Goal: Feedback & Contribution: Contribute content

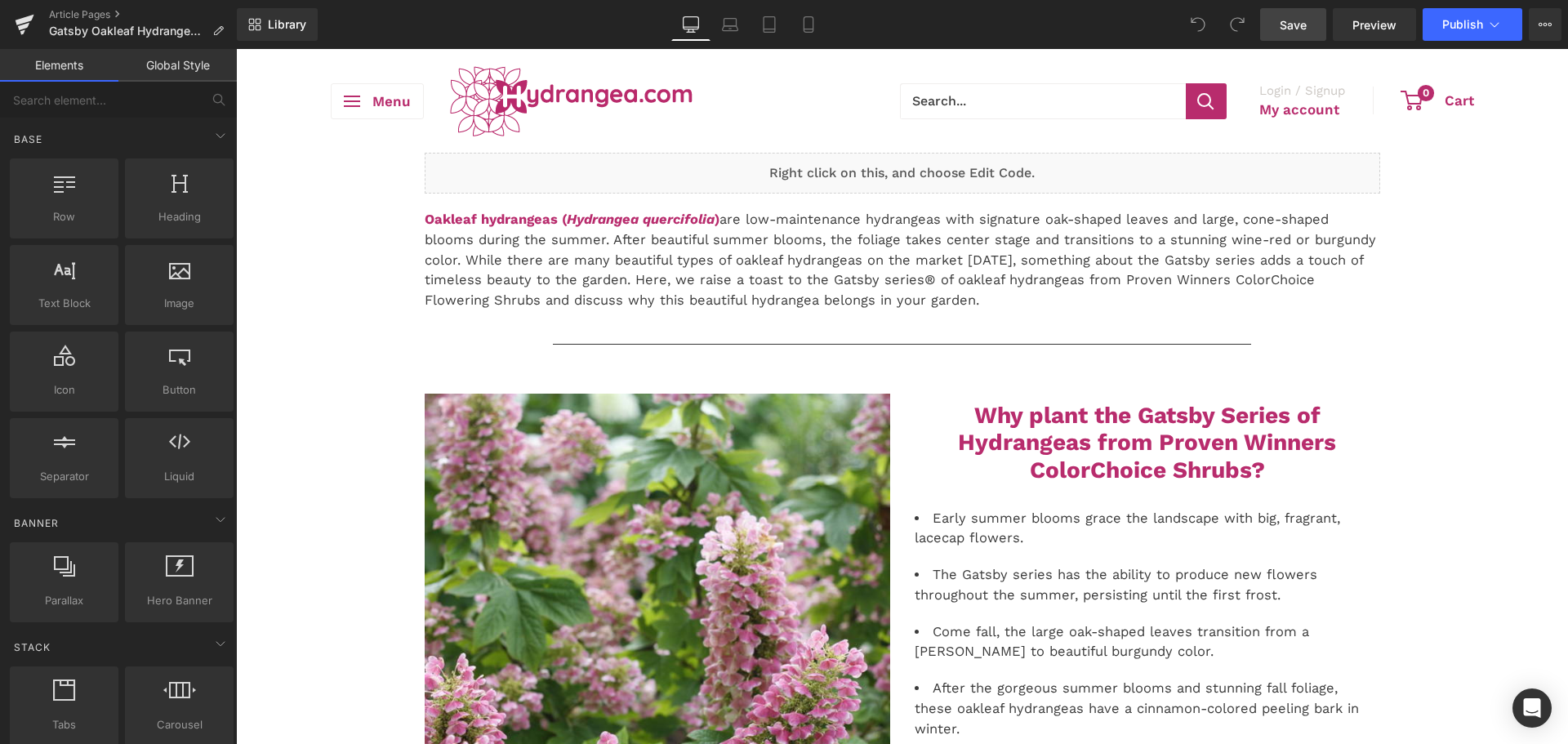
click at [1308, 23] on link "Save" at bounding box center [1293, 25] width 66 height 33
click at [1266, 27] on link "Save" at bounding box center [1293, 25] width 66 height 33
click at [1307, 23] on span "Save" at bounding box center [1292, 25] width 27 height 17
click at [1271, 28] on link "Save" at bounding box center [1293, 25] width 66 height 33
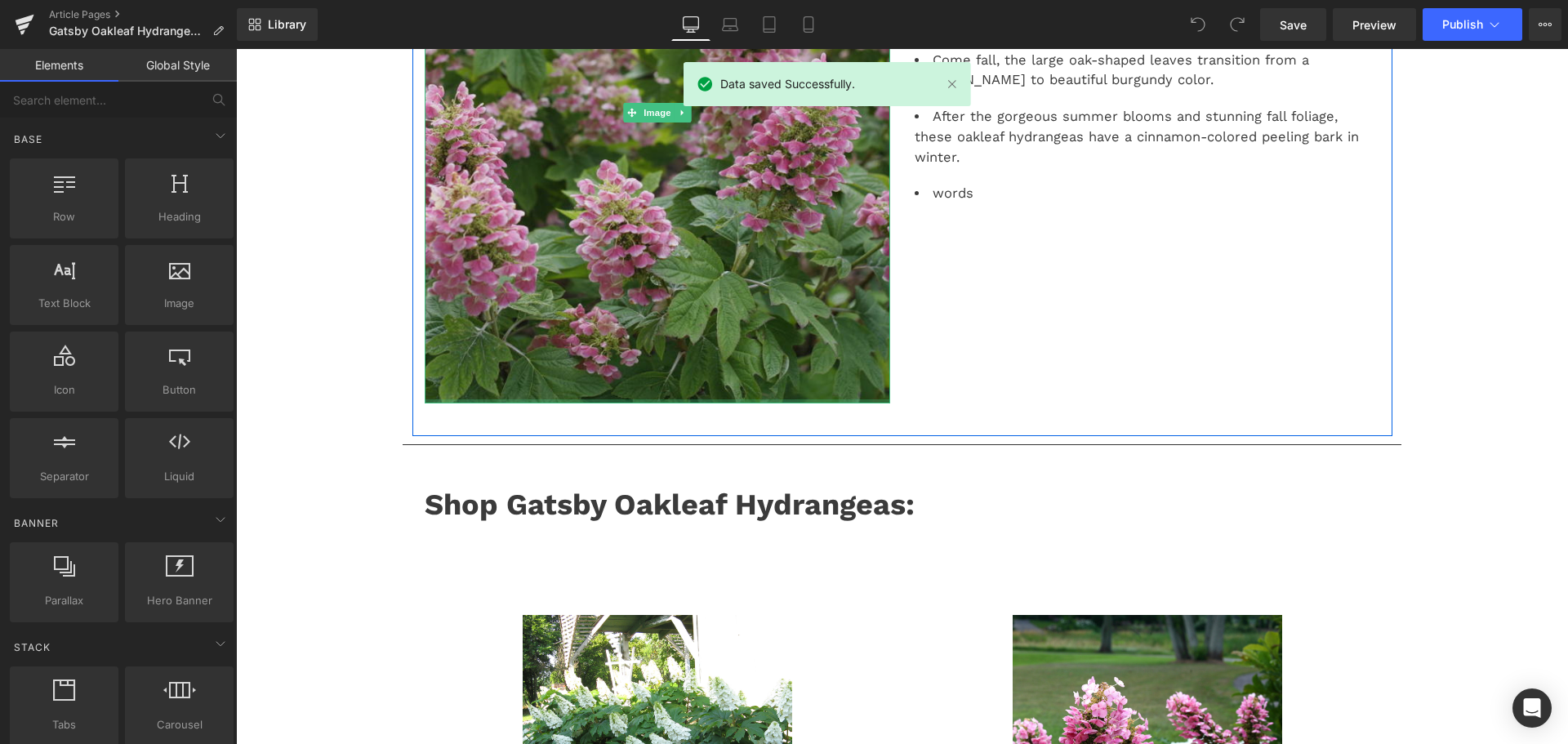
scroll to position [245, 0]
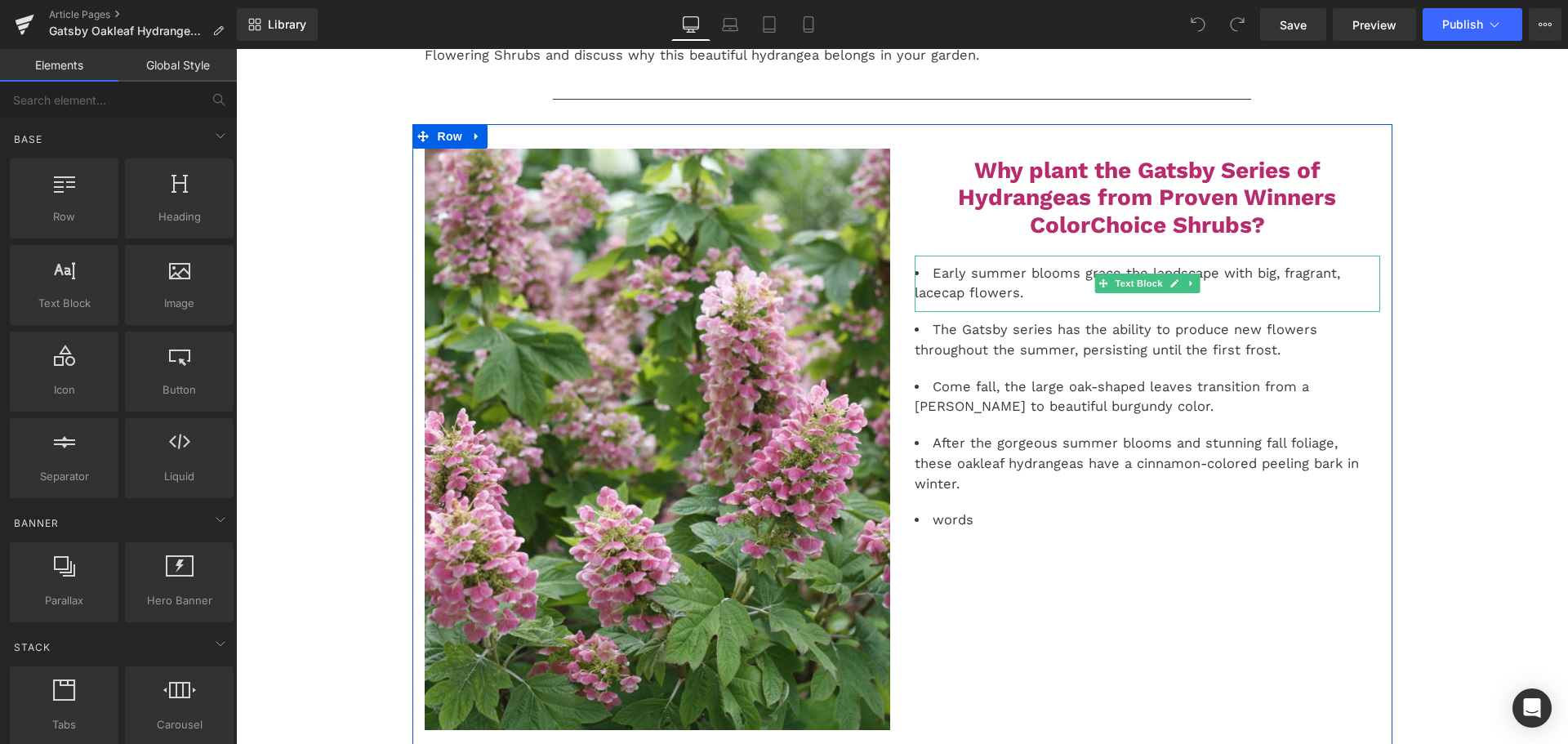
click at [1063, 299] on li "Early summer blooms grace the landscape with big, fragrant, lacecap flowers." at bounding box center [1147, 284] width 466 height 41
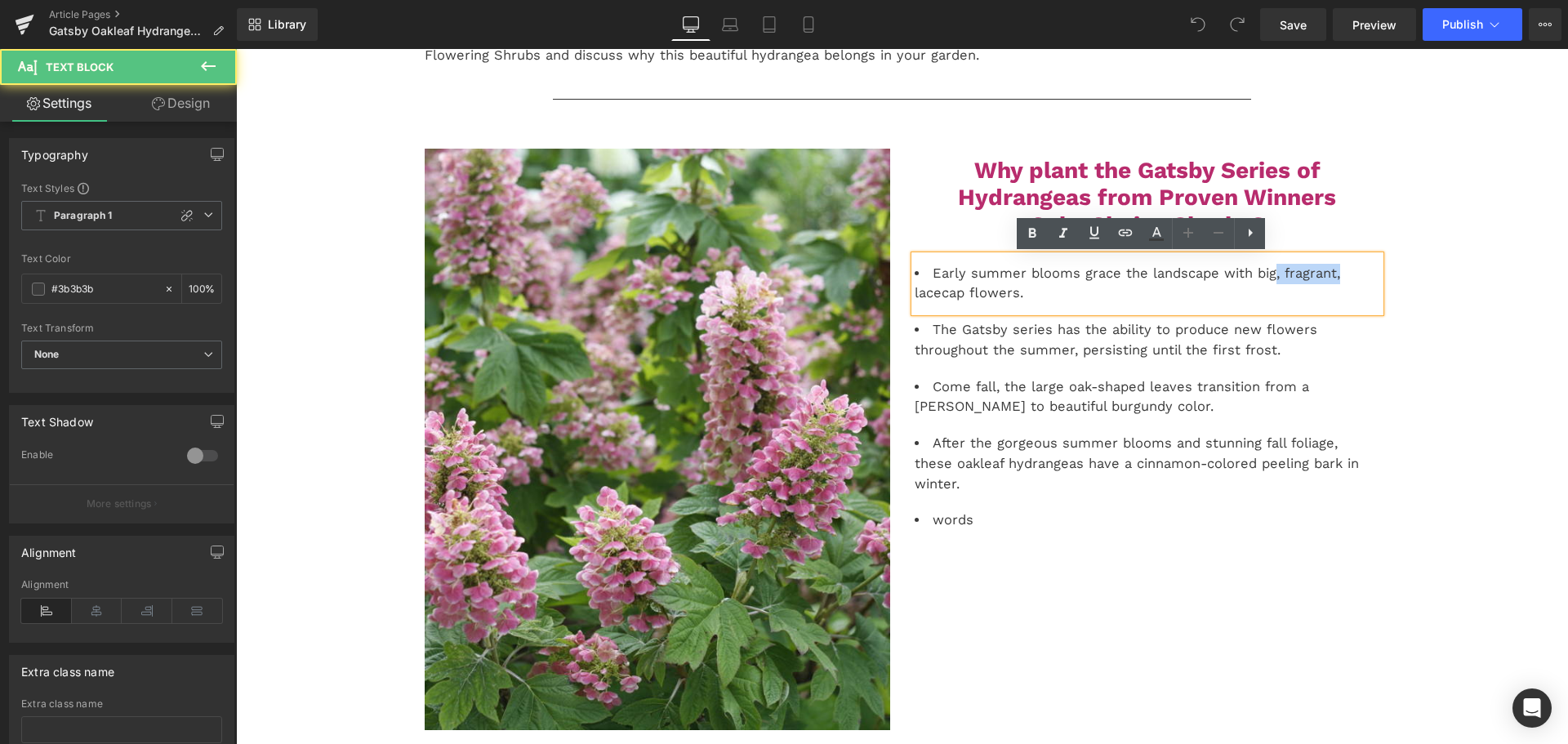
drag, startPoint x: 1265, startPoint y: 277, endPoint x: 1340, endPoint y: 280, distance: 75.1
click at [1340, 280] on li "Early summer blooms grace the landscape with big, fragrant, lacecap flowers." at bounding box center [1147, 284] width 466 height 41
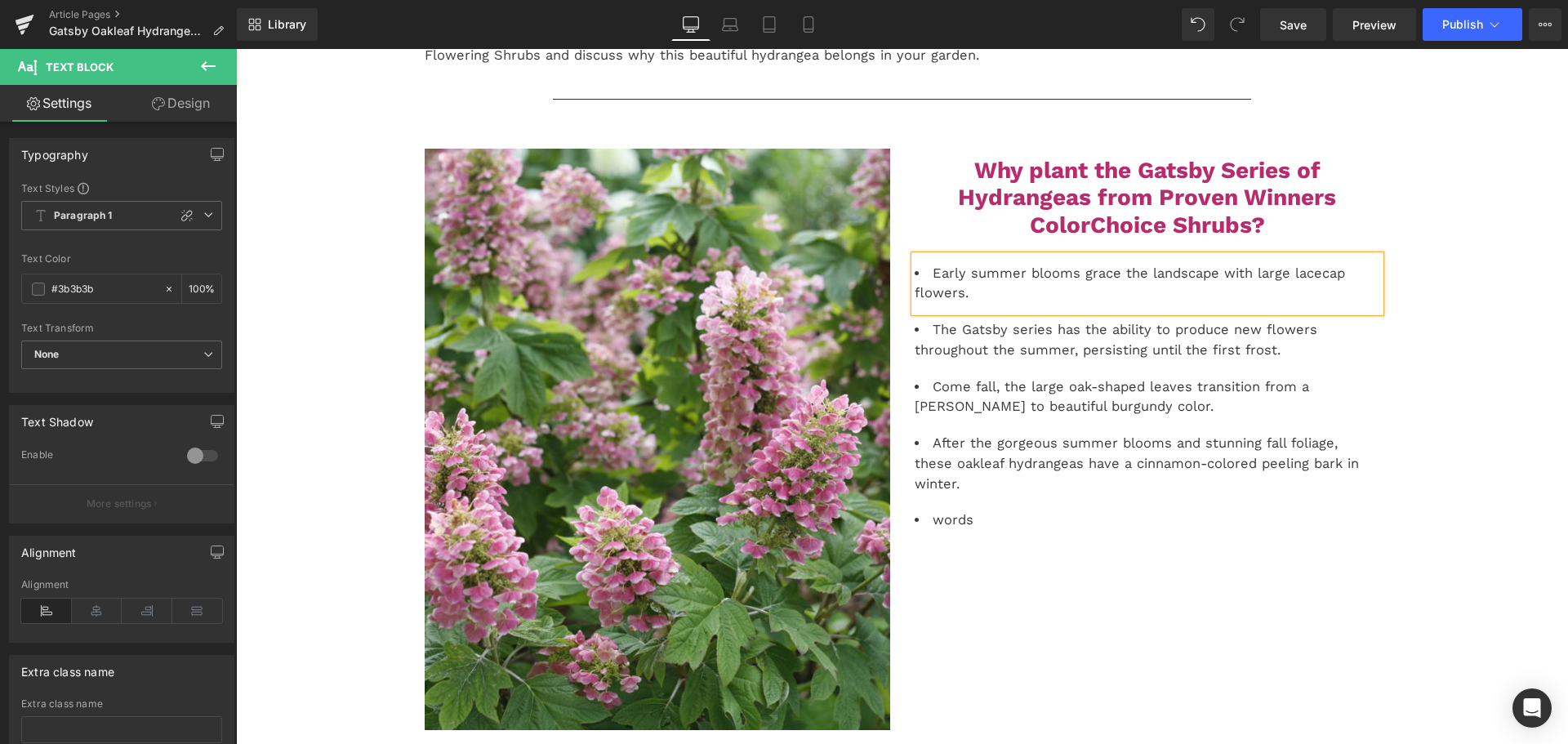
click at [1051, 291] on li "Early summer blooms grace the landscape with large lacecap flowers." at bounding box center [1147, 284] width 466 height 41
click at [1178, 285] on li "Early summer blooms grace the landscape with large lacecap flowers that have a …" at bounding box center [1147, 284] width 466 height 41
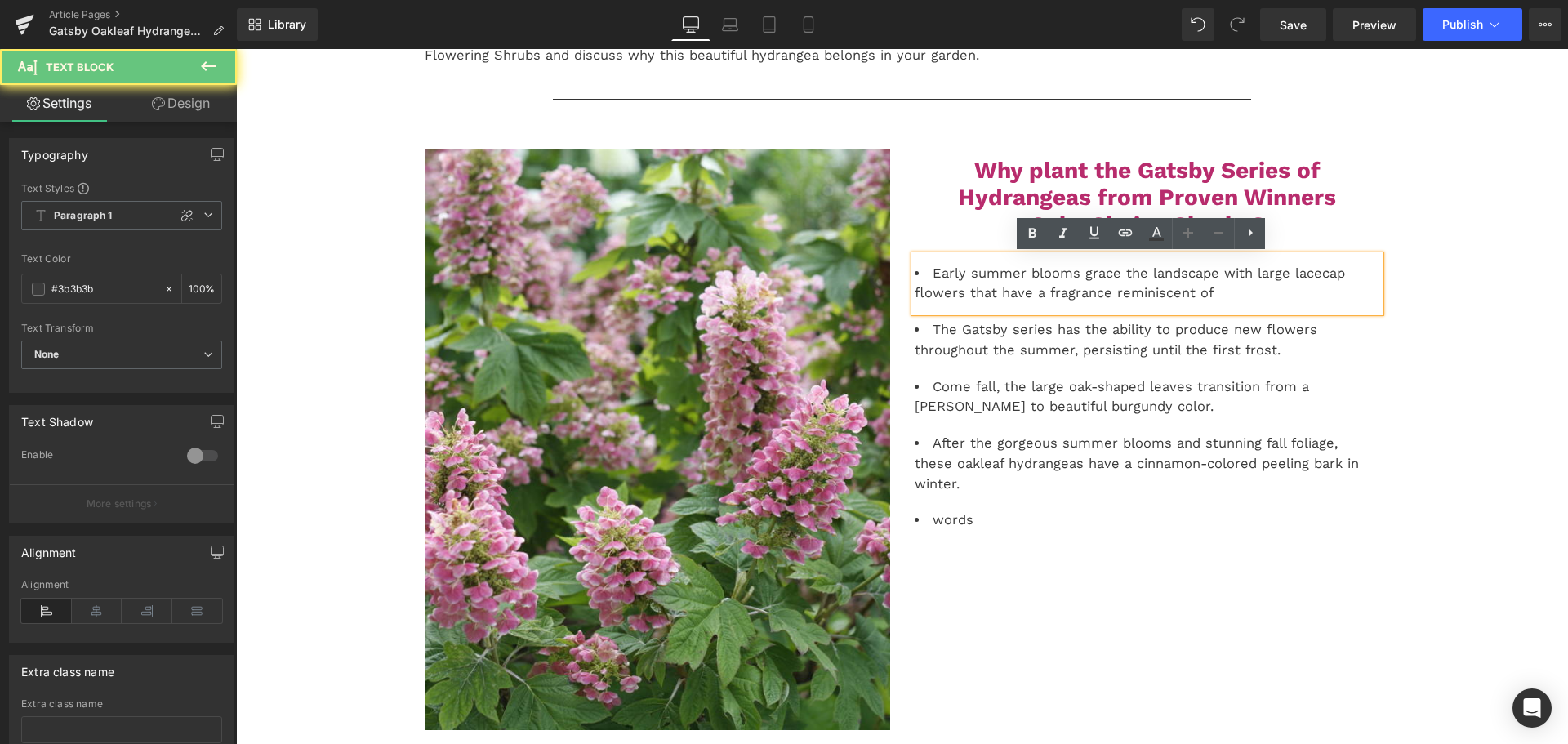
click at [1213, 293] on li "Early summer blooms grace the landscape with large lacecap flowers that have a …" at bounding box center [1147, 284] width 466 height 41
click at [1212, 293] on li "Early summer blooms grace the landscape with large lacecap flowers that have a …" at bounding box center [1147, 284] width 466 height 41
click at [1221, 296] on li "Early summer blooms grace the landscape with large lacecap flowers that have a …" at bounding box center [1147, 284] width 466 height 41
drag, startPoint x: 989, startPoint y: 294, endPoint x: 1222, endPoint y: 295, distance: 233.0
click at [1222, 295] on li "Early summer blooms grace the landscape with large lacecap flowers that have a …" at bounding box center [1147, 284] width 466 height 41
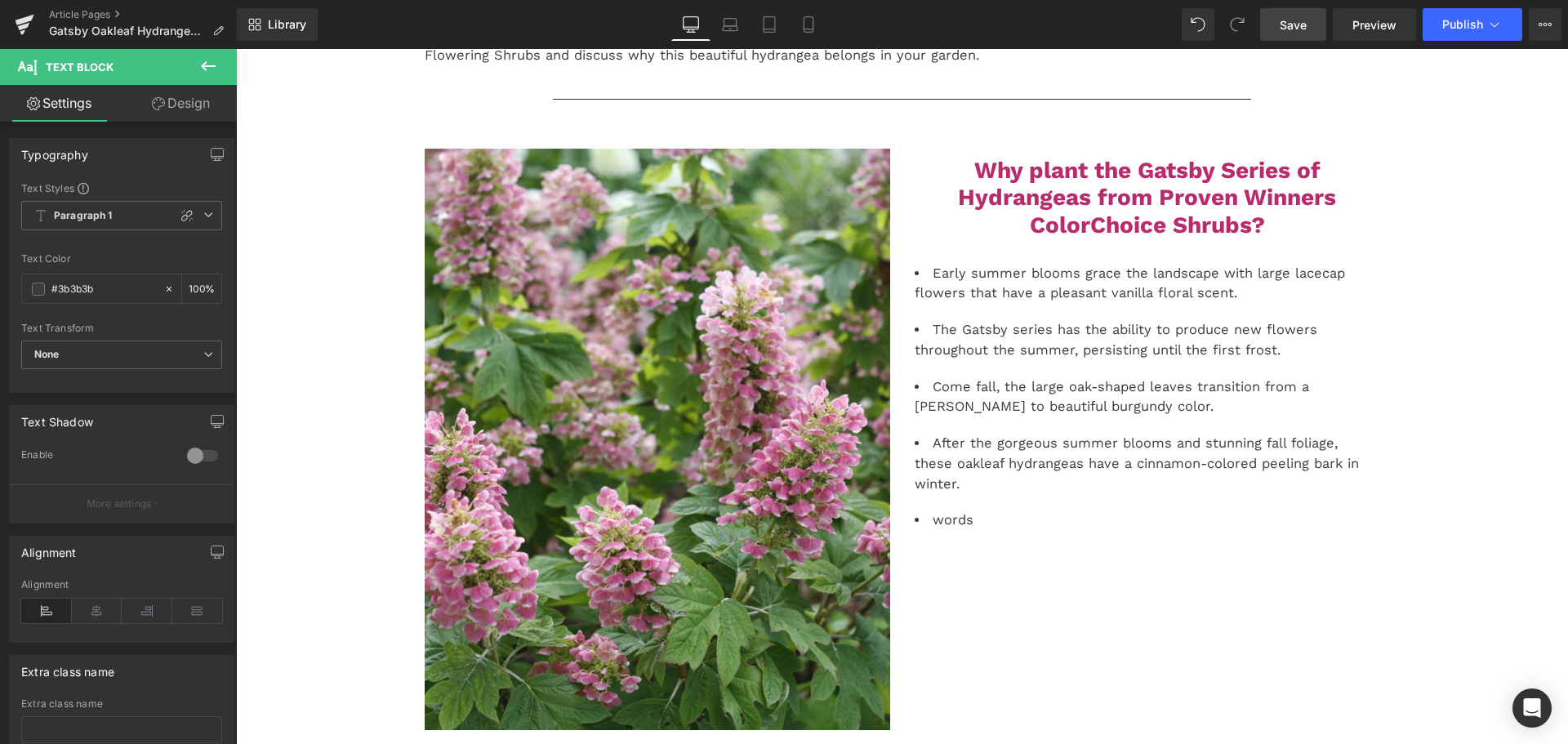
click at [1306, 25] on span "Save" at bounding box center [1292, 25] width 27 height 17
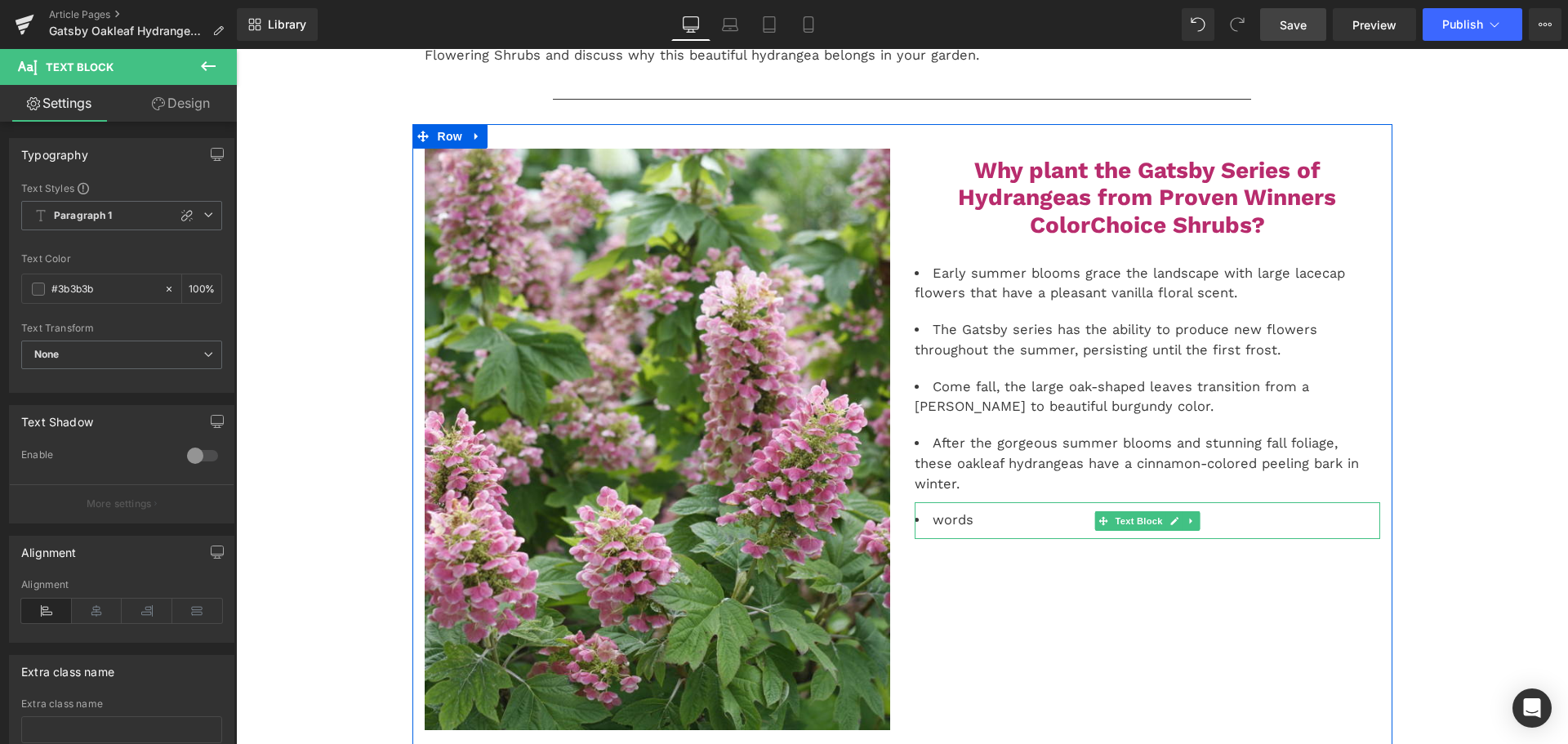
click at [953, 511] on li "words" at bounding box center [1147, 521] width 466 height 20
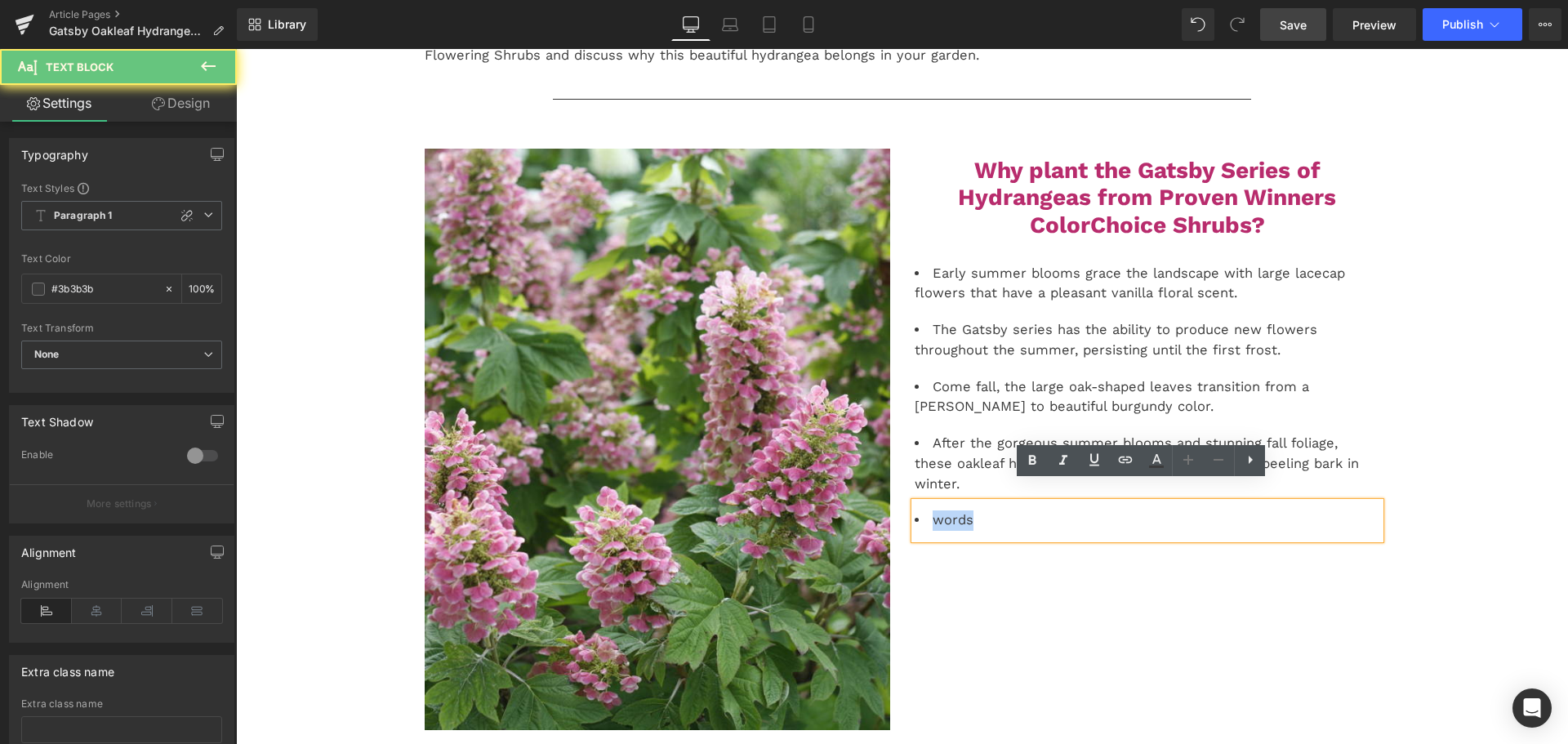
click at [953, 511] on li "words" at bounding box center [1147, 521] width 466 height 20
click at [954, 511] on li "words" at bounding box center [1147, 521] width 466 height 20
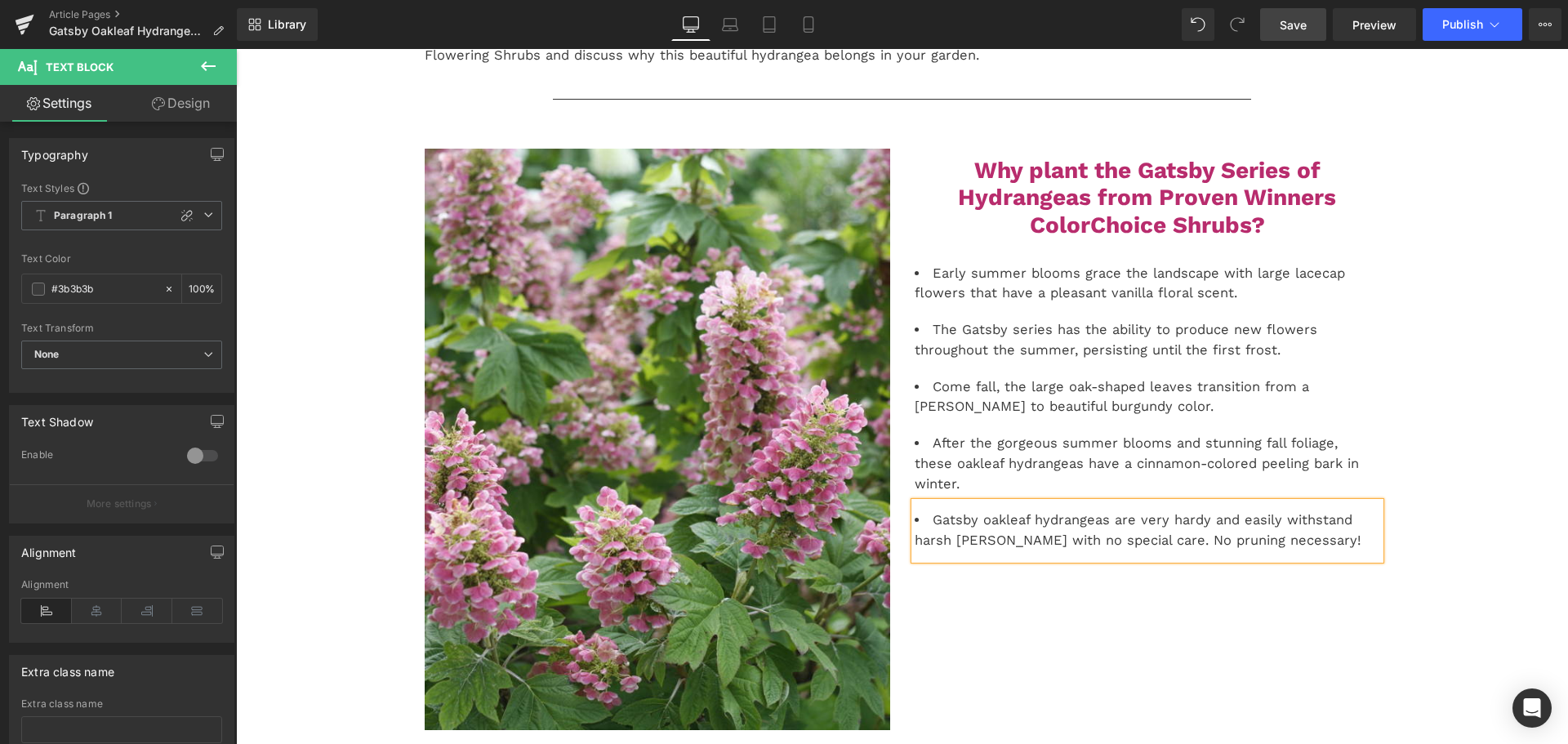
click at [1277, 27] on link "Save" at bounding box center [1293, 25] width 66 height 33
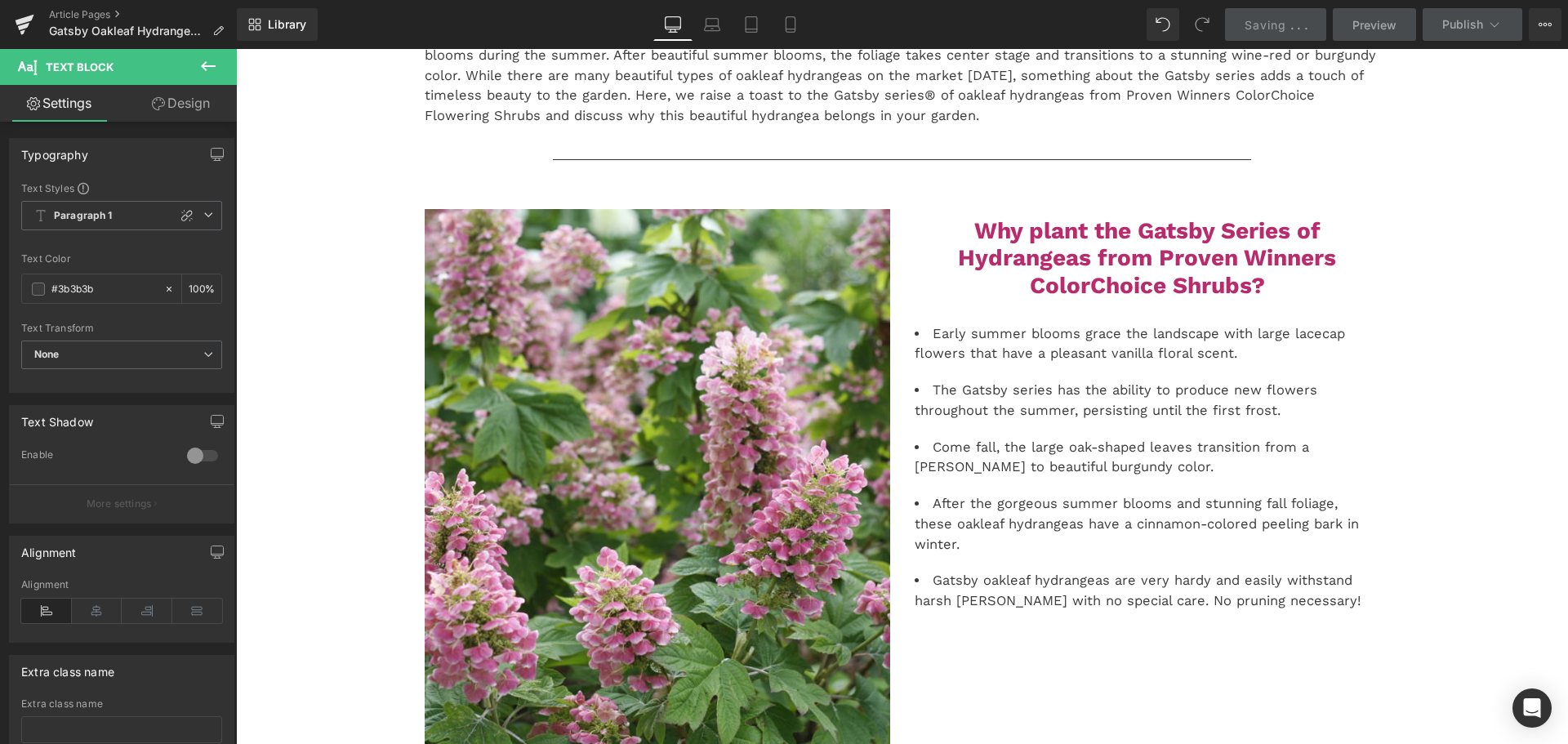
scroll to position [0, 0]
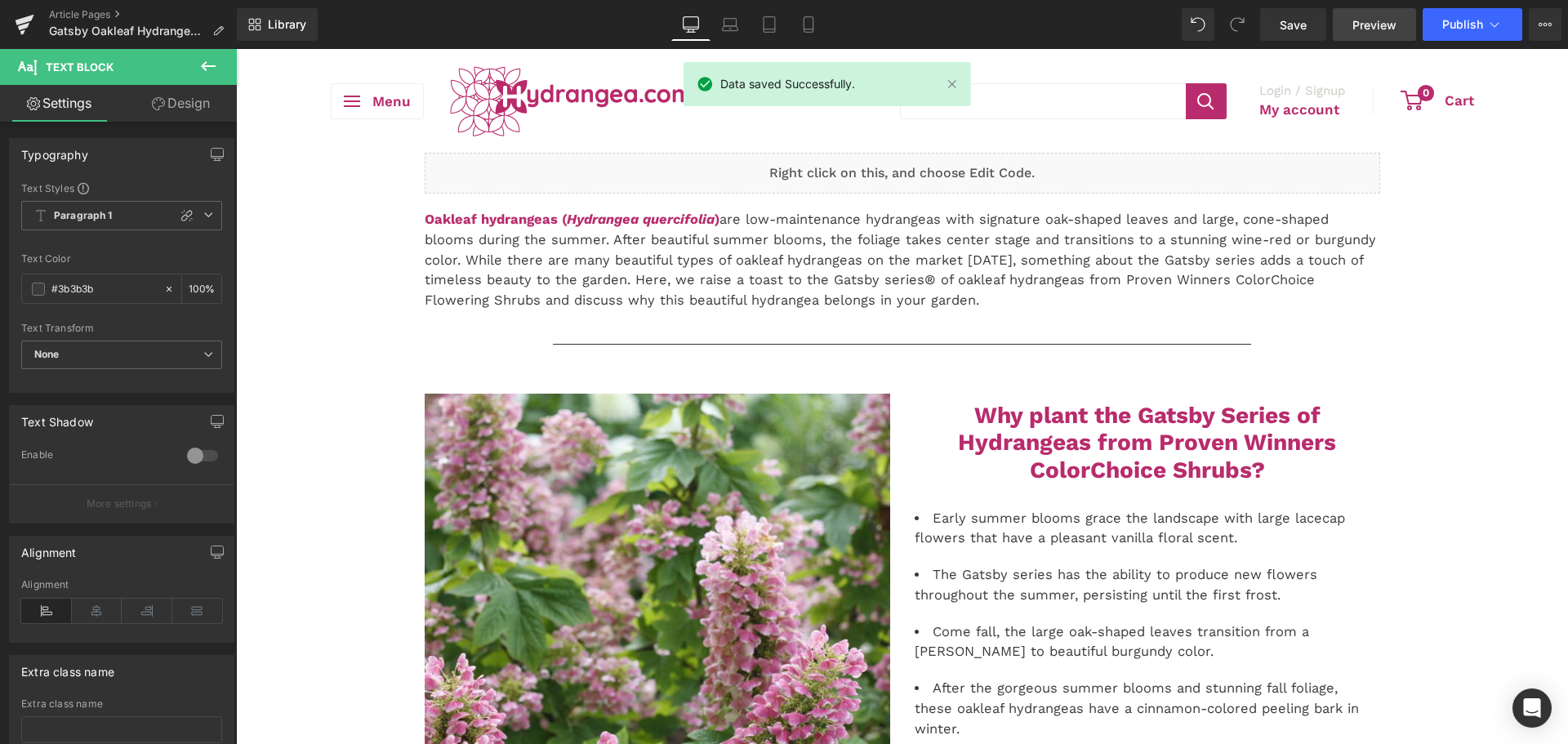
click at [1401, 16] on link "Preview" at bounding box center [1374, 25] width 83 height 33
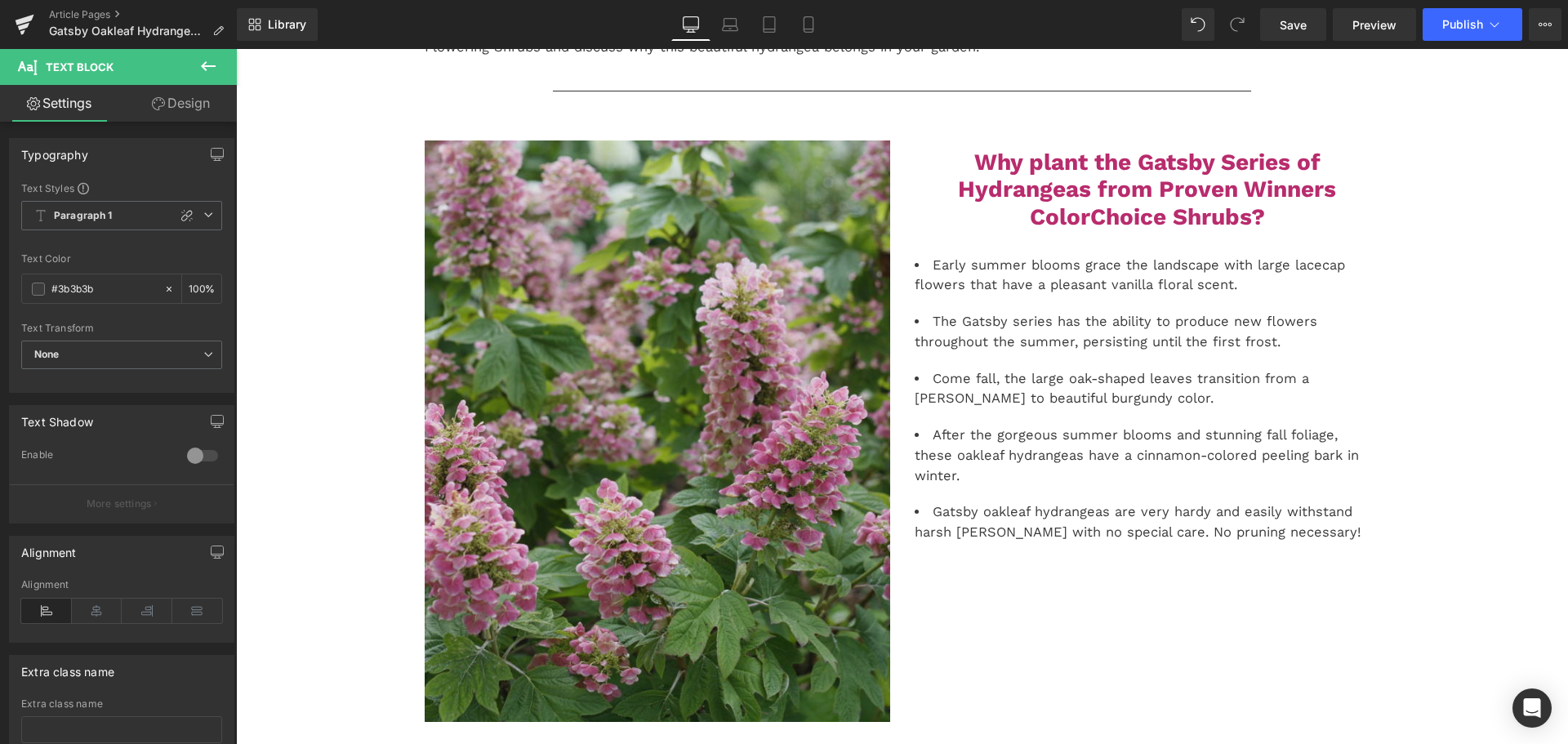
scroll to position [408, 0]
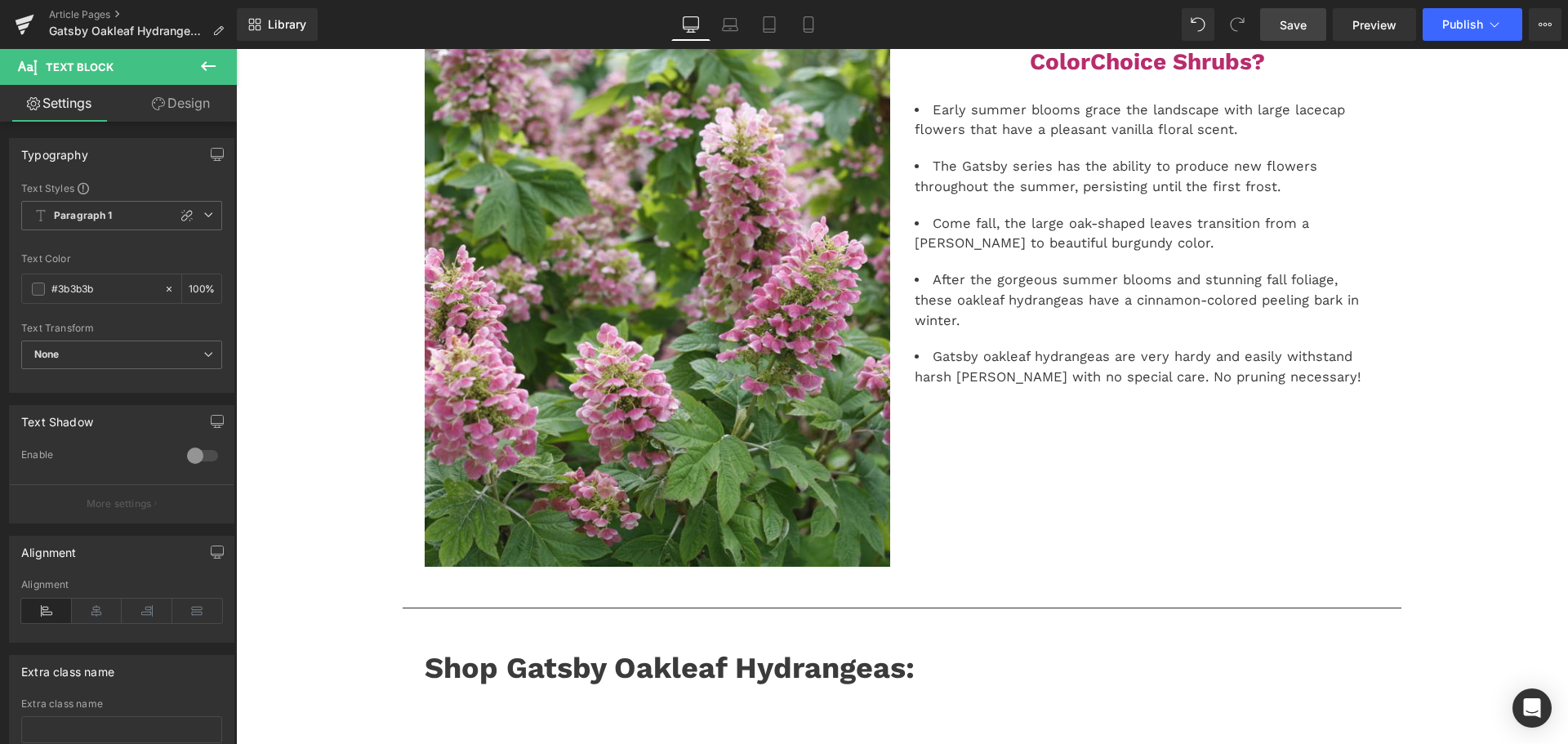
click at [1303, 23] on span "Save" at bounding box center [1292, 25] width 27 height 17
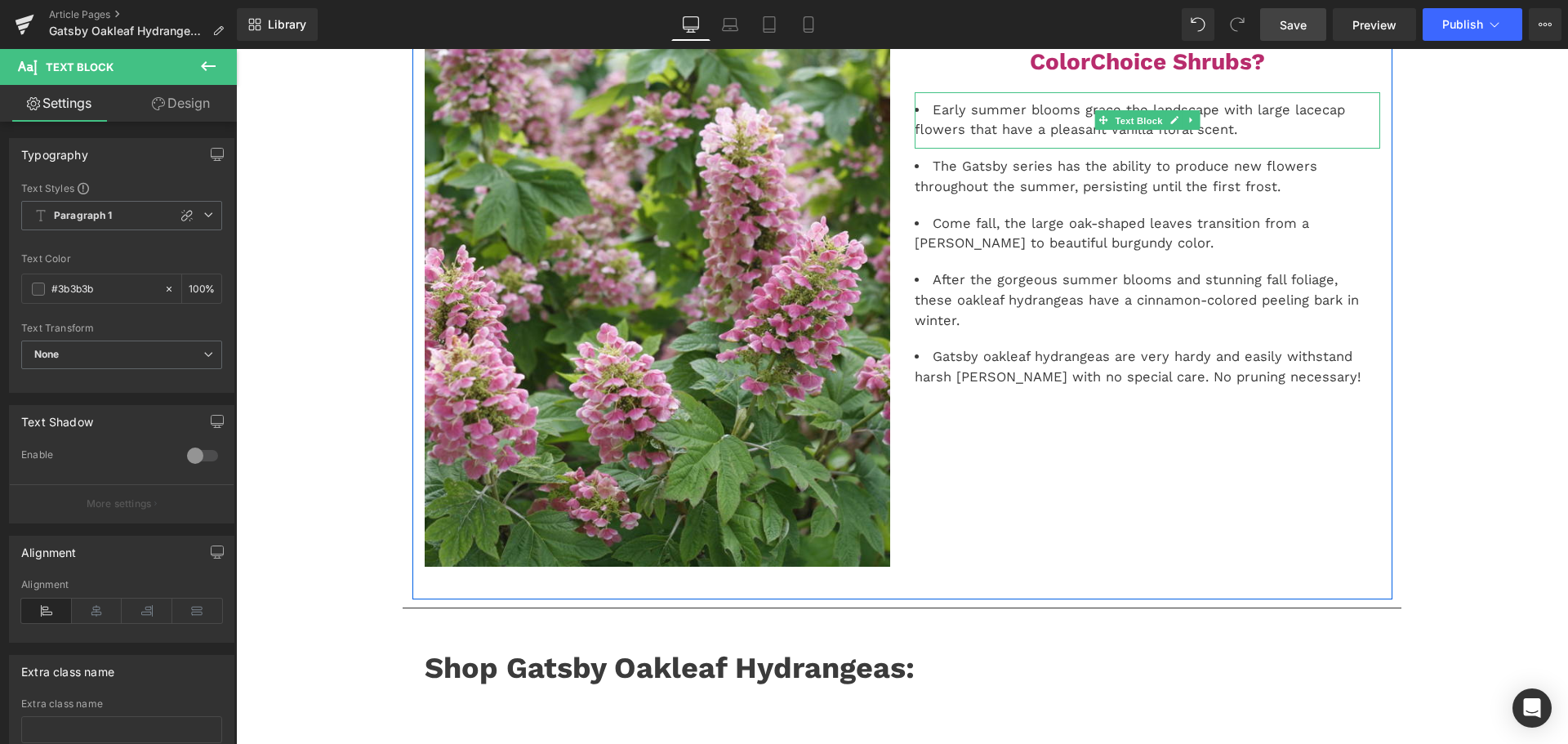
drag, startPoint x: 1122, startPoint y: 117, endPoint x: 1132, endPoint y: 140, distance: 25.1
click at [1122, 117] on span "Text Block" at bounding box center [1138, 120] width 54 height 19
click at [1085, 130] on li "Early summer blooms grace the landscape with large lacecap flowers that have a …" at bounding box center [1147, 121] width 466 height 41
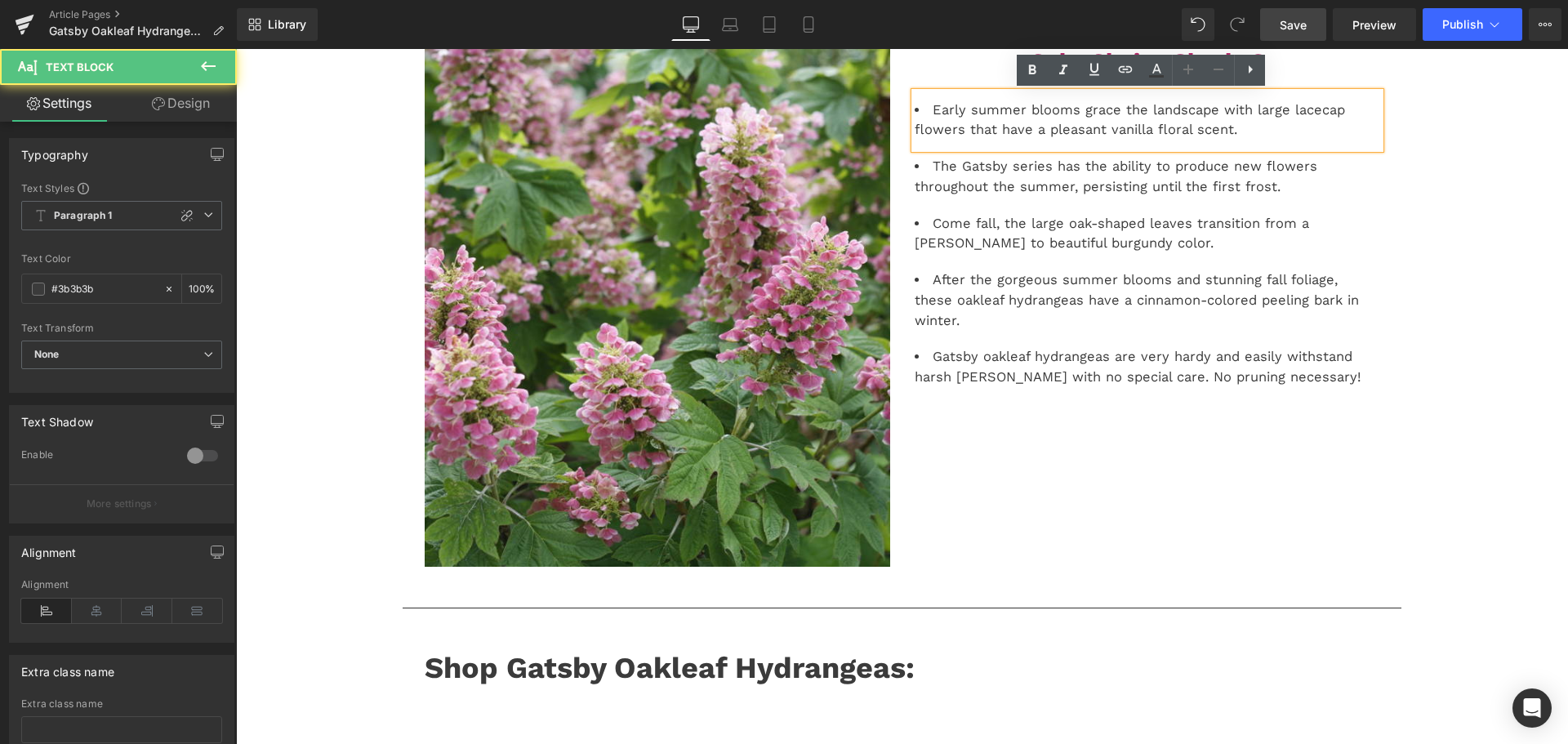
click at [1170, 139] on li "Early summer blooms grace the landscape with large lacecap flowers that have a …" at bounding box center [1147, 121] width 466 height 41
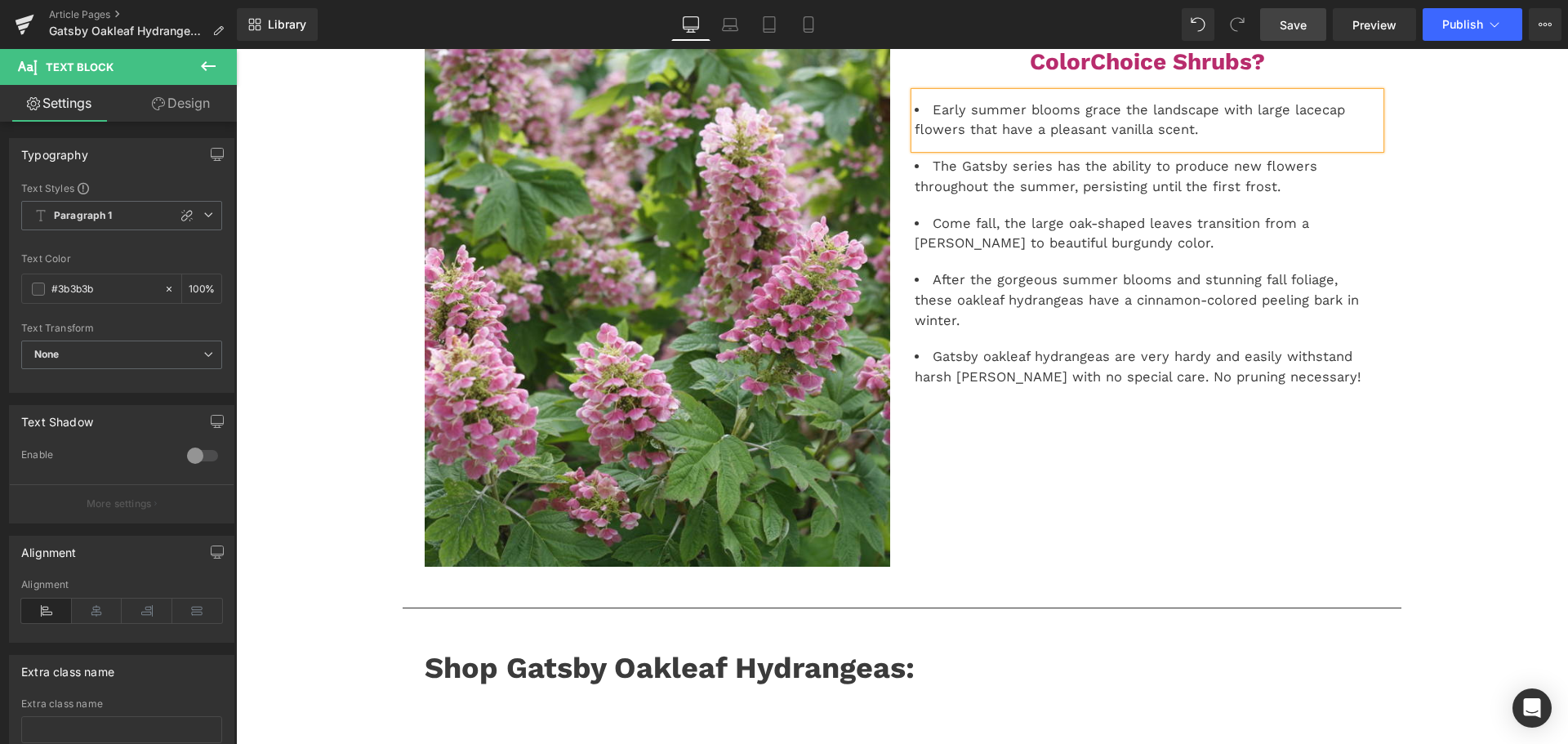
click at [1104, 124] on li "Early summer blooms grace the landscape with large lacecap flowers that have a …" at bounding box center [1147, 121] width 466 height 41
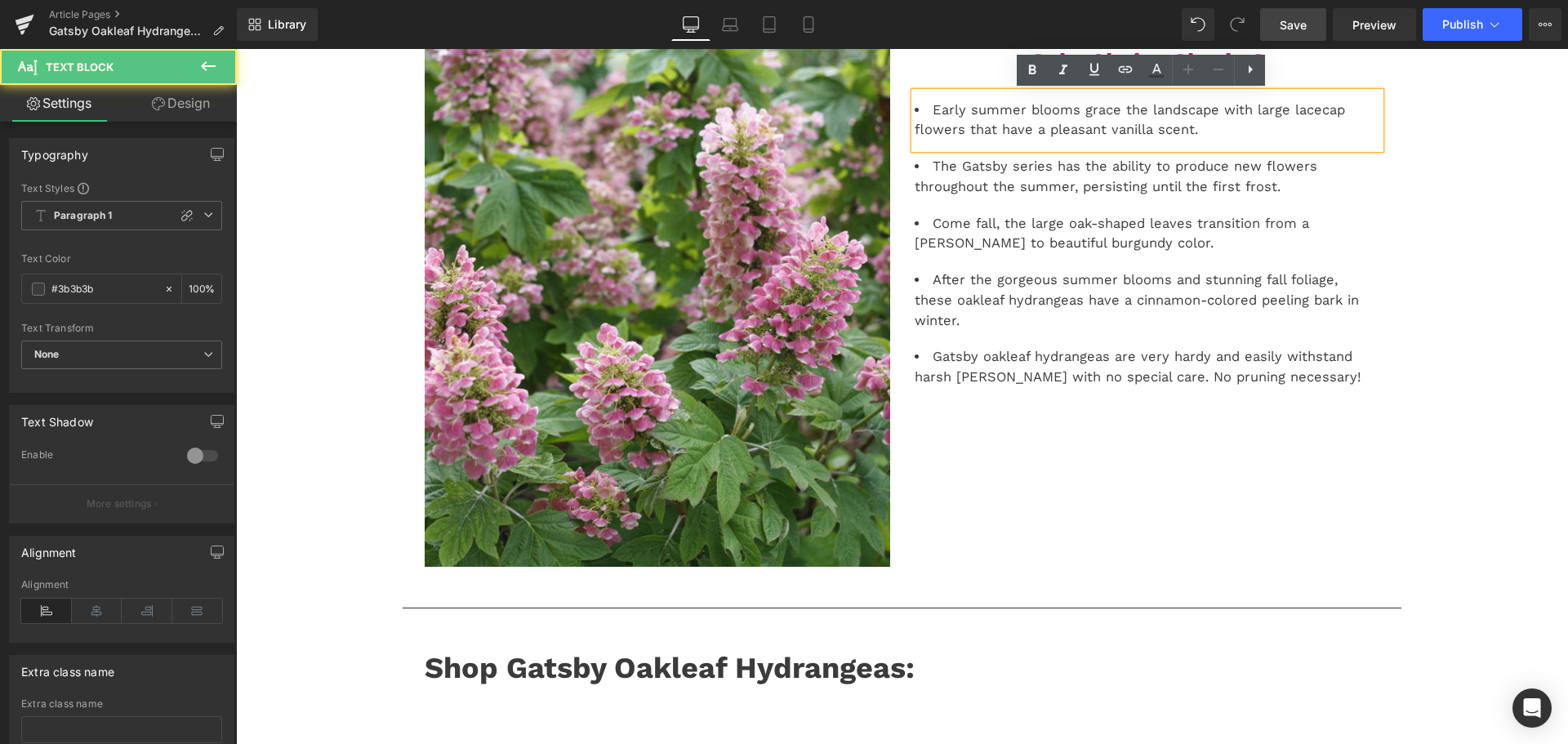
click at [1103, 131] on li "Early summer blooms grace the landscape with large lacecap flowers that have a …" at bounding box center [1147, 121] width 466 height 41
click at [1109, 132] on li "Early summer blooms grace the landscape with large lacecap flowers that have a …" at bounding box center [1147, 121] width 466 height 41
click at [1103, 137] on li "Early summer blooms grace the landscape with large lacecap flowers that have a …" at bounding box center [1147, 121] width 466 height 41
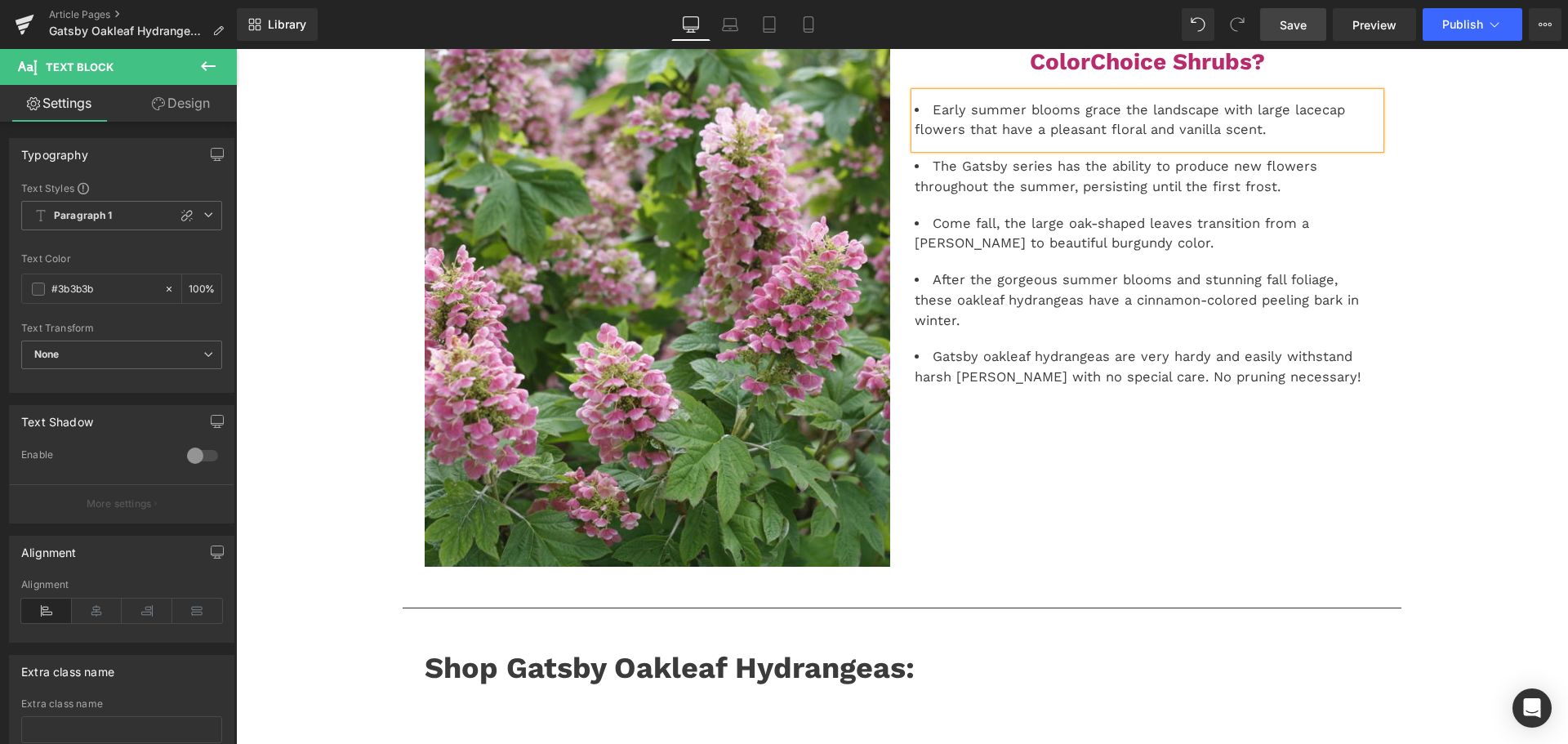
click at [1165, 129] on li "Early summer blooms grace the landscape with large lacecap flowers that have a …" at bounding box center [1147, 121] width 466 height 41
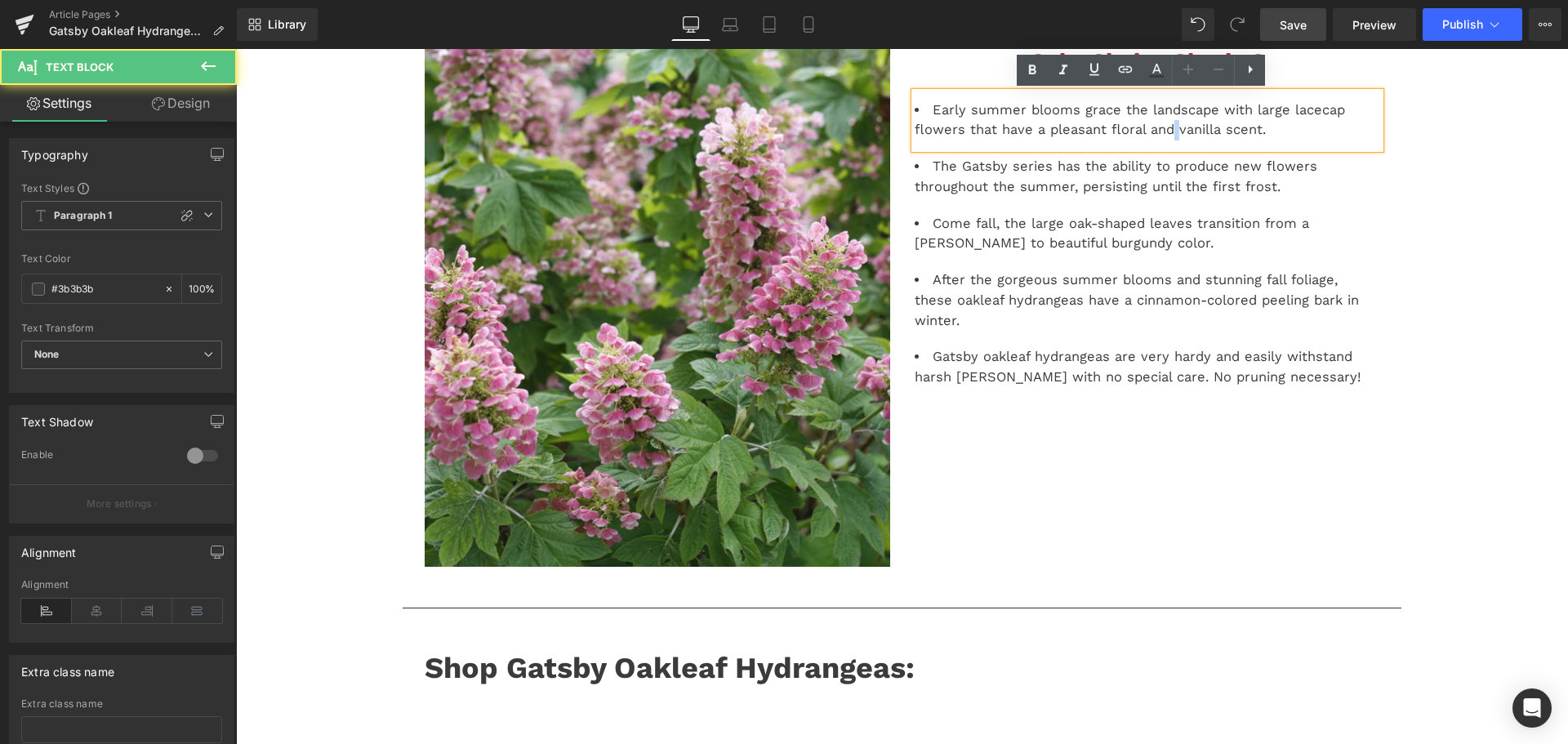
click at [1165, 129] on li "Early summer blooms grace the landscape with large lacecap flowers that have a …" at bounding box center [1147, 121] width 466 height 41
click at [1179, 132] on li "Early summer blooms grace the landscape with large lacecap flowers that have a …" at bounding box center [1147, 121] width 466 height 41
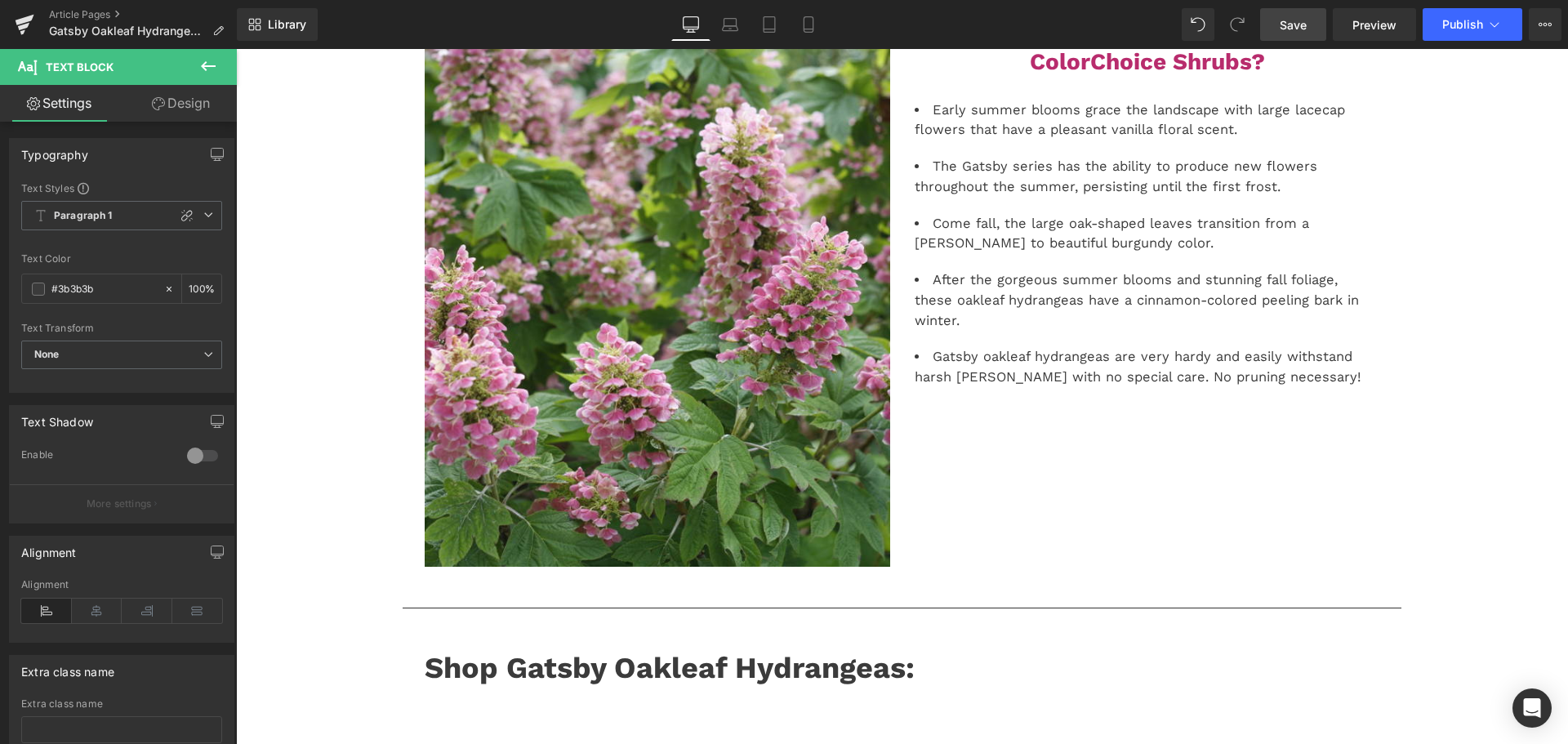
drag, startPoint x: 1282, startPoint y: 34, endPoint x: 1295, endPoint y: 189, distance: 155.5
click at [1282, 34] on link "Save" at bounding box center [1293, 25] width 66 height 33
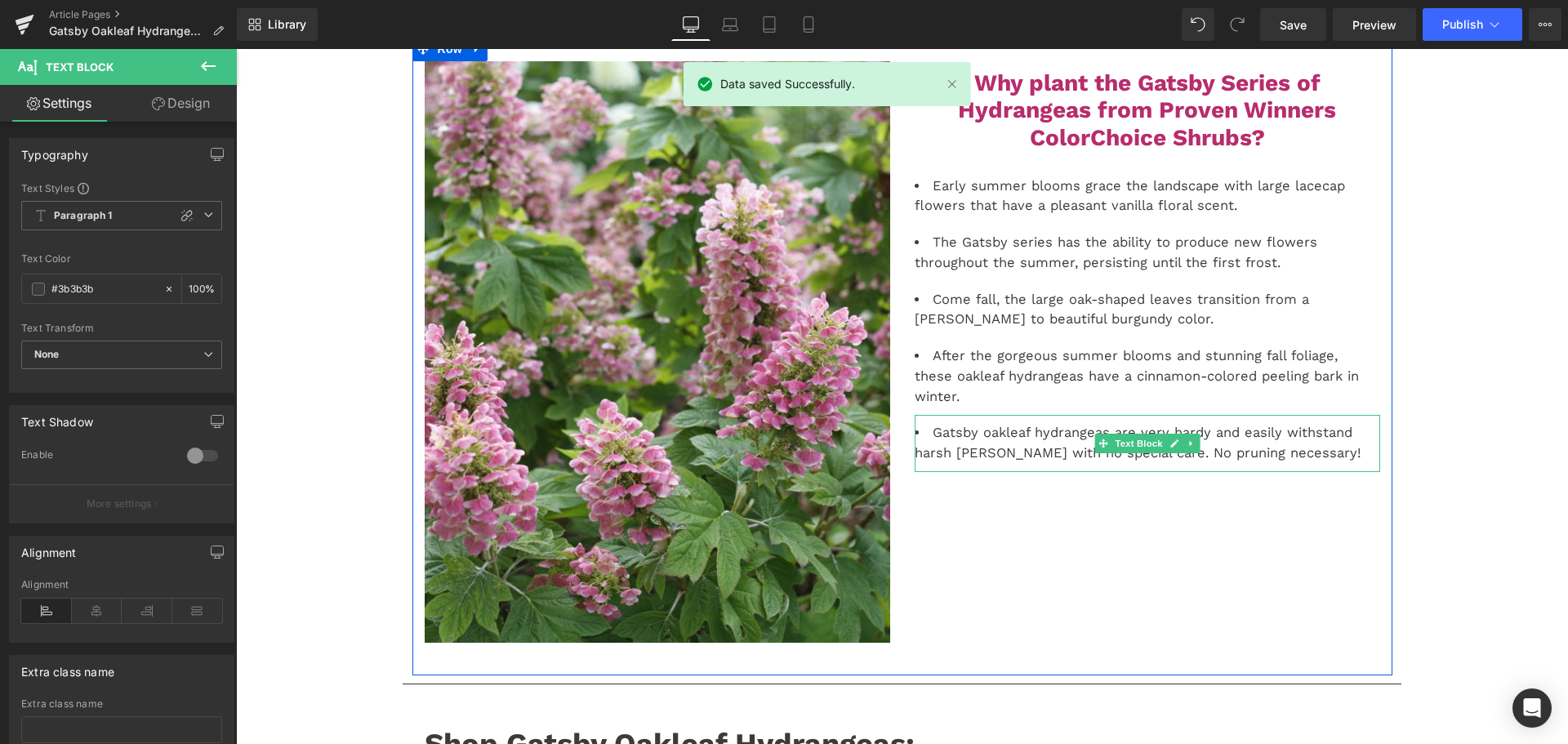
scroll to position [245, 0]
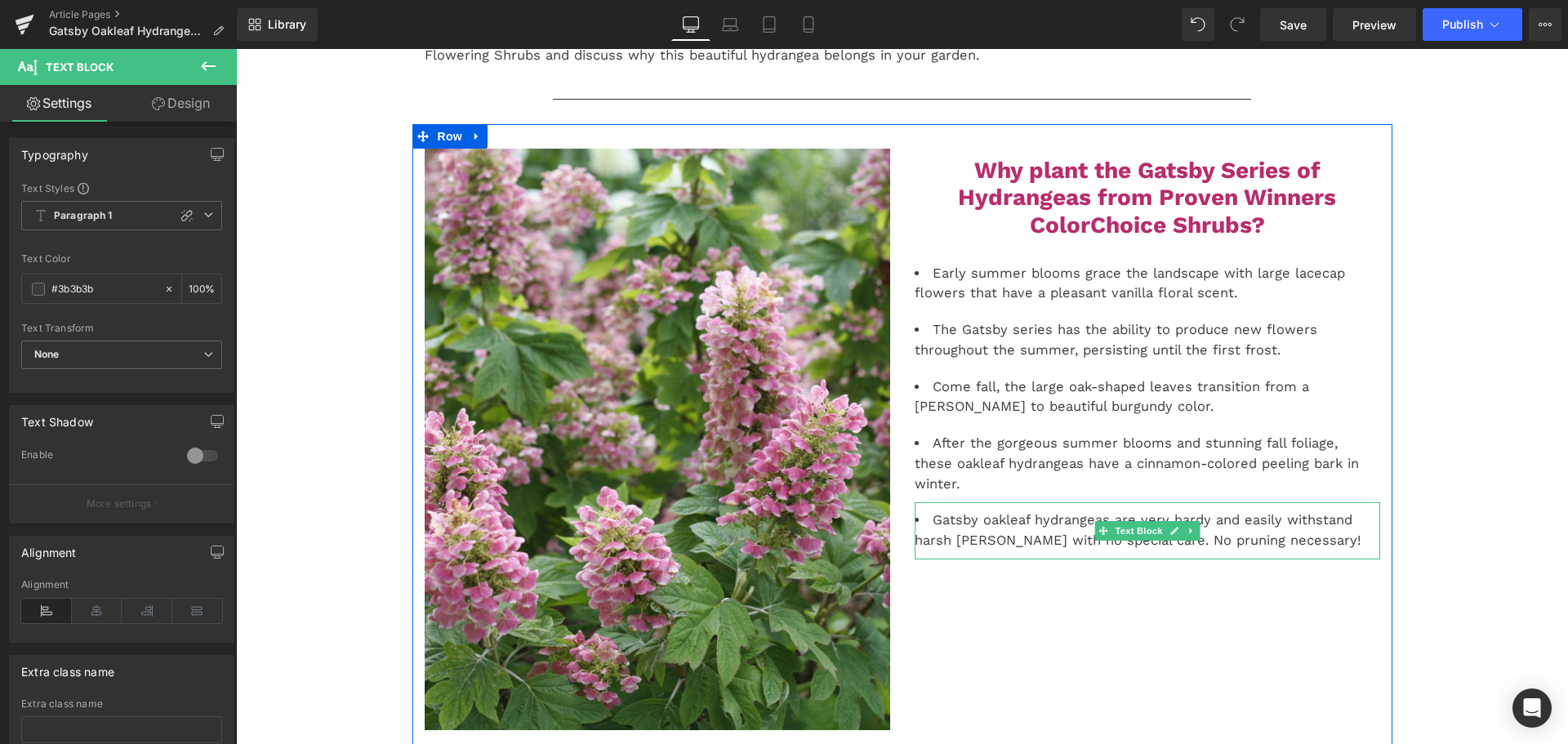
click at [1314, 518] on li "Gatsby oakleaf hydrangeas are very hardy and easily withstand harsh [PERSON_NAM…" at bounding box center [1147, 531] width 466 height 41
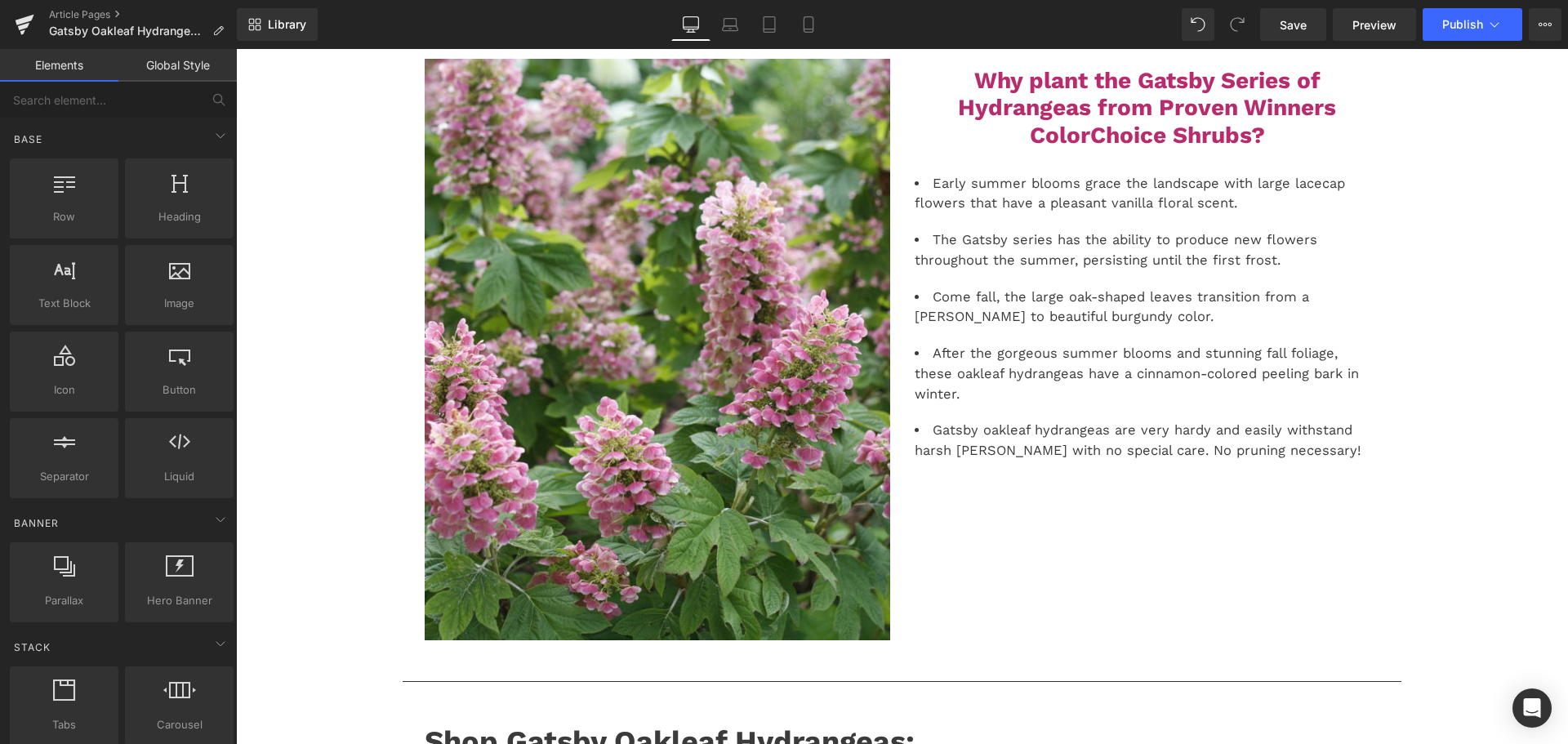
scroll to position [408, 0]
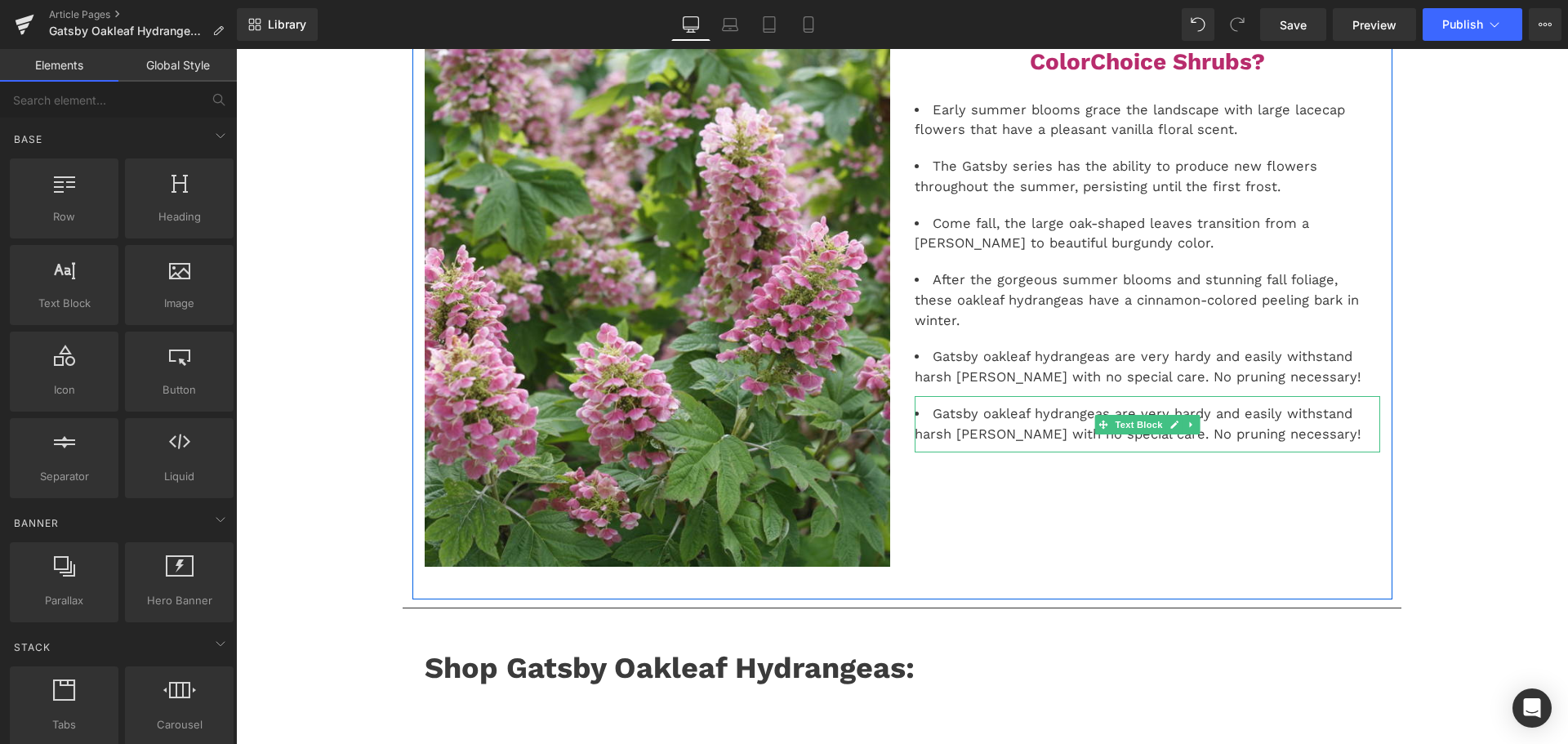
click at [974, 411] on li "Gatsby oakleaf hydrangeas are very hardy and easily withstand harsh [PERSON_NAM…" at bounding box center [1147, 425] width 466 height 41
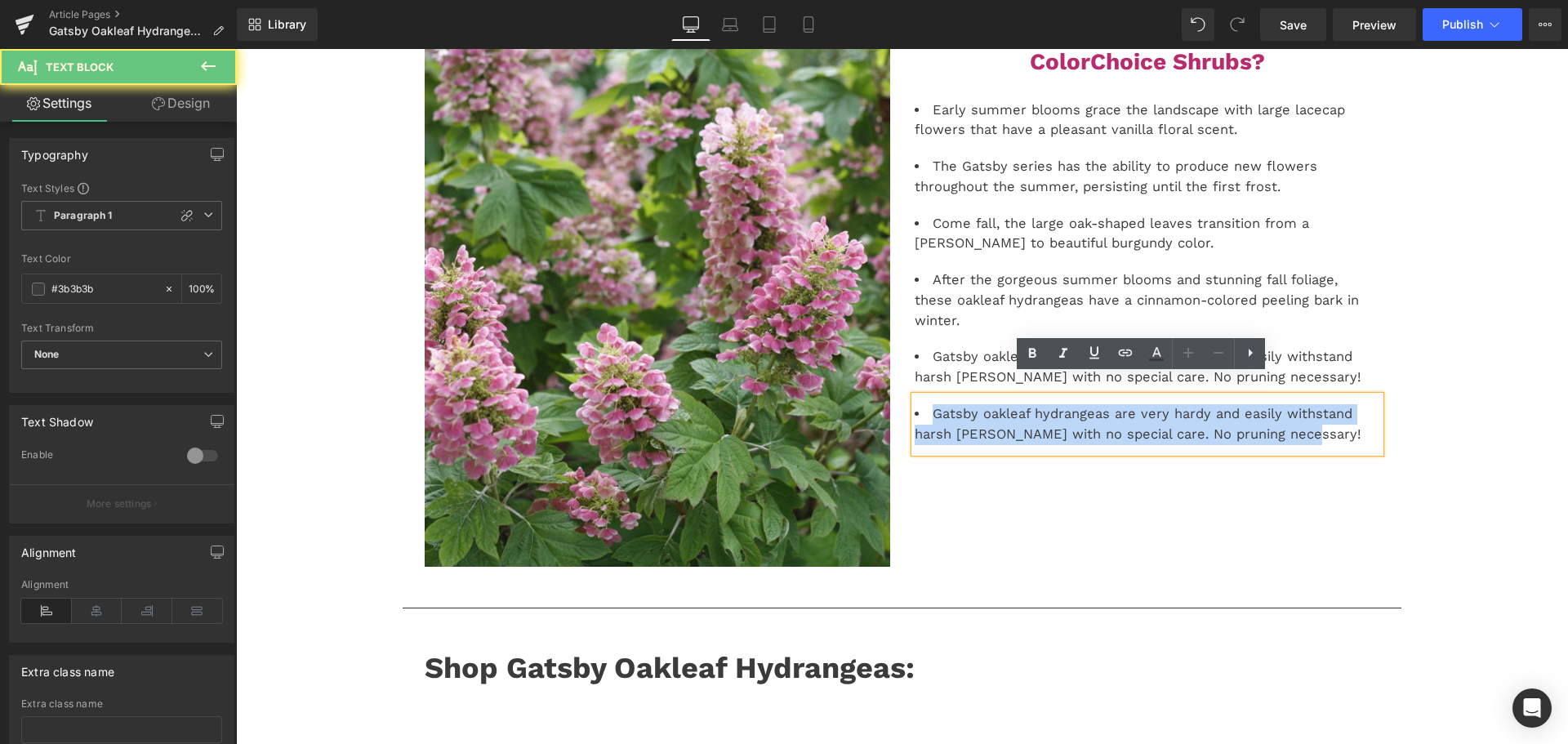
click at [974, 411] on li "Gatsby oakleaf hydrangeas are very hardy and easily withstand harsh [PERSON_NAM…" at bounding box center [1147, 425] width 466 height 41
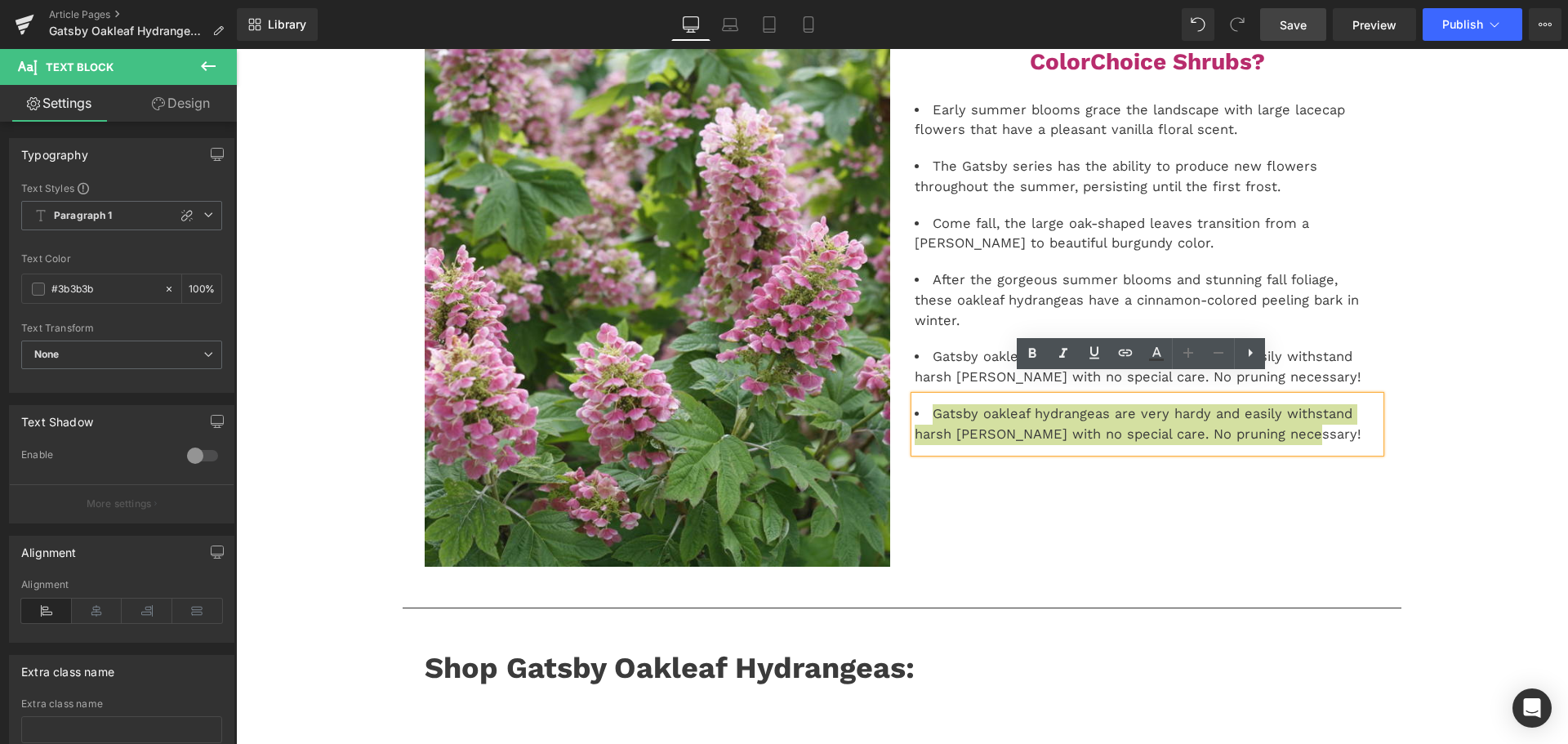
click at [1285, 13] on link "Save" at bounding box center [1293, 25] width 66 height 33
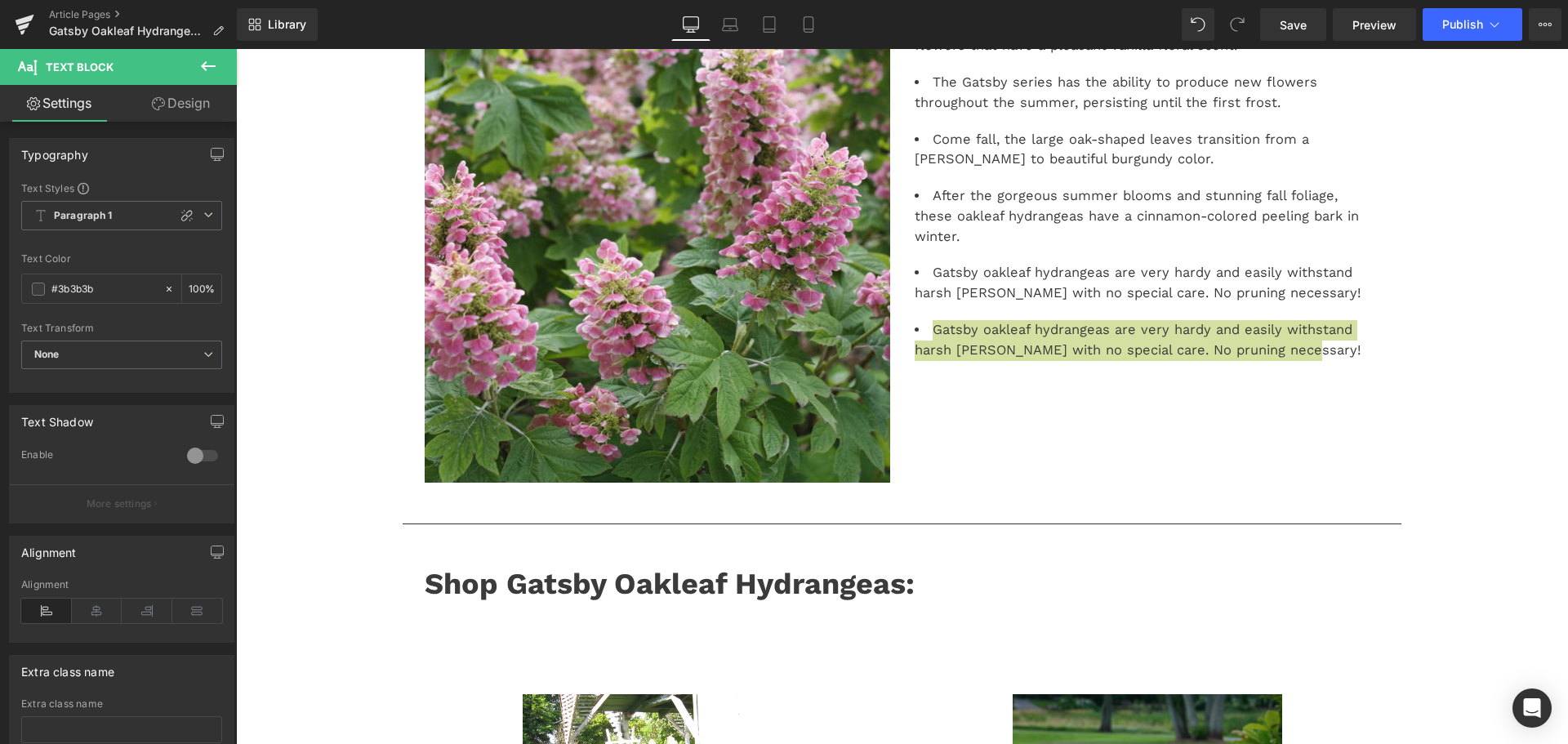
scroll to position [245, 0]
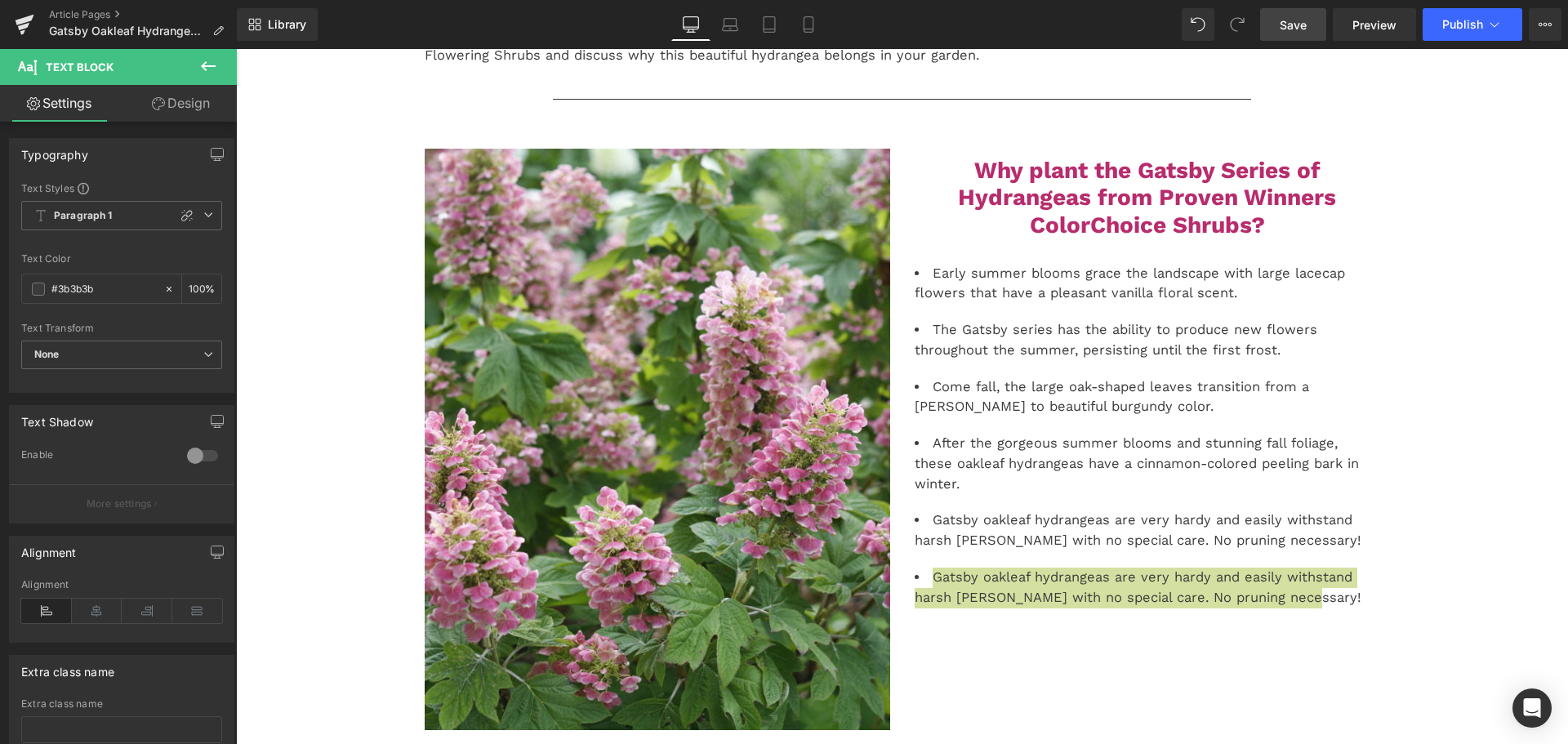
click at [1302, 24] on span "Save" at bounding box center [1292, 25] width 27 height 17
drag, startPoint x: 1275, startPoint y: 27, endPoint x: 839, endPoint y: 453, distance: 609.6
click at [1275, 27] on link "Save" at bounding box center [1293, 25] width 66 height 33
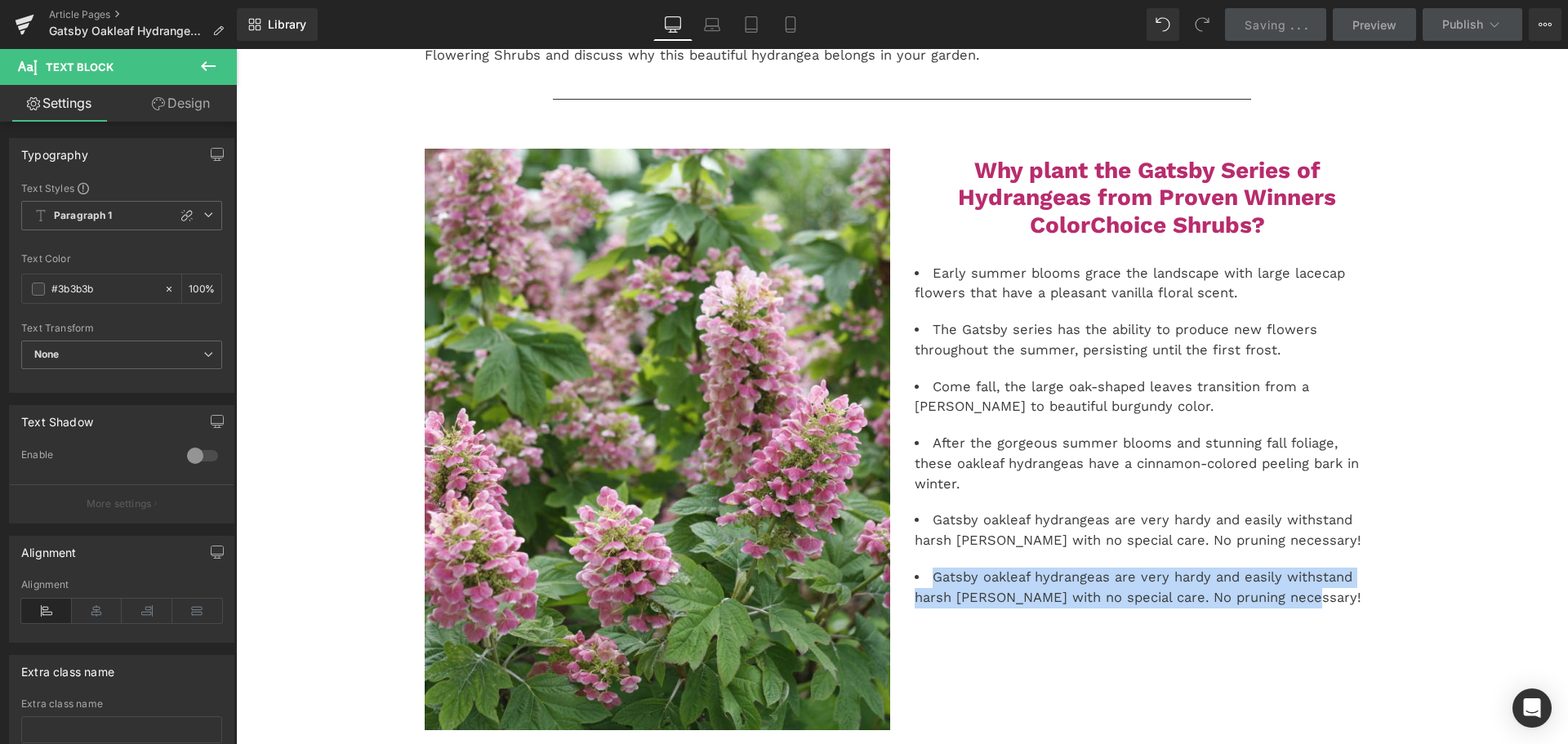
click at [1076, 511] on li "Gatsby oakleaf hydrangeas are very hardy and easily withstand harsh [PERSON_NAM…" at bounding box center [1147, 531] width 466 height 41
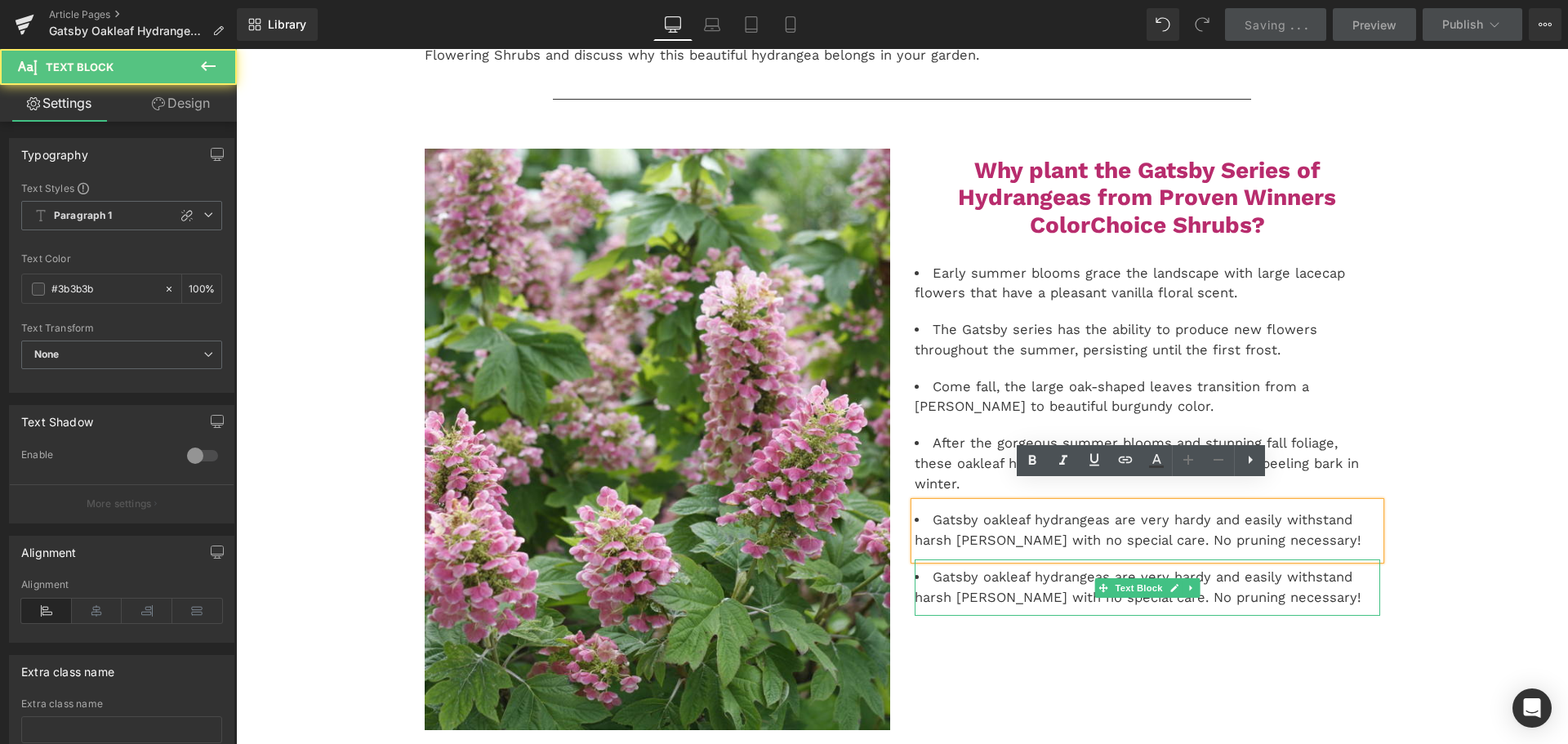
click at [989, 567] on li "Gatsby oakleaf hydrangeas are very hardy and easily withstand harsh [PERSON_NAM…" at bounding box center [1147, 588] width 466 height 41
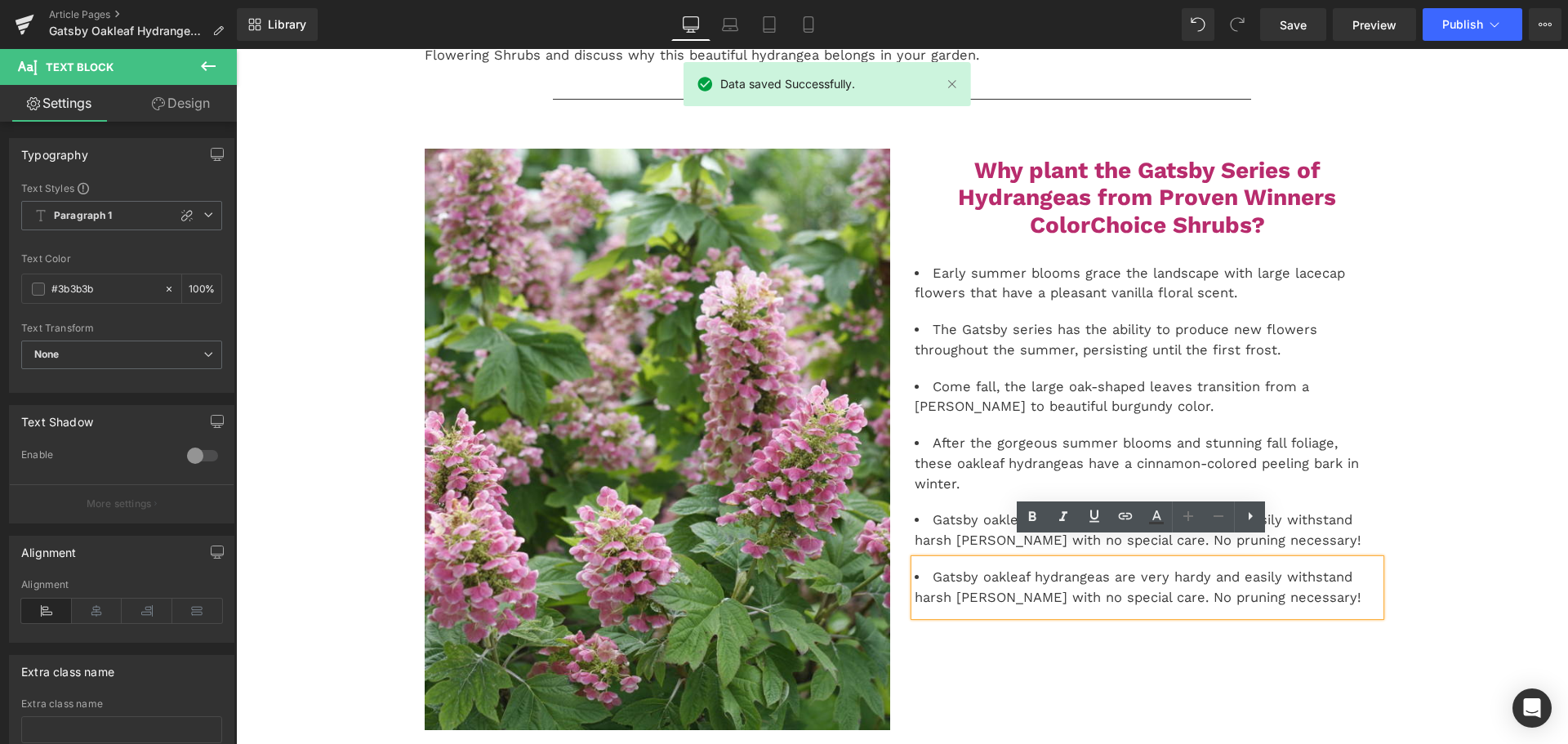
click at [1244, 593] on div "Gatsby oakleaf hydrangeas are very hardy and easily withstand harsh [PERSON_NAM…" at bounding box center [1147, 588] width 466 height 57
click at [1308, 580] on li "Gatsby oakleaf hydrangeas are very hardy and easily withstand harsh [PERSON_NAM…" at bounding box center [1147, 588] width 466 height 41
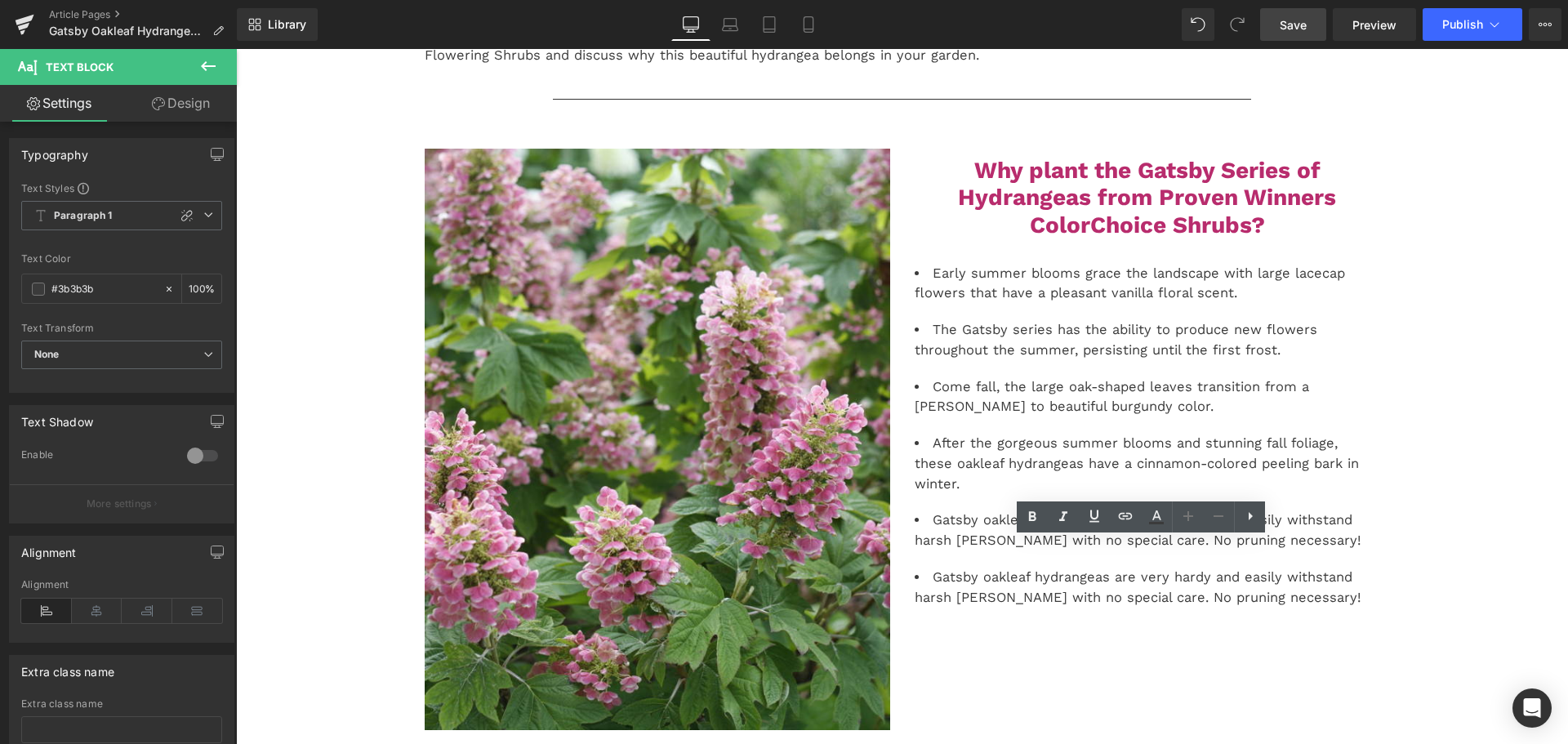
click at [1267, 32] on link "Save" at bounding box center [1293, 25] width 66 height 33
click at [1316, 16] on link "Save" at bounding box center [1293, 25] width 66 height 33
click at [1286, 25] on span "Save" at bounding box center [1292, 25] width 27 height 17
drag, startPoint x: 1283, startPoint y: 22, endPoint x: 721, endPoint y: 551, distance: 771.8
click at [1283, 22] on span "Save" at bounding box center [1292, 25] width 27 height 17
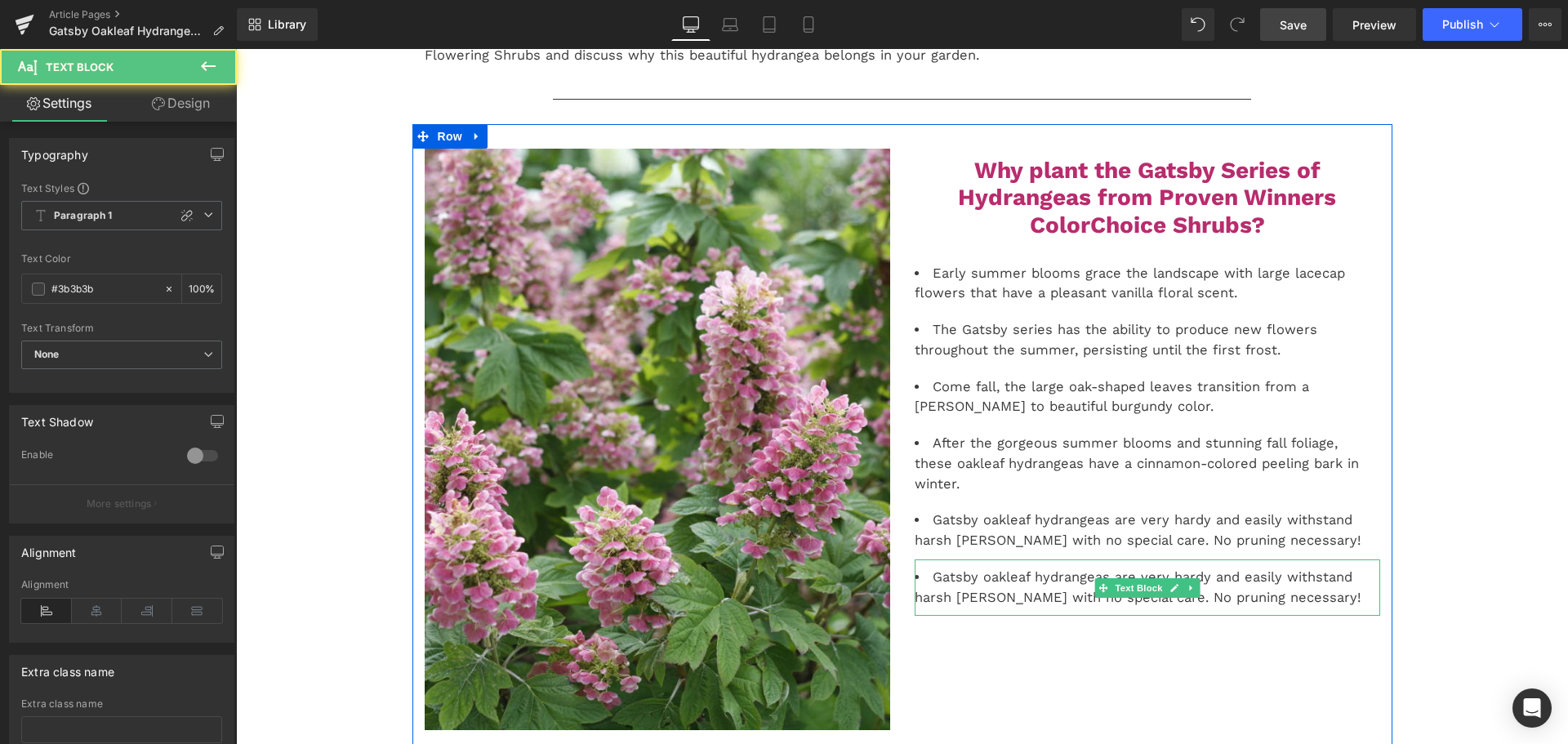
click at [949, 577] on li "Gatsby oakleaf hydrangeas are very hardy and easily withstand harsh [PERSON_NAM…" at bounding box center [1147, 588] width 466 height 41
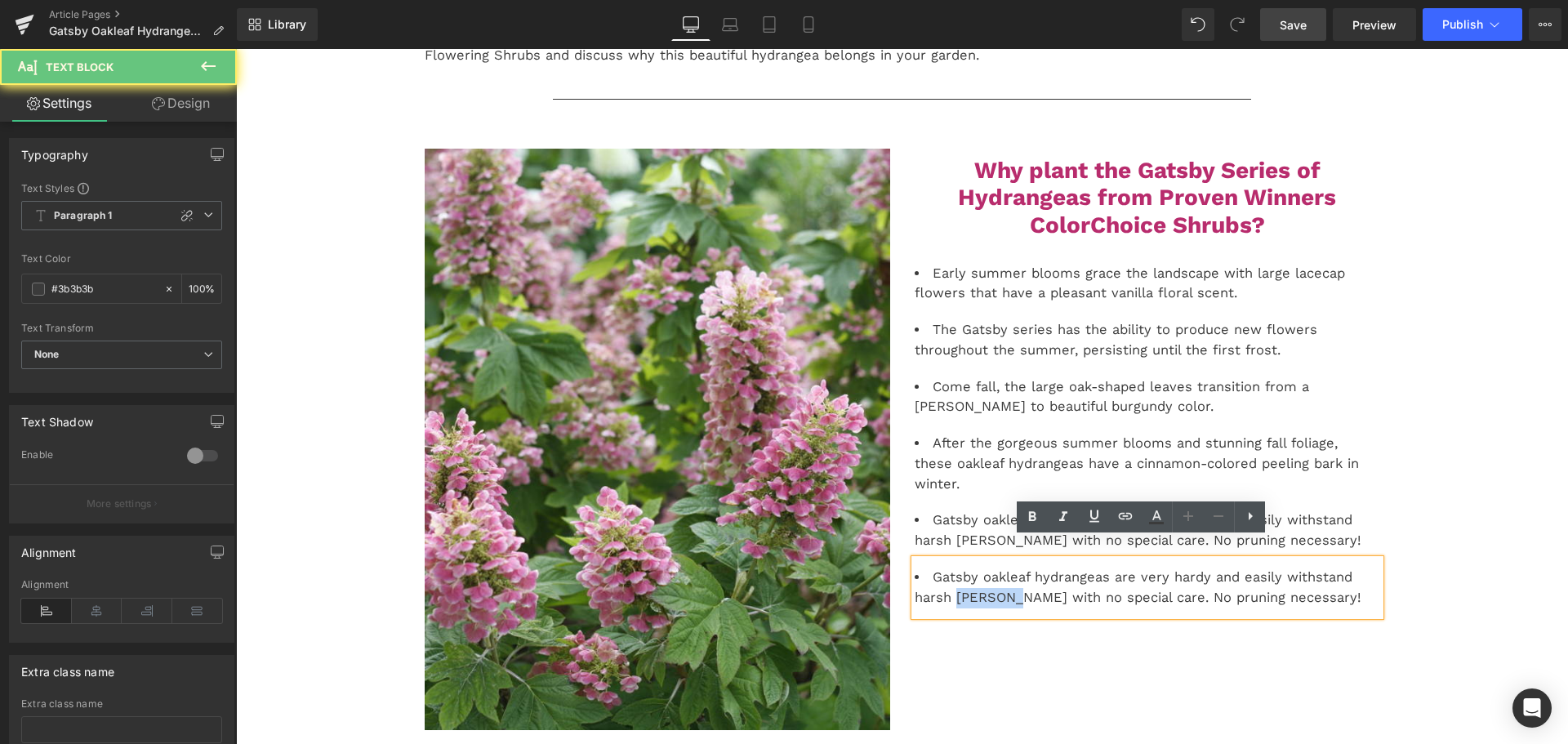
click at [949, 577] on li "Gatsby oakleaf hydrangeas are very hardy and easily withstand harsh [PERSON_NAM…" at bounding box center [1147, 588] width 466 height 41
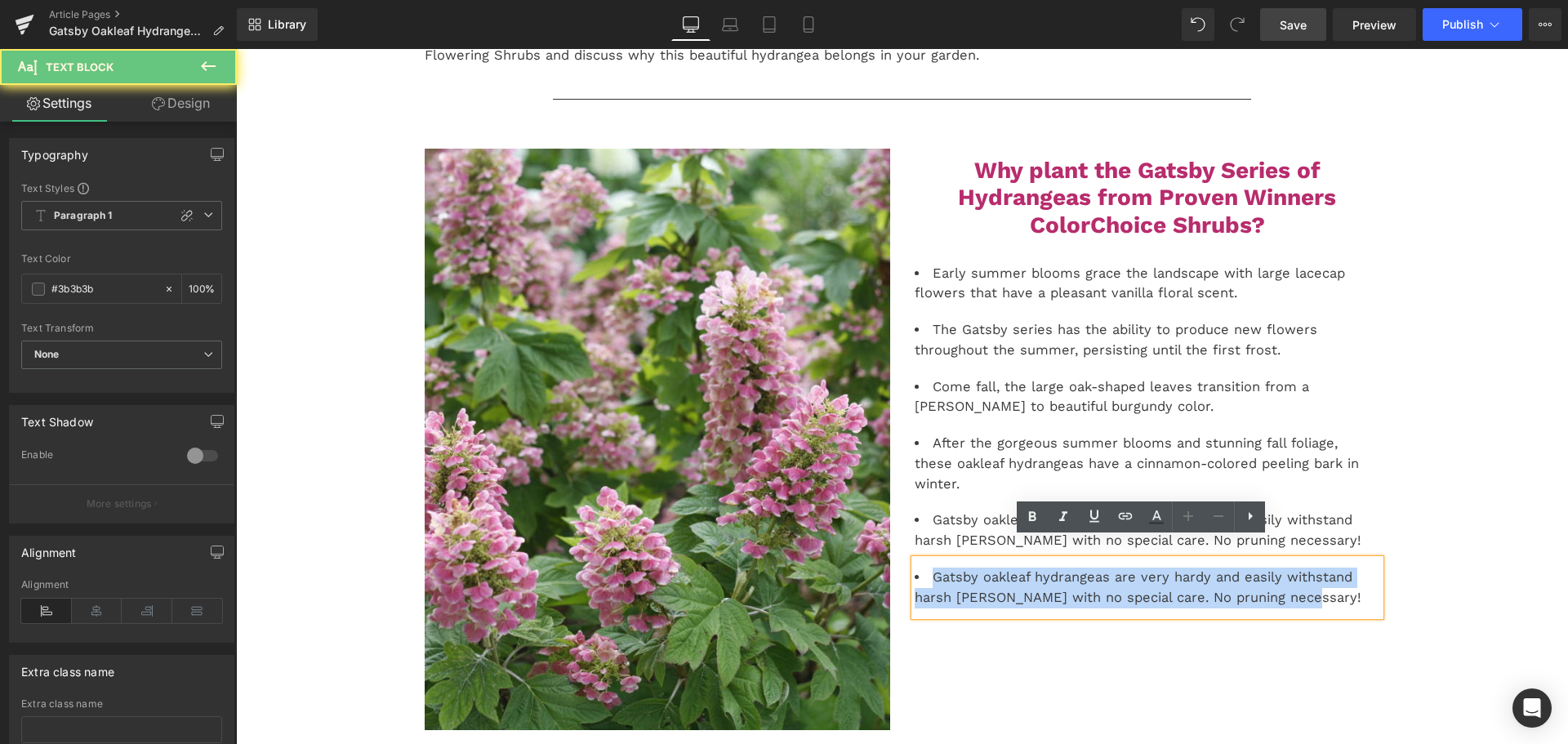
click at [949, 577] on li "Gatsby oakleaf hydrangeas are very hardy and easily withstand harsh [PERSON_NAM…" at bounding box center [1147, 588] width 466 height 41
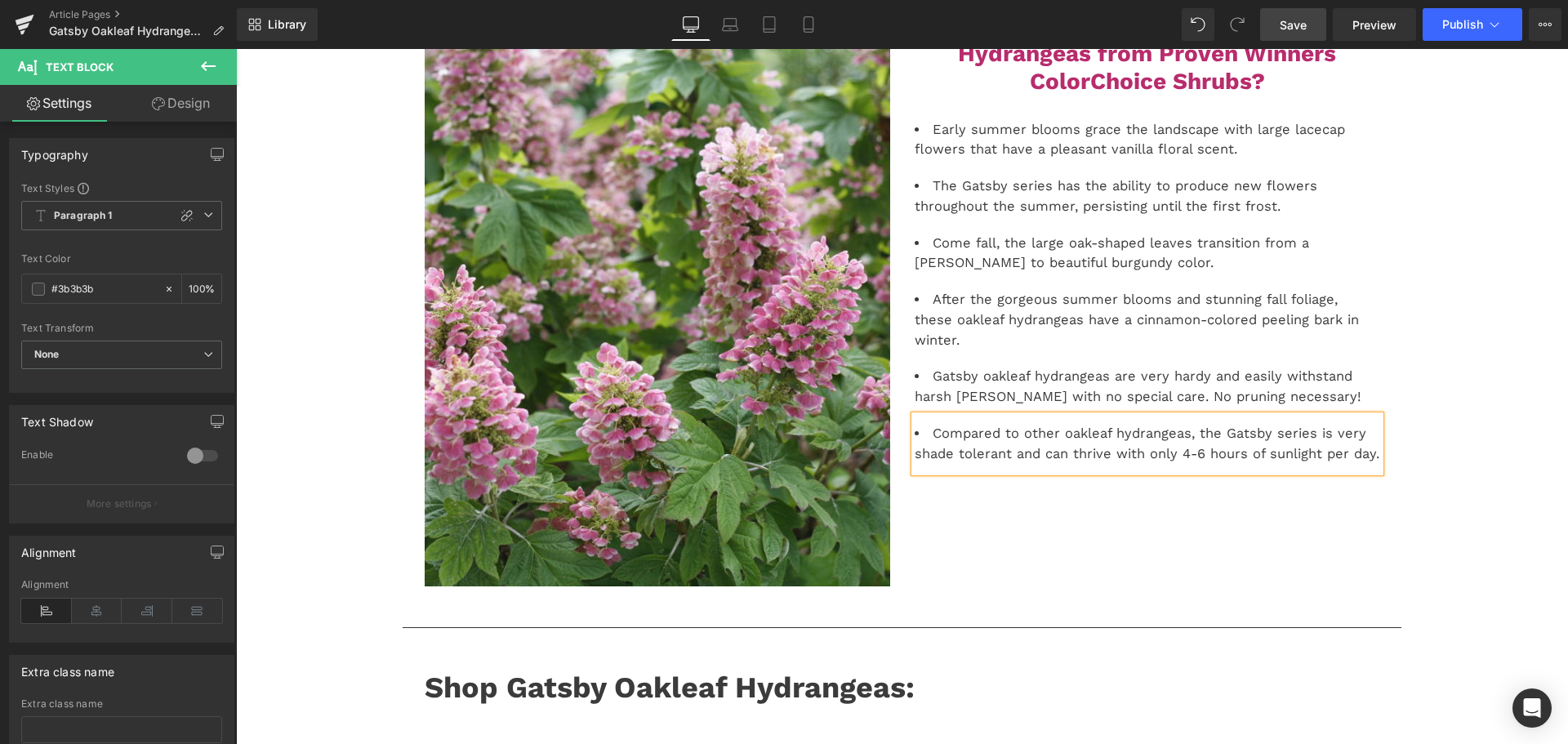
scroll to position [408, 0]
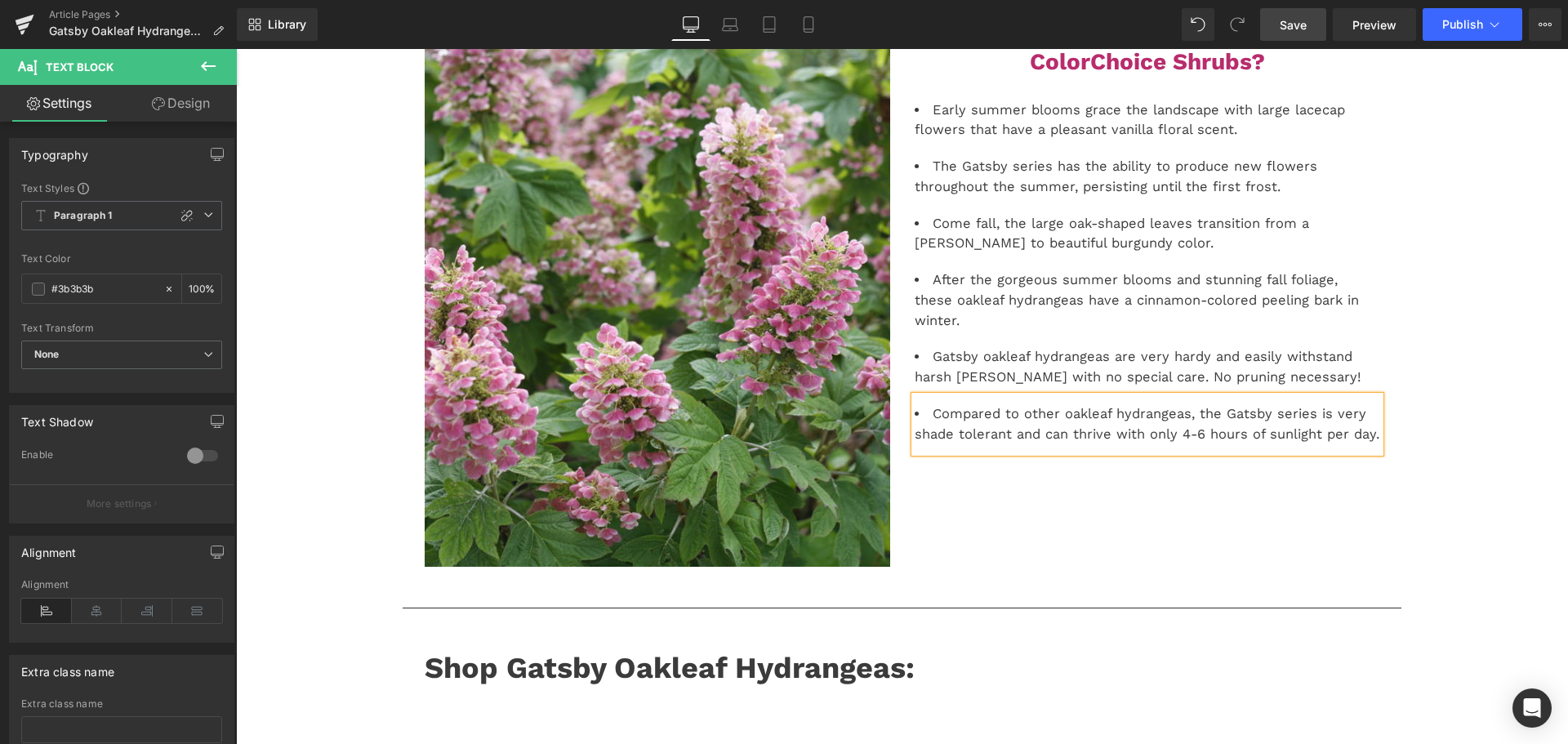
click at [1341, 404] on li "Compared to other oakleaf hydrangeas, the Gatsby series is very shade tolerant …" at bounding box center [1147, 425] width 466 height 41
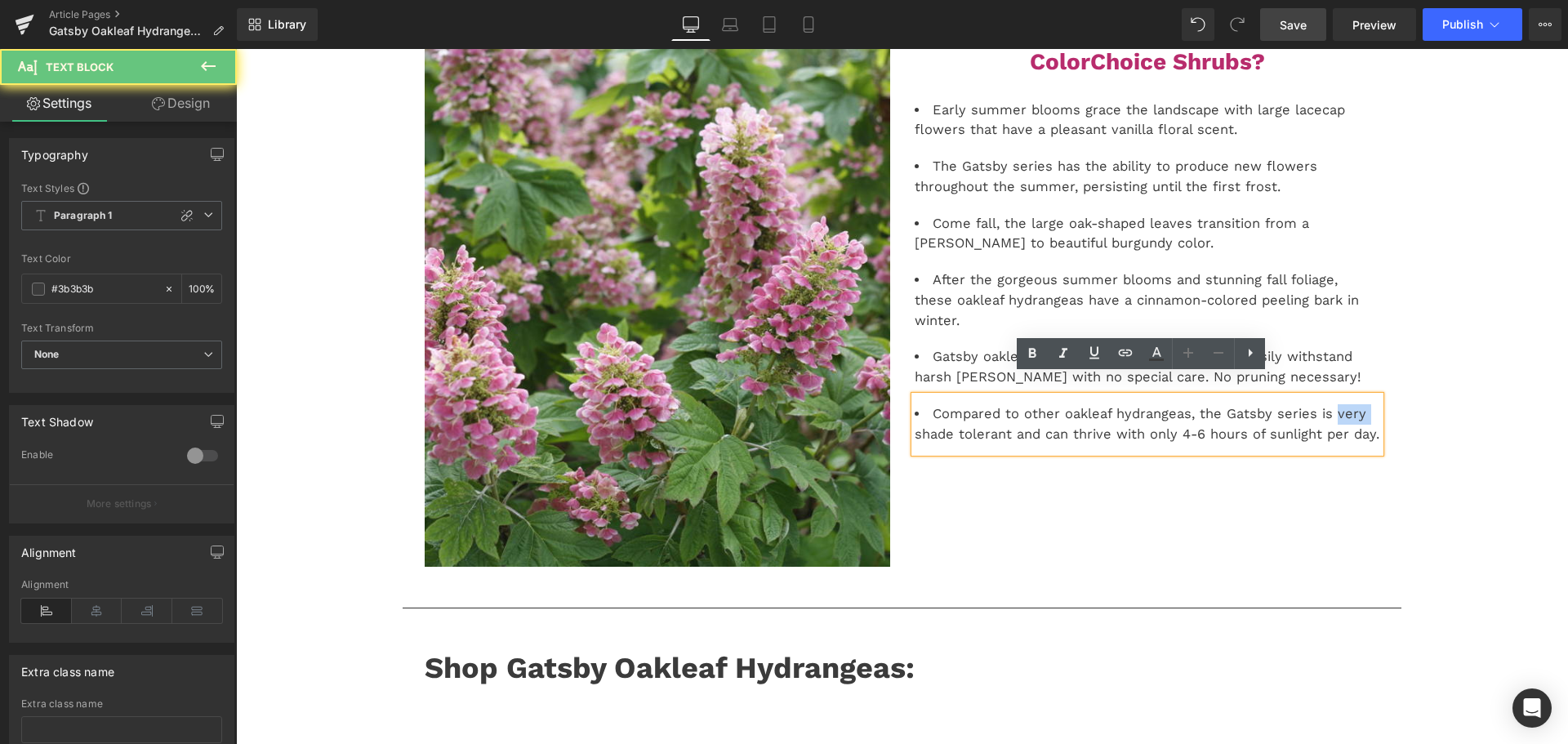
click at [1341, 404] on li "Compared to other oakleaf hydrangeas, the Gatsby series is very shade tolerant …" at bounding box center [1147, 425] width 466 height 41
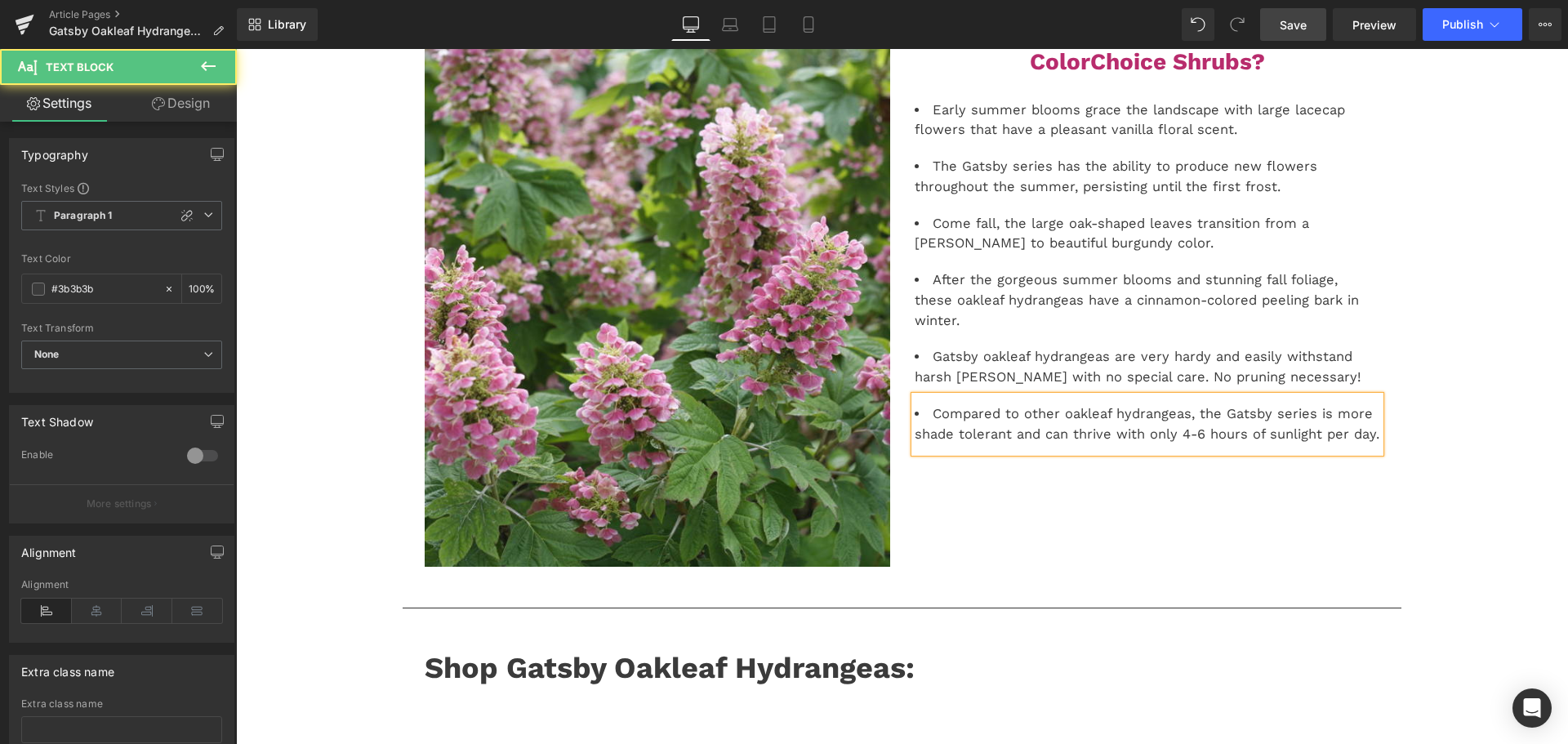
drag, startPoint x: 1367, startPoint y: 417, endPoint x: 1433, endPoint y: 417, distance: 66.0
click at [1367, 417] on li "Compared to other oakleaf hydrangeas, the Gatsby series is more shade tolerant …" at bounding box center [1147, 425] width 466 height 41
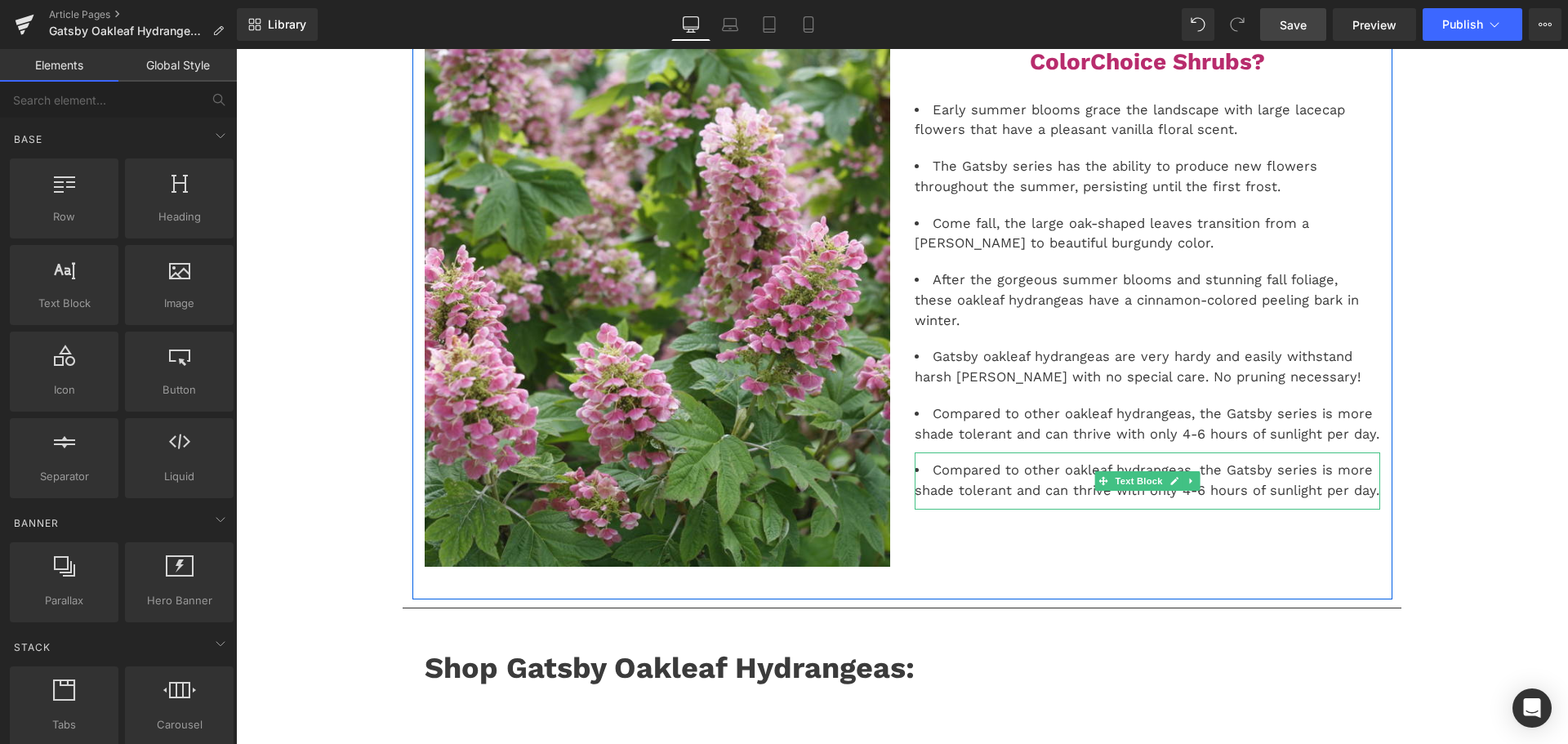
click at [1332, 460] on li "Compared to other oakleaf hydrangeas, the Gatsby series is more shade tolerant …" at bounding box center [1147, 480] width 466 height 41
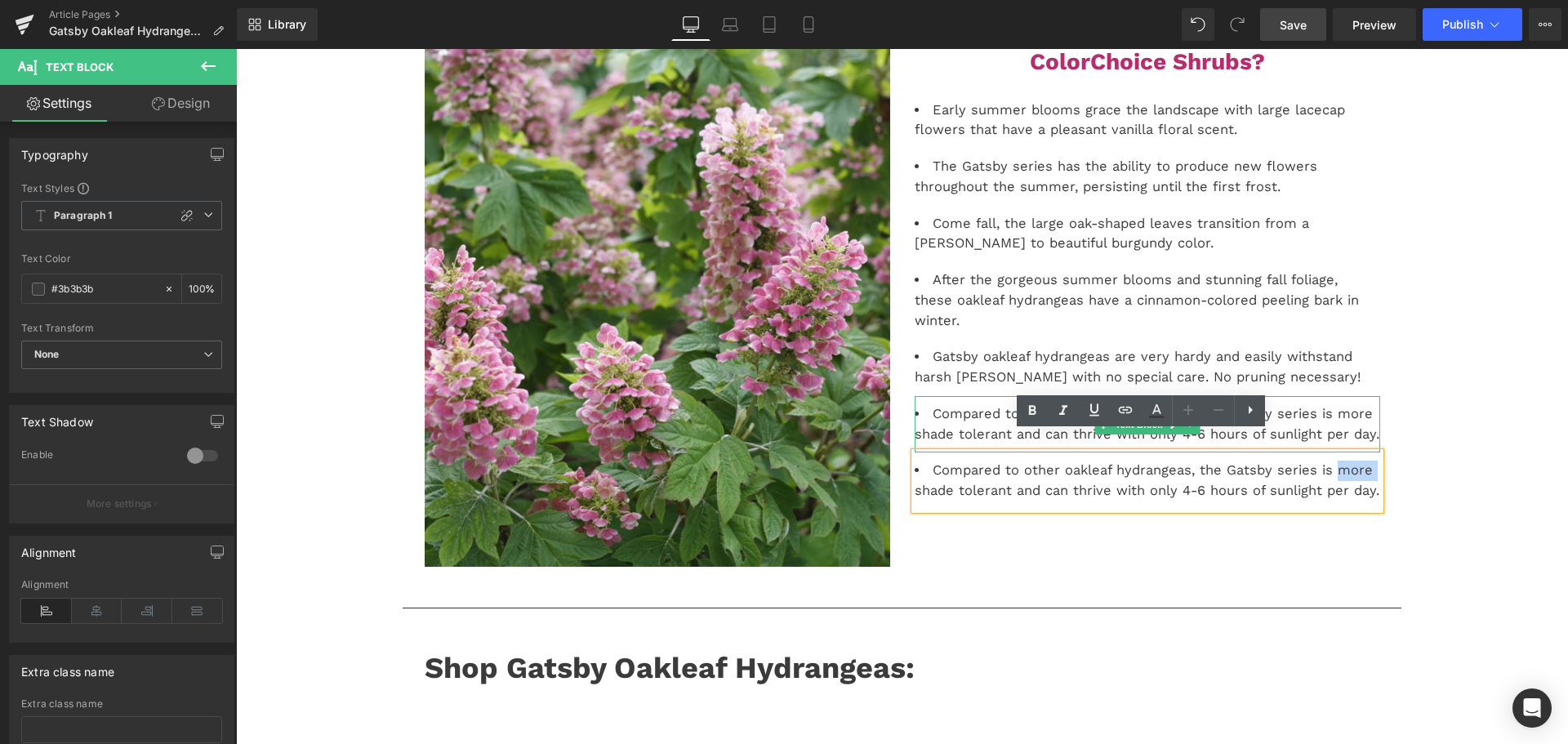
click at [1337, 404] on li "Compared to other oakleaf hydrangeas, the Gatsby series is more shade tolerant …" at bounding box center [1147, 425] width 466 height 41
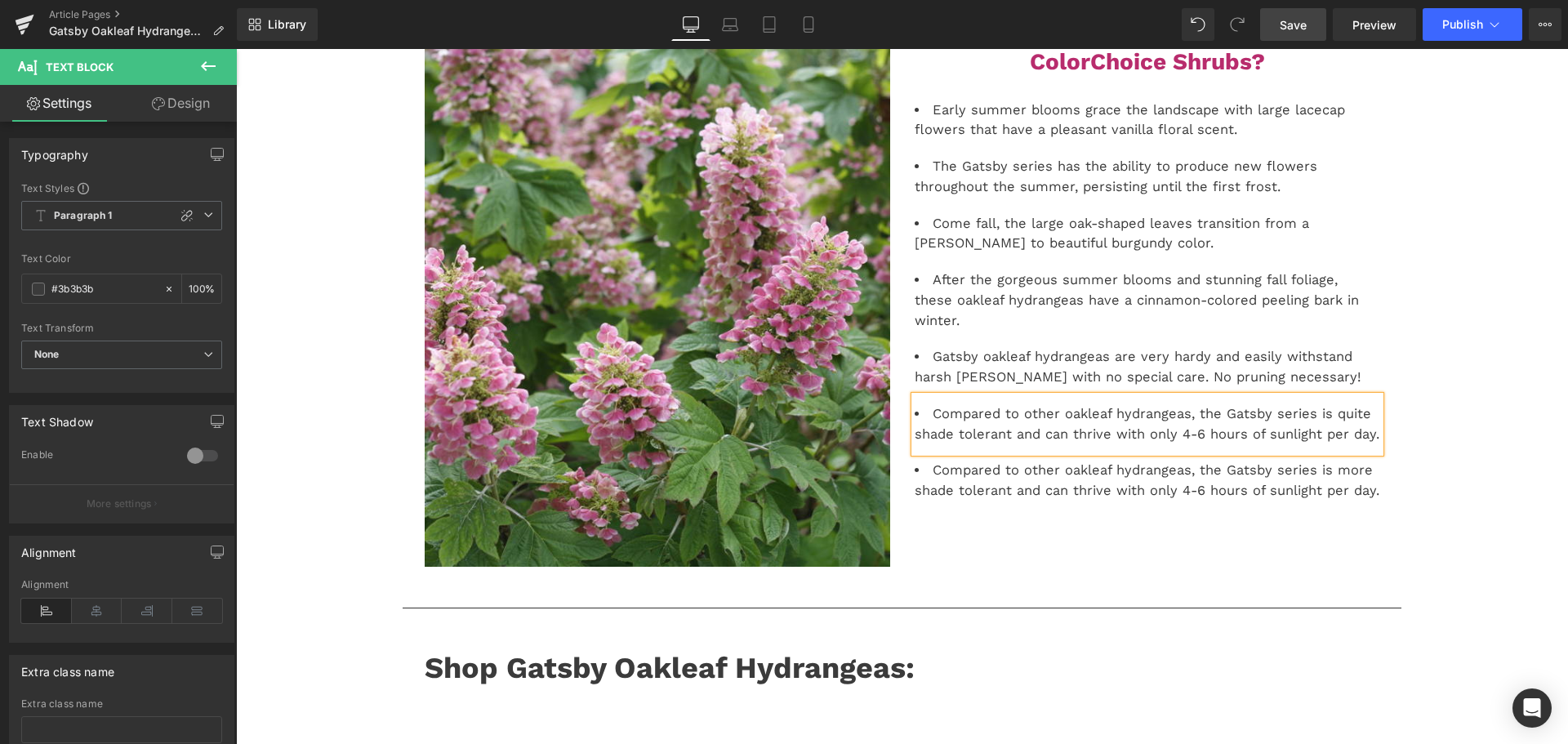
click at [1315, 28] on link "Save" at bounding box center [1293, 25] width 66 height 33
click at [1302, 19] on span "Save" at bounding box center [1292, 25] width 27 height 17
click at [1301, 31] on span "Save" at bounding box center [1292, 25] width 27 height 17
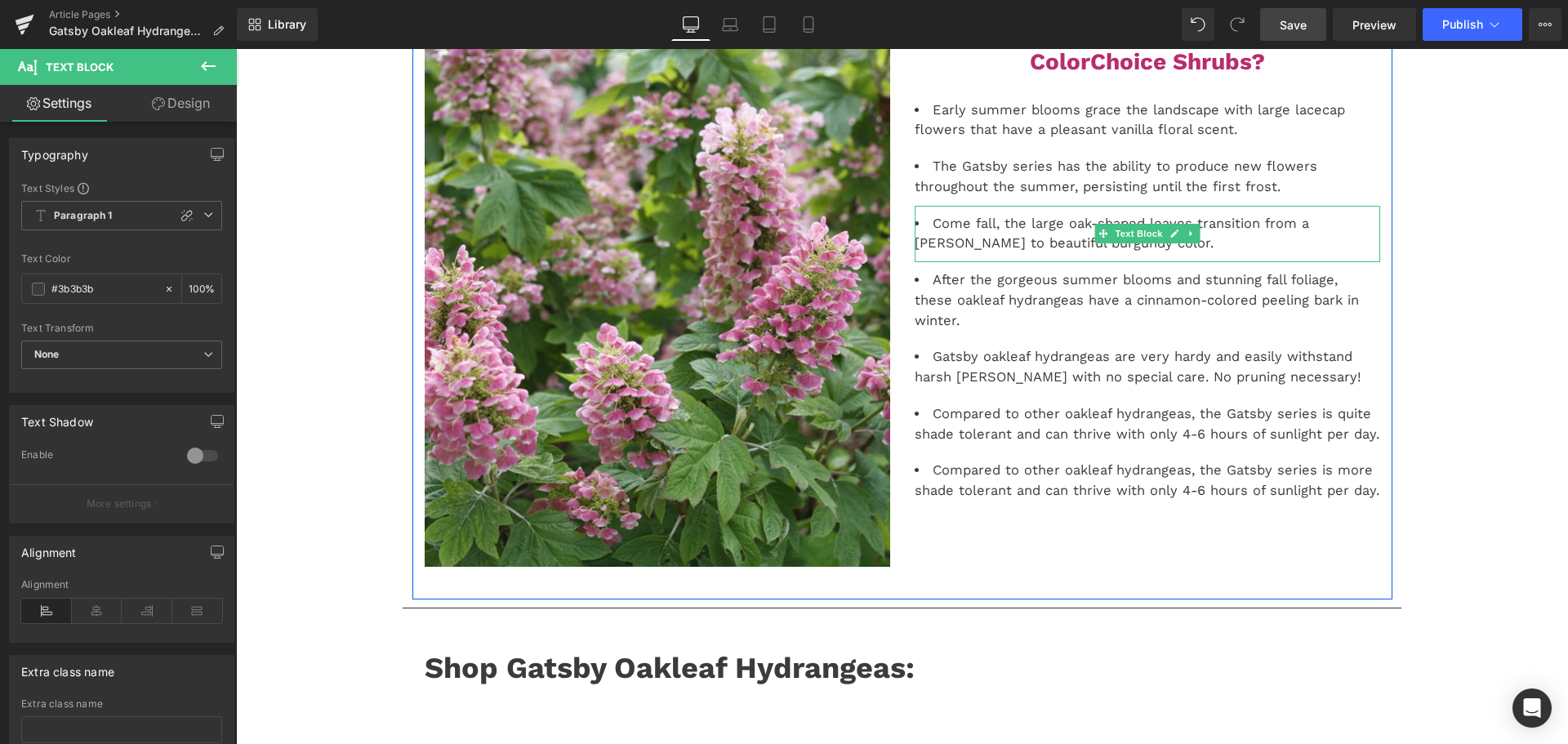
click at [1050, 244] on li "Come fall, the large oak-shaped leaves transition from a [PERSON_NAME] to beaut…" at bounding box center [1147, 234] width 466 height 41
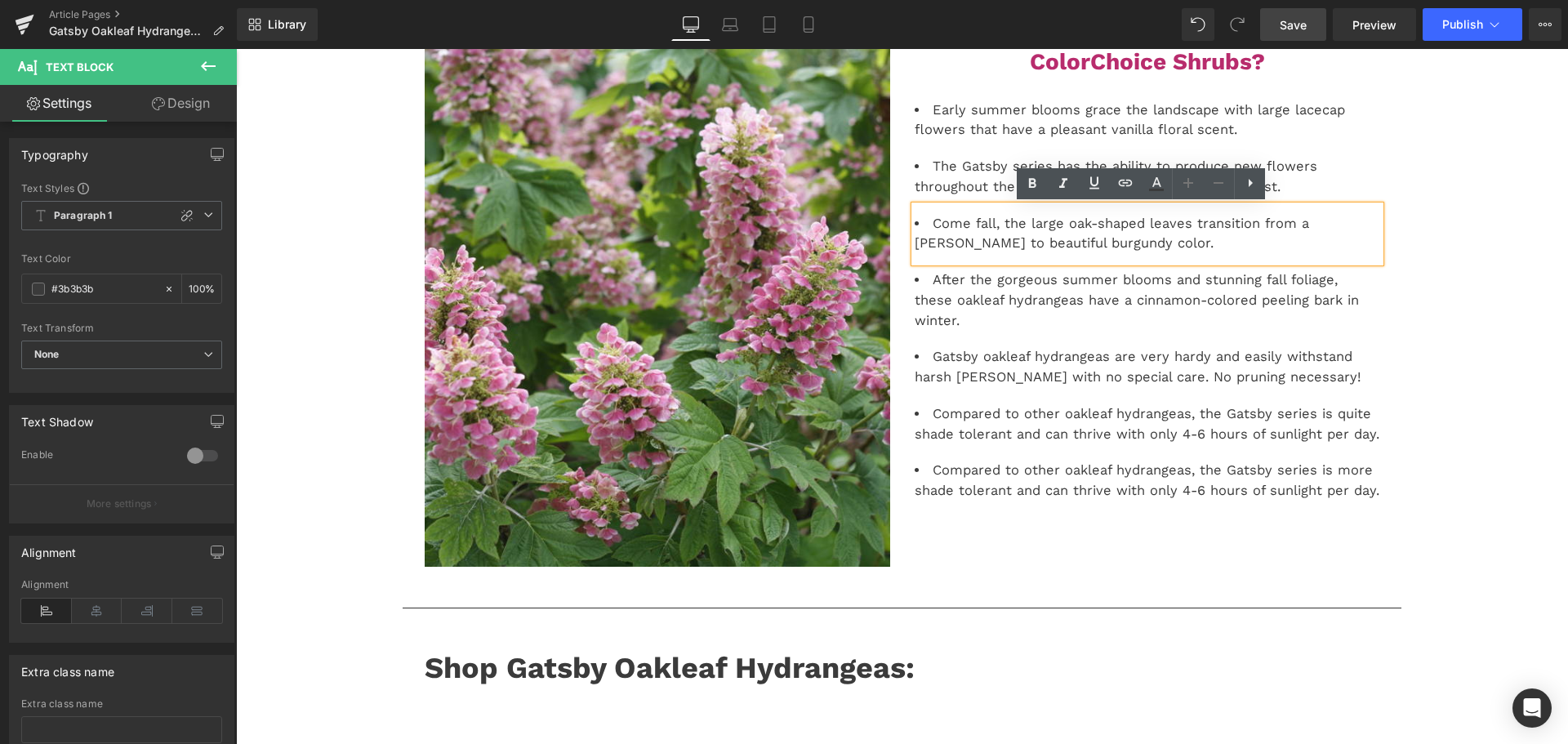
click at [1103, 254] on div "Come fall, the large oak-shaped leaves transition from a [PERSON_NAME] to beaut…" at bounding box center [1147, 234] width 466 height 57
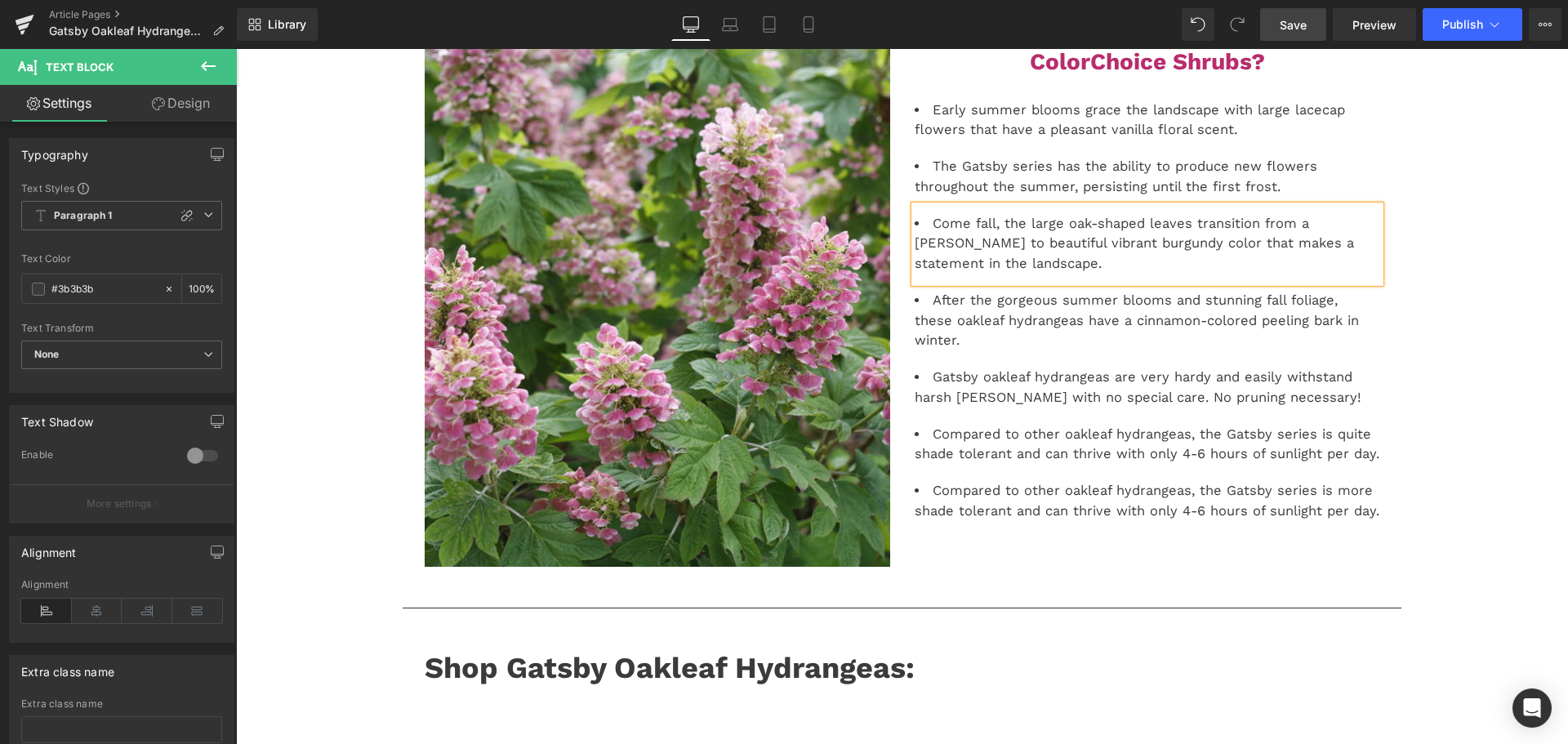
click at [1301, 30] on span "Save" at bounding box center [1292, 25] width 27 height 17
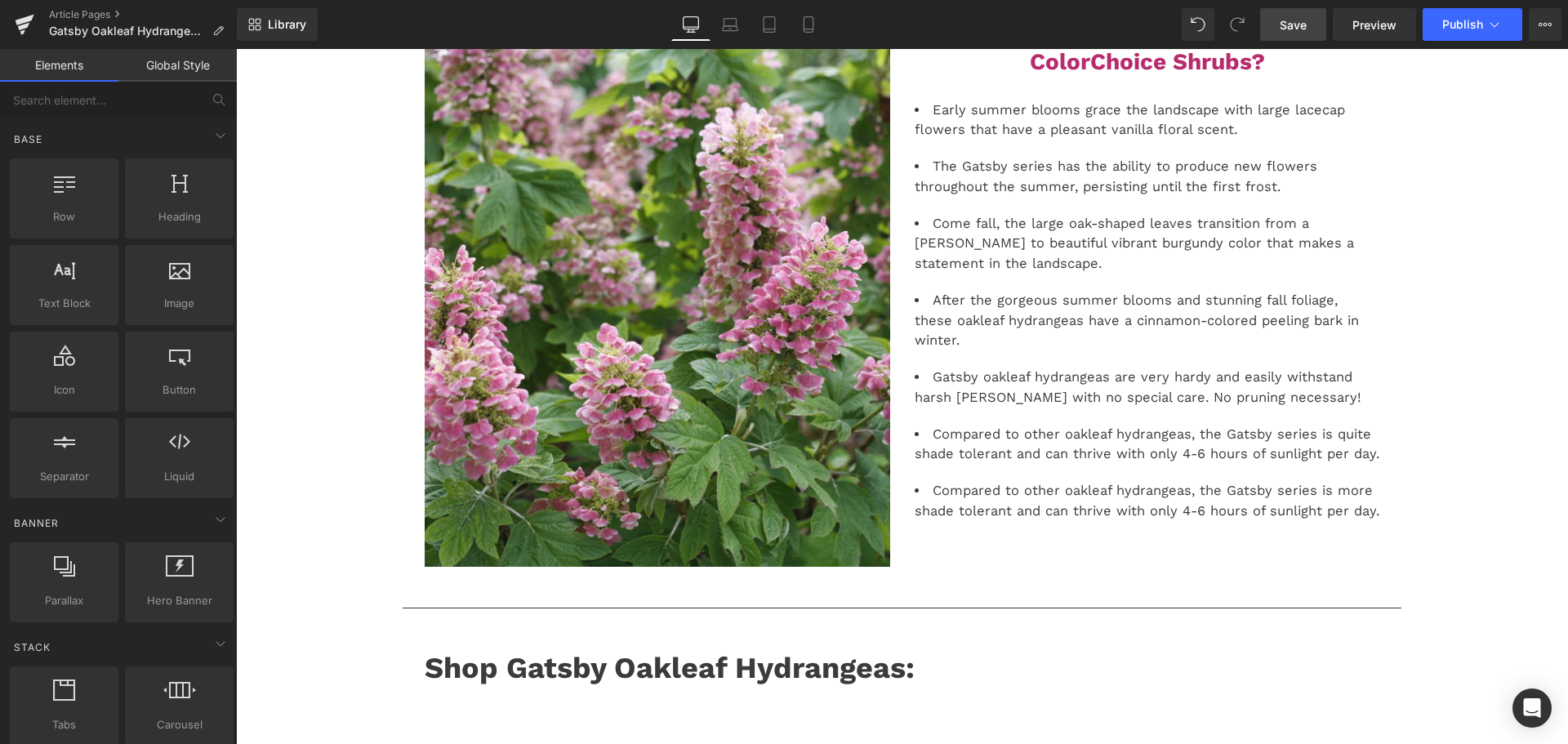
click at [1310, 35] on link "Save" at bounding box center [1293, 25] width 66 height 33
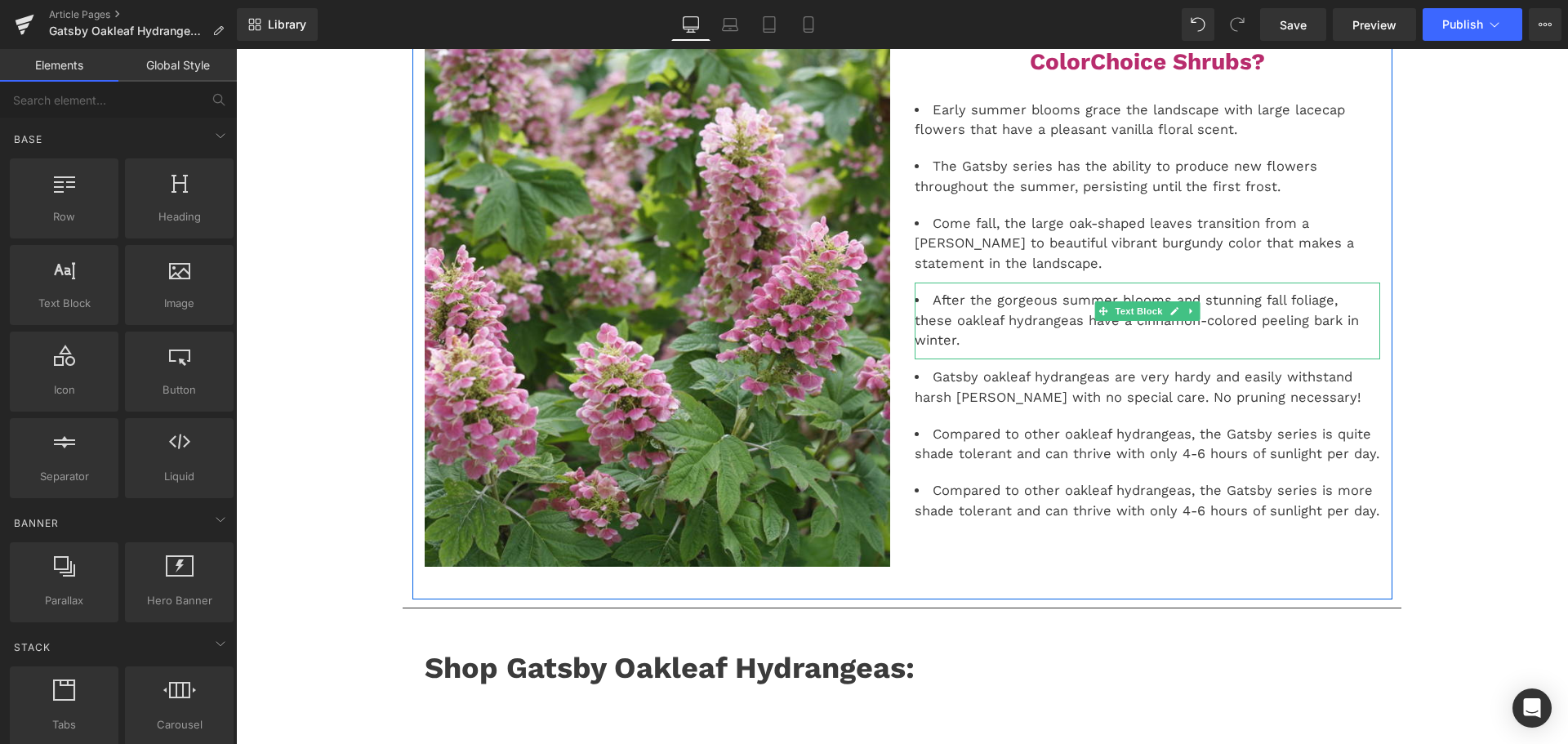
scroll to position [0, 0]
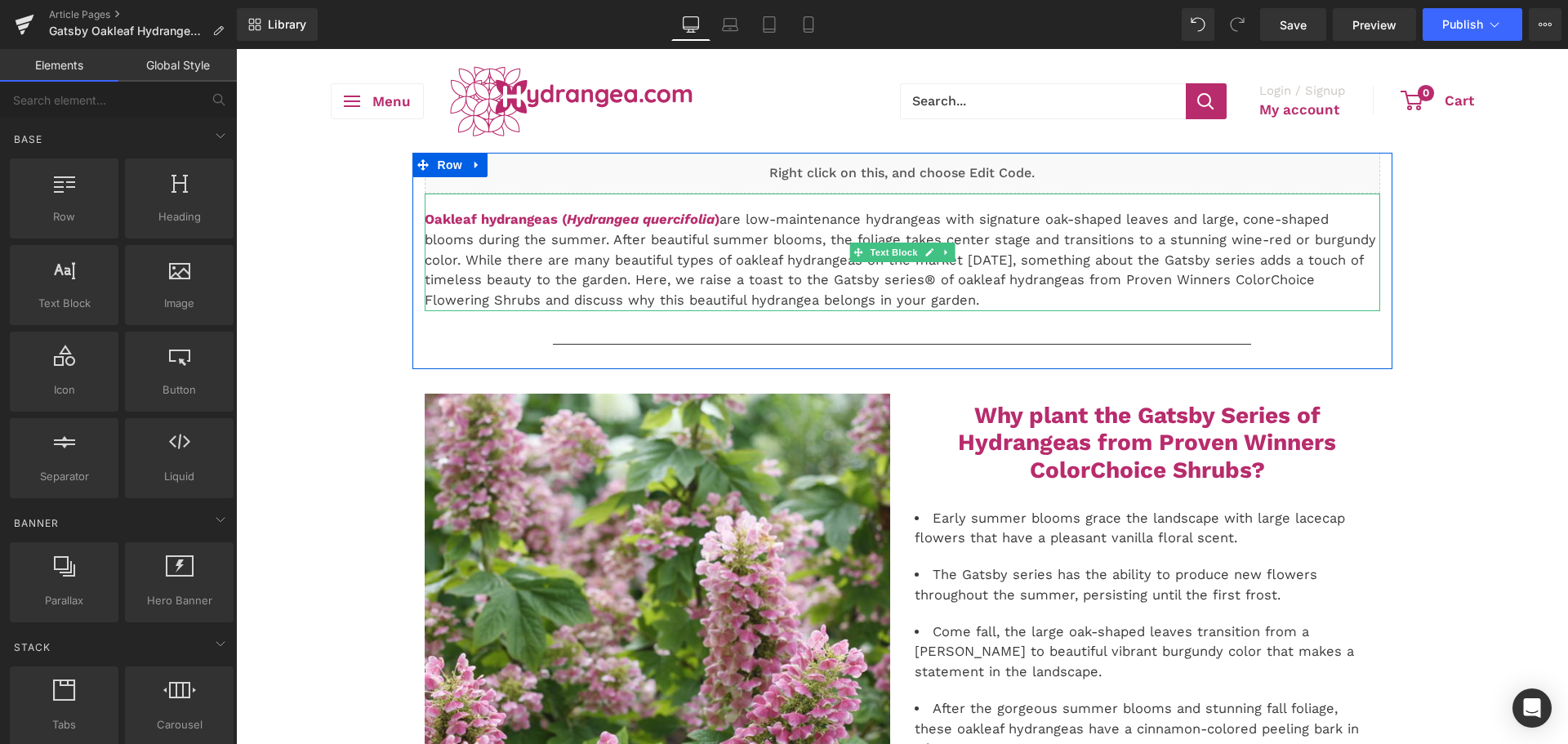
click at [920, 279] on p "Oakleaf hydrangeas ( Hydrangea quercifolia ) are low-maintenance hydrangeas wit…" at bounding box center [903, 260] width 956 height 102
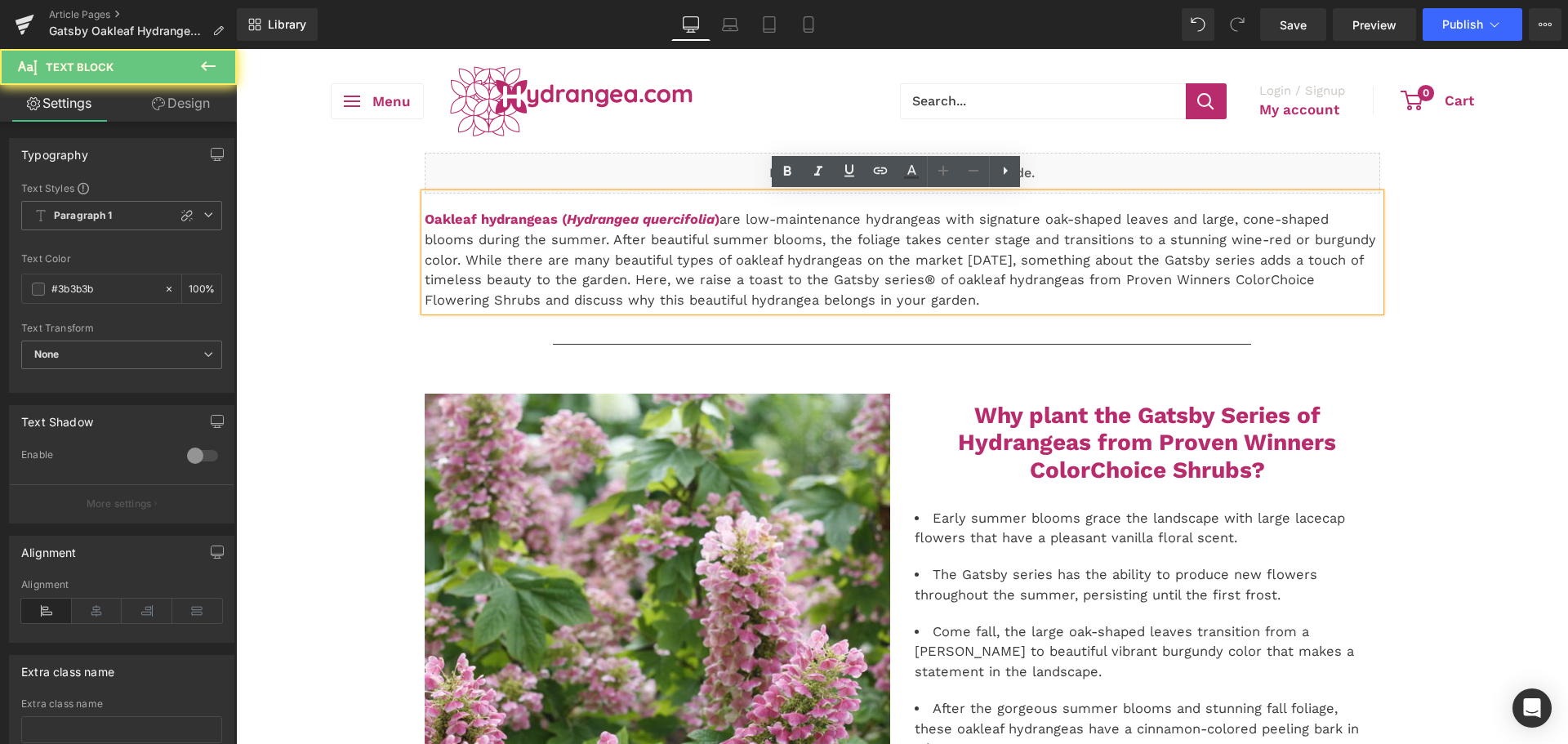
click at [914, 278] on p "Oakleaf hydrangeas ( Hydrangea quercifolia ) are low-maintenance hydrangeas wit…" at bounding box center [903, 260] width 956 height 102
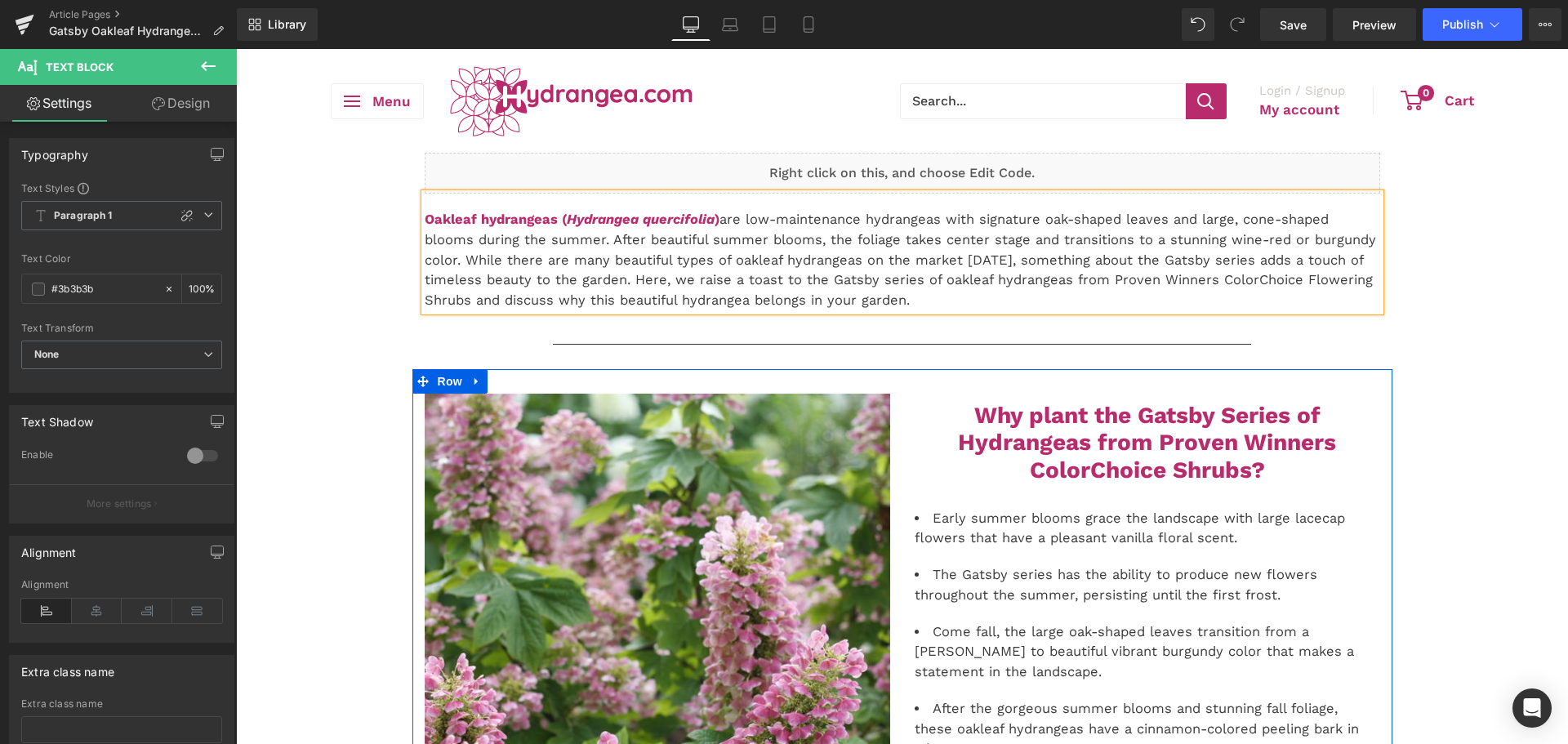
scroll to position [163, 0]
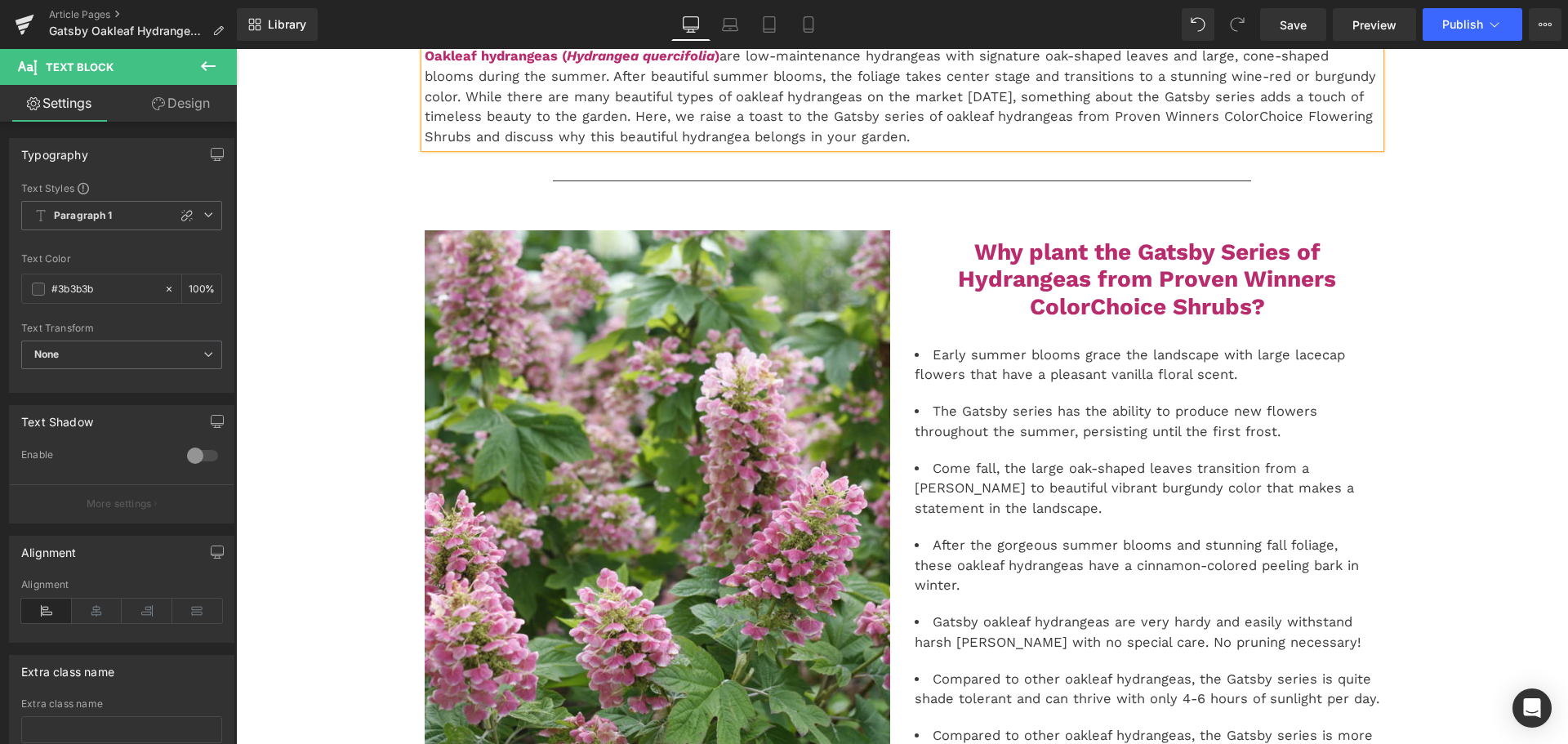
click at [1300, 43] on div "Library Desktop Desktop Laptop Tablet Mobile Save Preview Publish Scheduled Vie…" at bounding box center [903, 25] width 1331 height 49
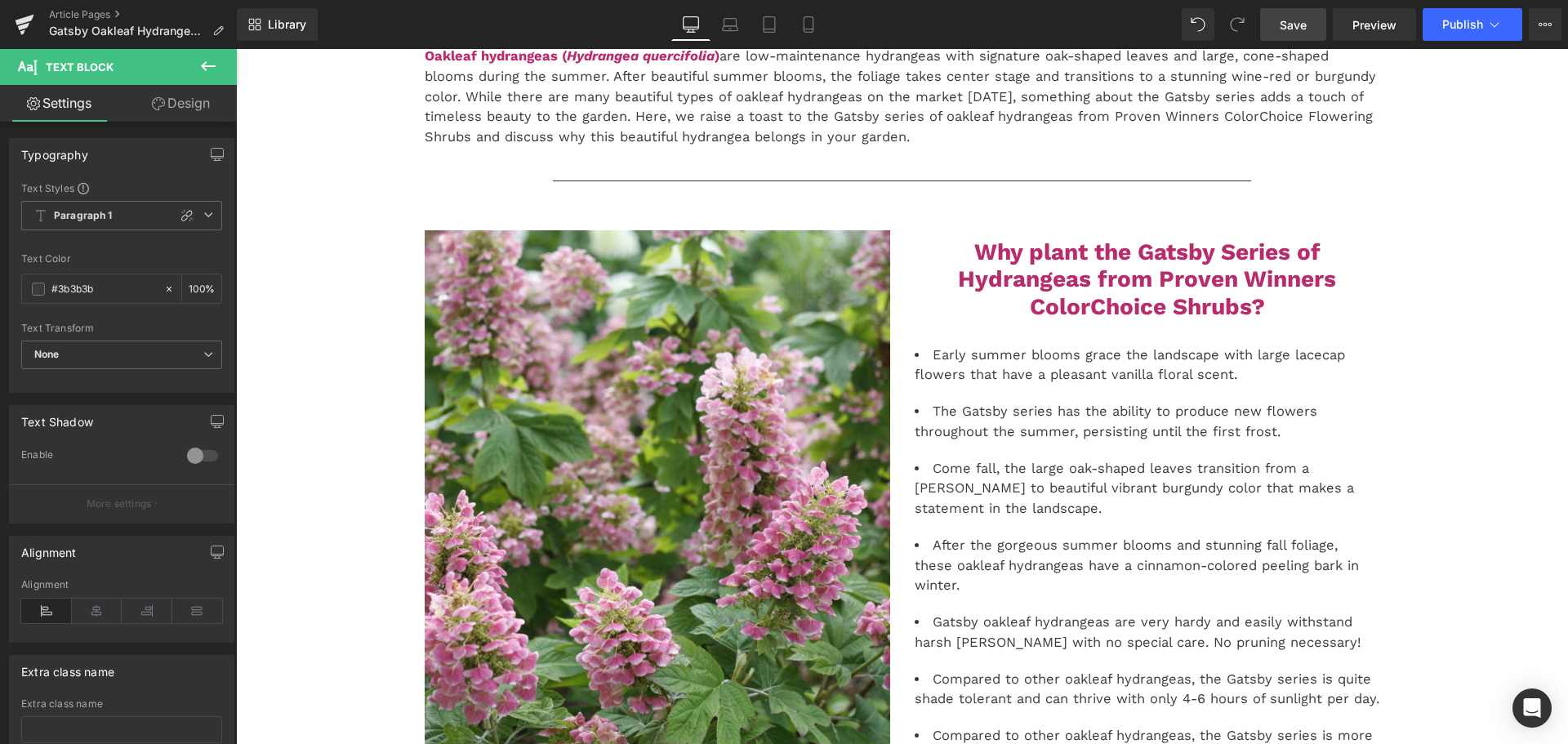
click at [1303, 31] on span "Save" at bounding box center [1292, 25] width 27 height 17
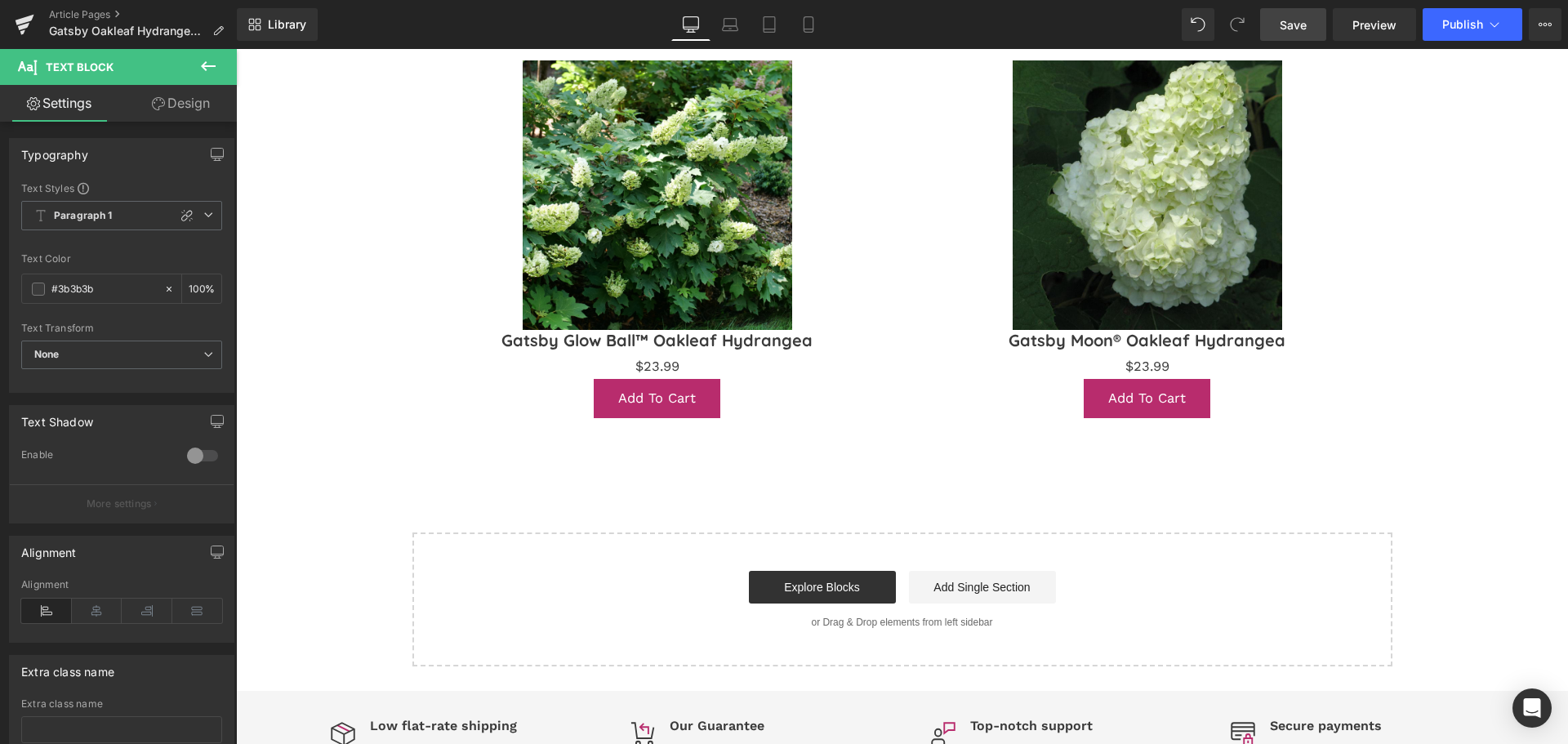
scroll to position [1715, 0]
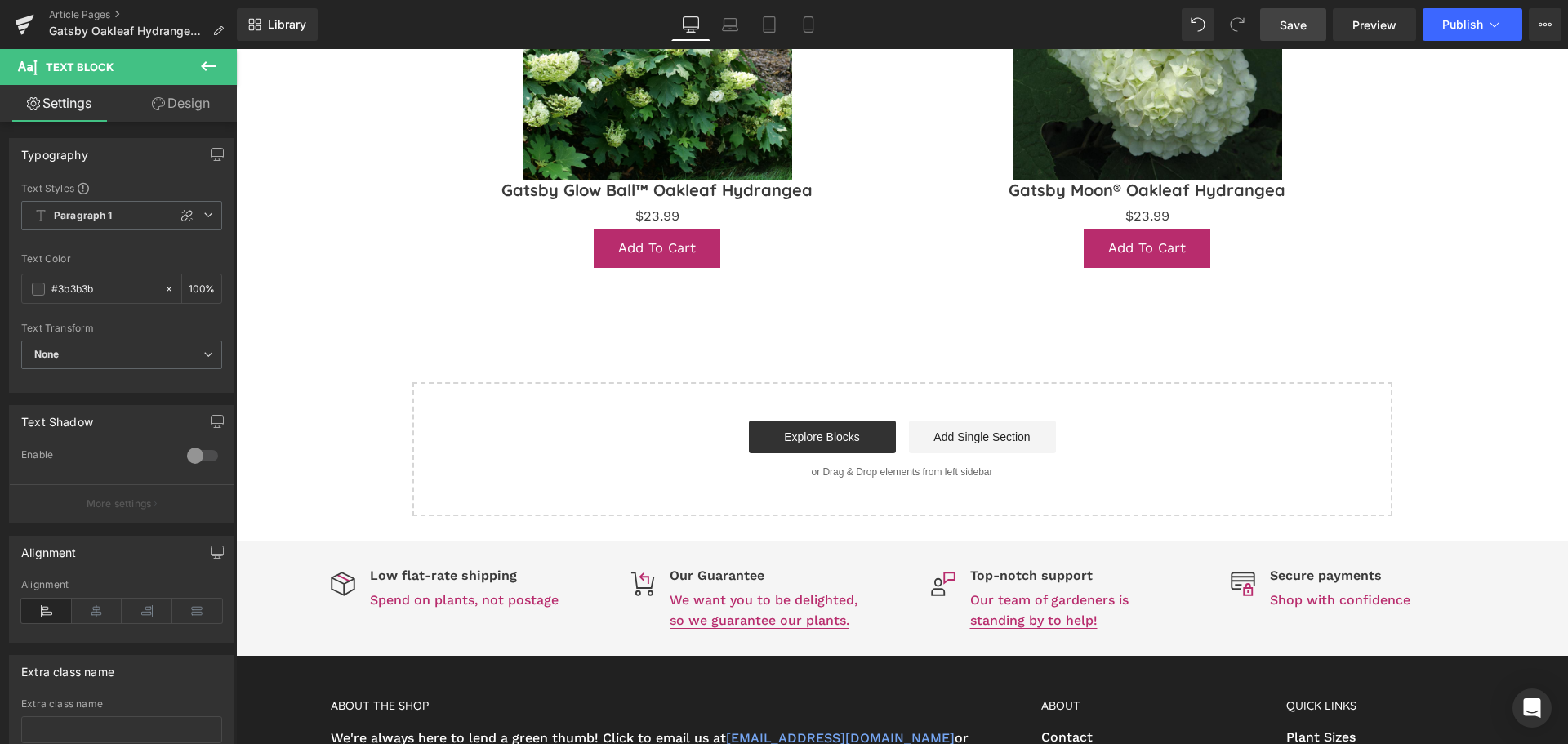
click at [210, 78] on button at bounding box center [208, 67] width 57 height 36
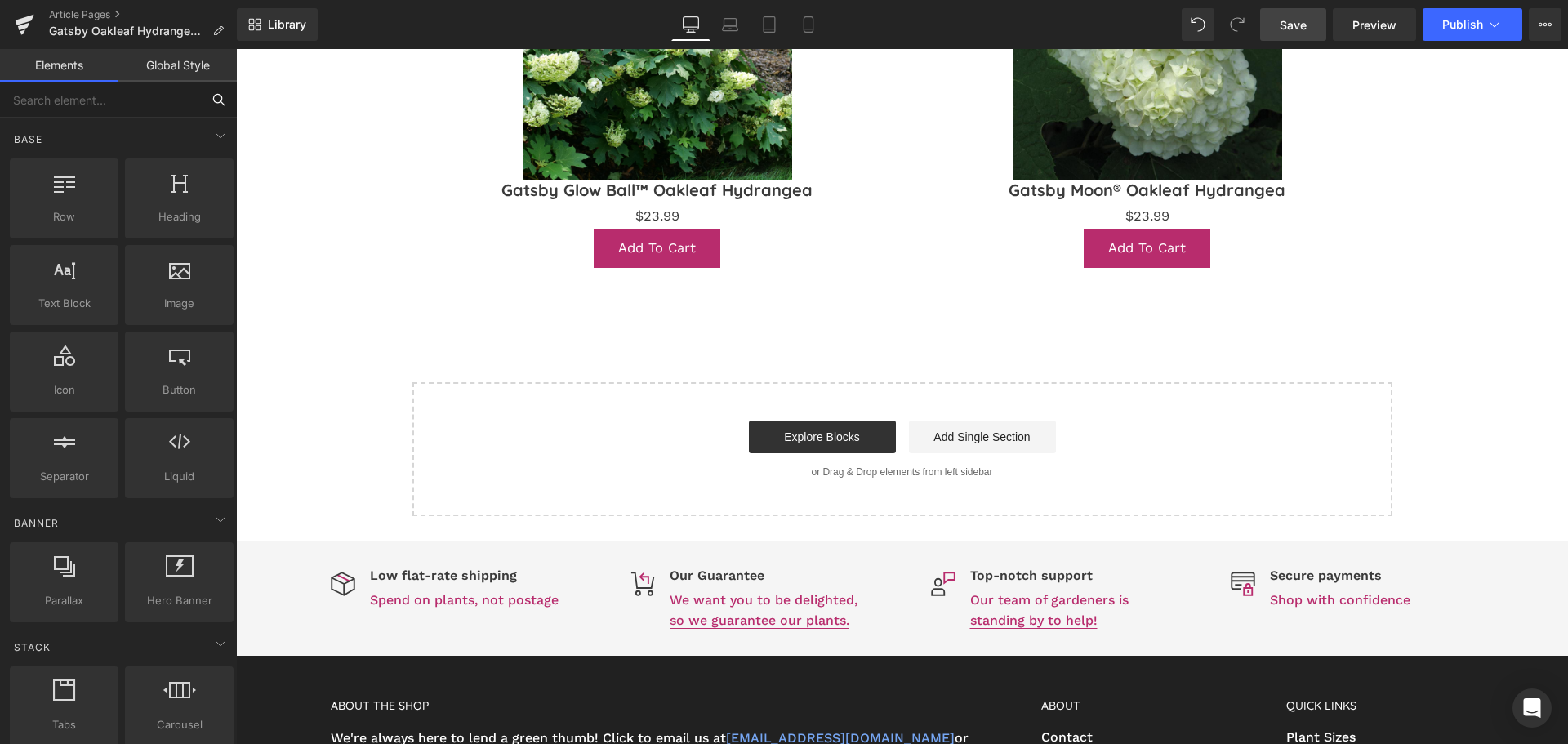
click at [135, 110] on input "text" at bounding box center [101, 99] width 201 height 36
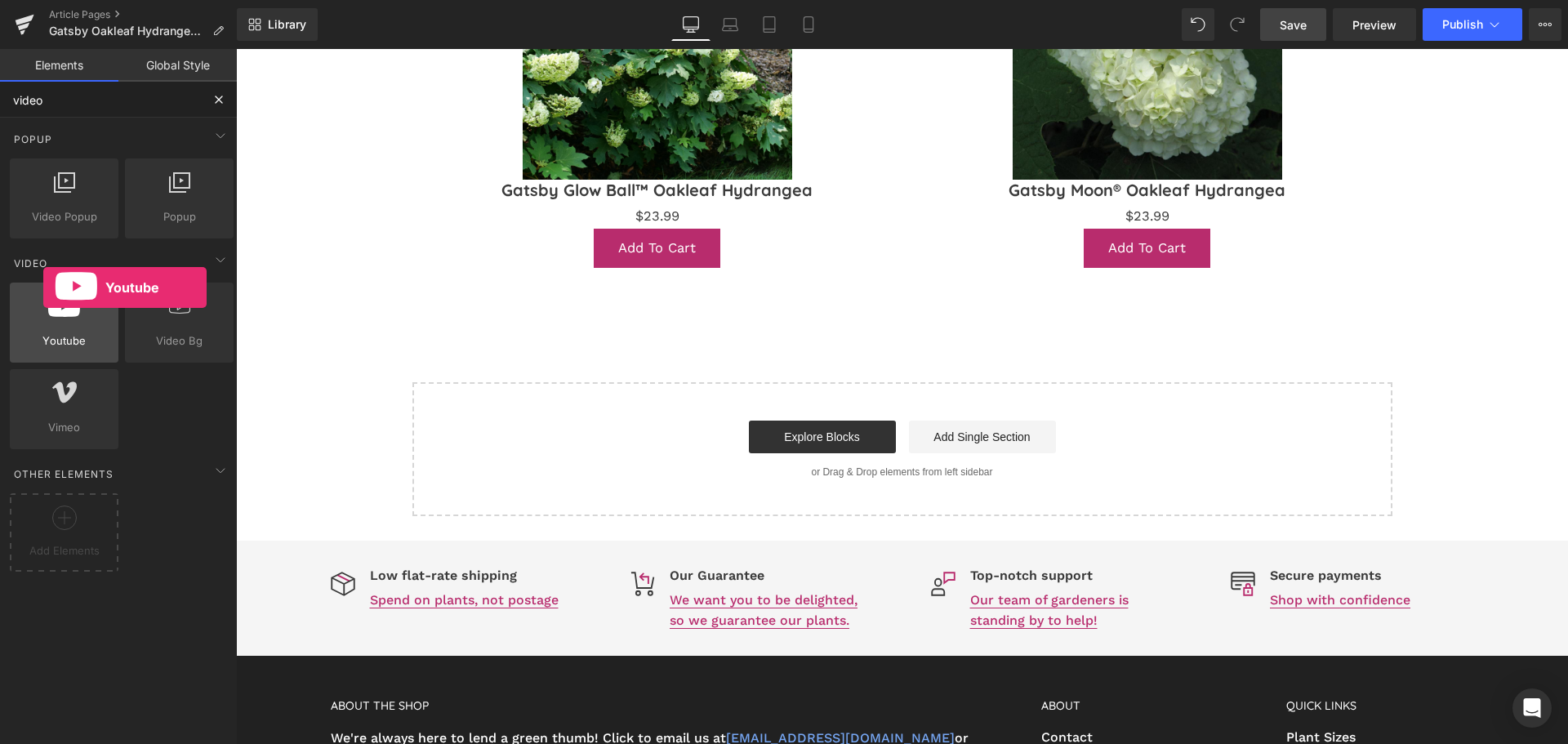
drag, startPoint x: 107, startPoint y: 336, endPoint x: 43, endPoint y: 303, distance: 72.0
click at [43, 303] on div "Youtube youtube, vimeo, videos" at bounding box center [64, 322] width 109 height 80
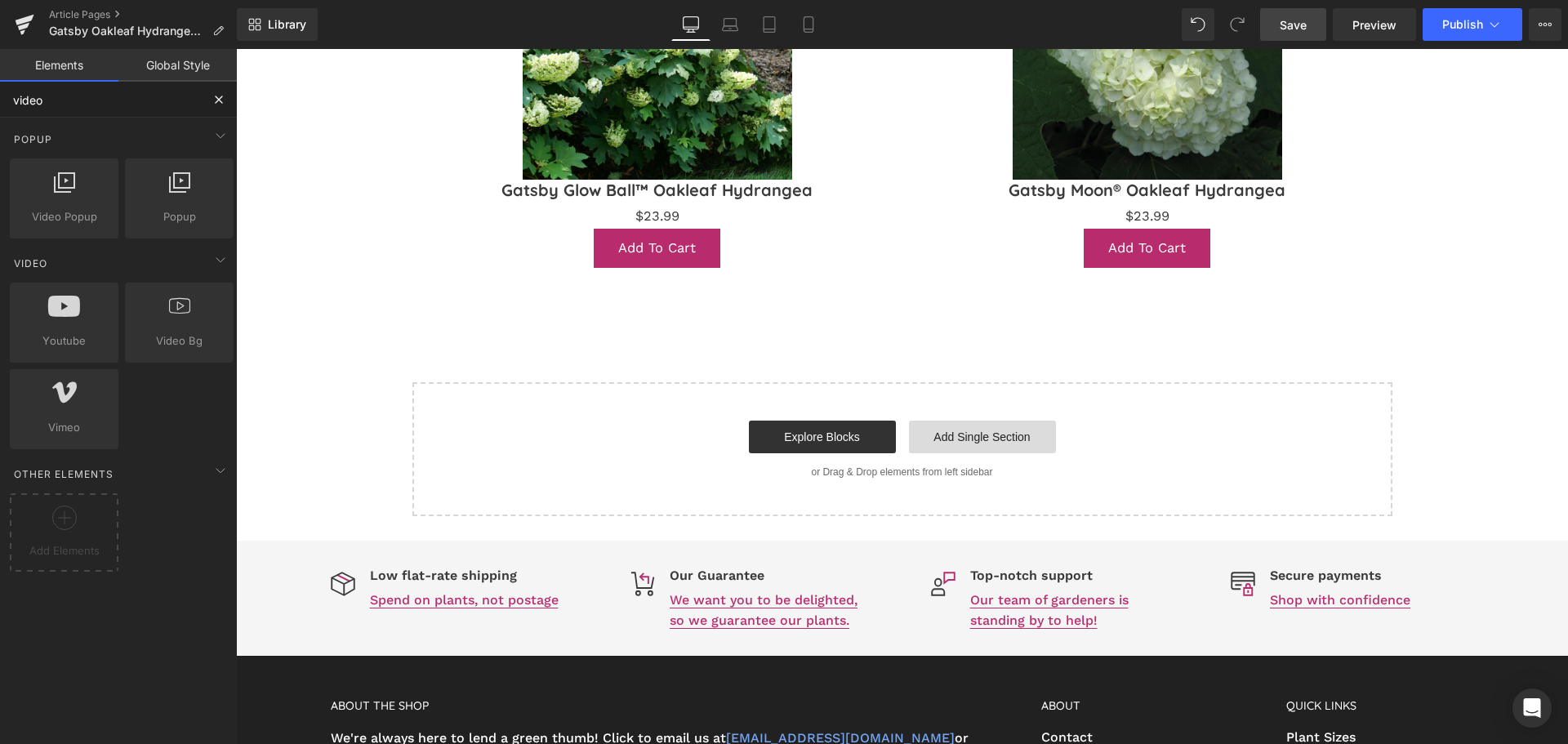
type input "video"
click at [1004, 448] on link "Add Single Section" at bounding box center [982, 437] width 147 height 33
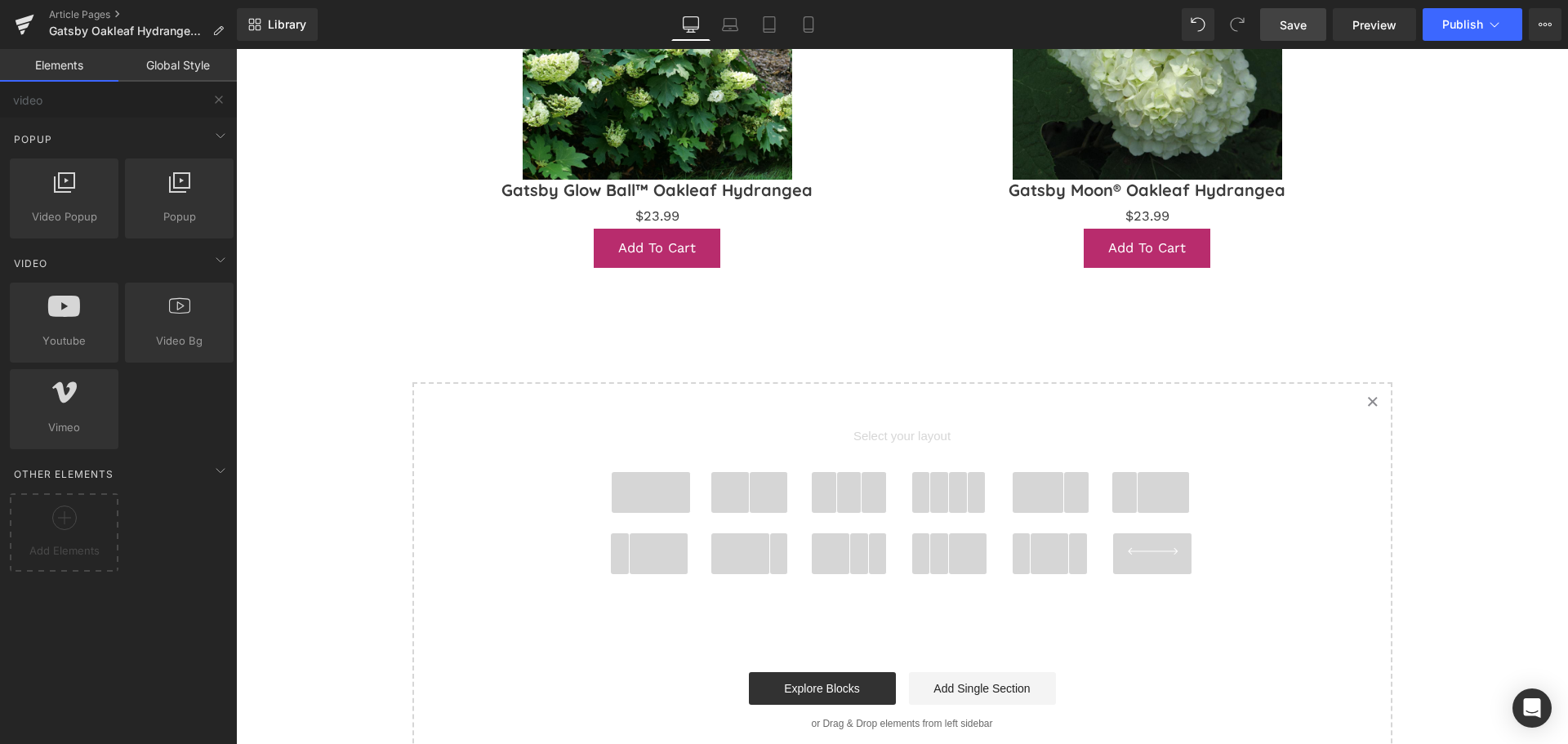
click at [650, 489] on span at bounding box center [651, 492] width 79 height 41
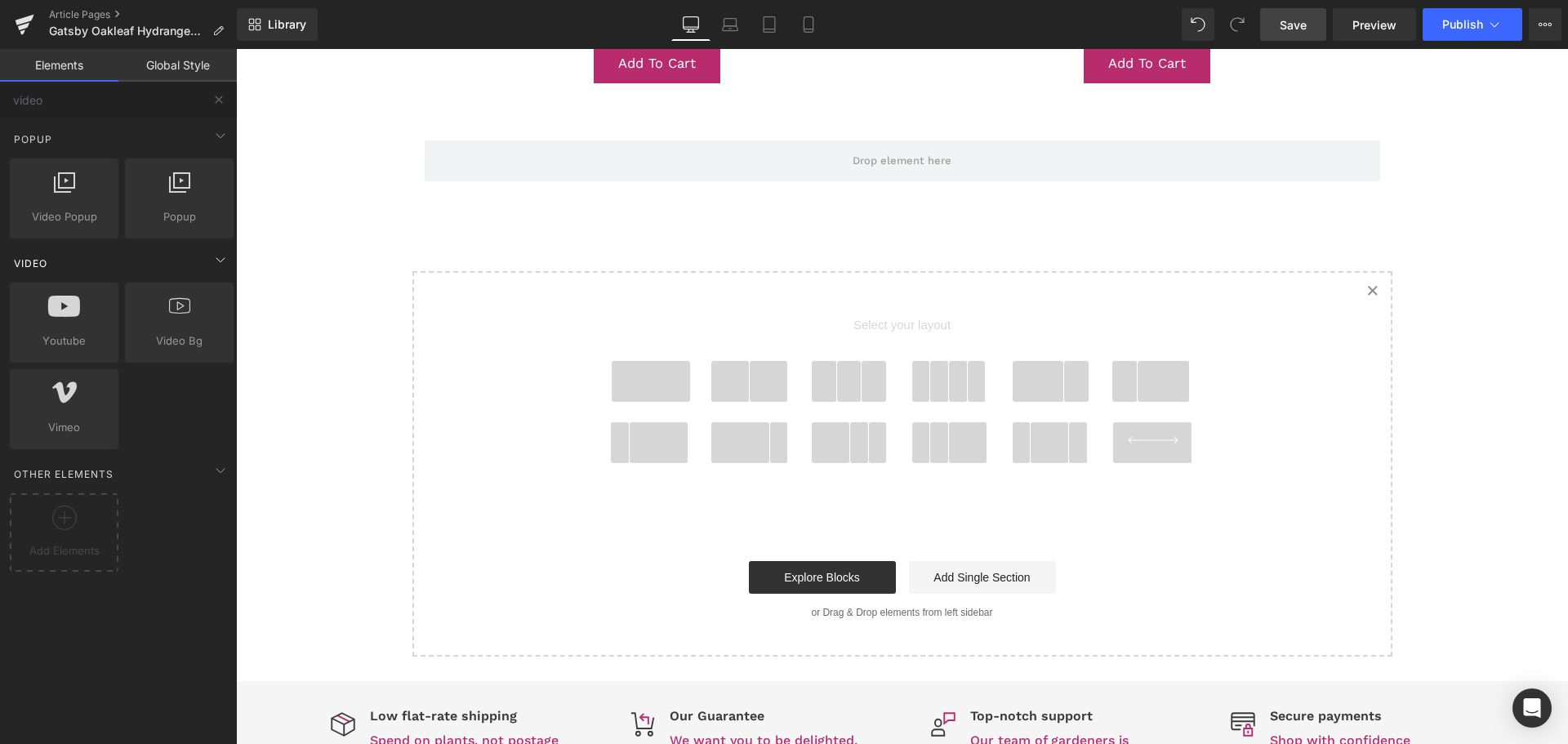
scroll to position [1901, 0]
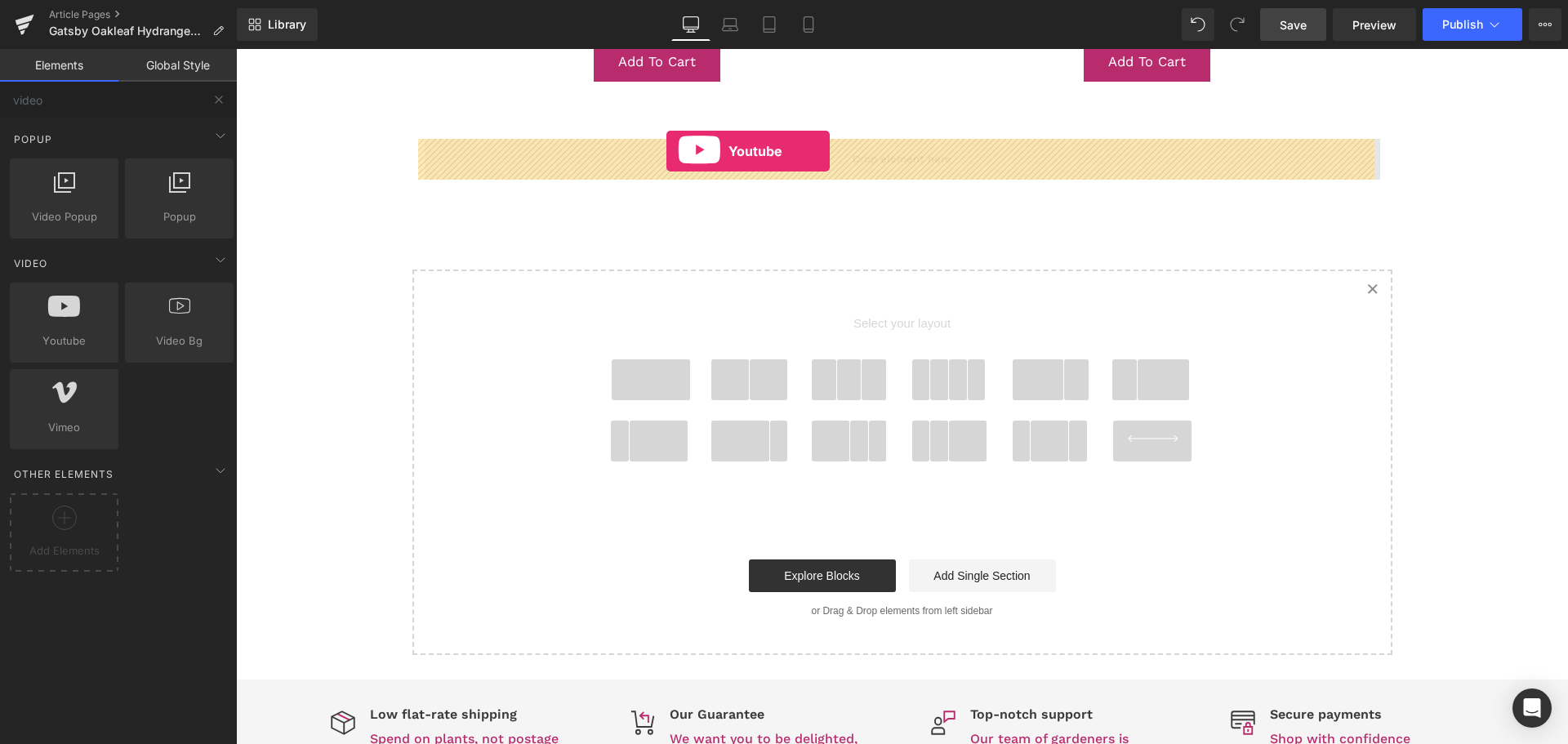
drag, startPoint x: 395, startPoint y: 322, endPoint x: 666, endPoint y: 151, distance: 320.4
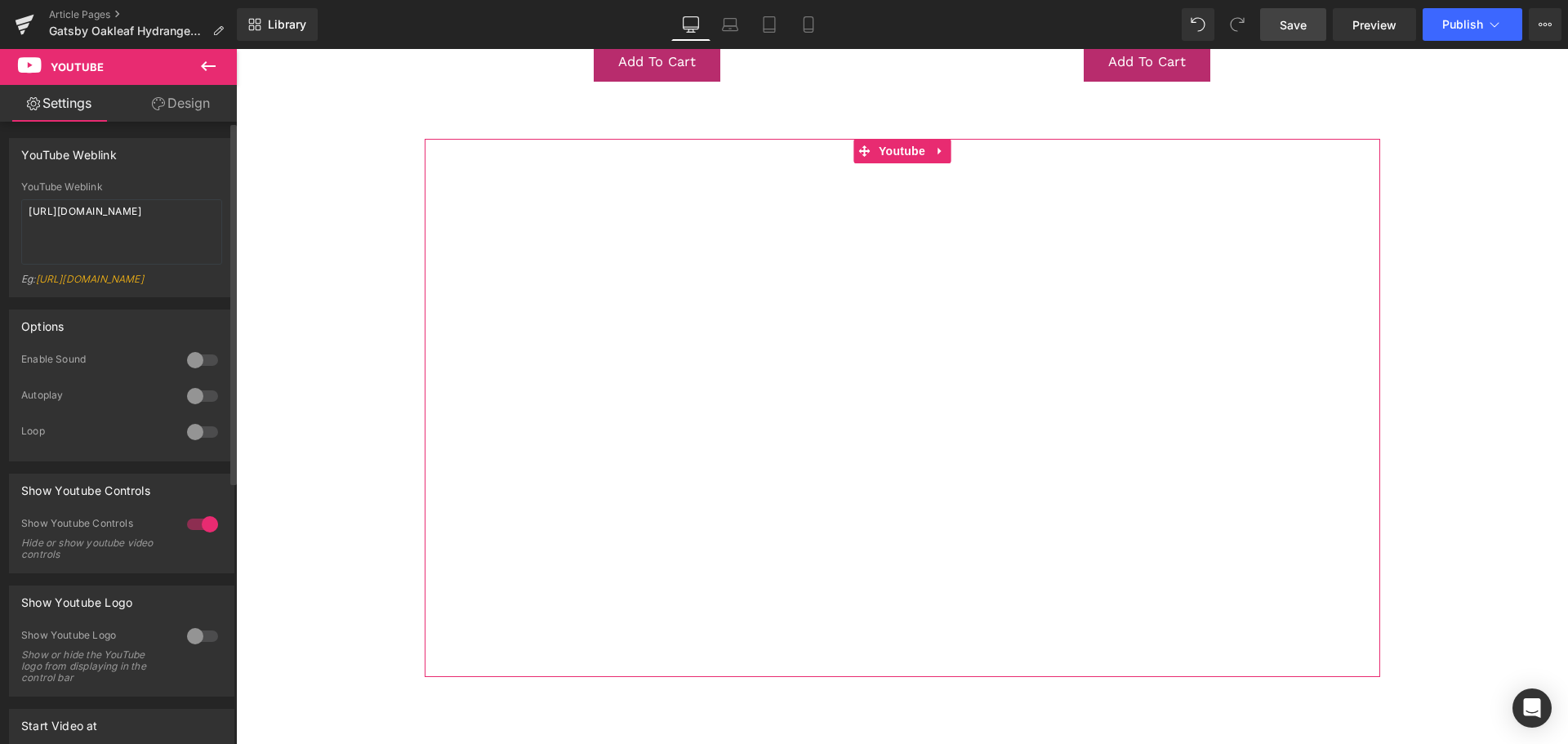
click at [56, 193] on div "YouTube Weblink [URL][DOMAIN_NAME] Eg: [URL][DOMAIN_NAME]" at bounding box center [122, 239] width 201 height 115
click at [70, 217] on textarea "[URL][DOMAIN_NAME]" at bounding box center [122, 232] width 201 height 65
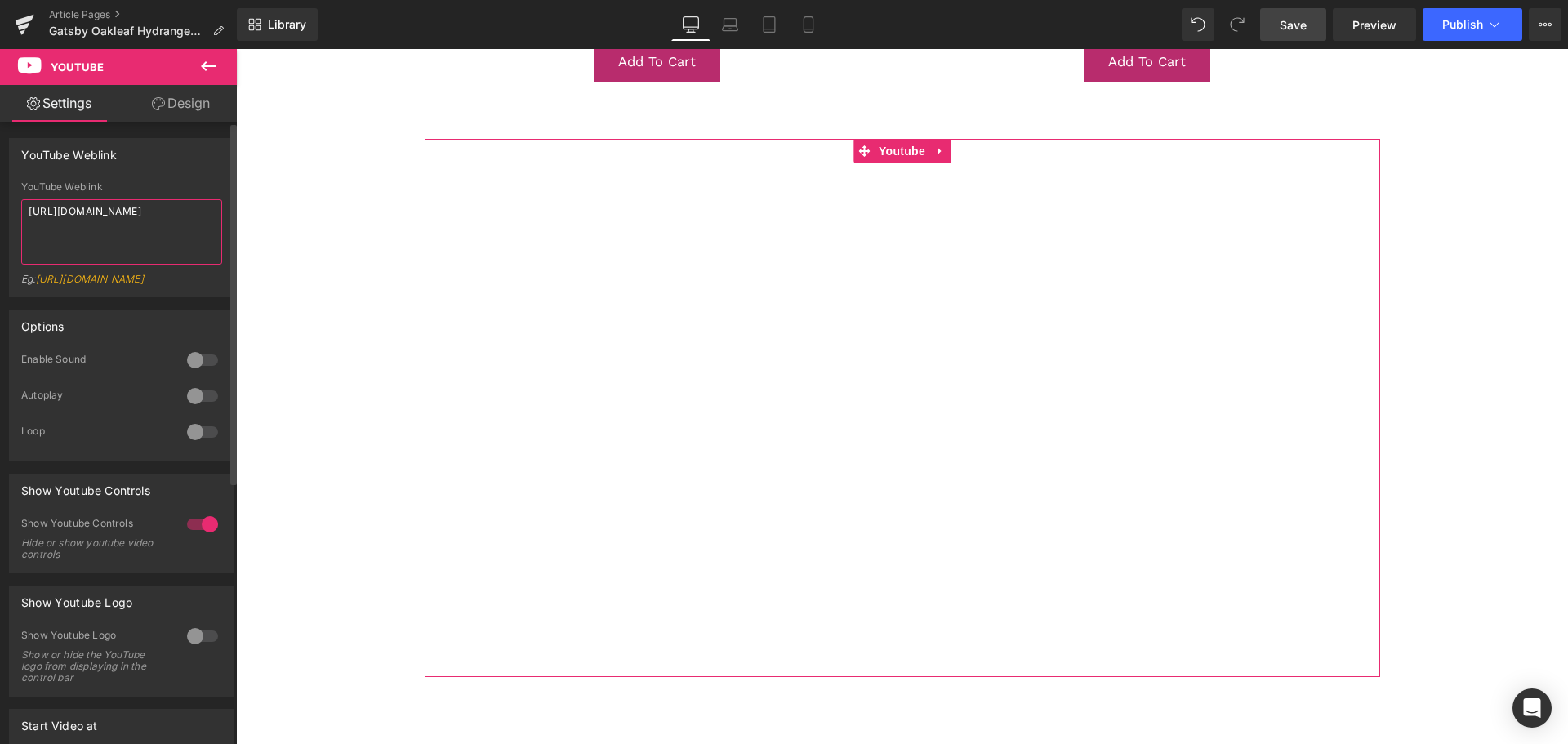
paste textarea "yjUj8qDGQaA"
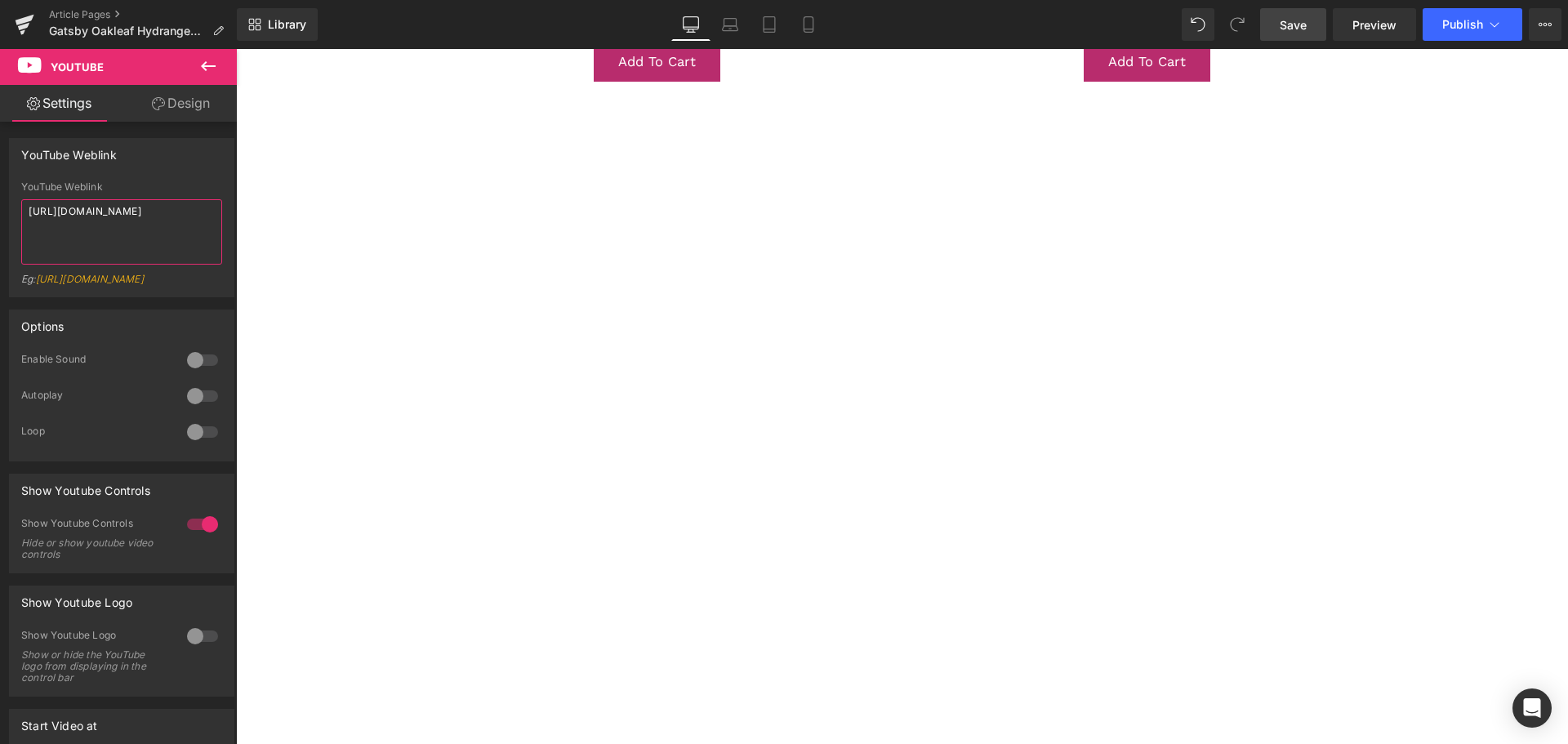
type textarea "[URL][DOMAIN_NAME]"
click at [1307, 19] on span "Save" at bounding box center [1292, 25] width 27 height 17
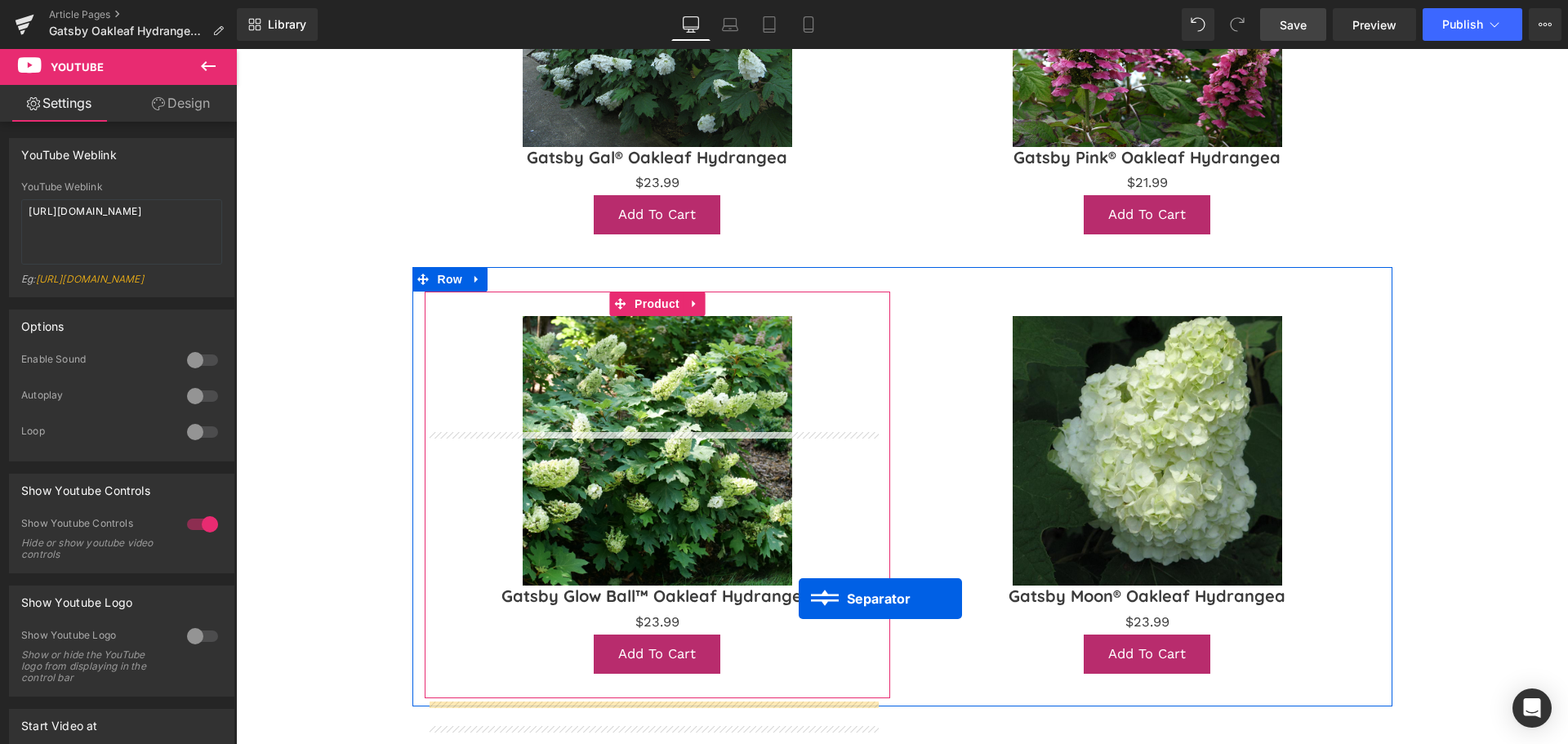
scroll to position [1574, 0]
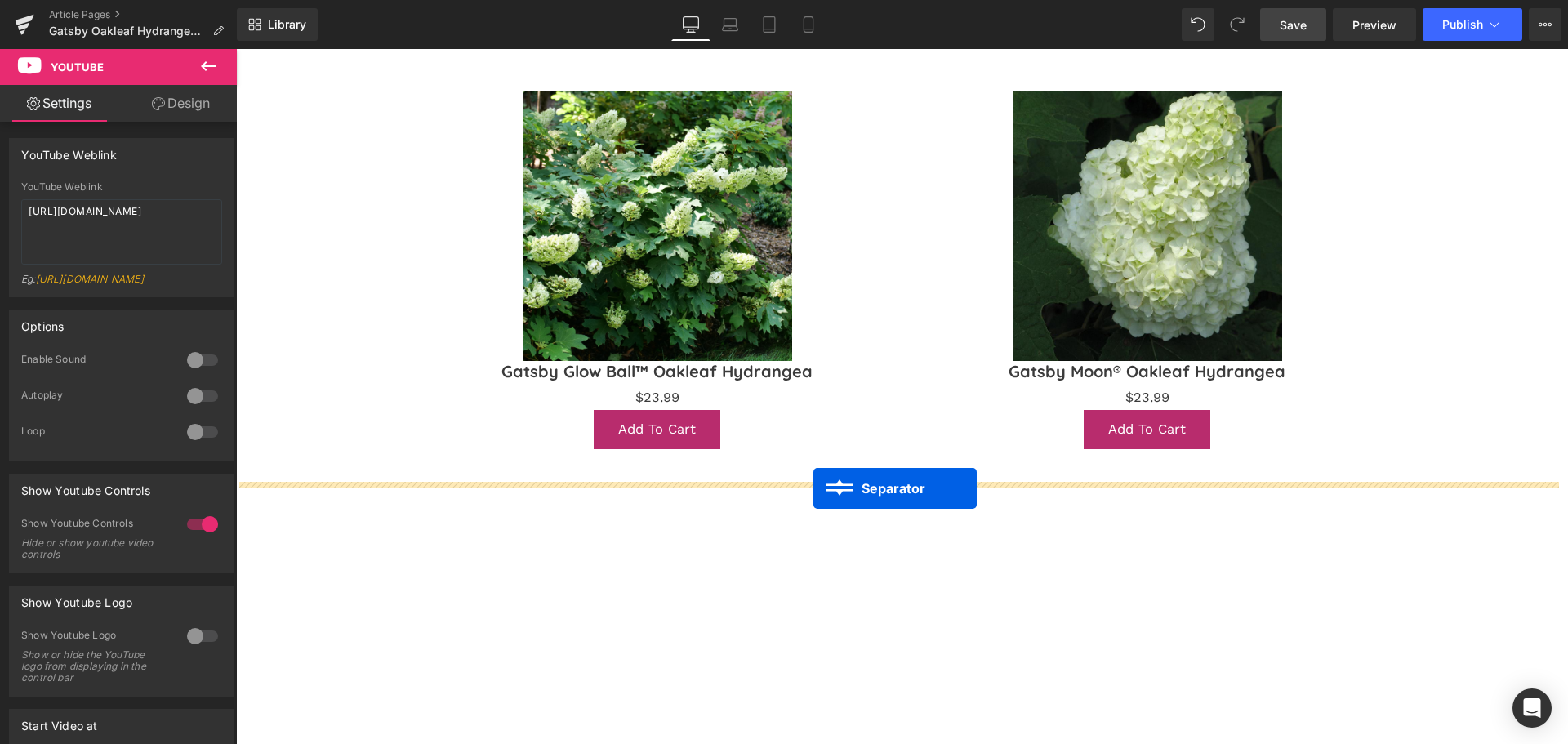
drag, startPoint x: 911, startPoint y: 276, endPoint x: 814, endPoint y: 489, distance: 234.0
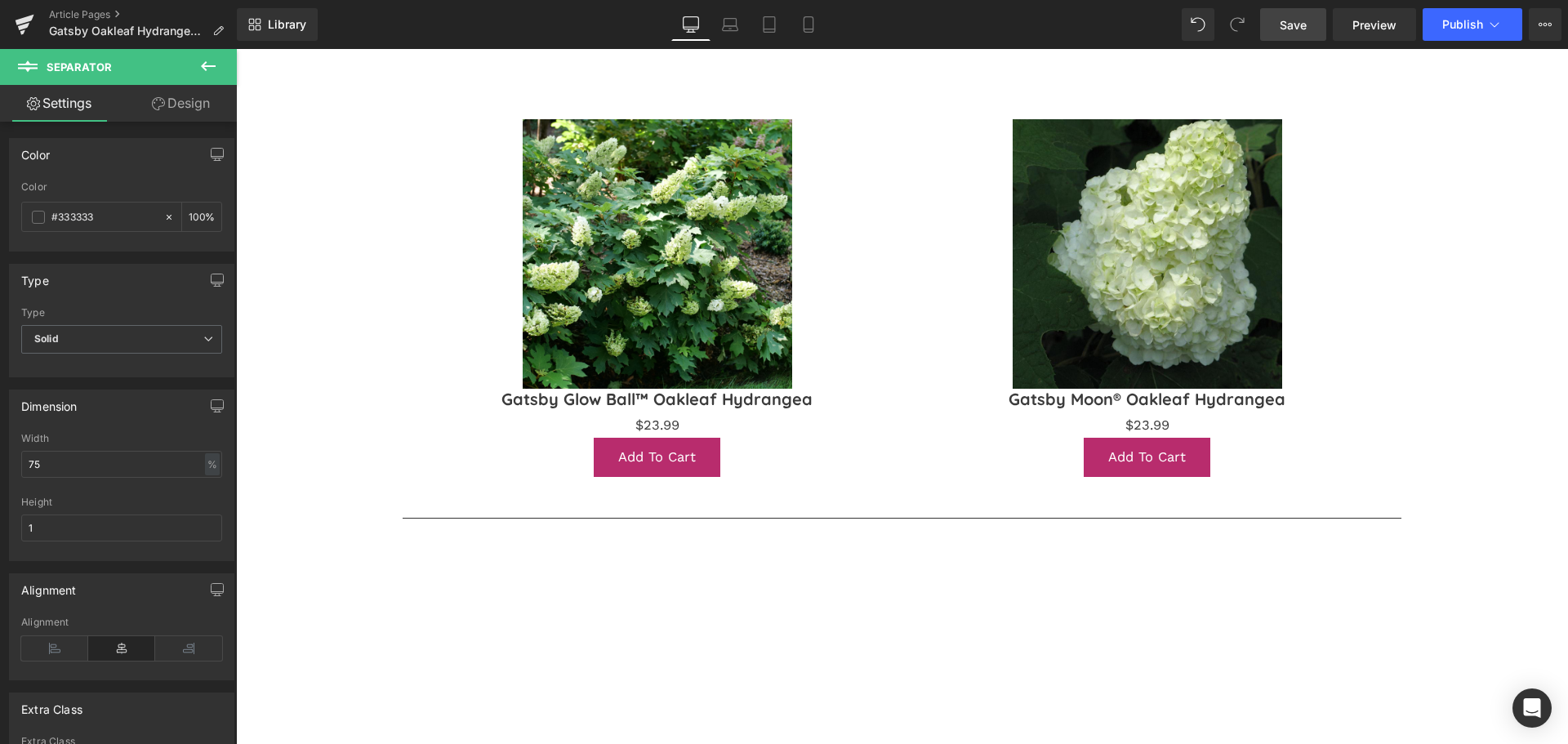
scroll to position [1697, 0]
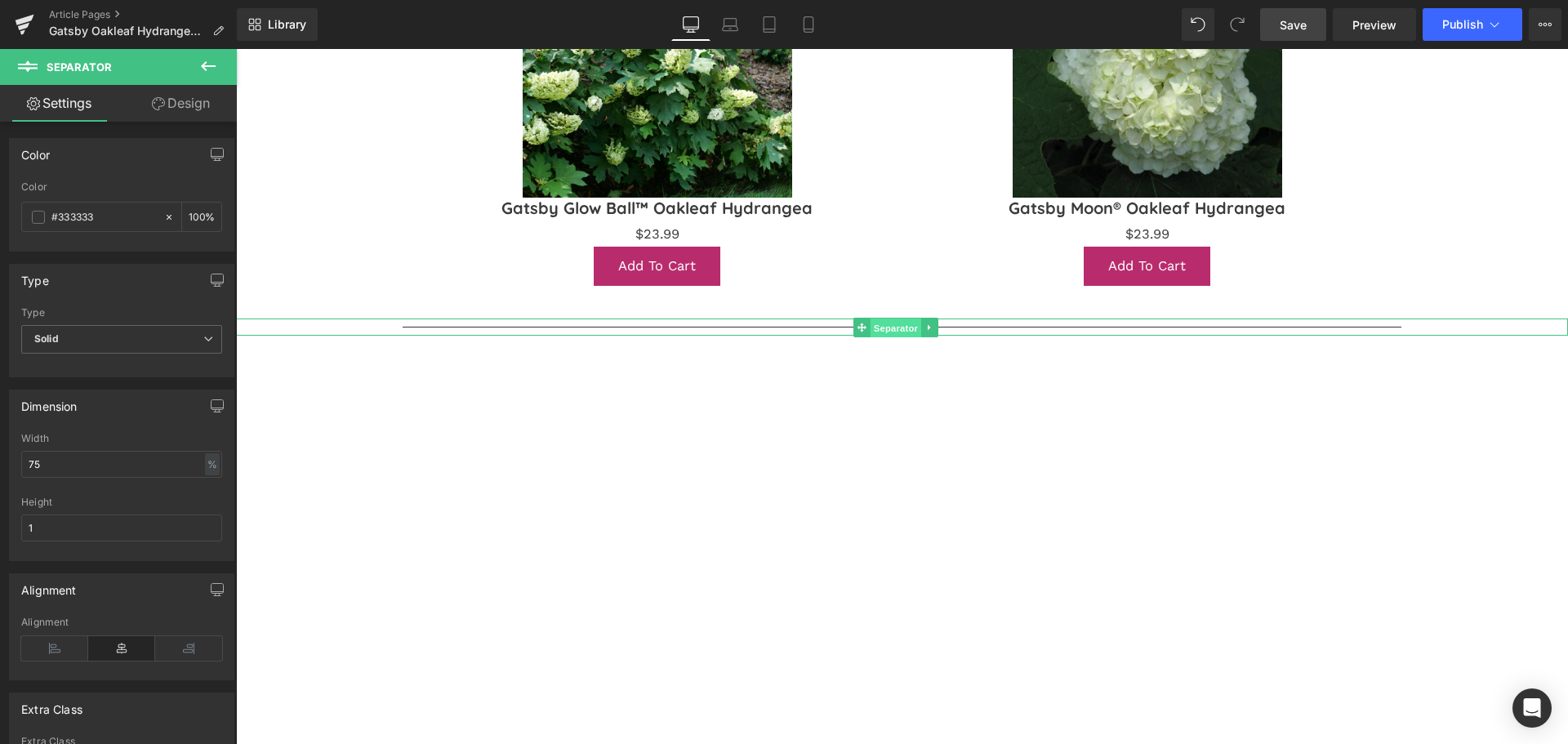
click at [901, 322] on span "Separator" at bounding box center [895, 327] width 50 height 19
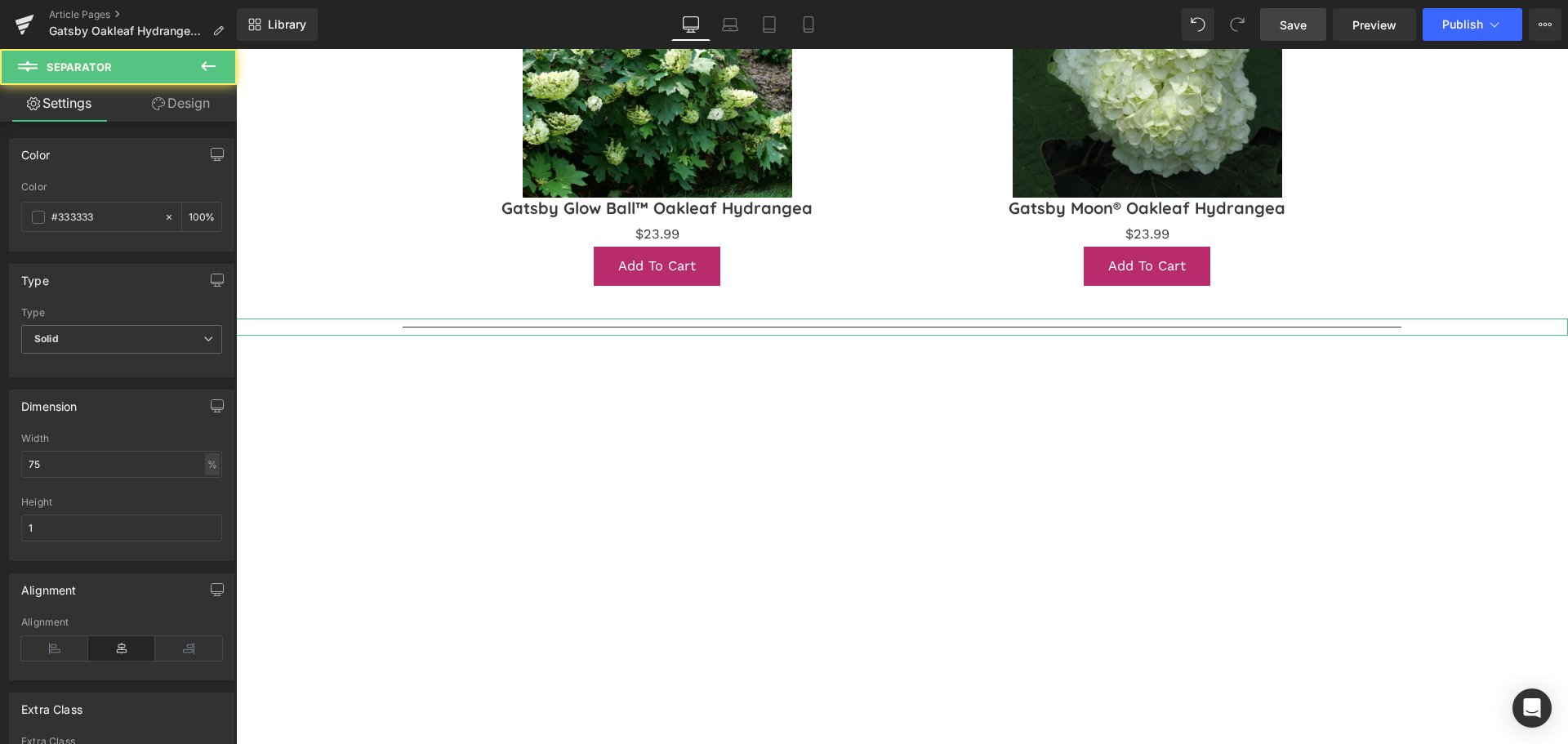
click at [162, 110] on link "Design" at bounding box center [180, 103] width 118 height 37
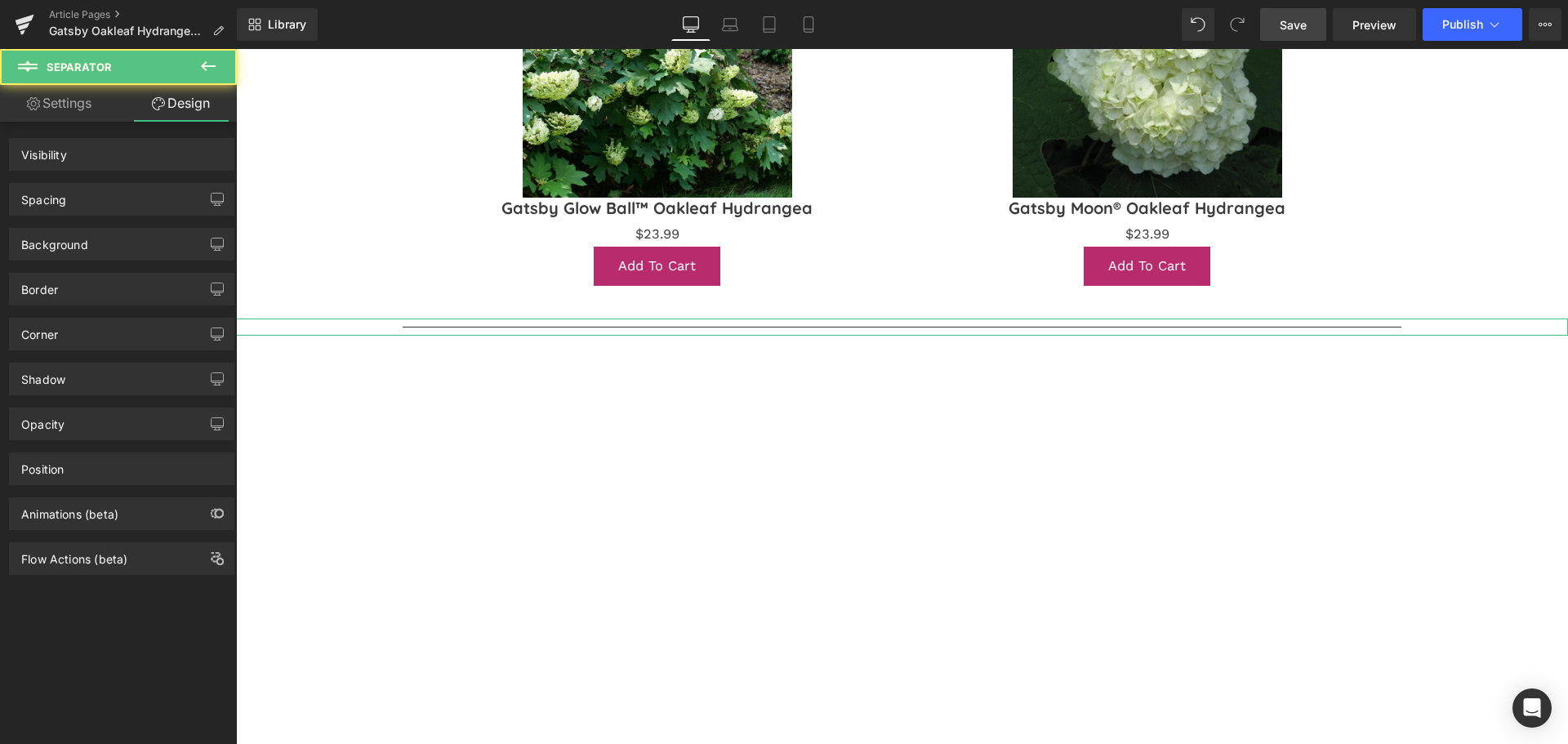
click at [67, 195] on div "Spacing" at bounding box center [122, 199] width 223 height 31
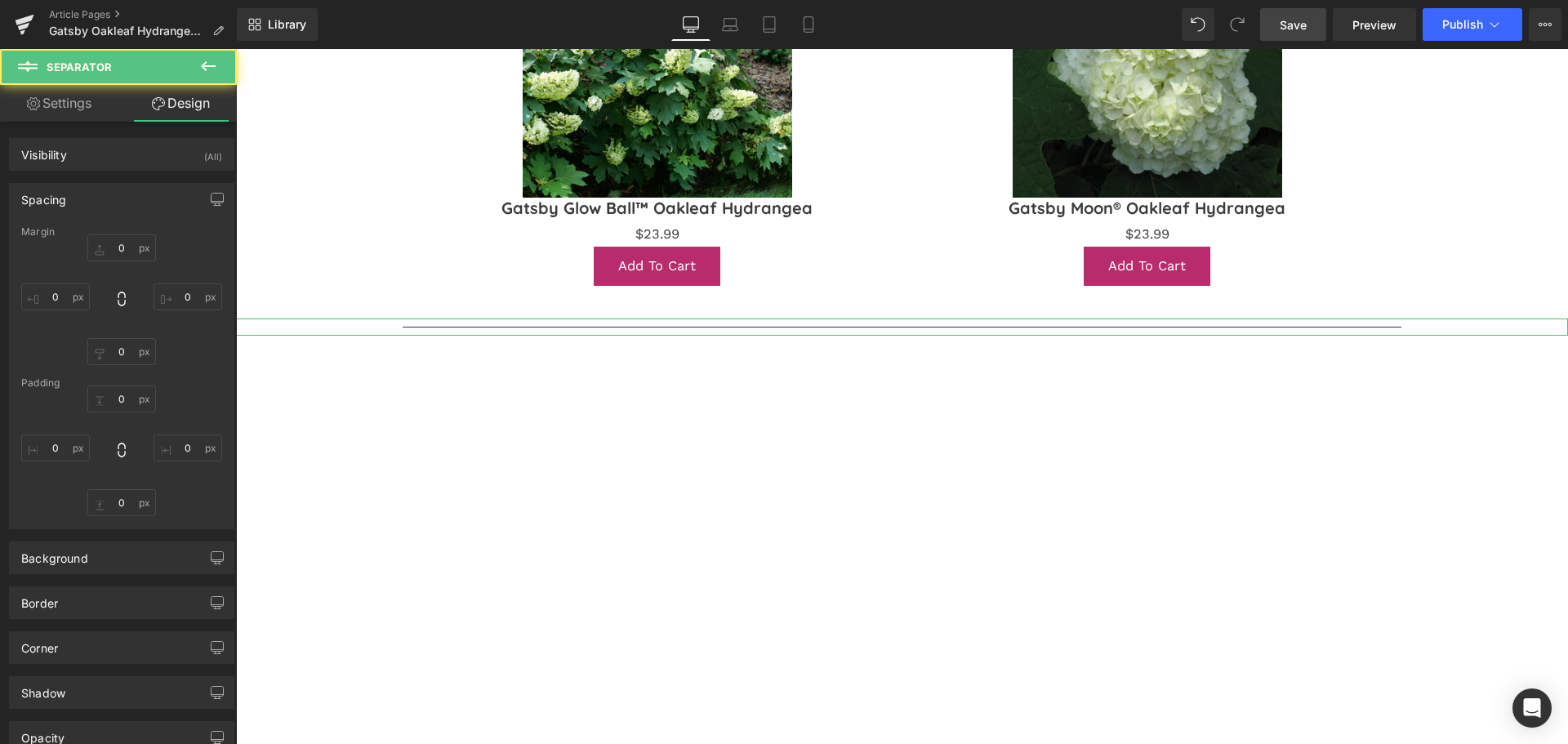
type input "0"
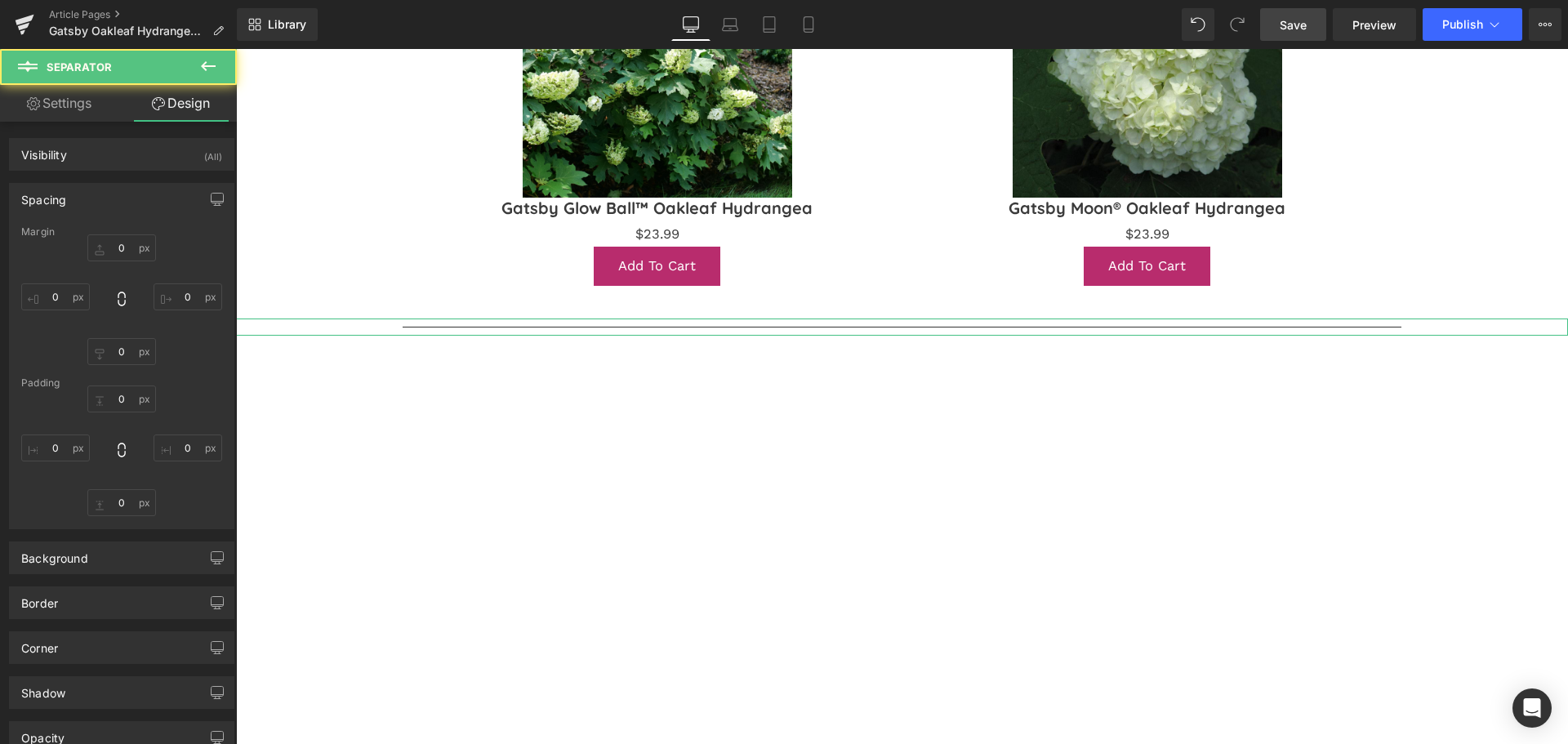
type input "0"
type input "10"
type input "0"
click at [117, 407] on input "0" at bounding box center [121, 398] width 69 height 27
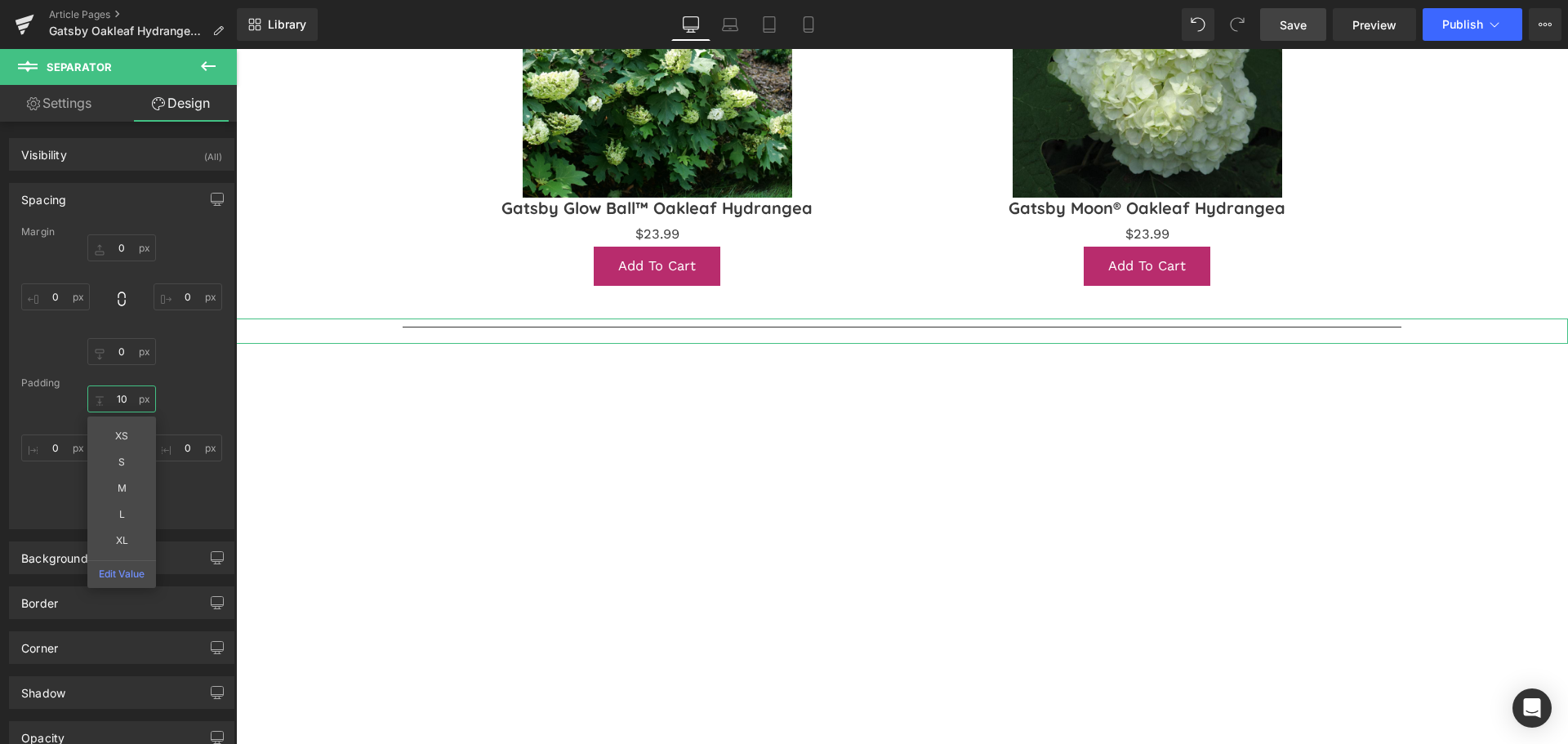
type input "10"
click at [198, 351] on div "0px 0 0px 0 0px 0 0px 0" at bounding box center [122, 299] width 201 height 131
click at [1290, 30] on span "Save" at bounding box center [1292, 25] width 27 height 17
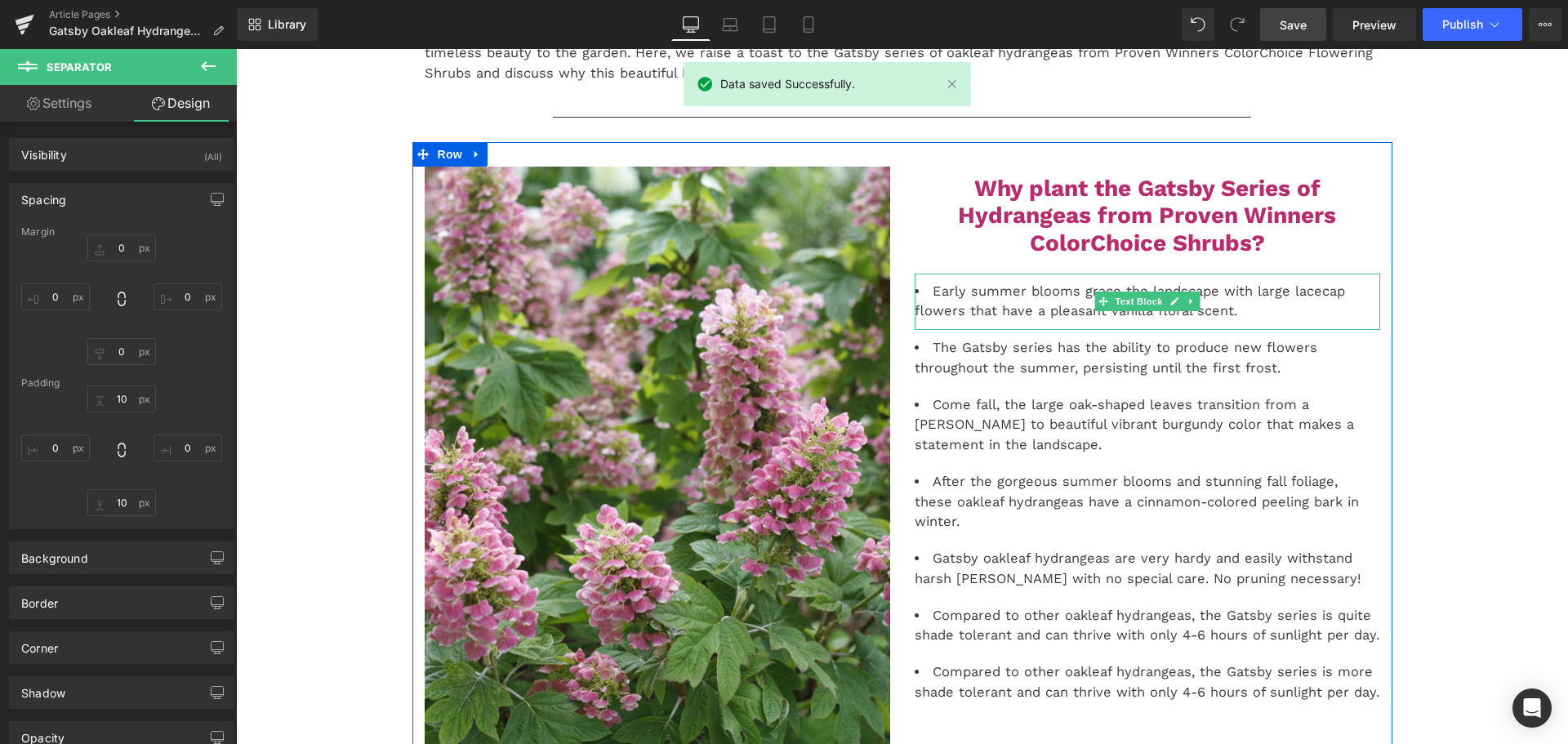
scroll to position [717, 0]
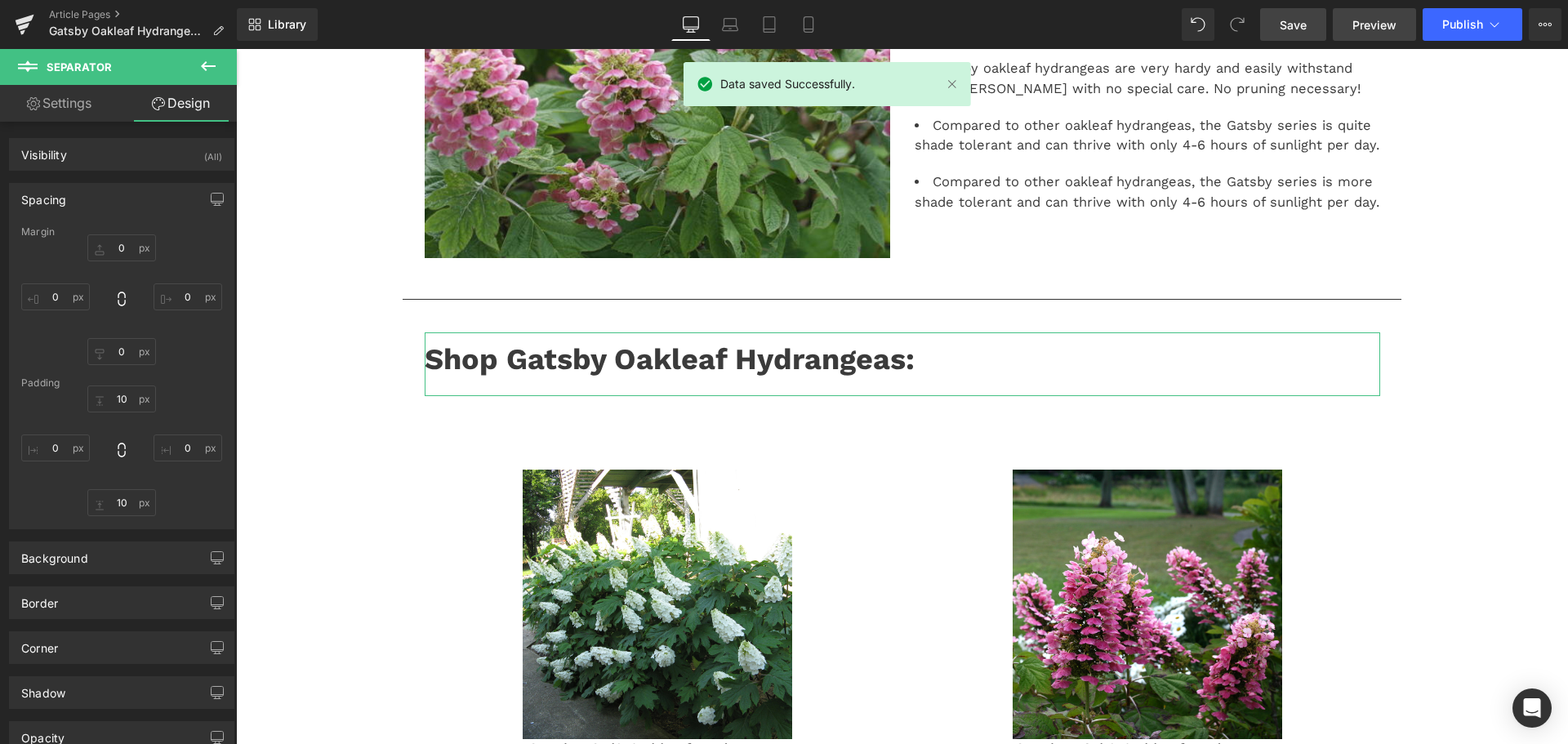
click at [1389, 40] on link "Preview" at bounding box center [1374, 25] width 83 height 33
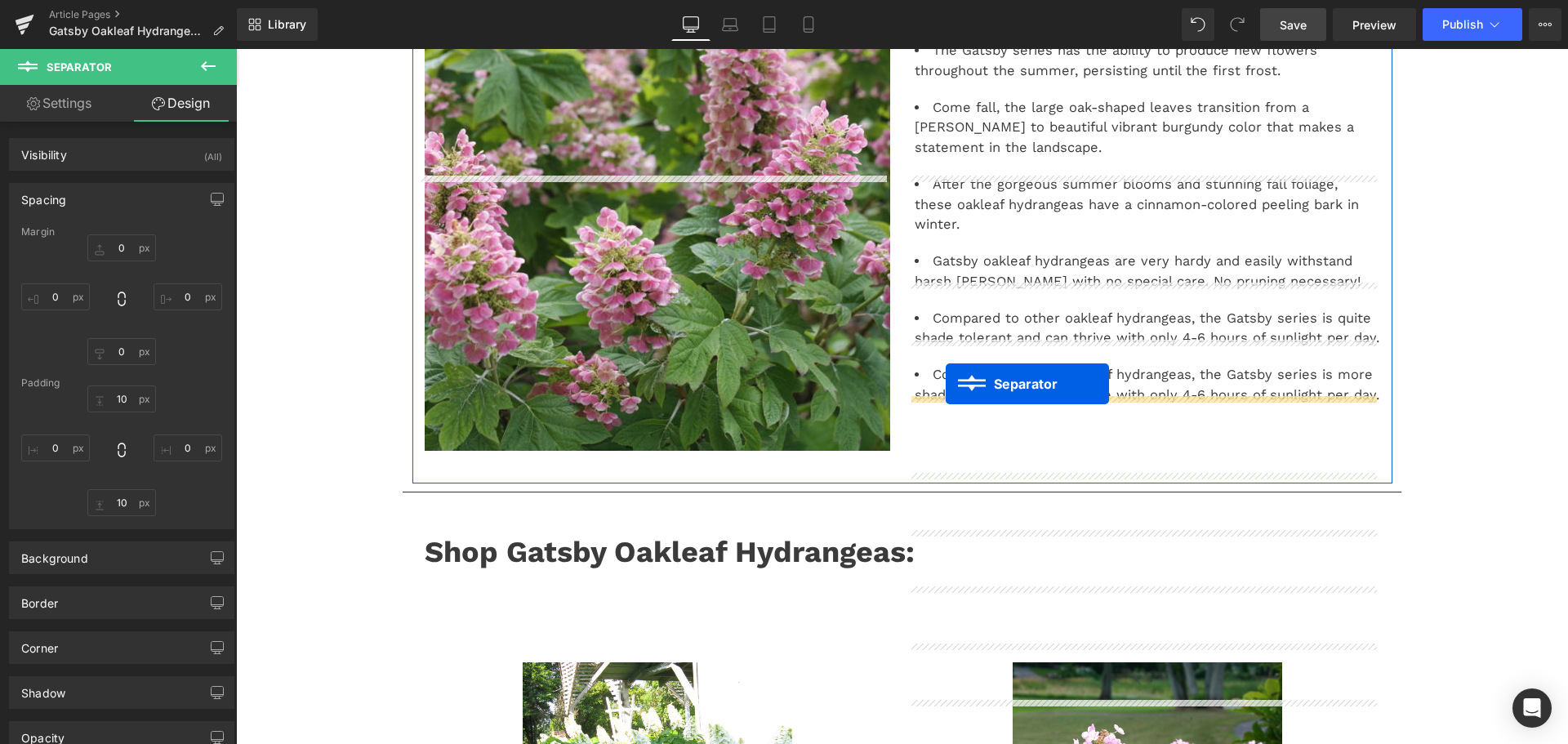
scroll to position [899, 0]
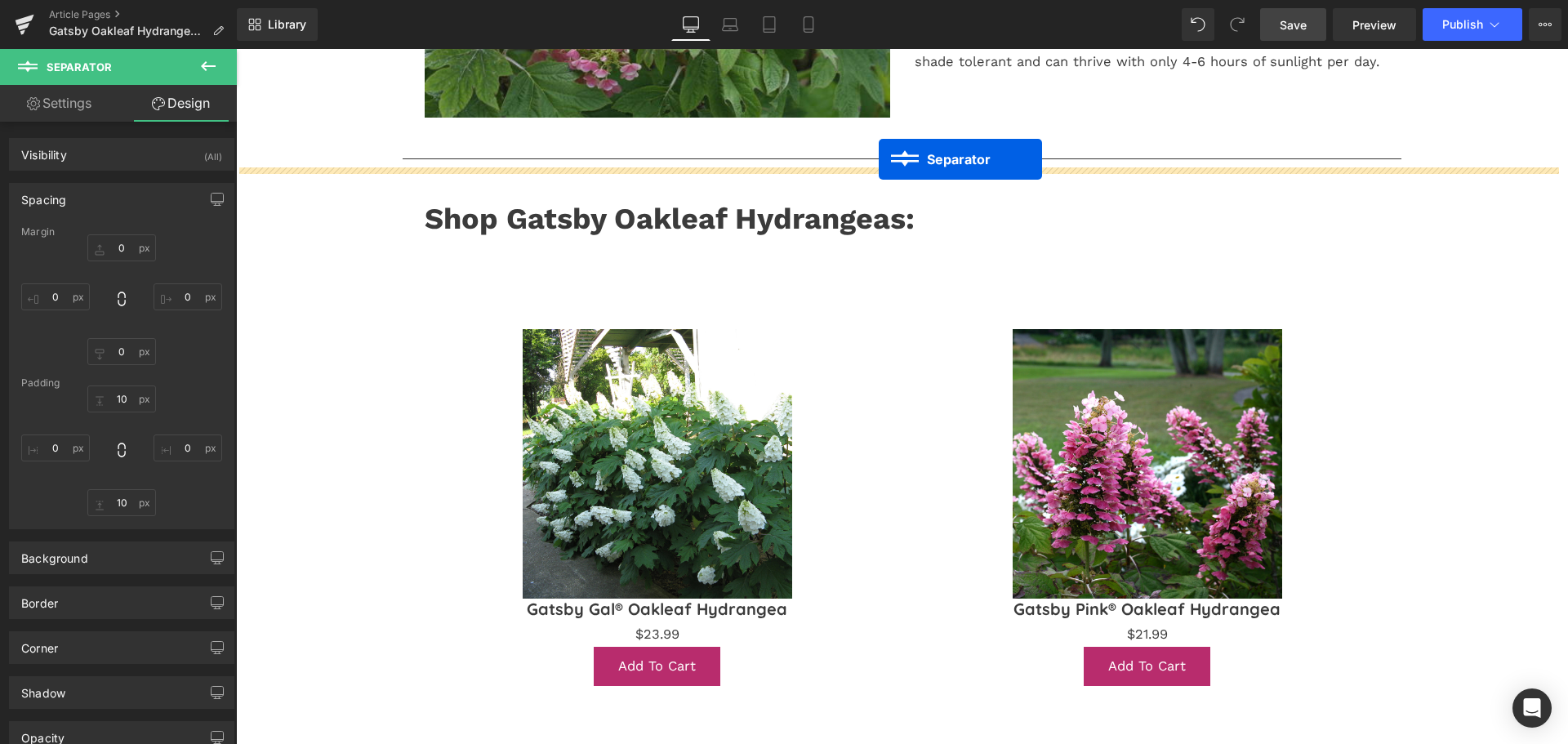
drag, startPoint x: 913, startPoint y: 115, endPoint x: 879, endPoint y: 159, distance: 55.6
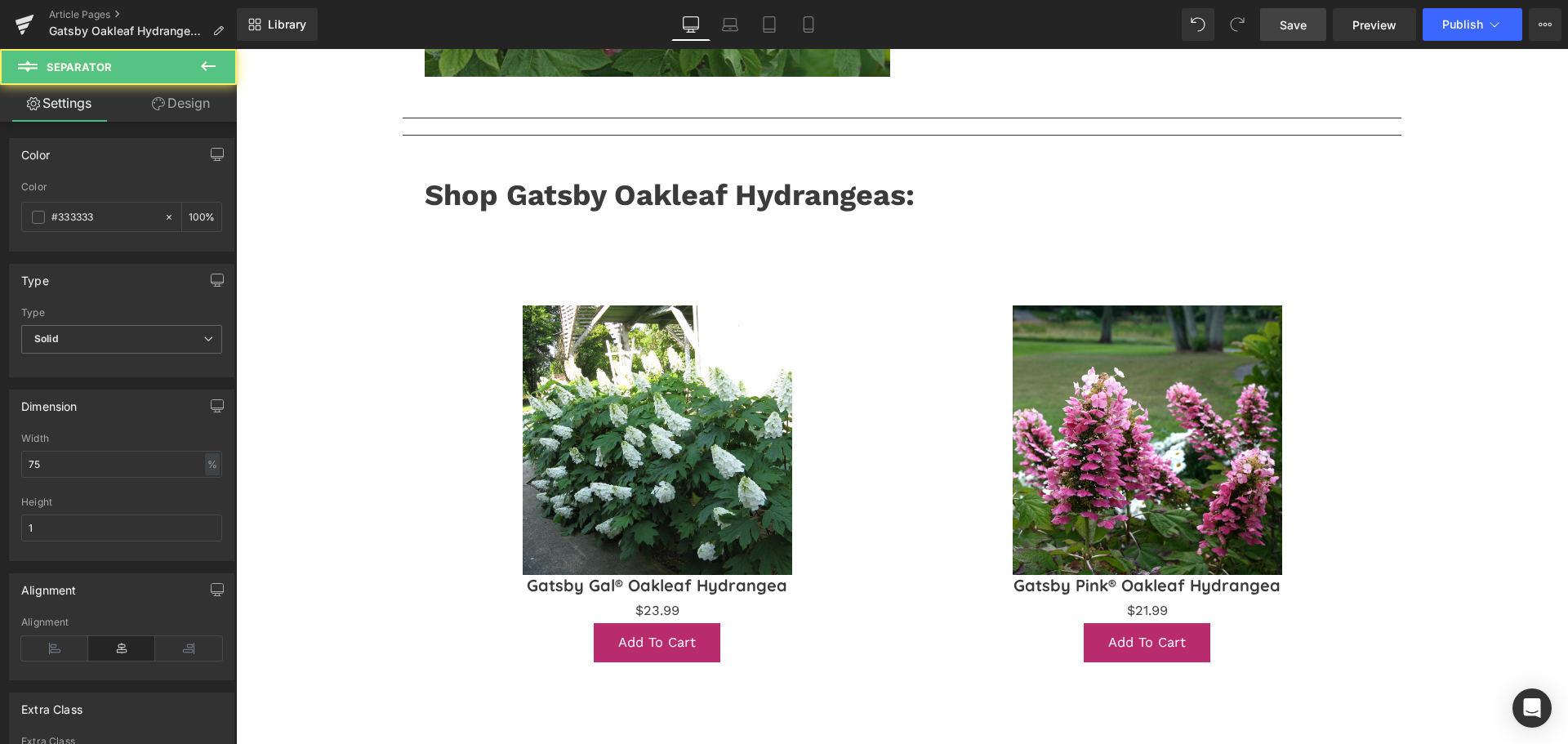
scroll to position [857, 0]
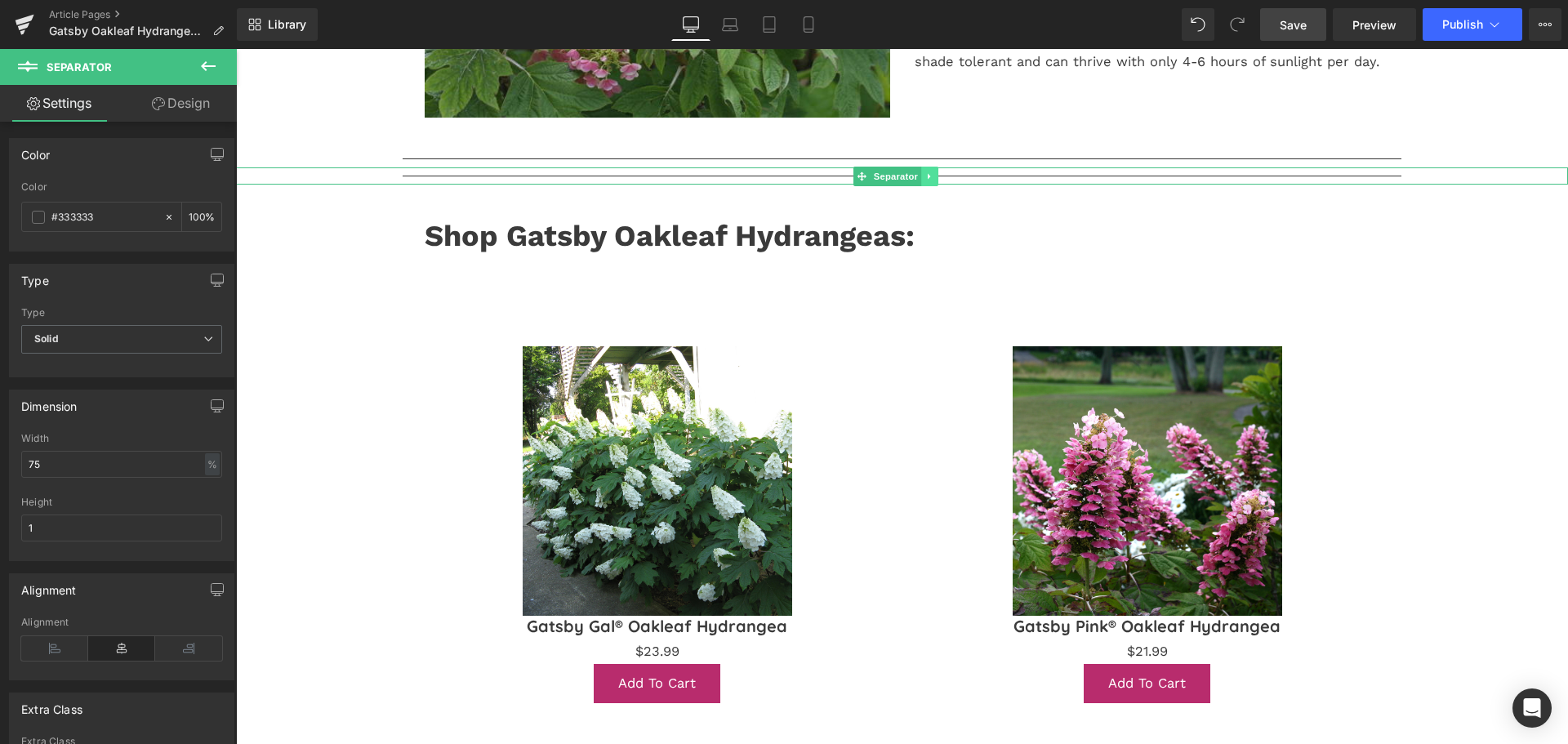
click at [932, 178] on icon at bounding box center [930, 176] width 9 height 10
click at [937, 180] on icon at bounding box center [938, 176] width 9 height 9
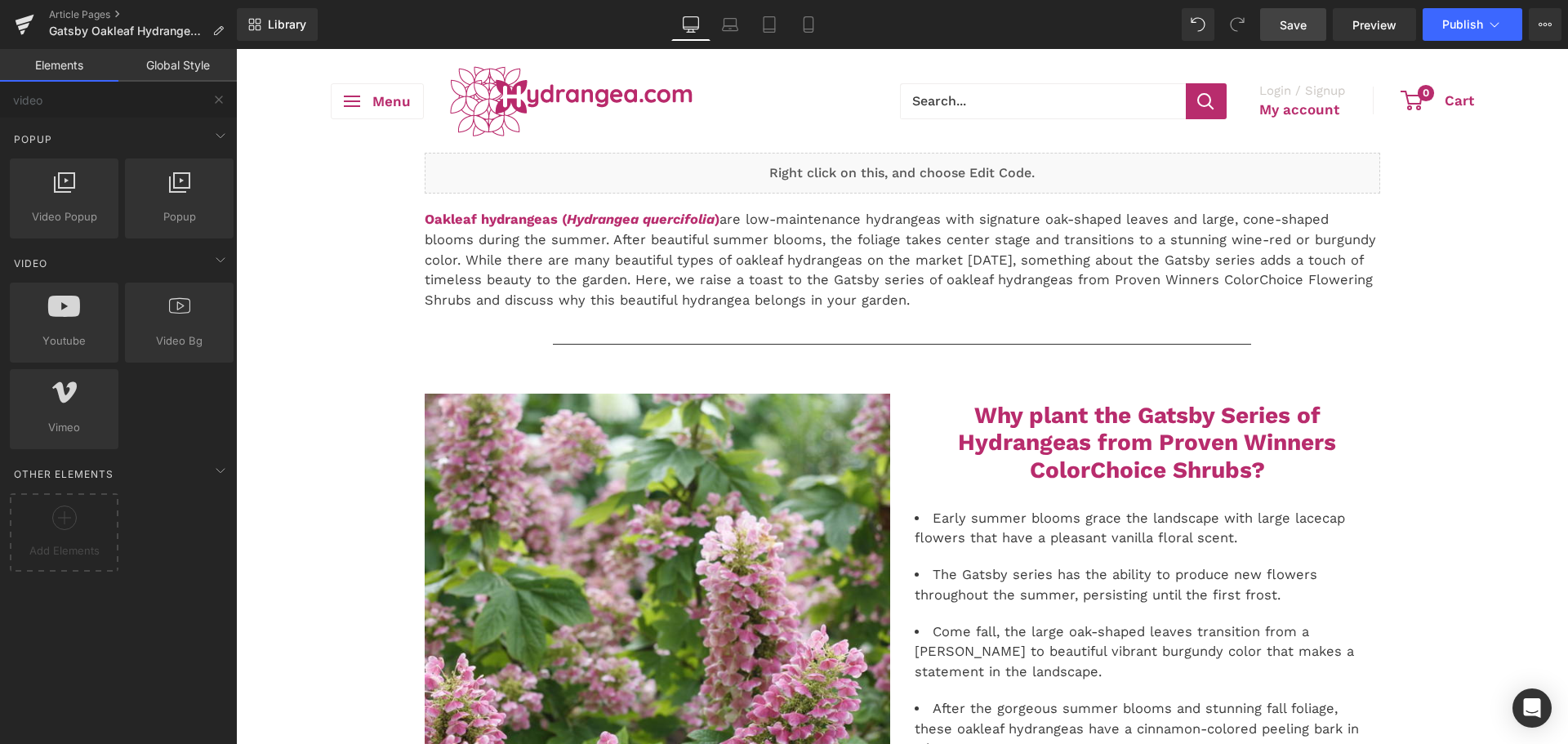
scroll to position [653, 0]
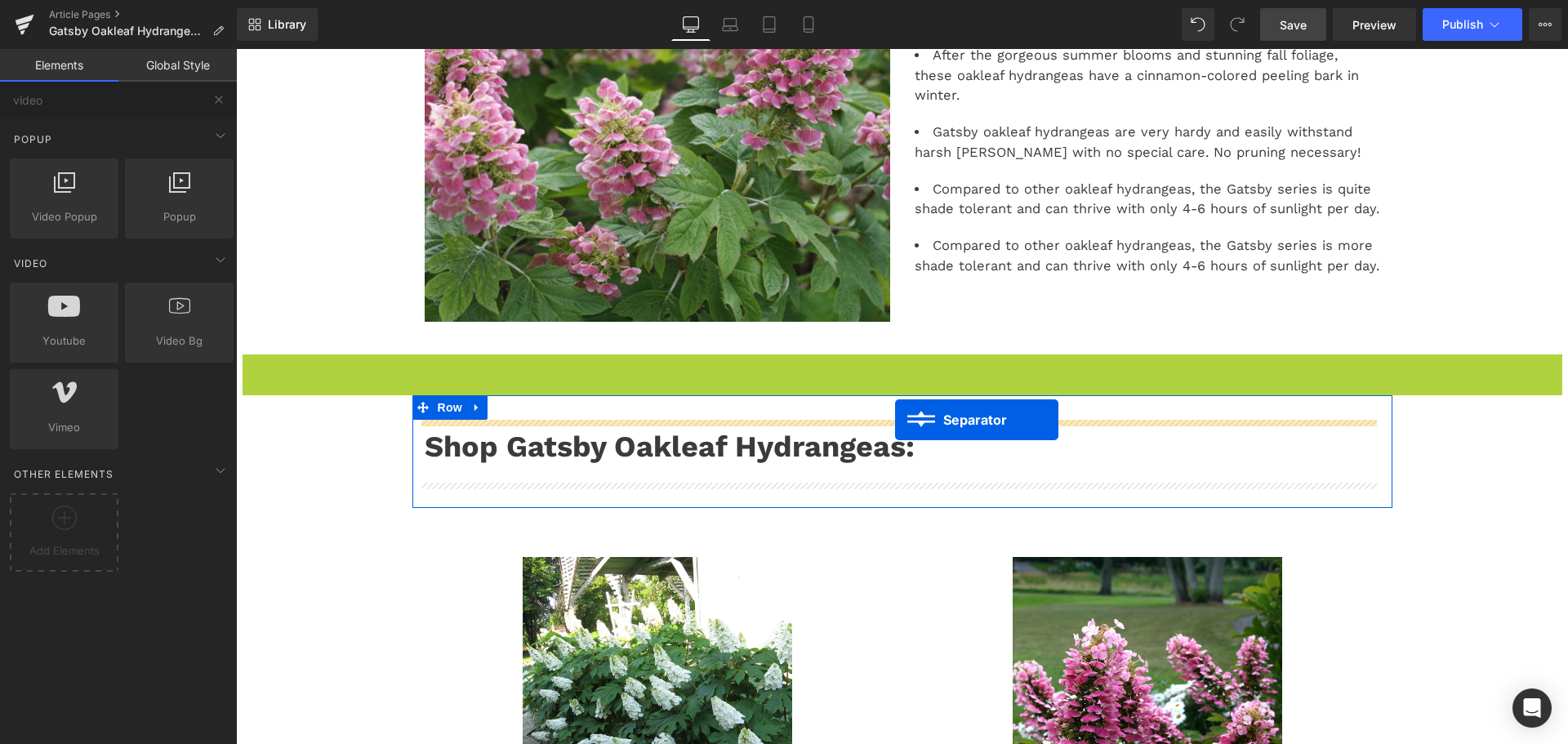
drag, startPoint x: 906, startPoint y: 365, endPoint x: 895, endPoint y: 420, distance: 56.1
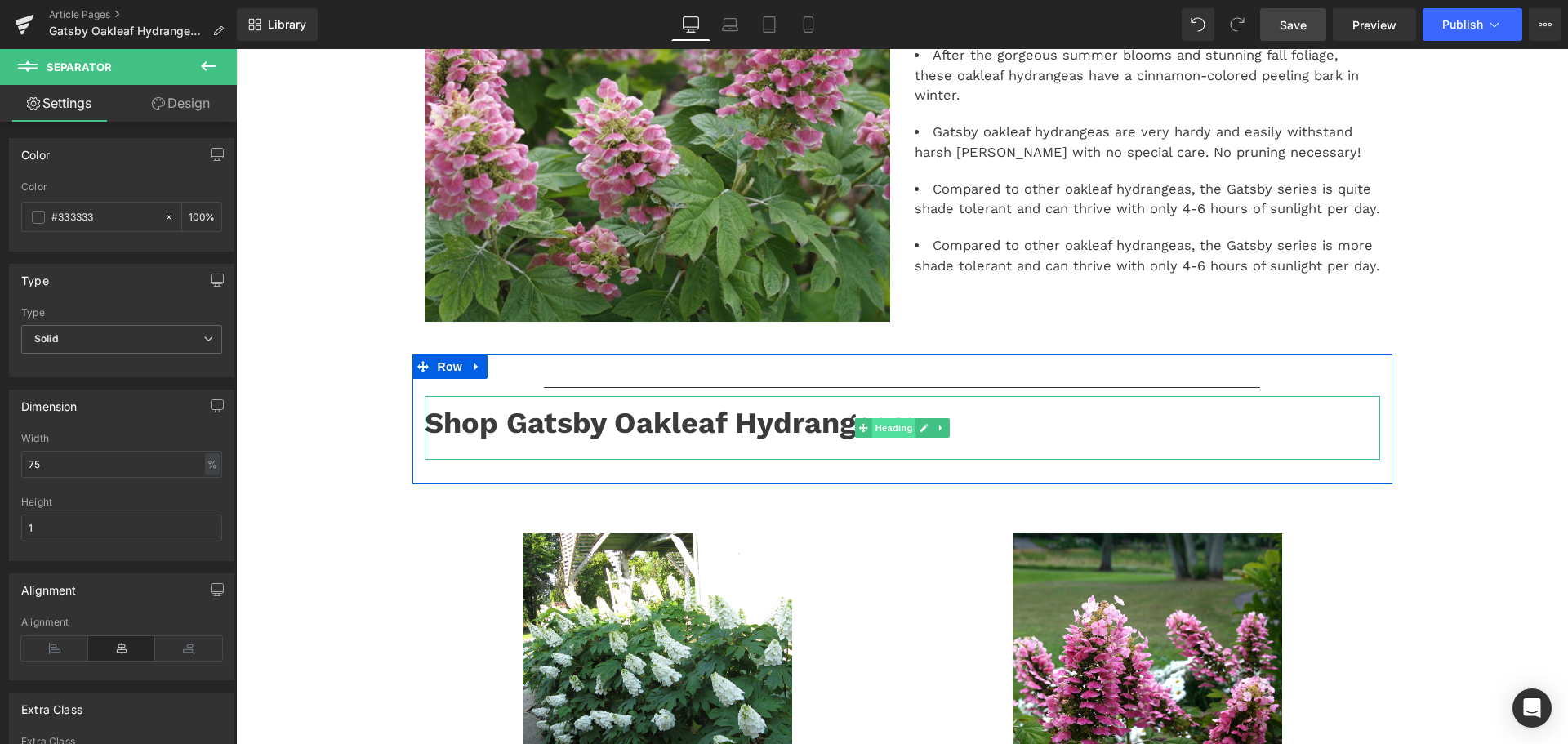
click at [903, 426] on span "Heading" at bounding box center [893, 427] width 44 height 19
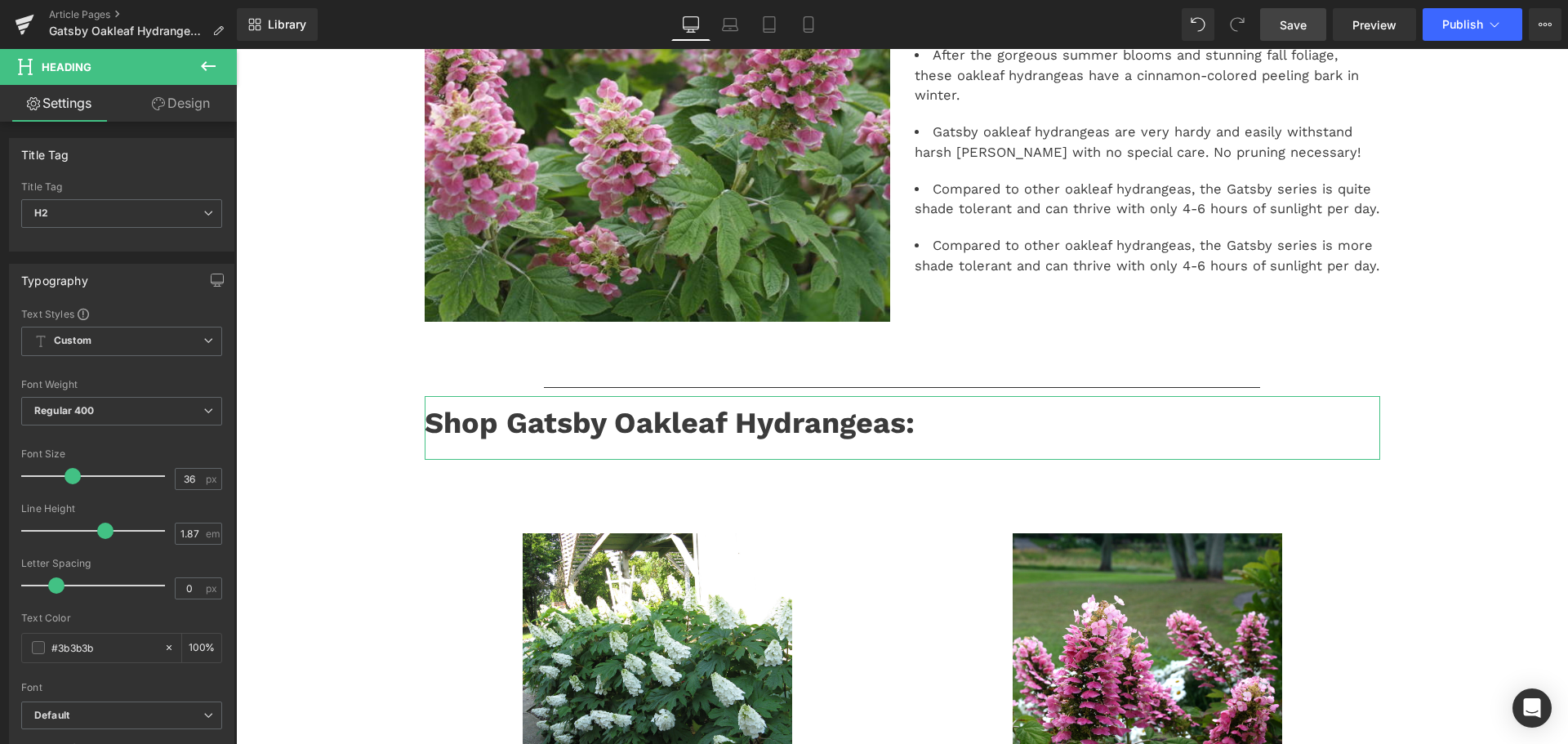
click at [176, 111] on link "Design" at bounding box center [180, 103] width 118 height 37
click at [0, 0] on div "Spacing" at bounding box center [0, 0] width 0 height 0
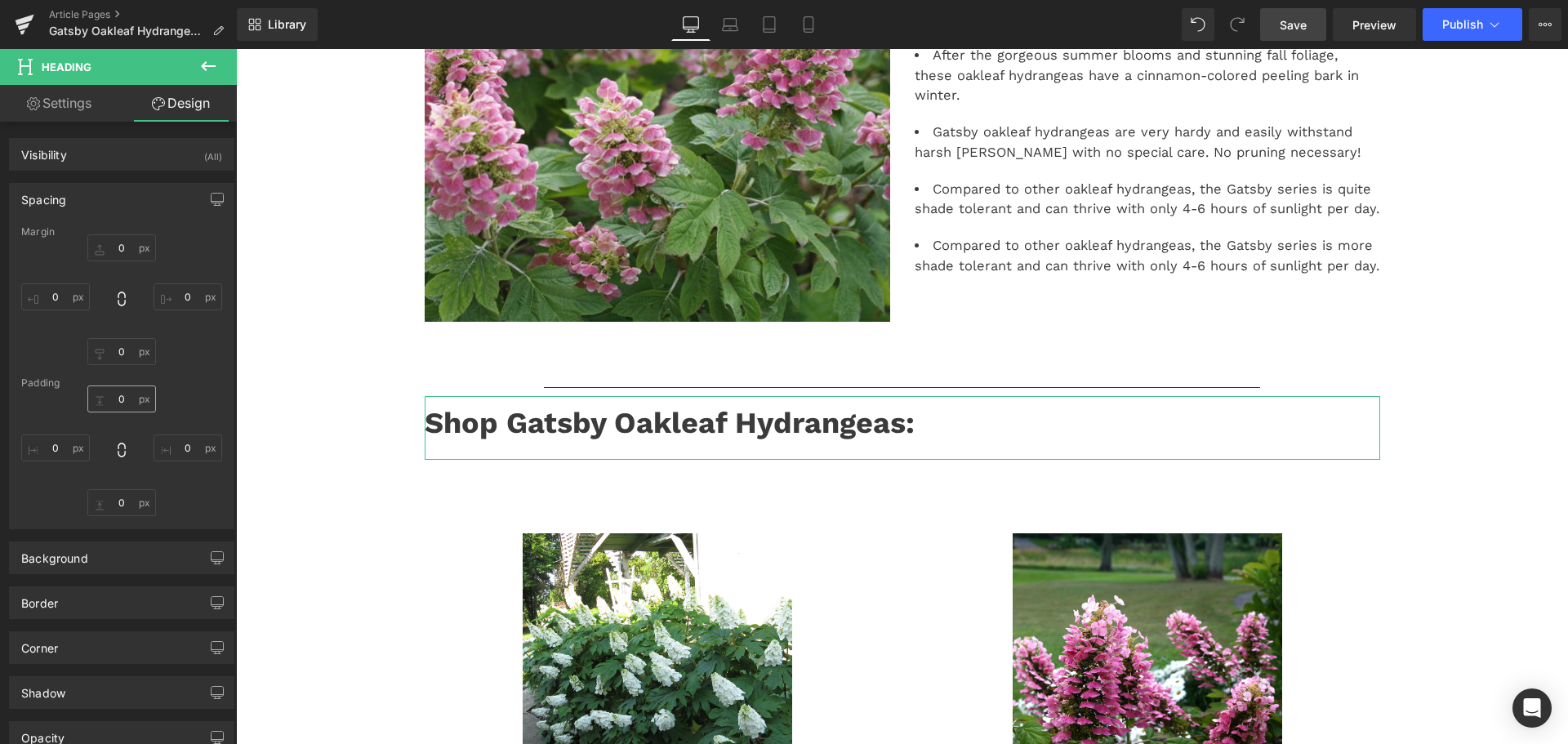
type input "0"
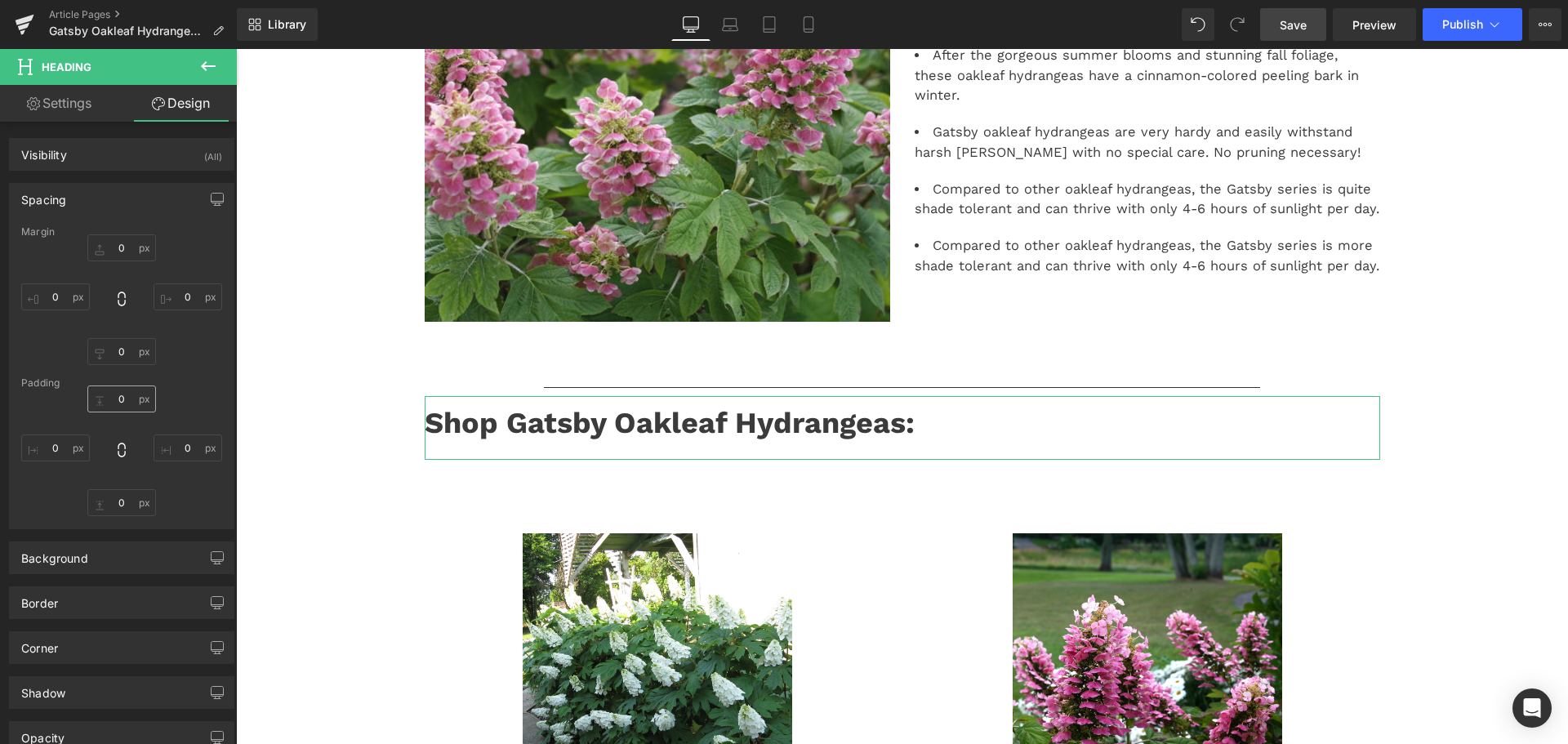
type input "0"
type input "10"
type input "0"
click at [118, 397] on input "0" at bounding box center [121, 398] width 69 height 27
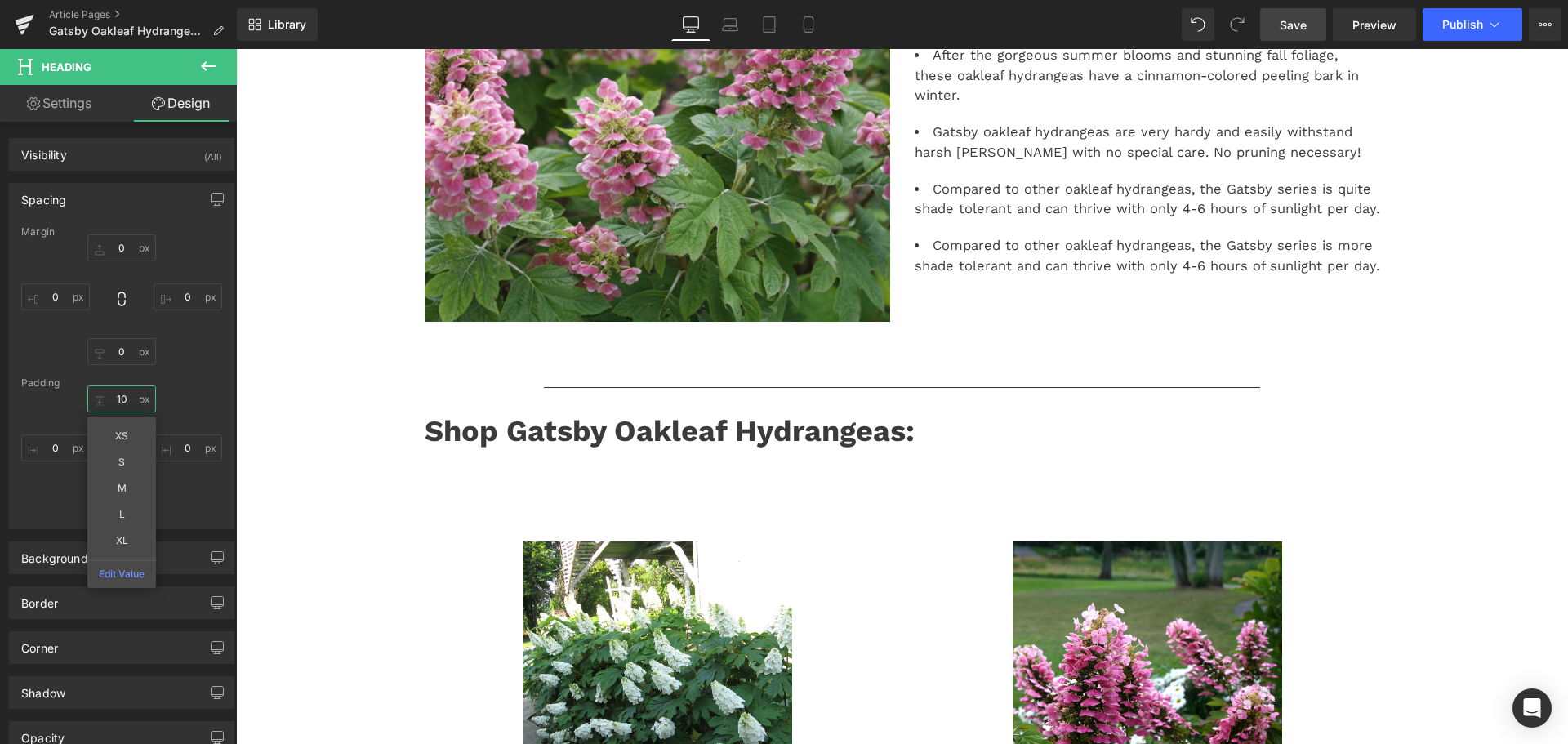
type input "10"
click at [1268, 29] on link "Save" at bounding box center [1293, 25] width 66 height 33
click at [1308, 17] on link "Save" at bounding box center [1293, 25] width 66 height 33
click at [1293, 37] on link "Save" at bounding box center [1293, 25] width 66 height 33
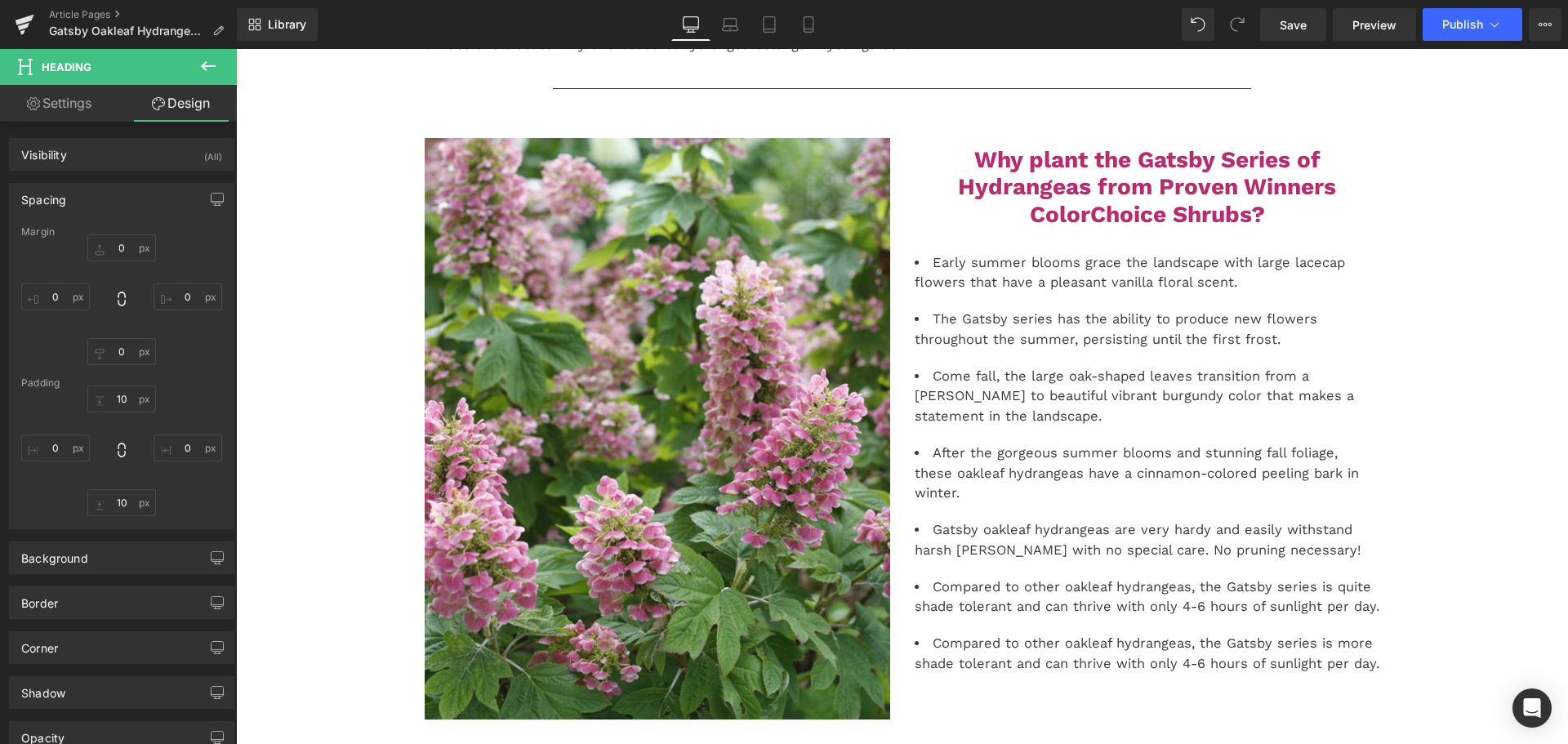
scroll to position [245, 0]
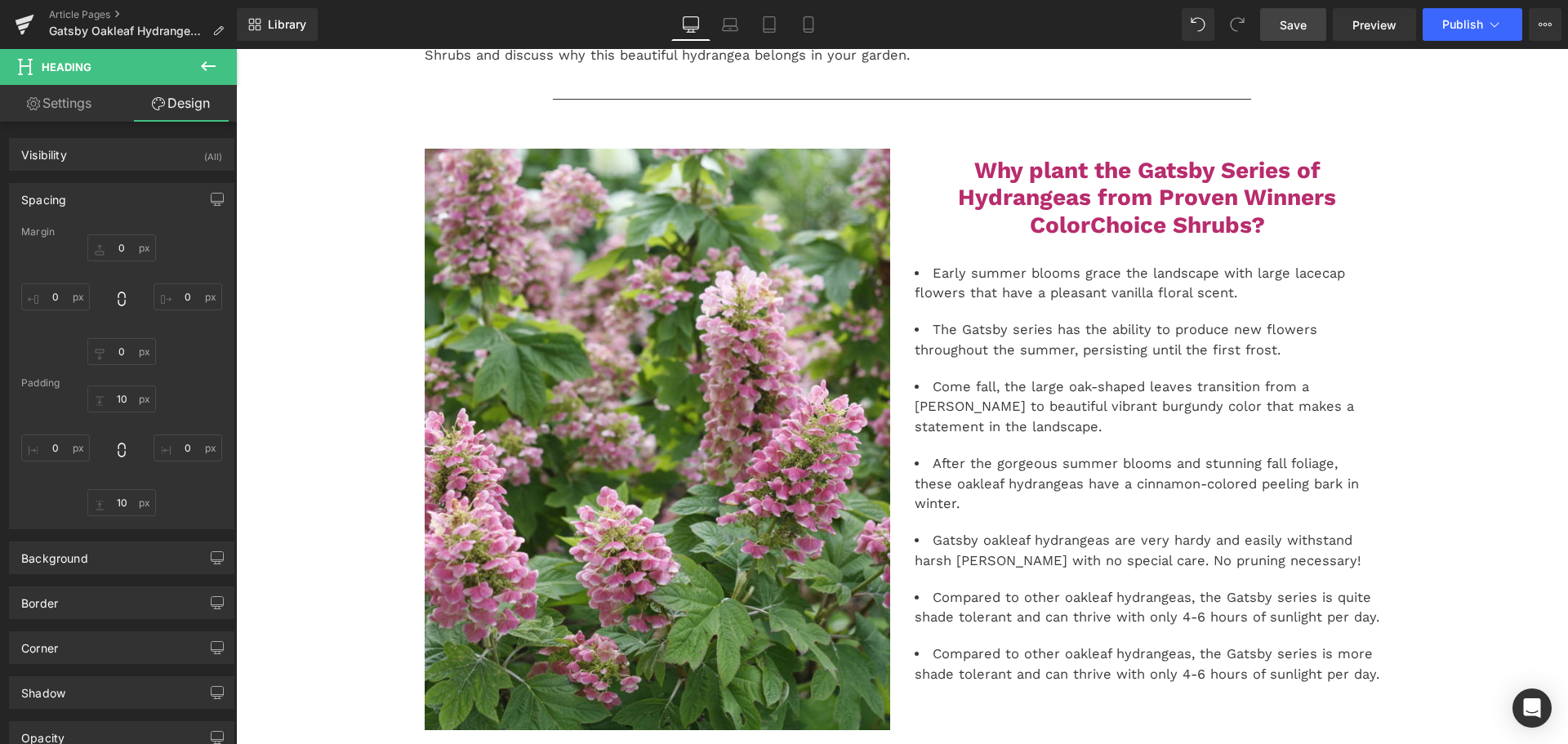
click at [1279, 31] on link "Save" at bounding box center [1293, 25] width 66 height 33
click at [1285, 22] on span "Save" at bounding box center [1292, 25] width 27 height 17
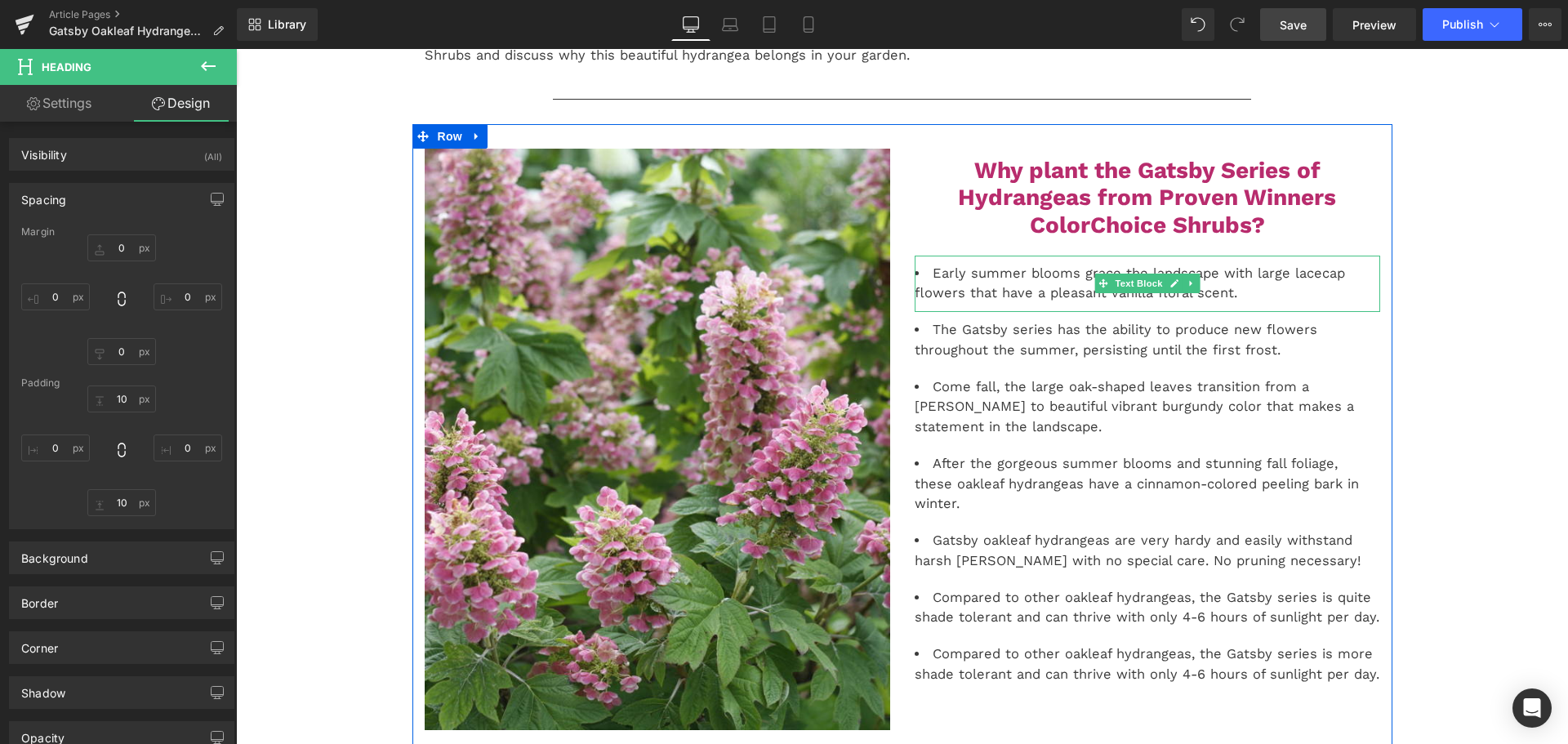
click at [1072, 285] on li "Early summer blooms grace the landscape with large lacecap flowers that have a …" at bounding box center [1147, 284] width 466 height 41
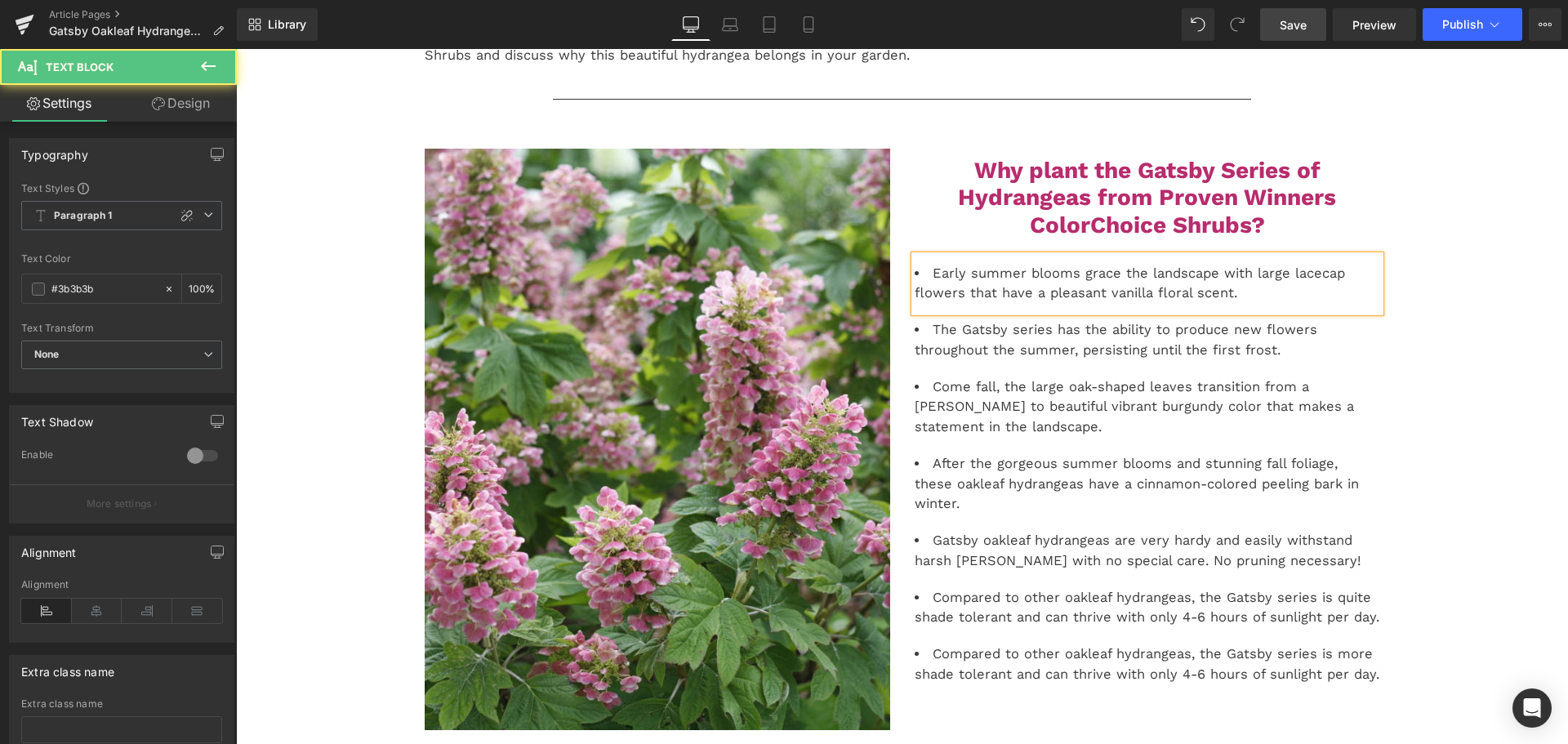
click at [1274, 18] on link "Save" at bounding box center [1293, 25] width 66 height 33
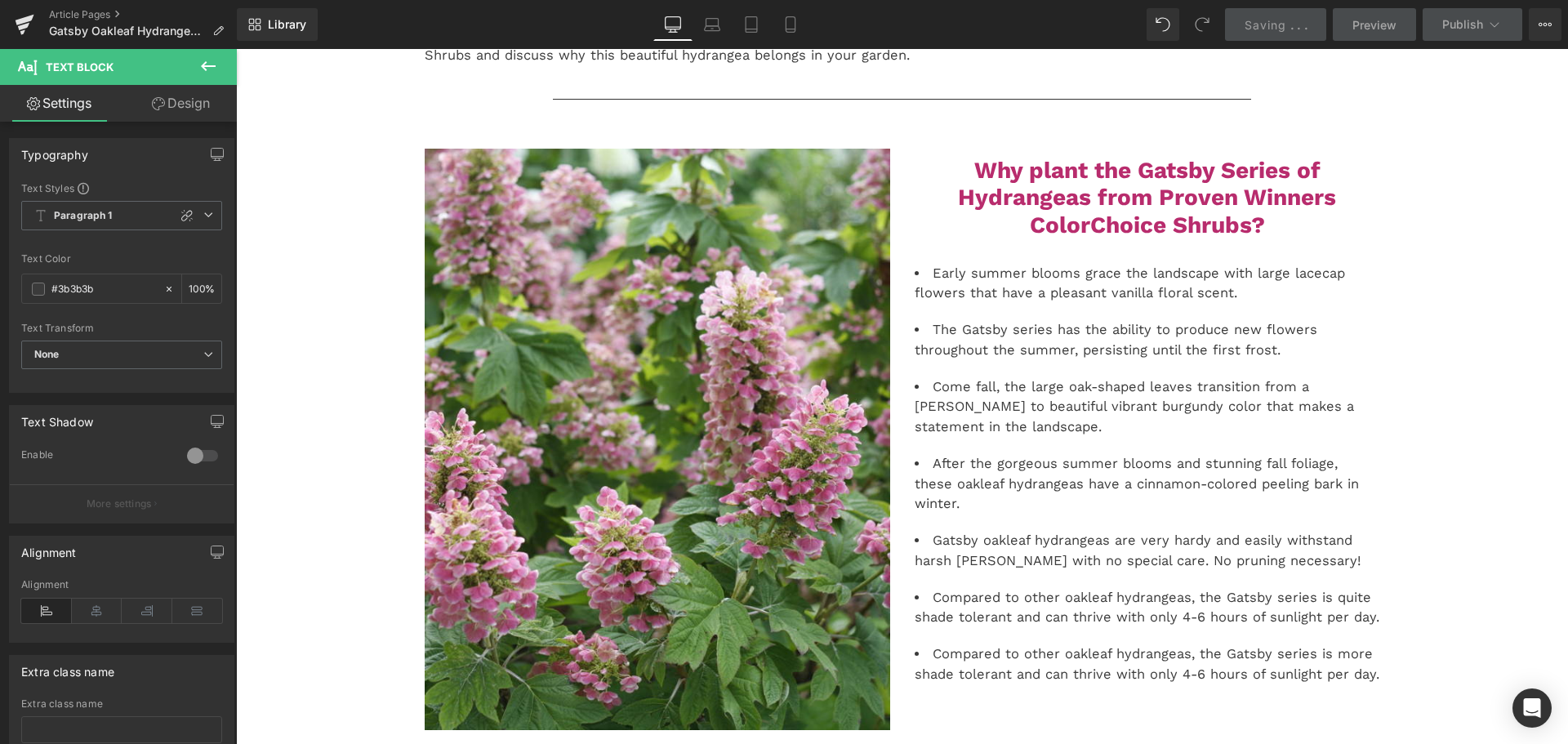
click at [1367, 25] on span "Preview" at bounding box center [1375, 25] width 44 height 17
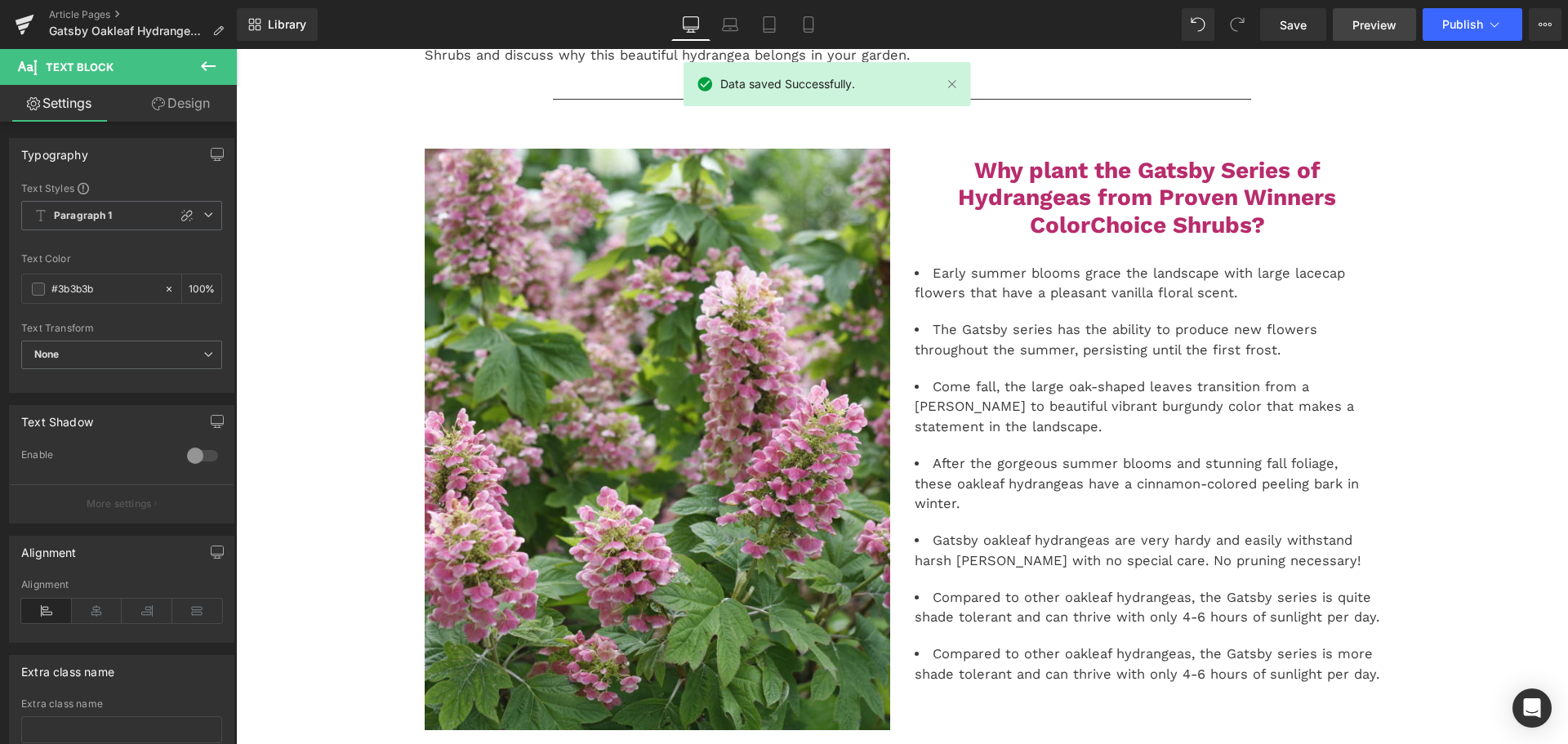
click at [1367, 25] on span "Preview" at bounding box center [1375, 25] width 44 height 17
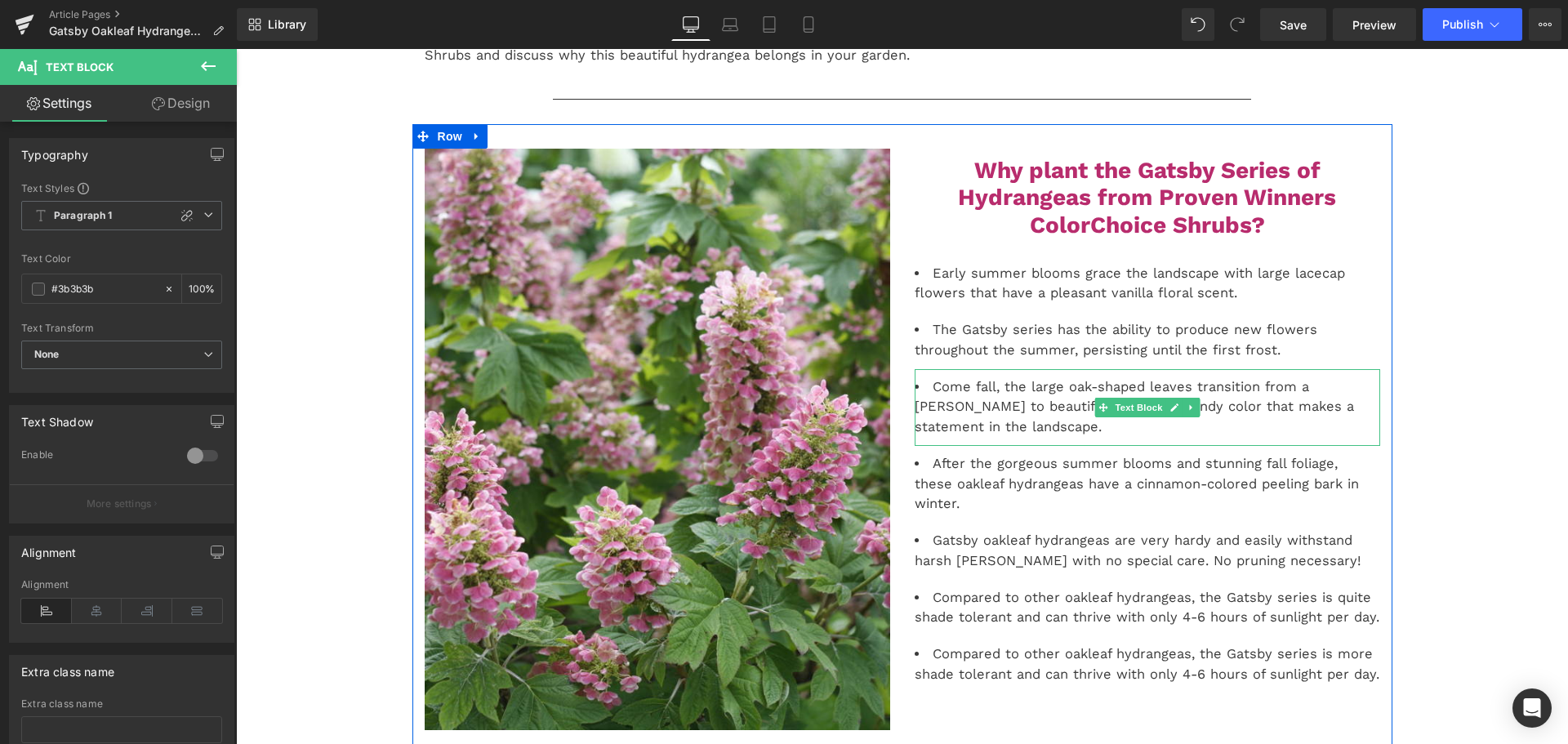
click at [968, 400] on li "Come fall, the large oak-shaped leaves transition from a [PERSON_NAME] to beaut…" at bounding box center [1147, 407] width 466 height 60
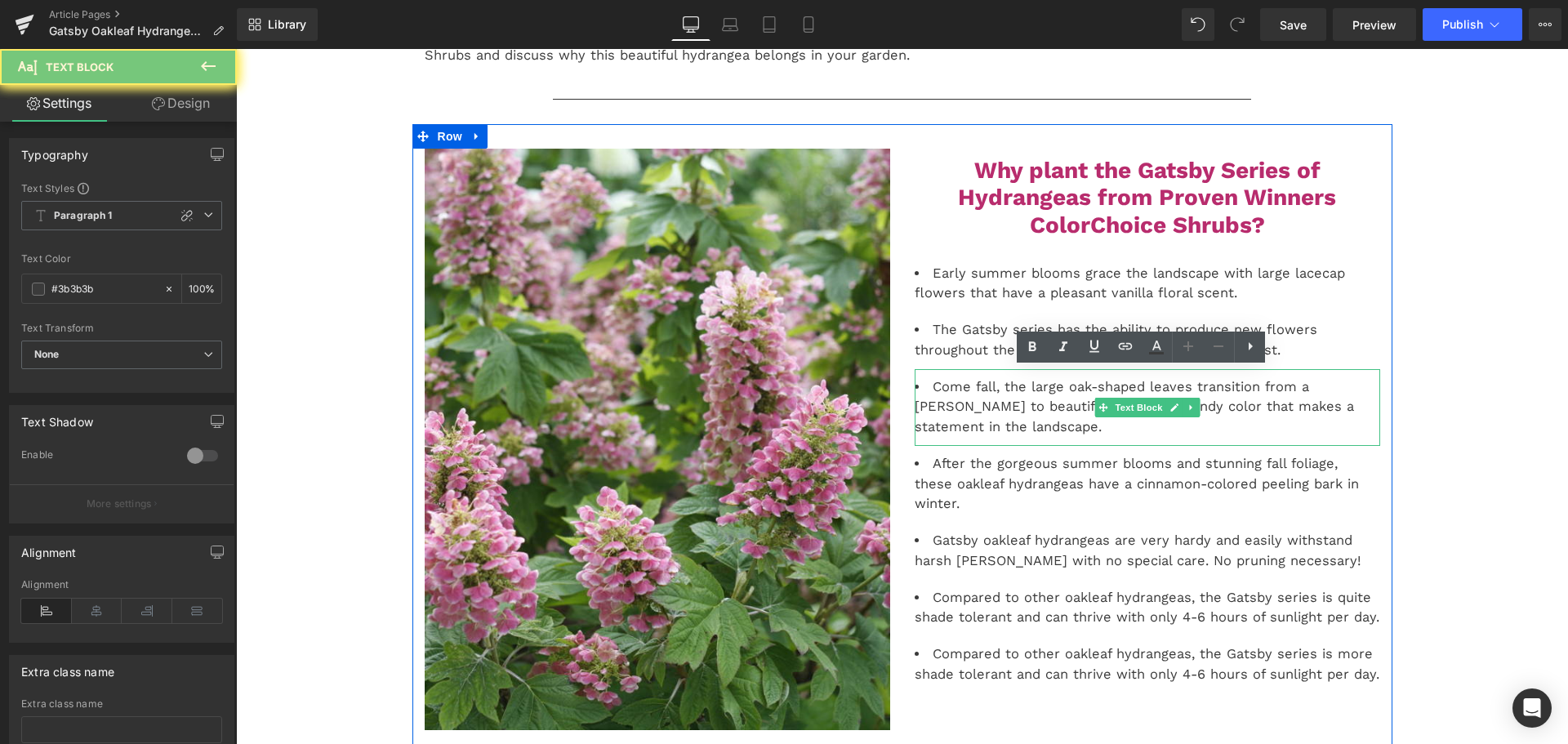
click at [968, 400] on li "Come fall, the large oak-shaped leaves transition from a [PERSON_NAME] to beaut…" at bounding box center [1147, 407] width 466 height 60
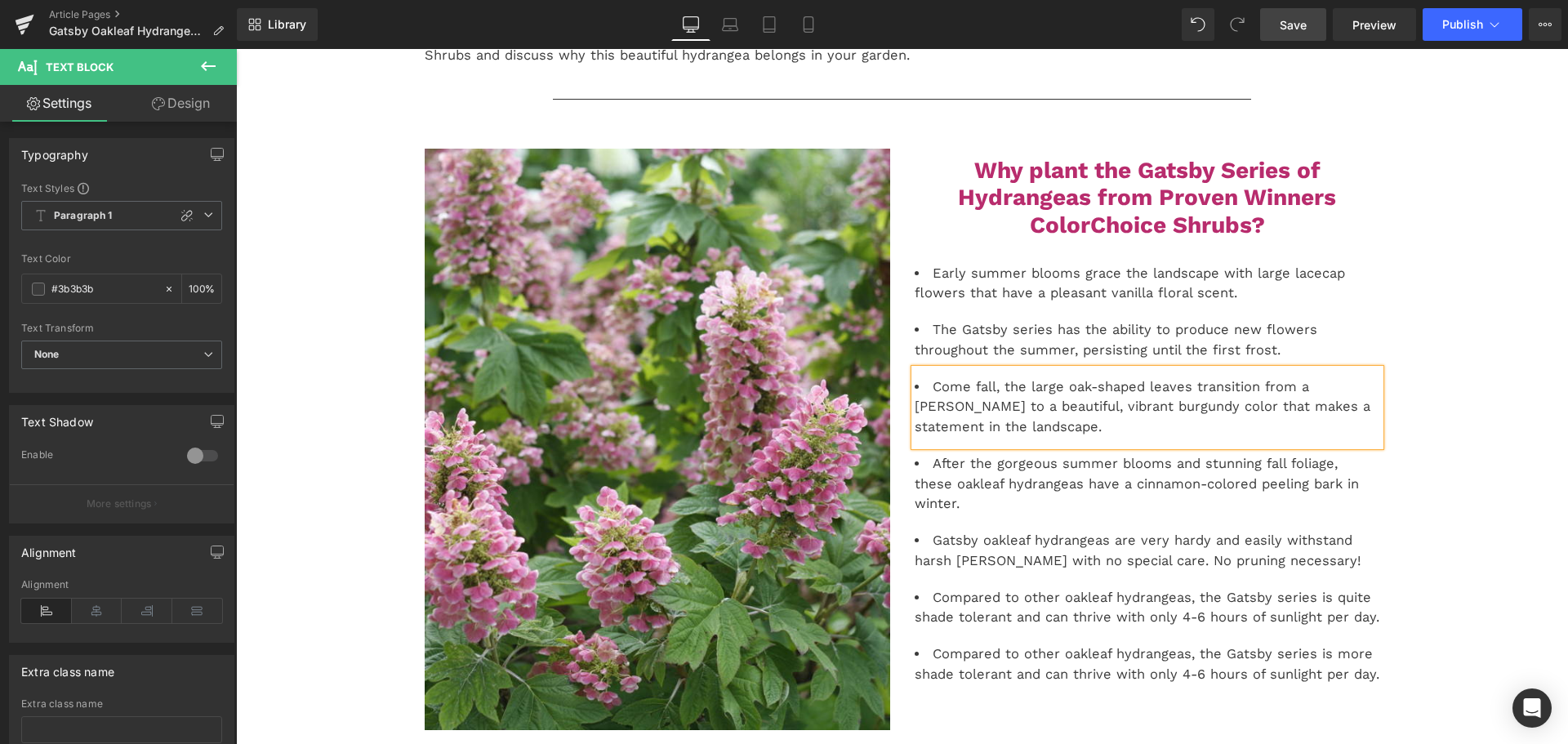
click at [1269, 19] on link "Save" at bounding box center [1293, 25] width 66 height 33
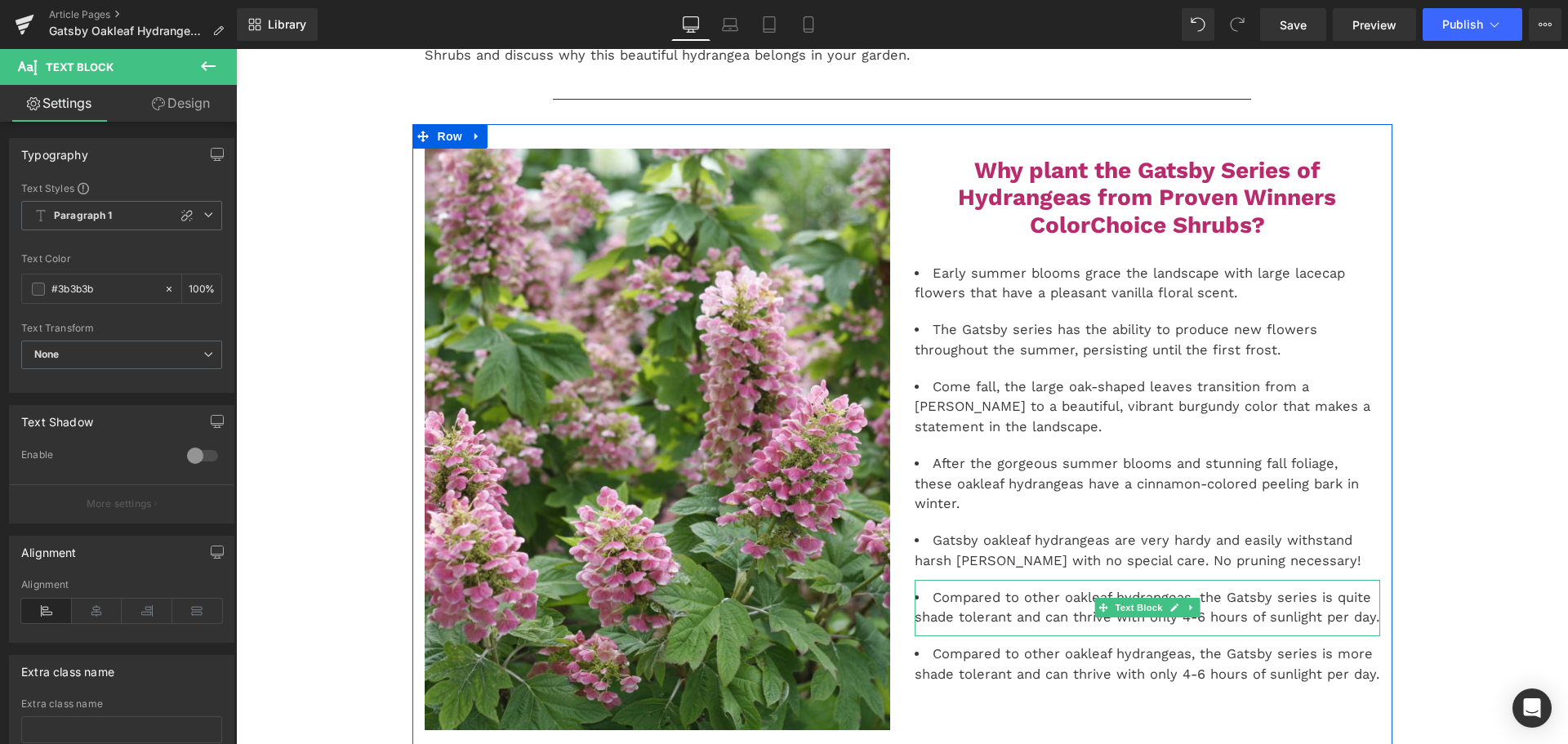
click at [1018, 598] on li "Compared to other oakleaf hydrangeas, the Gatsby series is quite shade tolerant…" at bounding box center [1147, 608] width 466 height 41
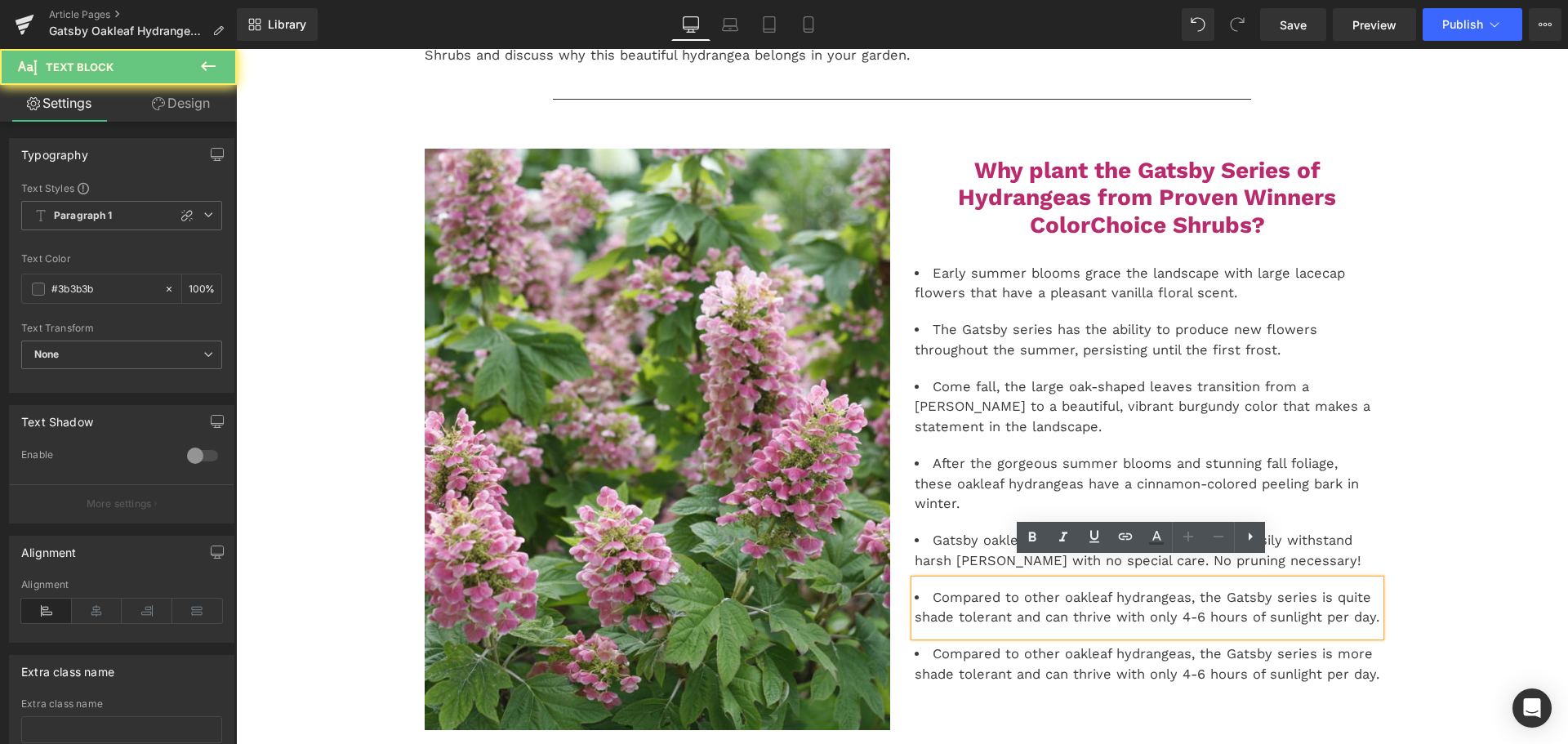
click at [954, 594] on li "Compared to other oakleaf hydrangeas, the Gatsby series is quite shade tolerant…" at bounding box center [1147, 608] width 466 height 41
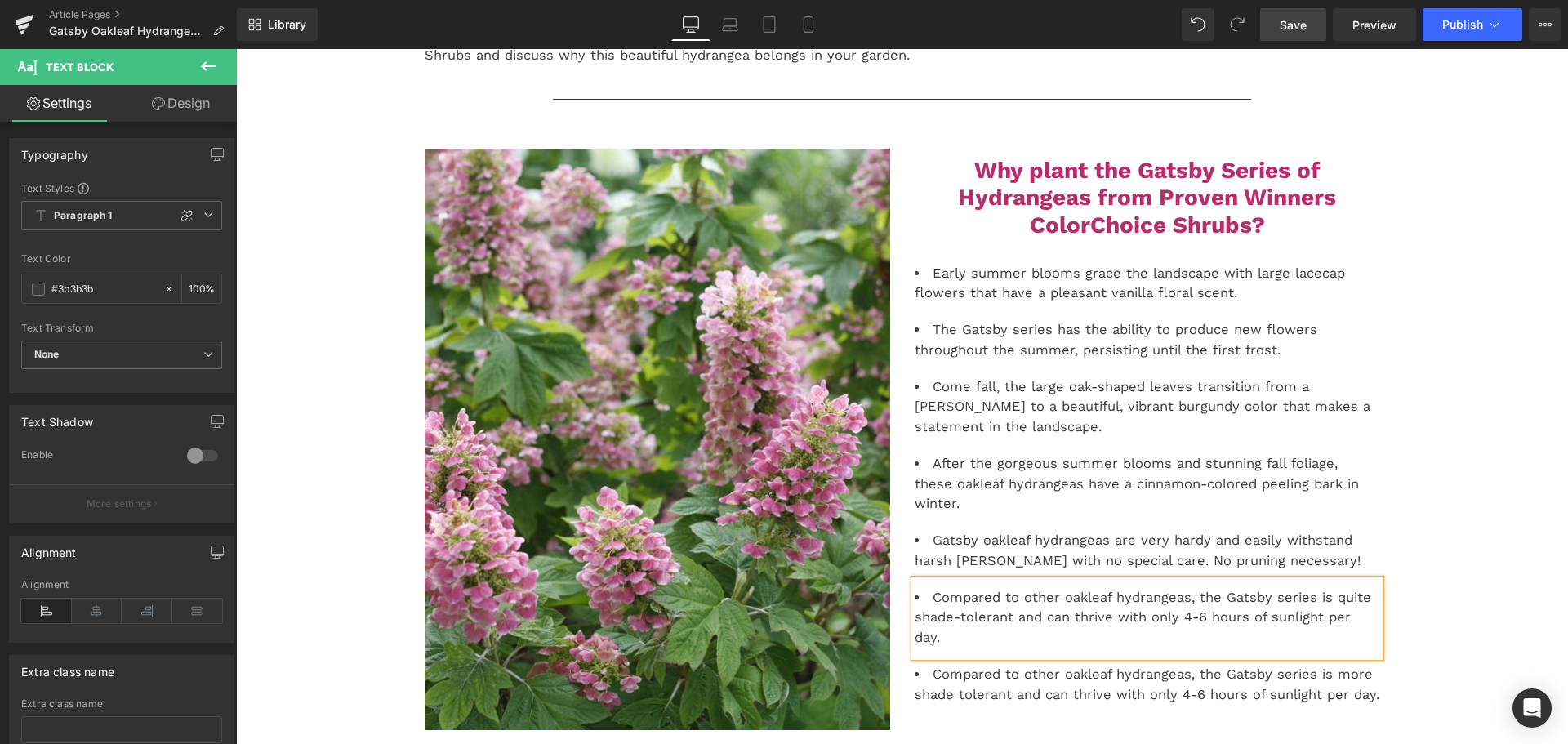
drag, startPoint x: 1309, startPoint y: 19, endPoint x: 1178, endPoint y: 55, distance: 135.9
click at [1309, 19] on link "Save" at bounding box center [1293, 25] width 66 height 33
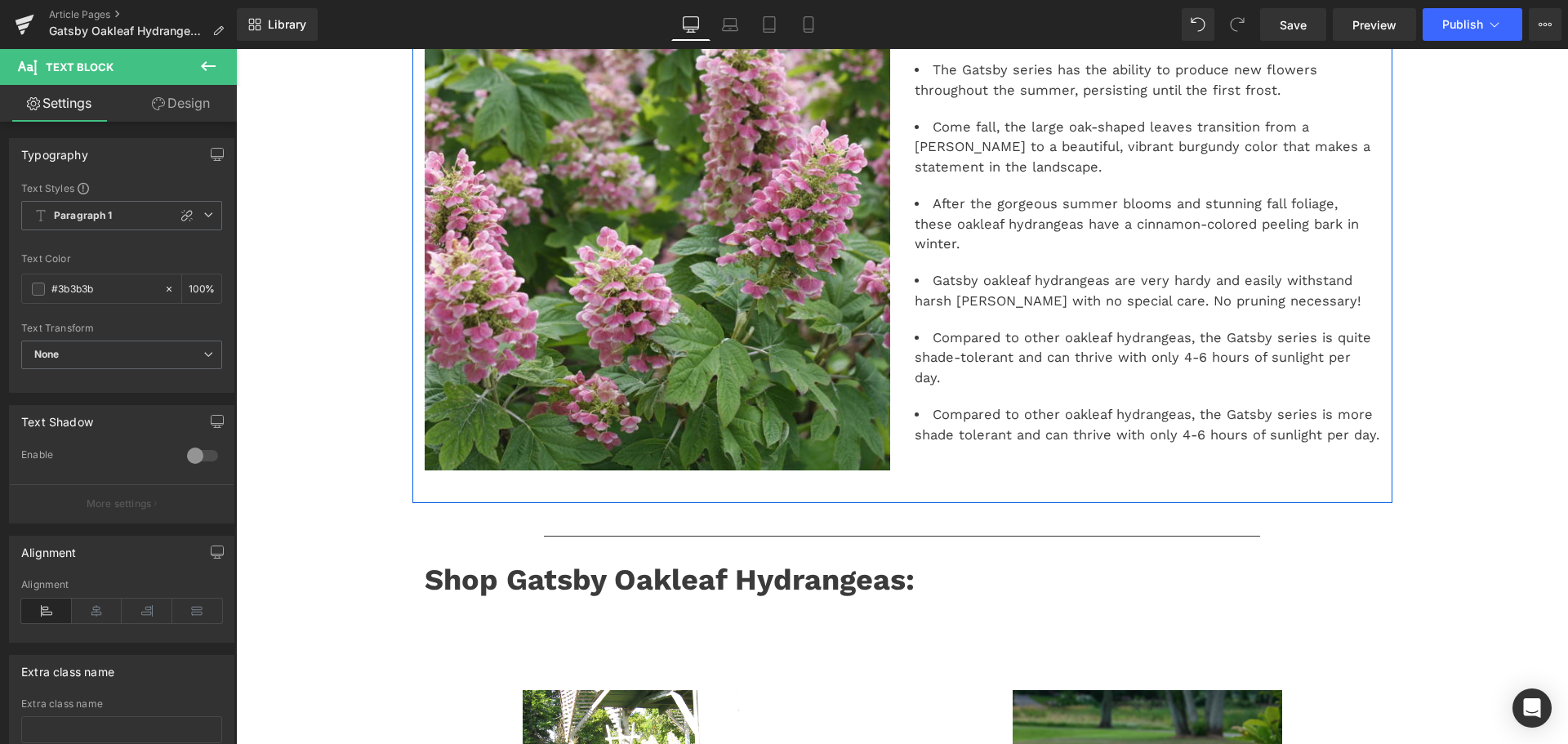
scroll to position [572, 0]
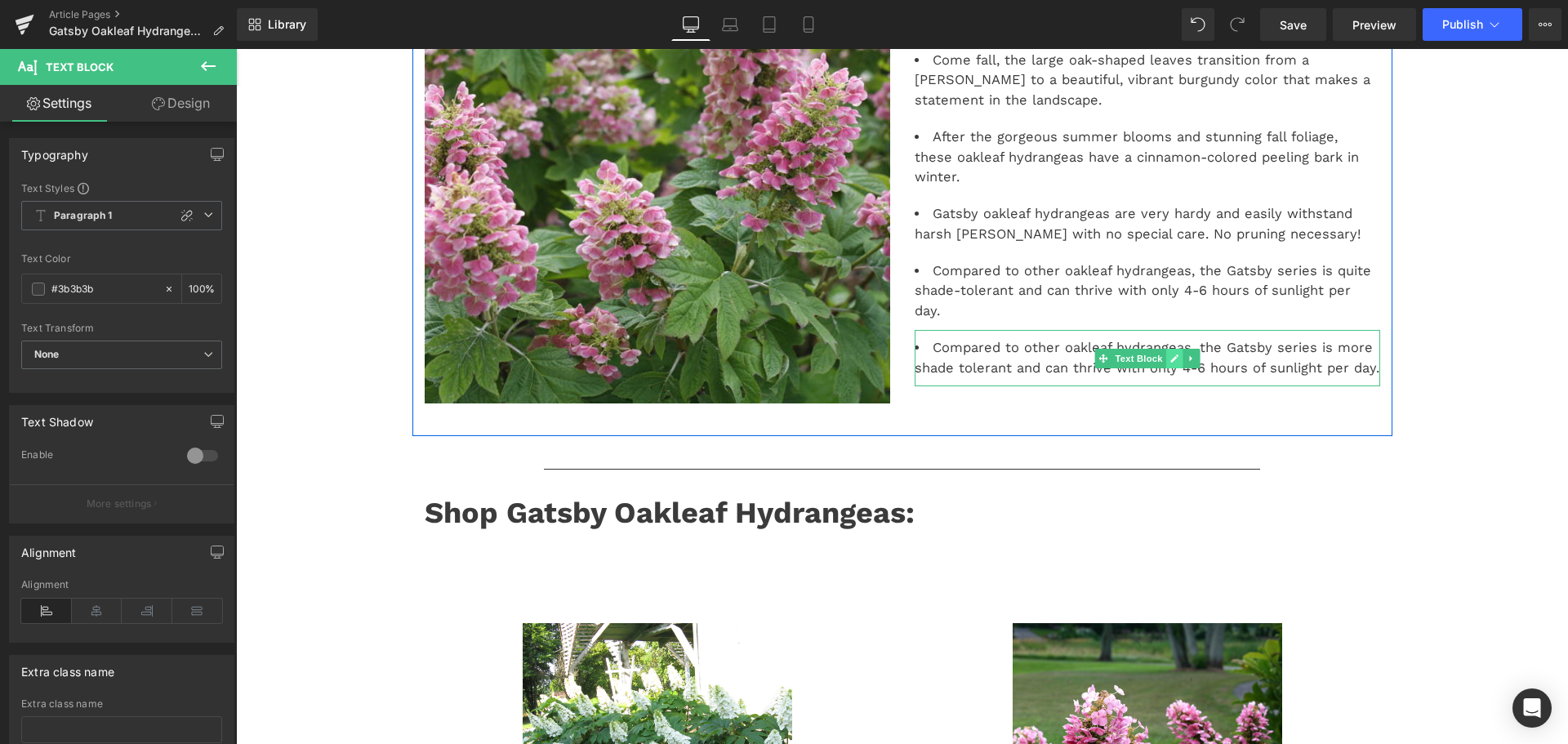
click at [1174, 349] on link at bounding box center [1173, 358] width 17 height 19
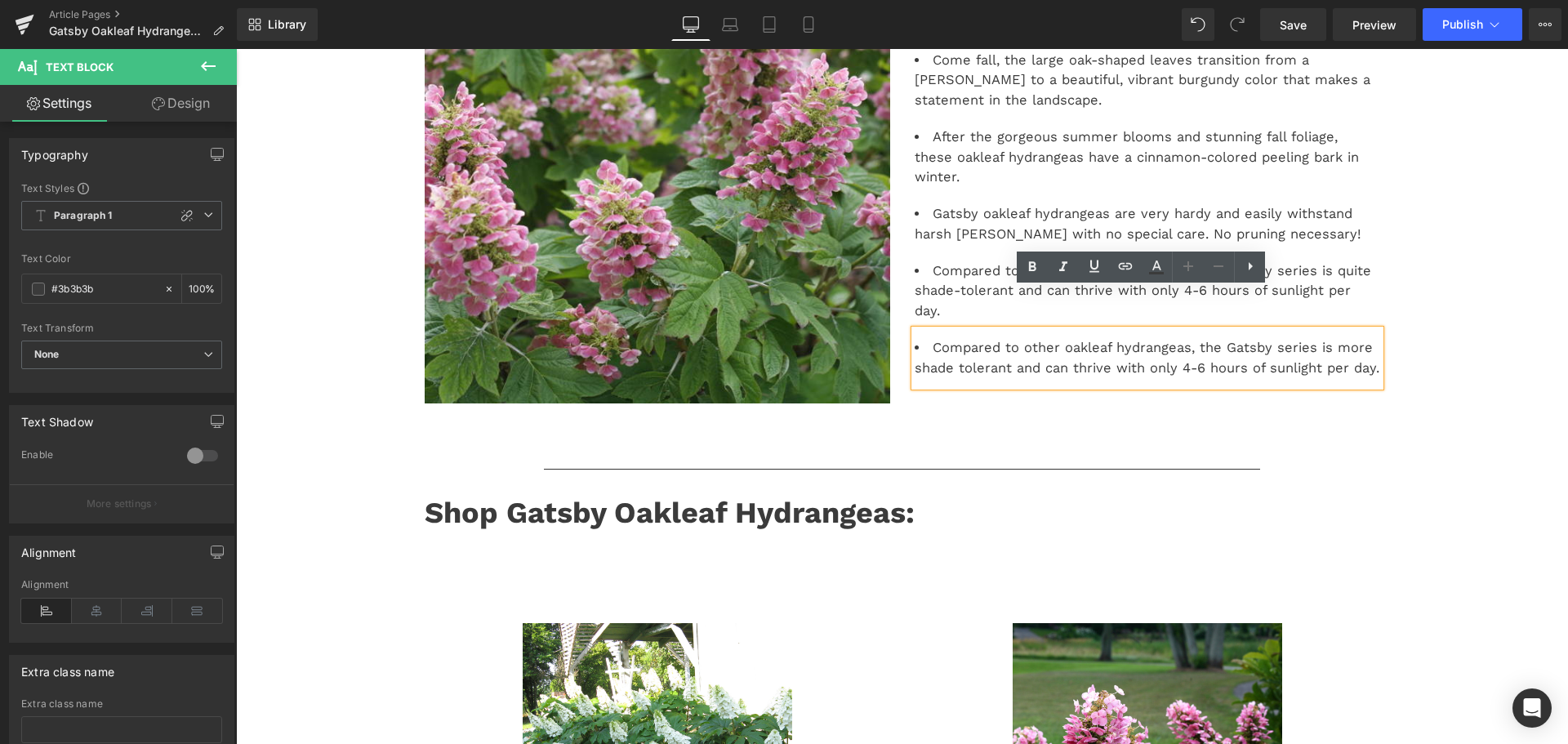
click at [1254, 391] on div "Image Why plant the Gatsby Series of Hydrangeas from Proven Winners ColorChoice…" at bounding box center [903, 117] width 980 height 640
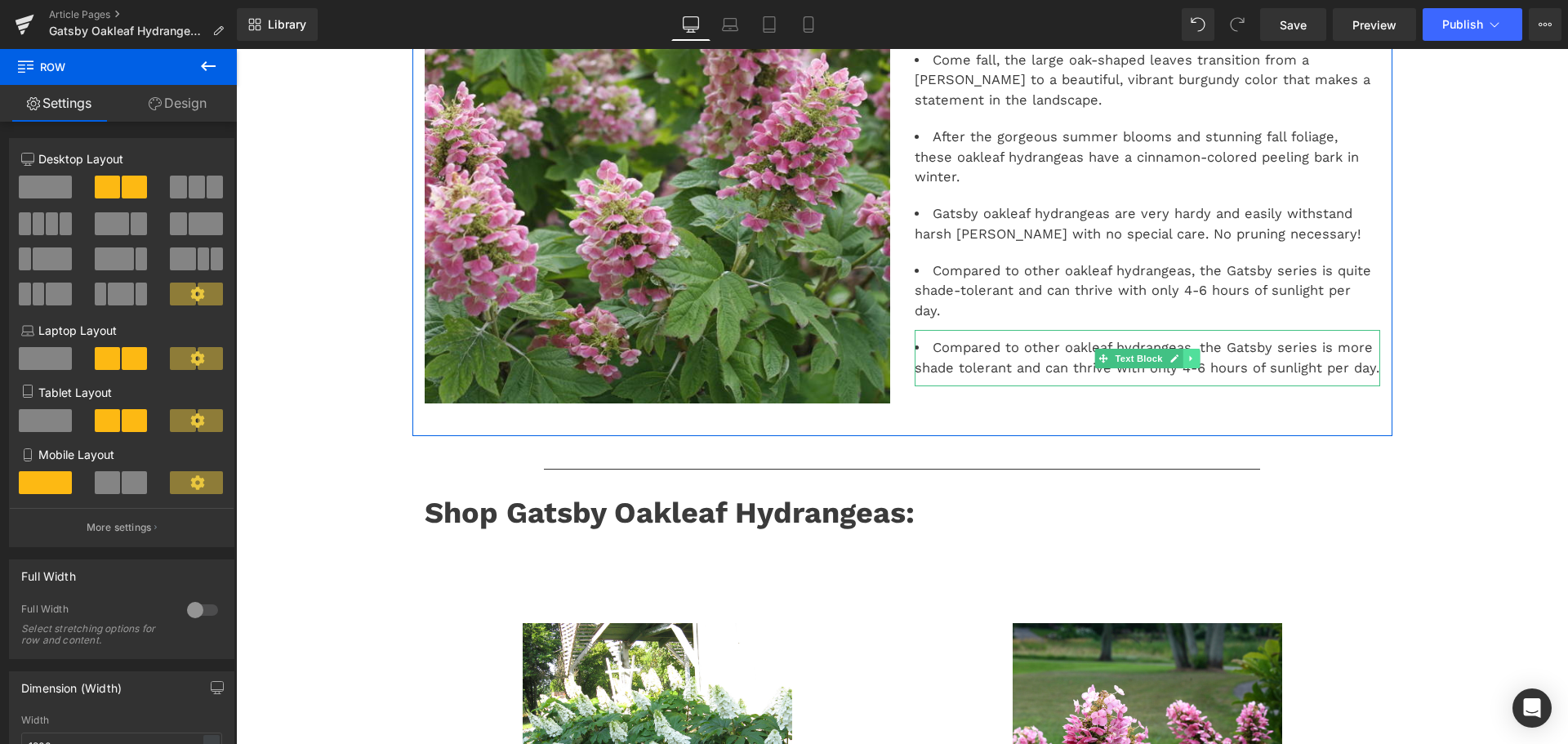
click at [1189, 349] on link at bounding box center [1191, 358] width 17 height 19
click at [1191, 349] on link at bounding box center [1199, 358] width 17 height 19
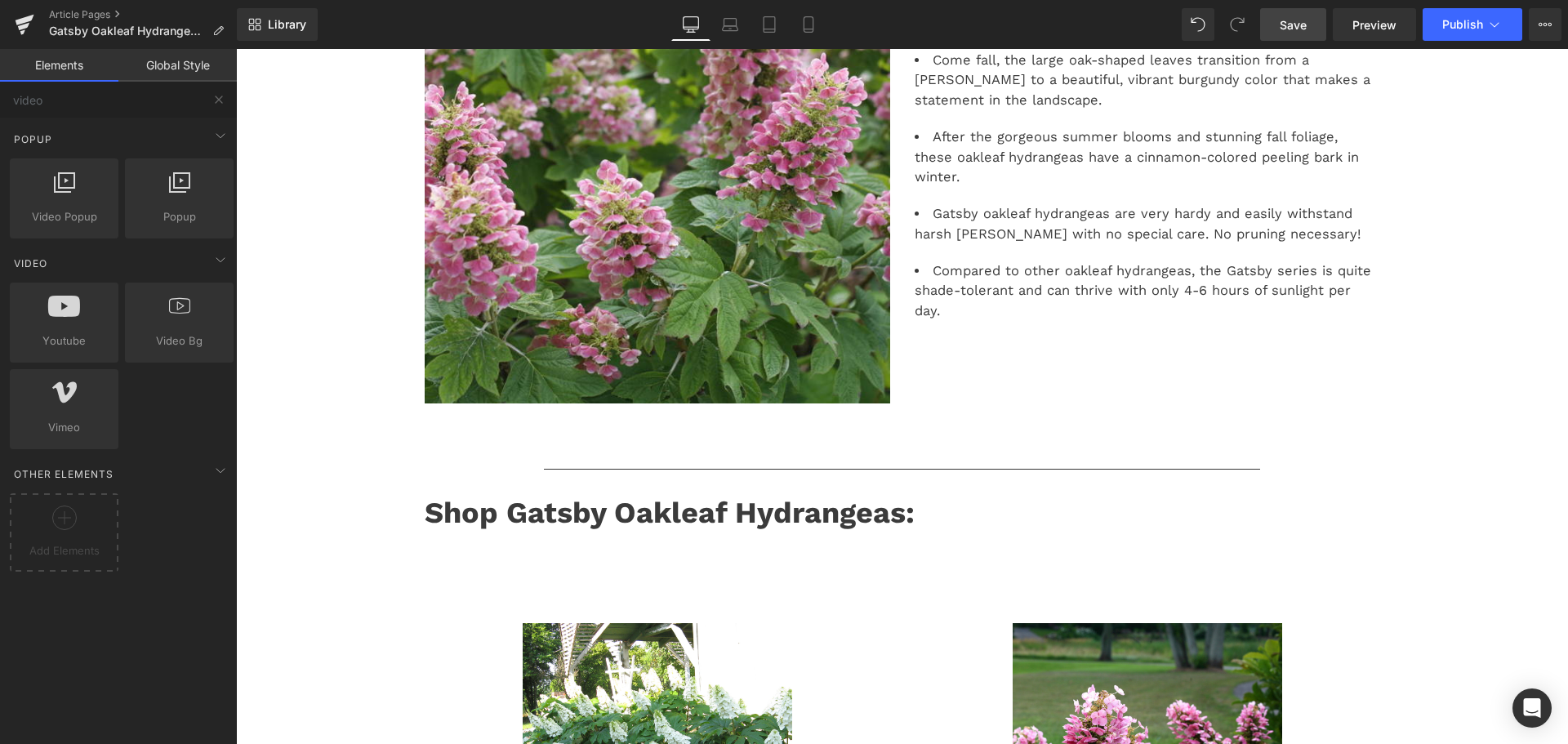
drag, startPoint x: 1271, startPoint y: 28, endPoint x: 1047, endPoint y: 297, distance: 350.1
click at [1271, 28] on link "Save" at bounding box center [1293, 25] width 66 height 33
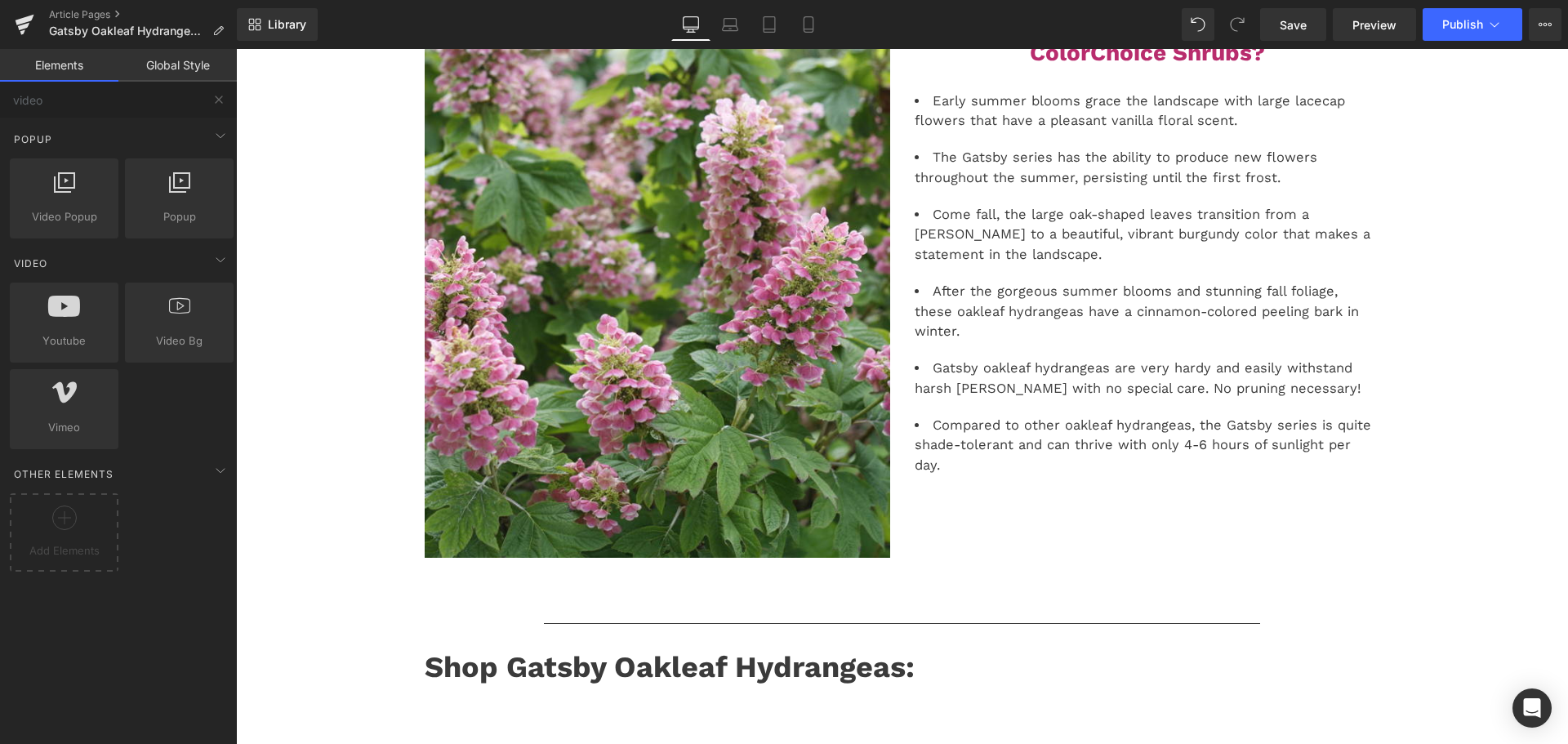
scroll to position [490, 0]
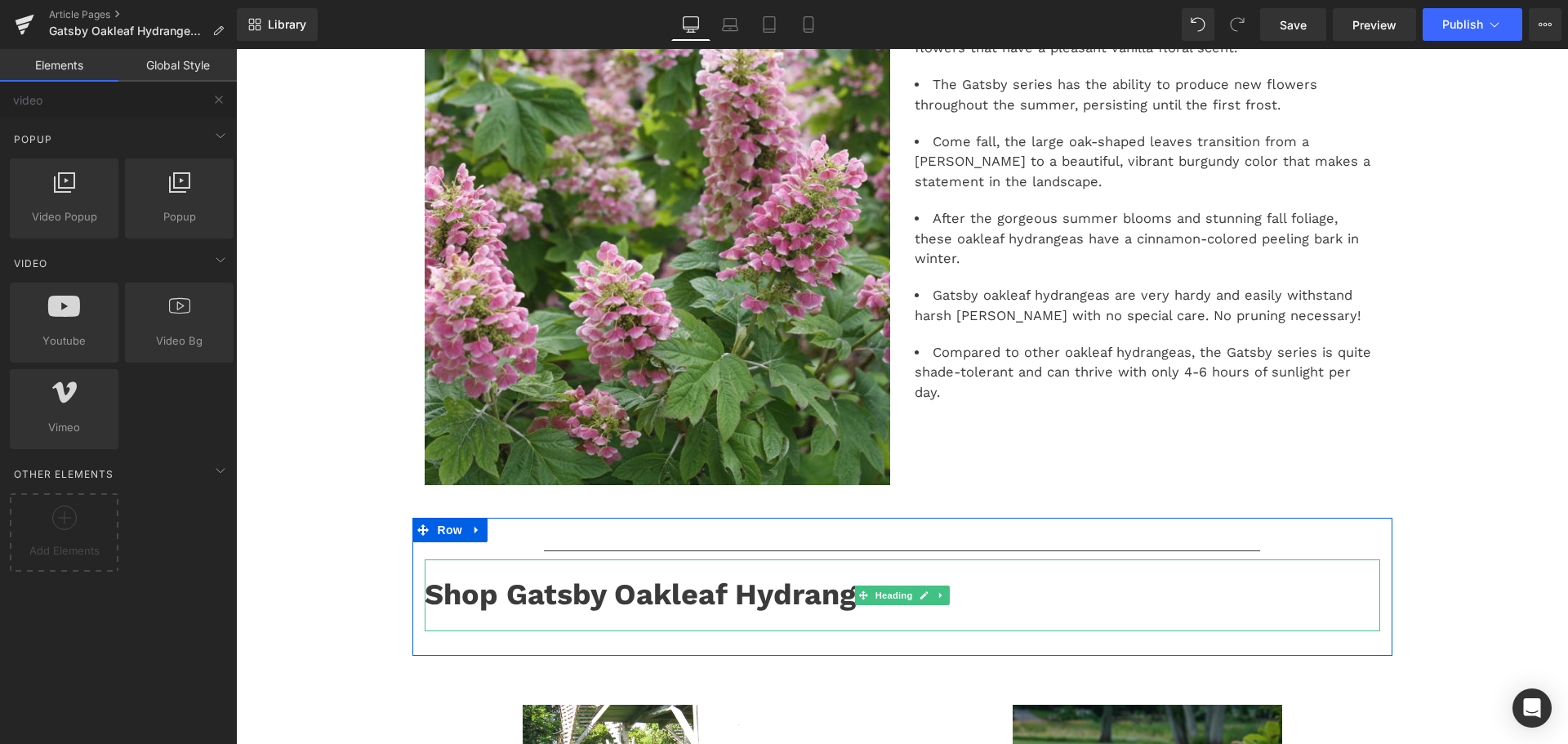
click at [492, 598] on strong "Shop Gatsby Oakleaf Hydrangeas:" at bounding box center [669, 594] width 490 height 34
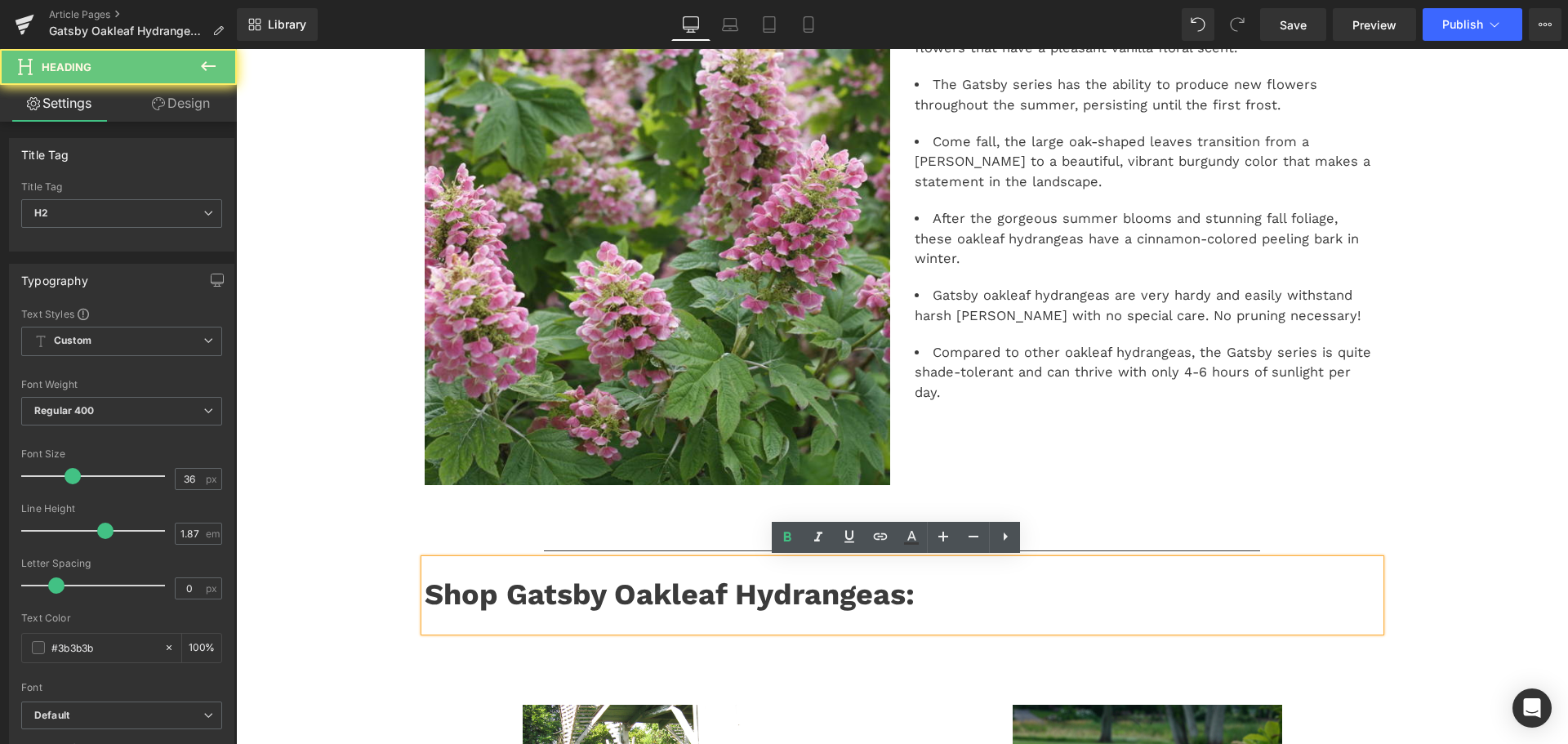
click at [492, 598] on strong "Shop Gatsby Oakleaf Hydrangeas:" at bounding box center [669, 594] width 490 height 34
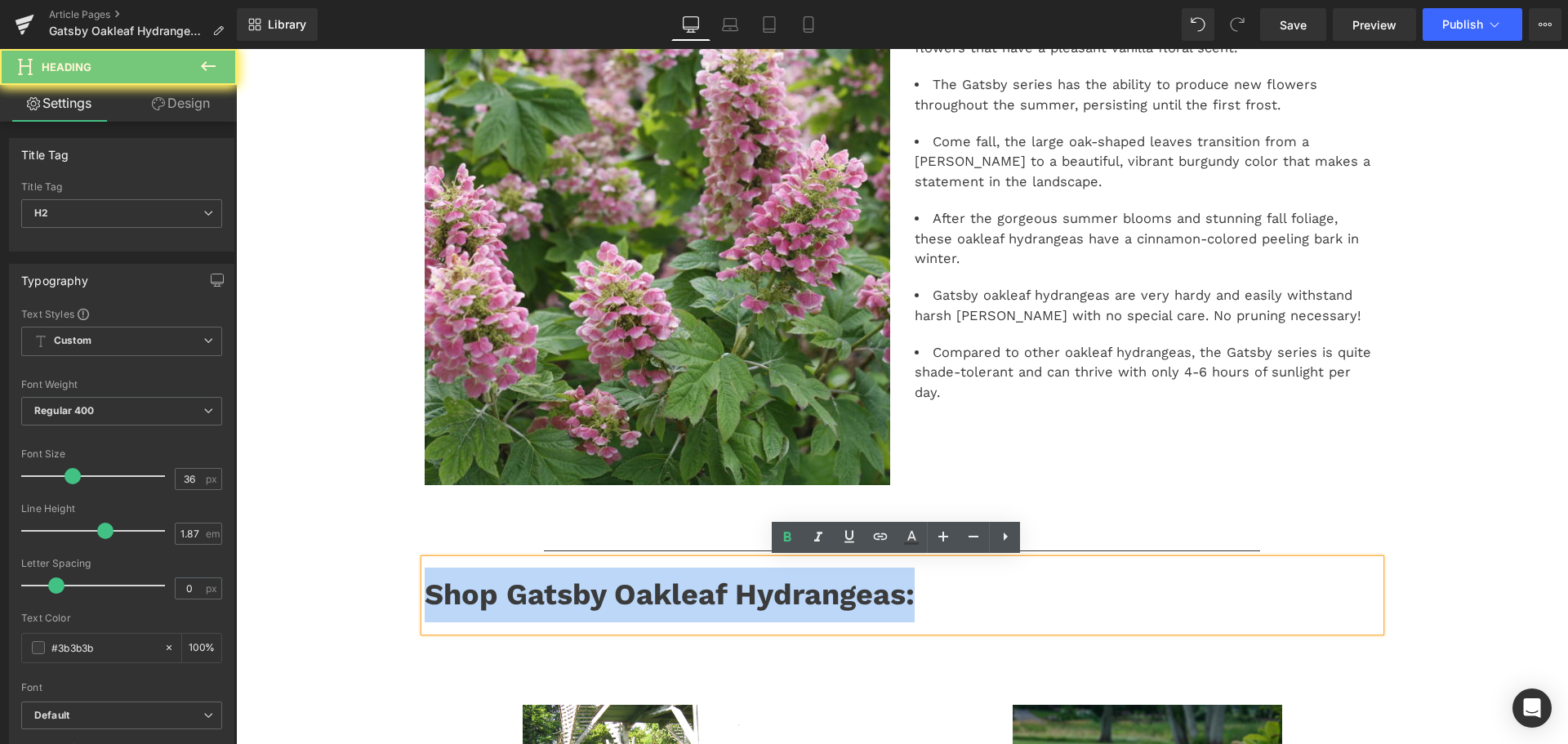
click at [492, 598] on strong "Shop Gatsby Oakleaf Hydrangeas:" at bounding box center [669, 594] width 490 height 34
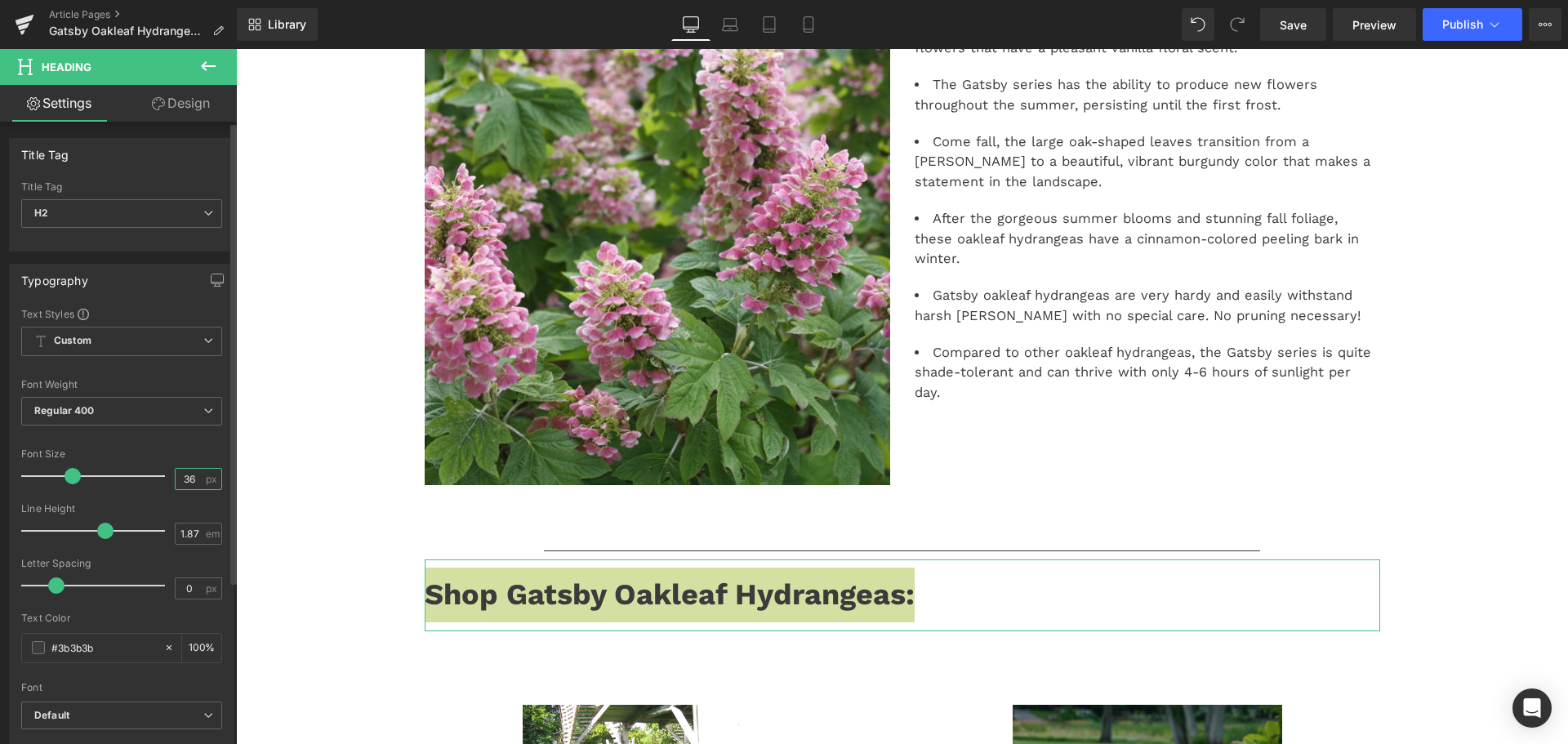
click at [178, 481] on input "36" at bounding box center [189, 479] width 28 height 20
type input "32"
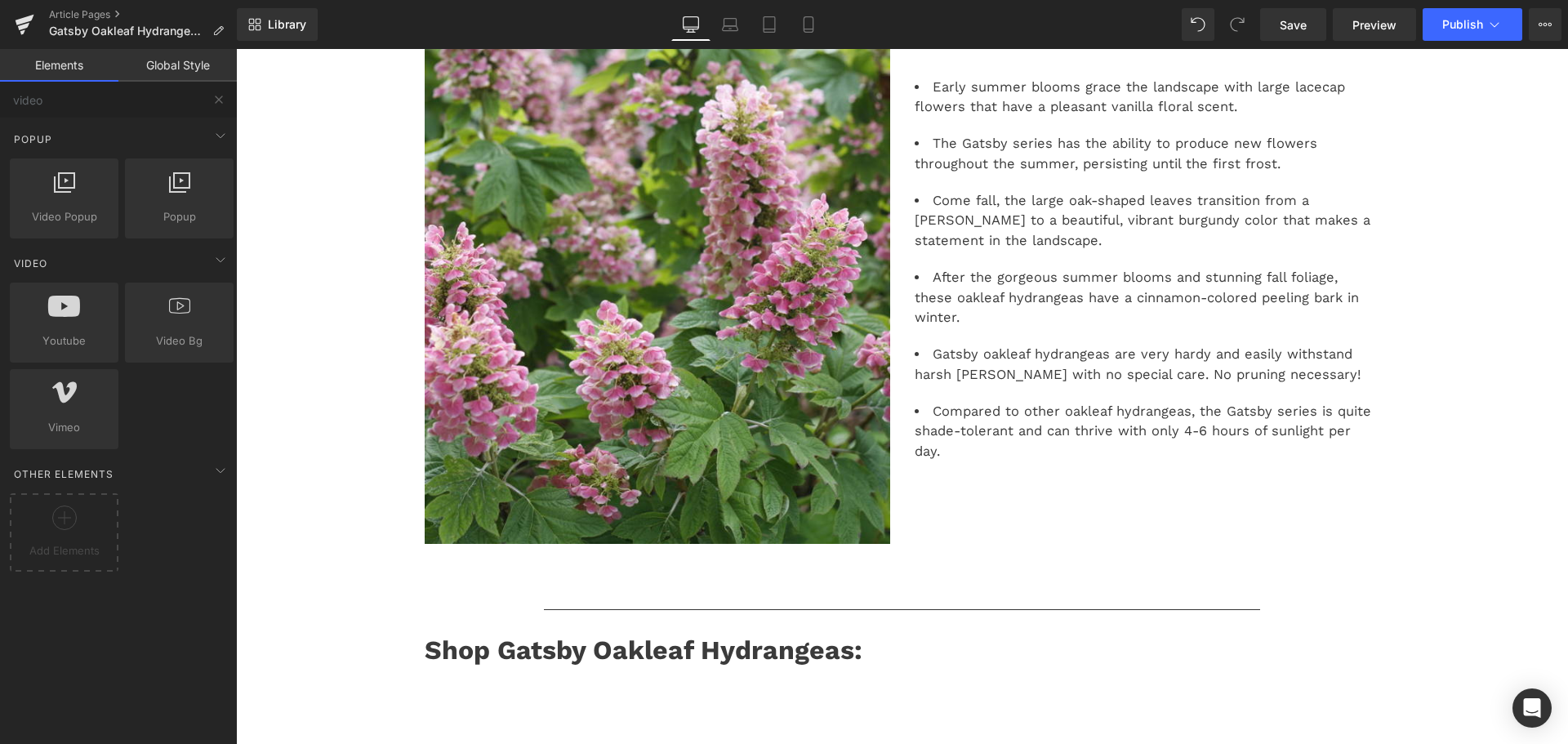
scroll to position [245, 0]
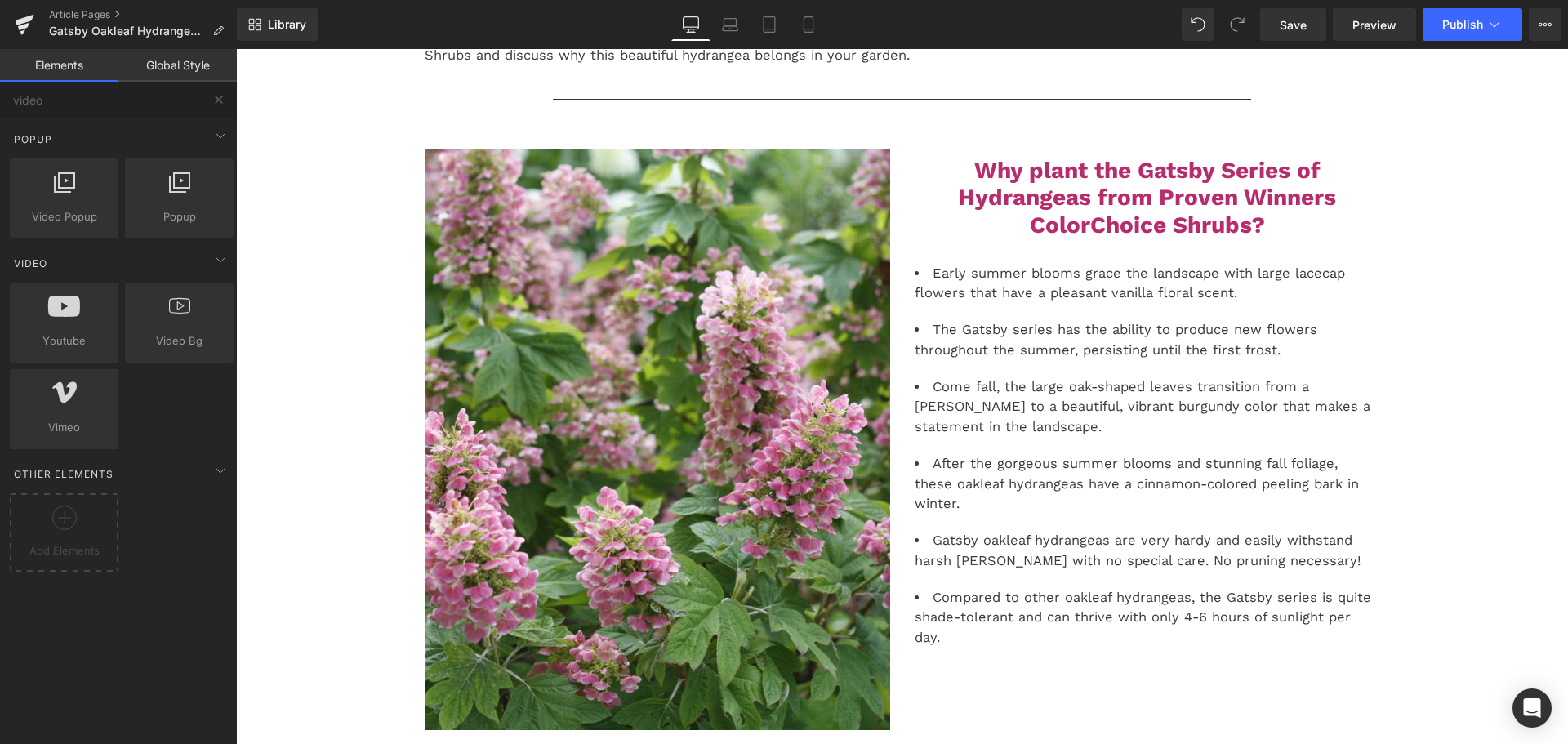
click at [1048, 205] on strong "Why plant the Gatsby Series of Hydrangeas from Proven Winners ColorChoice Shrub…" at bounding box center [1147, 197] width 378 height 81
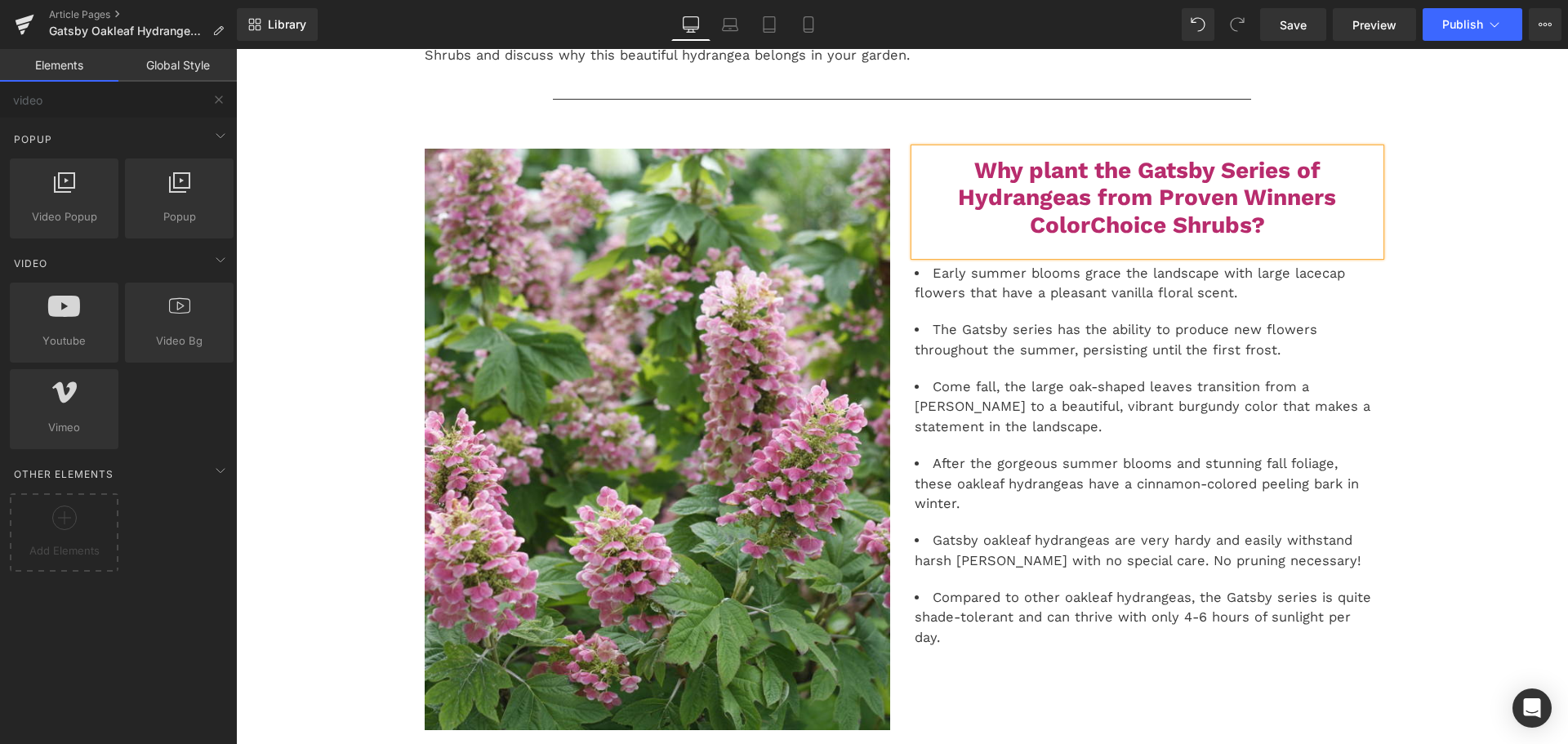
click at [1048, 205] on strong "Why plant the Gatsby Series of Hydrangeas from Proven Winners ColorChoice Shrub…" at bounding box center [1147, 197] width 378 height 81
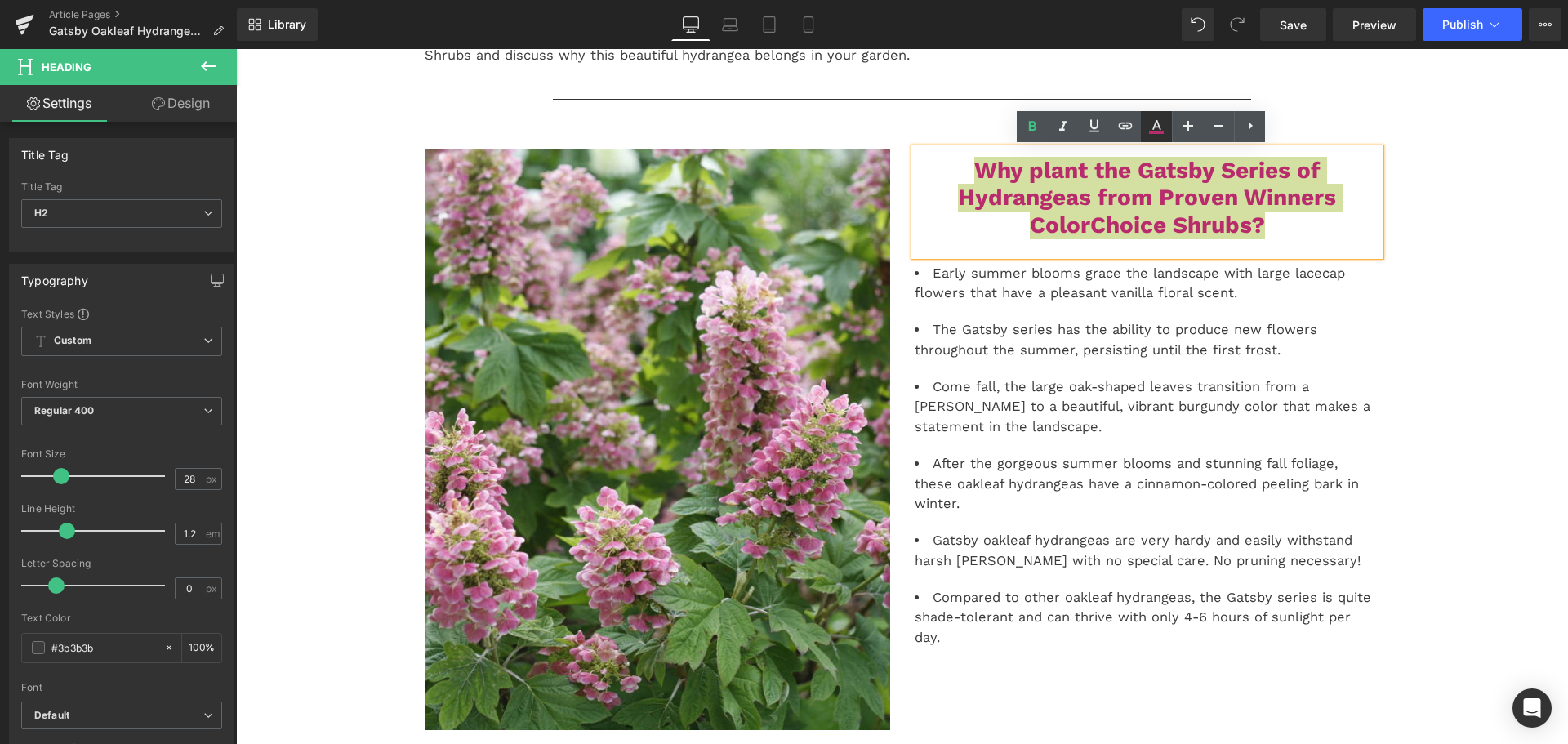
click at [1162, 118] on icon at bounding box center [1156, 126] width 19 height 19
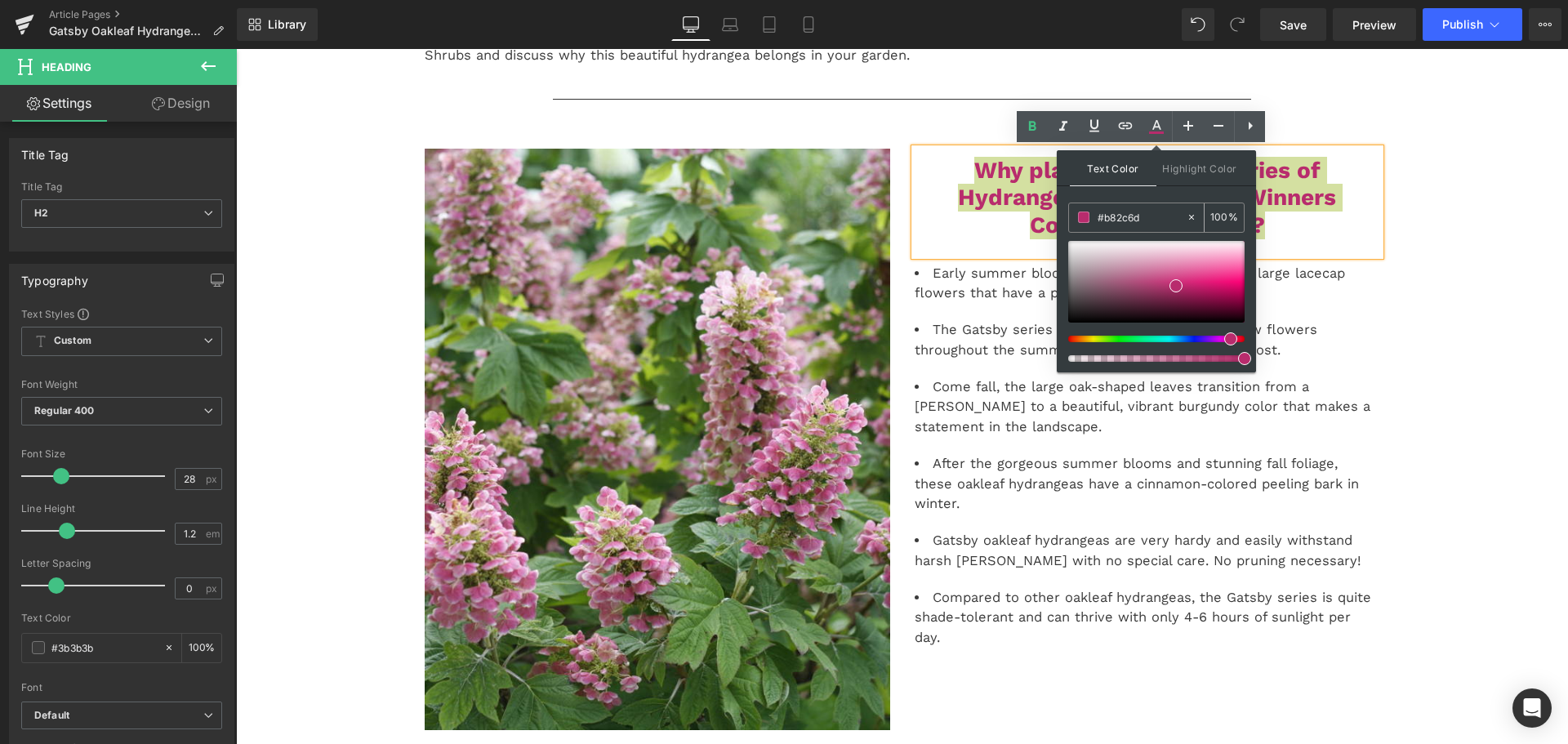
click at [1118, 206] on div "#b82c6d" at bounding box center [1128, 217] width 117 height 28
click at [1119, 219] on input "#b82c6d" at bounding box center [1141, 218] width 88 height 18
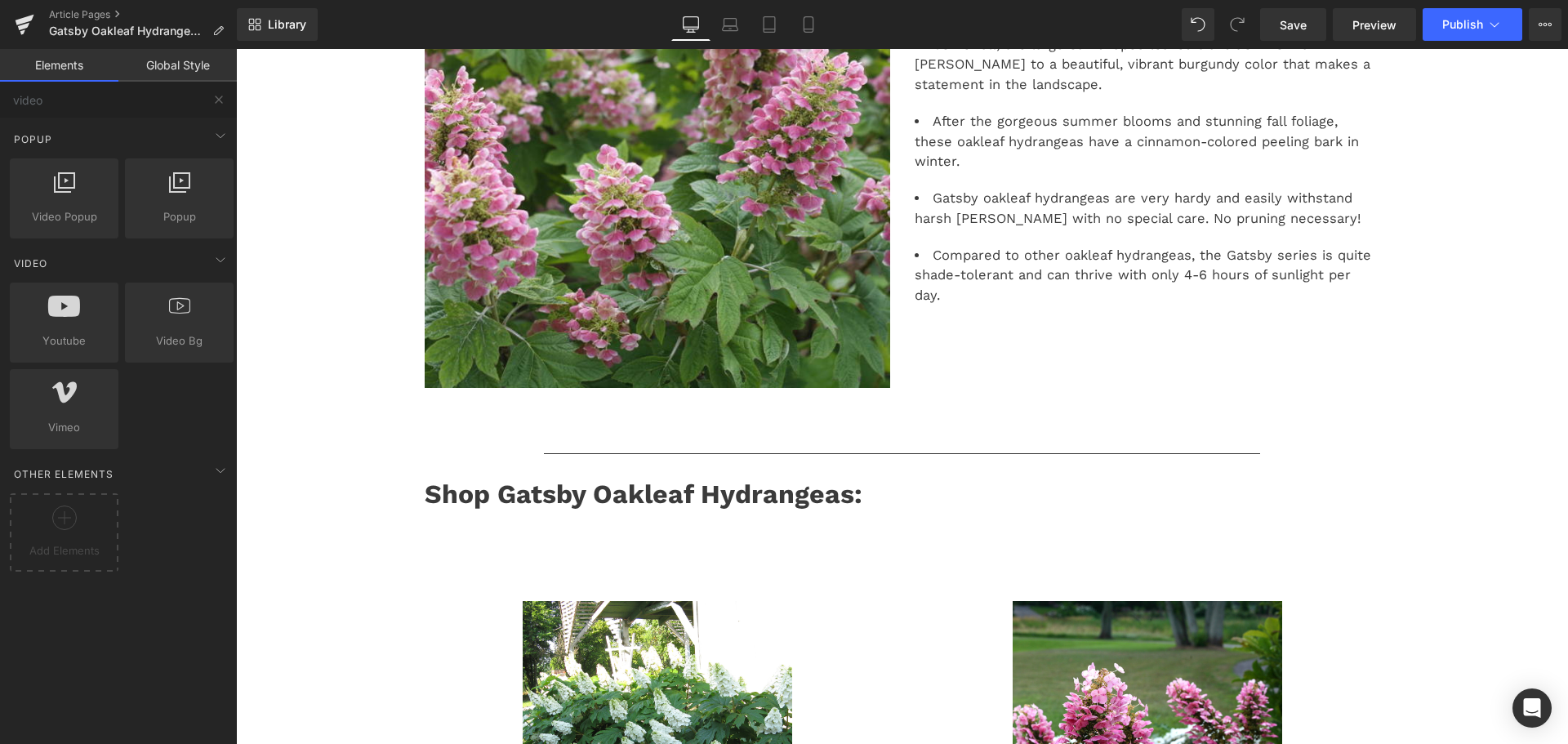
scroll to position [735, 0]
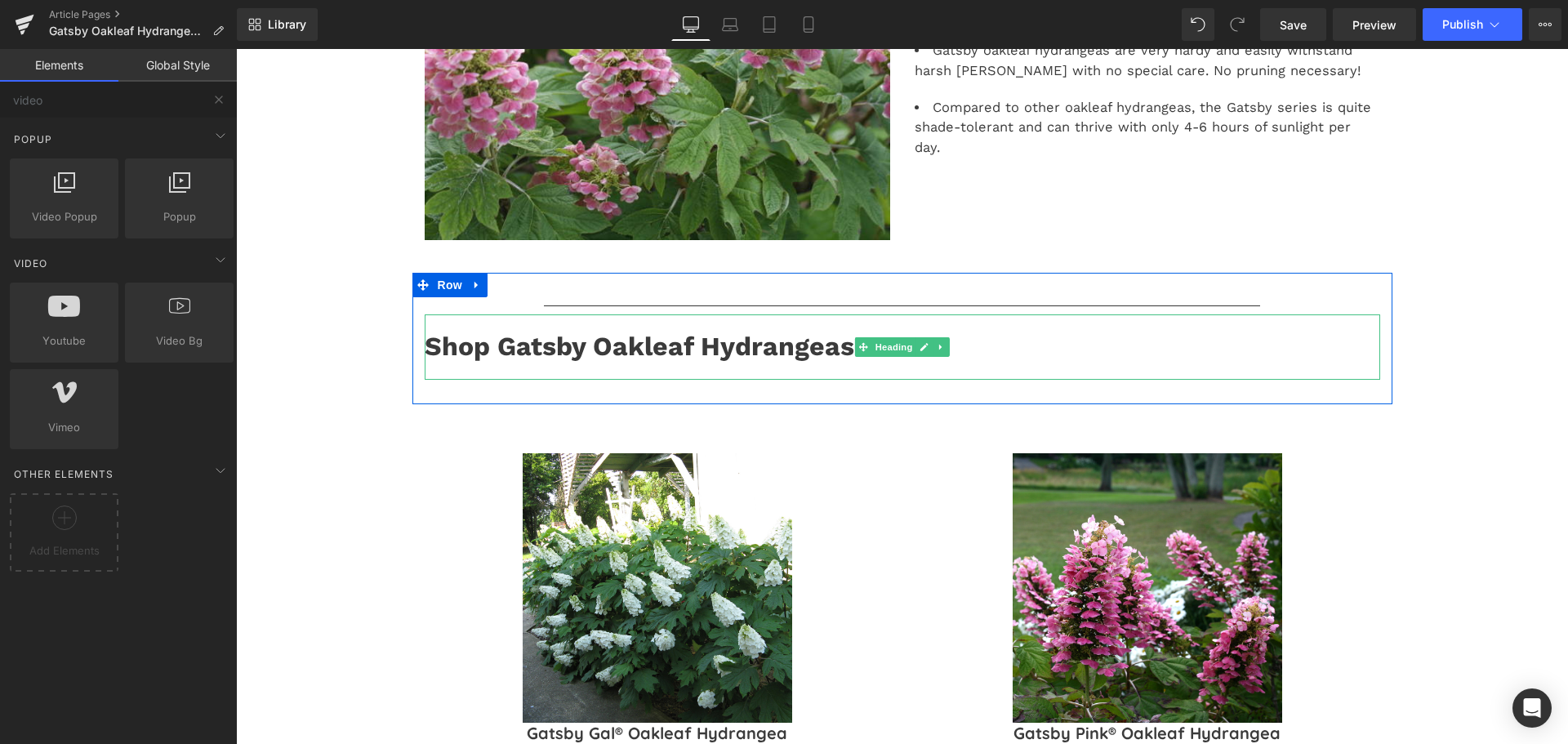
click at [468, 361] on strong "Shop Gatsby Oakleaf Hydrangeas:" at bounding box center [643, 346] width 438 height 31
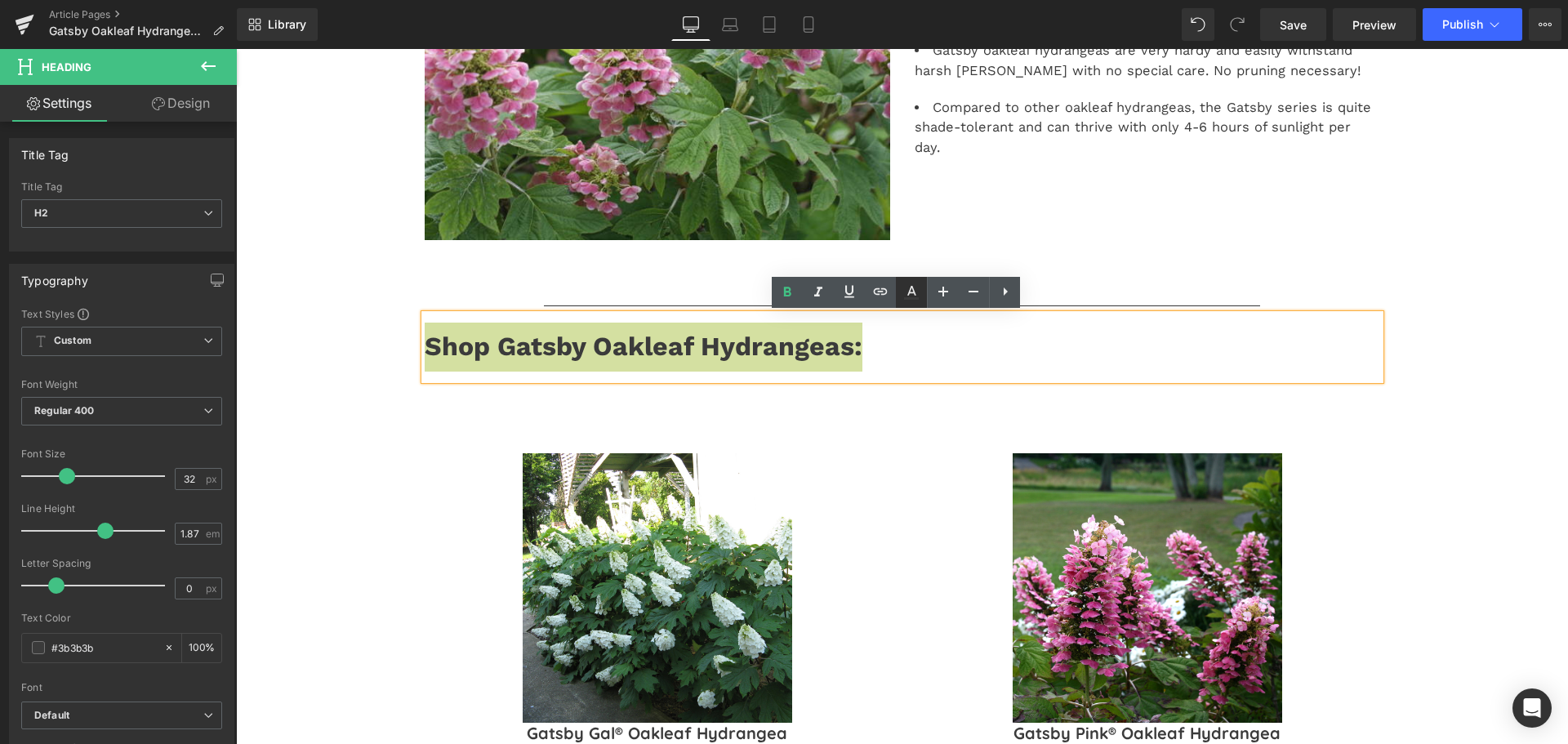
click at [903, 296] on icon at bounding box center [911, 292] width 19 height 19
type input "#3b3b3b"
type input "100"
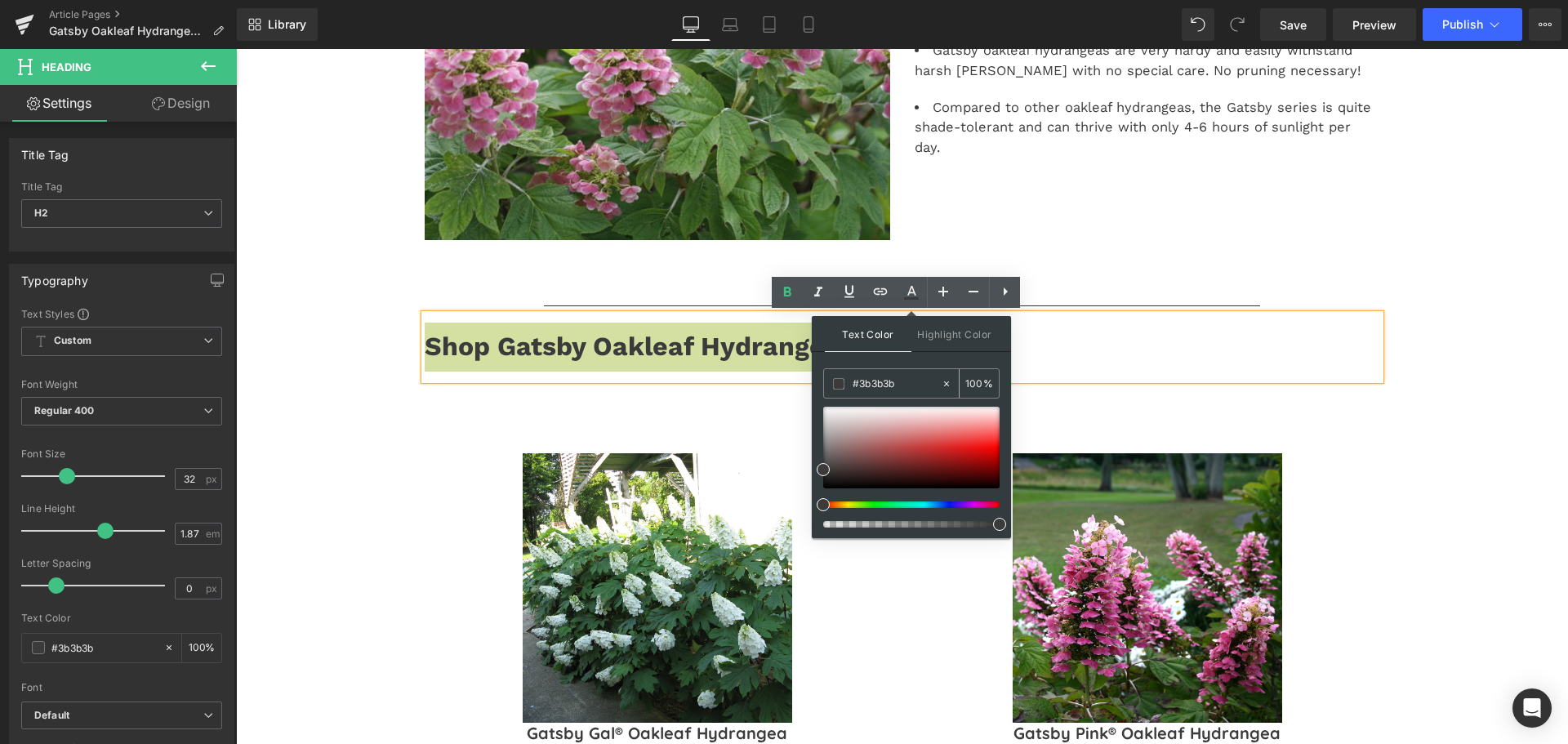
click at [871, 390] on input "#3b3b3b" at bounding box center [897, 384] width 88 height 18
paste input "b82c6d"
click at [914, 375] on input "#b82c6d" at bounding box center [897, 384] width 88 height 18
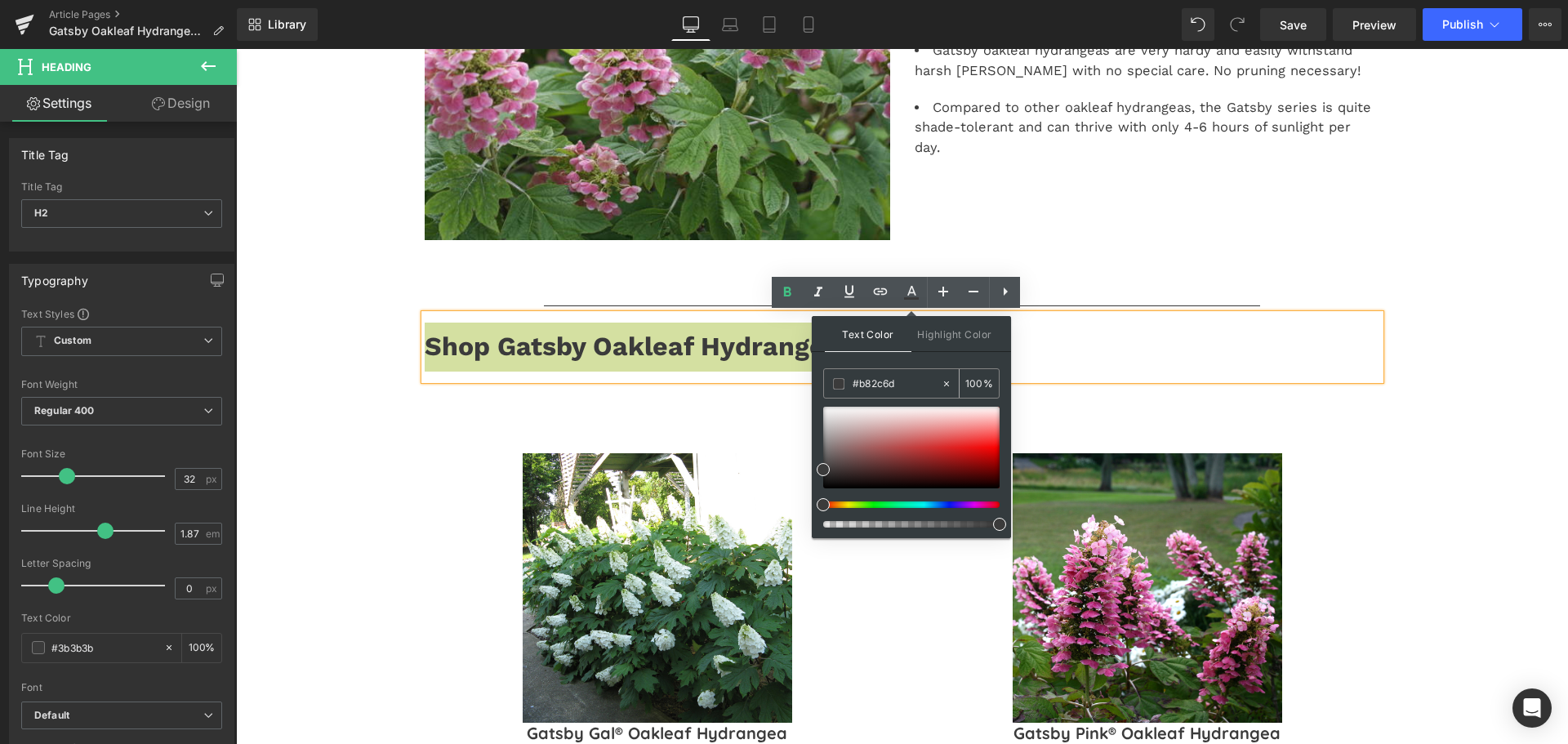
type input "#b82c6d"
click at [929, 453] on span at bounding box center [931, 451] width 13 height 13
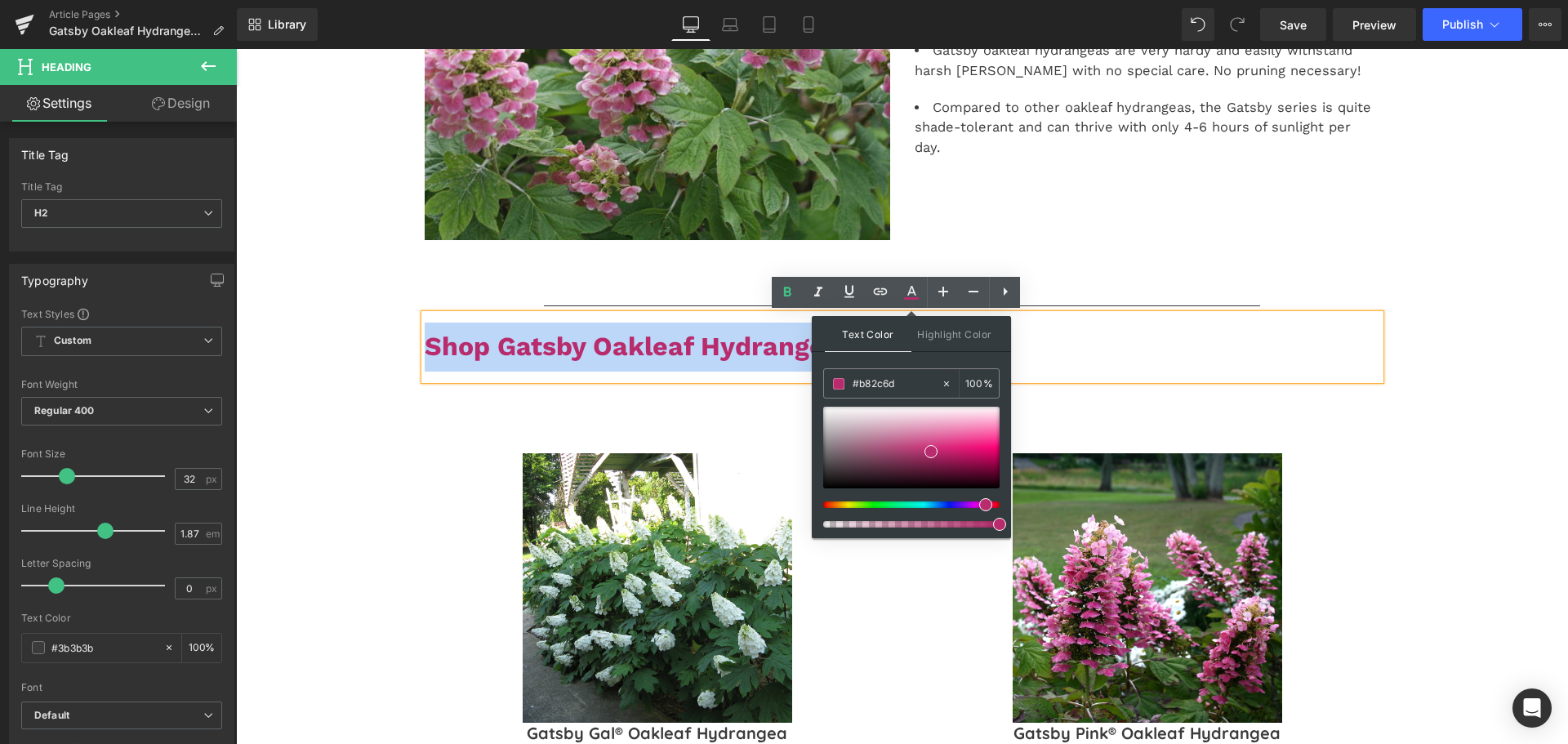
click at [1334, 437] on div "Sale Off (P) Image Gatsby Pink® Oakleaf Hydrangea (P) Title $0 $21.99 (P) Price…" at bounding box center [1147, 631] width 466 height 406
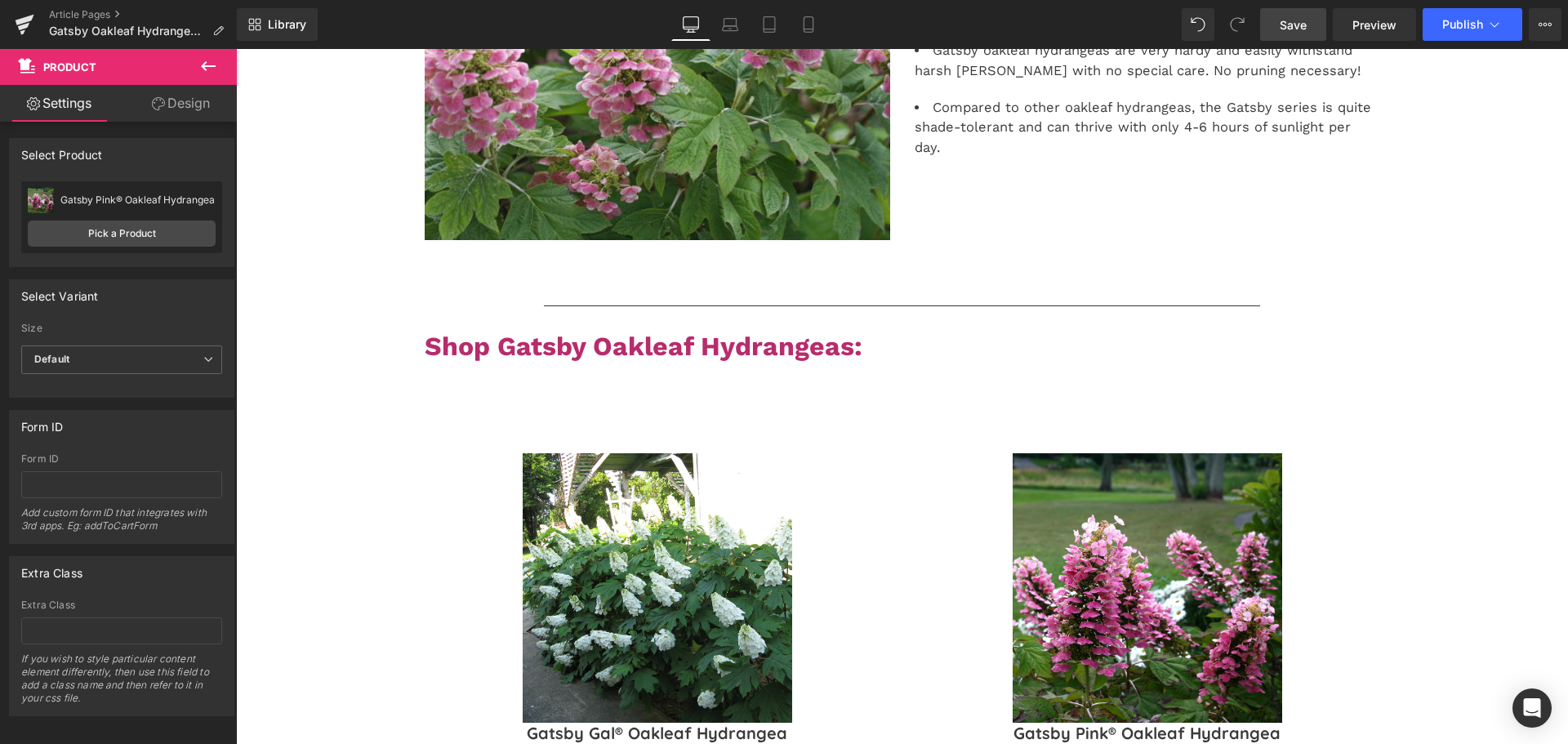
drag, startPoint x: 1300, startPoint y: 27, endPoint x: 991, endPoint y: 376, distance: 466.1
click at [1300, 27] on span "Save" at bounding box center [1292, 25] width 27 height 17
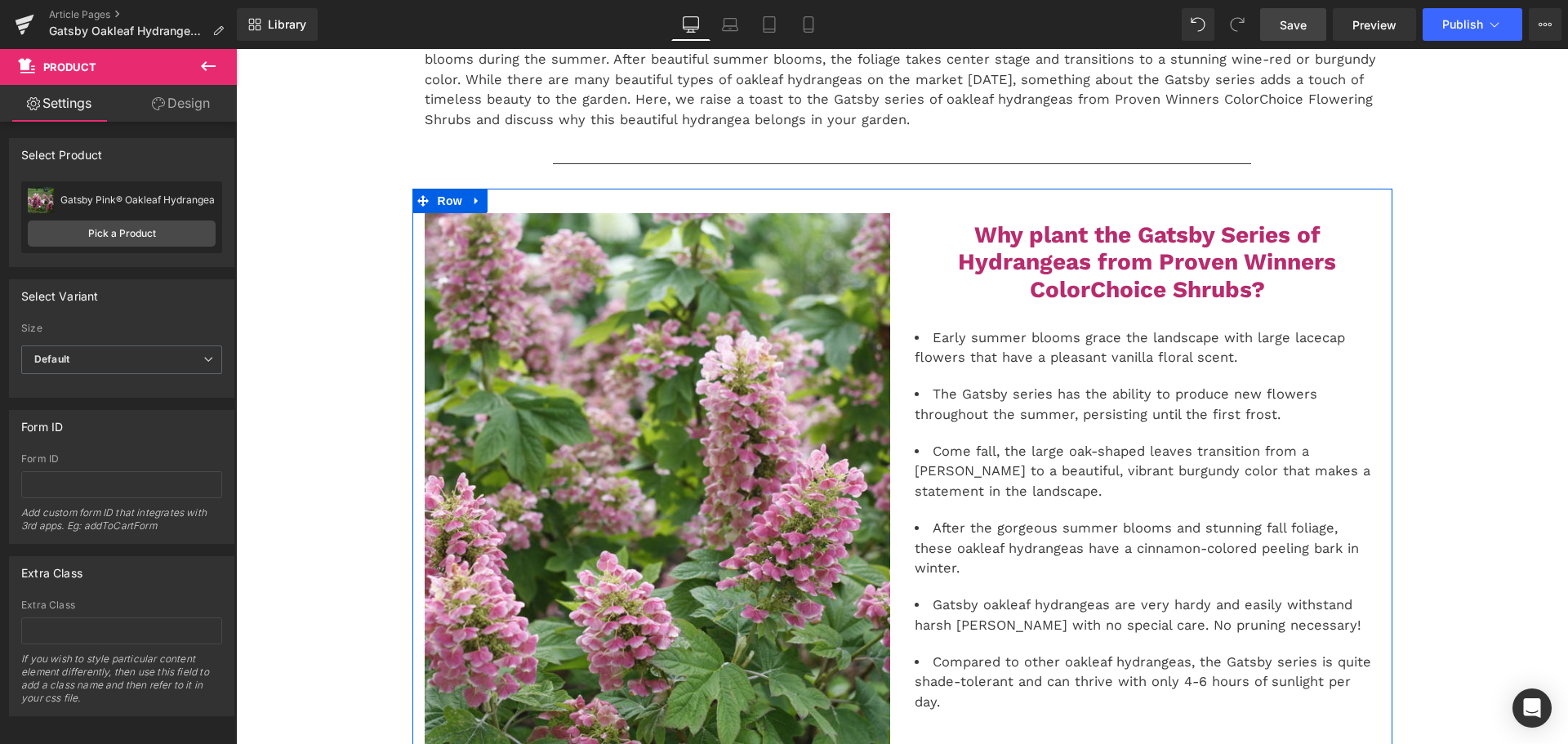
scroll to position [327, 0]
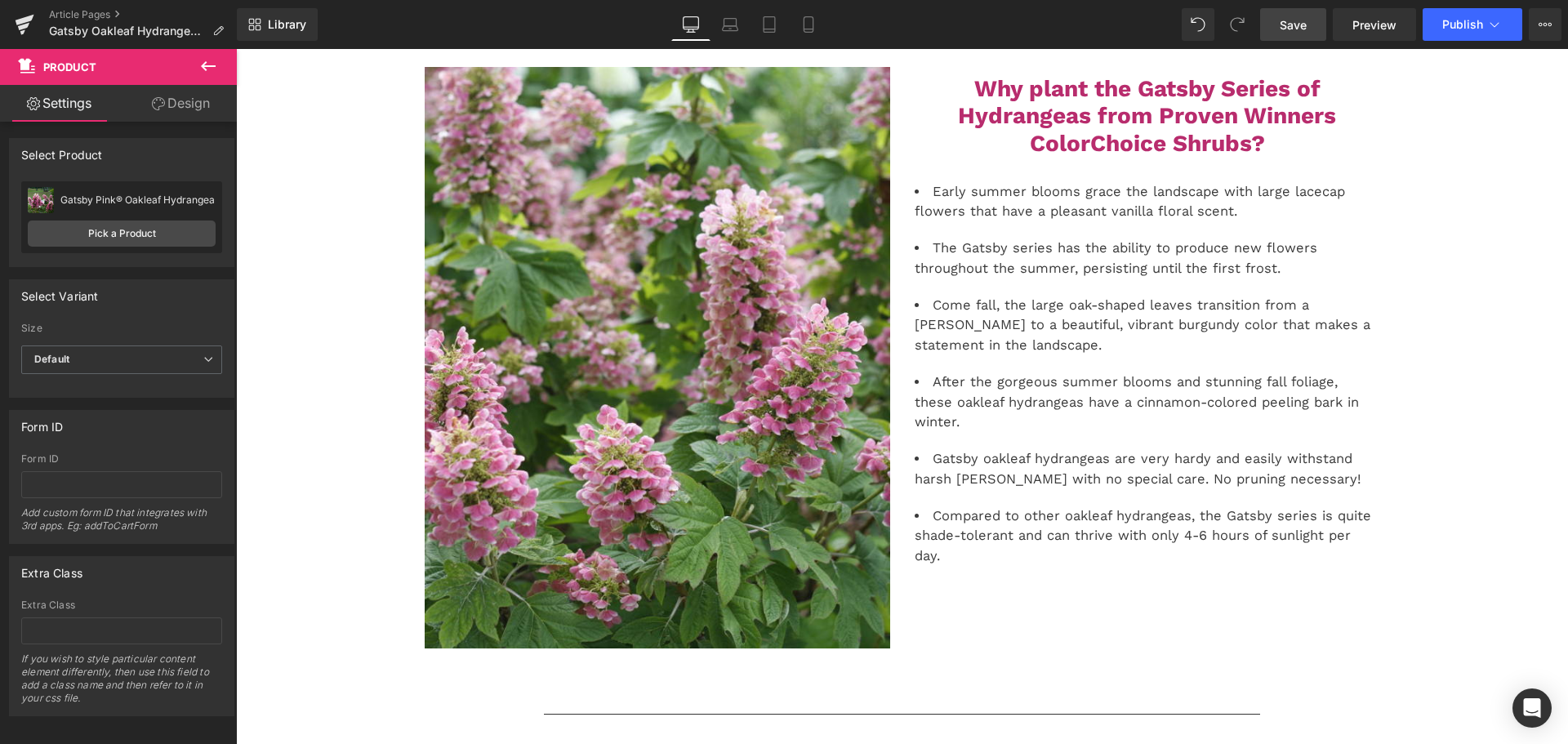
click at [1278, 35] on link "Save" at bounding box center [1293, 25] width 66 height 33
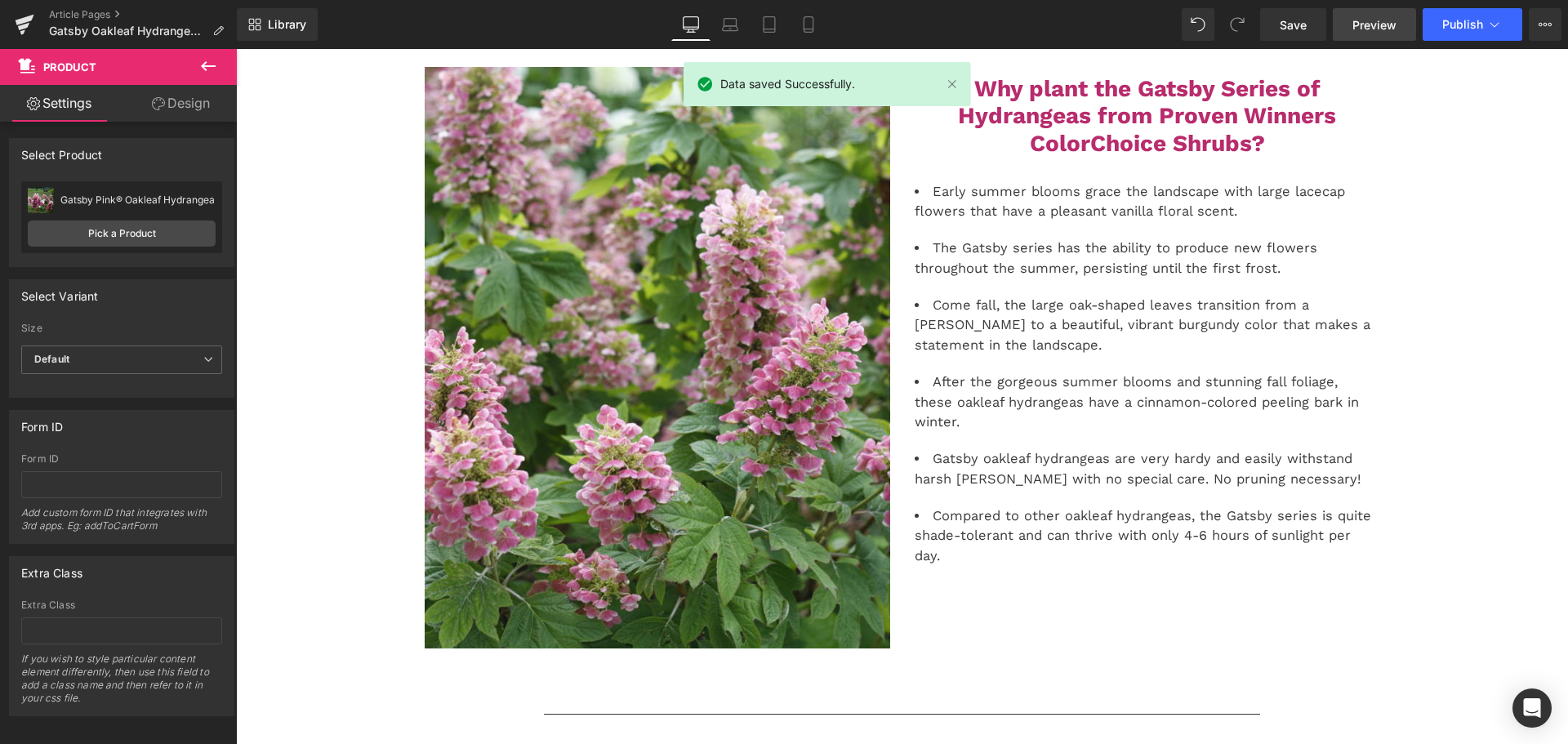
click at [1379, 37] on link "Preview" at bounding box center [1374, 25] width 83 height 33
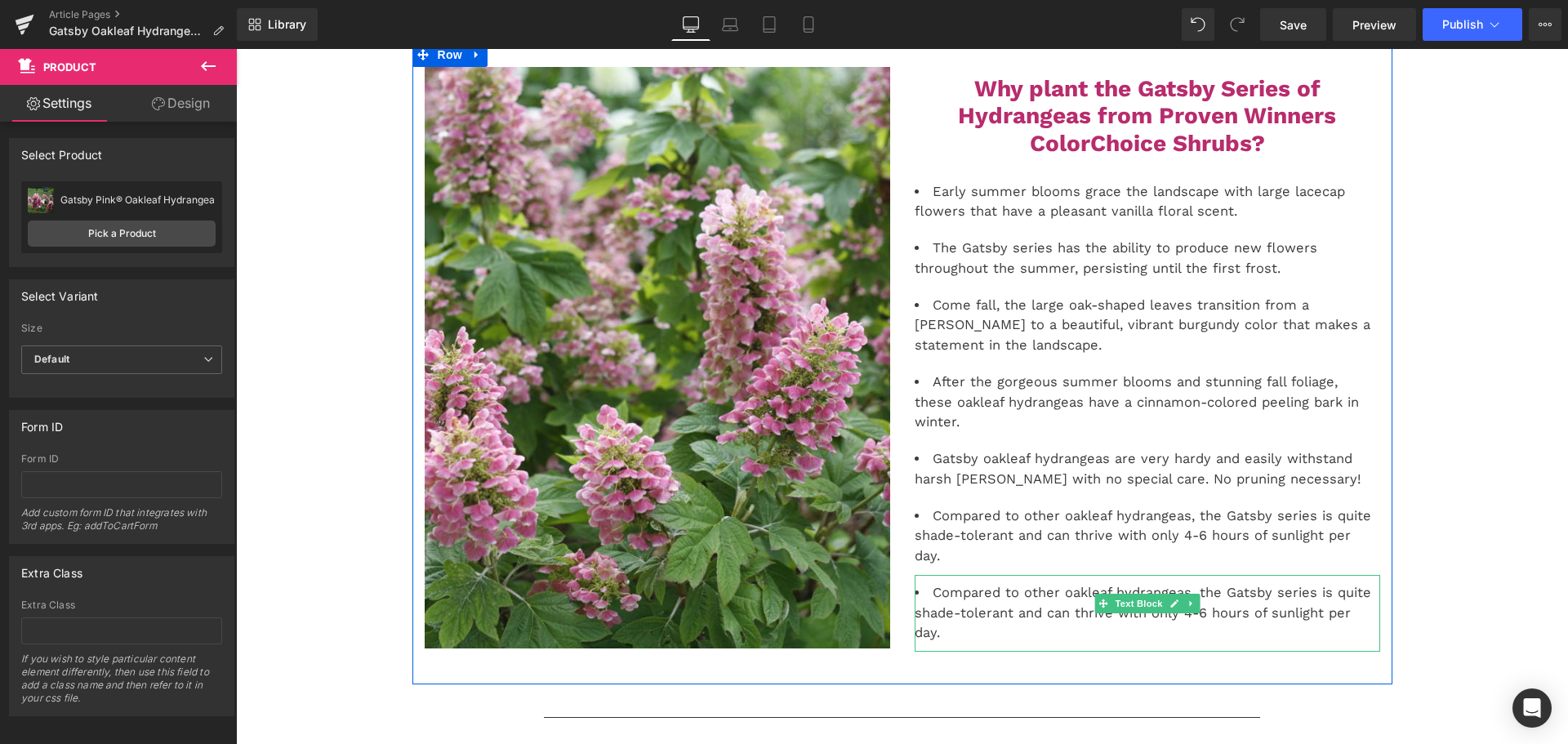
click at [959, 583] on li "Compared to other oakleaf hydrangeas, the Gatsby series is quite shade-tolerant…" at bounding box center [1147, 613] width 466 height 60
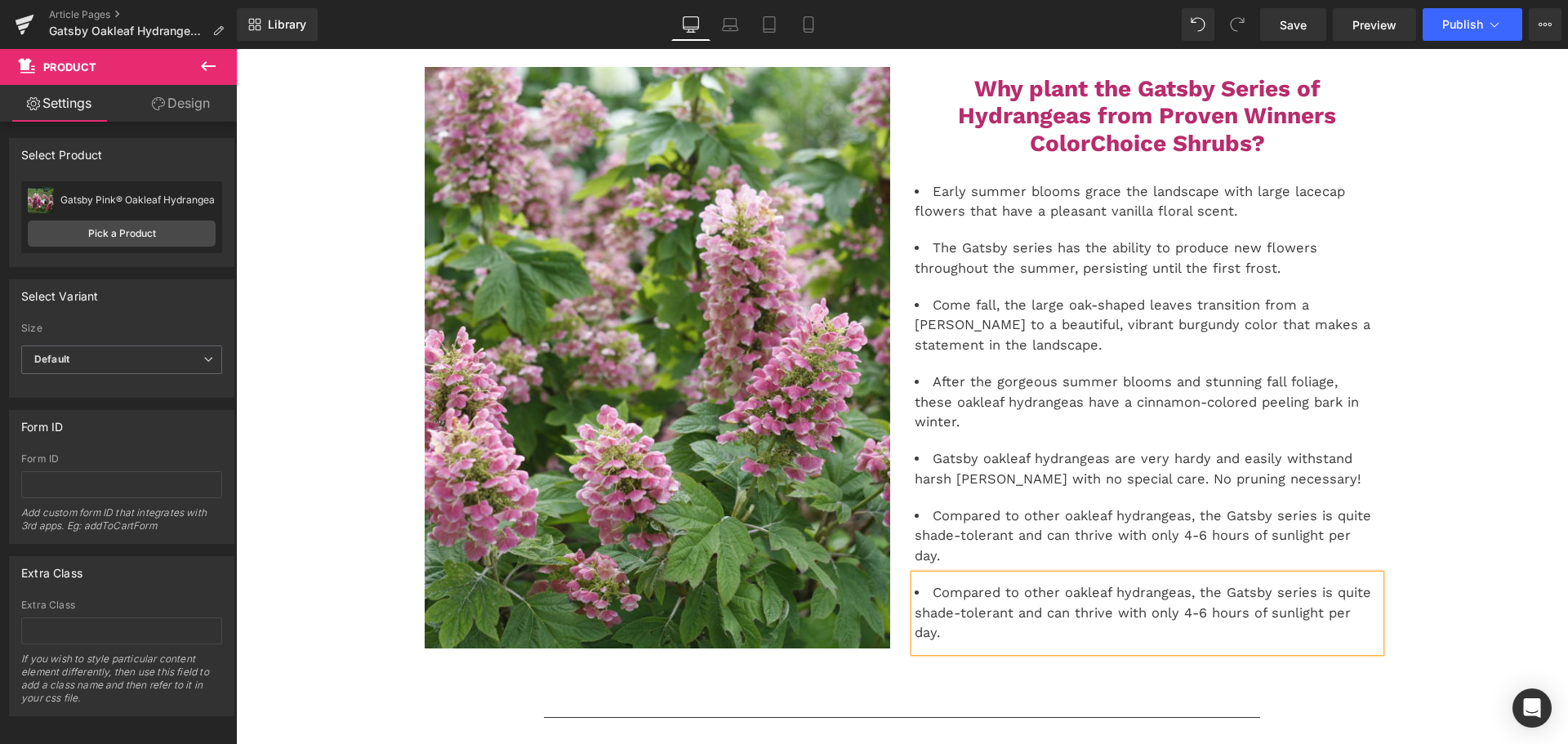
click at [959, 583] on li "Compared to other oakleaf hydrangeas, the Gatsby series is quite shade-tolerant…" at bounding box center [1147, 613] width 466 height 60
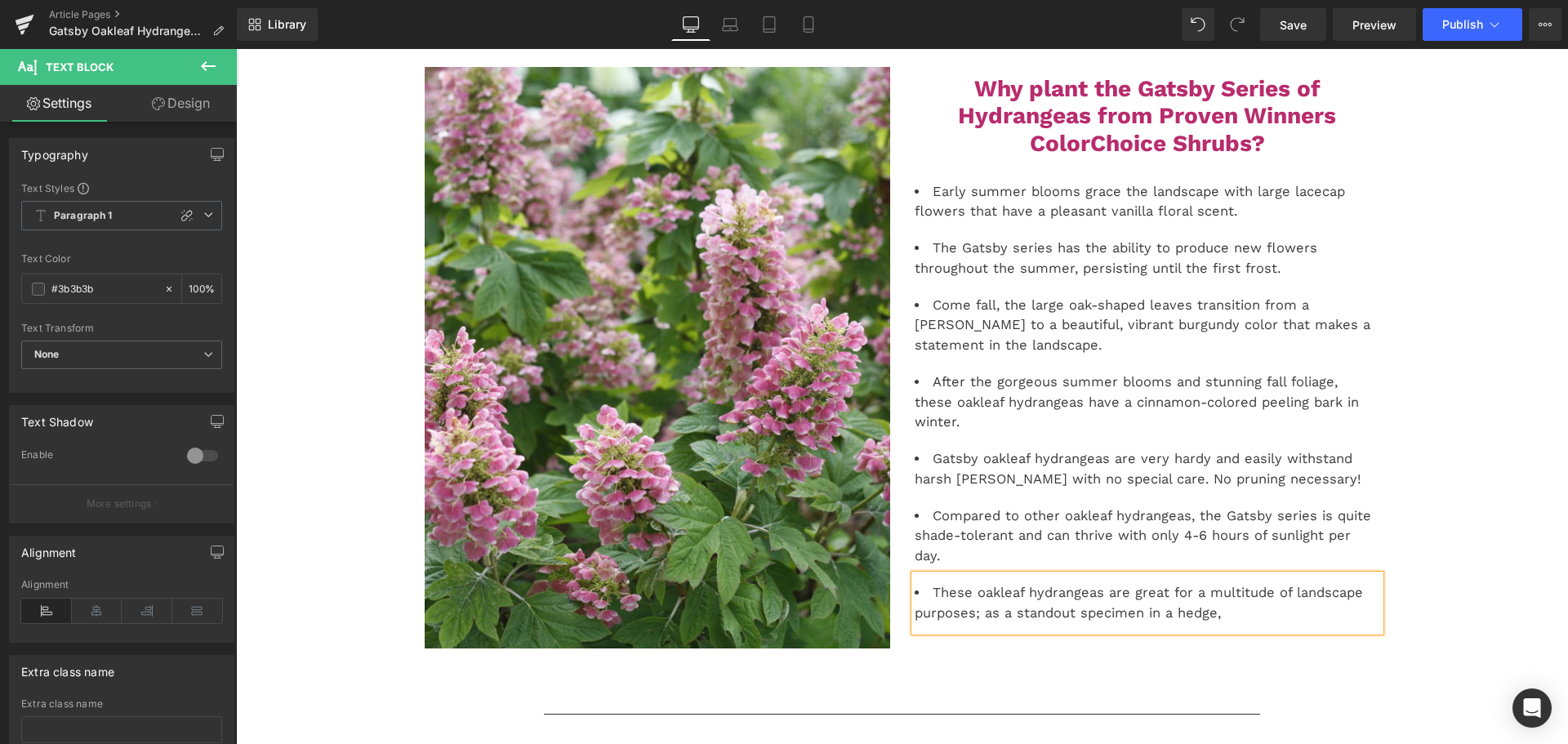
click at [978, 583] on li "These oakleaf hydrangeas are great for a multitude of landscape purposes; as a …" at bounding box center [1147, 603] width 466 height 41
click at [1089, 583] on li "These oakleaf hydrangeas are great for a multitude of landscape purposes, wheth…" at bounding box center [1147, 603] width 466 height 41
click at [1309, 585] on div "These oakleaf hydrangeas are great for a multitude of landscape purposes, wheth…" at bounding box center [1147, 603] width 466 height 57
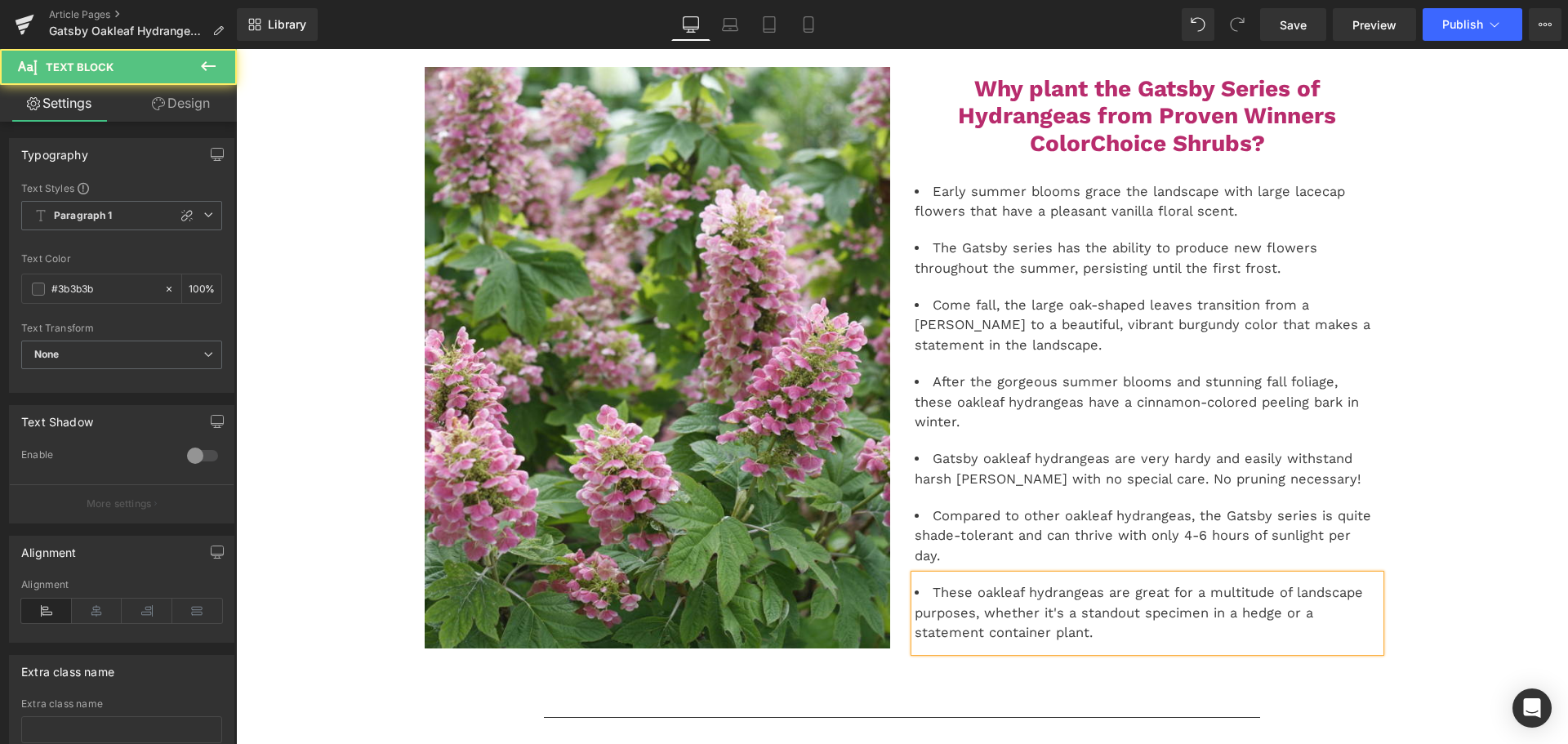
click at [1298, 583] on li "These oakleaf hydrangeas are great for a multitude of landscape purposes, wheth…" at bounding box center [1147, 613] width 466 height 60
click at [1172, 583] on li "These oakleaf hydrangeas are great for a multitude of landscape purposes, wheth…" at bounding box center [1147, 613] width 466 height 60
click at [1166, 602] on li "These oakleaf hydrangeas are great for a multitude of landscape purposes, wheth…" at bounding box center [1147, 613] width 466 height 60
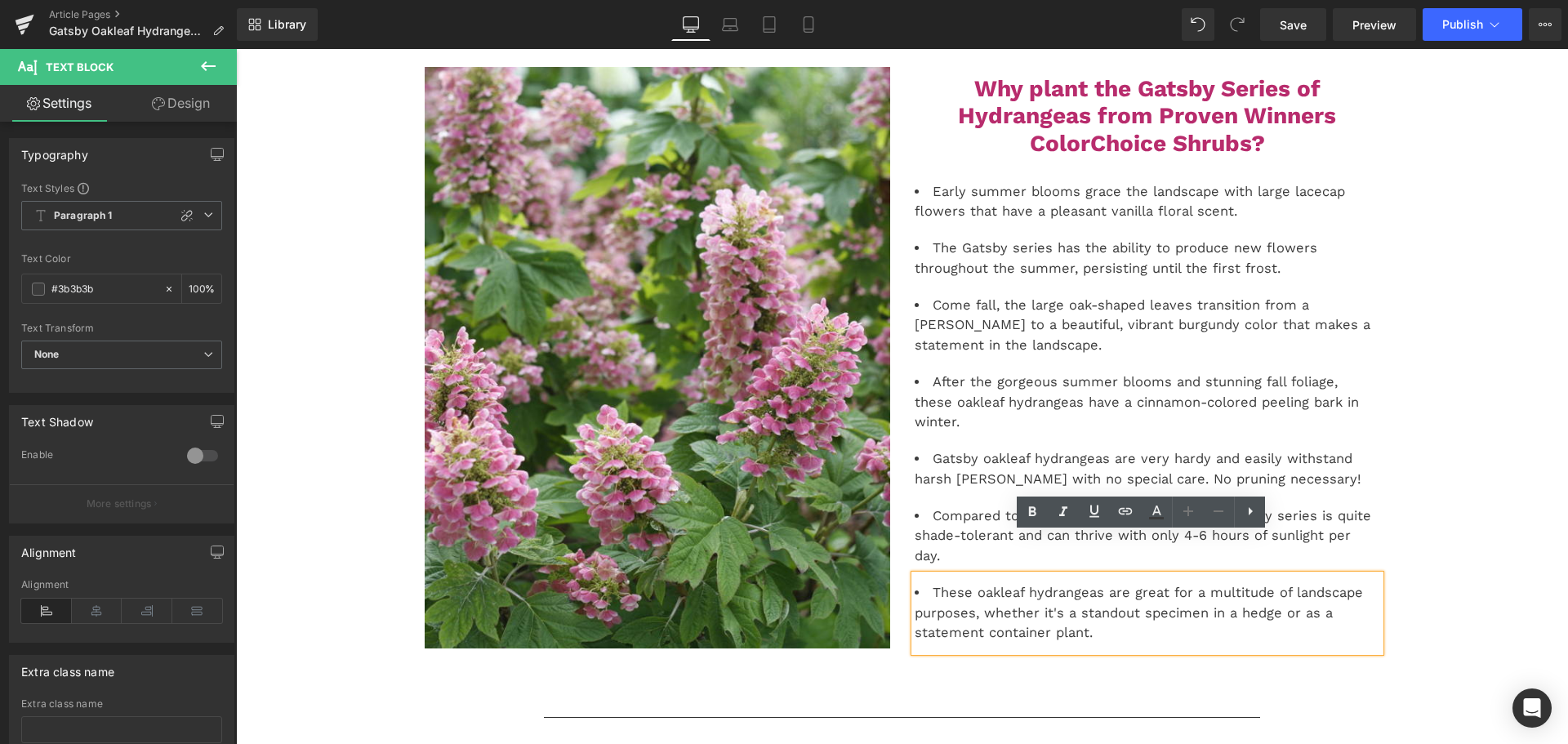
click at [1104, 583] on li "These oakleaf hydrangeas are great for a multitude of landscape purposes, wheth…" at bounding box center [1147, 613] width 466 height 60
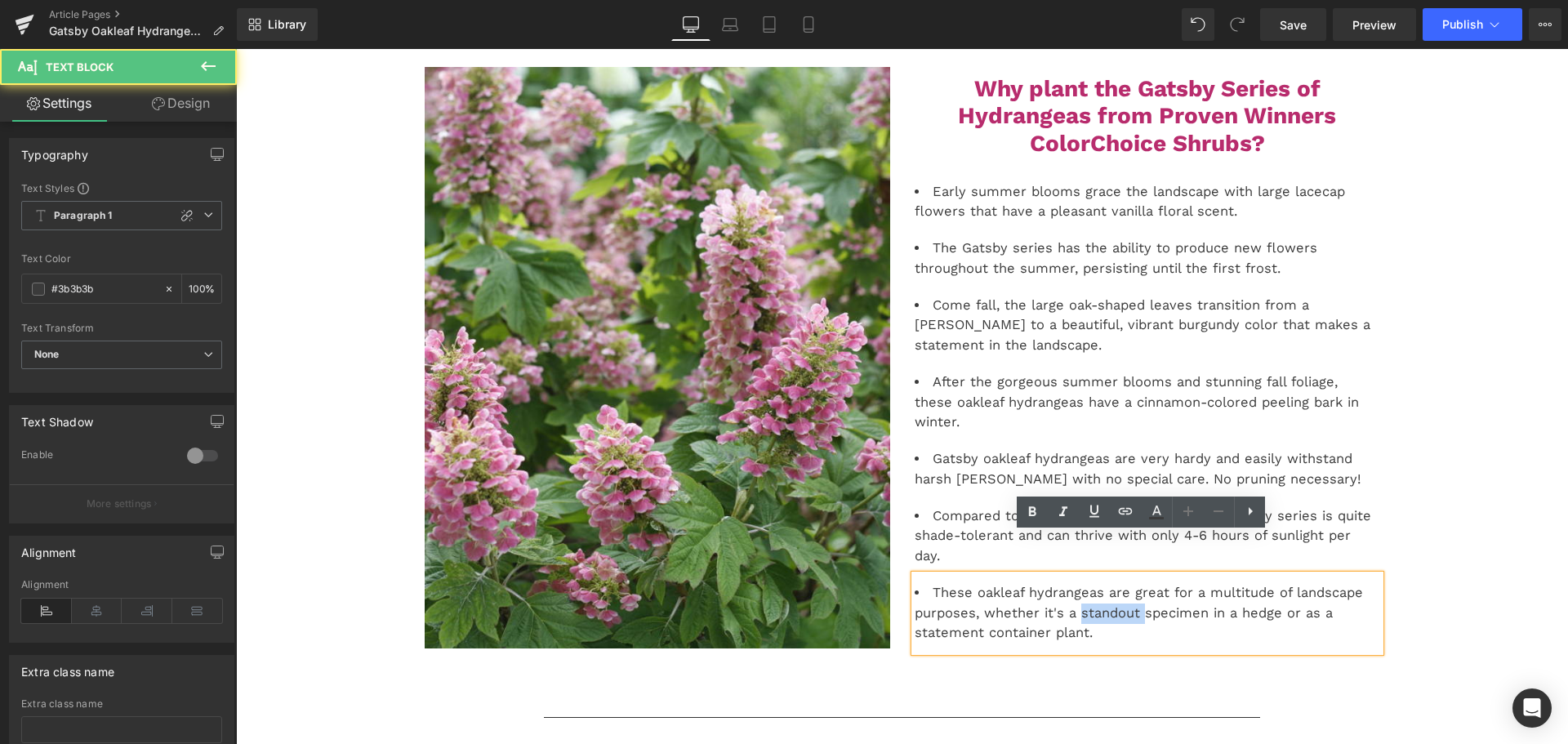
click at [1104, 583] on li "These oakleaf hydrangeas are great for a multitude of landscape purposes, wheth…" at bounding box center [1147, 613] width 466 height 60
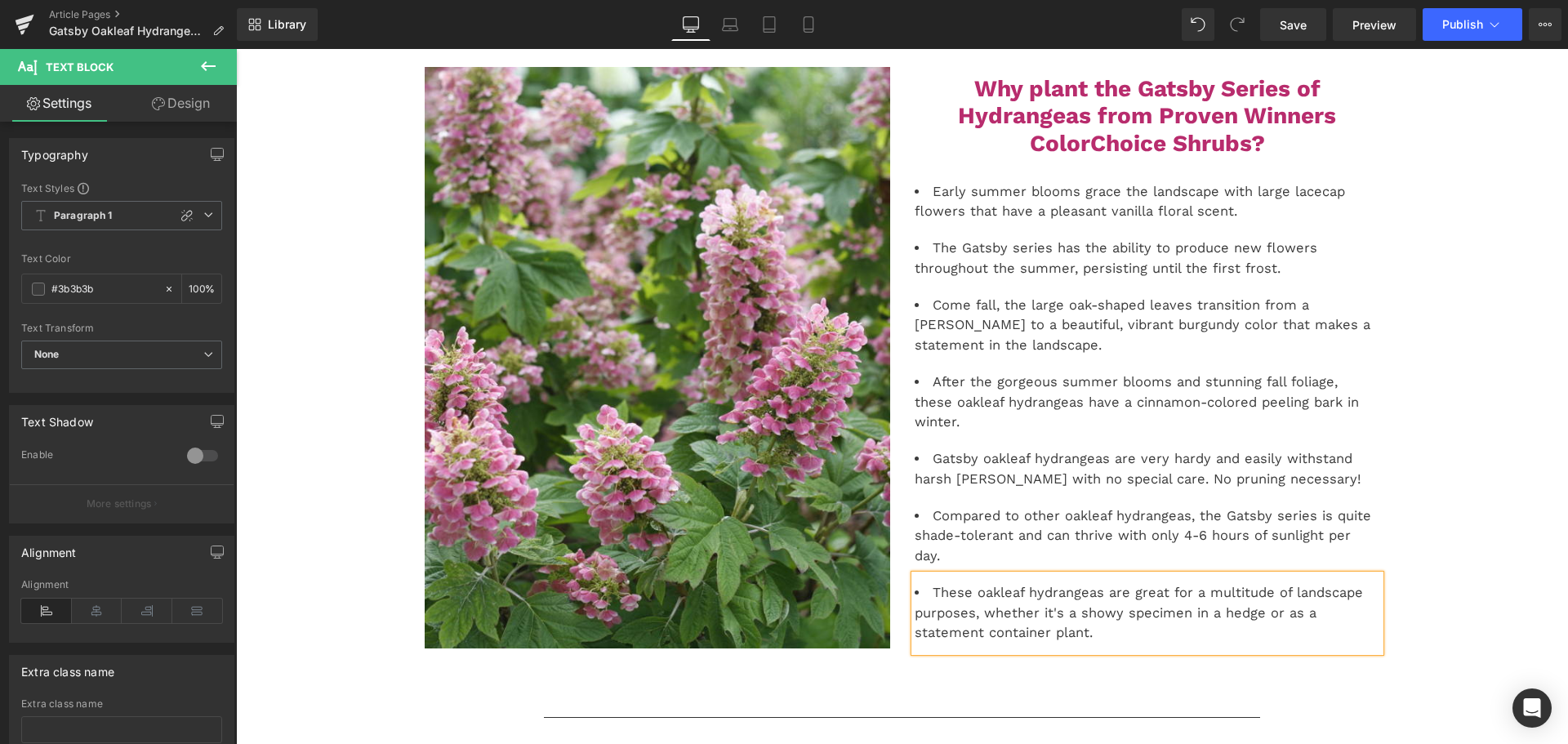
click at [982, 595] on li "These oakleaf hydrangeas are great for a multitude of landscape purposes, wheth…" at bounding box center [1147, 613] width 466 height 60
click at [1234, 595] on li "These oakleaf hydrangeas are great for a multitude of landscape purposes, wheth…" at bounding box center [1147, 613] width 466 height 60
click at [1311, 26] on link "Save" at bounding box center [1293, 25] width 66 height 33
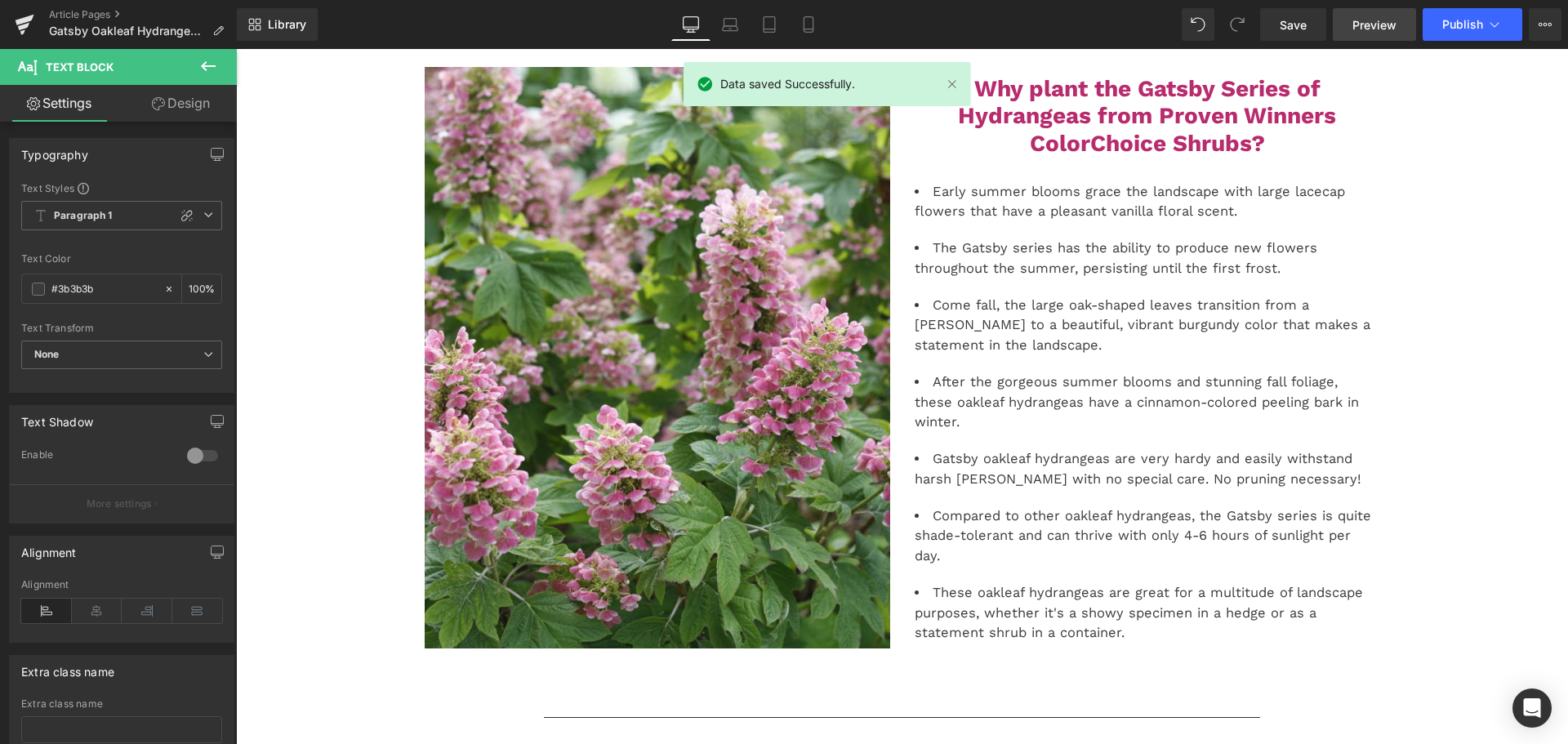
click at [1391, 19] on span "Preview" at bounding box center [1375, 25] width 44 height 17
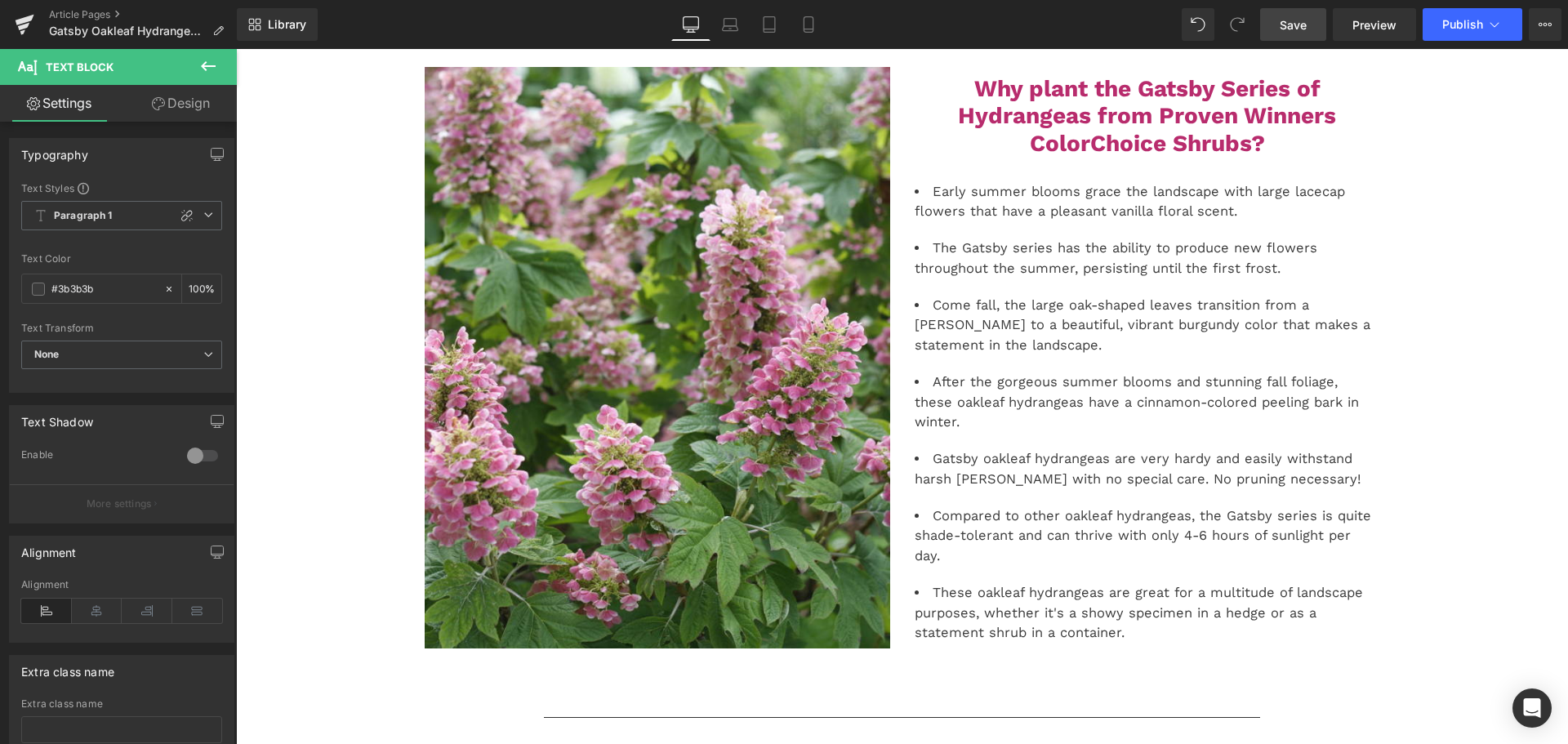
click at [1297, 26] on span "Save" at bounding box center [1292, 25] width 27 height 17
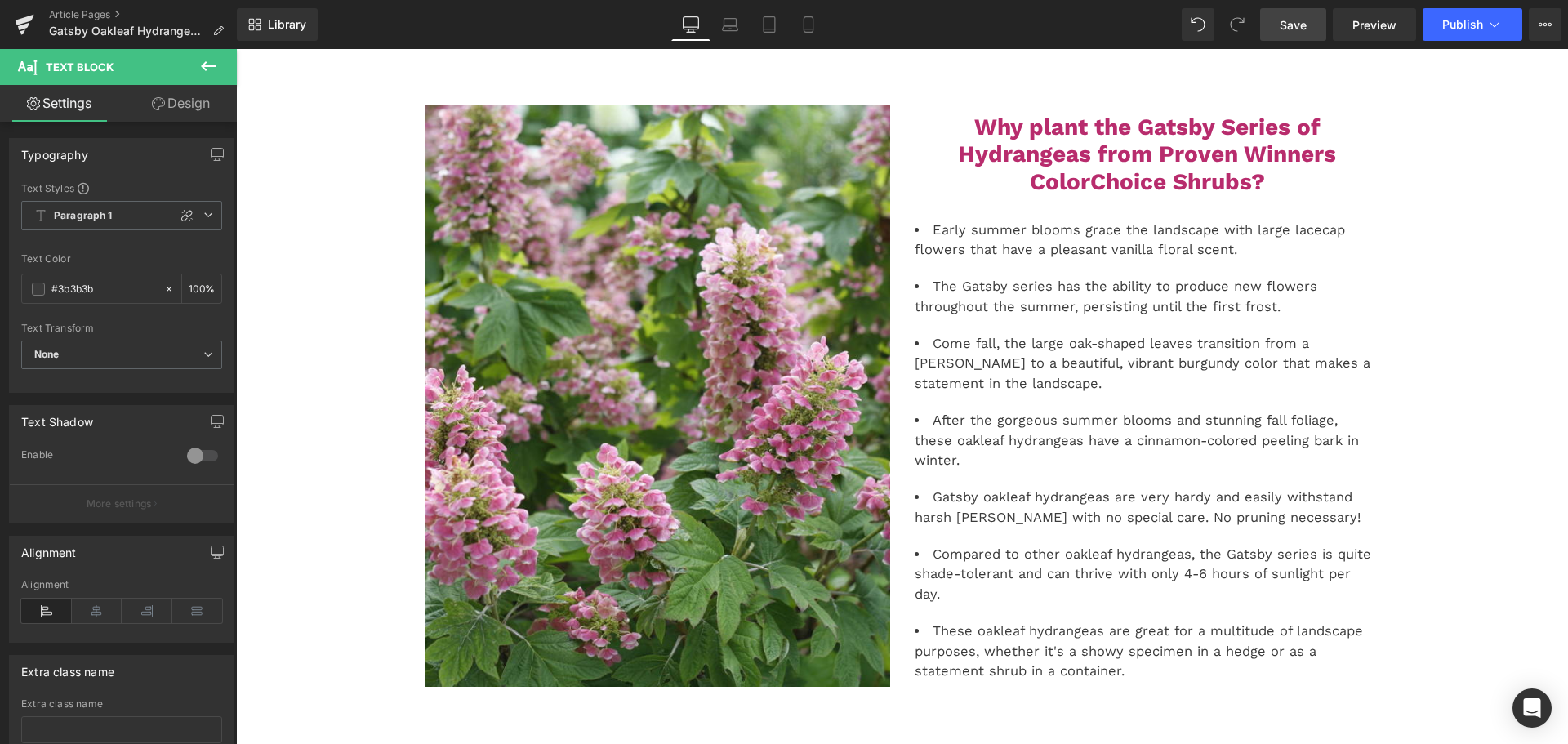
scroll to position [0, 0]
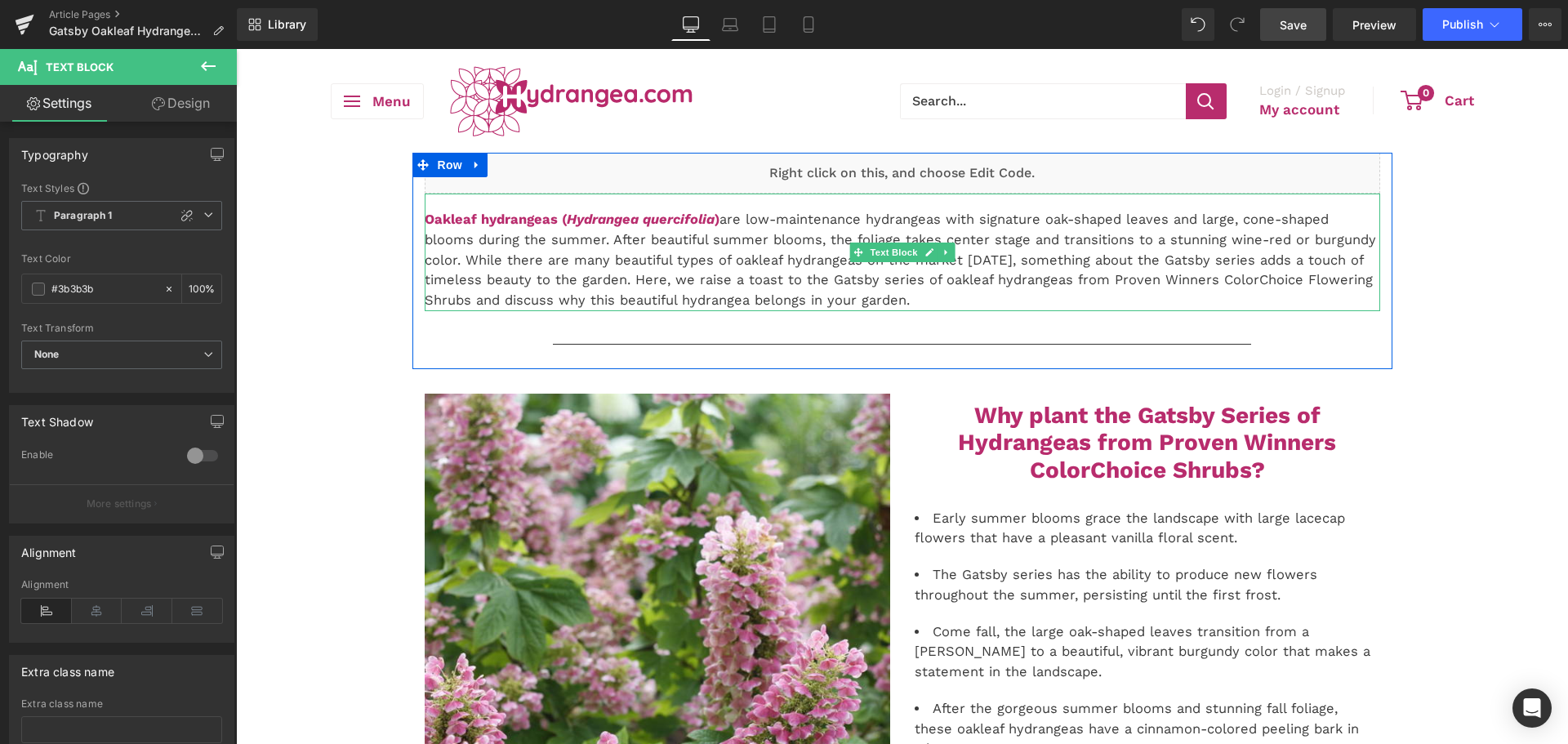
click at [871, 284] on p "Oakleaf hydrangeas ( Hydrangea quercifolia ) are low-maintenance hydrangeas wit…" at bounding box center [903, 260] width 956 height 102
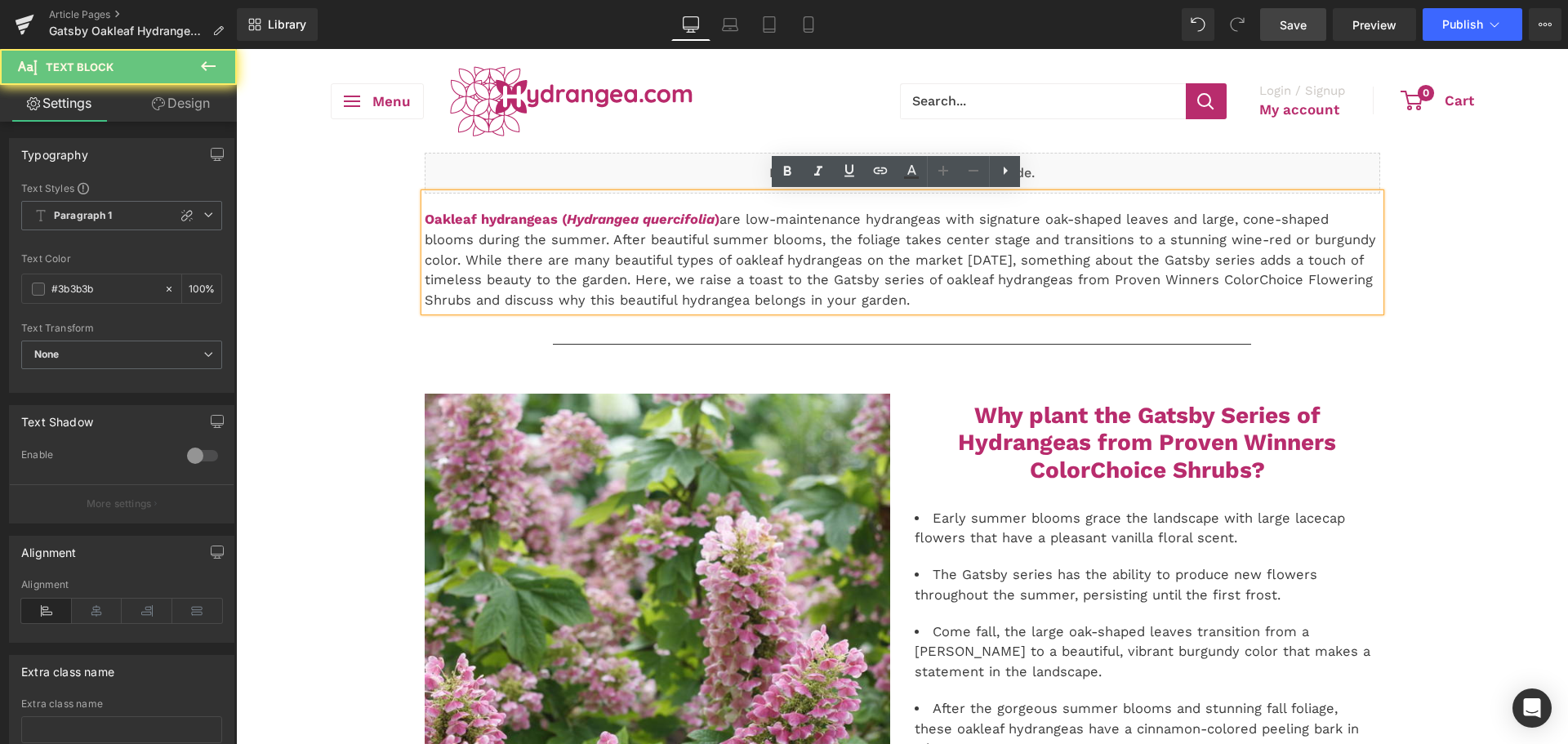
click at [871, 284] on p "Oakleaf hydrangeas ( Hydrangea quercifolia ) are low-maintenance hydrangeas wit…" at bounding box center [903, 260] width 956 height 102
click at [875, 307] on p "Oakleaf hydrangeas ( Hydrangea quercifolia ) are low-maintenance hydrangeas wit…" at bounding box center [903, 260] width 956 height 102
click at [875, 292] on p "Oakleaf hydrangeas ( Hydrangea quercifolia ) are low-maintenance hydrangeas wit…" at bounding box center [903, 260] width 956 height 102
click at [891, 282] on p "Oakleaf hydrangeas ( Hydrangea quercifolia ) are low-maintenance hydrangeas wit…" at bounding box center [903, 260] width 956 height 102
click at [925, 285] on p "Oakleaf hydrangeas ( Hydrangea quercifolia ) are low-maintenance hydrangeas wit…" at bounding box center [903, 260] width 956 height 102
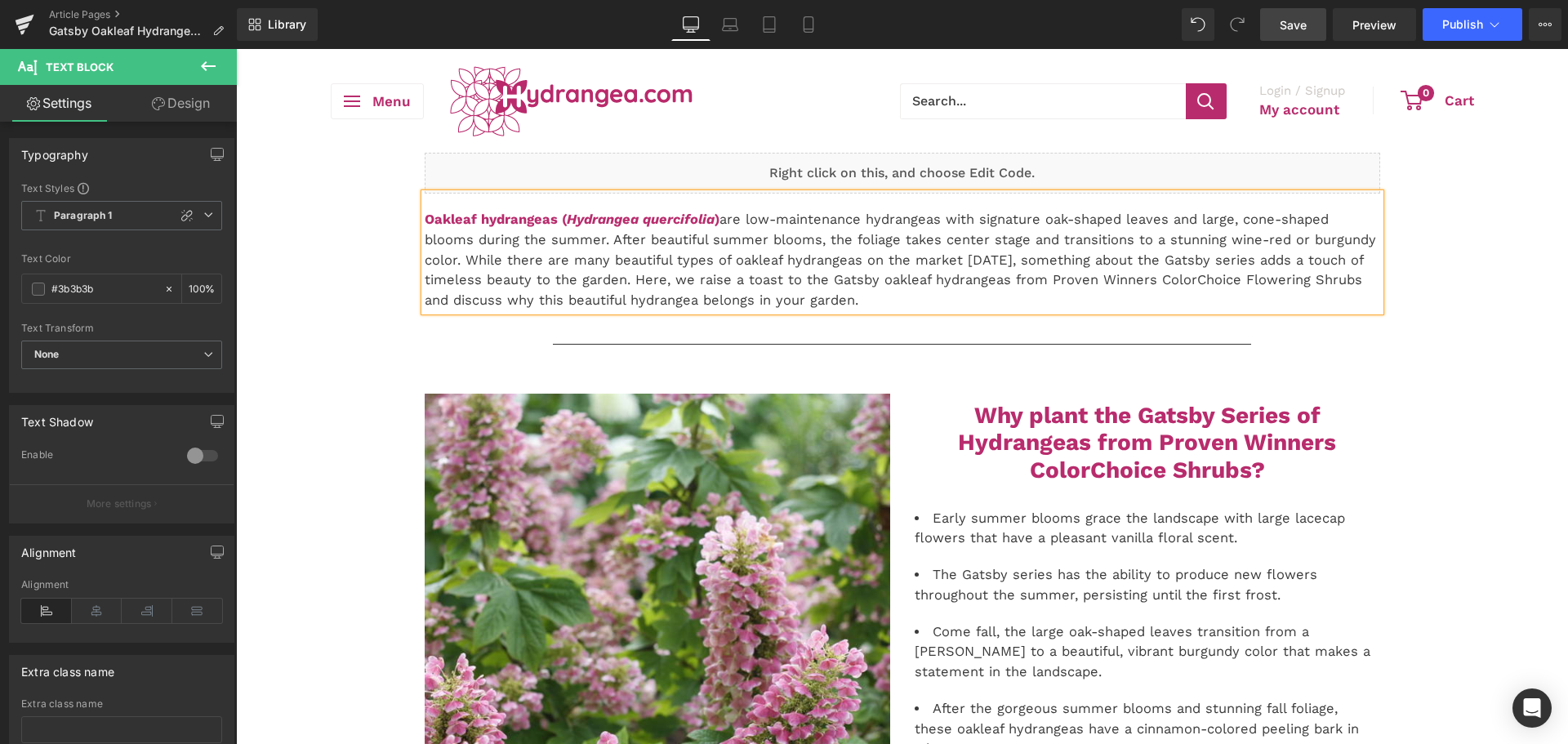
click at [816, 283] on p "Oakleaf hydrangeas ( Hydrangea quercifolia ) are low-maintenance hydrangeas wit…" at bounding box center [903, 260] width 956 height 102
click at [1268, 19] on link "Save" at bounding box center [1293, 25] width 66 height 33
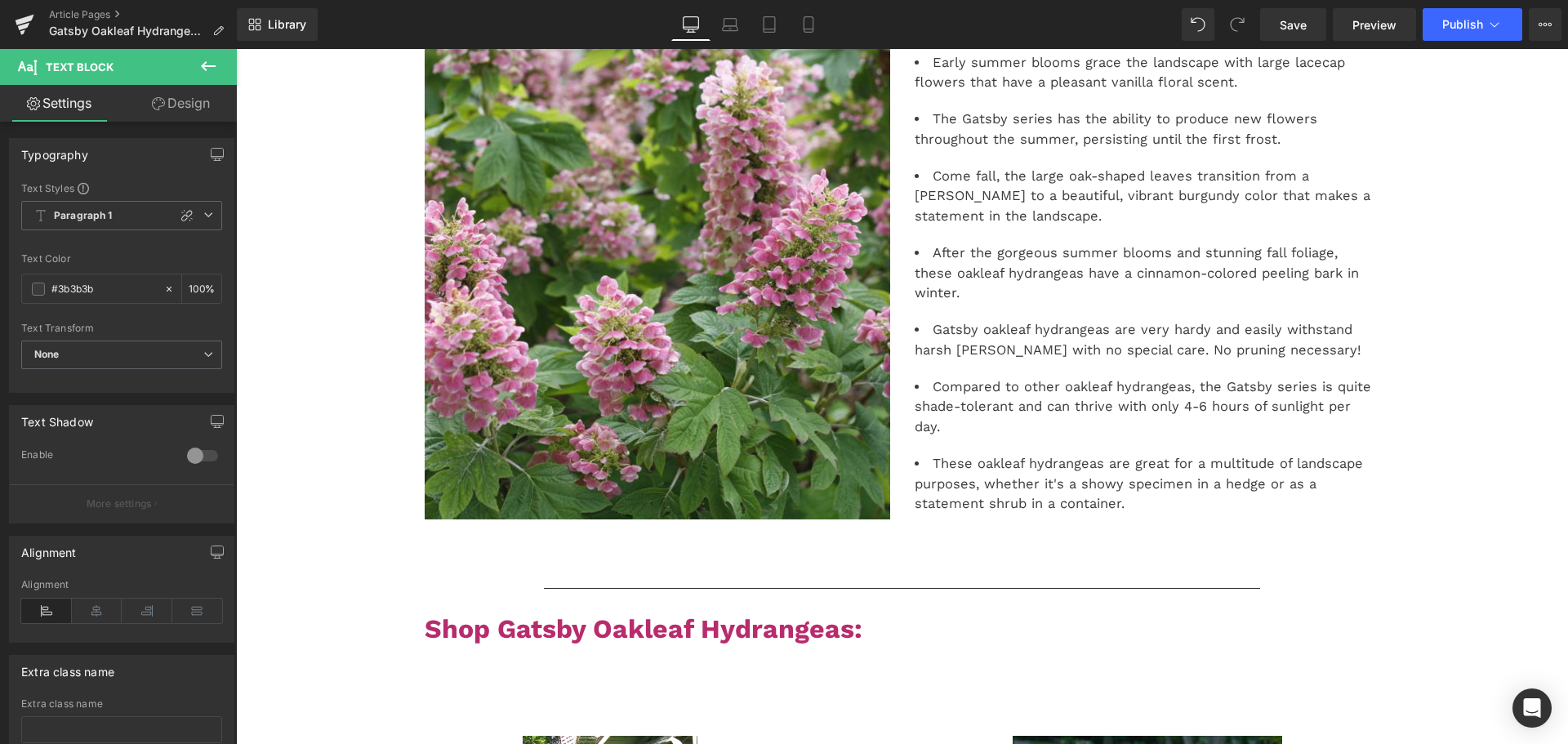
scroll to position [245, 0]
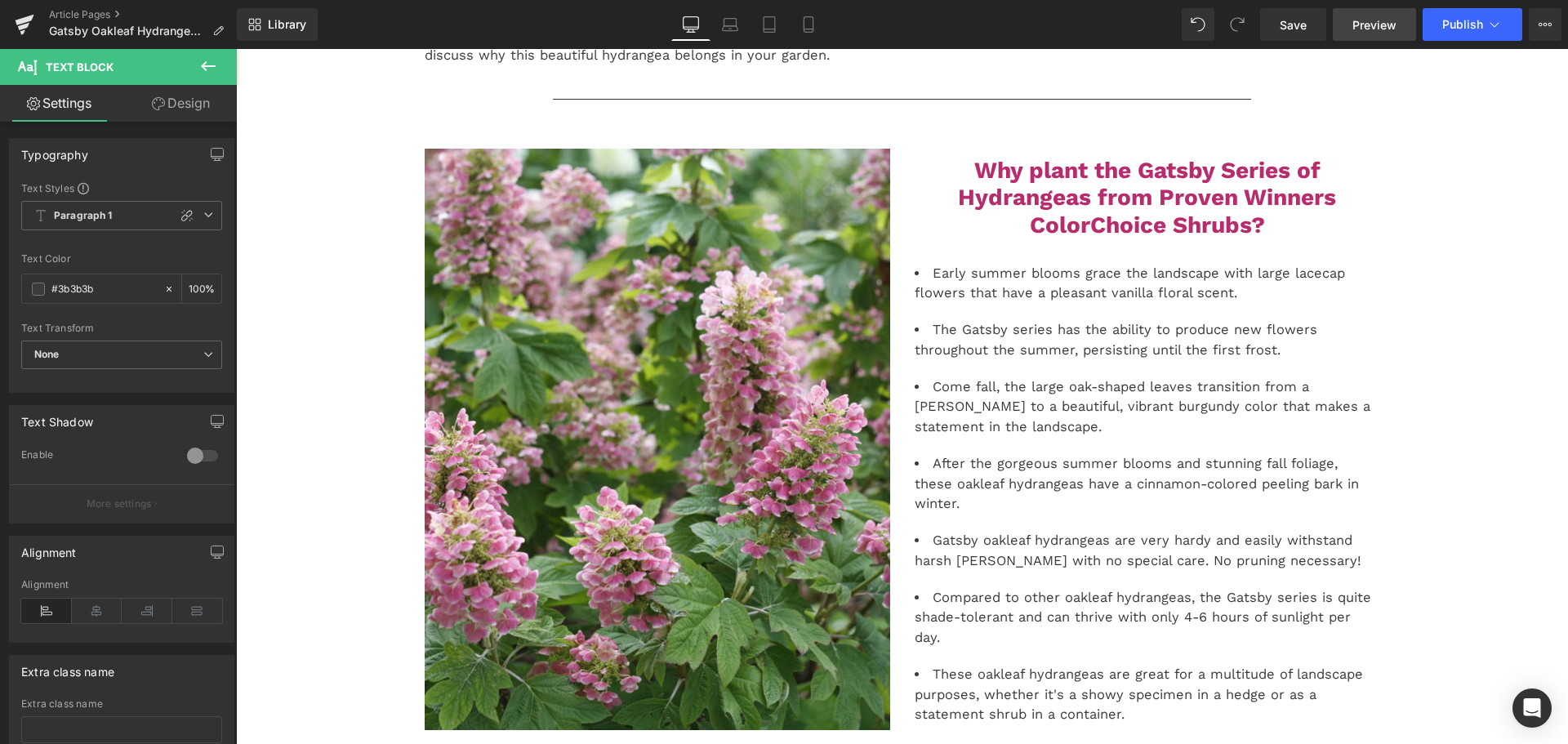
click at [1392, 32] on span "Preview" at bounding box center [1375, 25] width 44 height 17
click at [1536, 42] on div "Library Desktop Desktop Laptop Tablet Mobile Save Preview Publish Scheduled Vie…" at bounding box center [903, 25] width 1331 height 49
click at [1536, 32] on button "View Live Page View with current Template Save Template to Library Schedule Pub…" at bounding box center [1545, 25] width 33 height 33
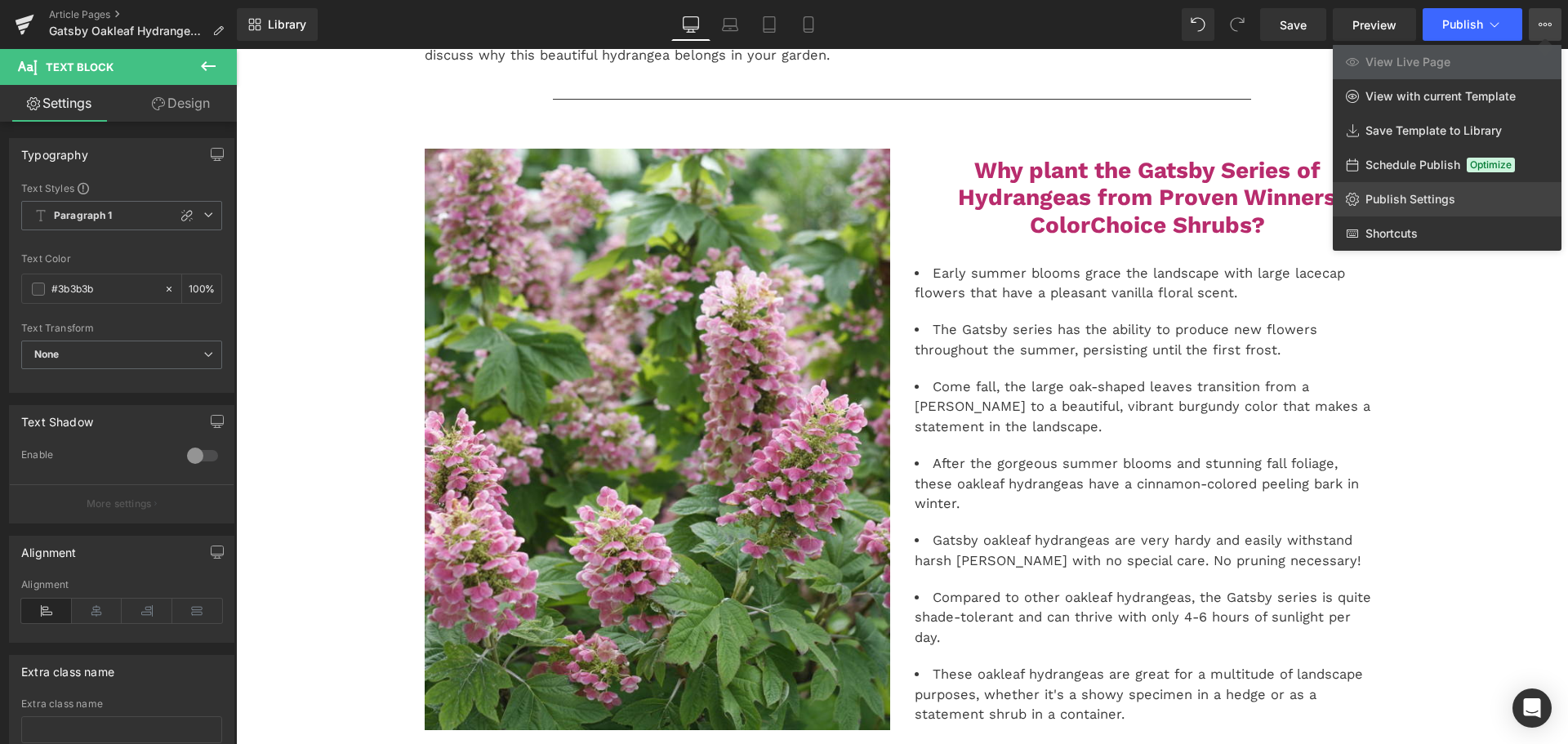
click at [1399, 193] on span "Publish Settings" at bounding box center [1411, 199] width 90 height 15
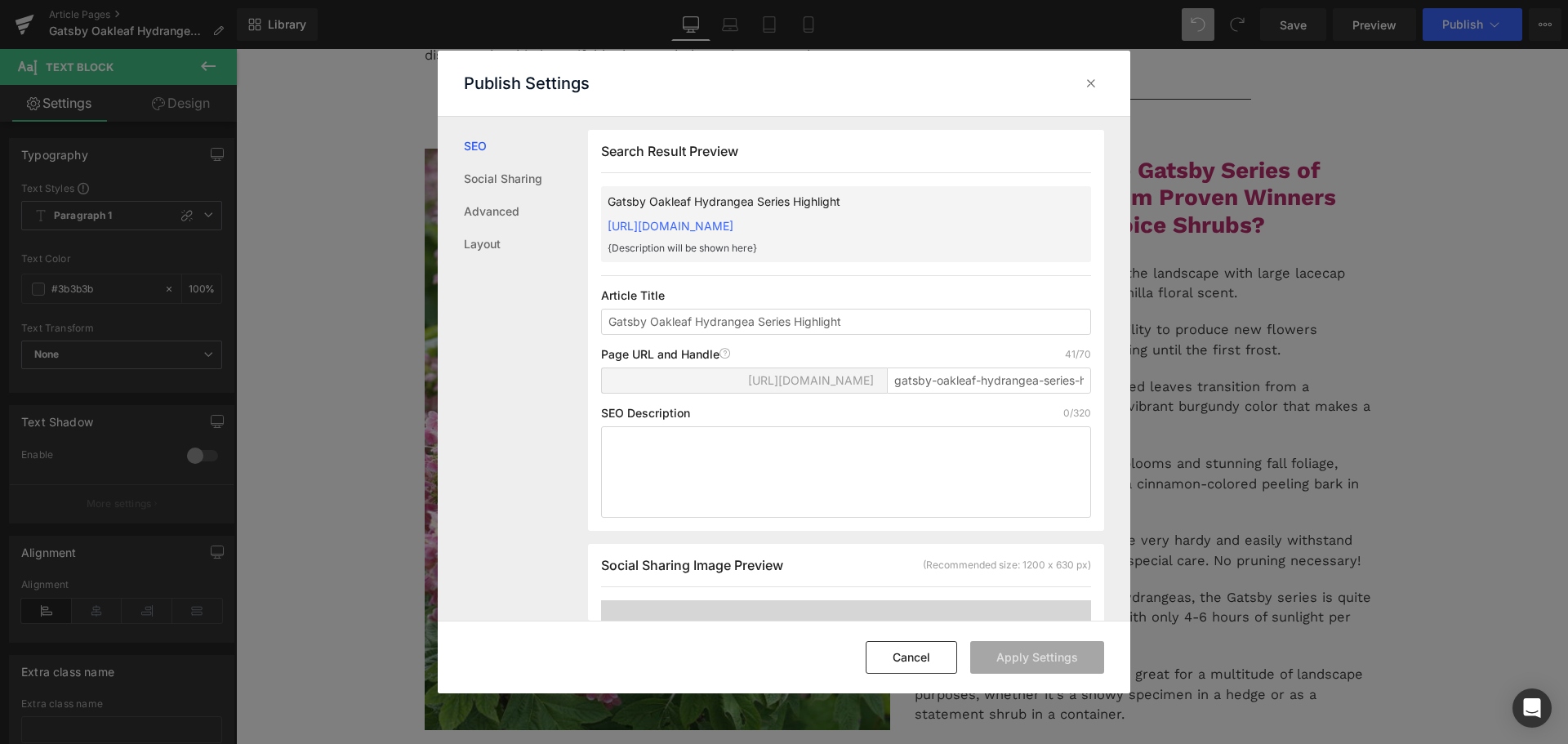
scroll to position [1, 0]
click at [773, 474] on textarea at bounding box center [846, 471] width 490 height 92
paste textarea "Here, we raise a toast to Gatsby oakleaf hydrangeas from Proven Winners ColorCh…"
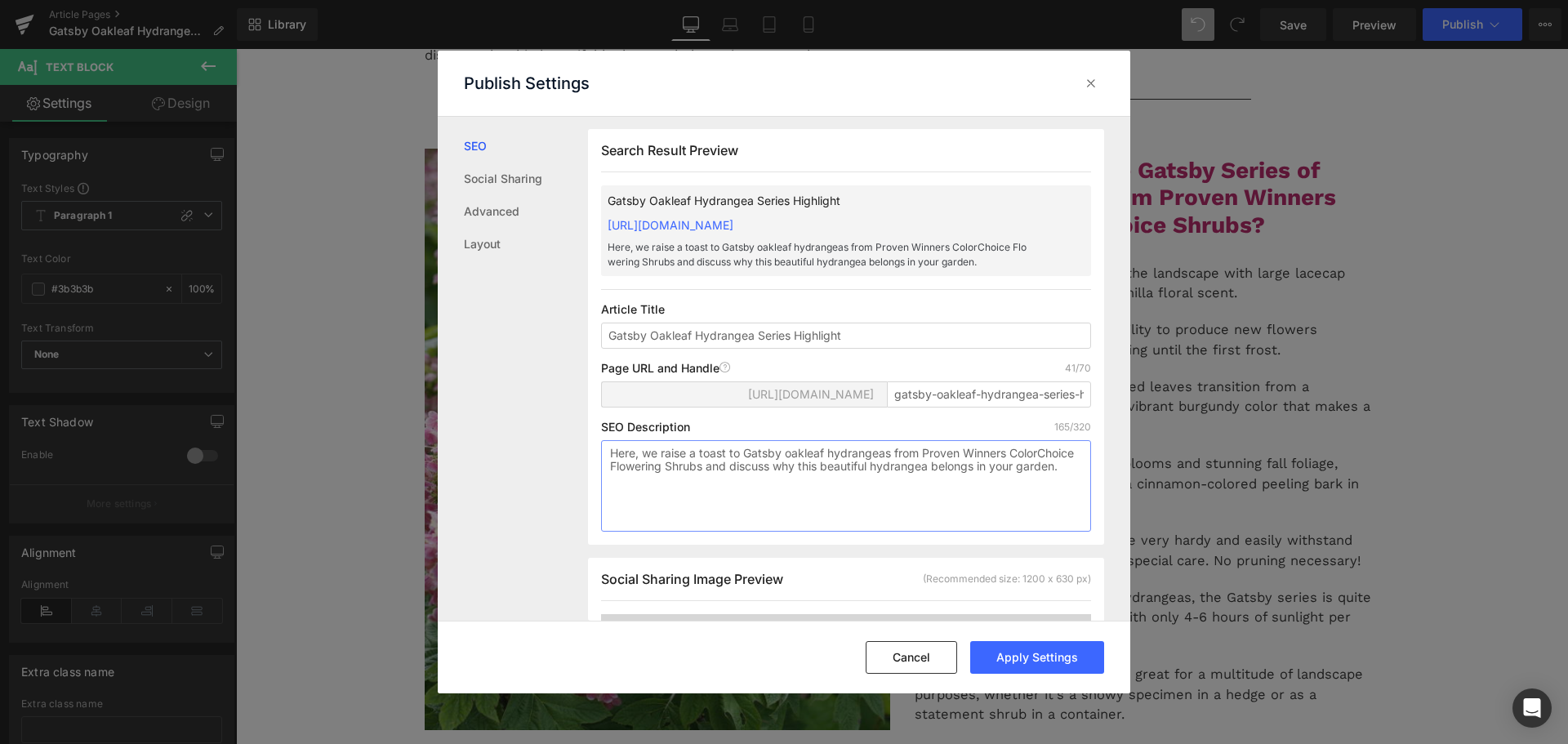
click at [788, 484] on textarea "Here, we raise a toast to Gatsby oakleaf hydrangeas from Proven Winners ColorCh…" at bounding box center [846, 486] width 490 height 92
click at [903, 485] on textarea "Here, we raise a toast to Gatsby oakleaf hydrangeas from Proven Winners ColorCh…" at bounding box center [846, 486] width 490 height 92
click at [947, 481] on textarea "Here, we raise a toast to Gatsby oakleaf hydrangeas from Proven Winners ColorCh…" at bounding box center [846, 486] width 490 height 92
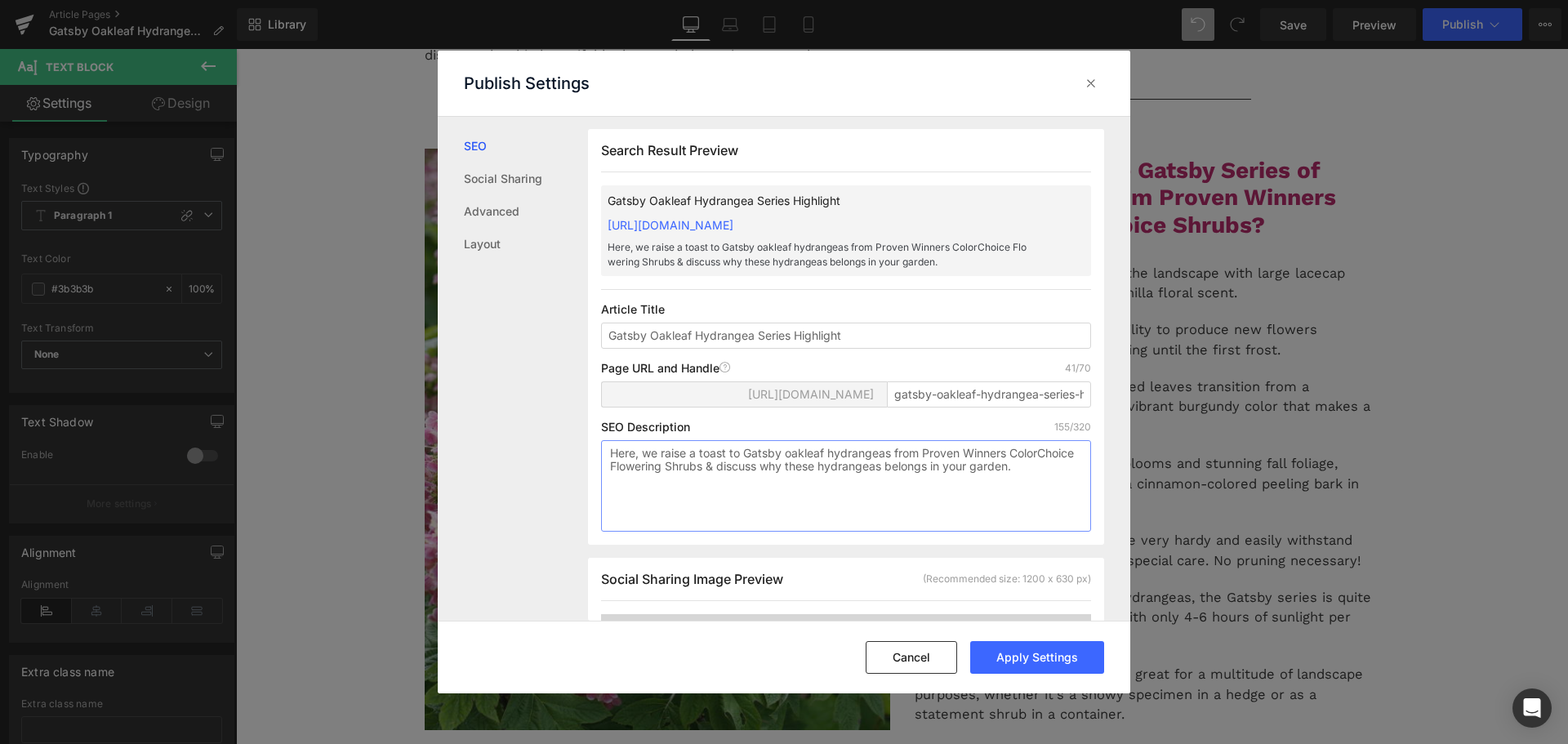
click at [998, 485] on textarea "Here, we raise a toast to Gatsby oakleaf hydrangeas from Proven Winners ColorCh…" at bounding box center [846, 486] width 490 height 92
click at [1000, 485] on textarea "Here, we raise a toast to Gatsby oakleaf hydrangeas from Proven Winners ColorCh…" at bounding box center [846, 486] width 490 height 92
type textarea "Here, we raise a toast to Gatsby oakleaf hydrangeas from Proven Winners ColorCh…"
click at [1027, 661] on button "Apply Settings" at bounding box center [1037, 657] width 134 height 33
click at [1119, 319] on div "Search Result Preview Gatsby Oakleaf Hydrangea Series Highlight [URL][DOMAIN_NA…" at bounding box center [859, 369] width 542 height 504
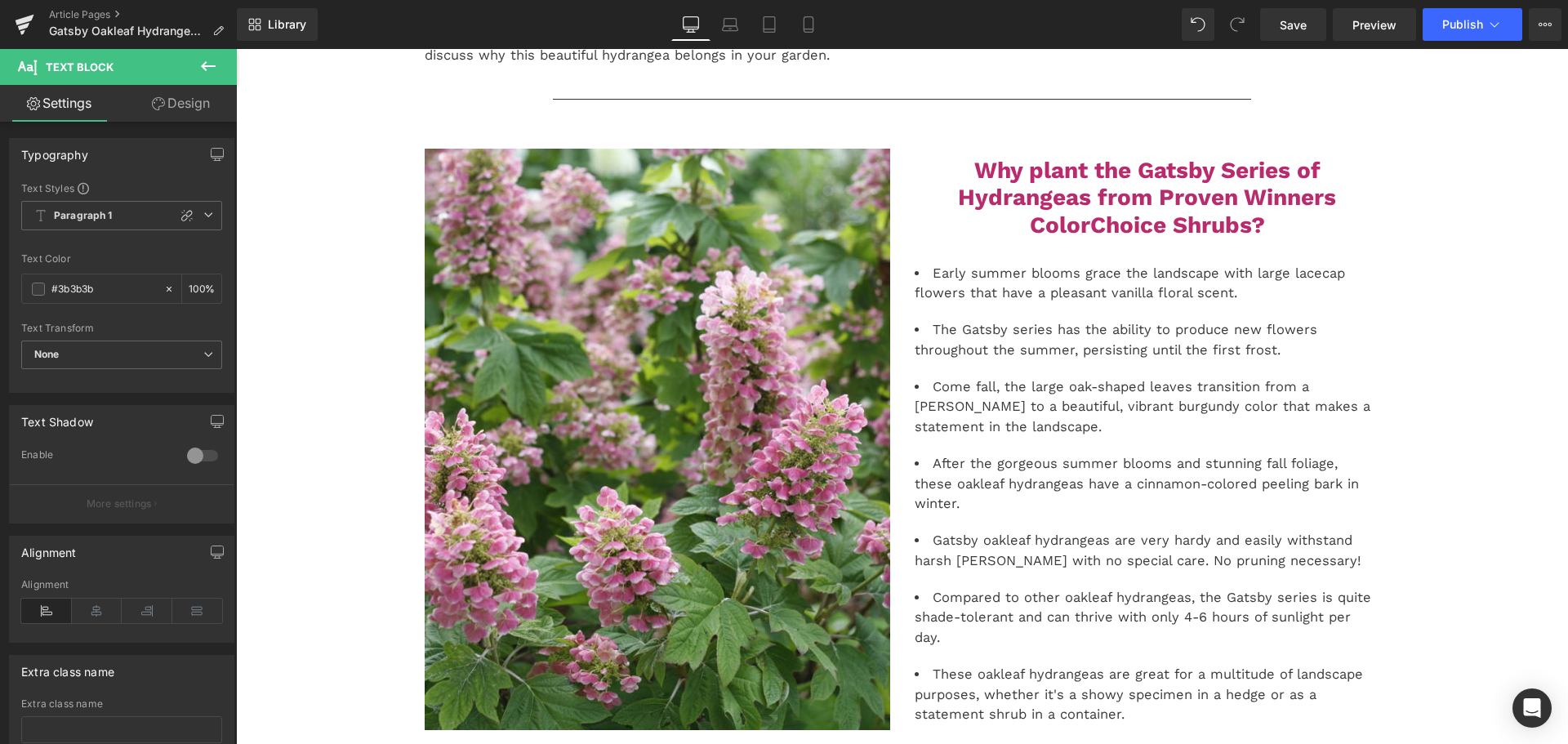
drag, startPoint x: 1453, startPoint y: 372, endPoint x: 1217, endPoint y: 323, distance: 241.0
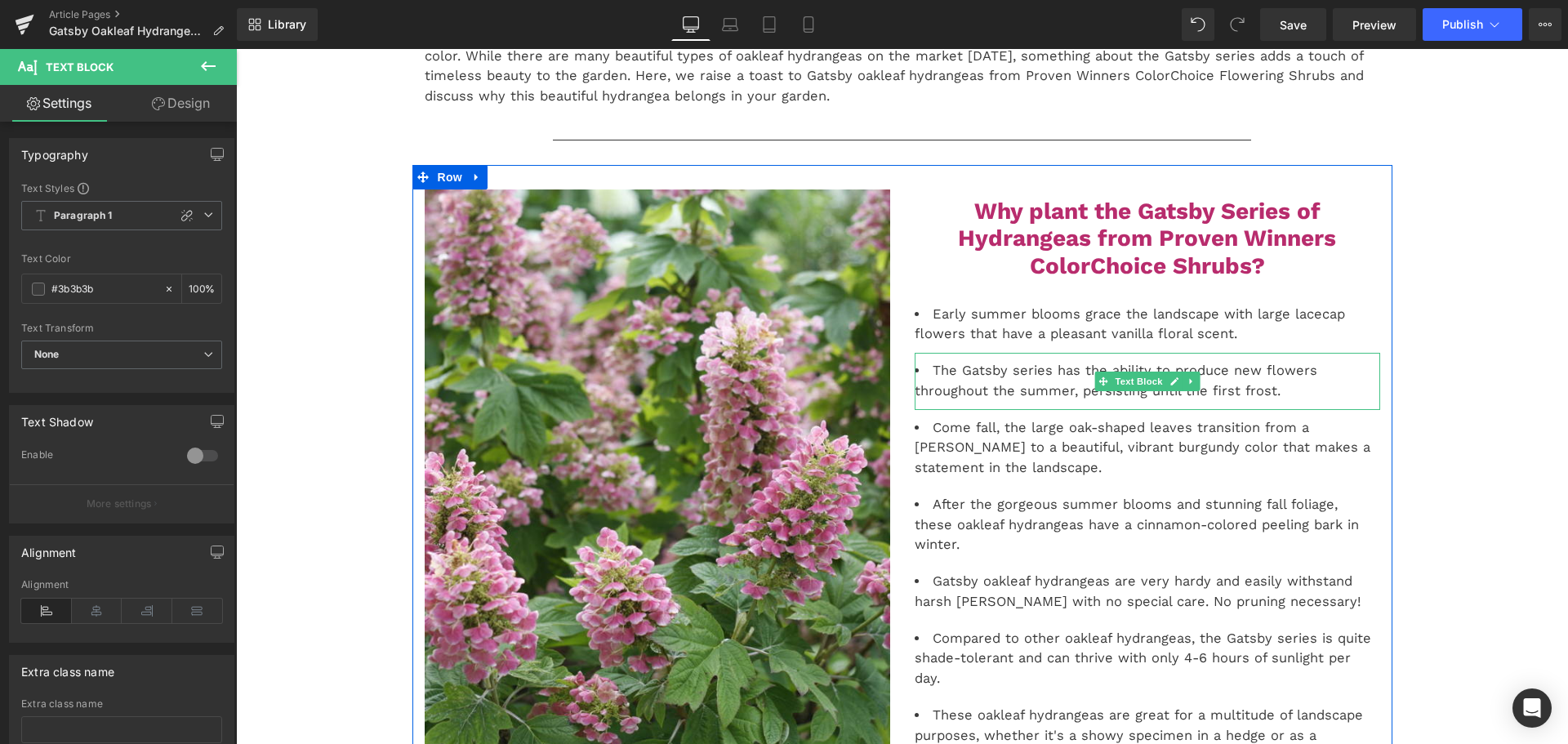
scroll to position [0, 0]
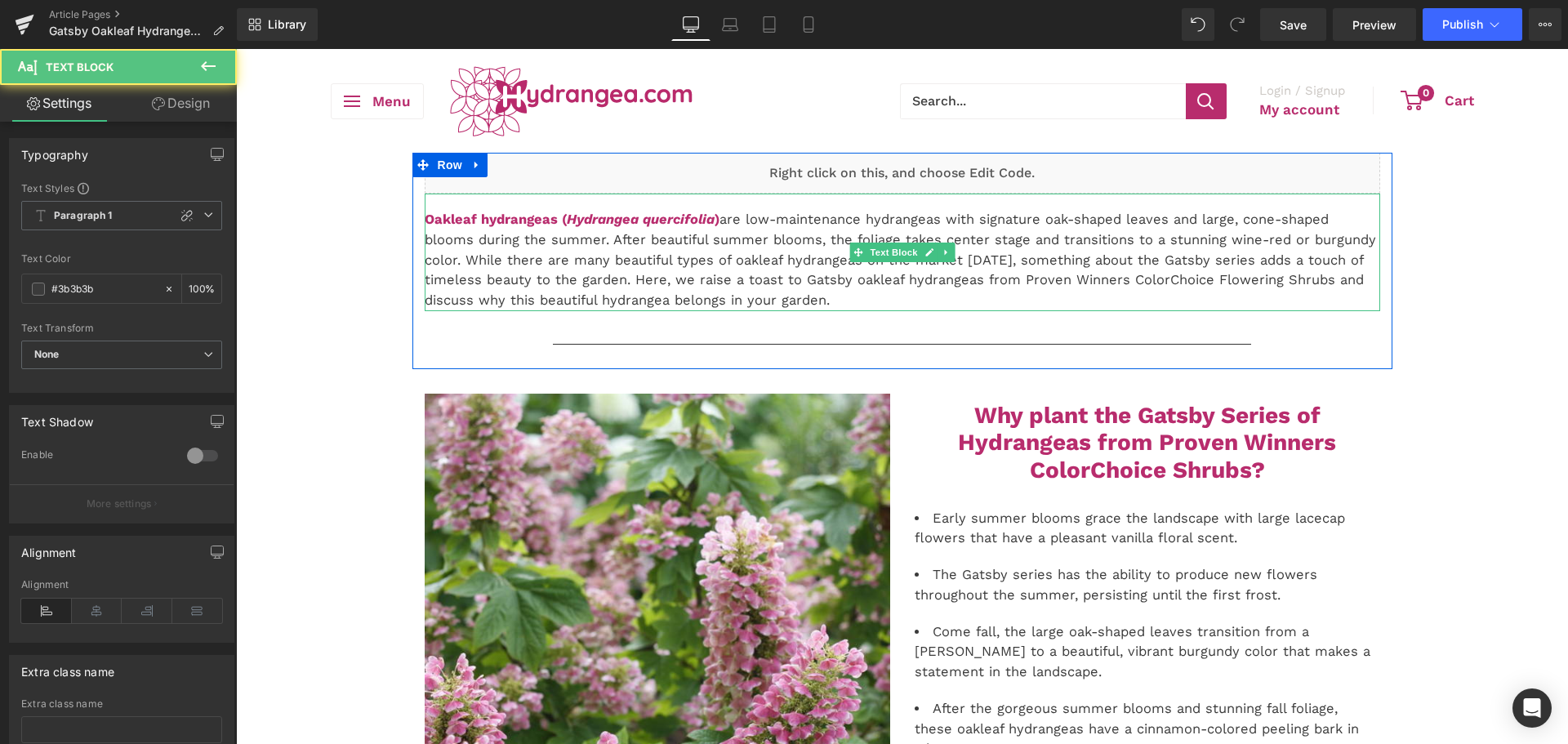
click at [514, 296] on p "Oakleaf hydrangeas ( Hydrangea quercifolia ) are low-maintenance hydrangeas wit…" at bounding box center [903, 260] width 956 height 102
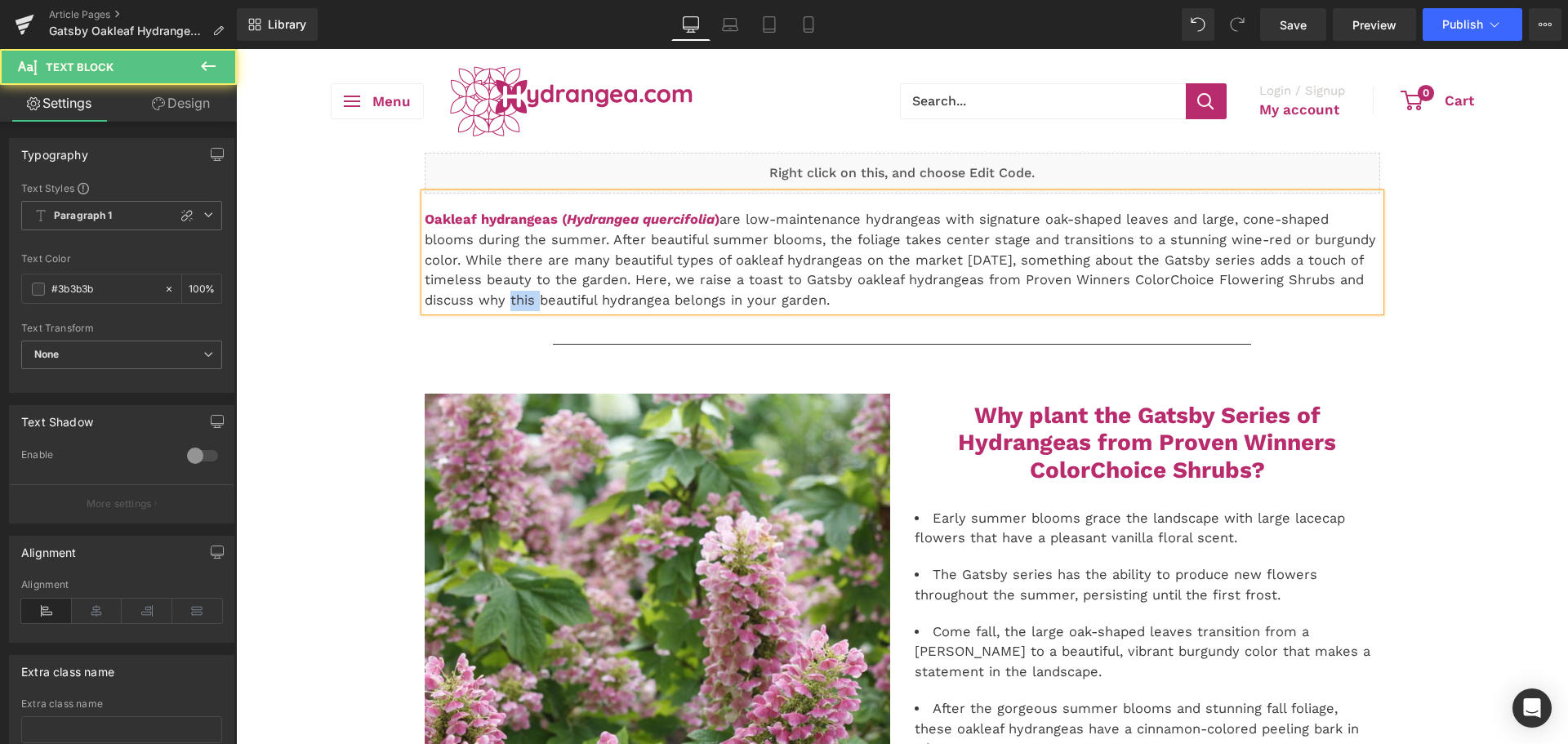
click at [514, 296] on p "Oakleaf hydrangeas ( Hydrangea quercifolia ) are low-maintenance hydrangeas wit…" at bounding box center [903, 260] width 956 height 102
click at [599, 302] on p "Oakleaf hydrangeas ( Hydrangea quercifolia ) are low-maintenance hydrangeas wit…" at bounding box center [903, 260] width 956 height 102
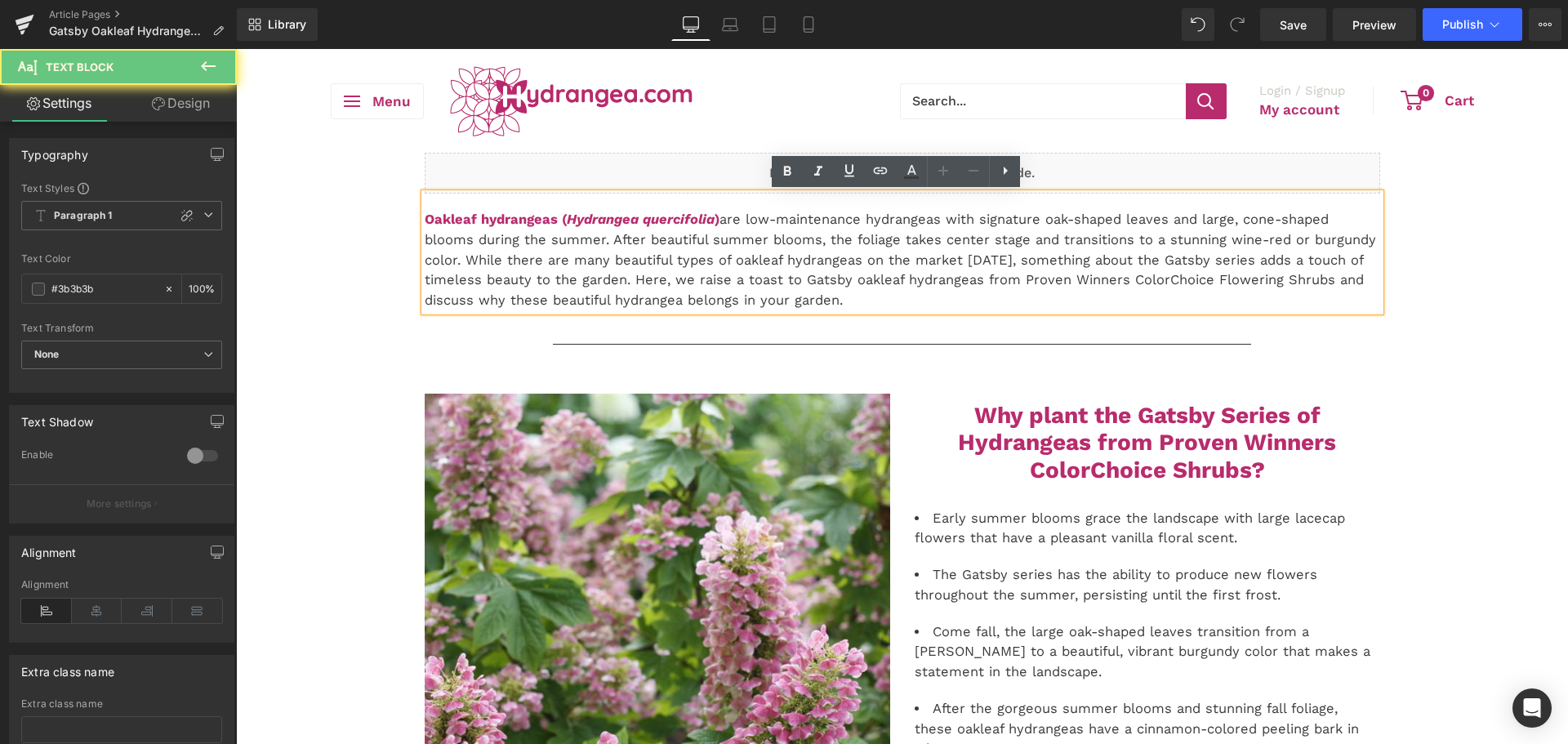
click at [607, 299] on p "Oakleaf hydrangeas ( Hydrangea quercifolia ) are low-maintenance hydrangeas wit…" at bounding box center [903, 260] width 956 height 102
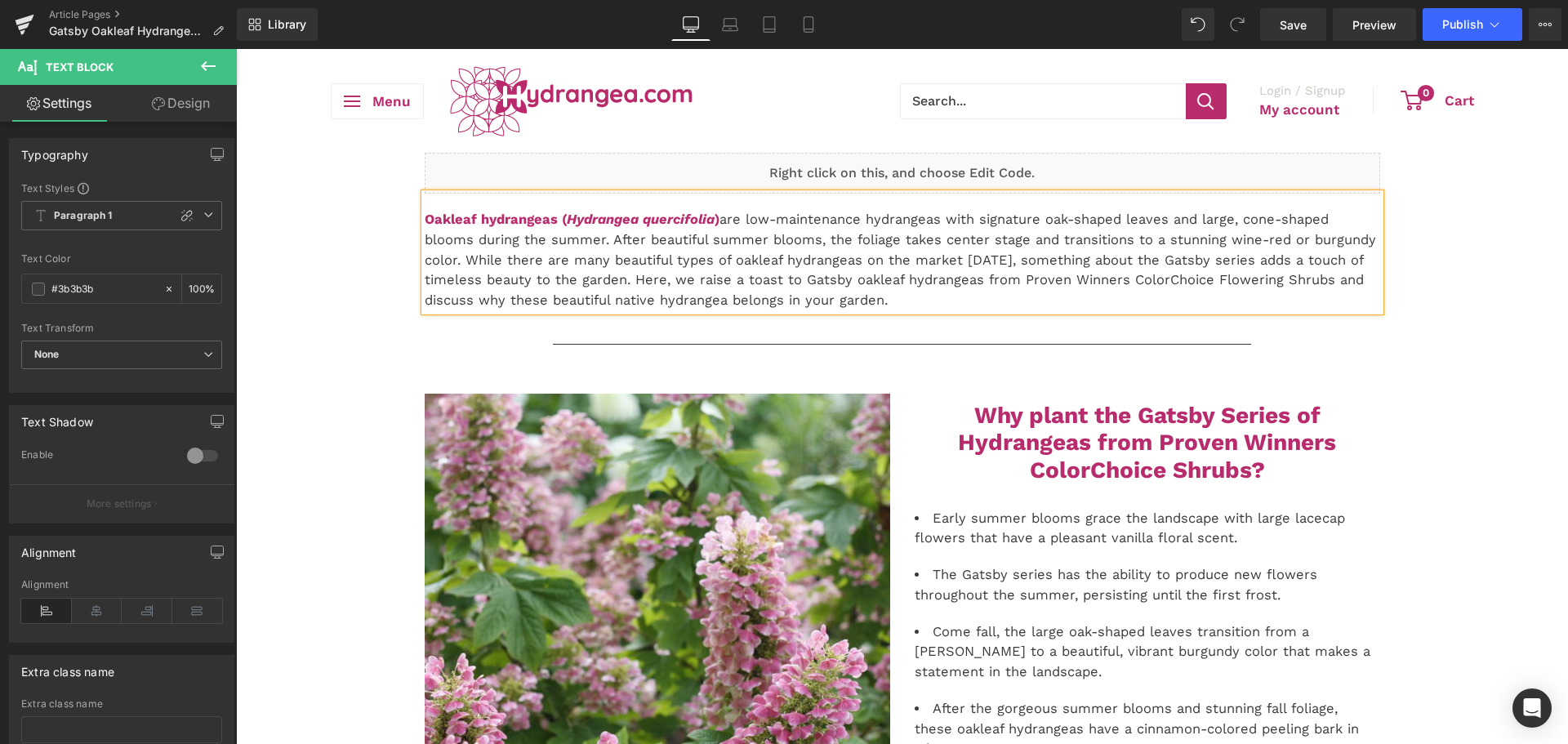
click at [719, 297] on p "Oakleaf hydrangeas ( Hydrangea quercifolia ) are low-maintenance hydrangeas wit…" at bounding box center [903, 260] width 956 height 102
click at [1309, 25] on link "Save" at bounding box center [1293, 25] width 66 height 33
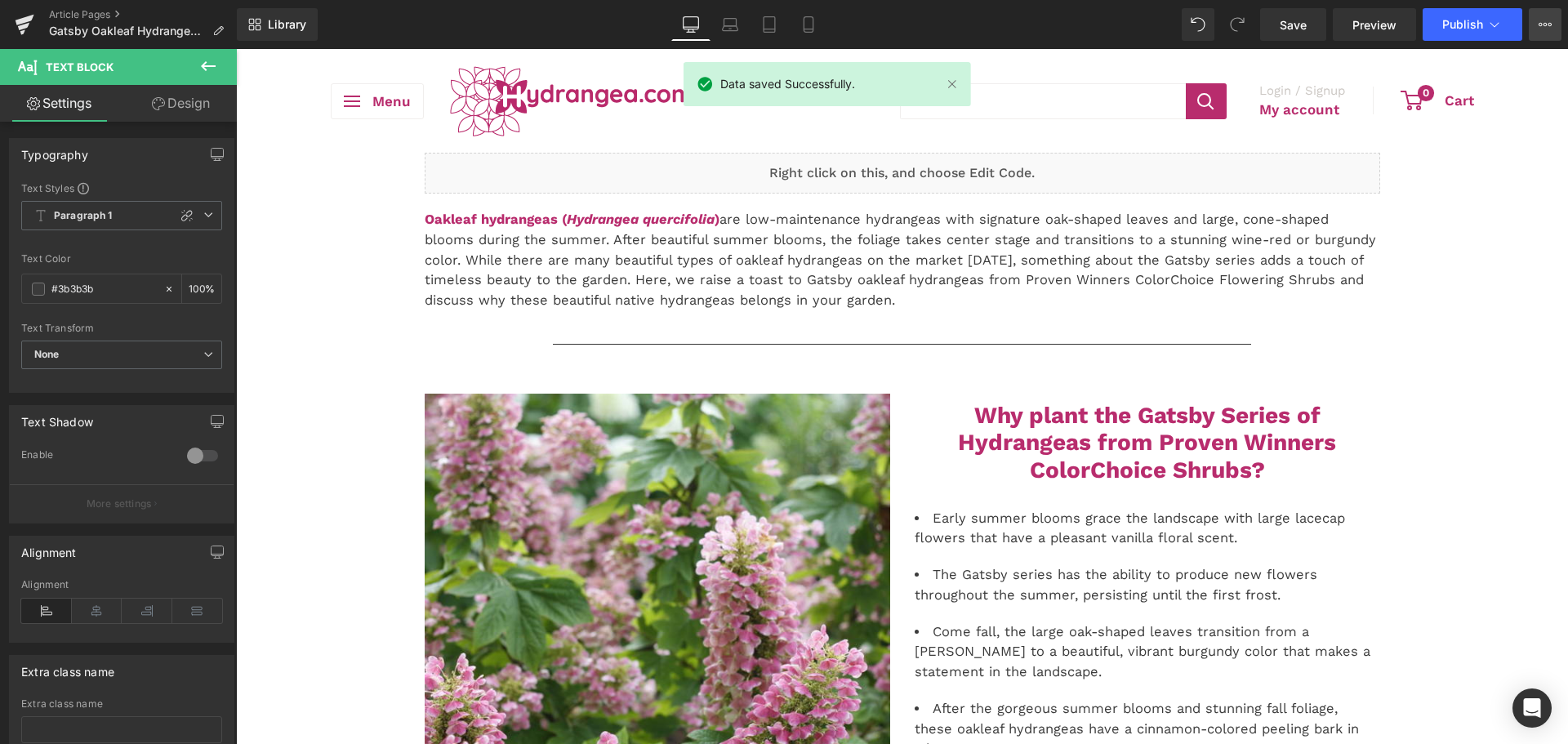
click at [1538, 29] on button "View Live Page View with current Template Save Template to Library Schedule Pub…" at bounding box center [1545, 25] width 33 height 33
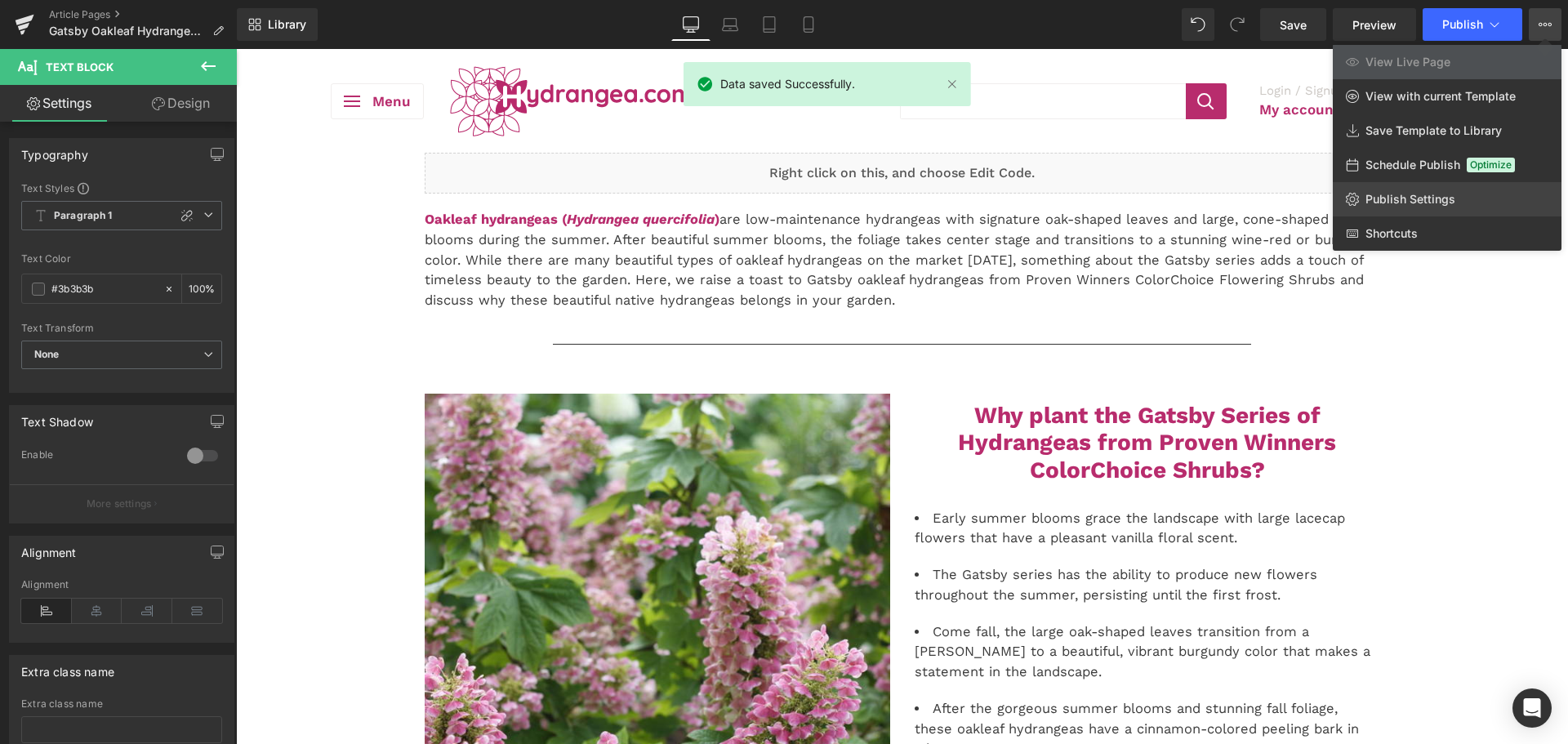
click at [1384, 204] on span "Publish Settings" at bounding box center [1411, 199] width 90 height 15
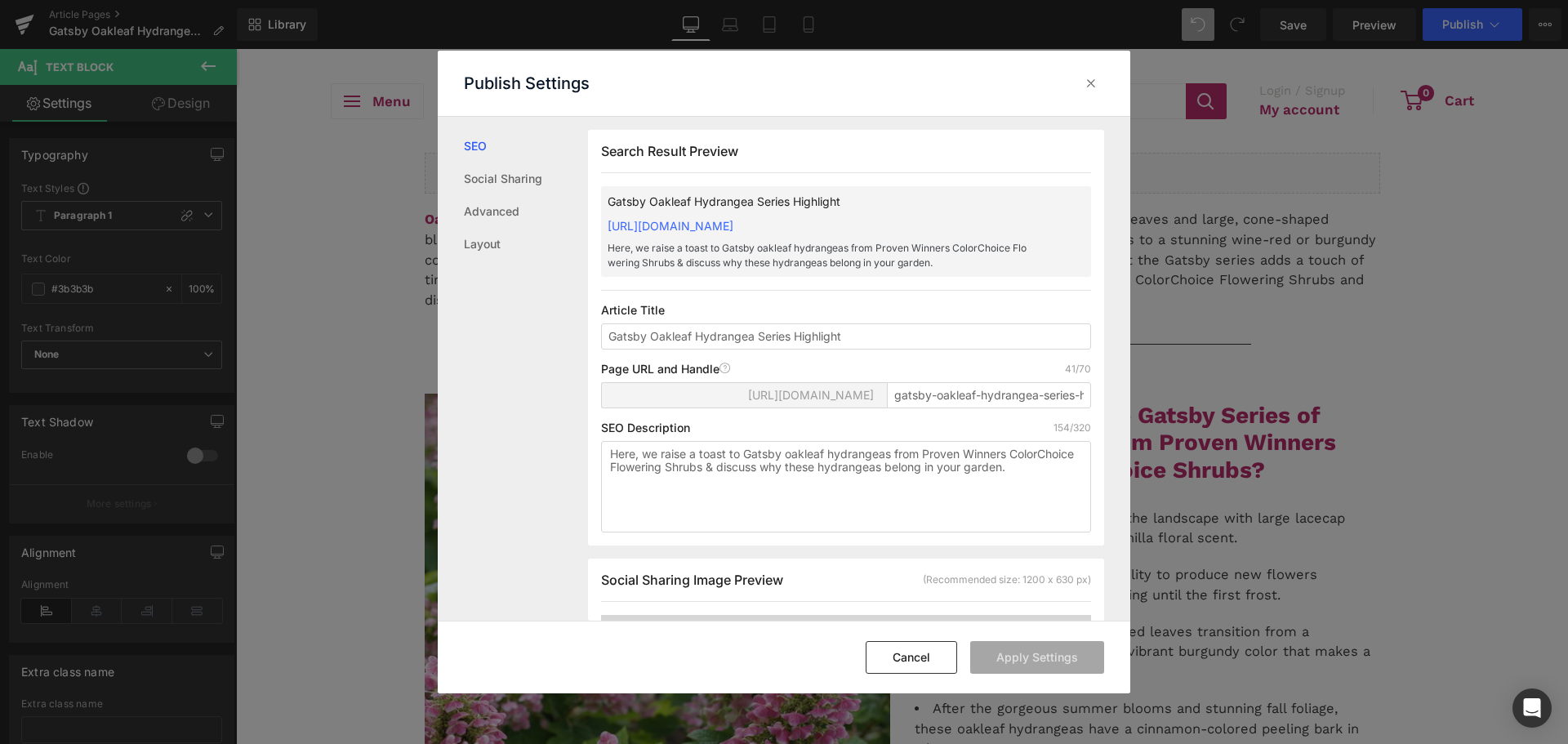
scroll to position [1, 0]
click at [692, 483] on textarea "Here, we raise a toast to Gatsby oakleaf hydrangeas from Proven Winners ColorCh…" at bounding box center [846, 486] width 490 height 92
click at [837, 484] on textarea "Here, we raise a toast to Gatsby oakleaf hydrangeas from Proven Winners ColorCh…" at bounding box center [846, 486] width 490 height 92
type textarea "Here, we raise a toast to Gatsby oakleaf hydrangeas from Proven Winners ColorCh…"
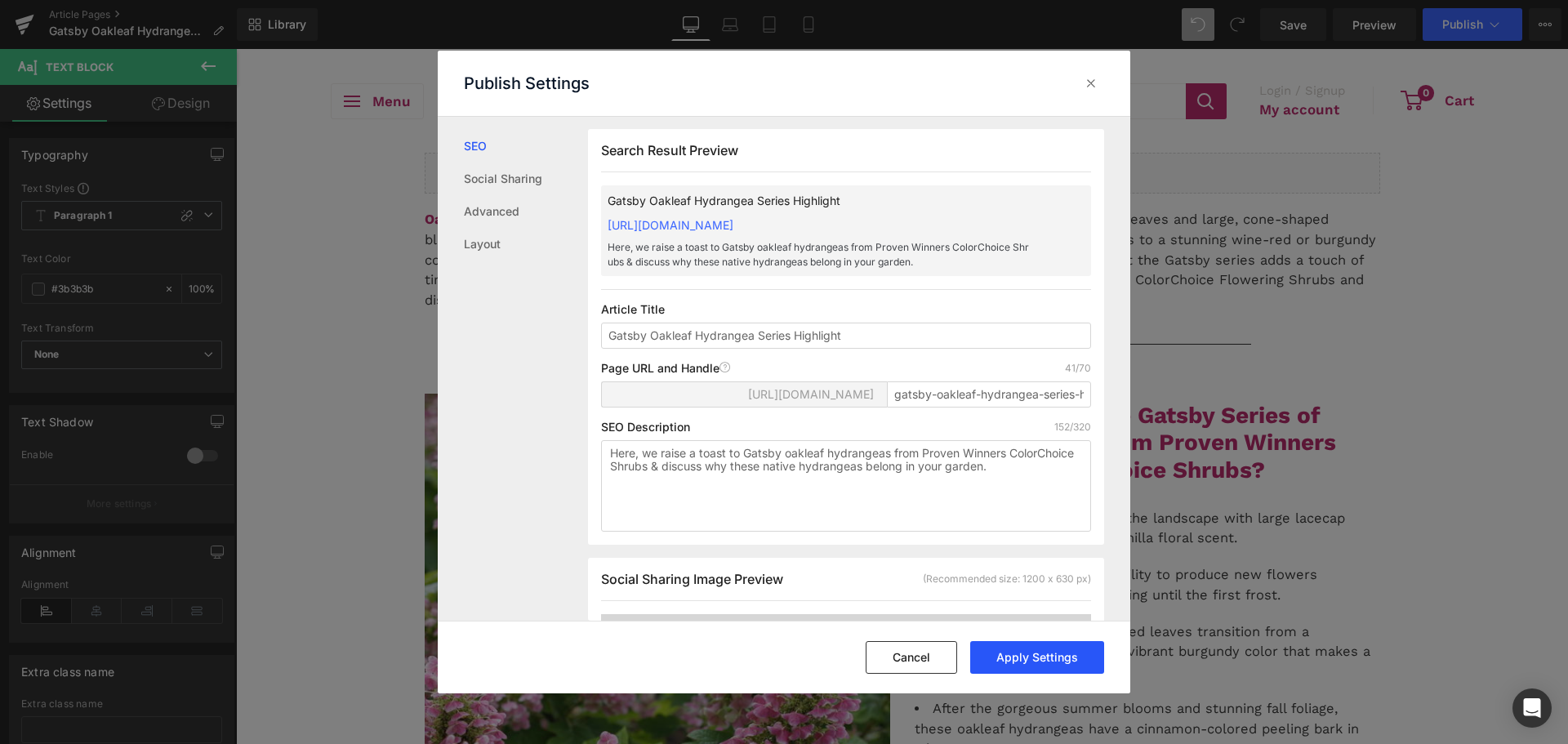
click at [1044, 663] on button "Apply Settings" at bounding box center [1037, 657] width 134 height 33
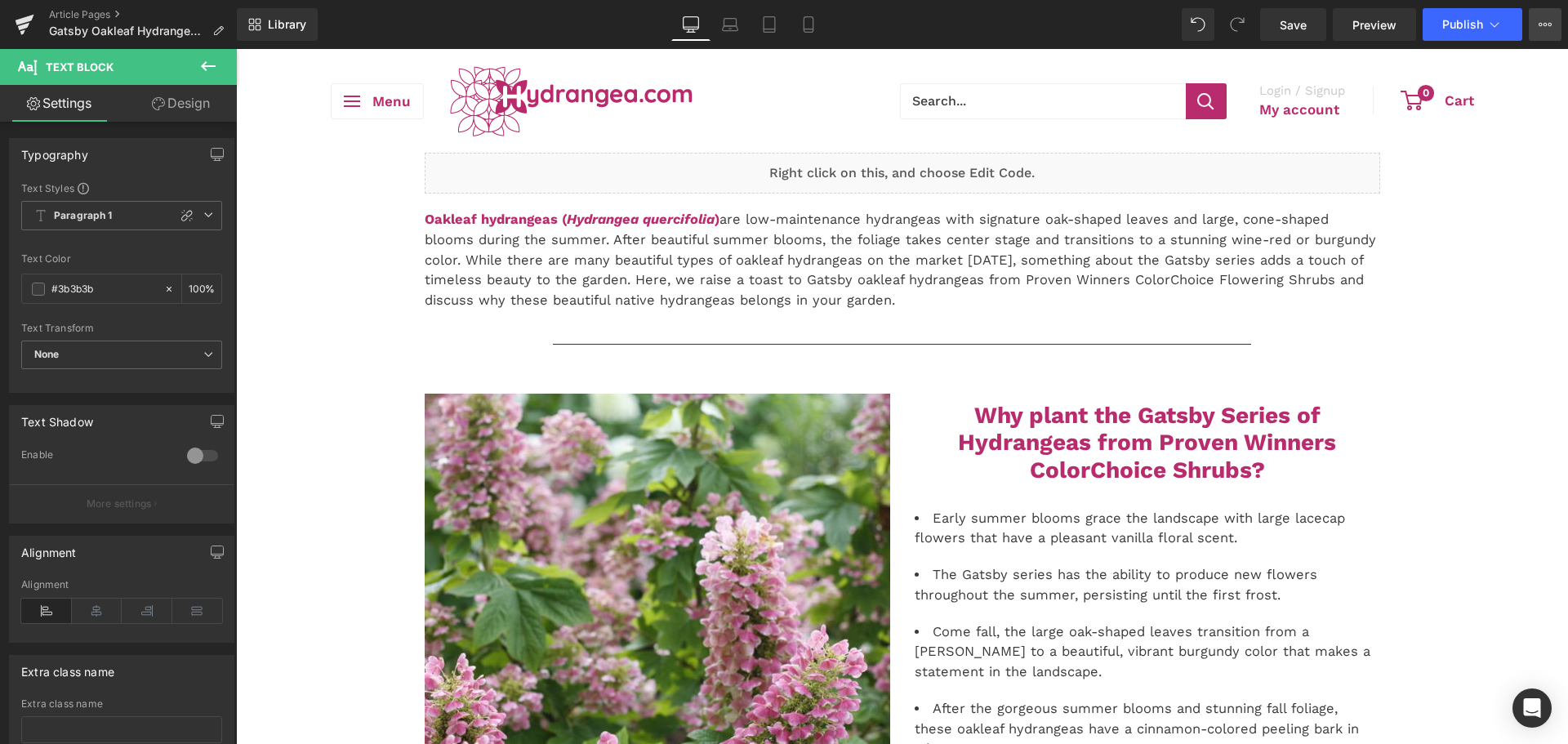
click at [1536, 27] on button "View Live Page View with current Template Save Template to Library Schedule Pub…" at bounding box center [1545, 25] width 33 height 33
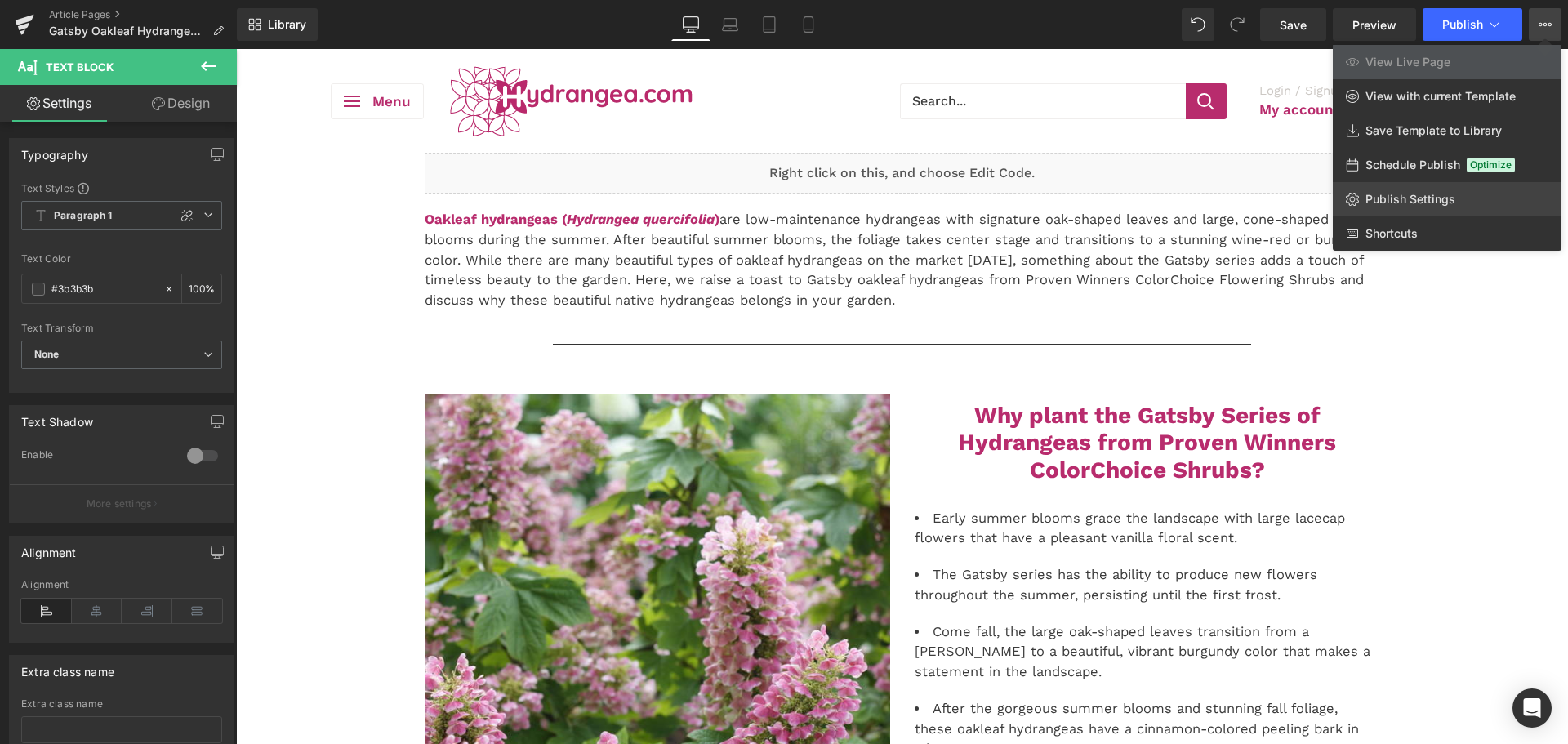
click at [1423, 196] on span "Publish Settings" at bounding box center [1411, 199] width 90 height 15
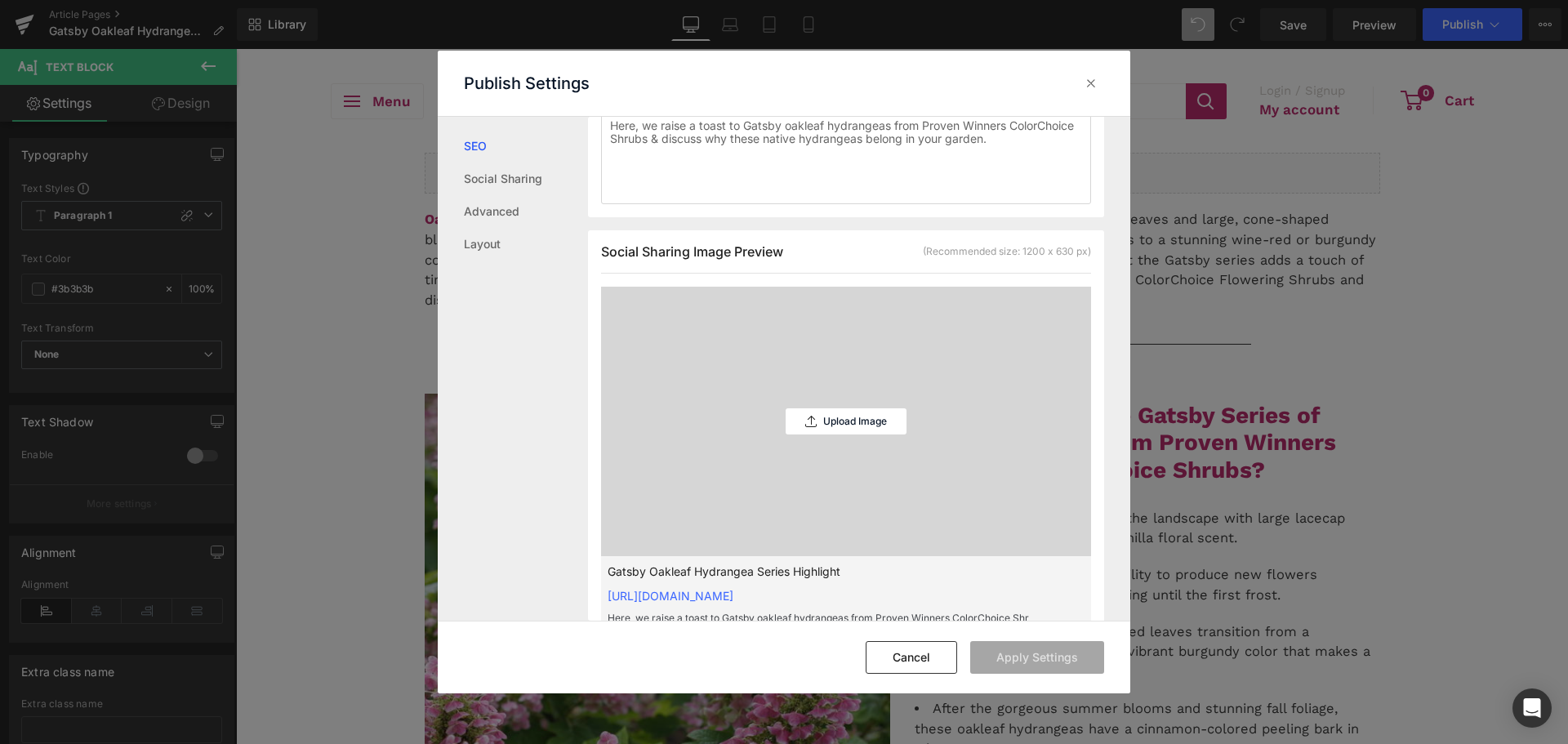
scroll to position [491, 0]
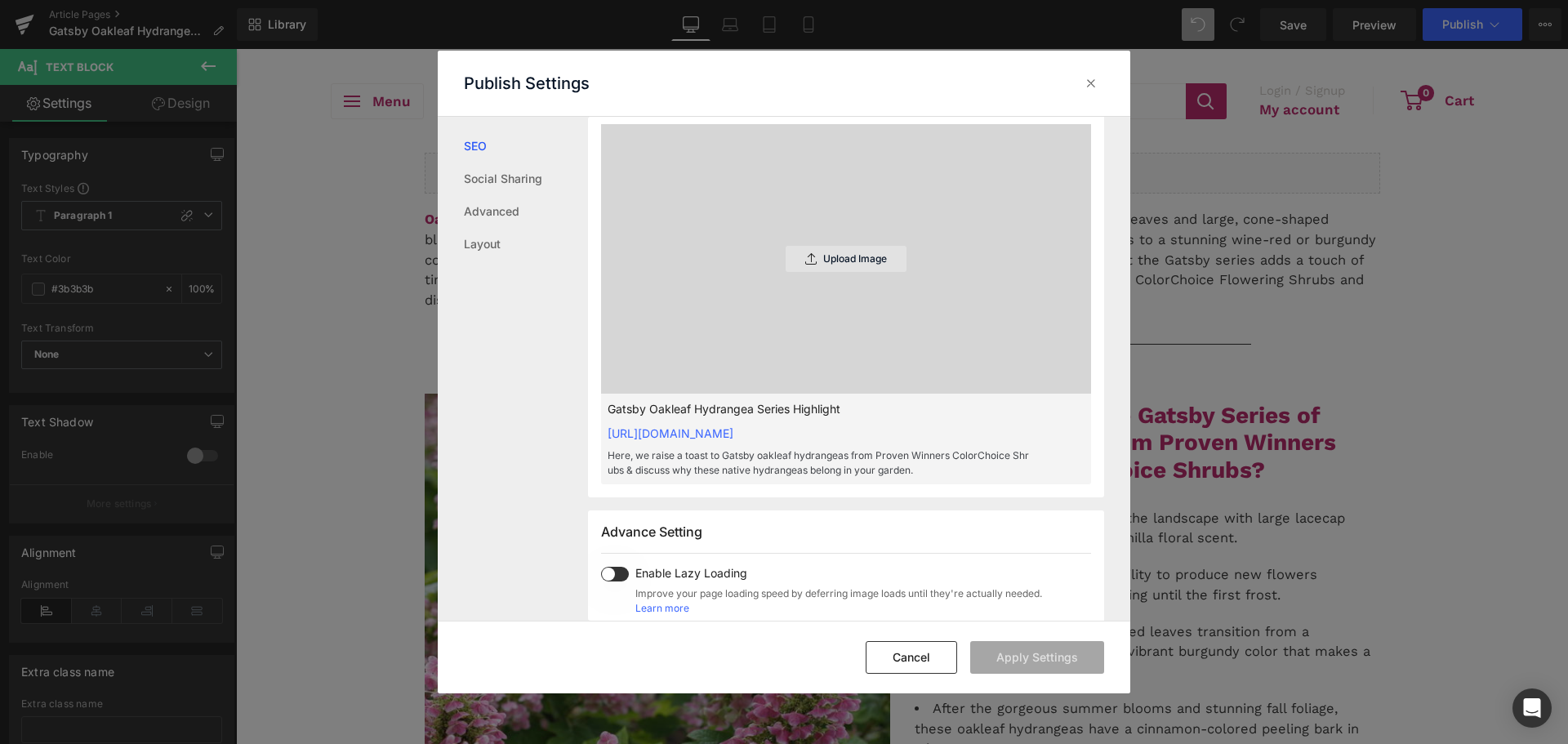
click at [823, 264] on p "Upload Image" at bounding box center [855, 259] width 64 height 11
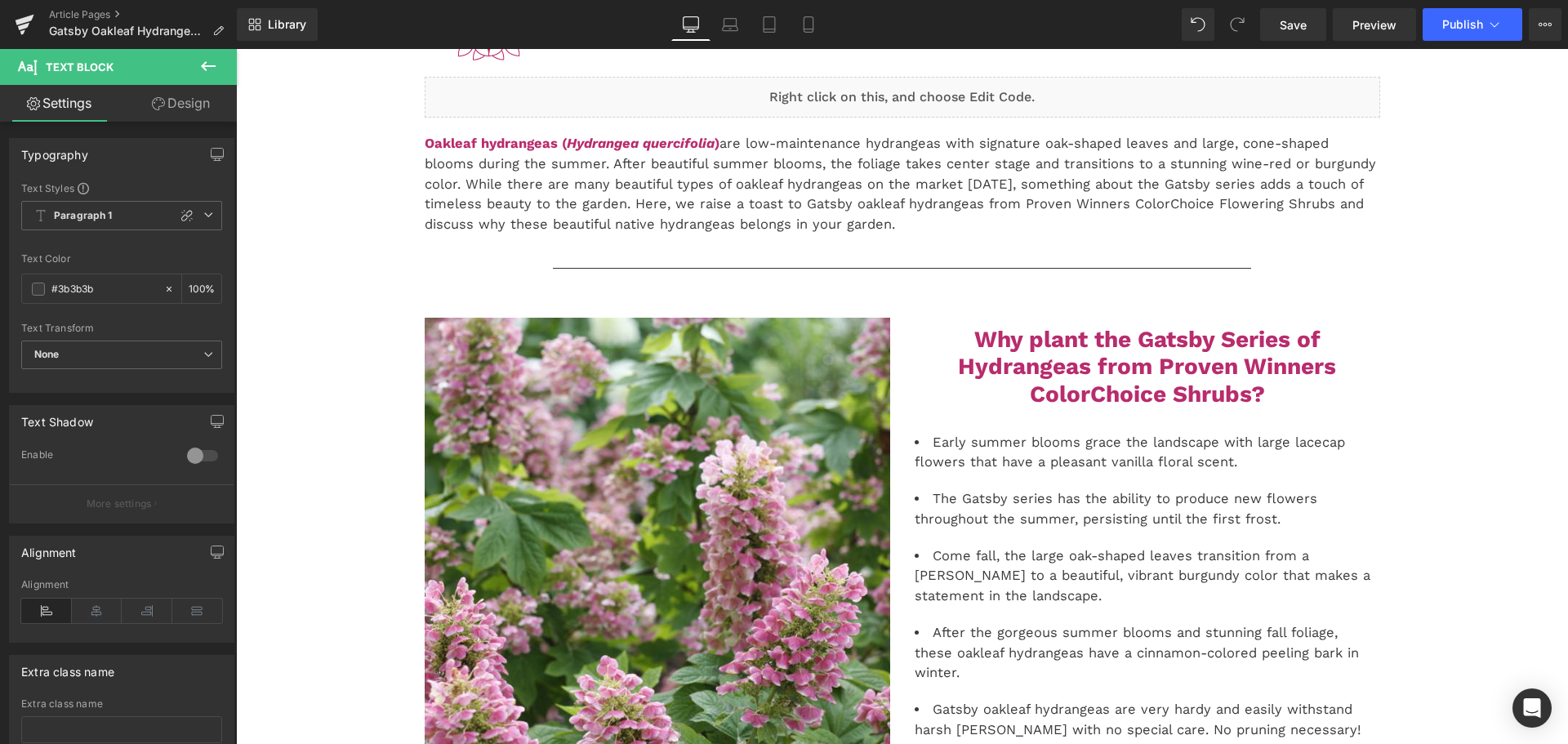
scroll to position [0, 0]
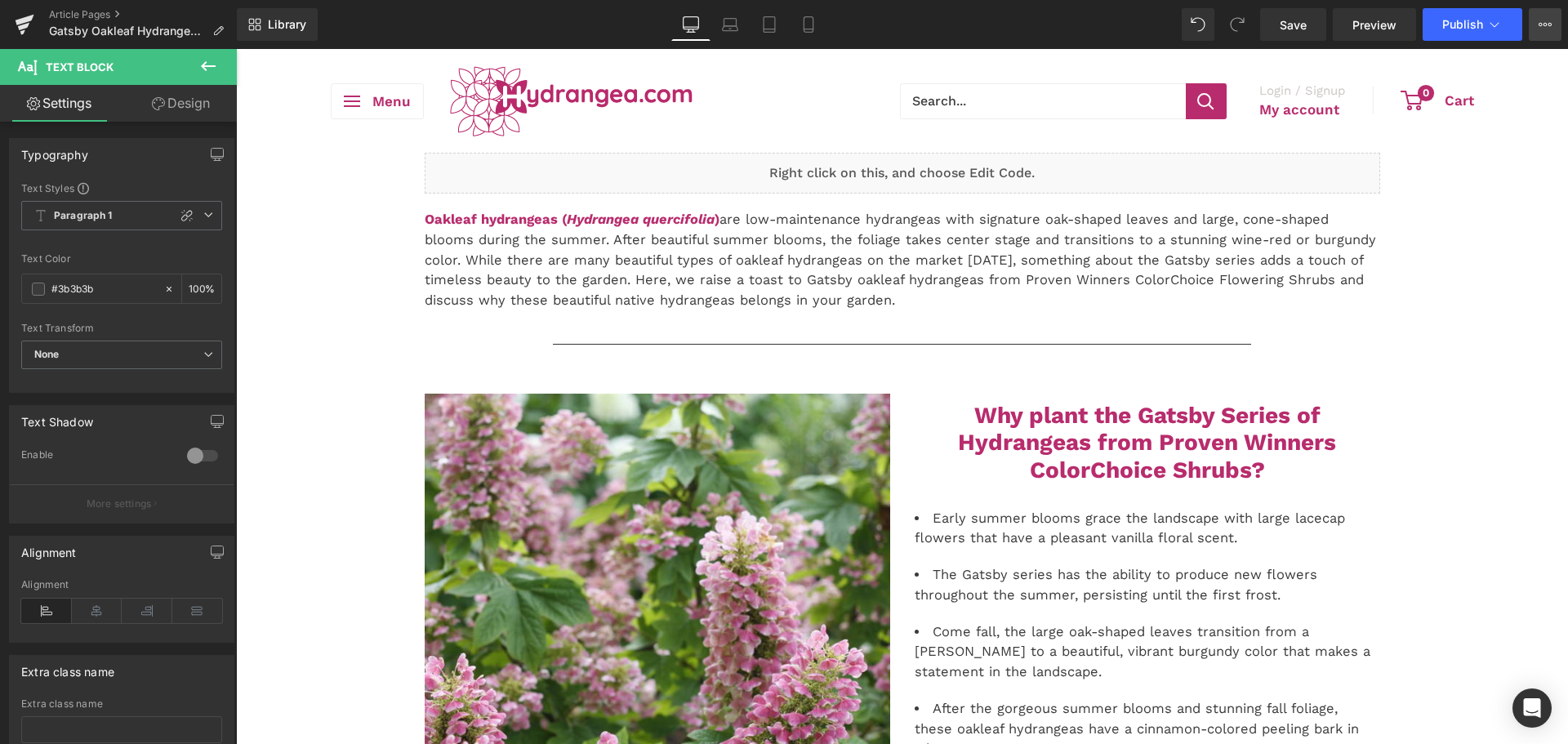
drag, startPoint x: 1545, startPoint y: 27, endPoint x: 1538, endPoint y: 51, distance: 25.0
click at [1545, 27] on icon at bounding box center [1545, 25] width 13 height 13
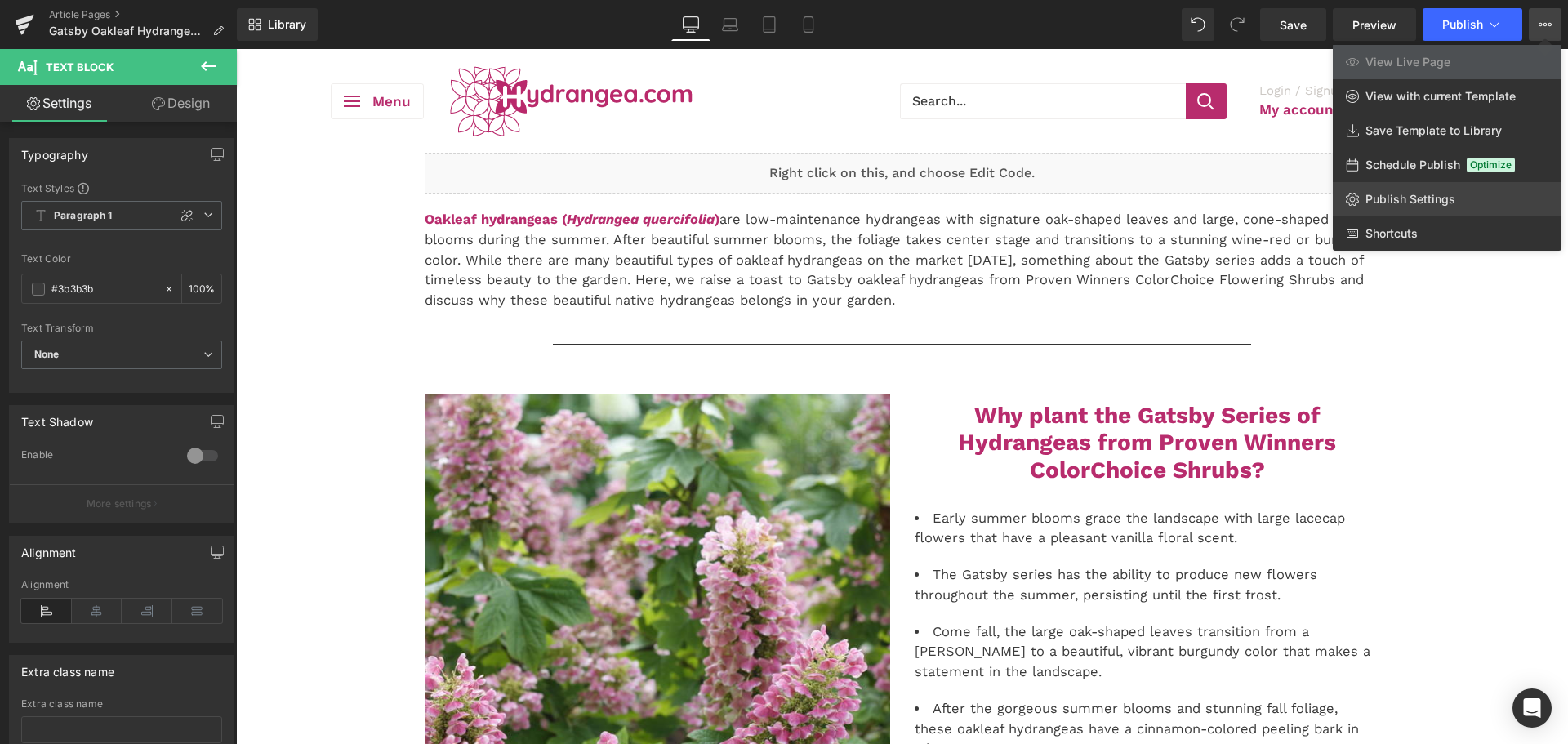
click at [1419, 191] on link "Publish Settings" at bounding box center [1447, 199] width 229 height 34
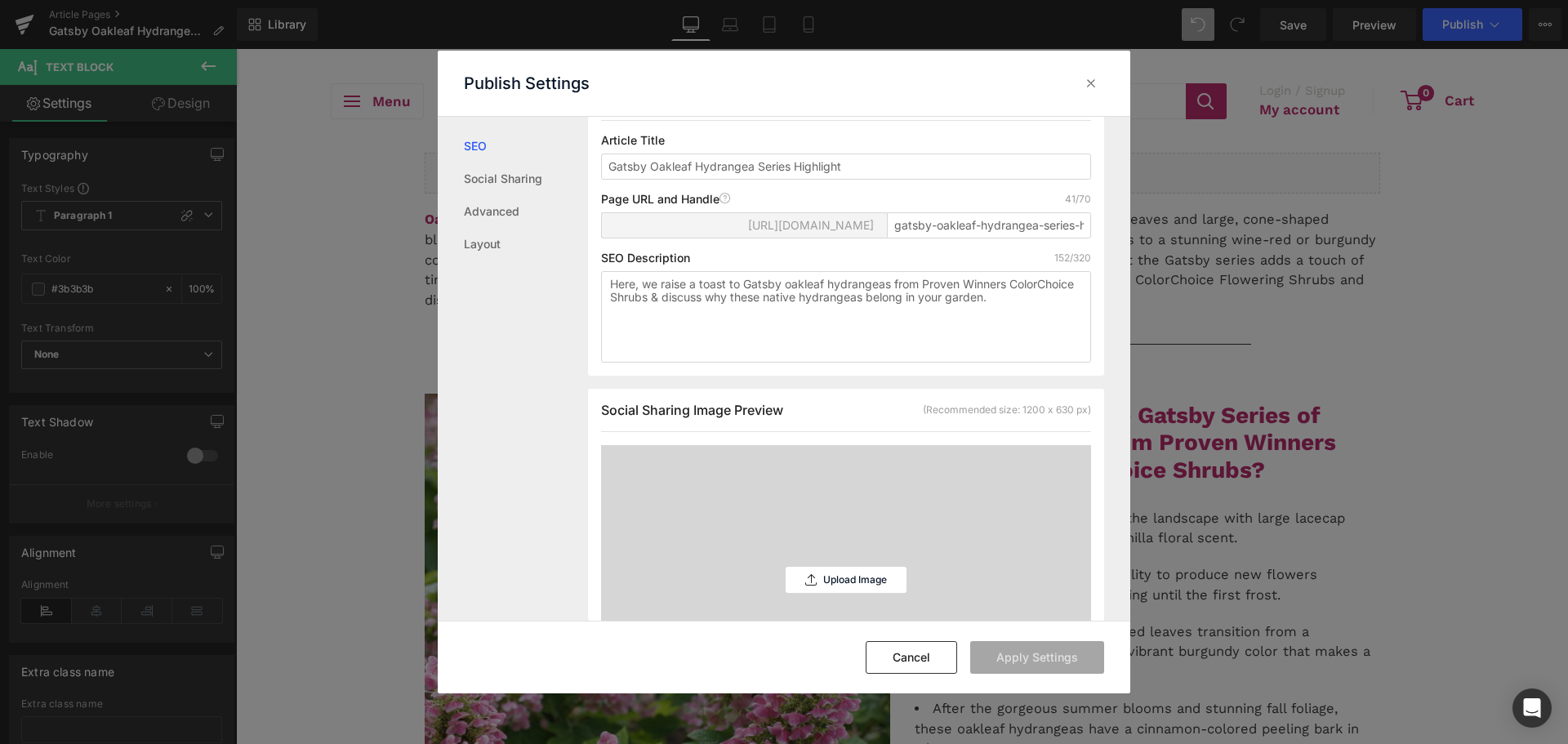
scroll to position [246, 0]
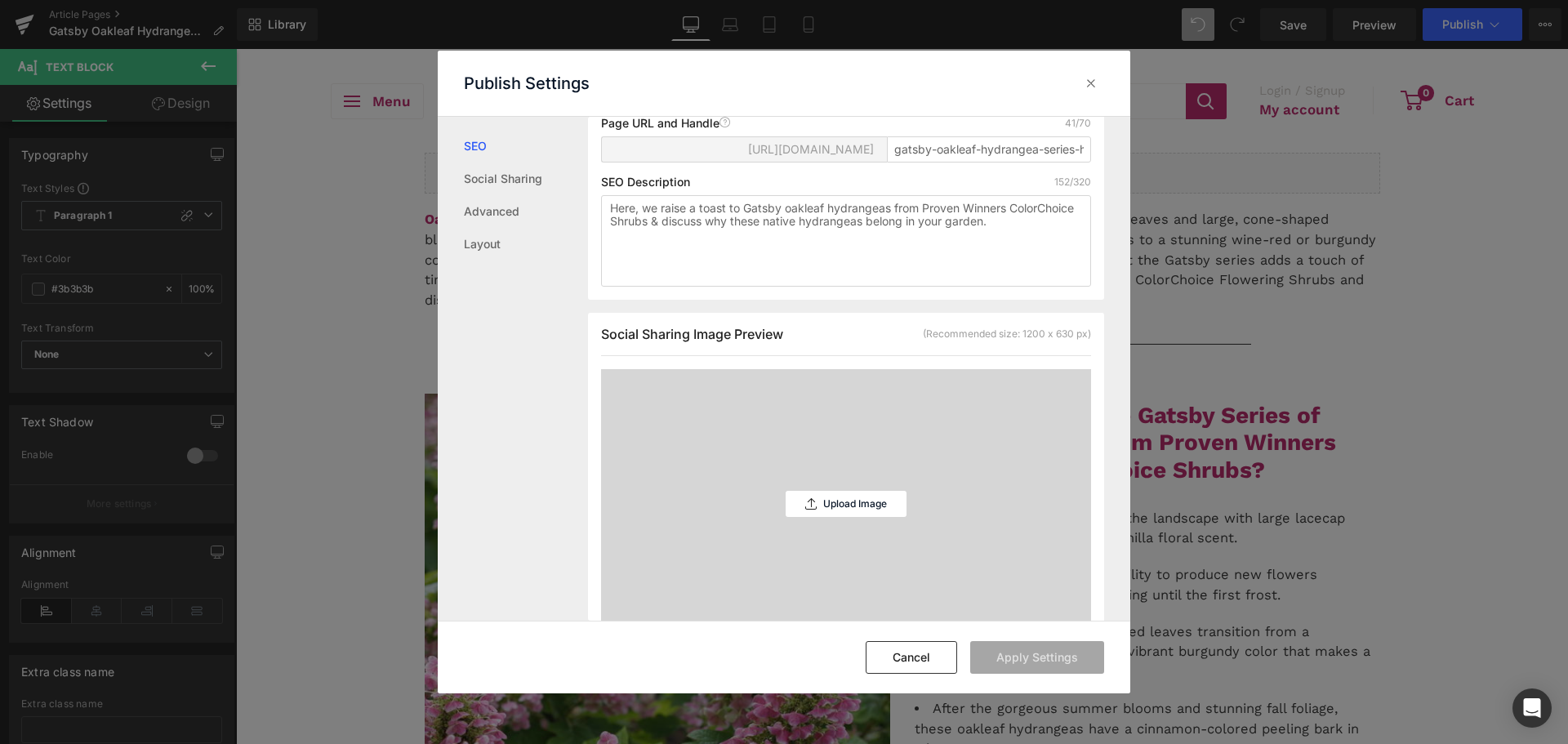
click at [855, 495] on div "Upload Image" at bounding box center [846, 503] width 121 height 269
click at [673, 246] on textarea "Here, we raise a toast to Gatsby oakleaf hydrangeas from Proven Winners ColorCh…" at bounding box center [846, 241] width 490 height 92
click at [687, 241] on textarea "Here, we raise a toast to Gatsby oakleaf hydrangeas from Proven Winners ColorCh…" at bounding box center [846, 241] width 490 height 92
type textarea "Here, we raise a toast to Gatsby oakleaf hydrangeas from Proven Winners ColorCh…"
click at [838, 517] on div "Upload Image" at bounding box center [846, 503] width 121 height 27
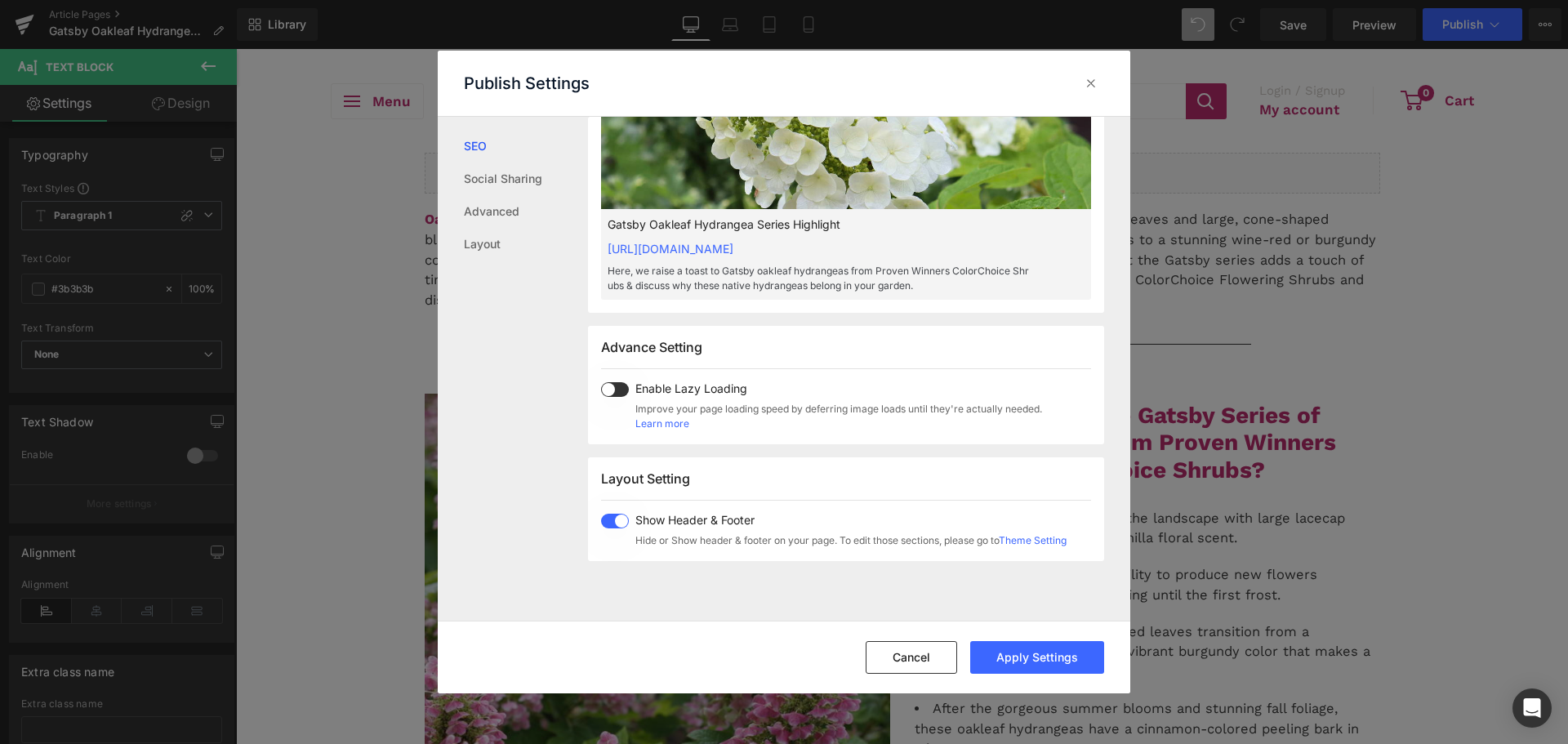
scroll to position [547, 0]
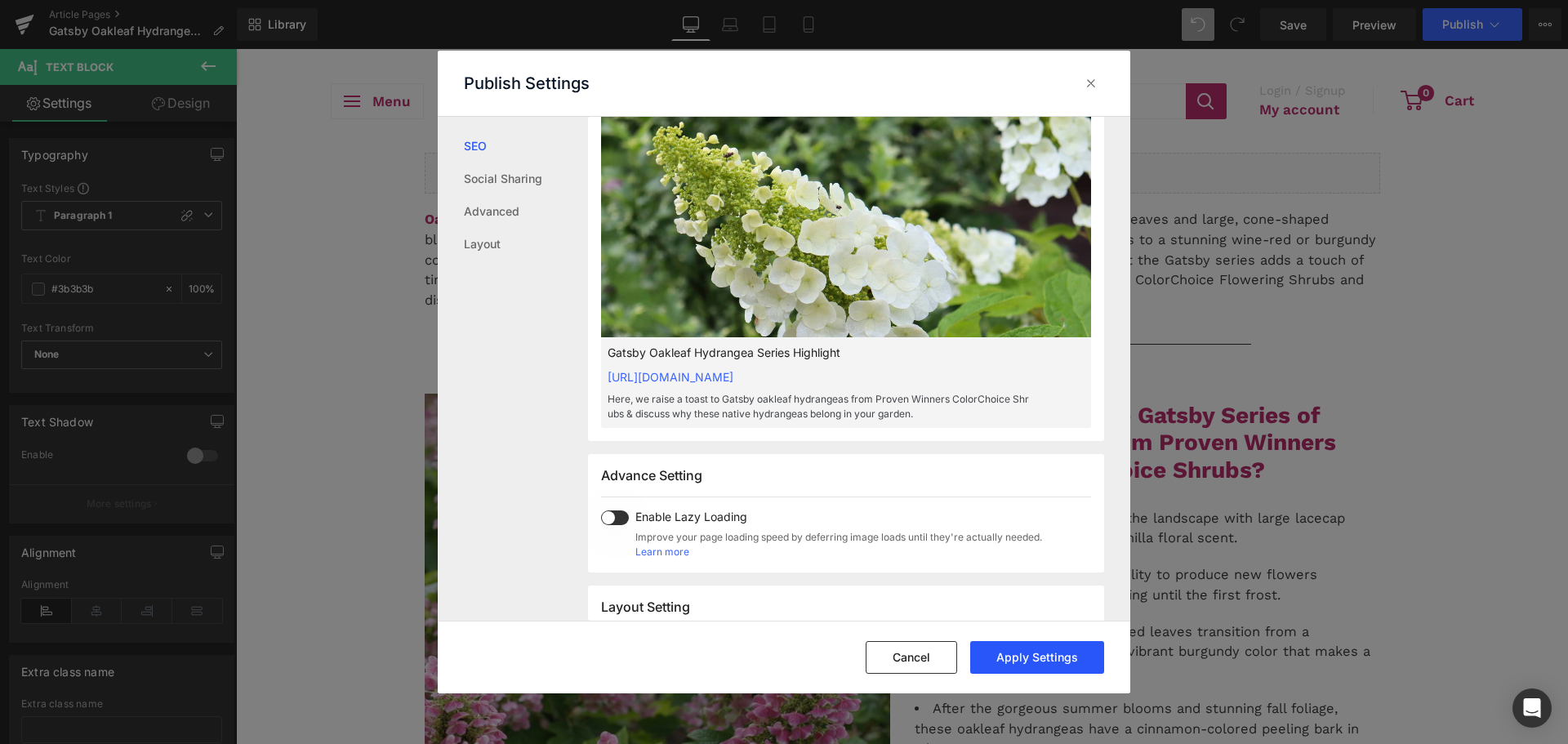
click at [1053, 660] on button "Apply Settings" at bounding box center [1037, 657] width 134 height 33
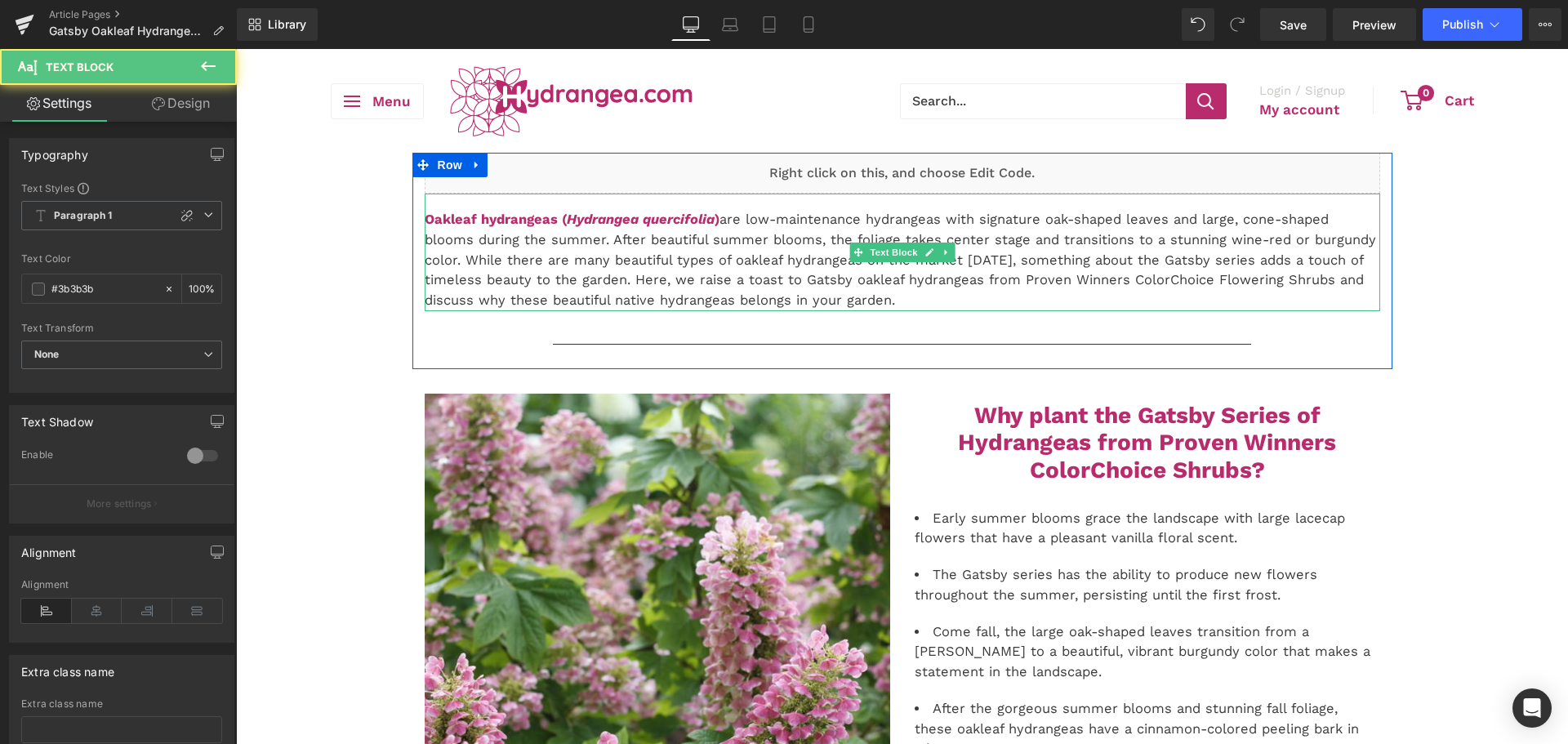
click at [1070, 295] on p "Oakleaf hydrangeas ( Hydrangea quercifolia ) are low-maintenance hydrangeas wit…" at bounding box center [903, 260] width 956 height 102
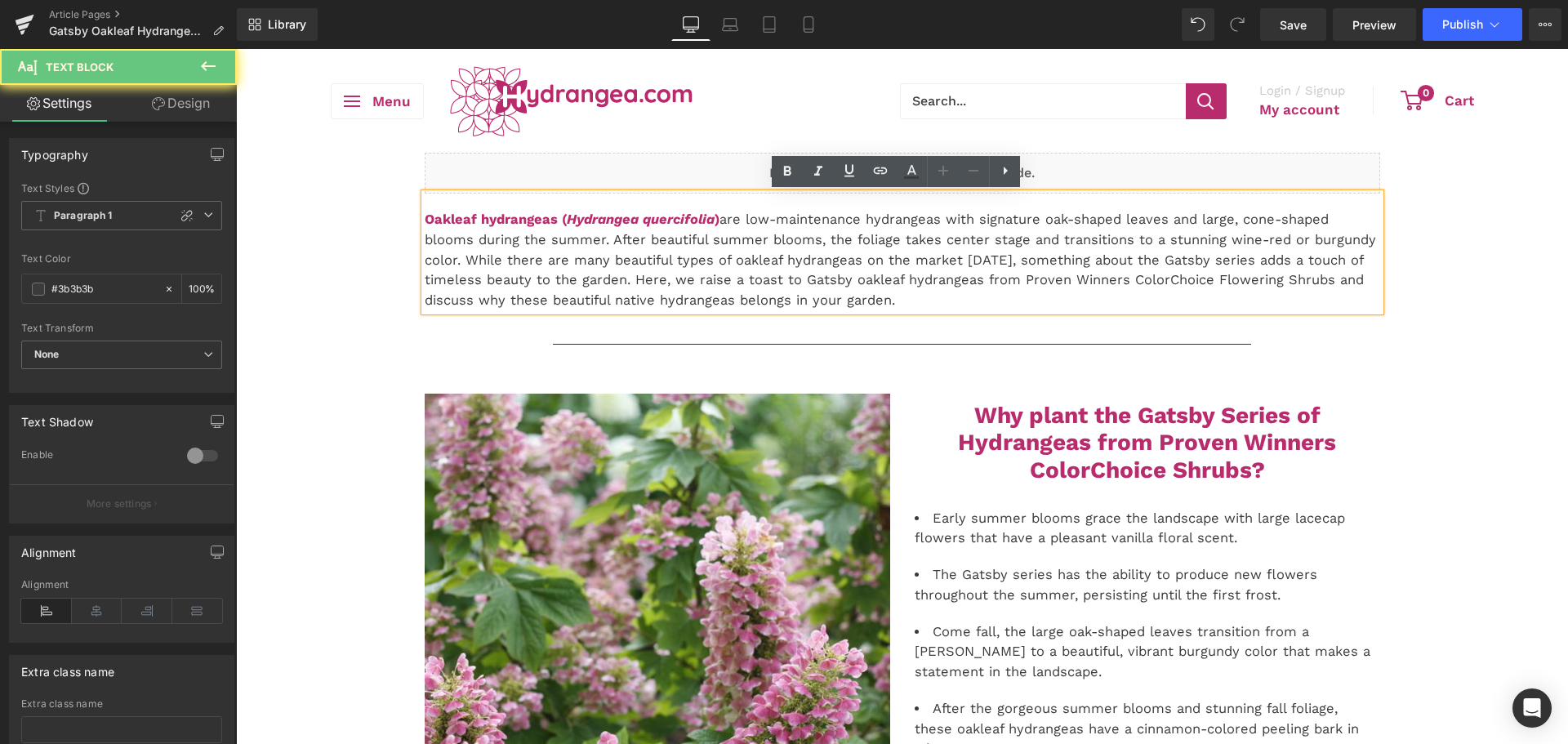
click at [1007, 280] on p "Oakleaf hydrangeas ( Hydrangea quercifolia ) are low-maintenance hydrangeas wit…" at bounding box center [903, 260] width 956 height 102
click at [1041, 275] on p "Oakleaf hydrangeas ( Hydrangea quercifolia ) are low-maintenance hydrangeas wit…" at bounding box center [903, 260] width 956 height 102
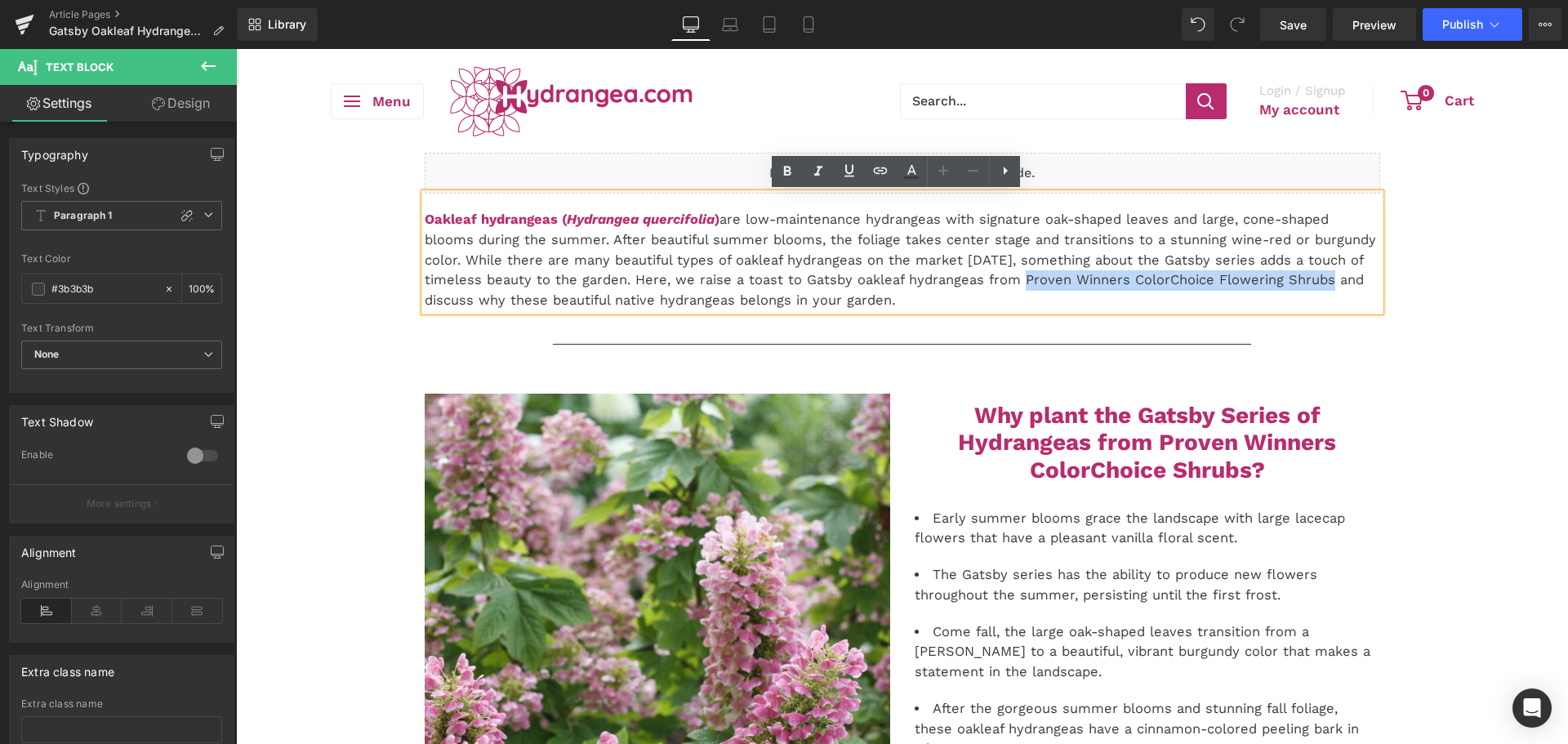
drag, startPoint x: 1009, startPoint y: 282, endPoint x: 1312, endPoint y: 283, distance: 303.0
click at [1312, 283] on p "Oakleaf hydrangeas ( Hydrangea quercifolia ) are low-maintenance hydrangeas wit…" at bounding box center [903, 260] width 956 height 102
click at [895, 165] on link at bounding box center [881, 171] width 31 height 31
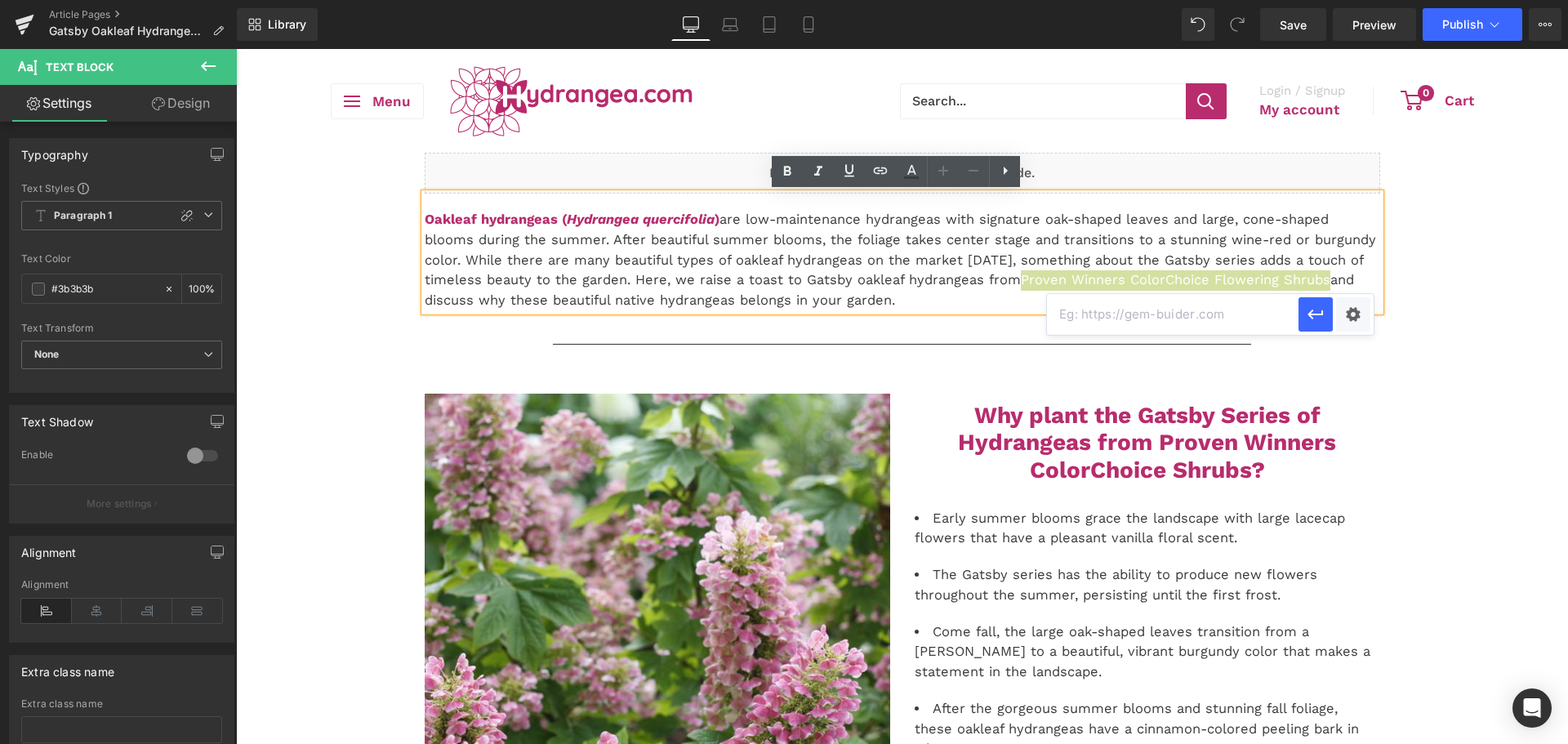
paste input "[URL][DOMAIN_NAME]"
type input "[URL][DOMAIN_NAME]"
click at [1309, 315] on icon "button" at bounding box center [1315, 314] width 16 height 10
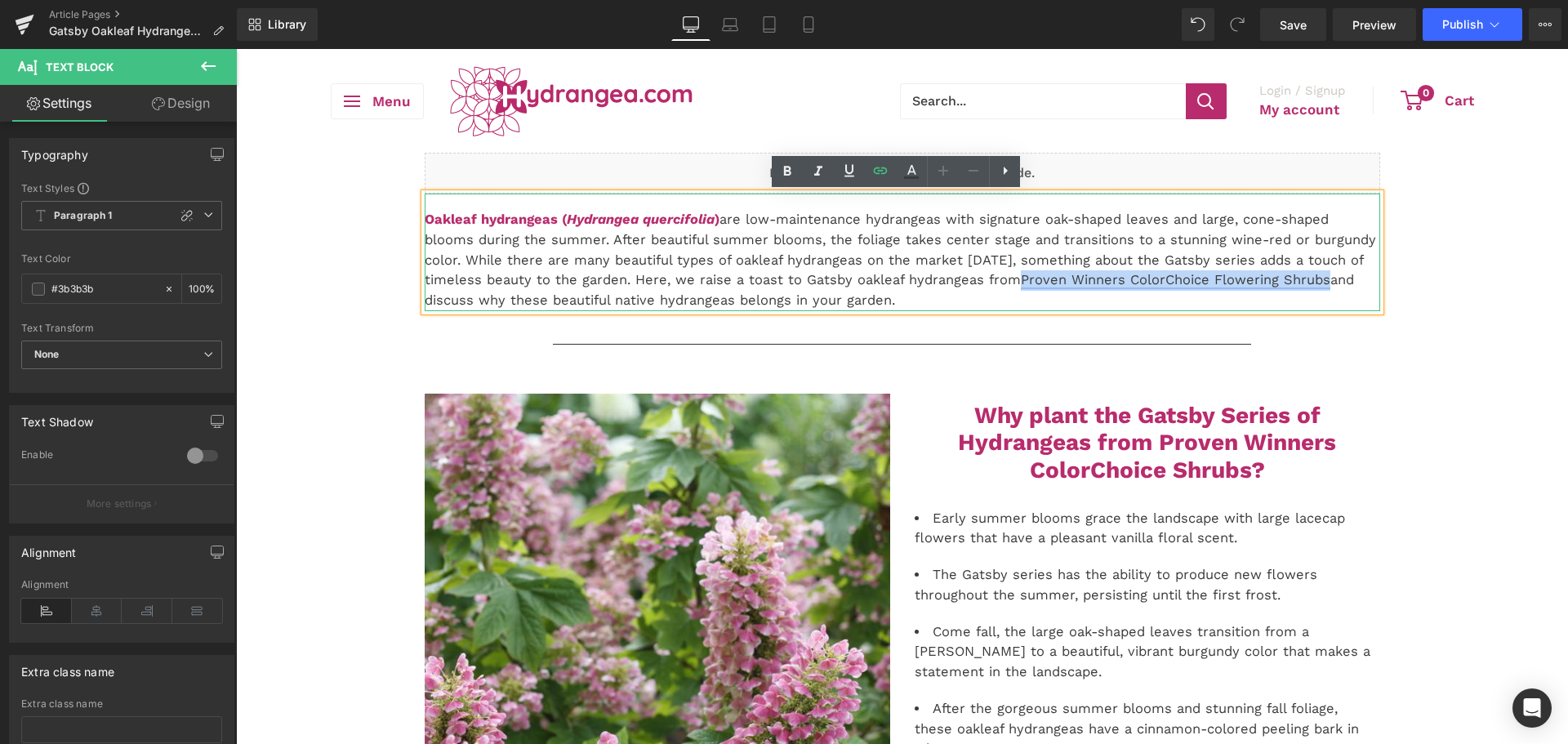
click at [1248, 280] on link "Proven Winners ColorChoice Flowering Shrubs" at bounding box center [1175, 279] width 309 height 16
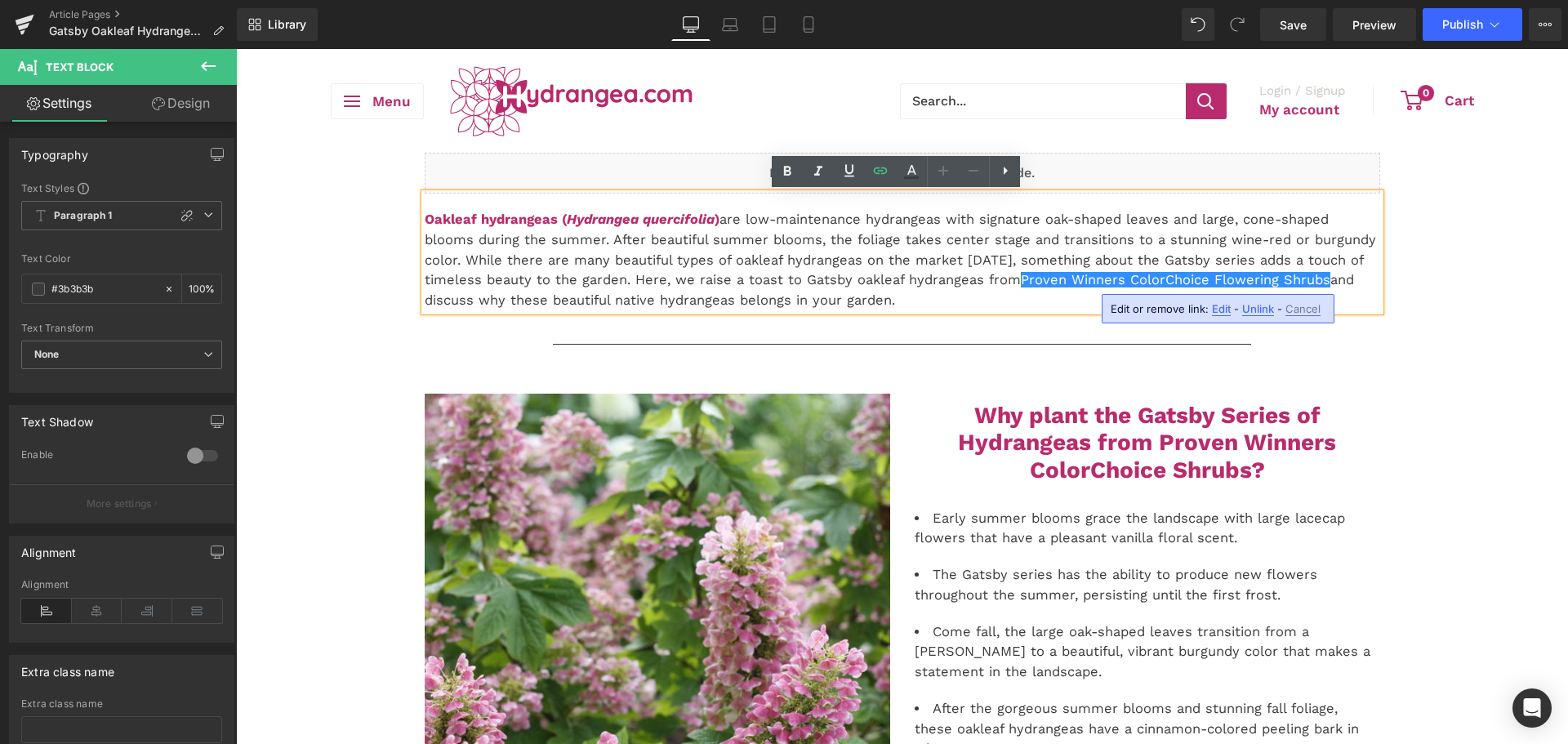
click at [1223, 307] on span "Edit" at bounding box center [1221, 308] width 19 height 14
click at [1353, 0] on div "Text Color Highlight Color rgba(184, 44, 109, 1) #b82c6d 100 % transparent tran…" at bounding box center [784, 0] width 1568 height 0
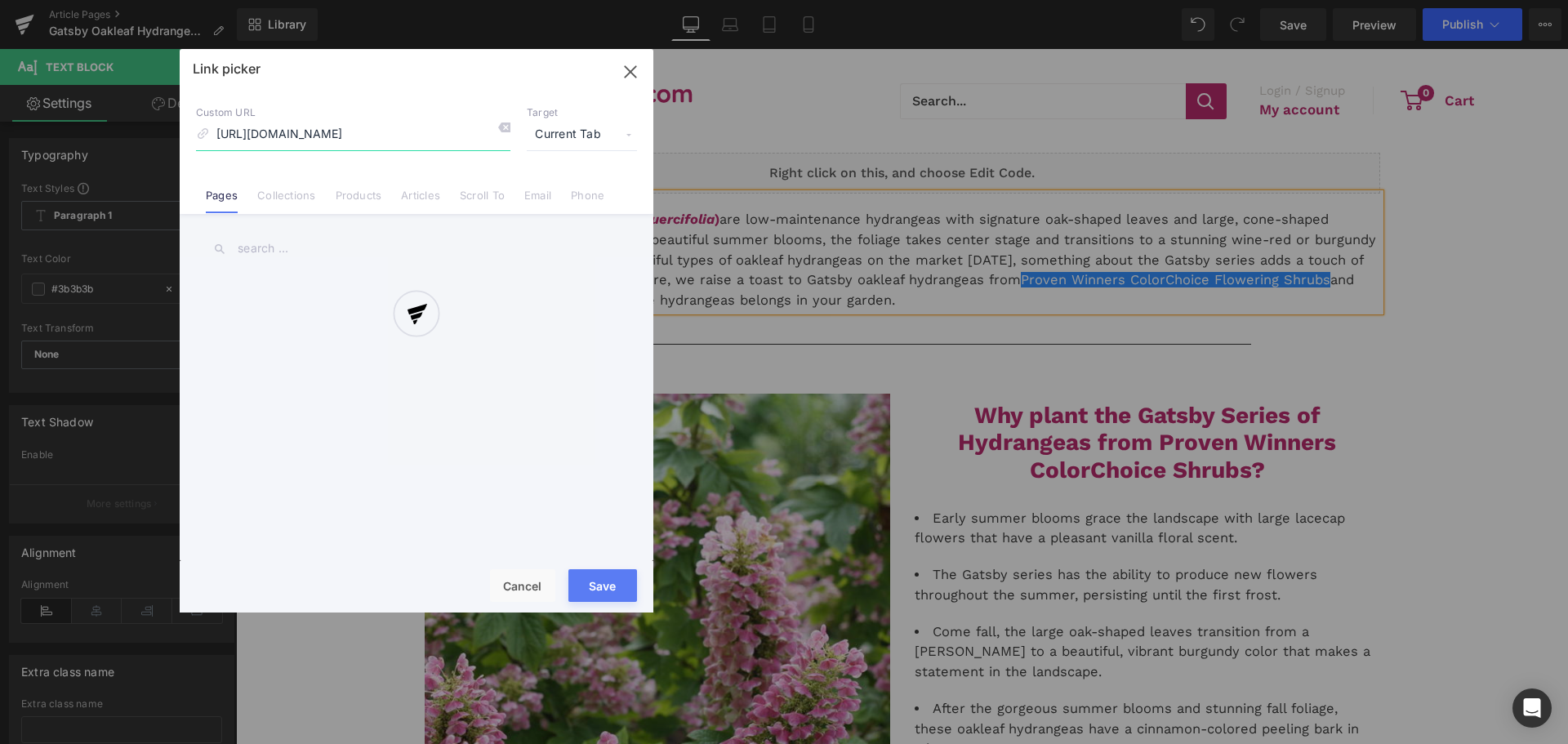
scroll to position [0, 165]
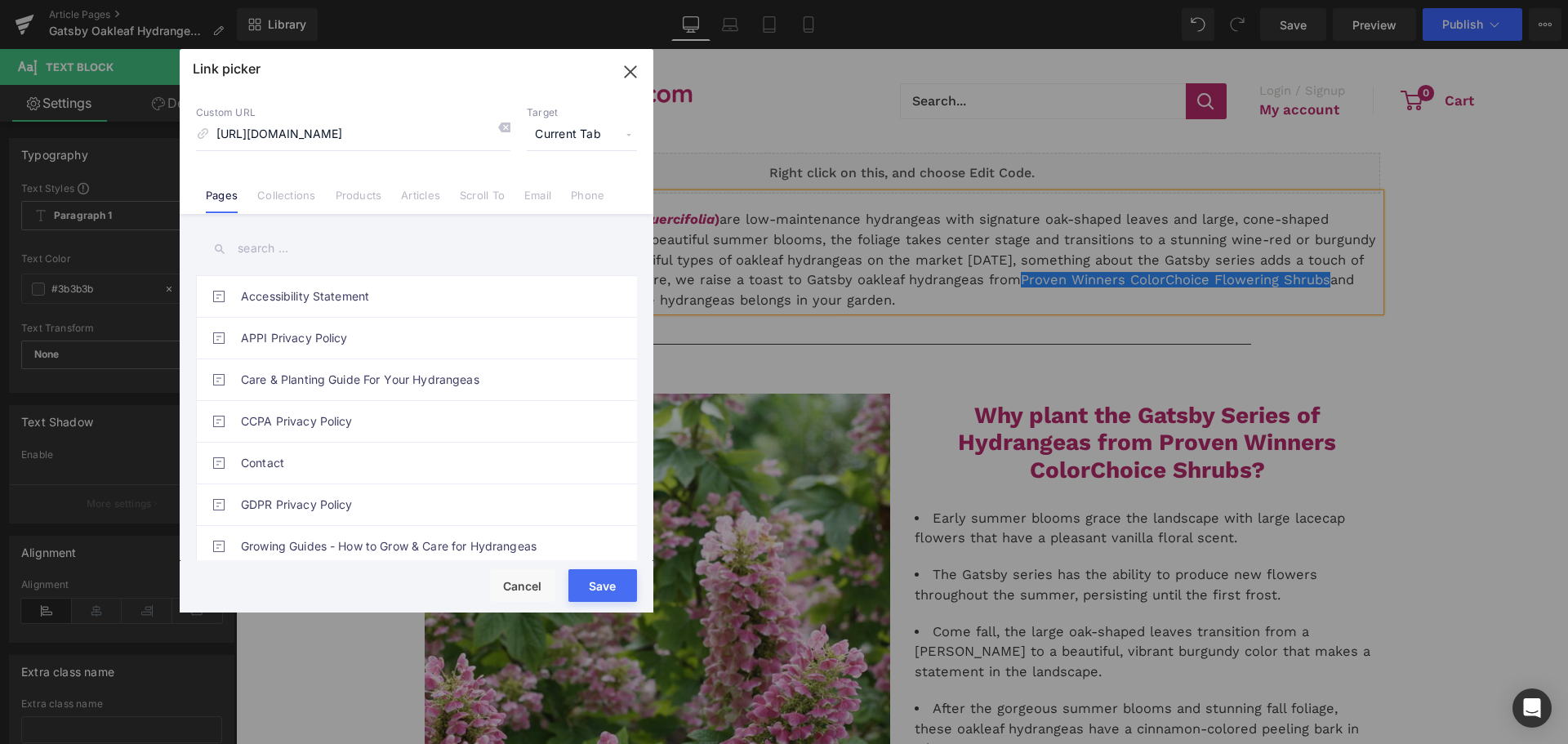
click at [593, 142] on span "Current Tab" at bounding box center [582, 135] width 110 height 31
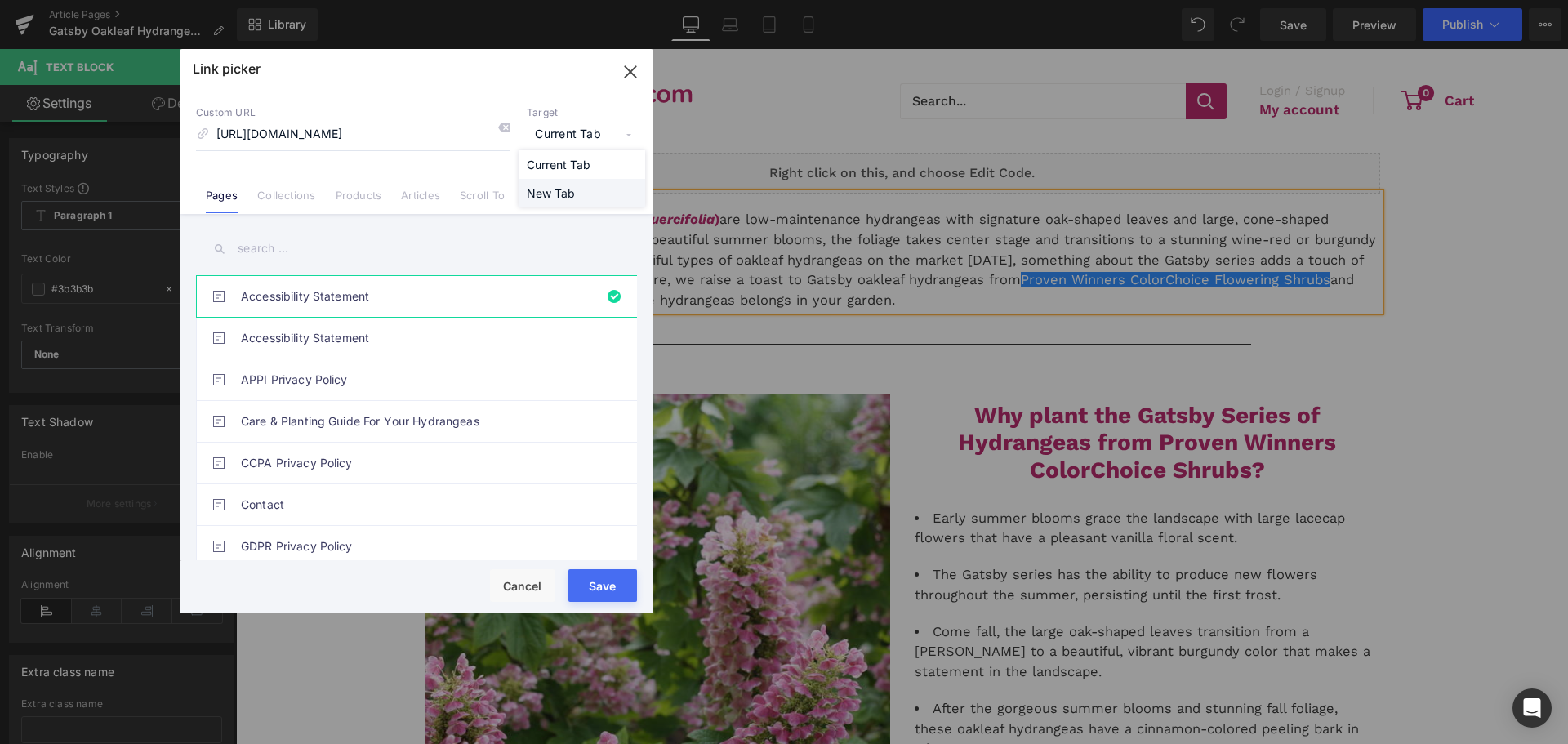
click at [552, 194] on li "New Tab" at bounding box center [582, 192] width 126 height 28
drag, startPoint x: 617, startPoint y: 579, endPoint x: 470, endPoint y: 465, distance: 186.0
click at [617, 579] on button "Save" at bounding box center [602, 586] width 69 height 33
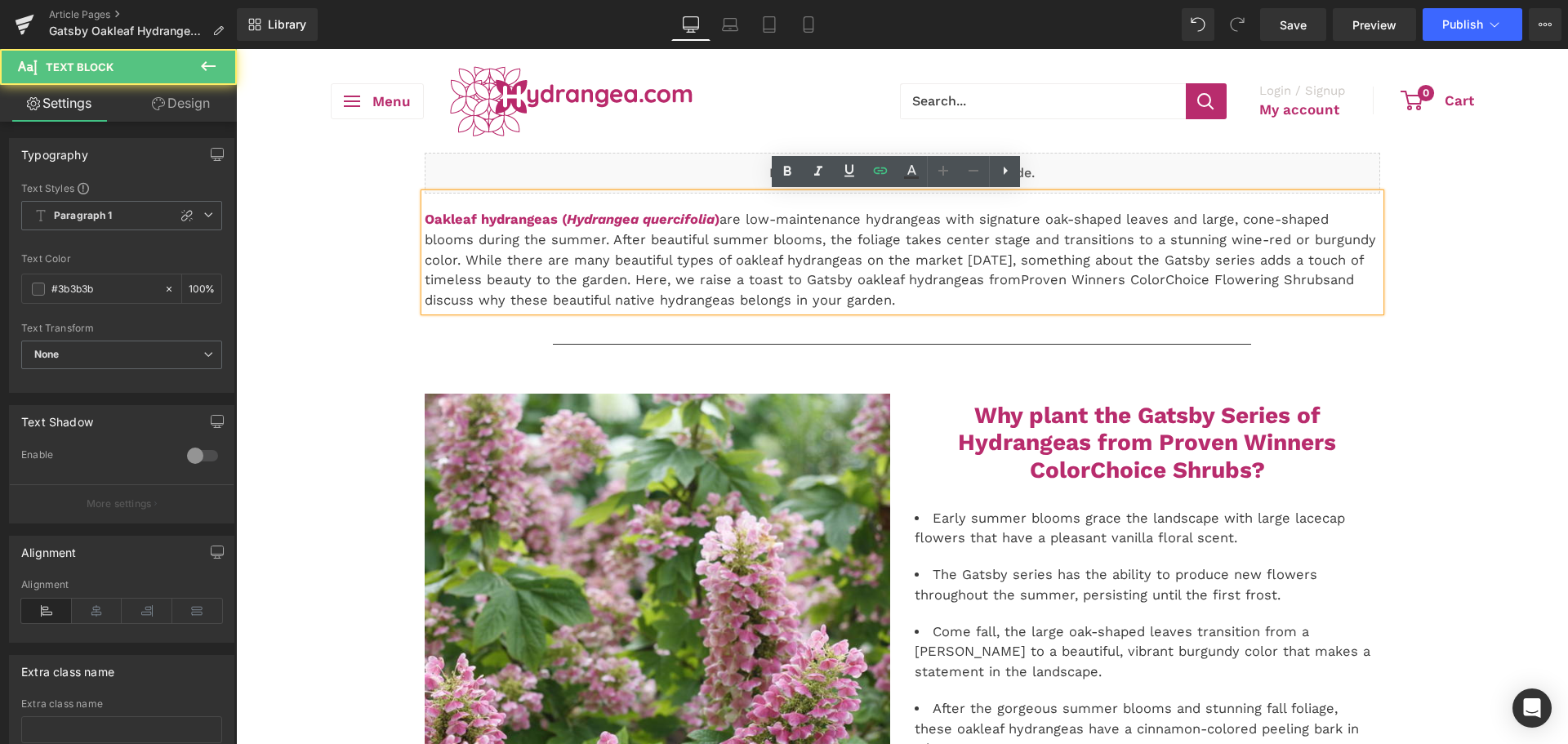
click at [949, 219] on p "Oakleaf hydrangeas ( Hydrangea quercifolia ) are low-maintenance hydrangeas wit…" at bounding box center [903, 260] width 956 height 102
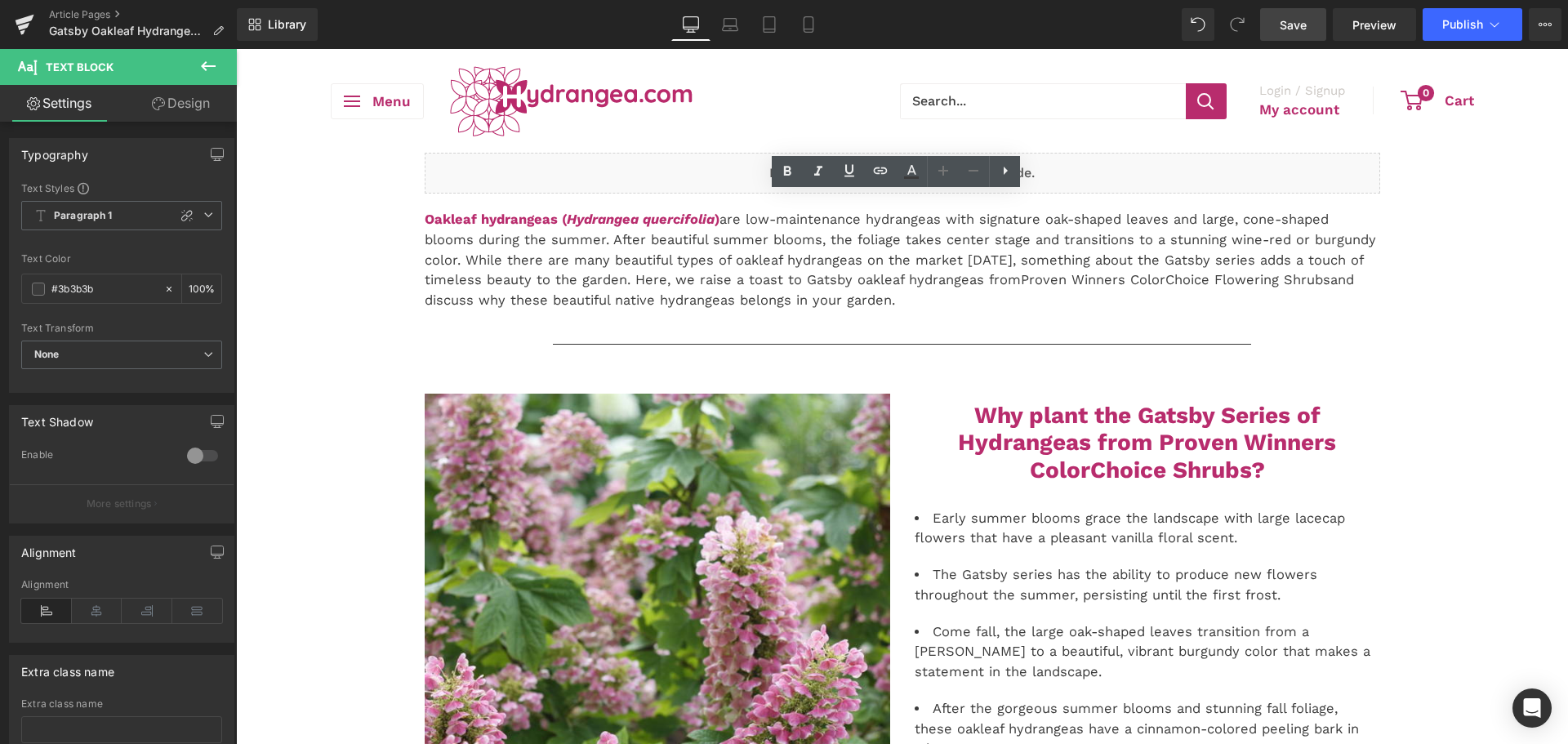
click at [1273, 23] on link "Save" at bounding box center [1293, 25] width 66 height 33
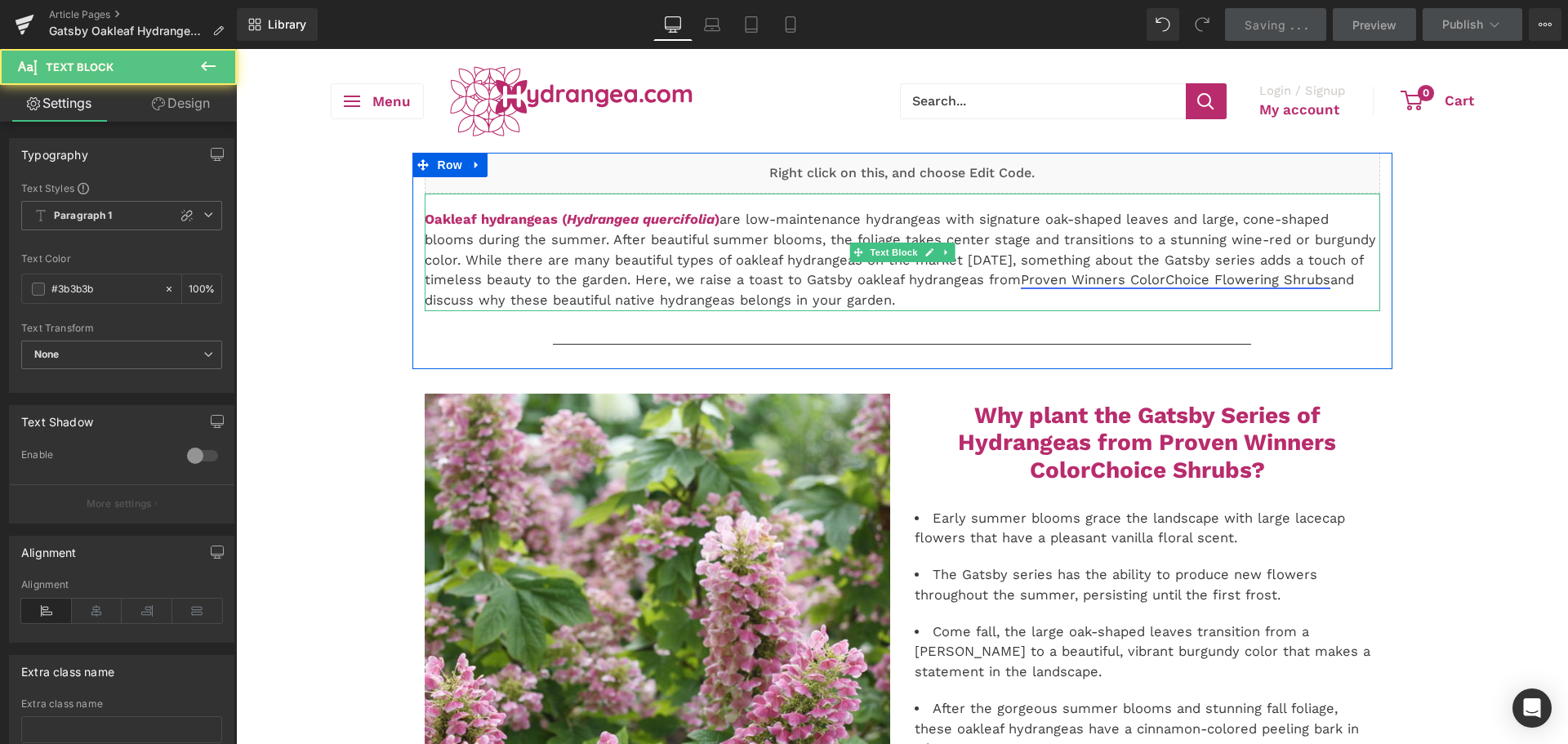
click at [1096, 278] on link "Proven Winners ColorChoice Flowering Shrubs" at bounding box center [1175, 279] width 309 height 16
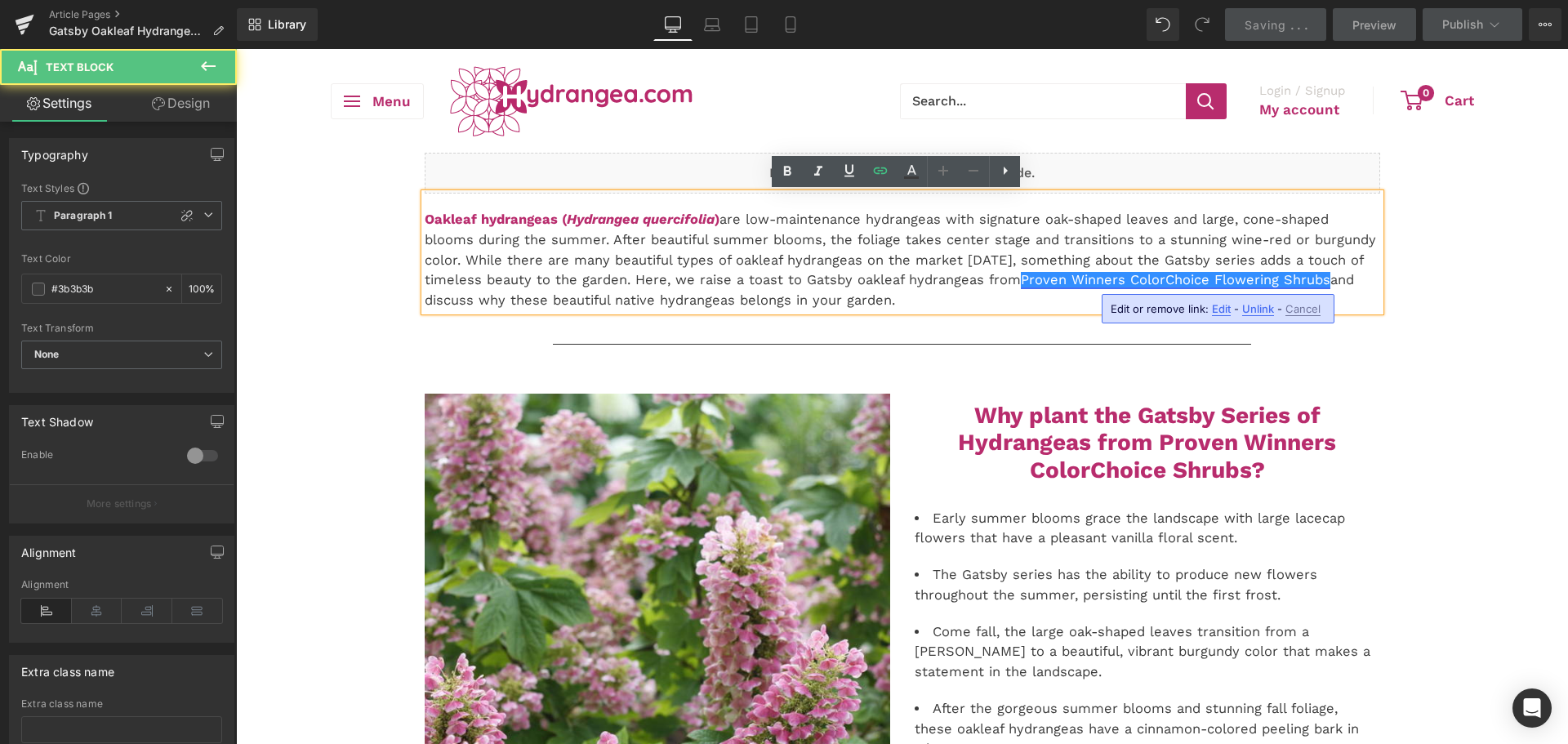
click at [1096, 278] on link "Proven Winners ColorChoice Flowering Shrubs" at bounding box center [1175, 279] width 309 height 16
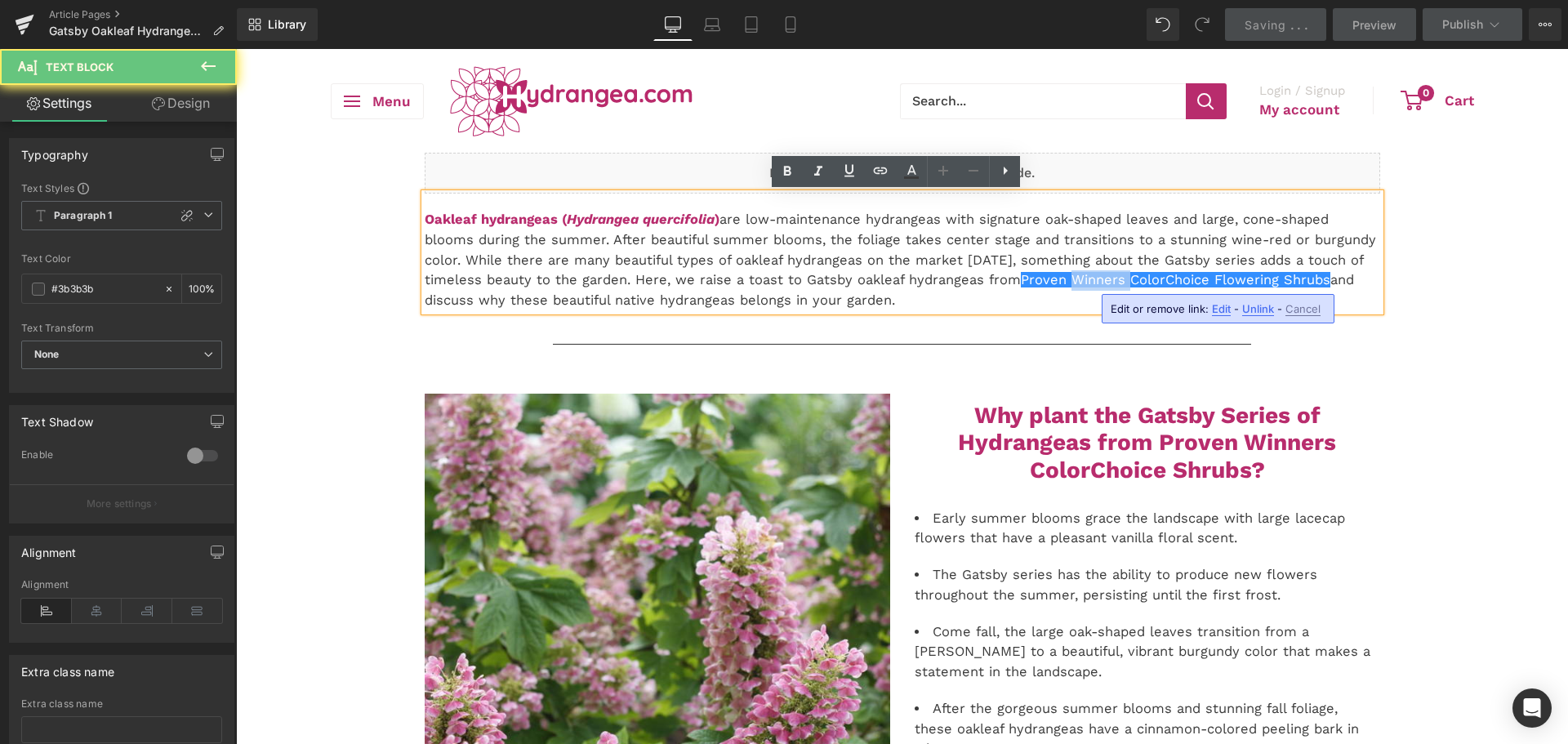
click at [932, 269] on p "Oakleaf hydrangeas ( Hydrangea quercifolia ) are low-maintenance hydrangeas wit…" at bounding box center [903, 260] width 956 height 102
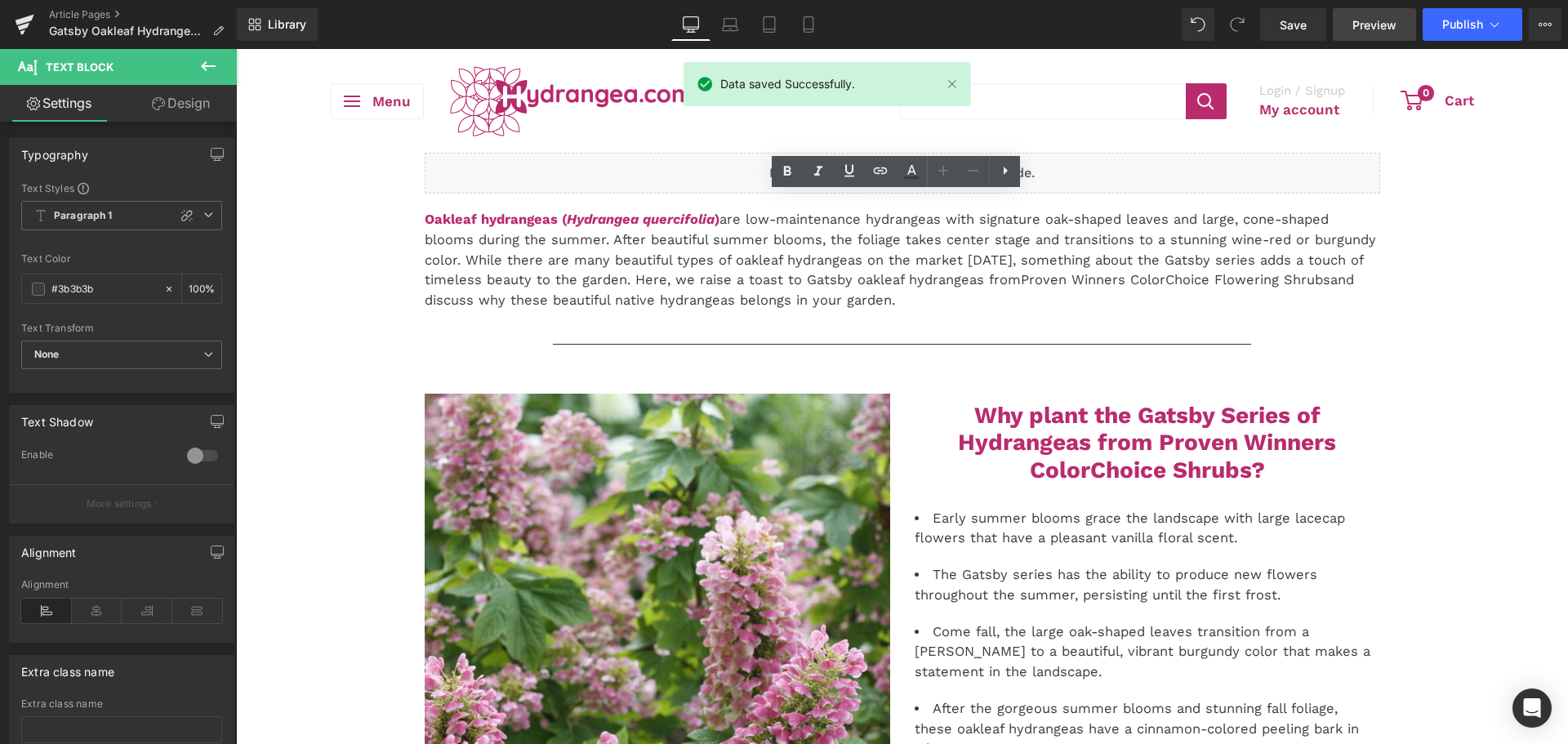
click at [1371, 27] on span "Preview" at bounding box center [1375, 25] width 44 height 17
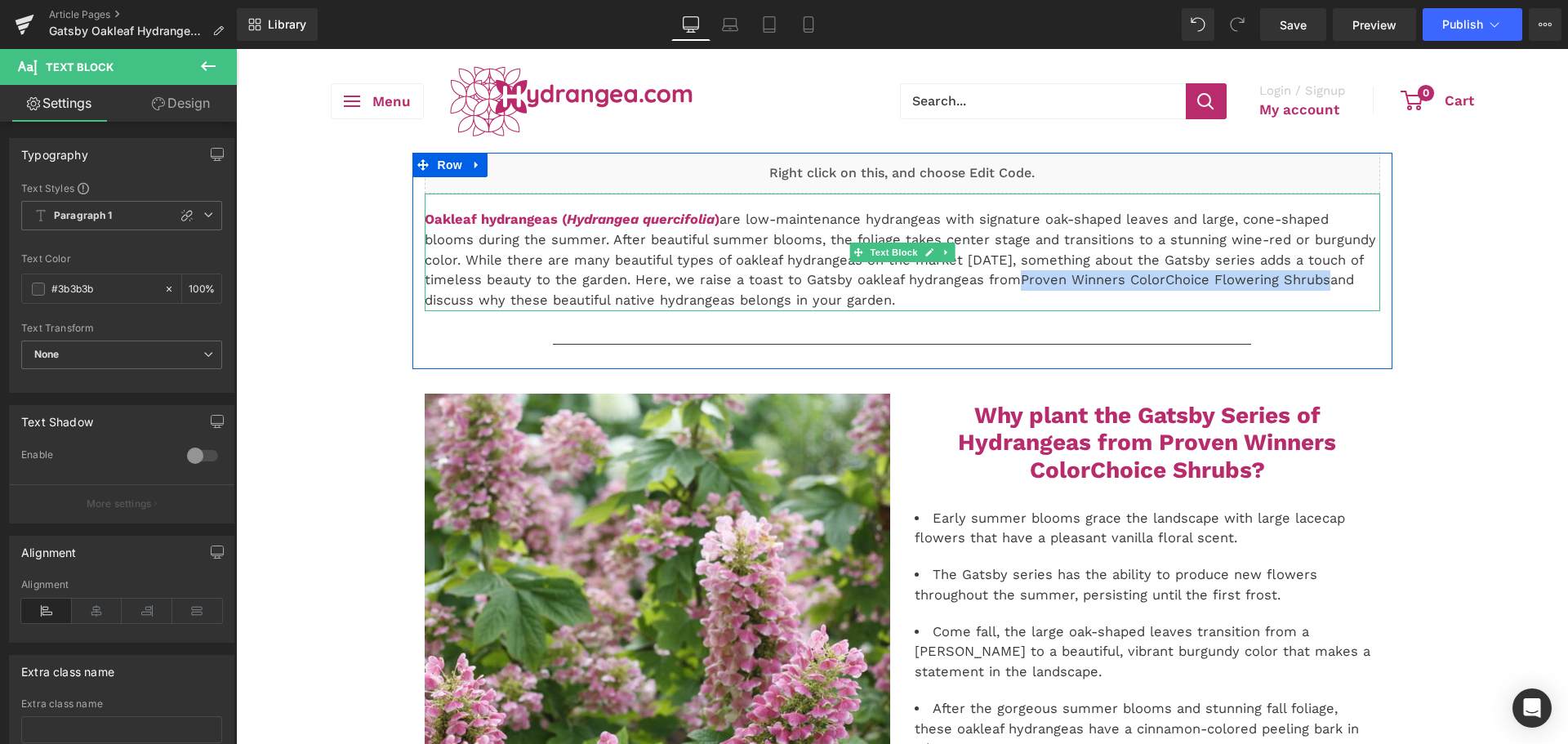
drag, startPoint x: 1006, startPoint y: 281, endPoint x: 1314, endPoint y: 278, distance: 308.0
click at [1314, 278] on p "Oakleaf hydrangeas ( Hydrangea quercifolia ) are low-maintenance hydrangeas wit…" at bounding box center [903, 260] width 956 height 102
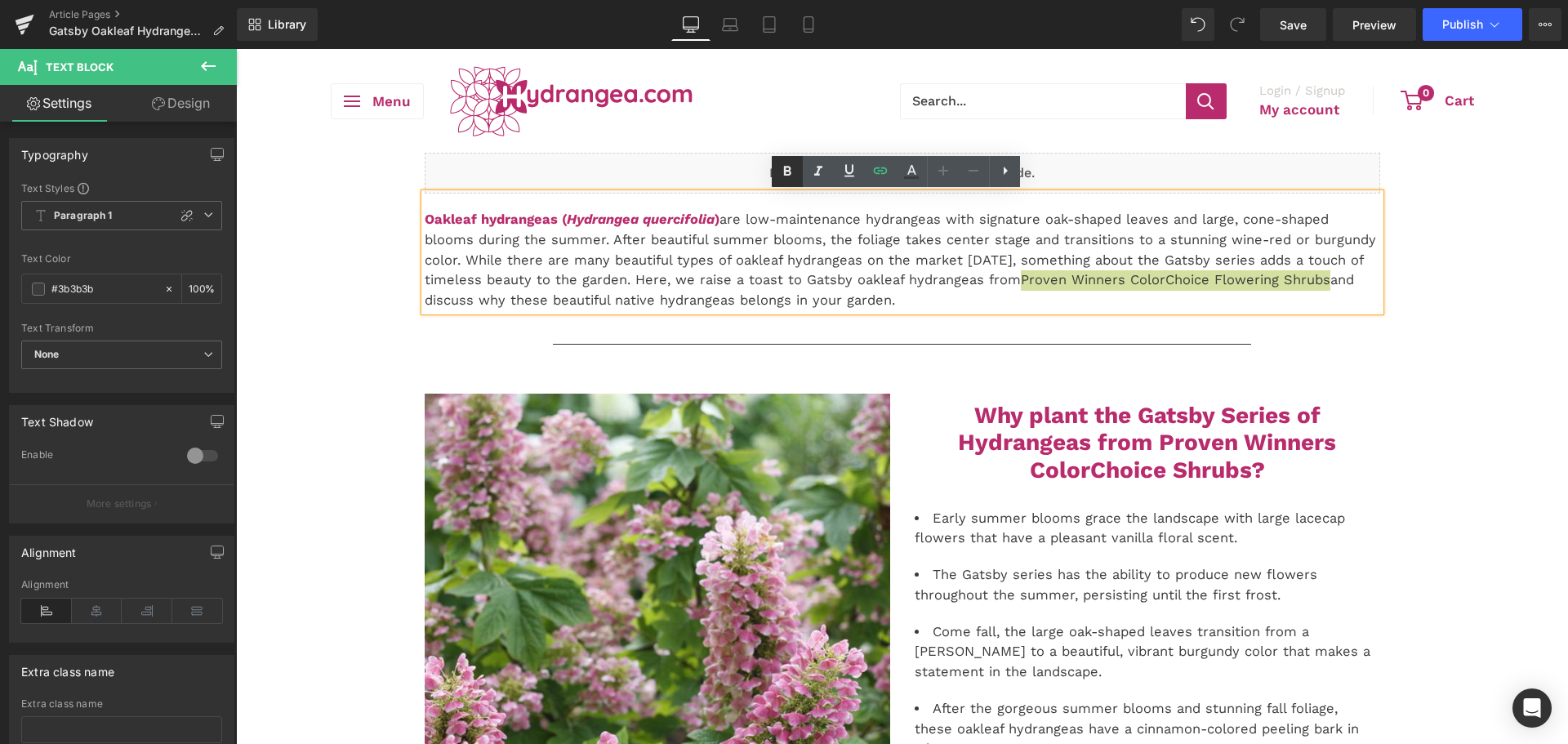
click at [797, 167] on link at bounding box center [787, 171] width 31 height 31
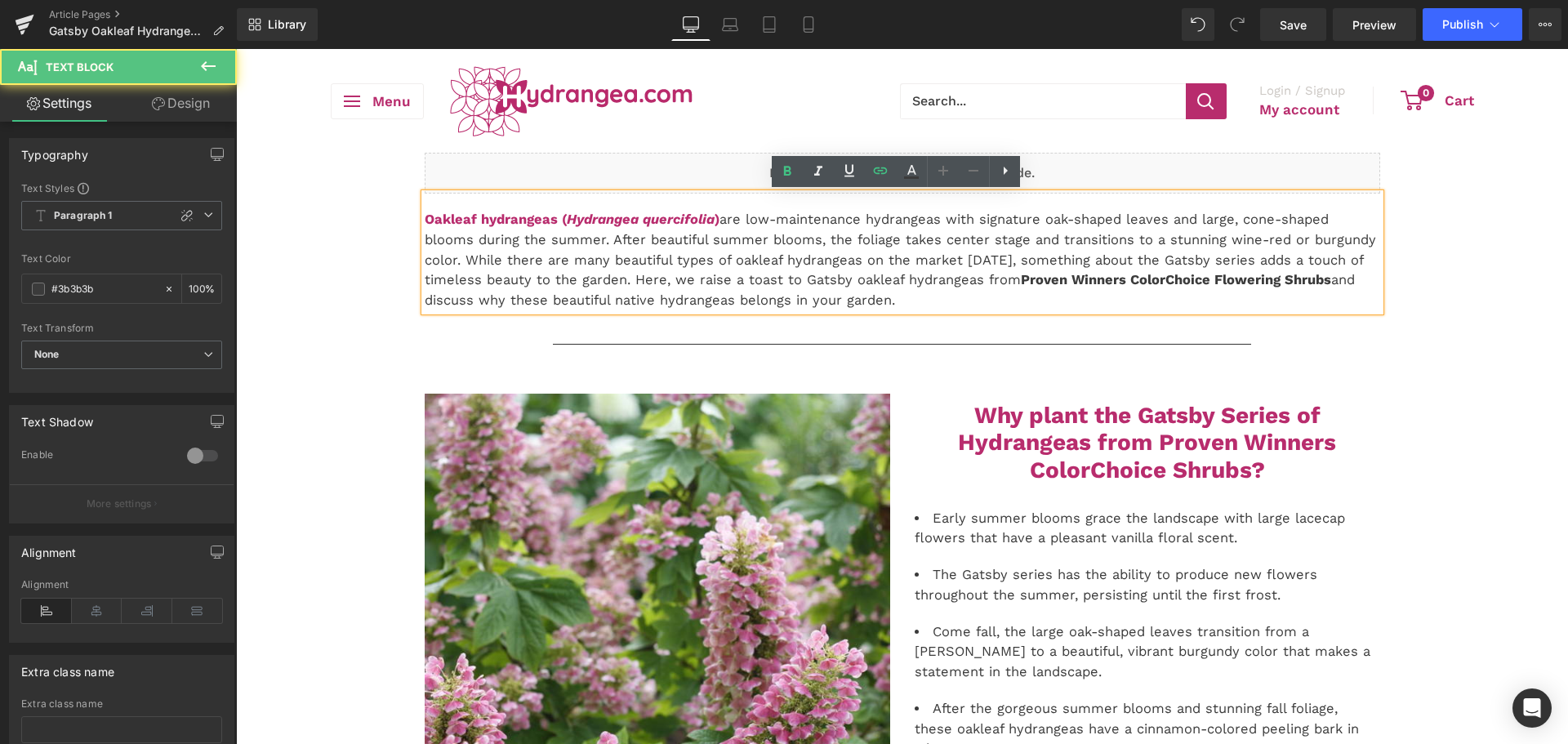
click at [911, 237] on p "Oakleaf hydrangeas ( Hydrangea quercifolia ) are low-maintenance hydrangeas wit…" at bounding box center [903, 260] width 956 height 102
click at [1162, 433] on strong "Why plant the Gatsby Series of Hydrangeas from Proven Winners ColorChoice Shrub…" at bounding box center [1147, 442] width 378 height 81
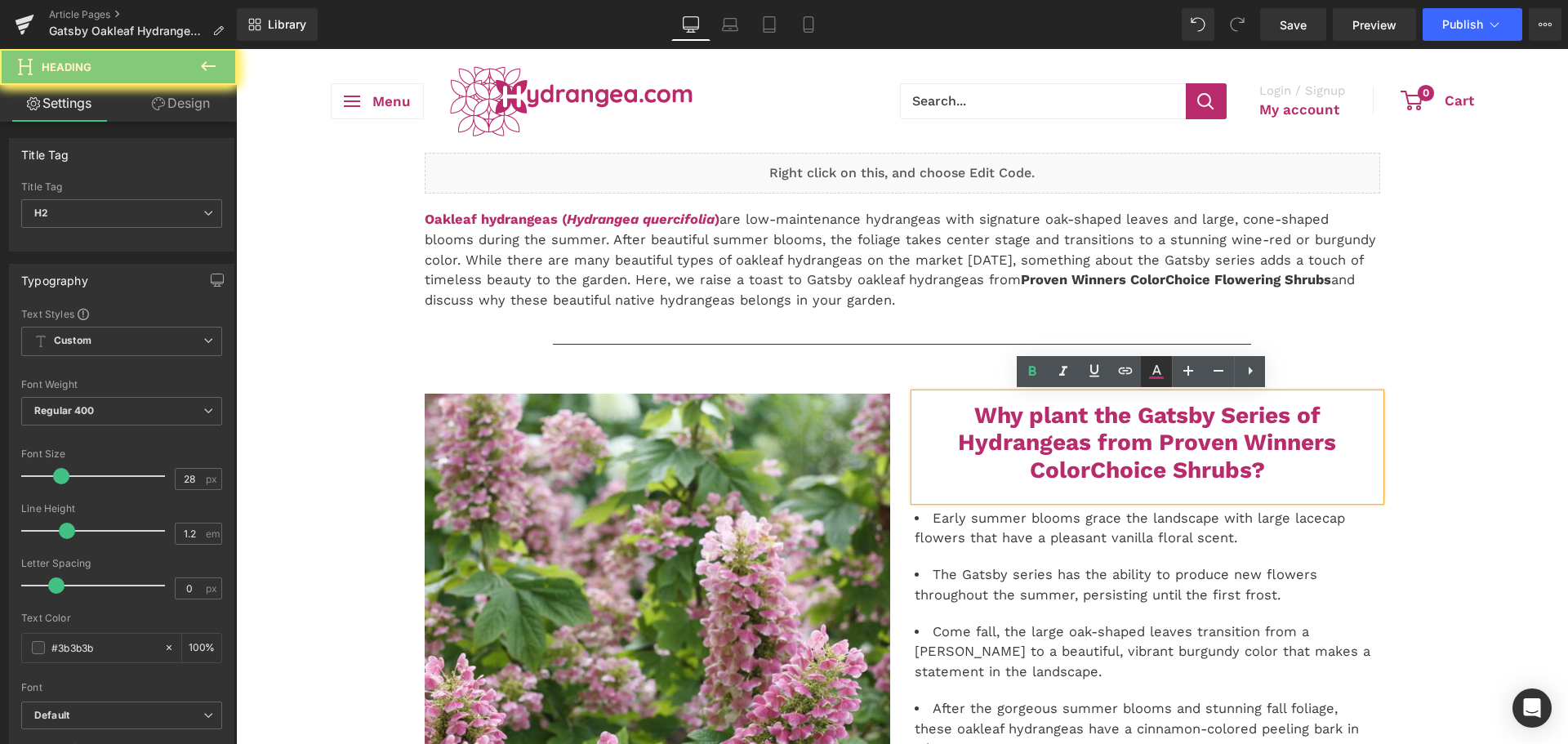
click at [1166, 376] on link at bounding box center [1157, 372] width 31 height 31
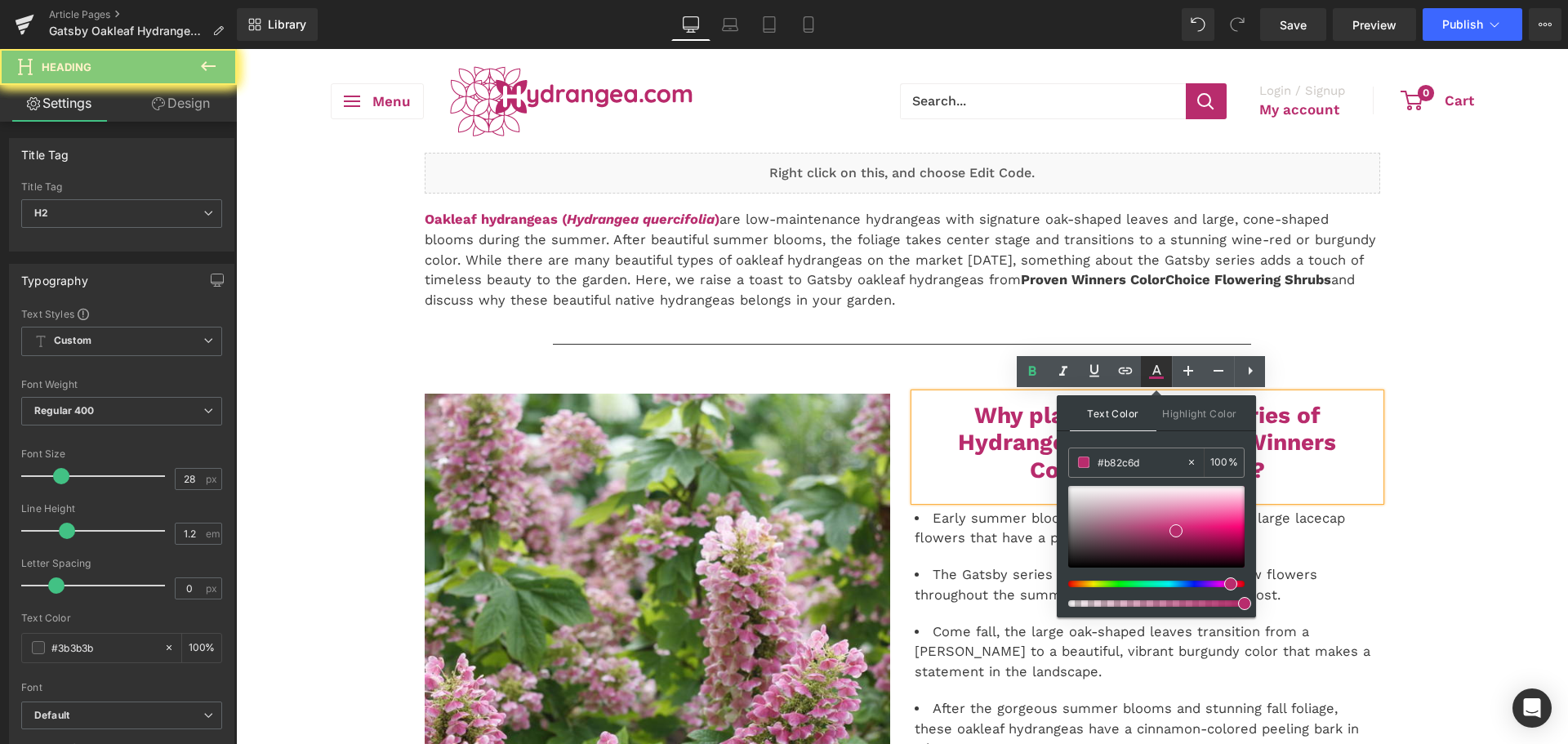
type input "100"
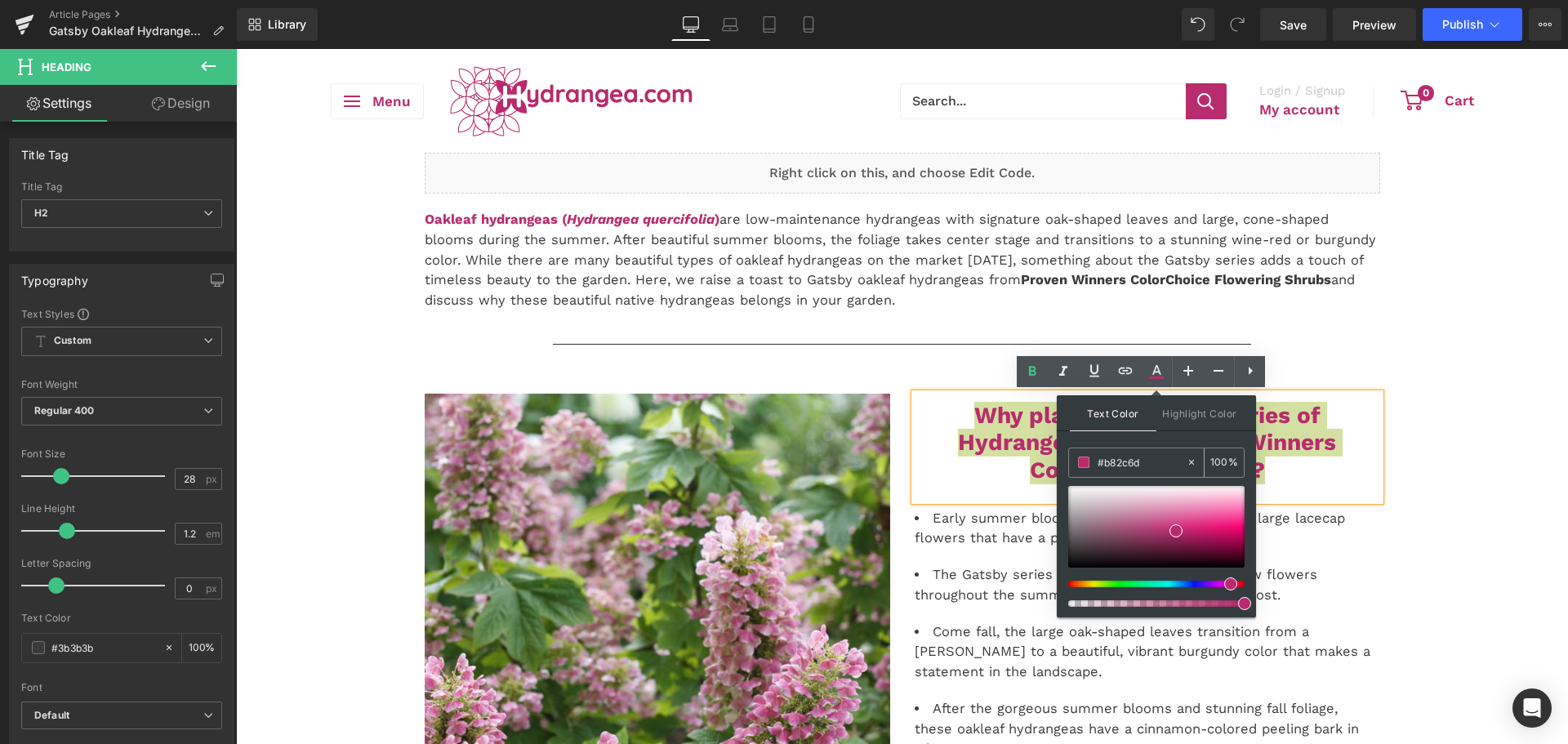
click at [1115, 455] on input "#b82c6d" at bounding box center [1141, 462] width 88 height 18
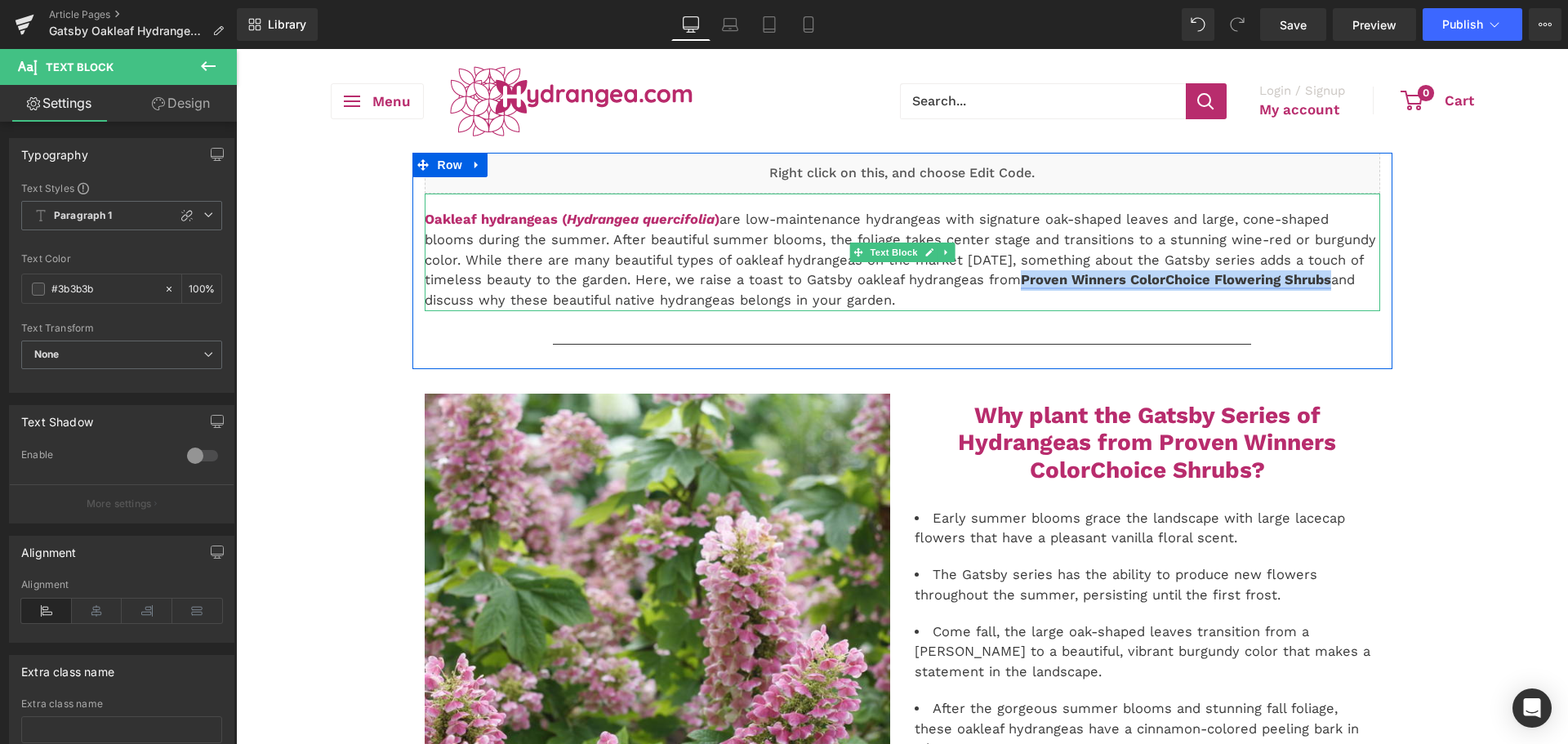
drag, startPoint x: 1007, startPoint y: 284, endPoint x: 1314, endPoint y: 283, distance: 307.0
click at [1314, 283] on p "Oakleaf hydrangeas ( Hydrangea quercifolia ) are low-maintenance hydrangeas wit…" at bounding box center [903, 260] width 956 height 102
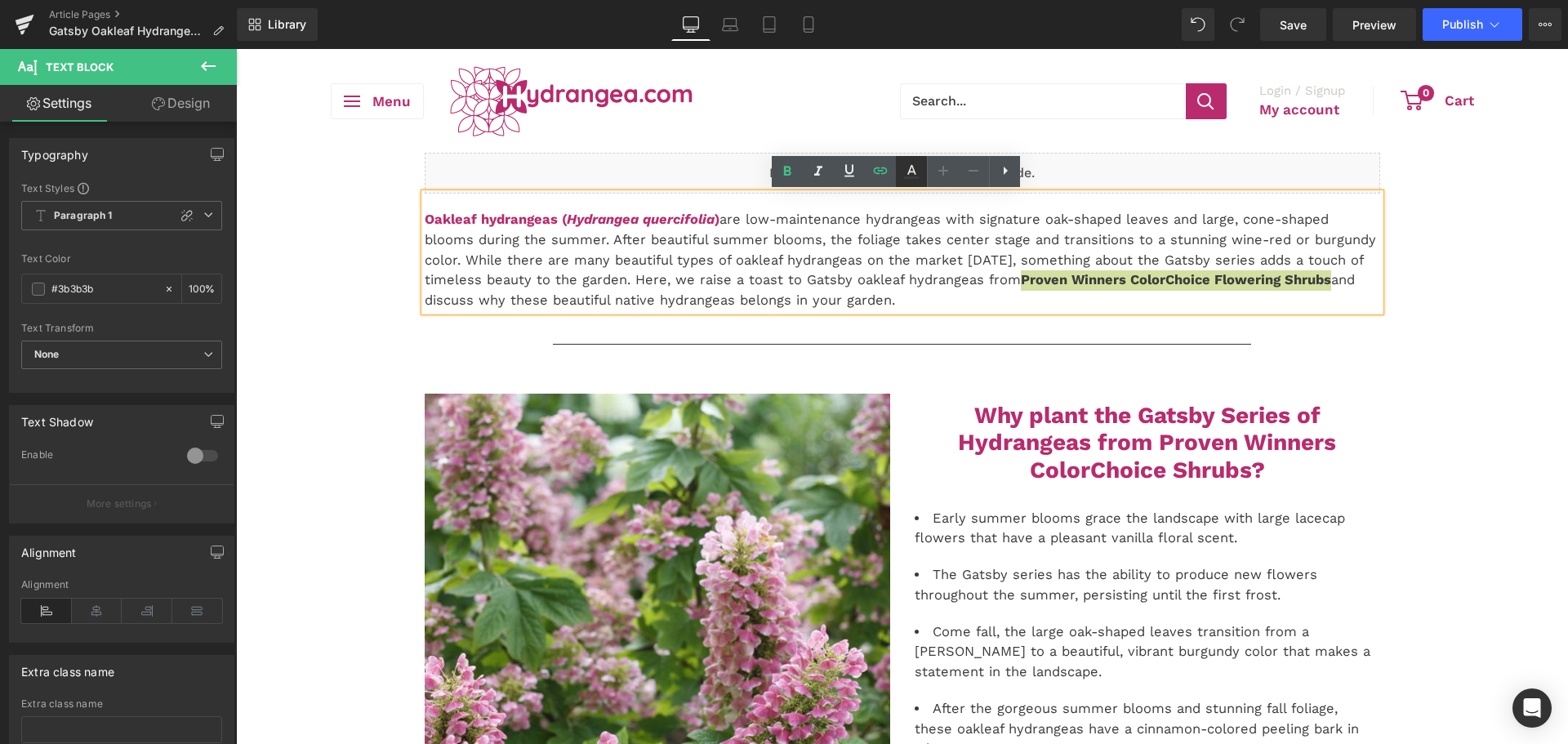
click at [906, 161] on link at bounding box center [912, 171] width 31 height 31
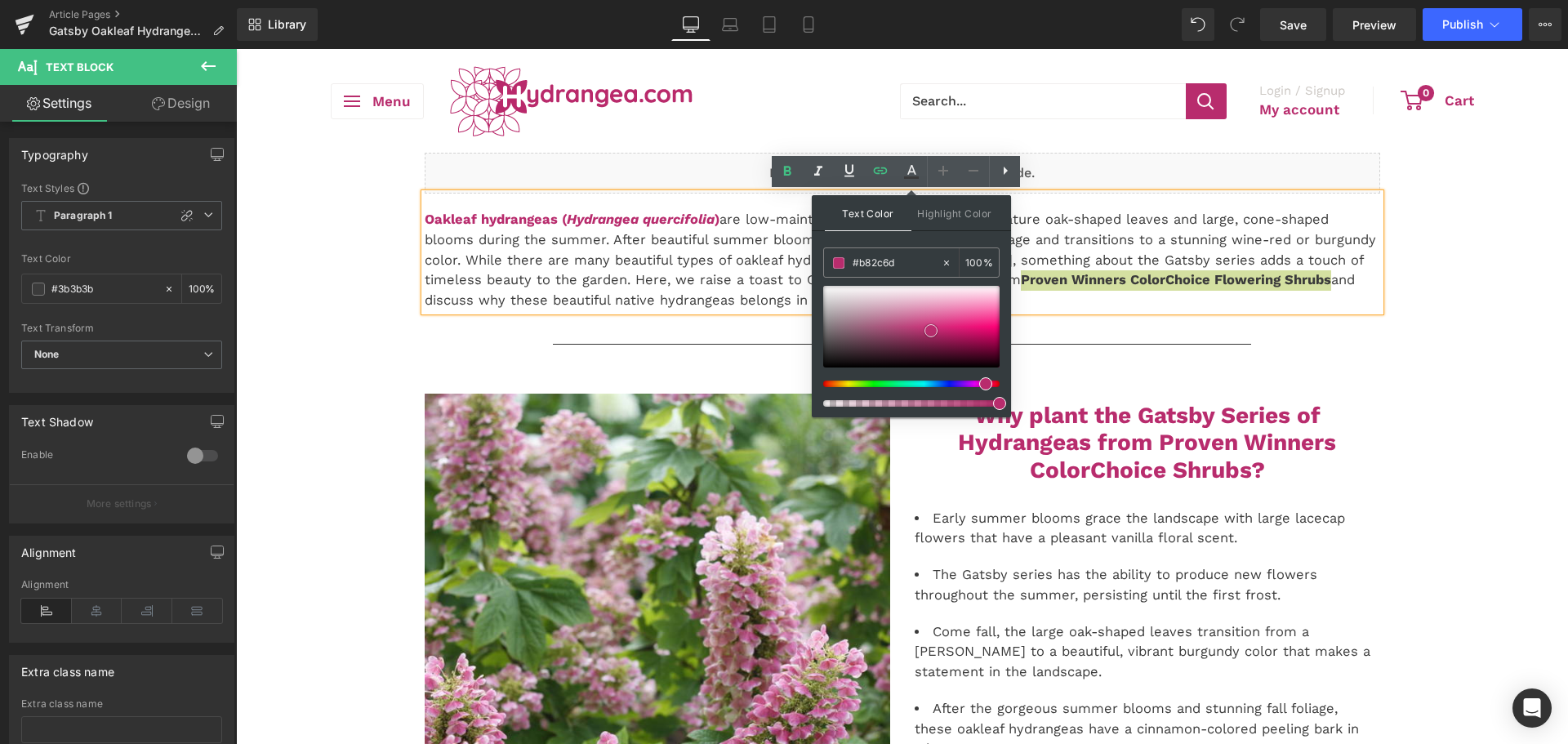
click at [930, 331] on span at bounding box center [931, 330] width 13 height 13
click at [931, 331] on span at bounding box center [931, 330] width 13 height 13
click at [236, 49] on div at bounding box center [236, 49] width 0 height 0
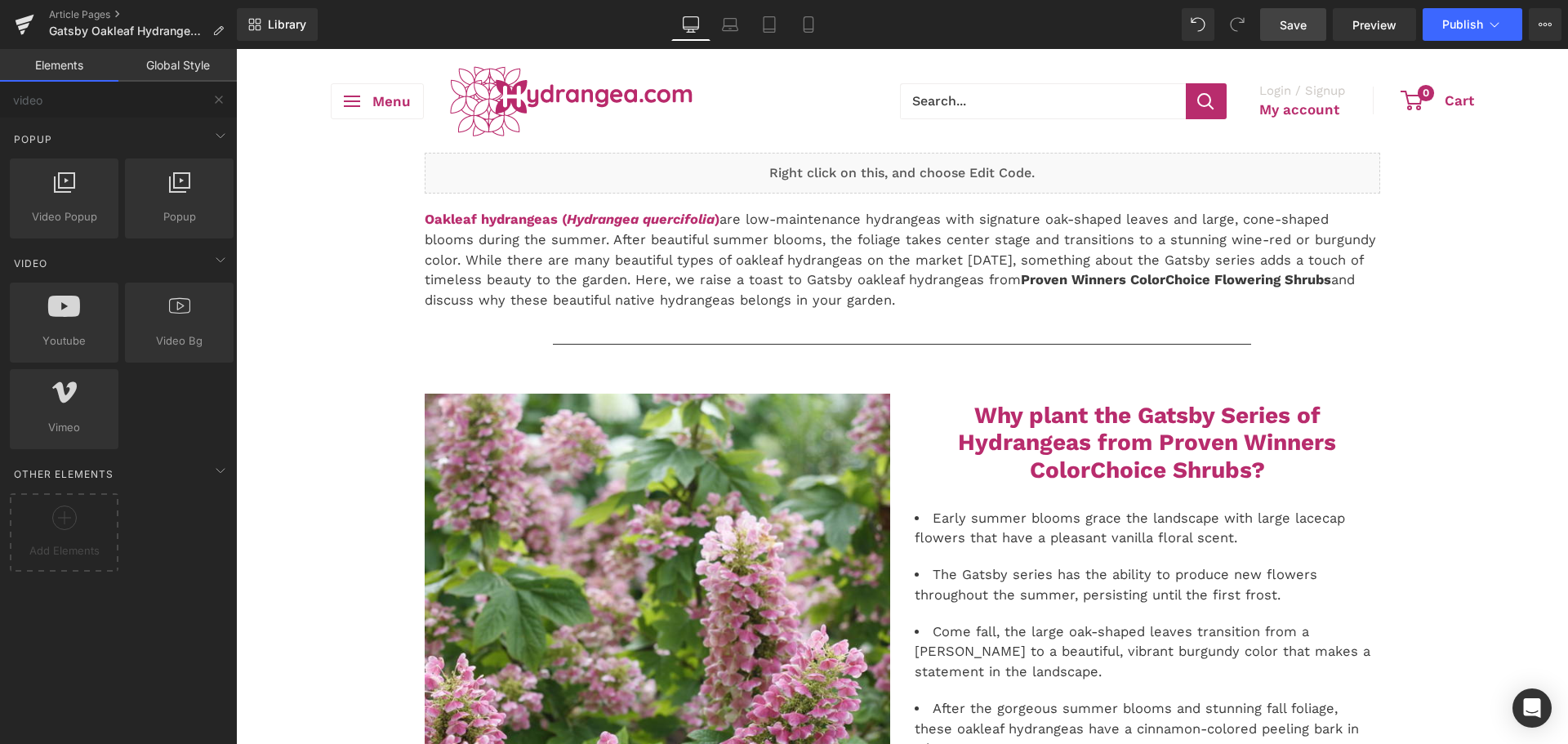
click at [1303, 27] on span "Save" at bounding box center [1292, 25] width 27 height 17
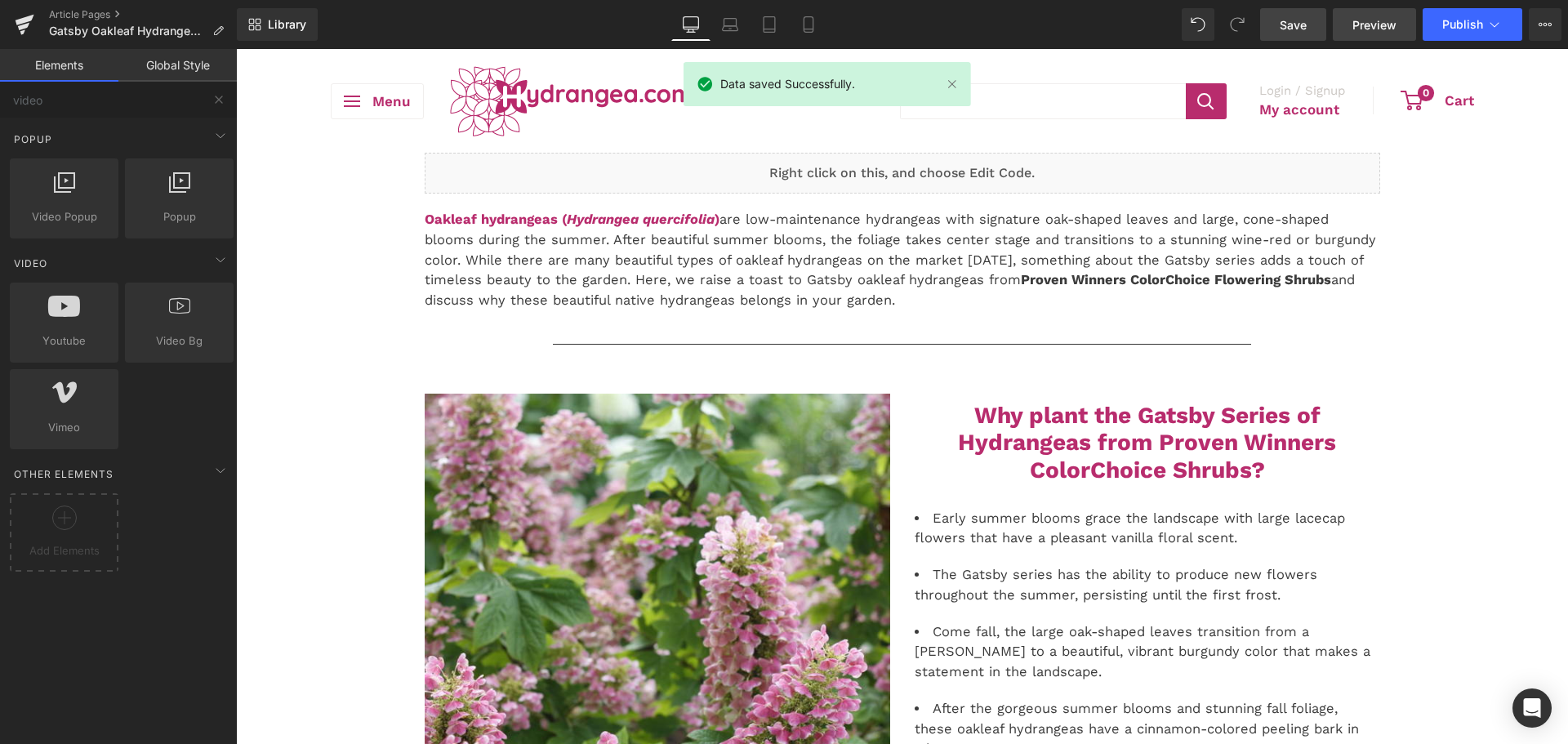
click at [1371, 28] on span "Preview" at bounding box center [1375, 25] width 44 height 17
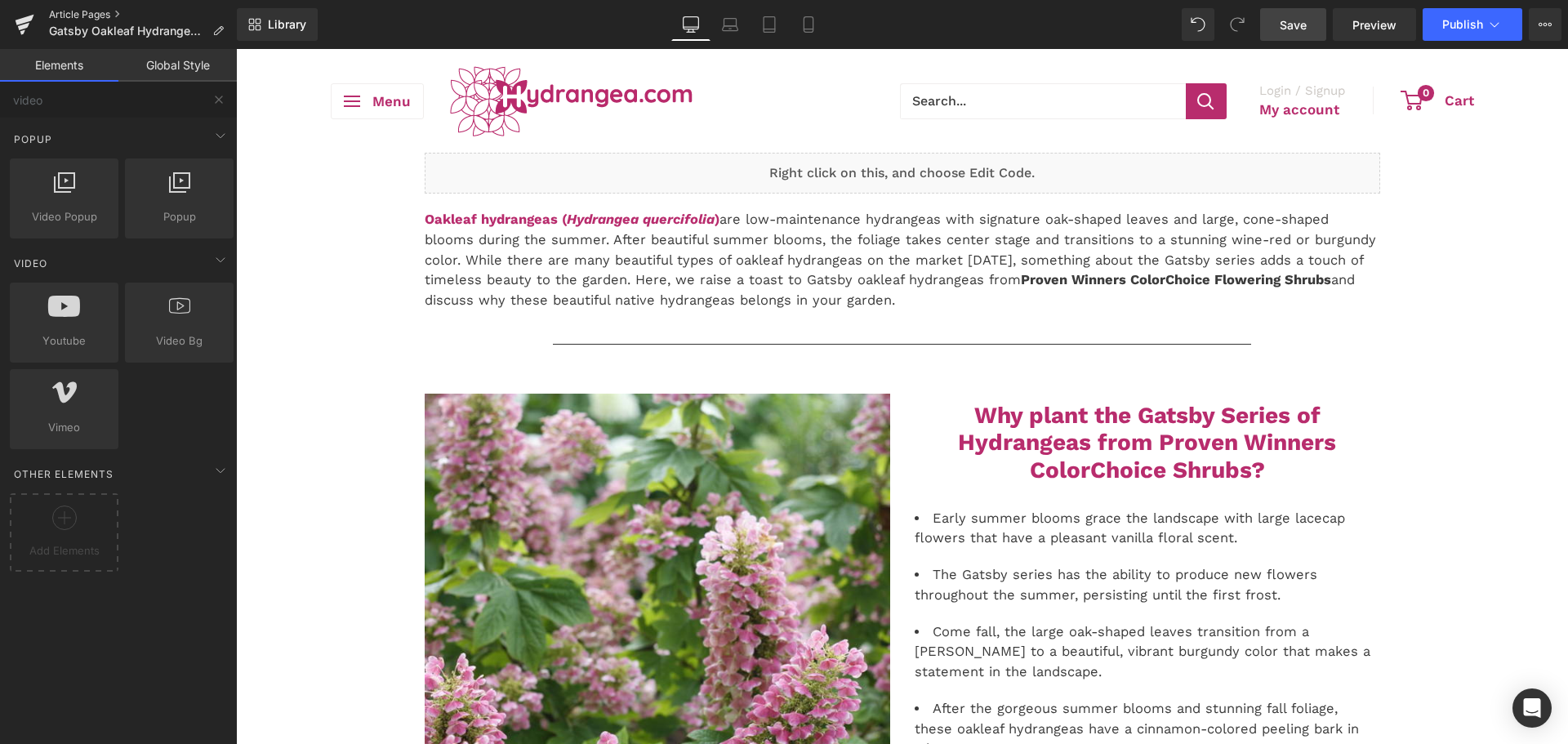
click at [83, 10] on link "Article Pages" at bounding box center [143, 15] width 188 height 13
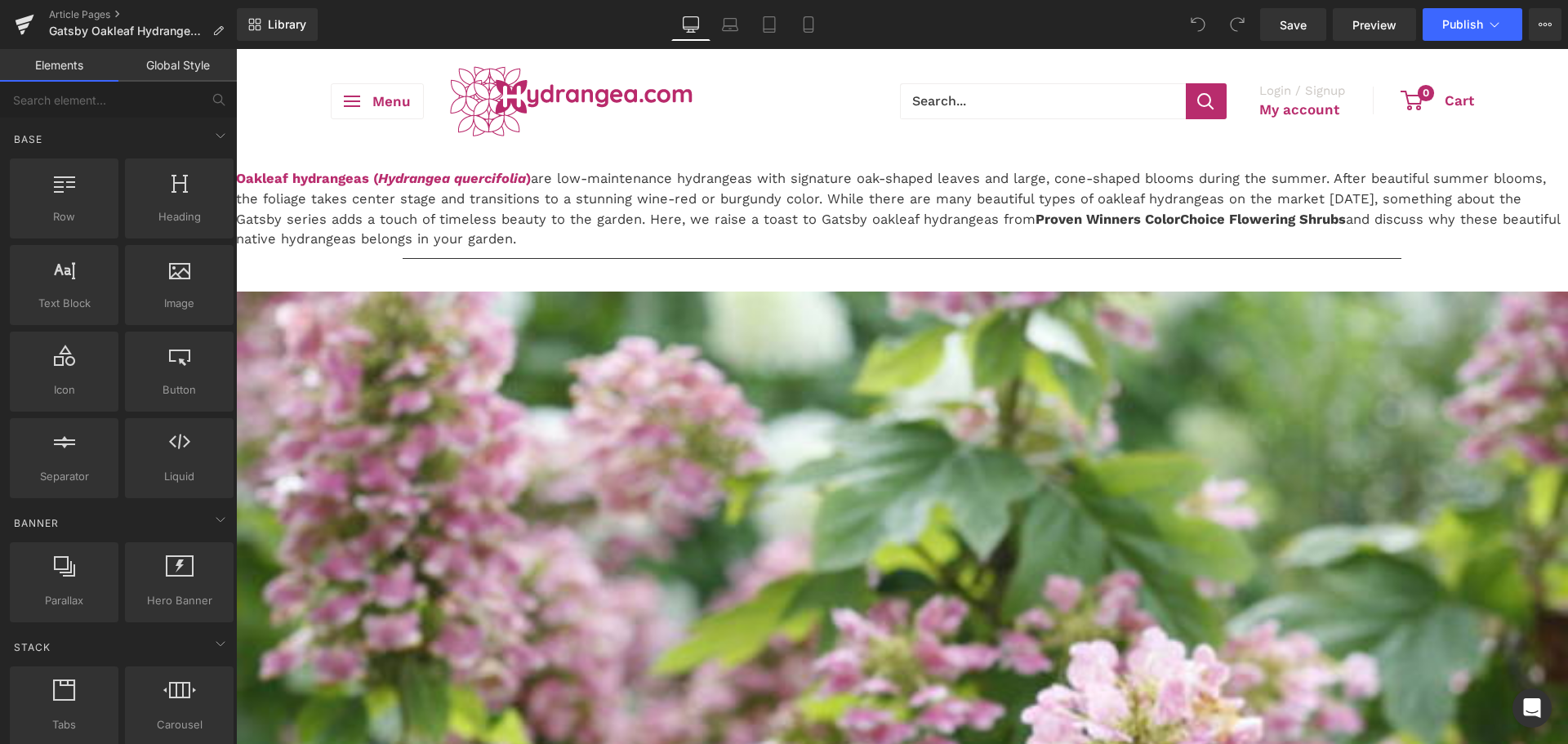
click at [1058, 227] on link "Proven Winners ColorChoice Flowering Shrubs" at bounding box center [1190, 219] width 310 height 16
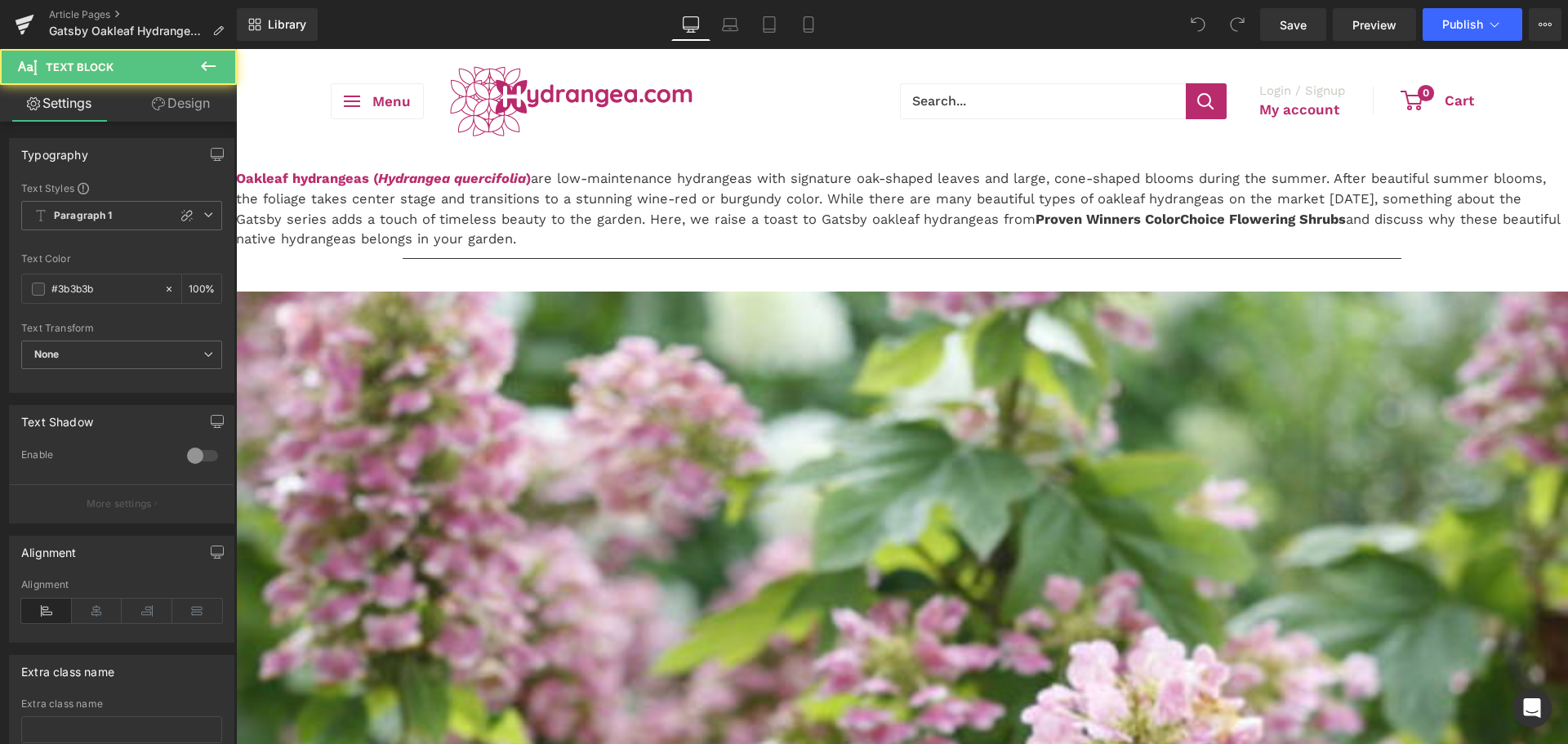
click at [1325, 250] on p "Oakleaf hydrangeas ( Hydrangea quercifolia ) are low-maintenance hydrangeas wit…" at bounding box center [902, 210] width 1332 height 81
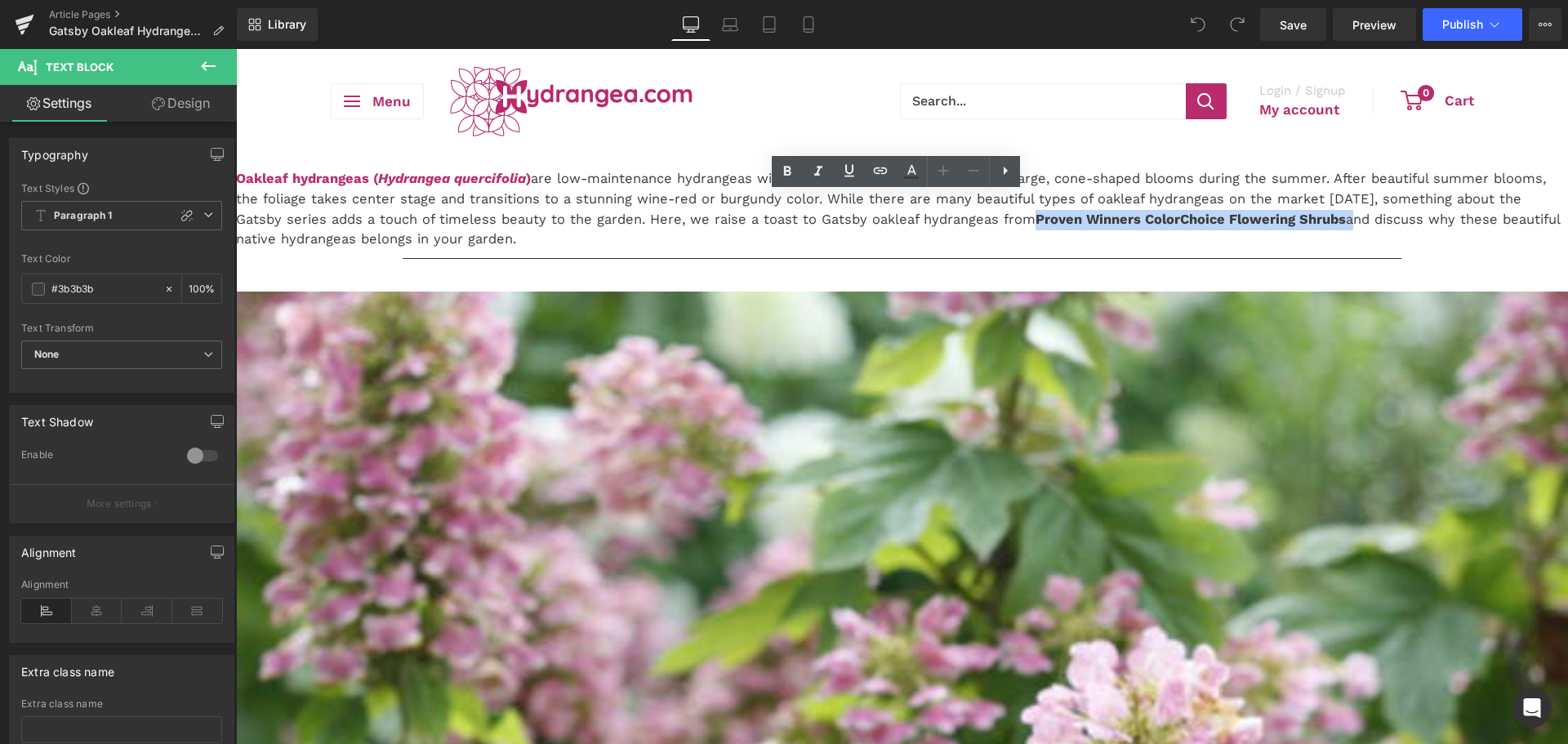
drag, startPoint x: 1321, startPoint y: 282, endPoint x: 999, endPoint y: 274, distance: 322.1
click at [999, 250] on p "Oakleaf hydrangeas ( Hydrangea quercifolia ) are low-maintenance hydrangeas wit…" at bounding box center [902, 210] width 1332 height 81
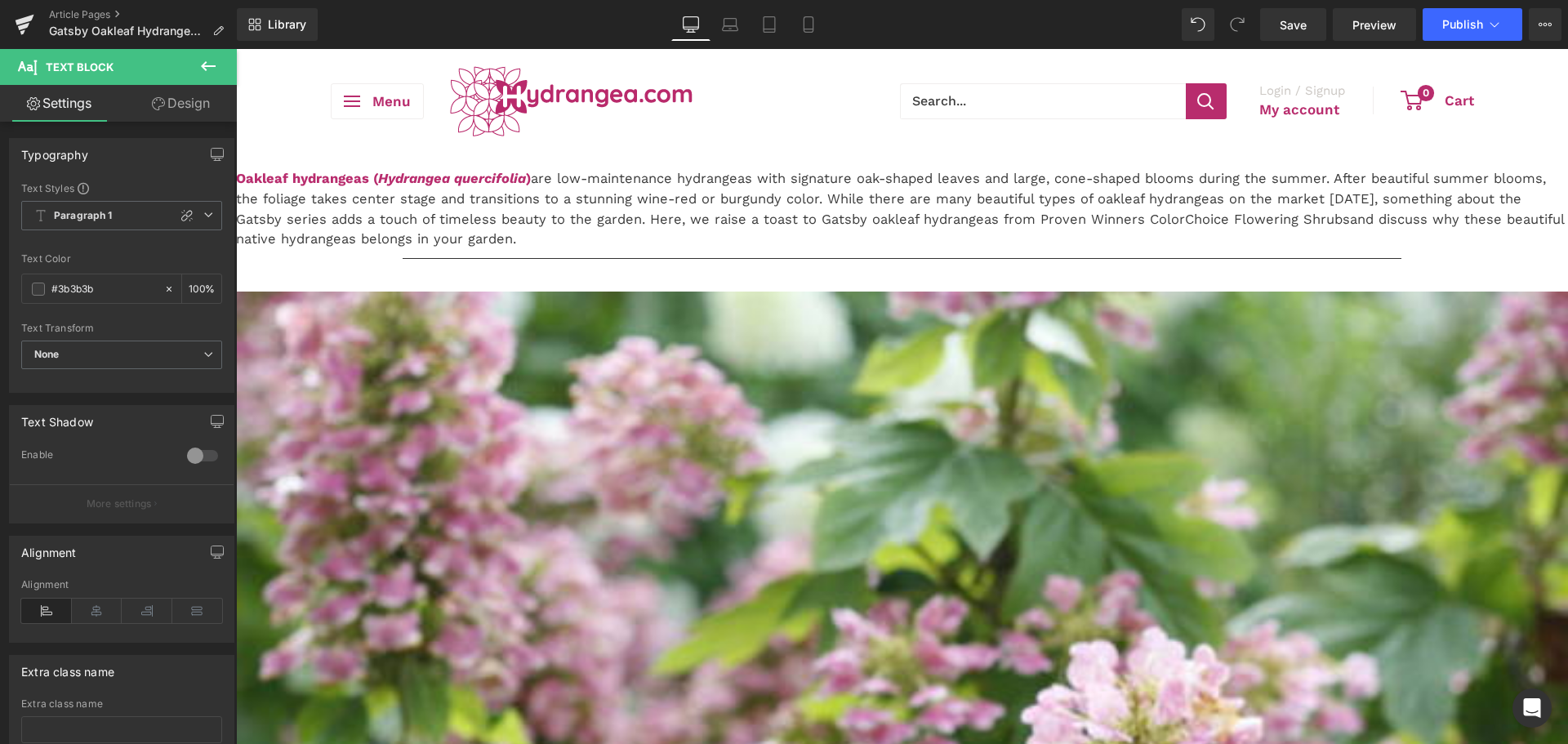
drag, startPoint x: 1094, startPoint y: 279, endPoint x: 1067, endPoint y: 286, distance: 27.9
click at [1094, 250] on p "Oakleaf hydrangeas ( Hydrangea quercifolia ) are low-maintenance hydrangeas wit…" at bounding box center [902, 210] width 1332 height 81
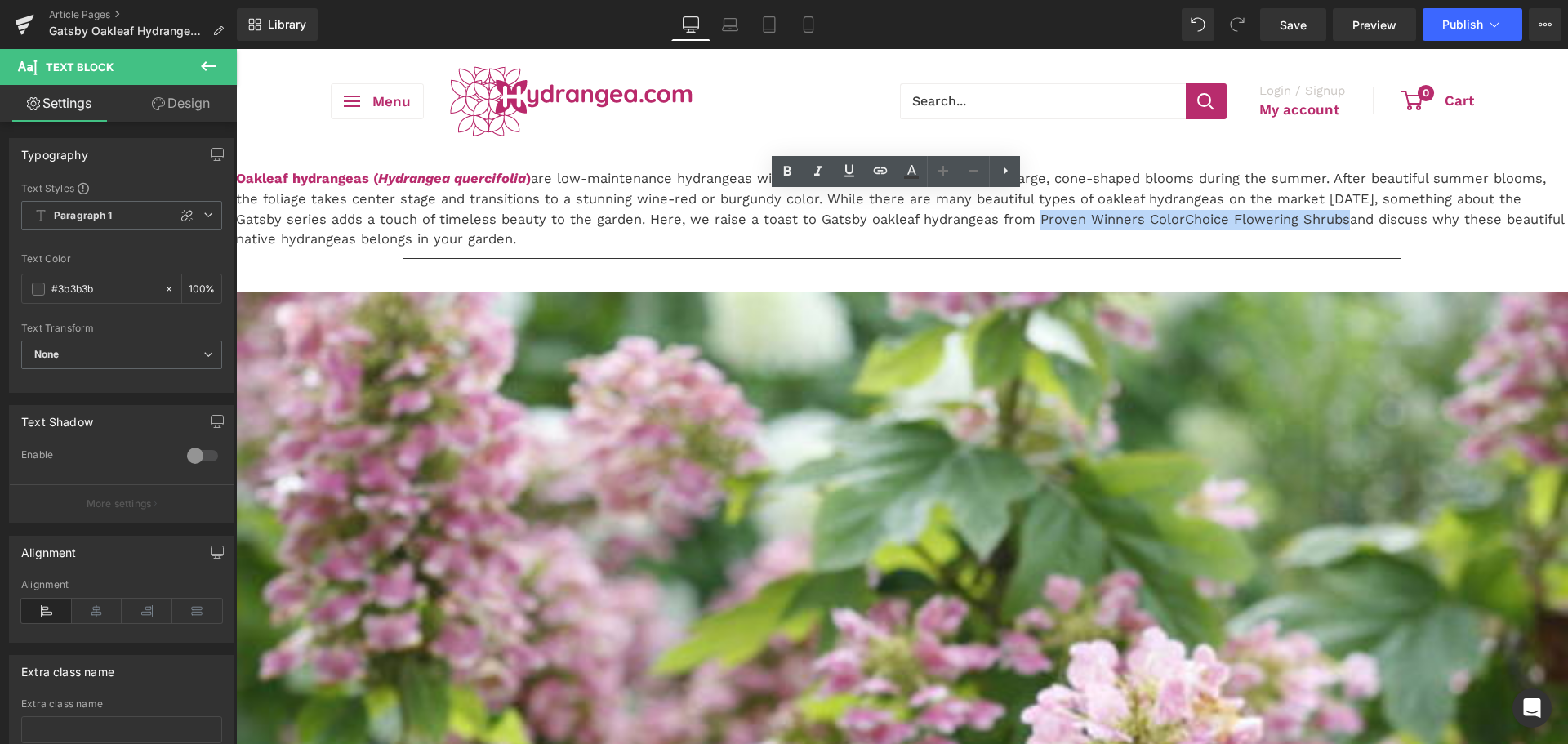
drag, startPoint x: 1008, startPoint y: 280, endPoint x: 1312, endPoint y: 277, distance: 304.0
click at [1312, 250] on p "Oakleaf hydrangeas ( Hydrangea quercifolia ) are low-maintenance hydrangeas wit…" at bounding box center [902, 210] width 1332 height 81
click at [1246, 250] on p "Oakleaf hydrangeas ( Hydrangea quercifolia ) are low-maintenance hydrangeas wit…" at bounding box center [902, 210] width 1332 height 81
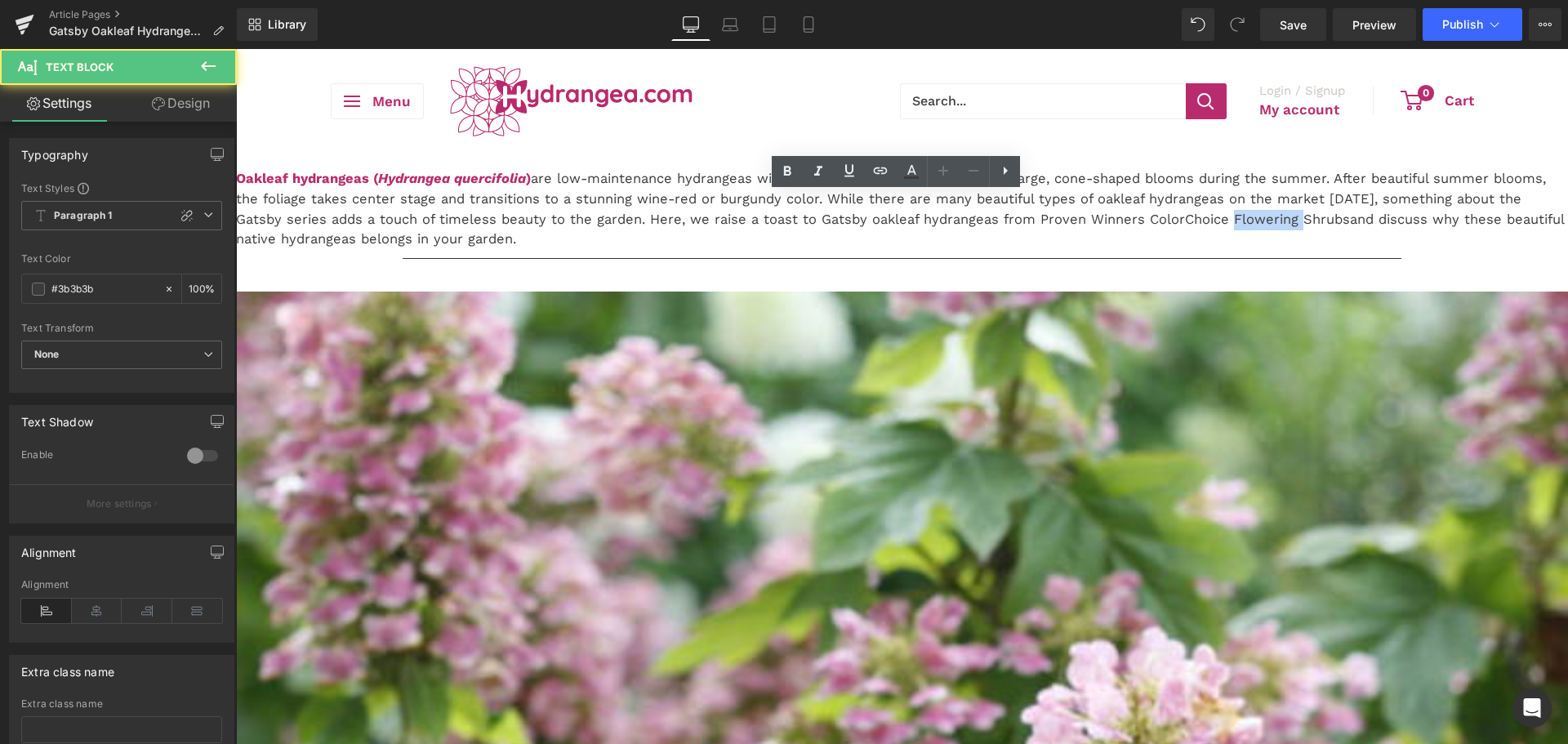
click at [1246, 250] on p "Oakleaf hydrangeas ( Hydrangea quercifolia ) are low-maintenance hydrangeas wit…" at bounding box center [902, 210] width 1332 height 81
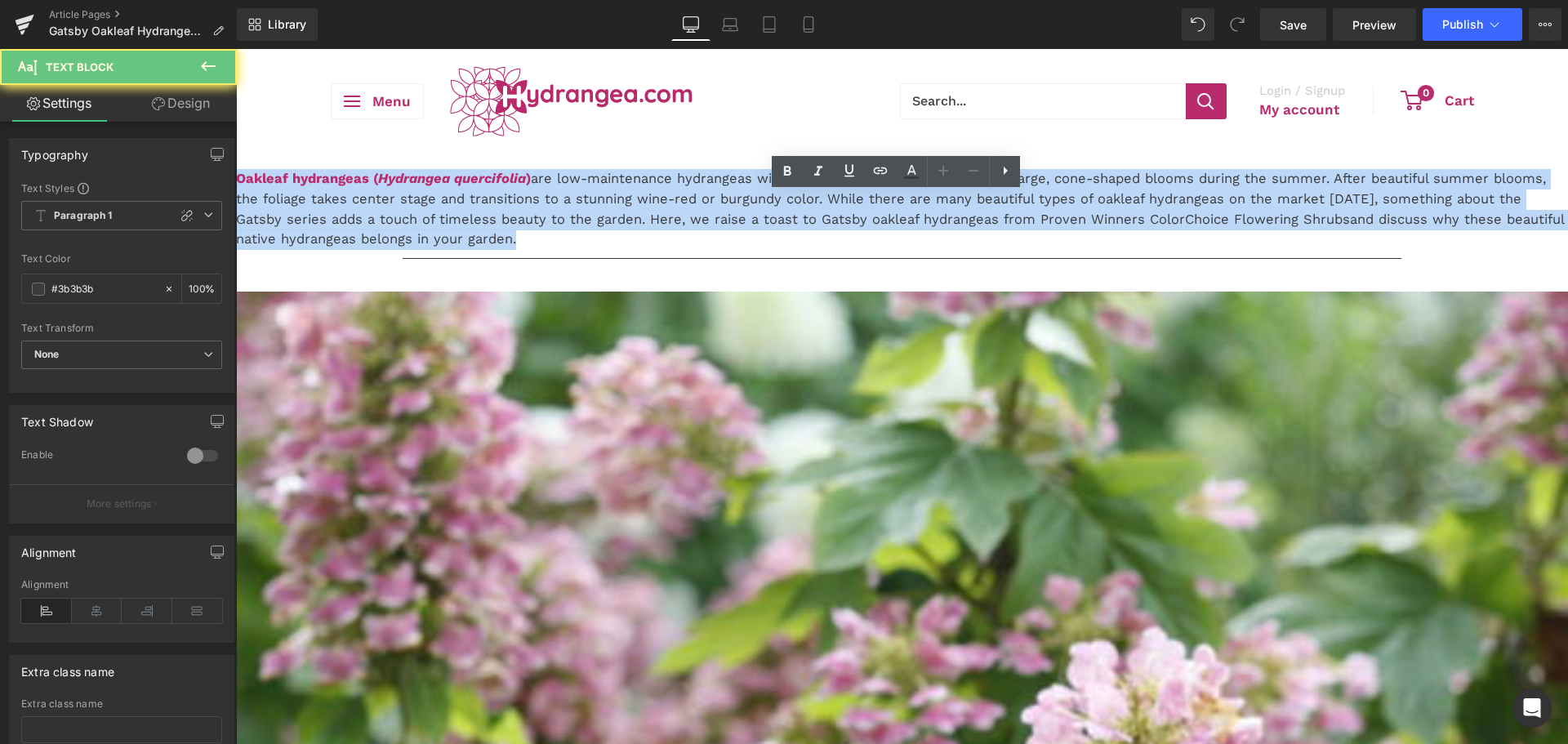
click at [1246, 250] on p "Oakleaf hydrangeas ( Hydrangea quercifolia ) are low-maintenance hydrangeas wit…" at bounding box center [902, 210] width 1332 height 81
click at [1314, 250] on p "Oakleaf hydrangeas ( Hydrangea quercifolia ) are low-maintenance hydrangeas wit…" at bounding box center [902, 210] width 1332 height 81
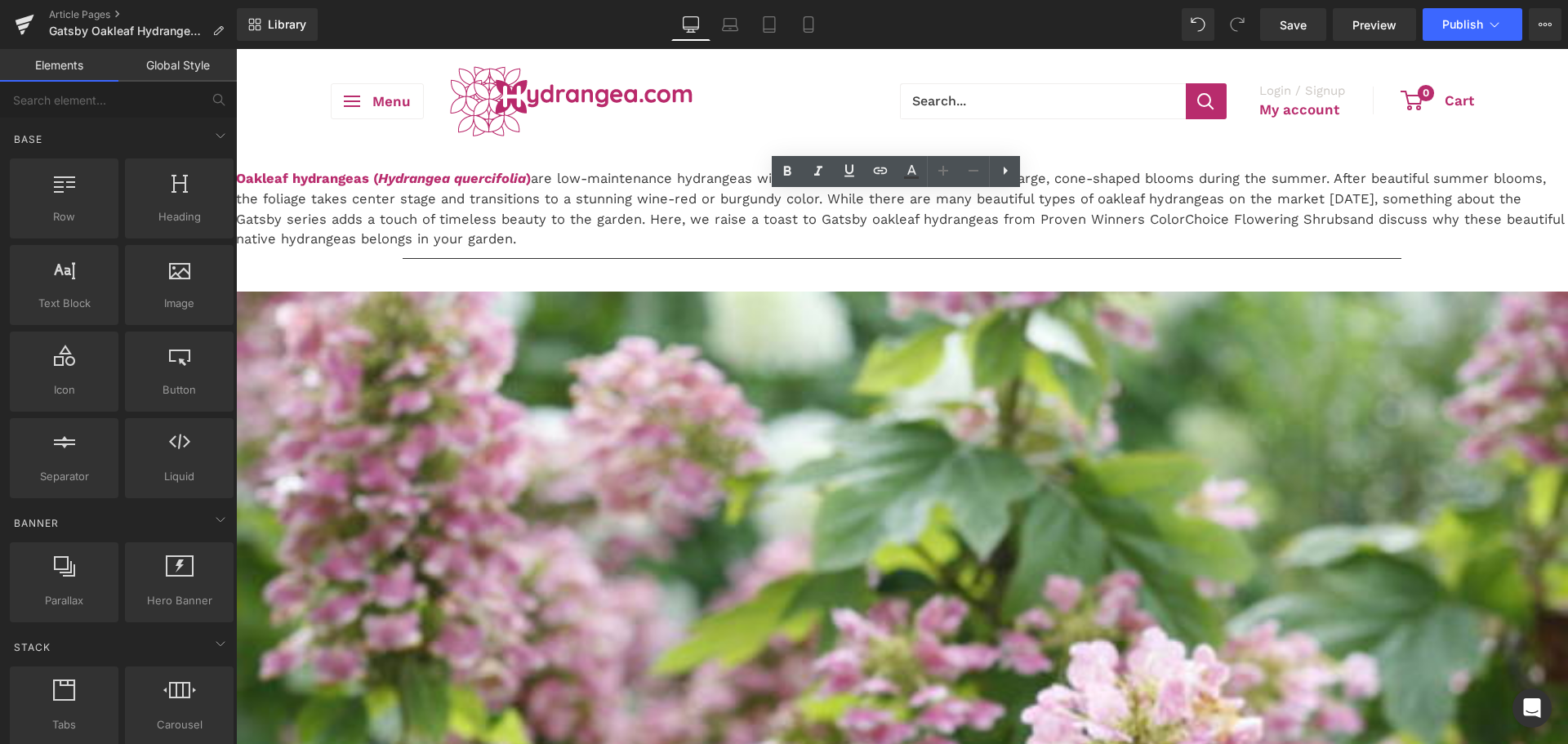
click at [1223, 250] on p "Oakleaf hydrangeas ( Hydrangea quercifolia ) are low-maintenance hydrangeas wit…" at bounding box center [902, 210] width 1332 height 81
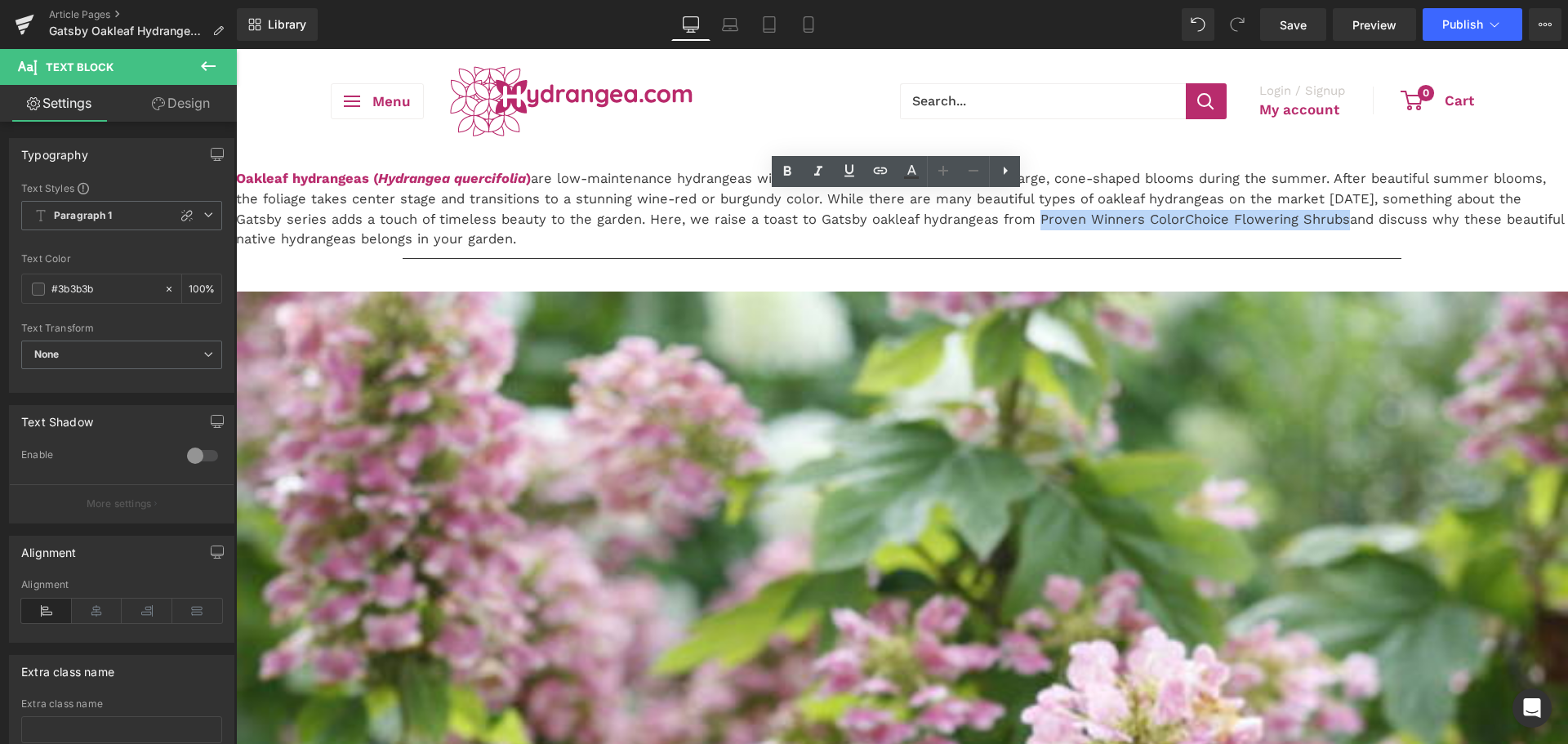
drag, startPoint x: 1311, startPoint y: 279, endPoint x: 1006, endPoint y: 283, distance: 305.0
click at [1006, 250] on p "Oakleaf hydrangeas ( Hydrangea quercifolia ) are low-maintenance hydrangeas wit…" at bounding box center [902, 210] width 1332 height 81
click at [880, 173] on icon at bounding box center [881, 170] width 14 height 6
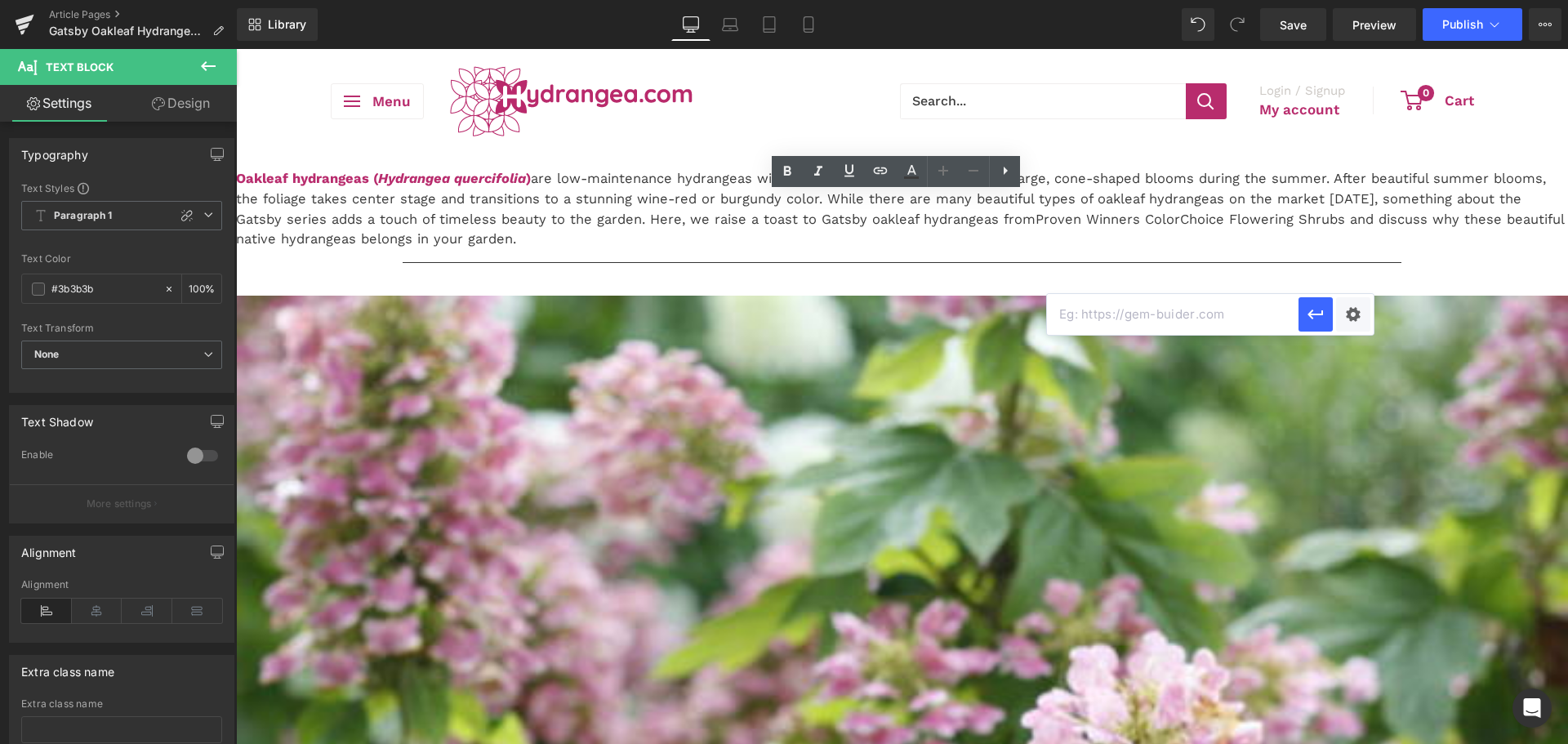
paste input "[URL][DOMAIN_NAME]"
click at [1303, 307] on button "button" at bounding box center [1315, 314] width 34 height 34
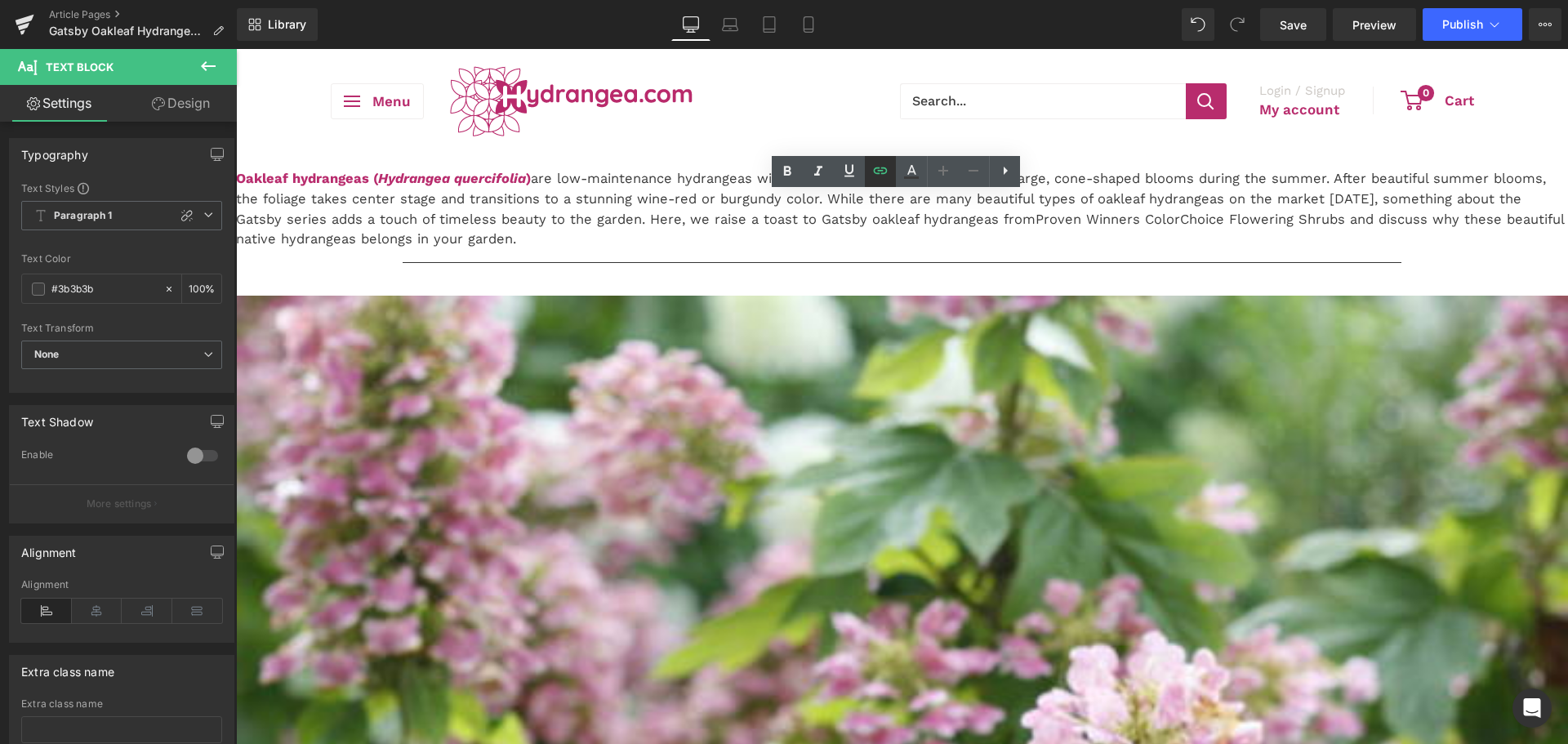
click at [885, 171] on icon at bounding box center [880, 170] width 19 height 19
type input "[URL][DOMAIN_NAME]"
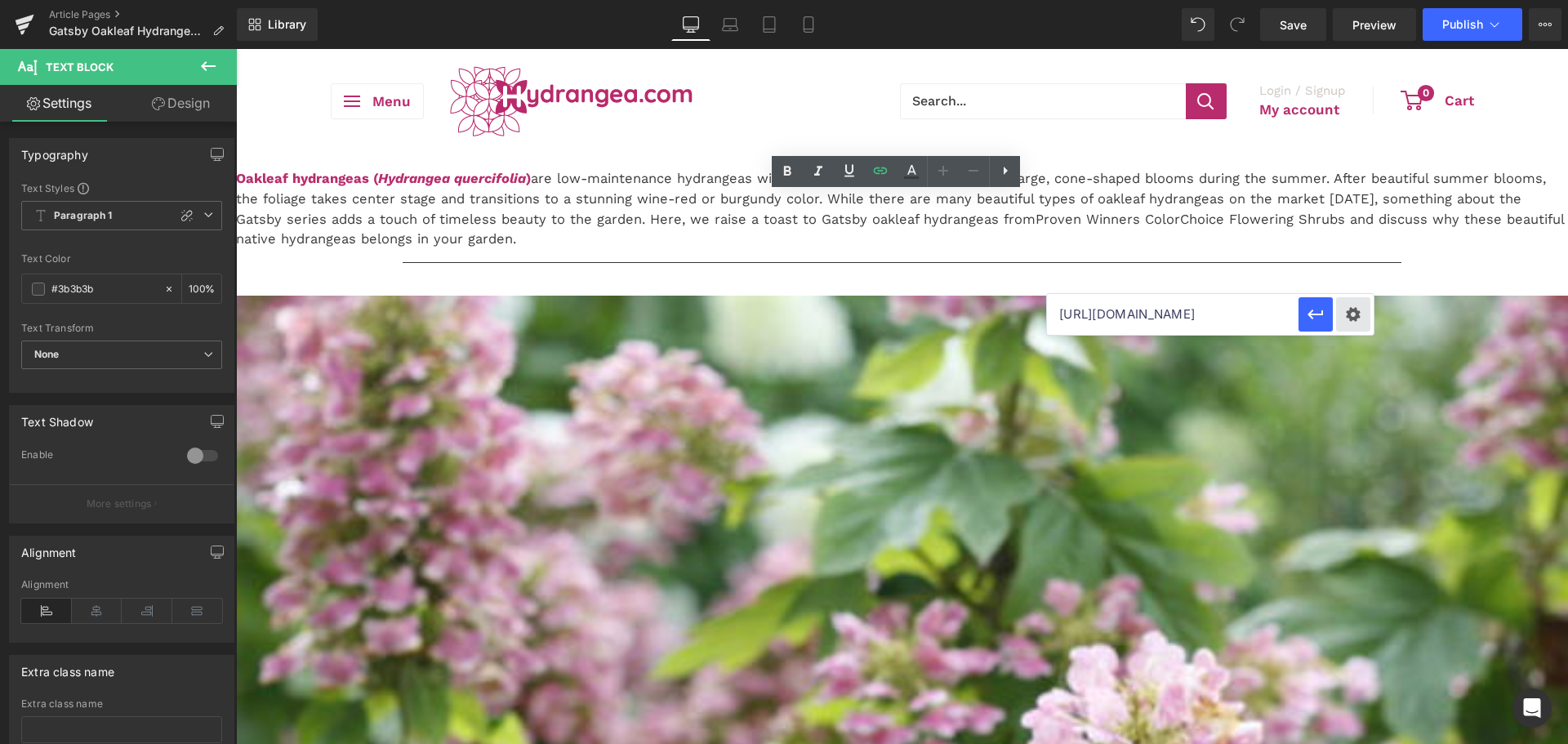
click at [1353, 0] on div "Text Color Highlight Color #333333 Edit or remove link: Edit - Unlink - Cancel …" at bounding box center [784, 0] width 1568 height 0
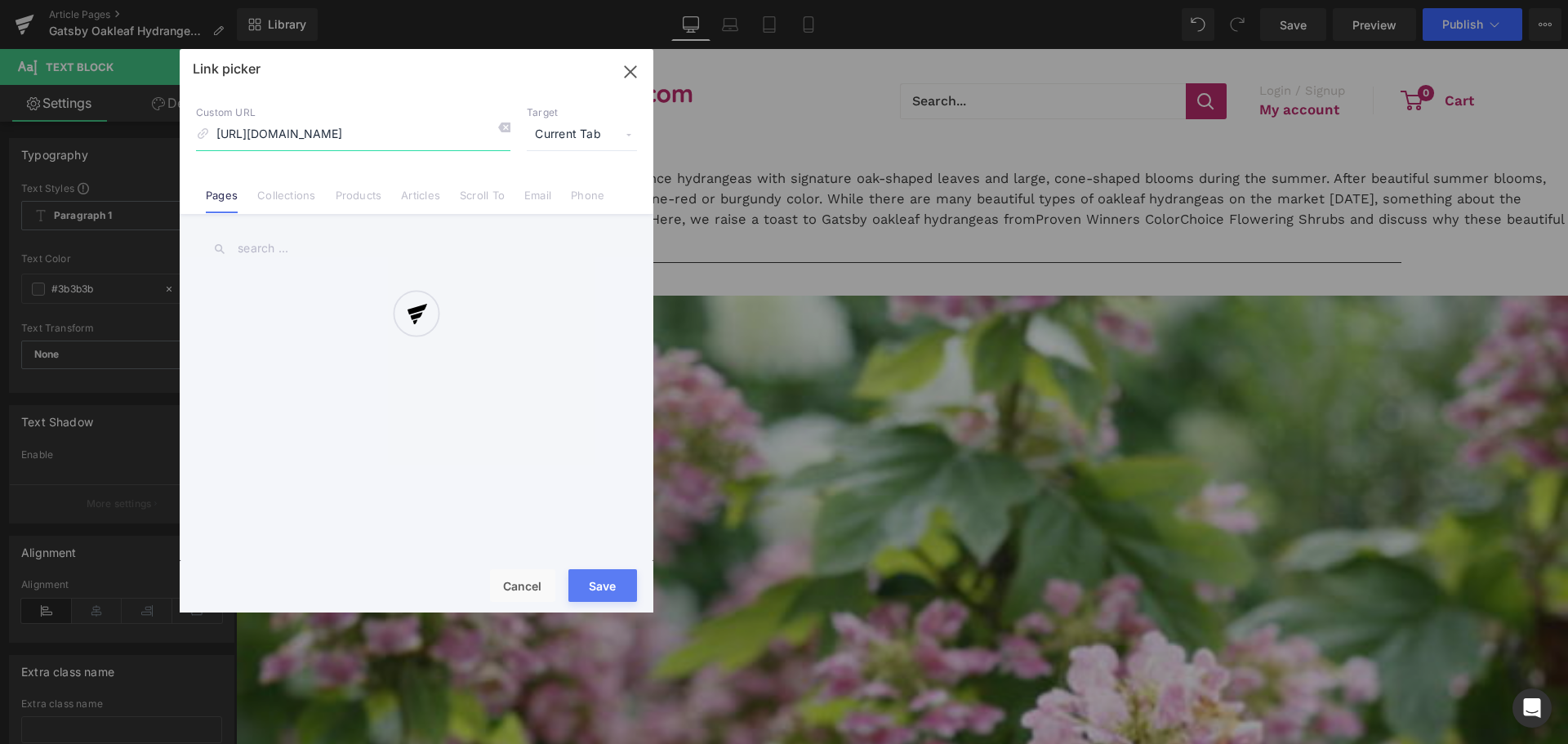
scroll to position [0, 165]
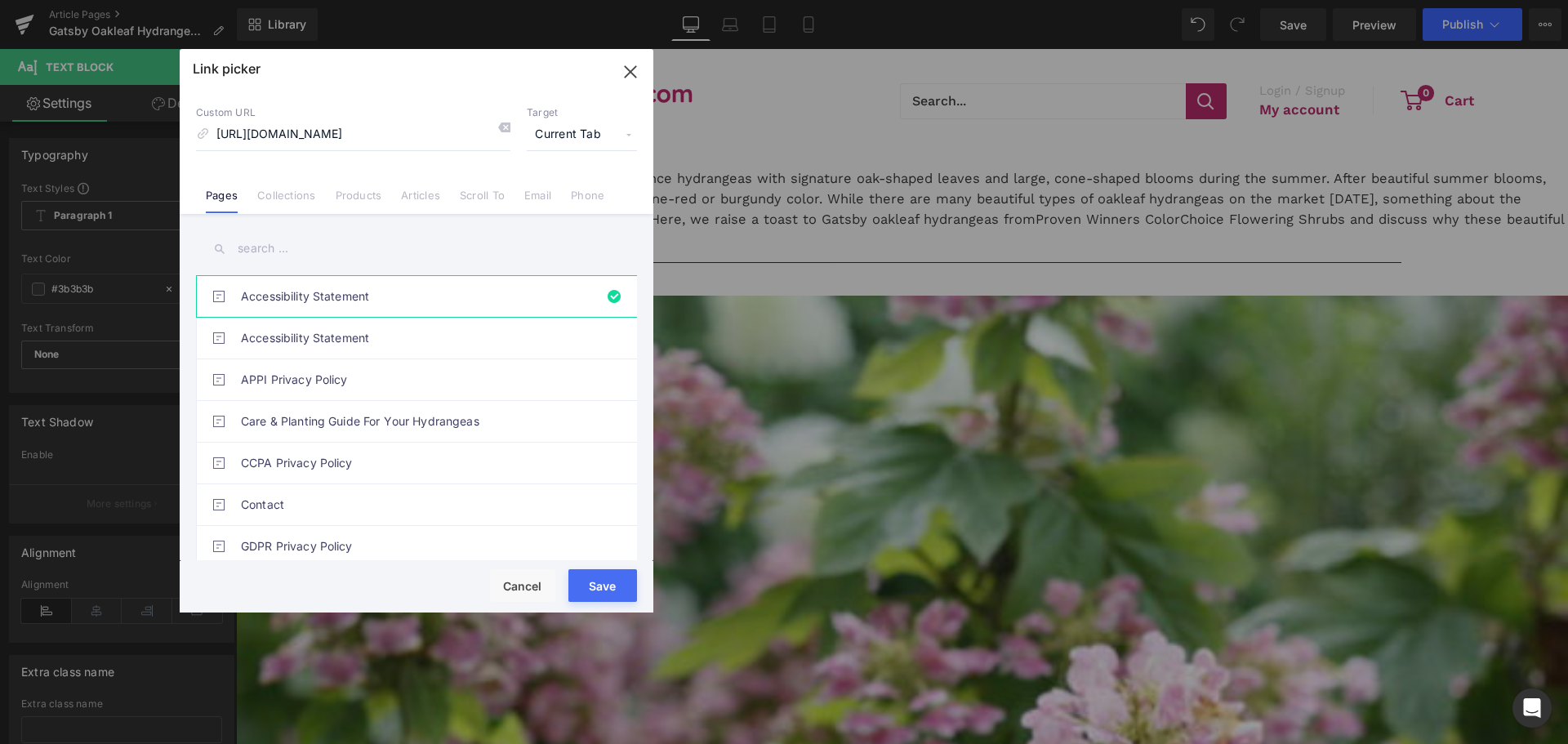
click at [569, 125] on span "Current Tab" at bounding box center [582, 135] width 110 height 31
click at [548, 197] on li "New Tab" at bounding box center [582, 192] width 126 height 28
click at [598, 583] on button "Save" at bounding box center [602, 586] width 69 height 33
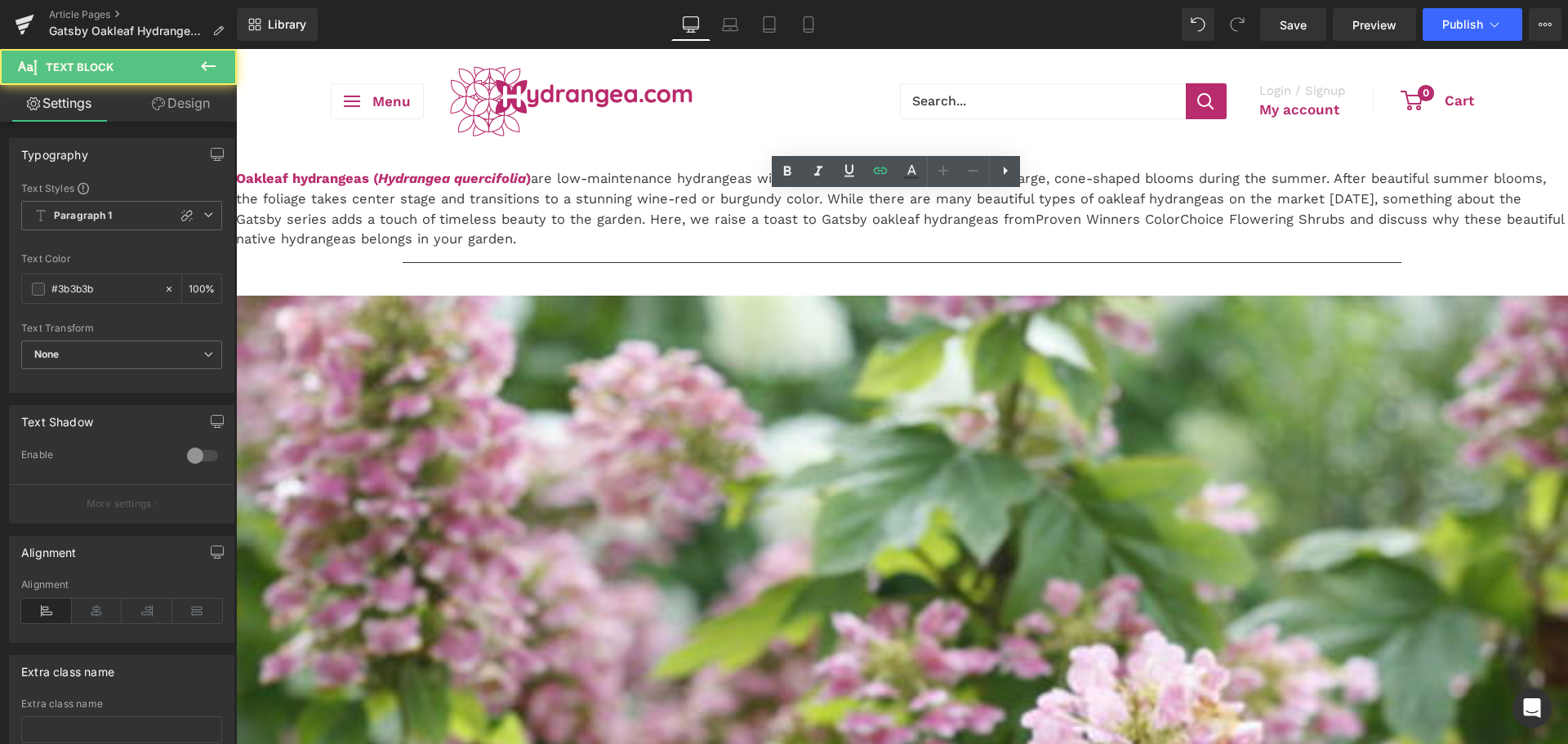
click at [967, 242] on p "Oakleaf hydrangeas ( Hydrangea quercifolia ) are low-maintenance hydrangeas wit…" at bounding box center [902, 210] width 1332 height 81
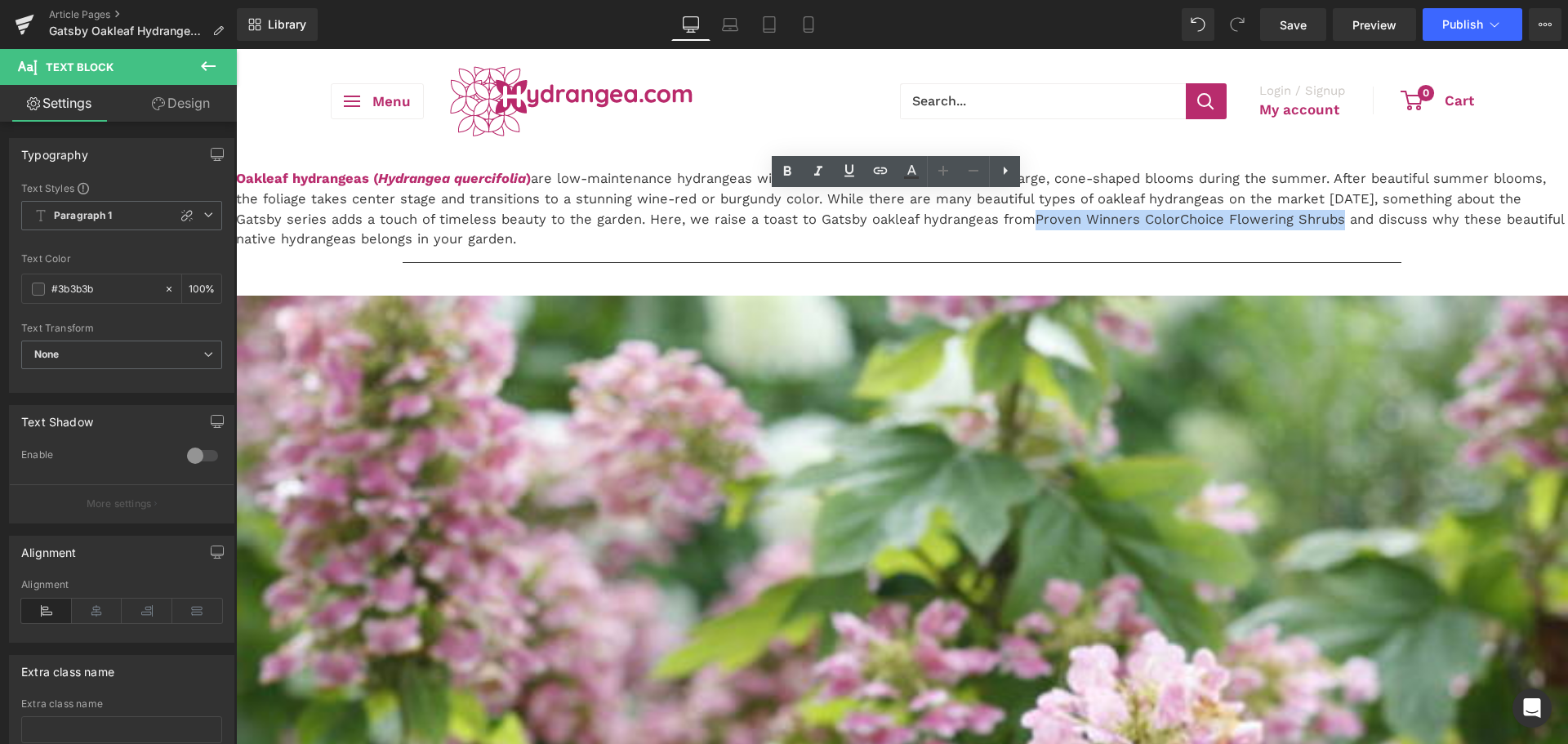
drag, startPoint x: 1009, startPoint y: 280, endPoint x: 1314, endPoint y: 278, distance: 305.0
click at [1314, 250] on p "Oakleaf hydrangeas ( Hydrangea quercifolia ) are low-maintenance hydrangeas wit…" at bounding box center [902, 210] width 1332 height 81
click at [905, 174] on icon at bounding box center [911, 171] width 19 height 19
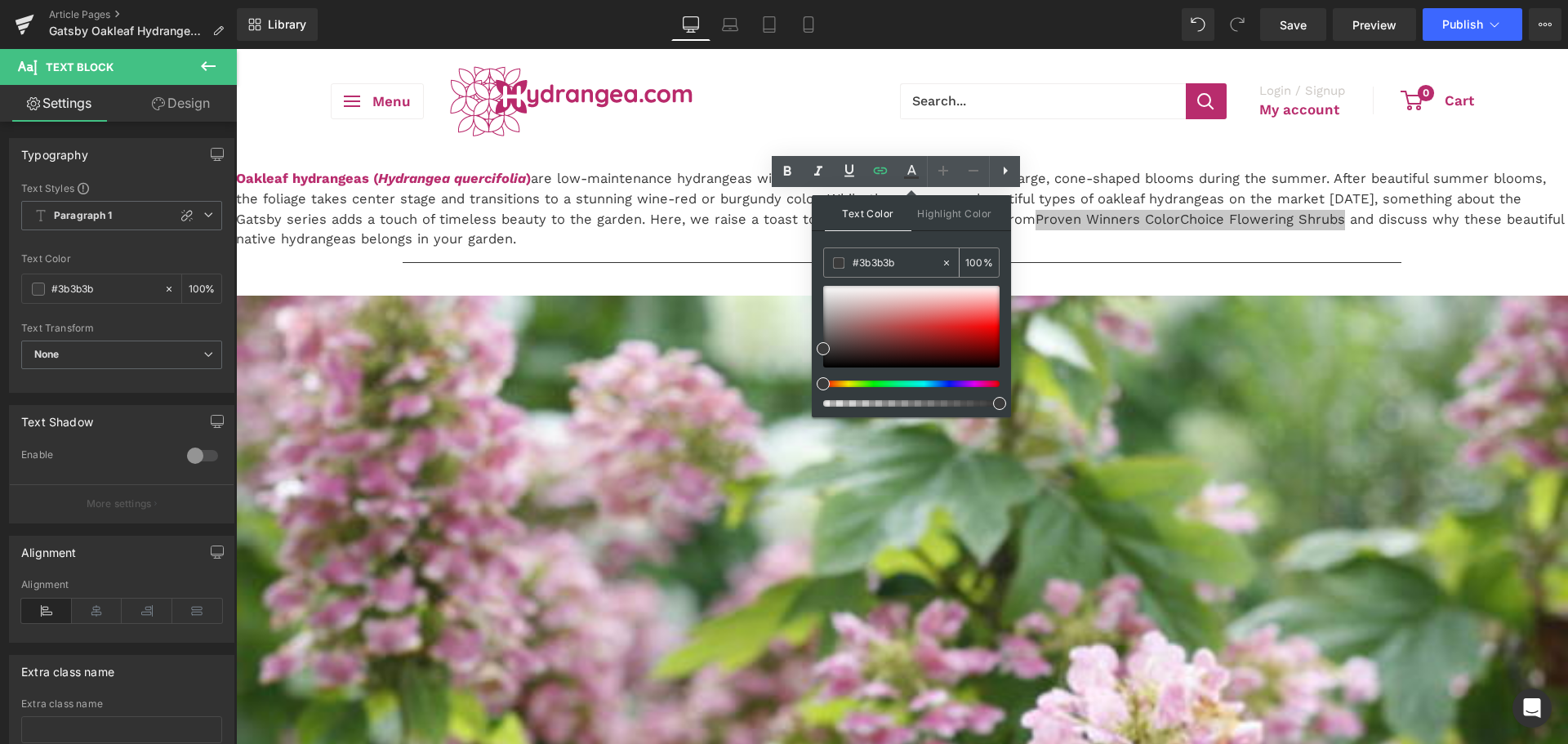
click at [900, 257] on input "#3b3b3b" at bounding box center [897, 264] width 88 height 18
click at [899, 257] on input "#3b3b3b" at bounding box center [897, 264] width 88 height 18
paste input "[URL][DOMAIN_NAME]"
type input "[URL][DOMAIN_NAME]"
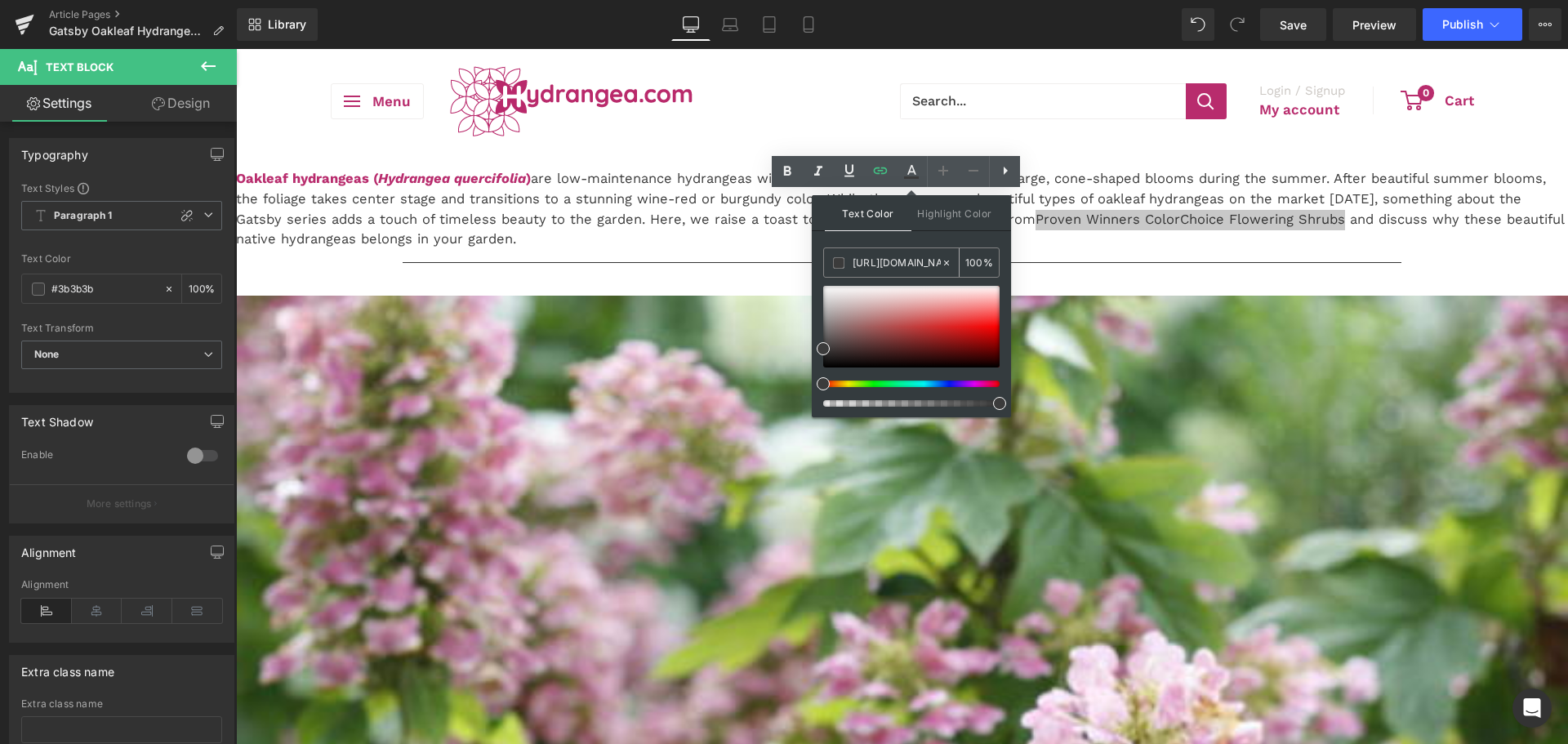
scroll to position [0, 308]
type input "0"
click at [946, 259] on icon at bounding box center [946, 263] width 11 height 11
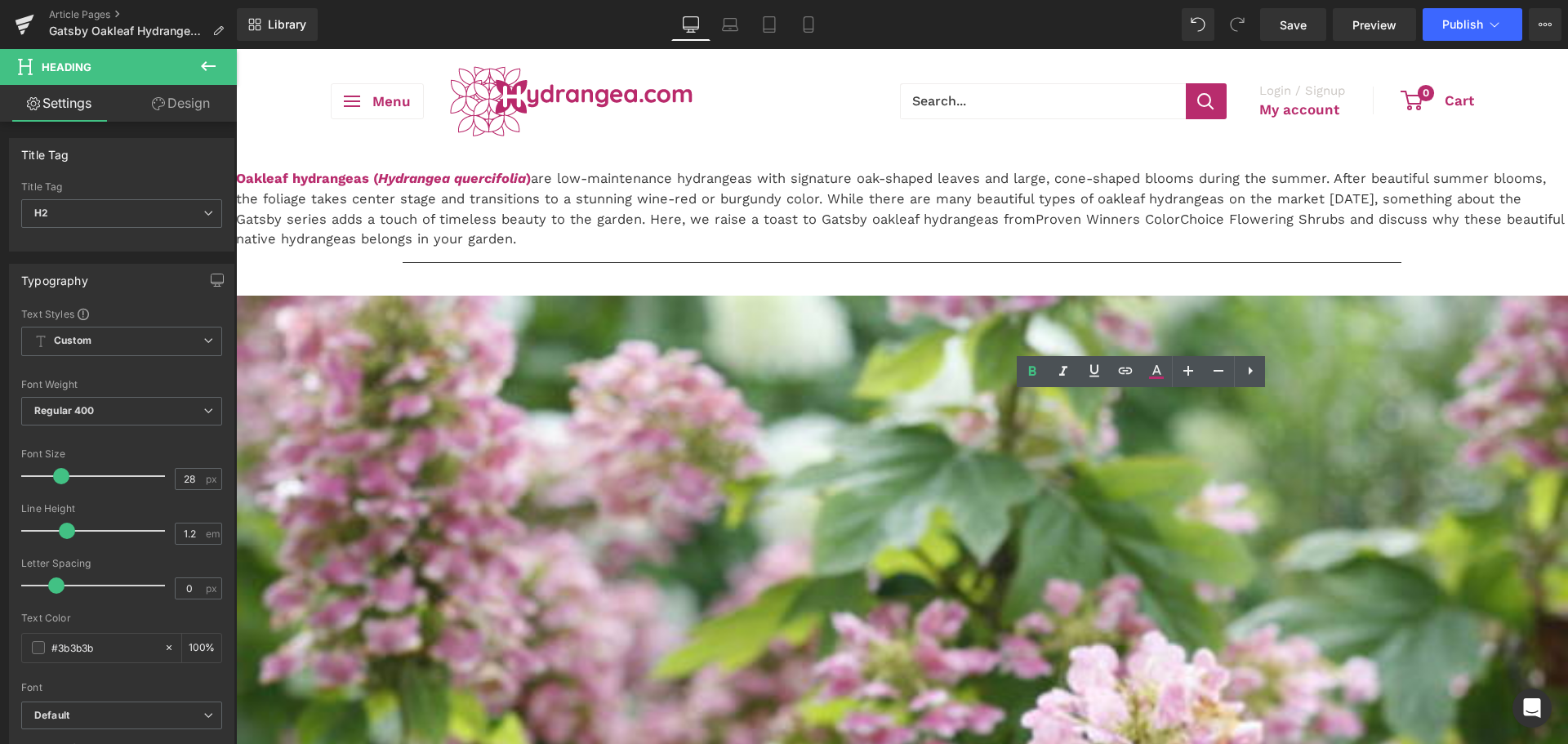
click at [1148, 380] on icon at bounding box center [1156, 371] width 19 height 19
type input "#b82c6d"
type input "100"
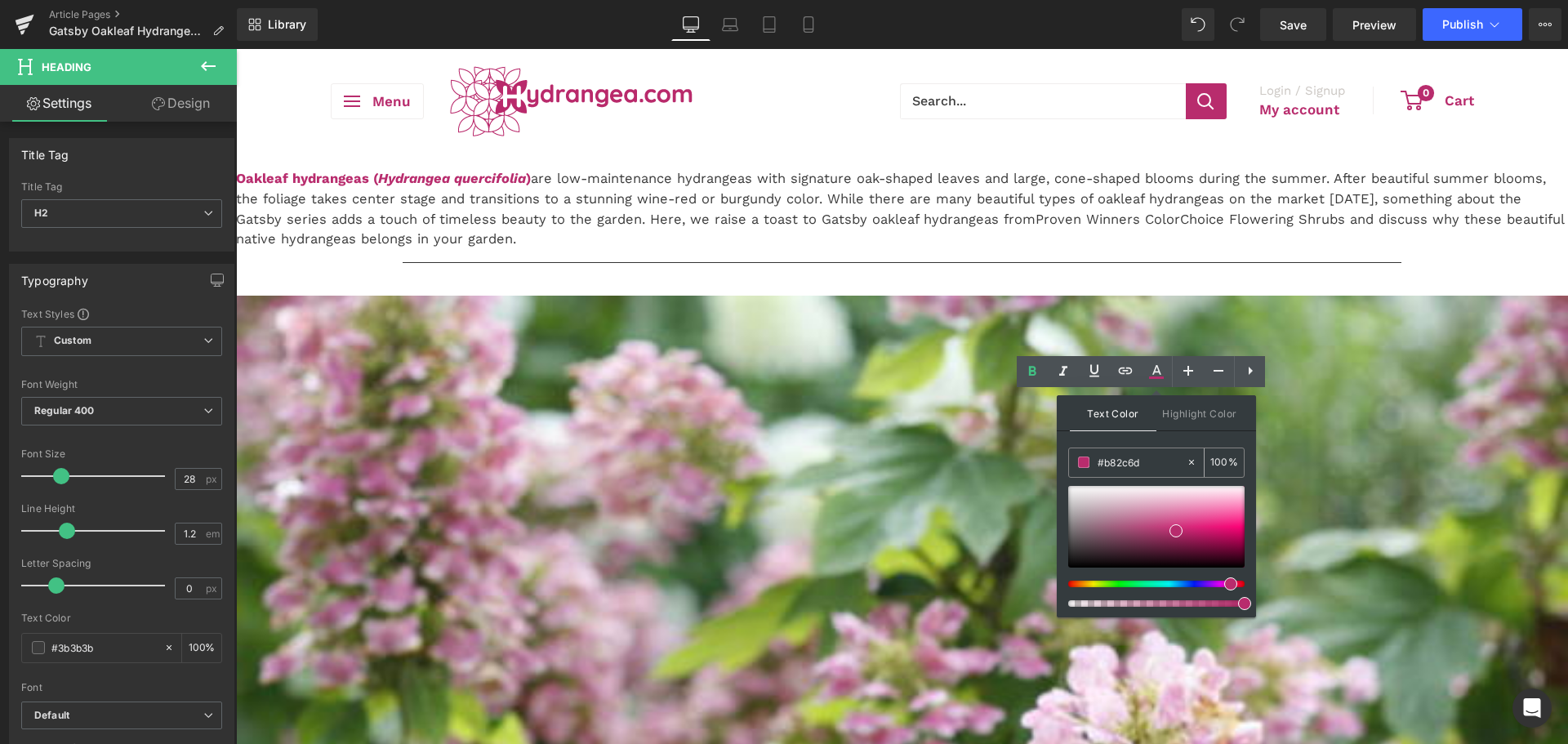
click at [1121, 458] on input "#b82c6d" at bounding box center [1141, 462] width 88 height 18
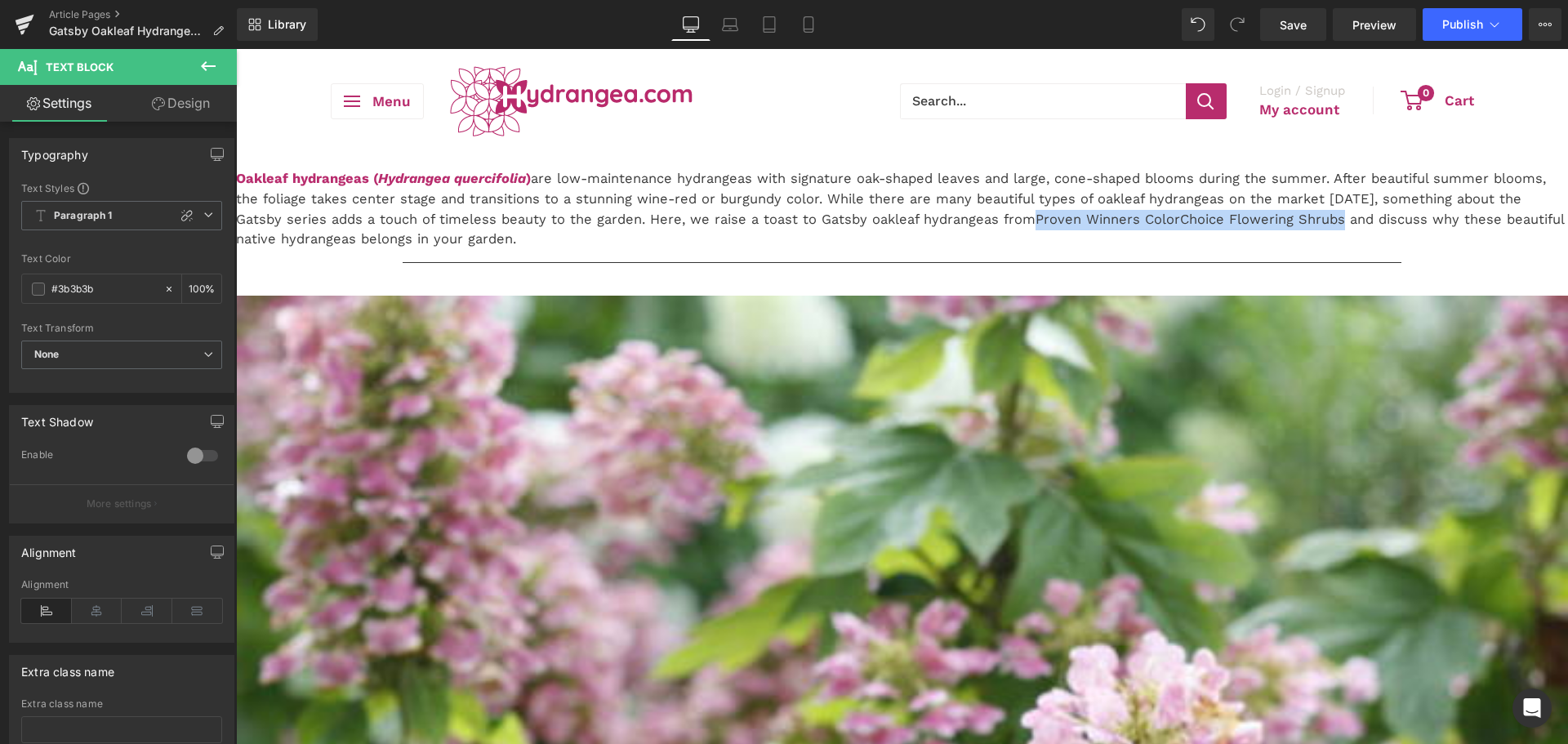
drag, startPoint x: 1007, startPoint y: 278, endPoint x: 1311, endPoint y: 278, distance: 304.0
click at [1311, 250] on p "Oakleaf hydrangeas ( Hydrangea quercifolia ) are low-maintenance hydrangeas wit…" at bounding box center [902, 210] width 1332 height 81
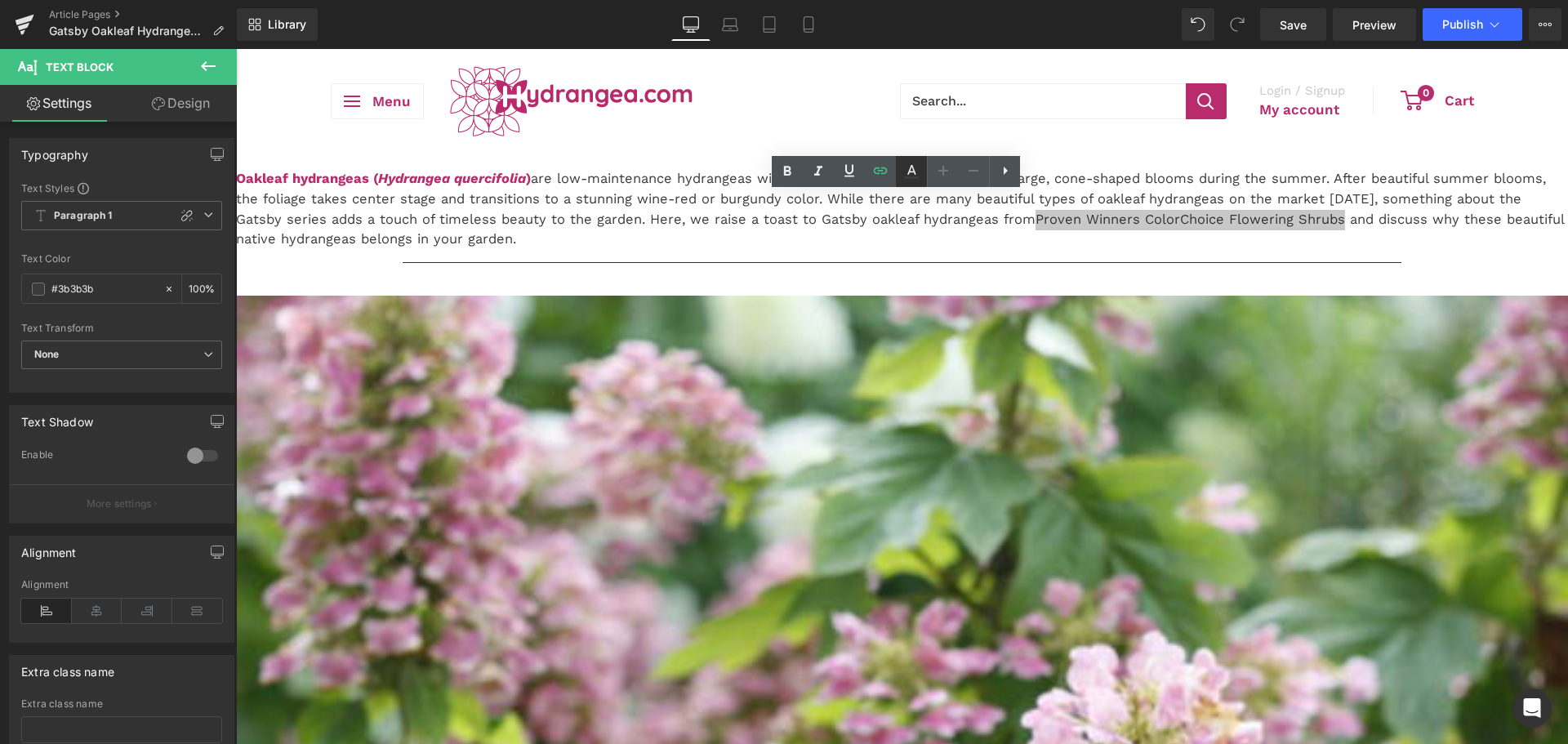
click at [908, 172] on icon at bounding box center [911, 171] width 19 height 19
type input "#3b3b3b"
type input "100"
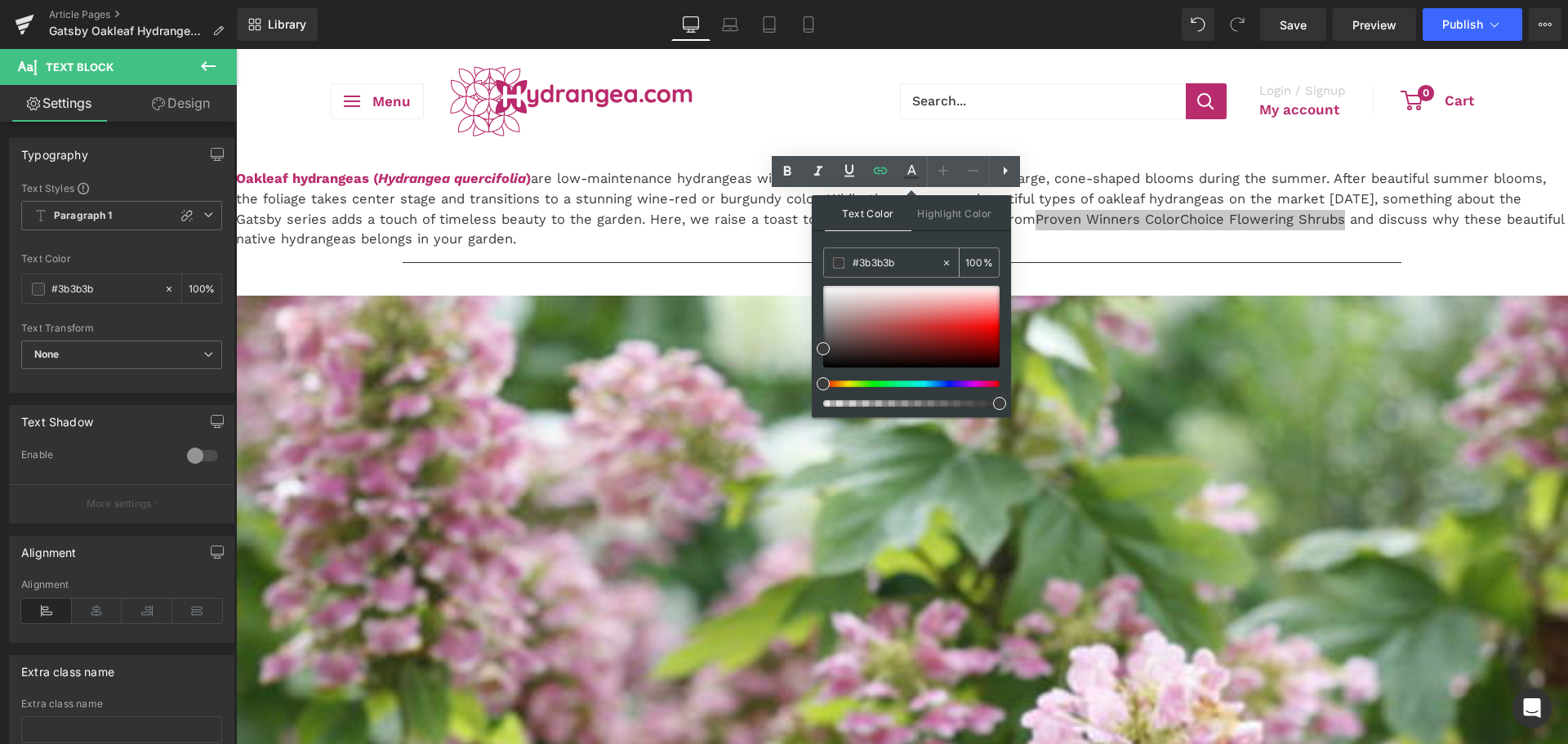
click at [888, 258] on input "#3b3b3b" at bounding box center [897, 264] width 88 height 18
click at [887, 258] on input "#3b3b3b" at bounding box center [897, 264] width 88 height 18
click at [884, 257] on input "#3b3b3b" at bounding box center [897, 264] width 88 height 18
paste input "#b82c6d"
type input "##b82c6d"
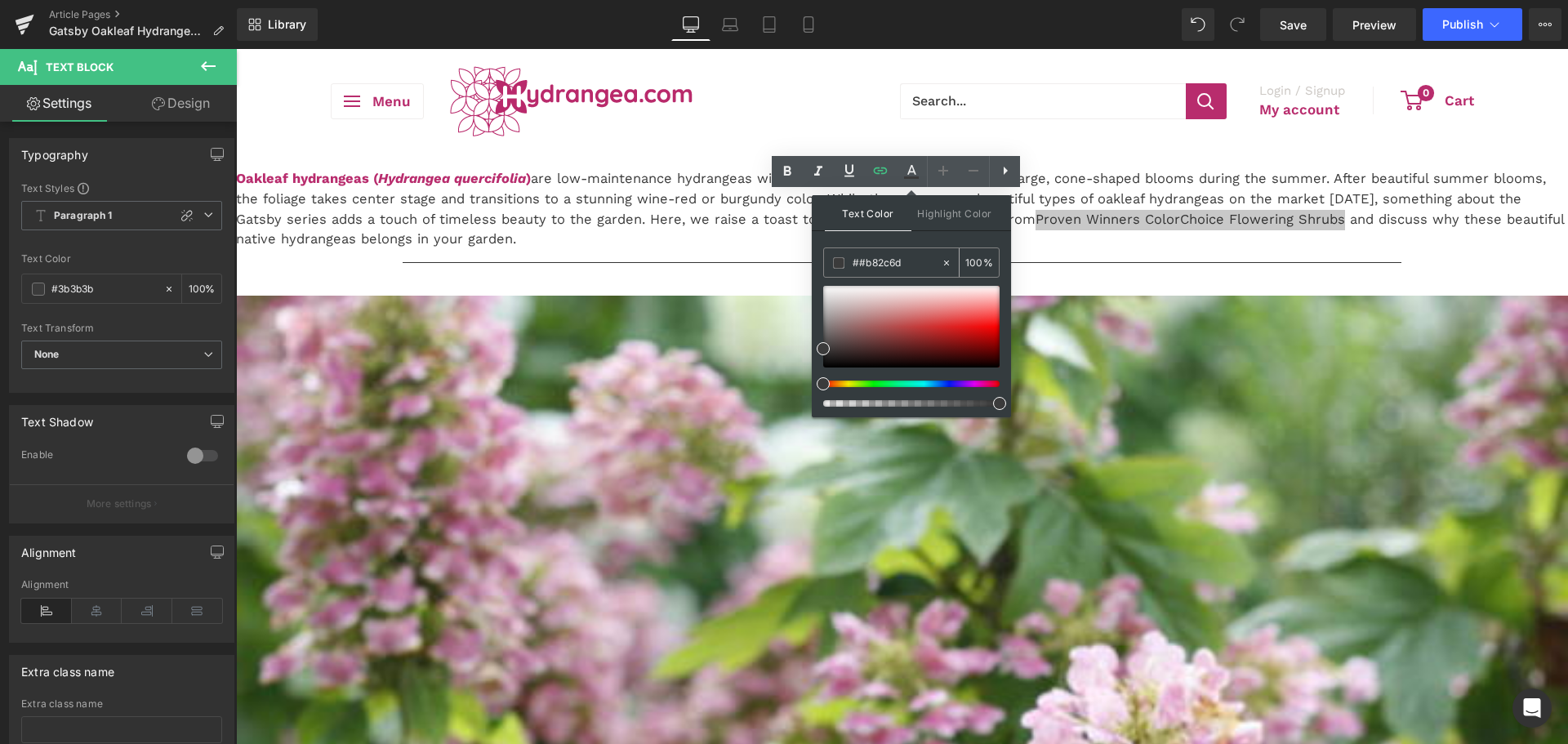
type input "0"
click at [862, 258] on input "##b82c6d" at bounding box center [897, 264] width 88 height 18
type input "#b82c6d"
type input "100"
type input "#b82c6d"
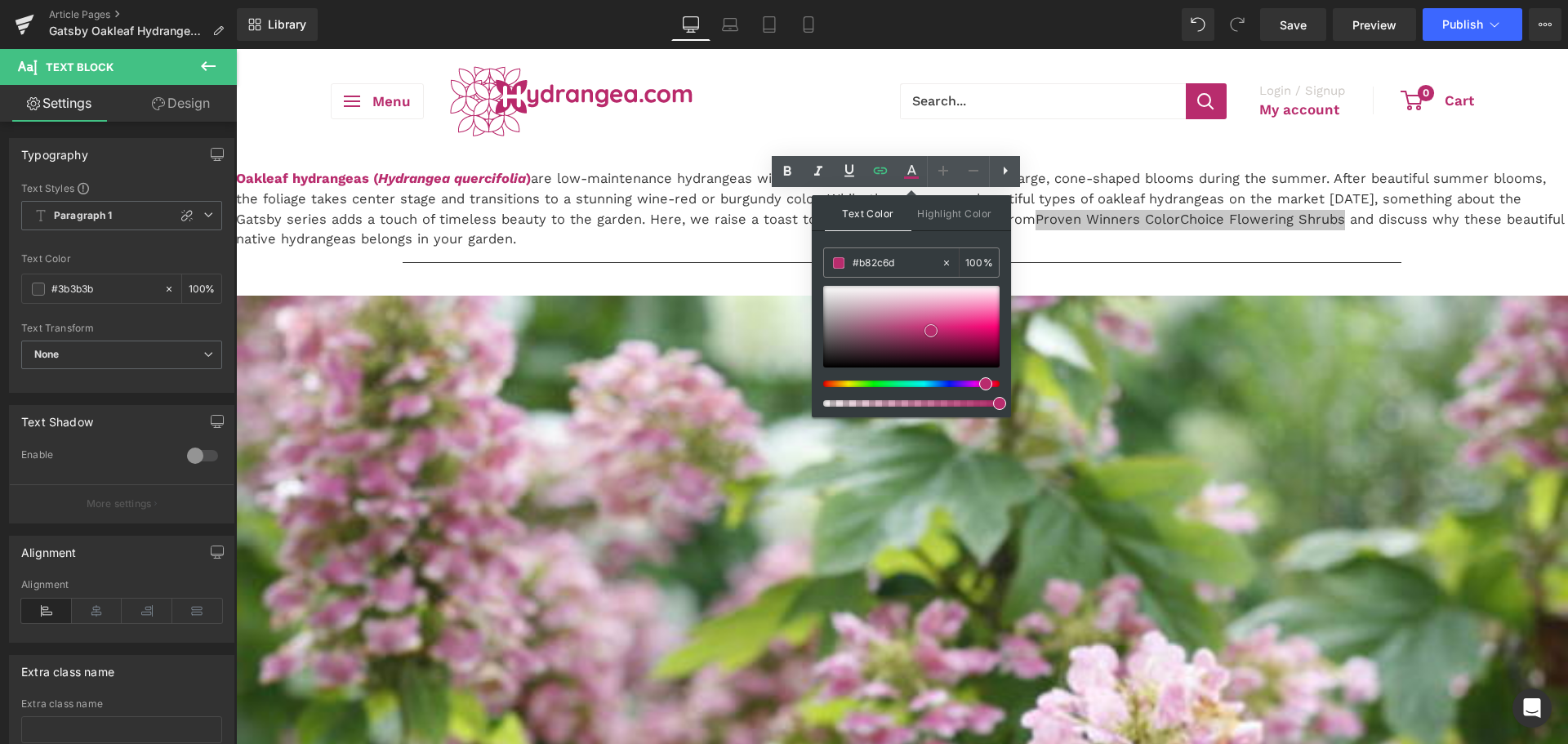
click at [934, 329] on span at bounding box center [931, 330] width 13 height 13
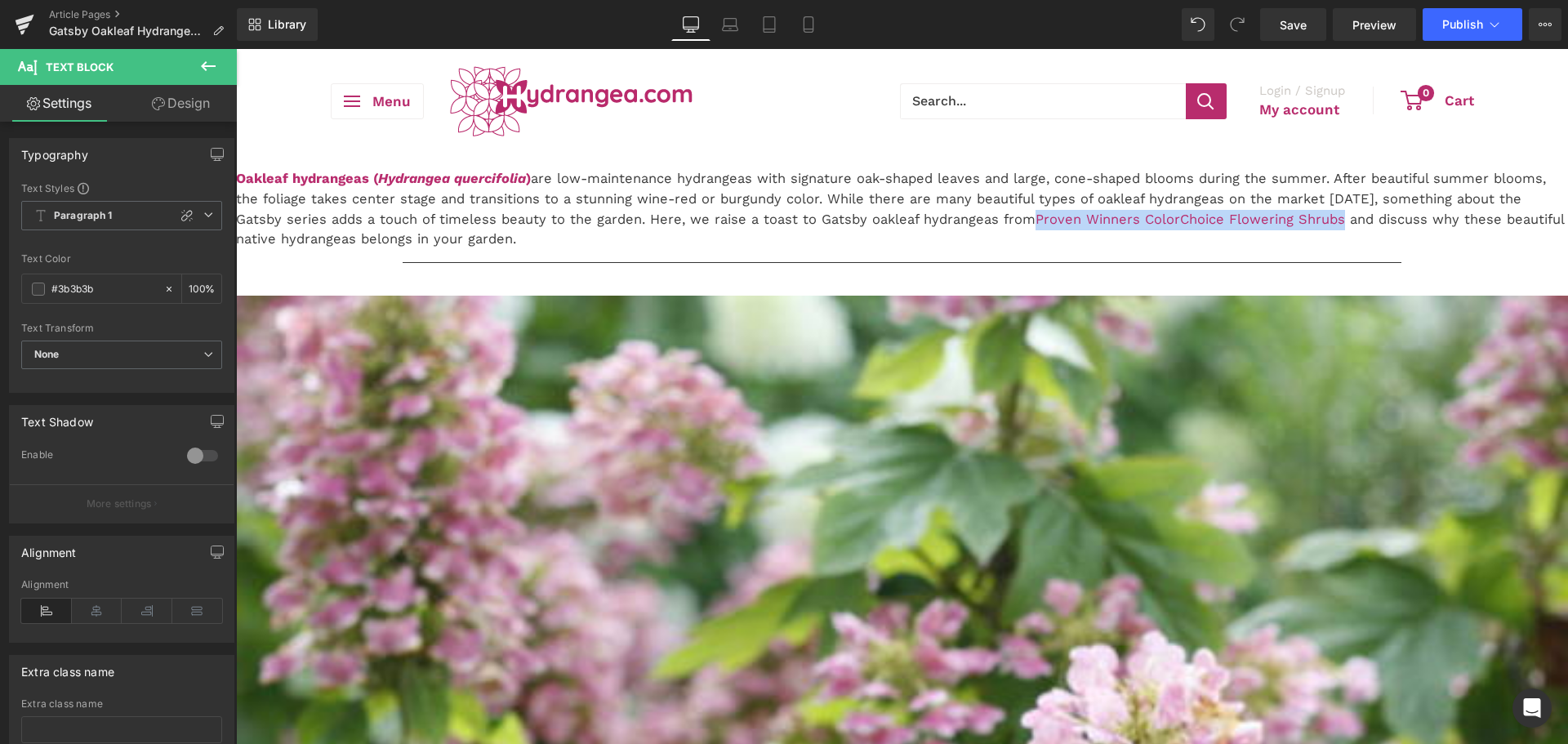
drag, startPoint x: 1007, startPoint y: 279, endPoint x: 1314, endPoint y: 284, distance: 307.0
click at [1314, 250] on p "Oakleaf hydrangeas ( Hydrangea quercifolia ) are low-maintenance hydrangeas wit…" at bounding box center [902, 210] width 1332 height 81
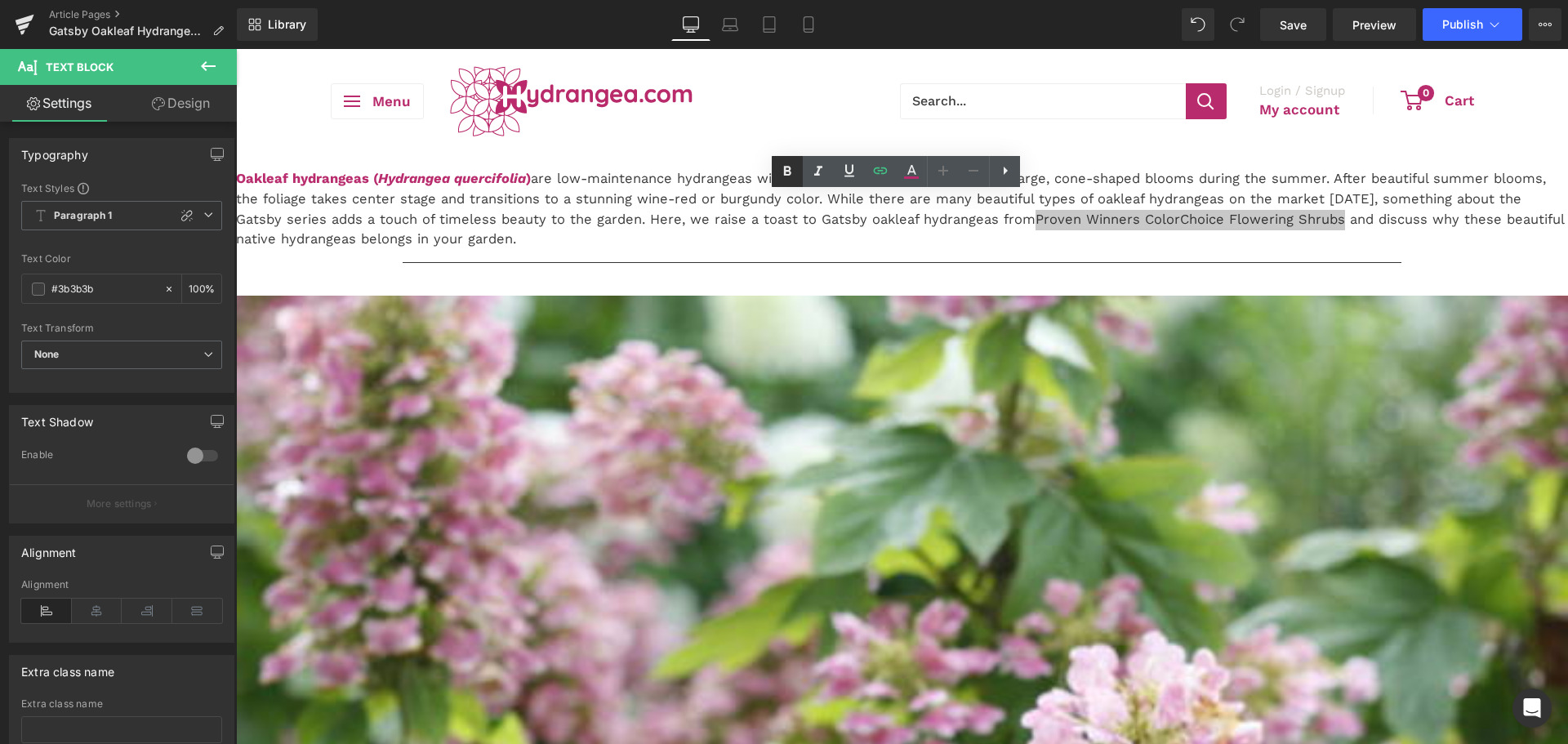
click at [781, 177] on icon at bounding box center [786, 171] width 19 height 19
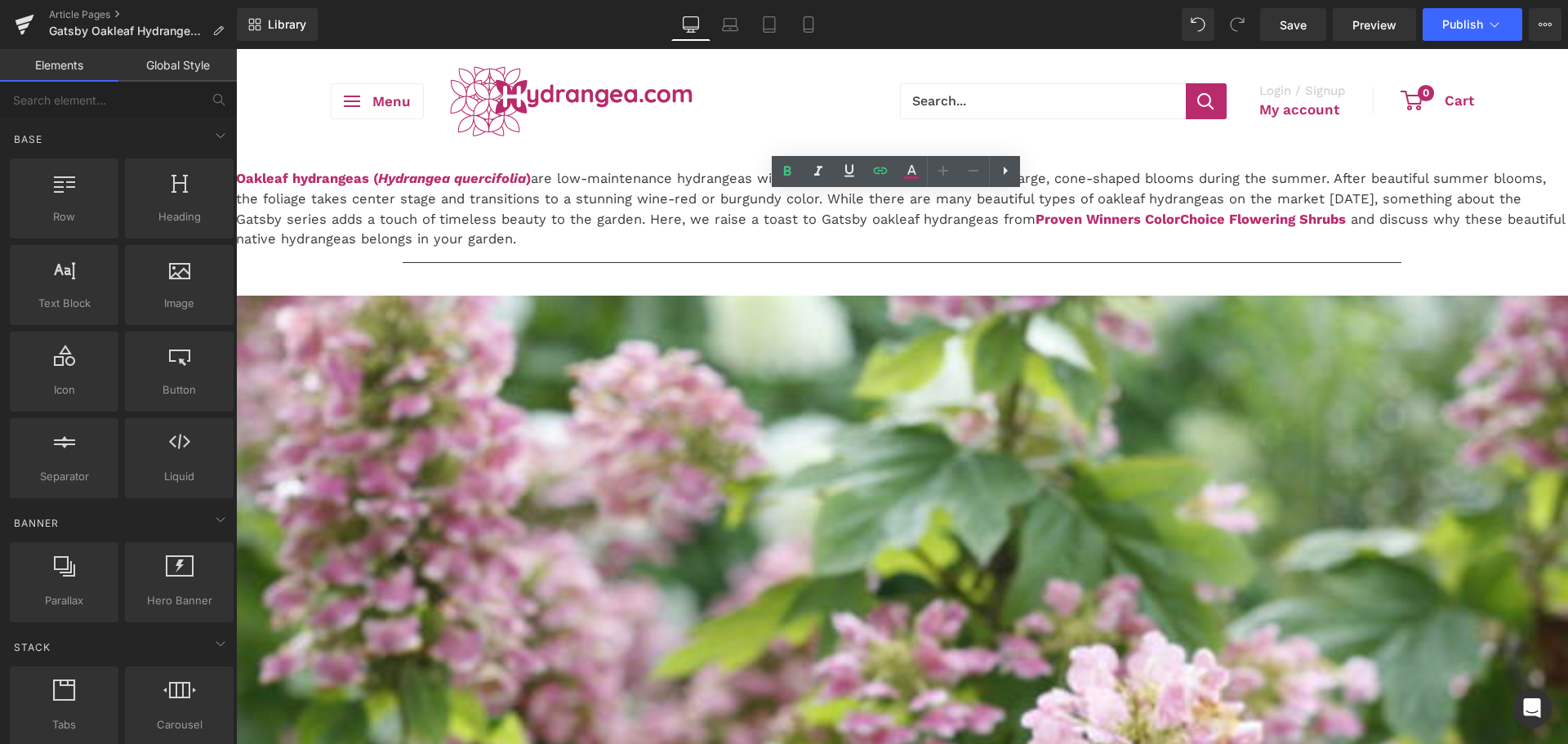
click at [1290, 33] on span "Save" at bounding box center [1292, 25] width 27 height 17
click at [784, 250] on p "Oakleaf hydrangeas ( Hydrangea quercifolia ) are low-maintenance hydrangeas wit…" at bounding box center [902, 210] width 1332 height 81
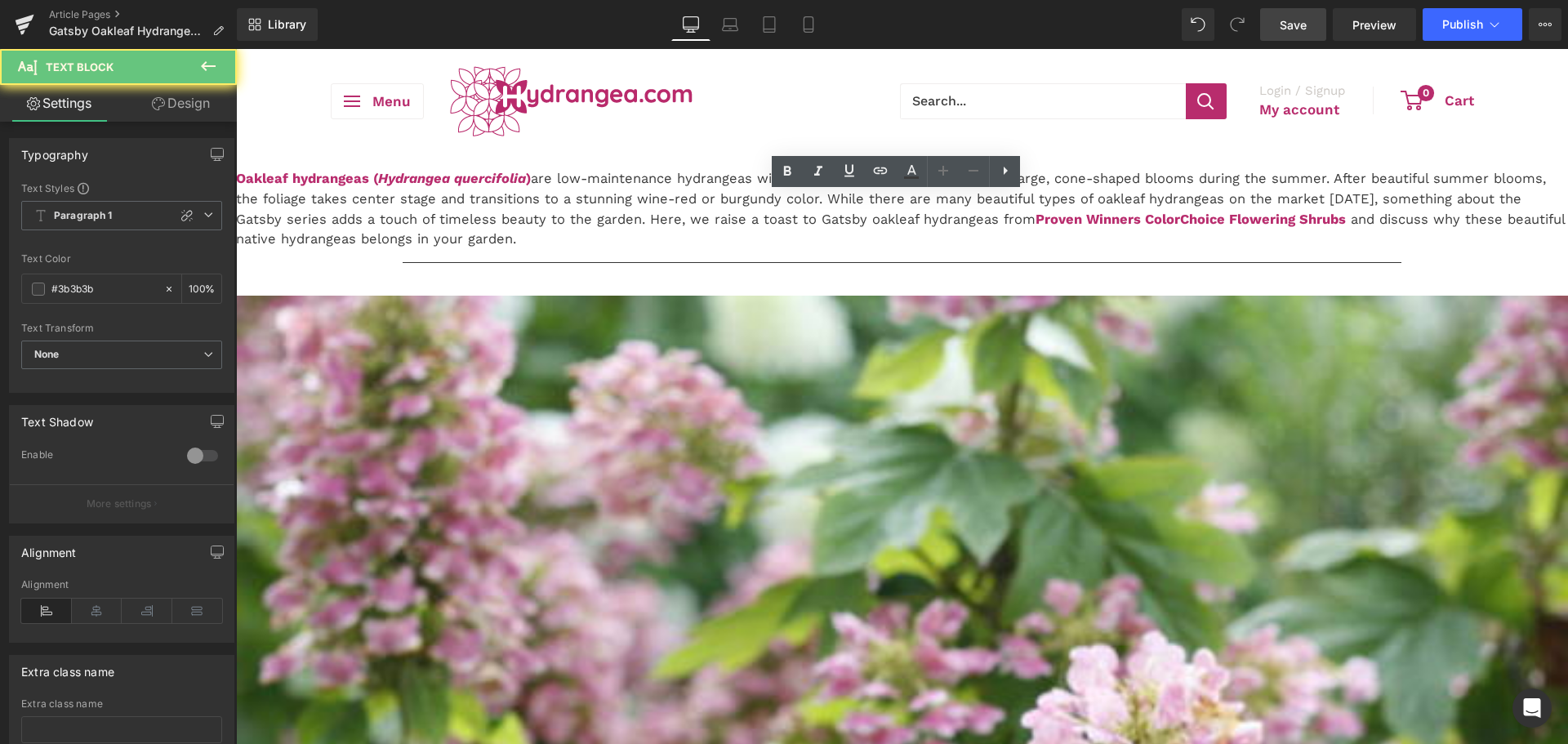
click at [777, 250] on p "Oakleaf hydrangeas ( Hydrangea quercifolia ) are low-maintenance hydrangeas wit…" at bounding box center [902, 210] width 1332 height 81
click at [780, 250] on p "Oakleaf hydrangeas ( Hydrangea quercifolia ) are low-maintenance hydrangeas wit…" at bounding box center [902, 210] width 1332 height 81
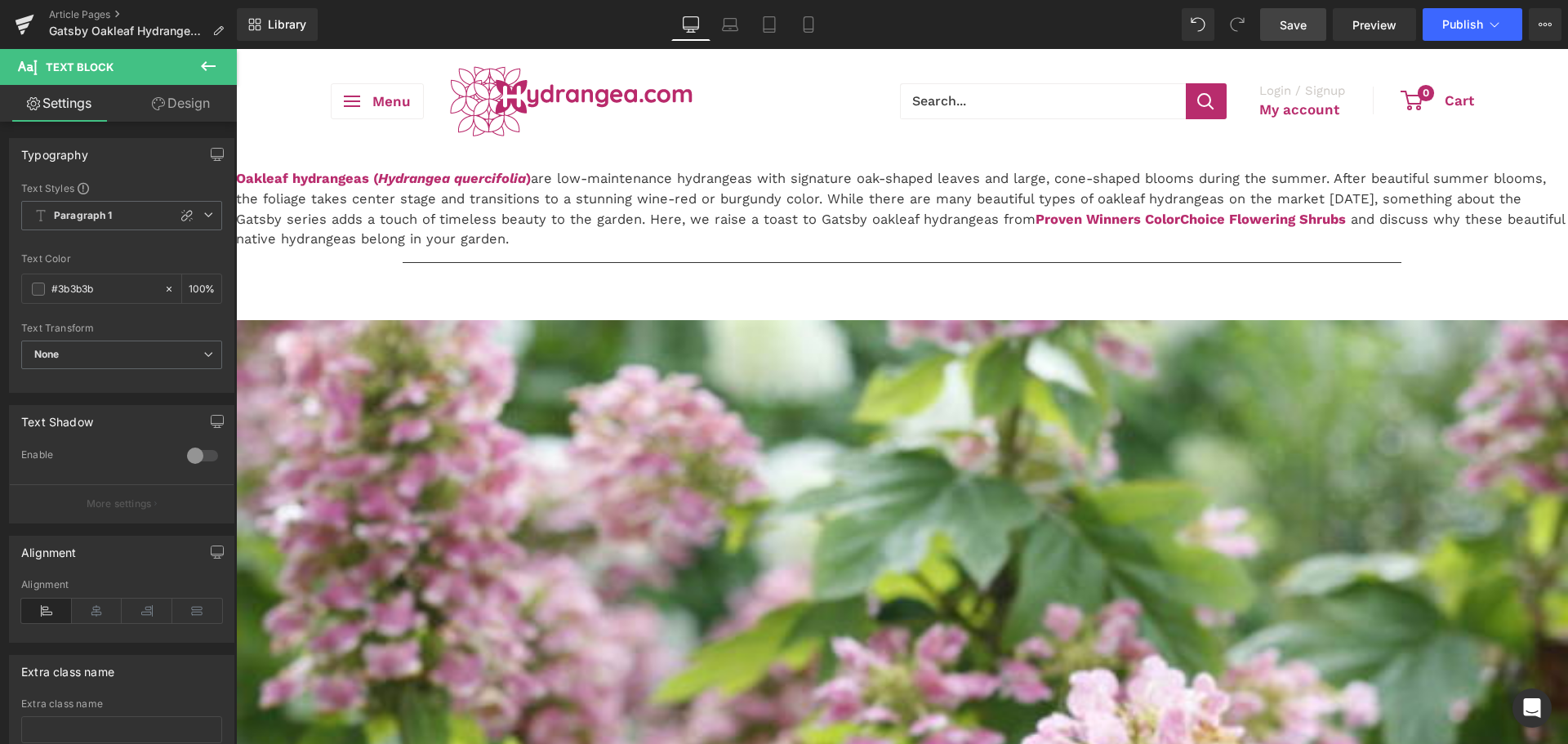
click at [1303, 24] on span "Save" at bounding box center [1292, 25] width 27 height 17
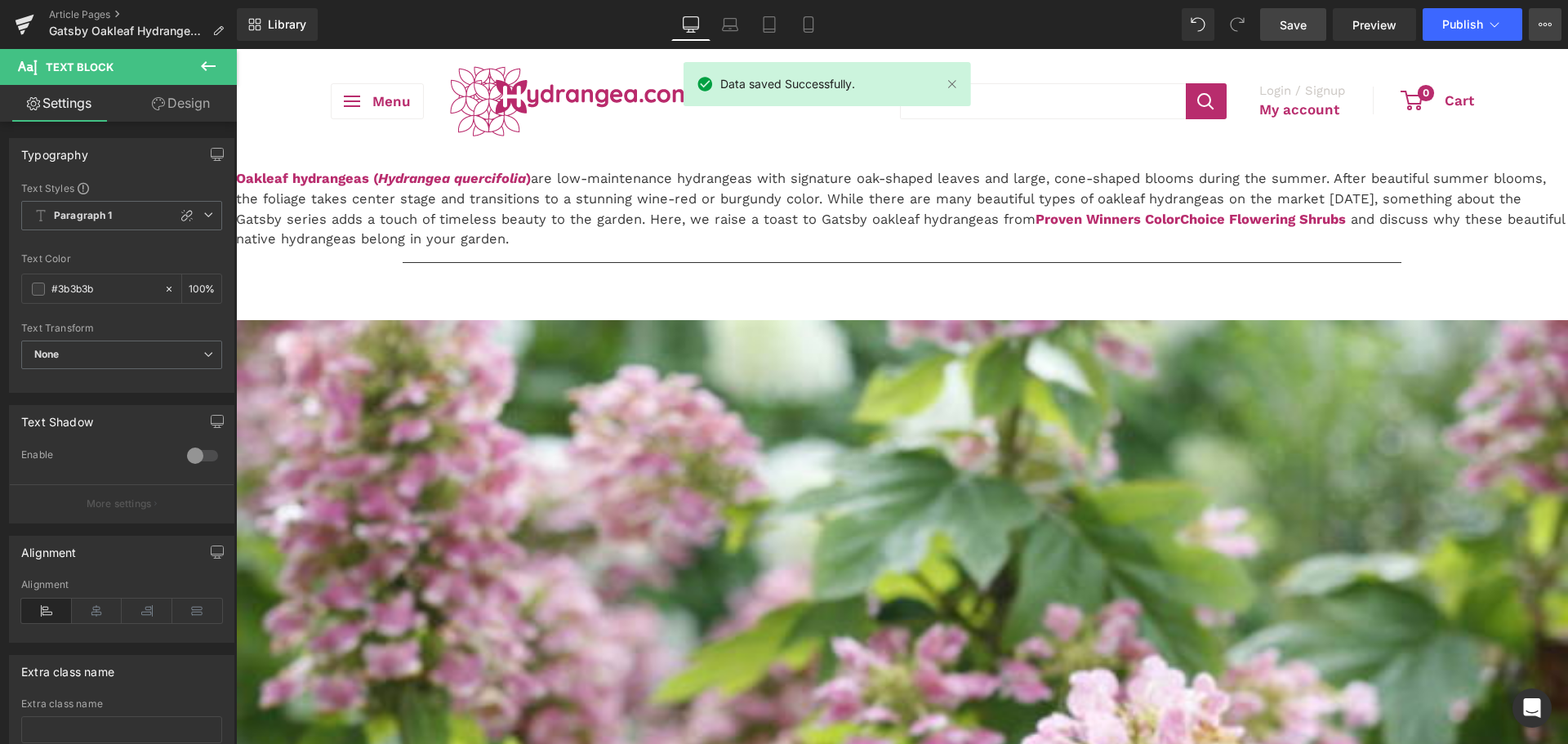
click at [1536, 30] on button "View Live Page View with current Template Save Template to Library Schedule Pub…" at bounding box center [1545, 25] width 33 height 33
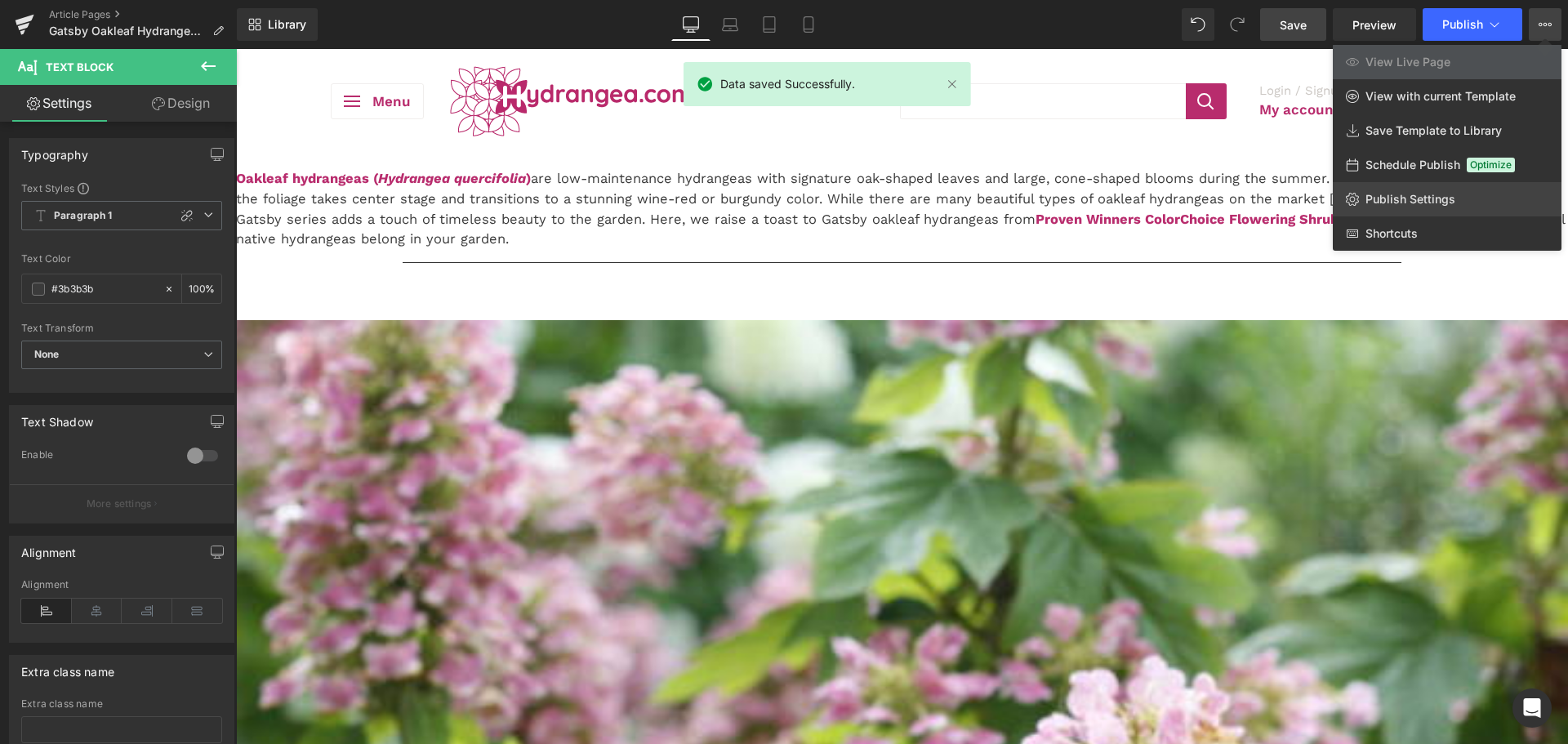
click at [1407, 192] on span "Publish Settings" at bounding box center [1411, 199] width 90 height 15
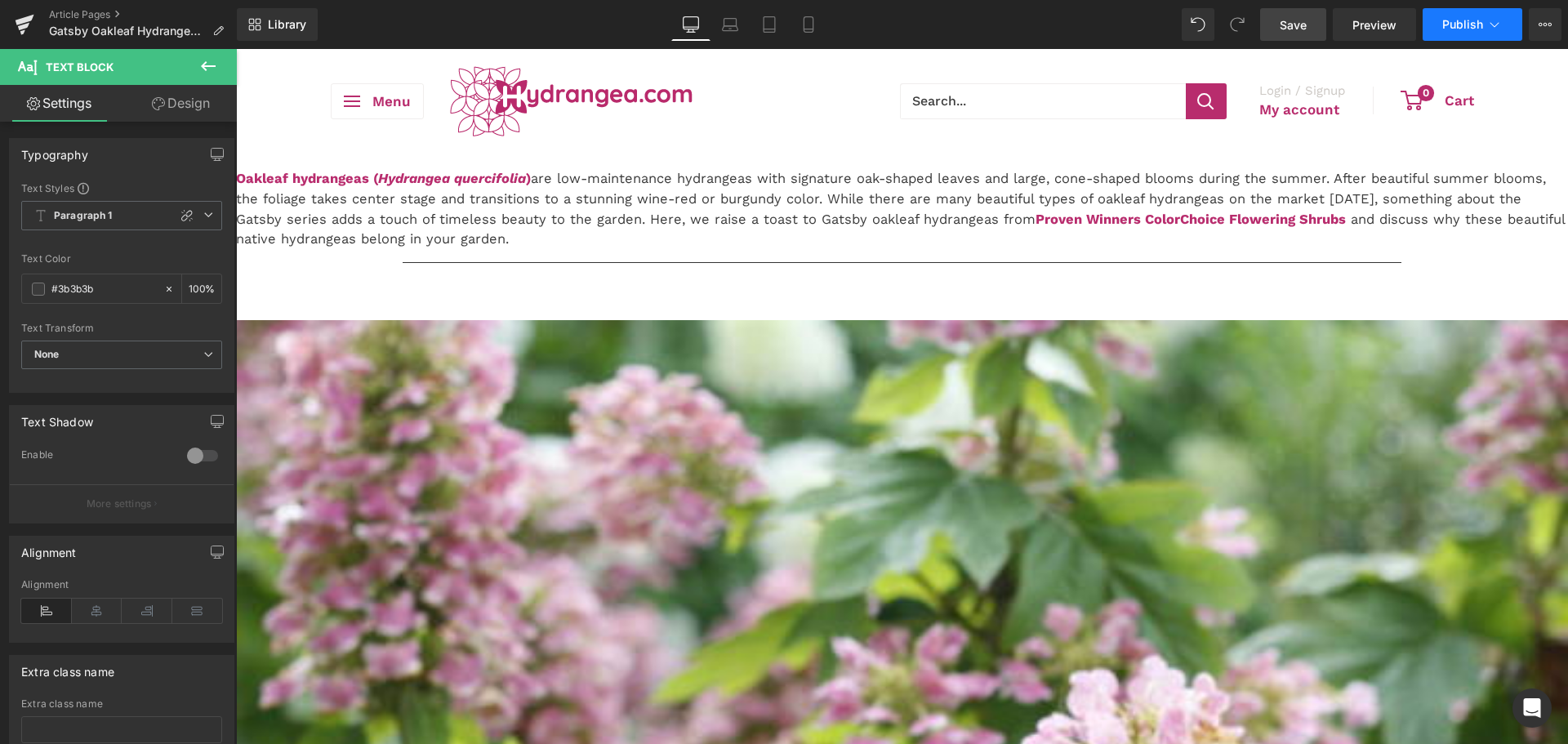
click at [1485, 30] on button "Publish" at bounding box center [1472, 25] width 100 height 33
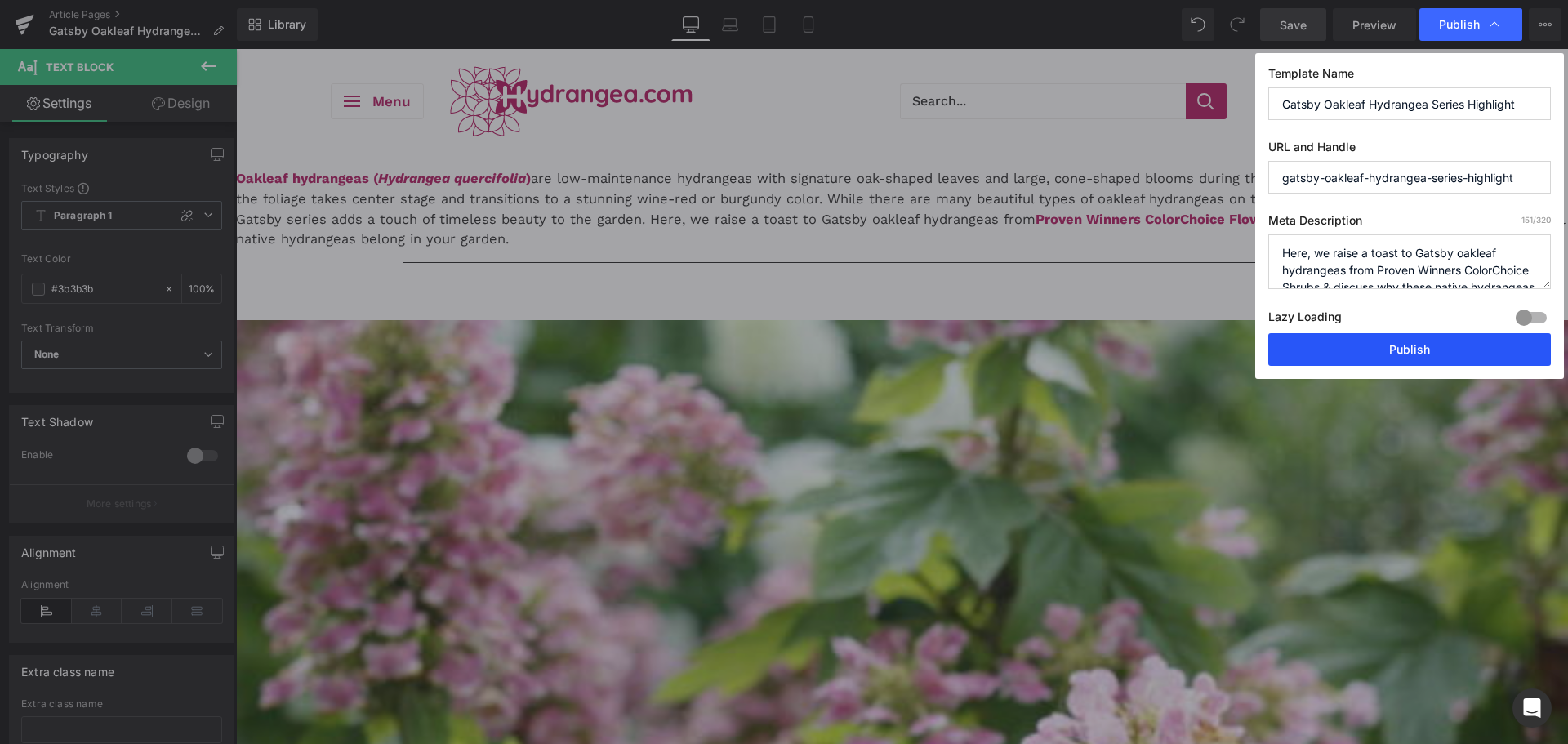
click at [1431, 347] on button "Publish" at bounding box center [1410, 350] width 283 height 33
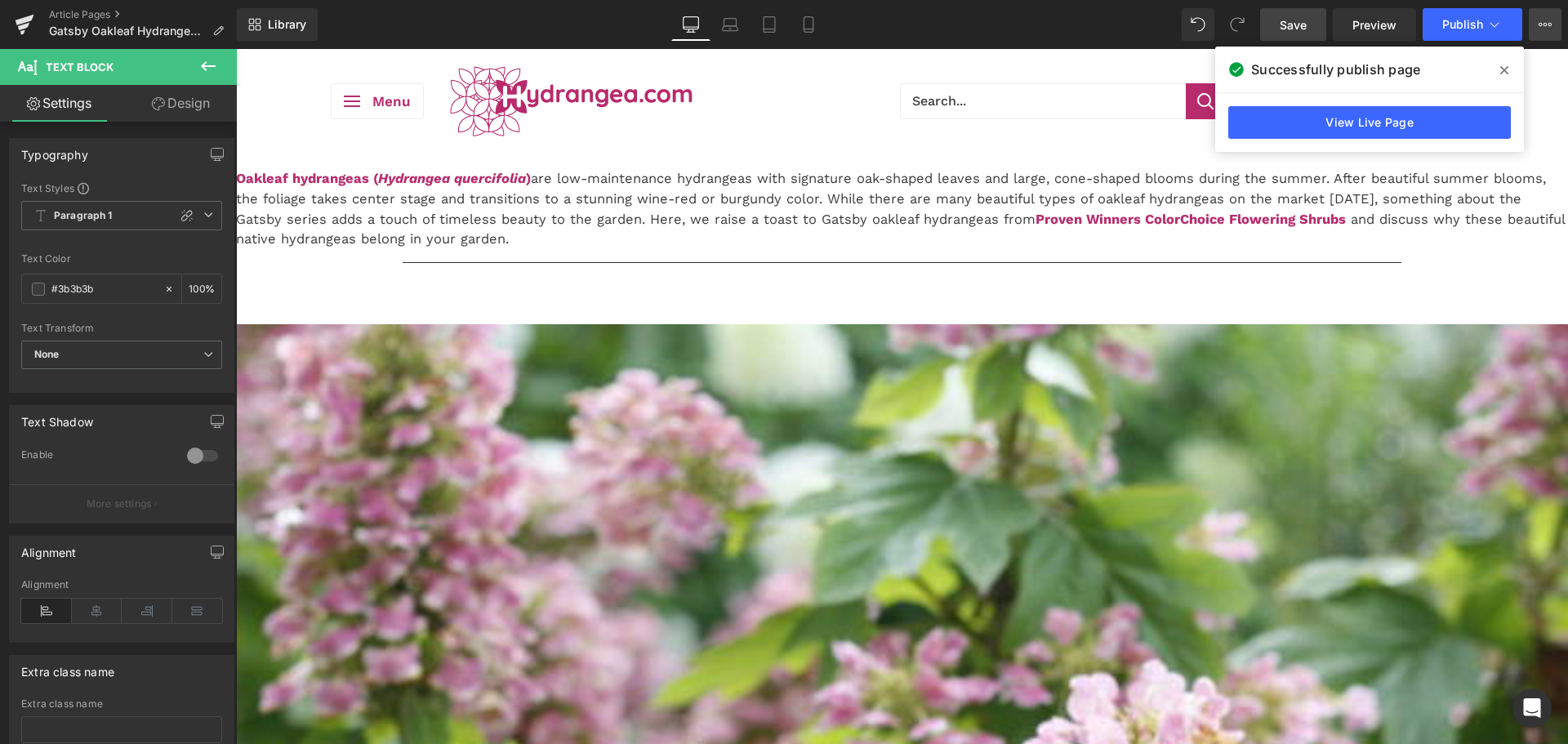
click at [1543, 27] on icon at bounding box center [1545, 25] width 13 height 13
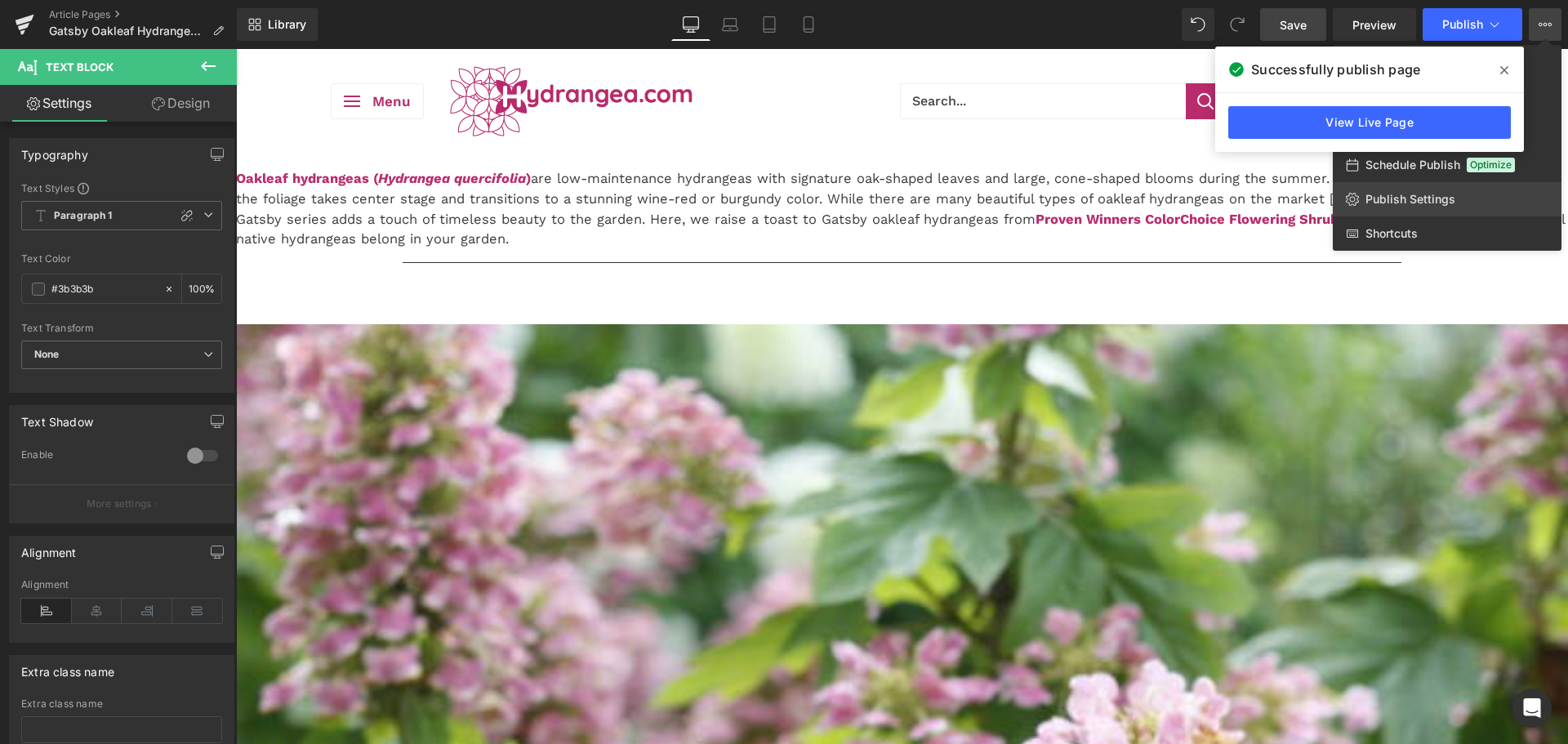
click at [1414, 193] on span "Publish Settings" at bounding box center [1411, 199] width 90 height 15
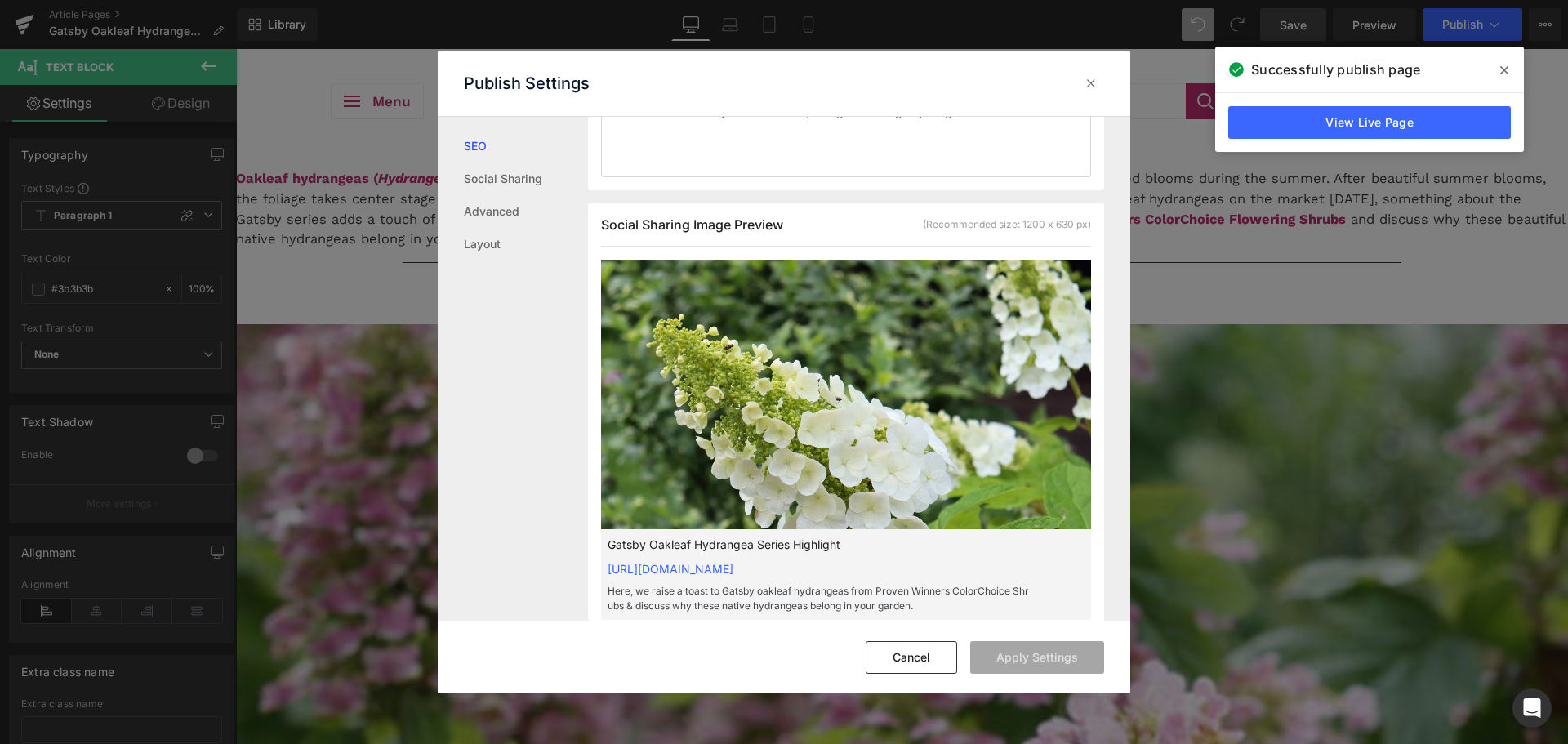
scroll to position [491, 0]
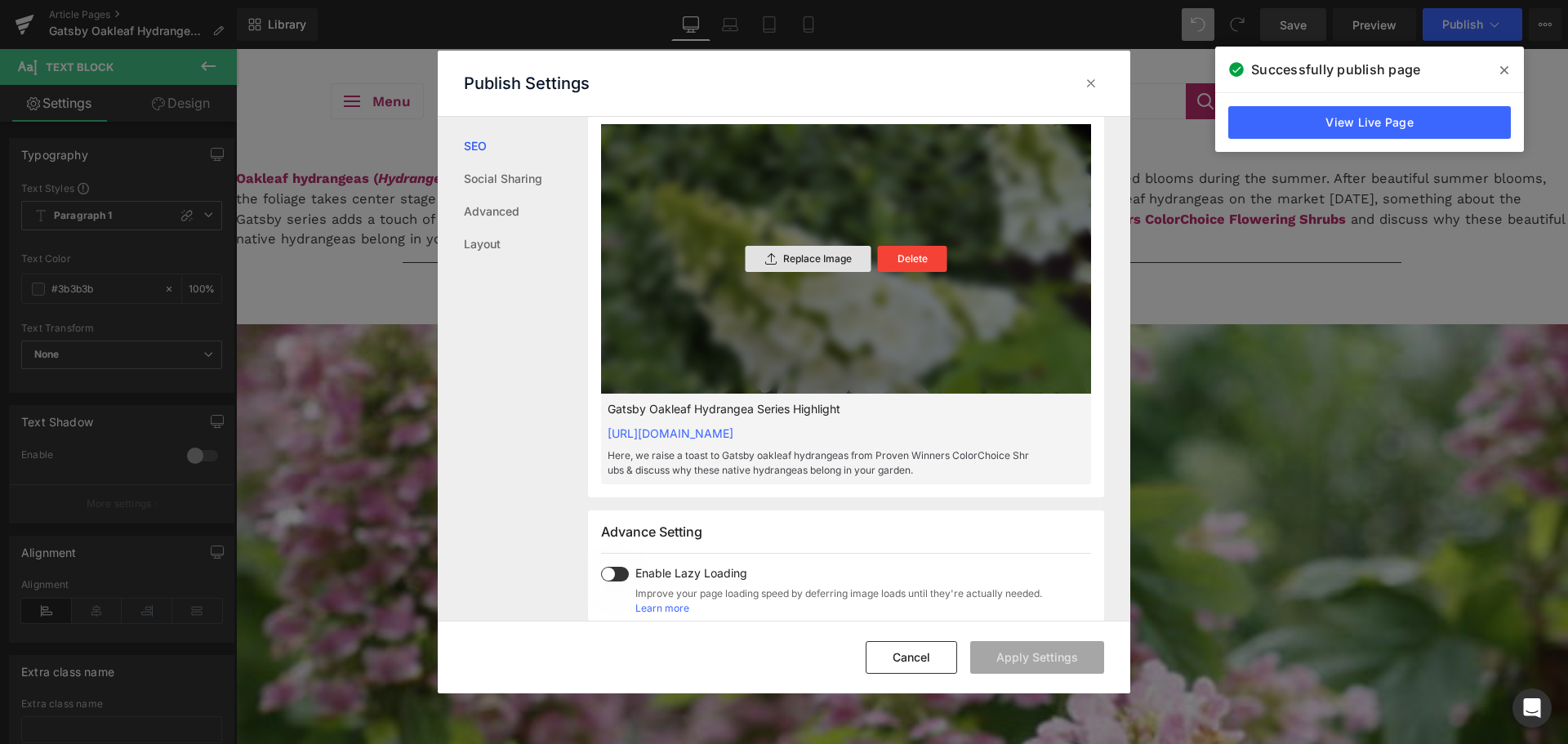
click at [820, 264] on p "Replace Image" at bounding box center [817, 259] width 69 height 11
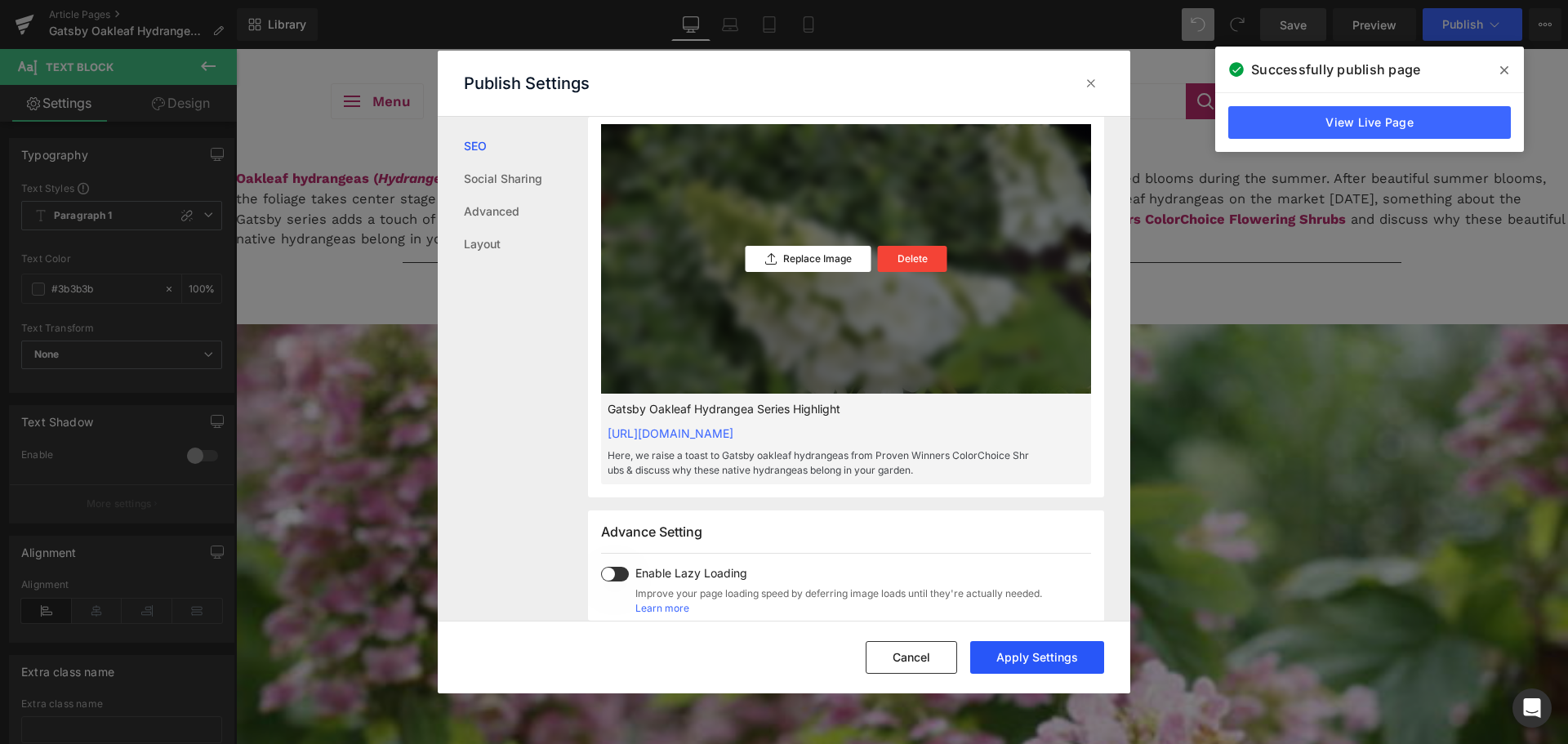
click at [1016, 667] on button "Apply Settings" at bounding box center [1037, 657] width 134 height 33
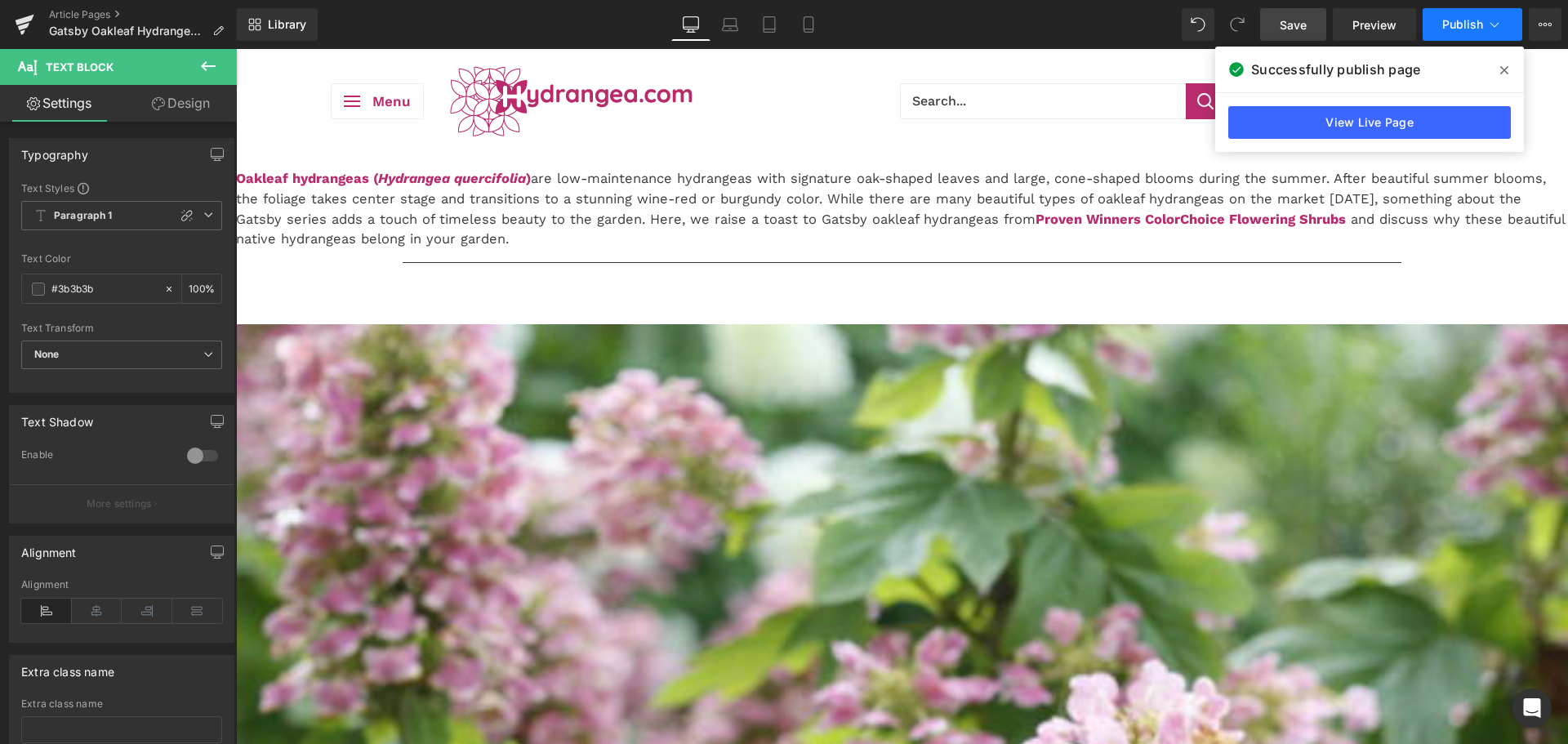
click at [1447, 27] on span "Publish" at bounding box center [1463, 25] width 41 height 13
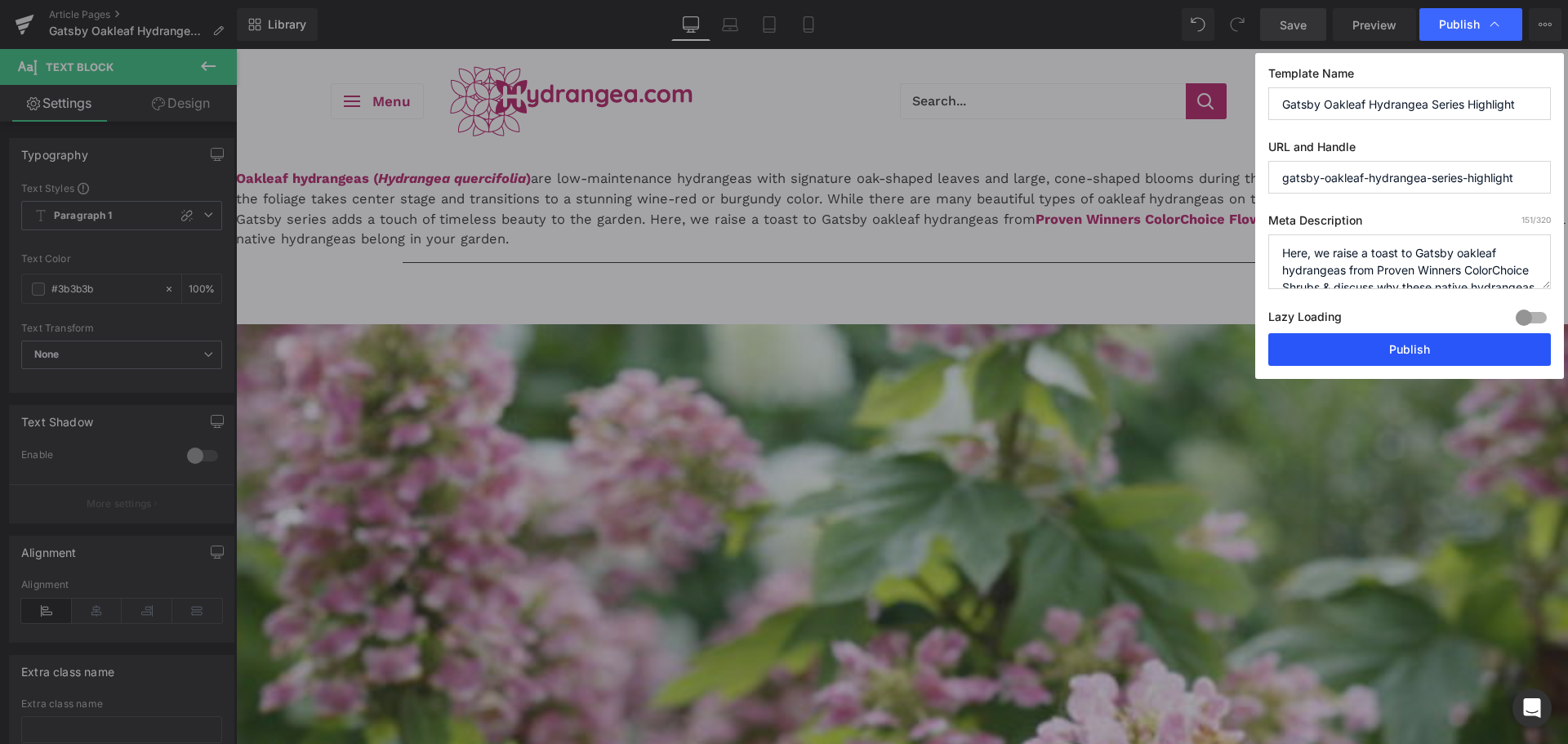
click at [1342, 361] on button "Publish" at bounding box center [1410, 350] width 283 height 33
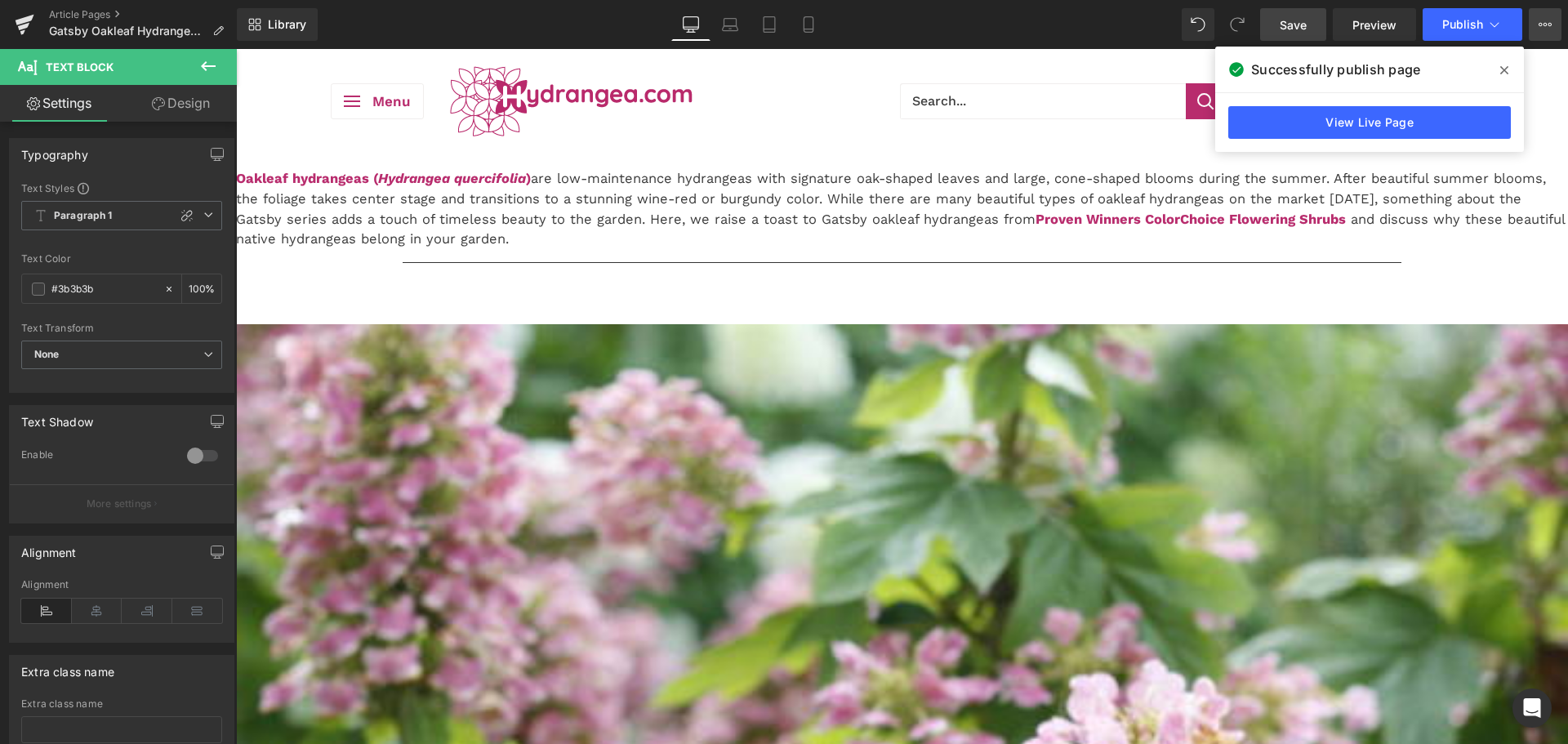
click at [1535, 26] on button "View Live Page View with current Template Save Template to Library Schedule Pub…" at bounding box center [1545, 25] width 33 height 33
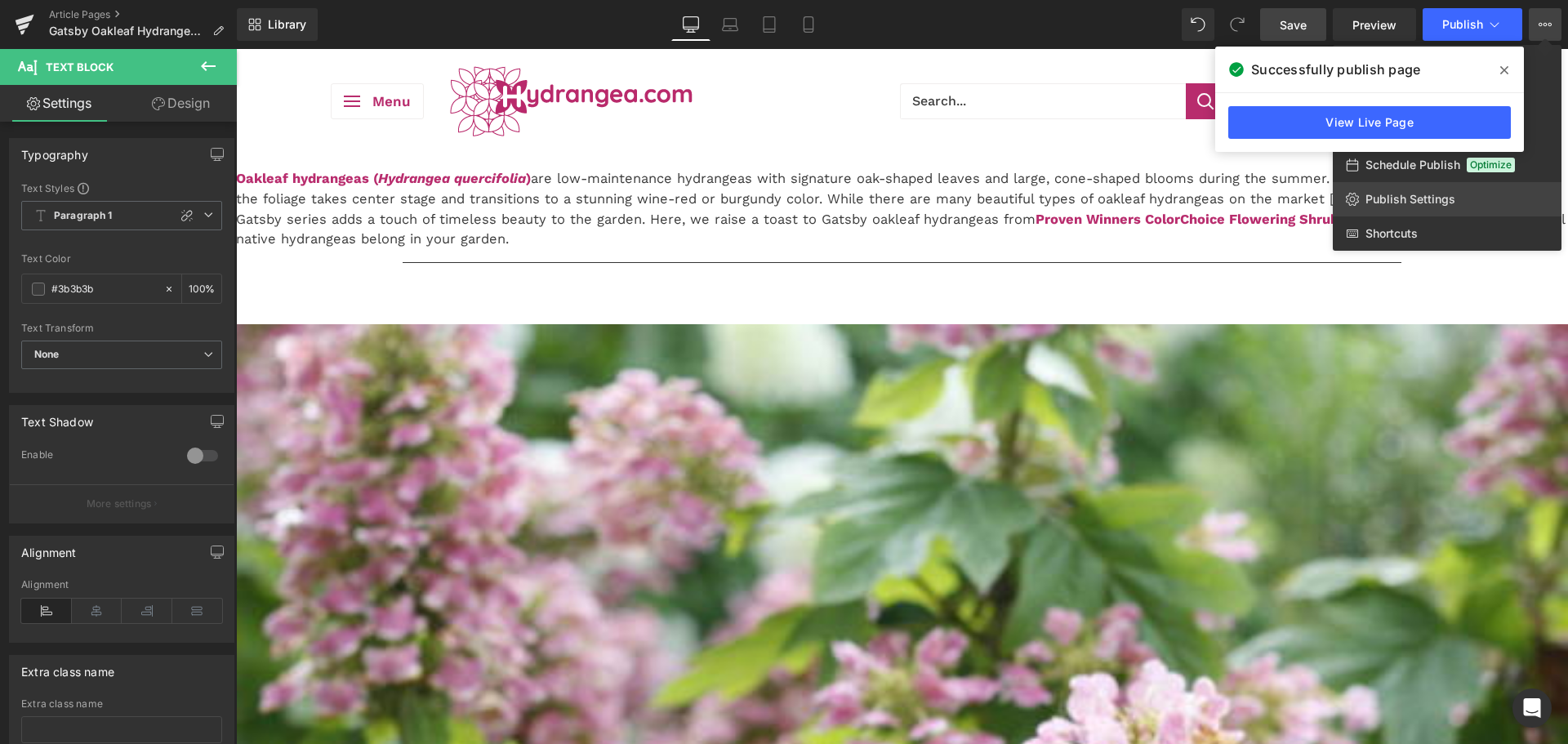
click at [1426, 199] on span "Publish Settings" at bounding box center [1411, 199] width 90 height 15
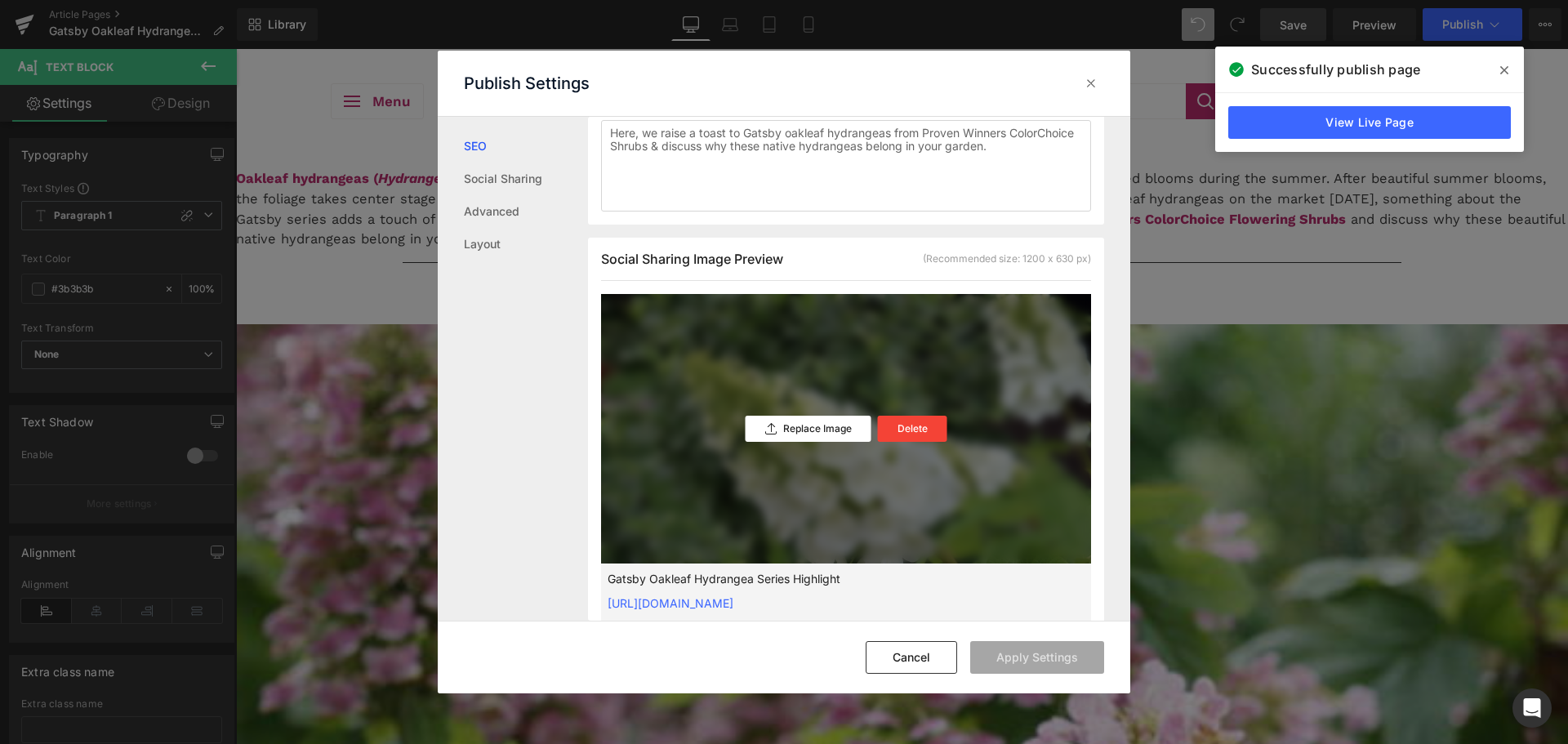
scroll to position [328, 0]
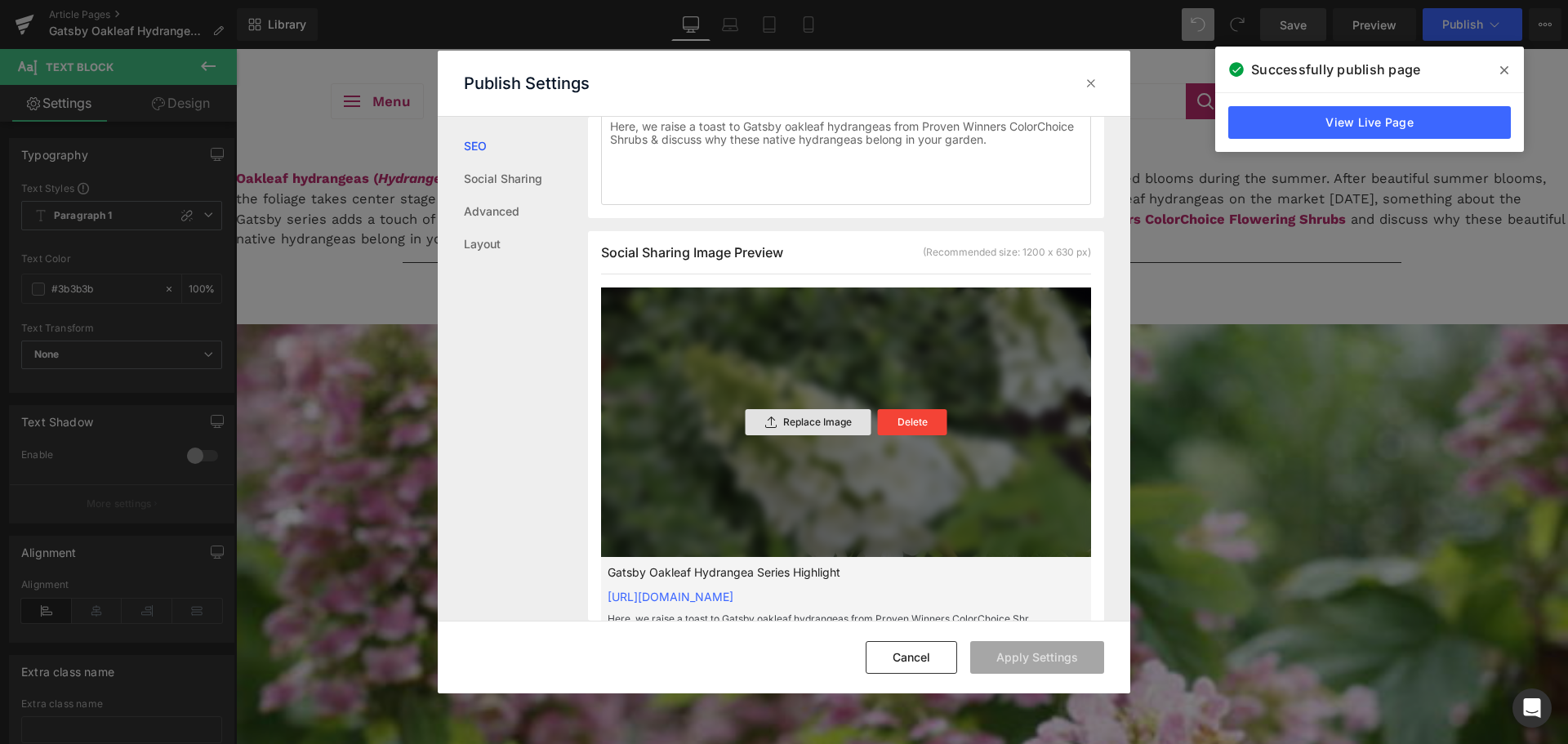
click at [784, 428] on p "Replace Image" at bounding box center [817, 422] width 69 height 11
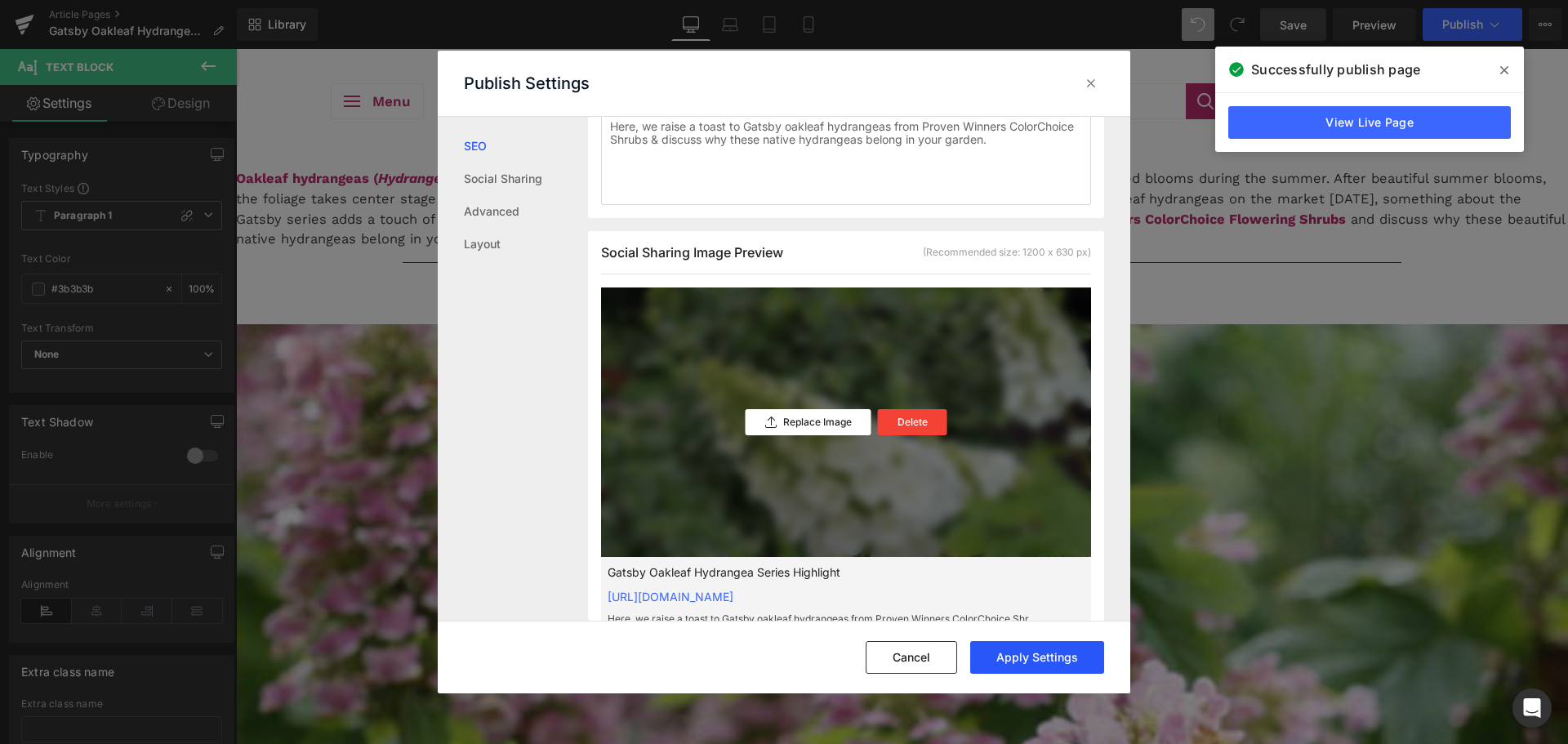
click at [1015, 664] on button "Apply Settings" at bounding box center [1037, 657] width 134 height 33
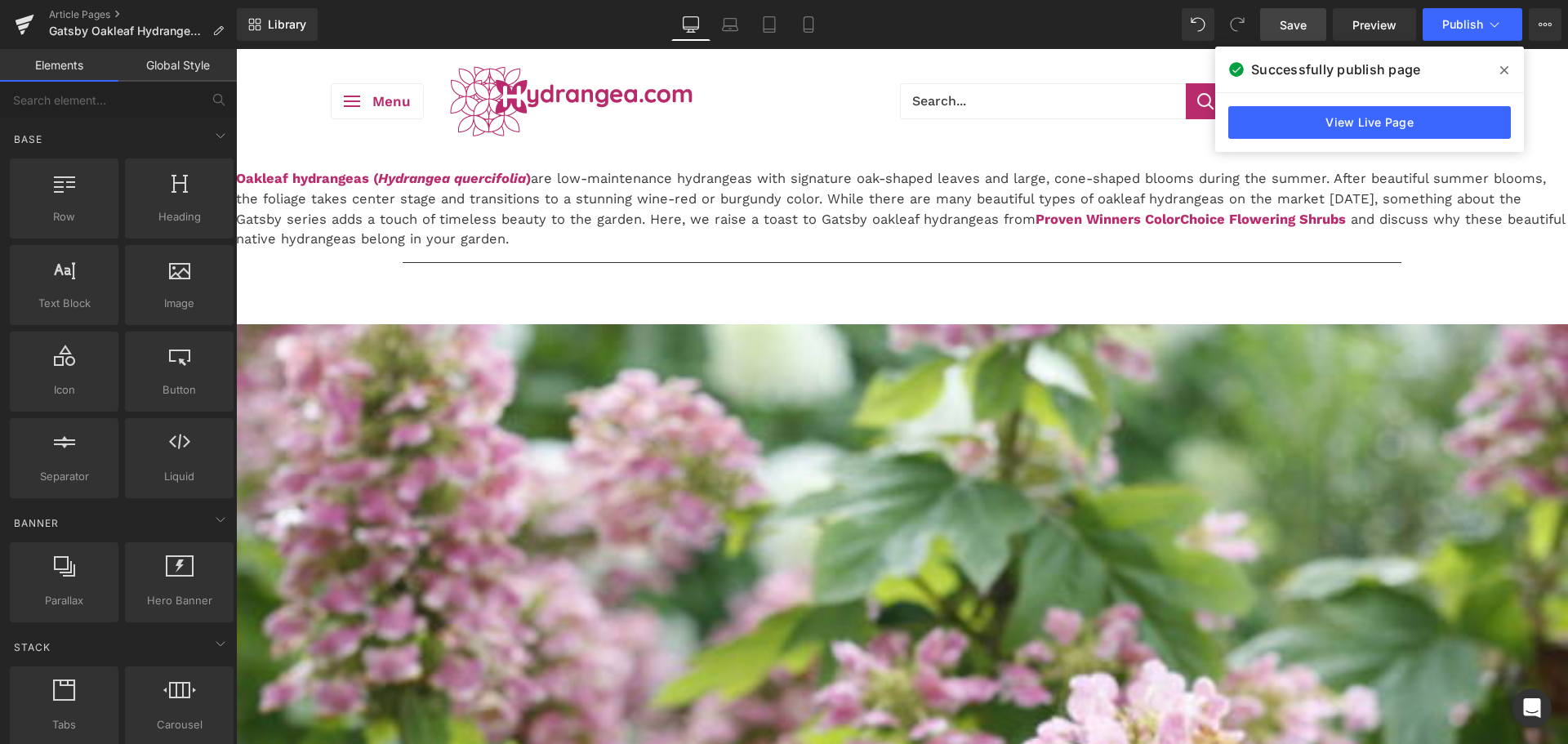
click at [236, 49] on span "Heading" at bounding box center [236, 49] width 0 height 0
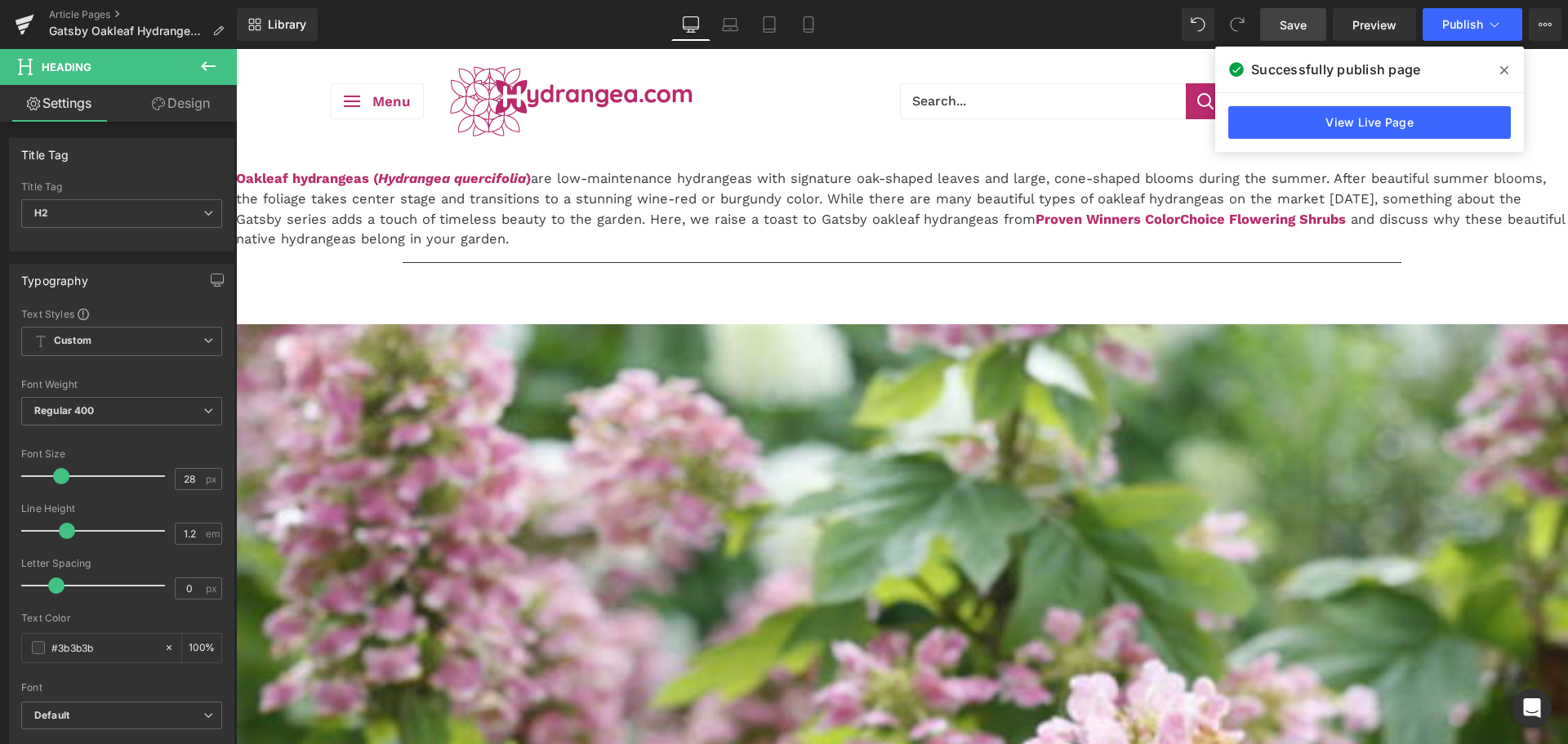
click at [160, 102] on icon at bounding box center [158, 103] width 13 height 13
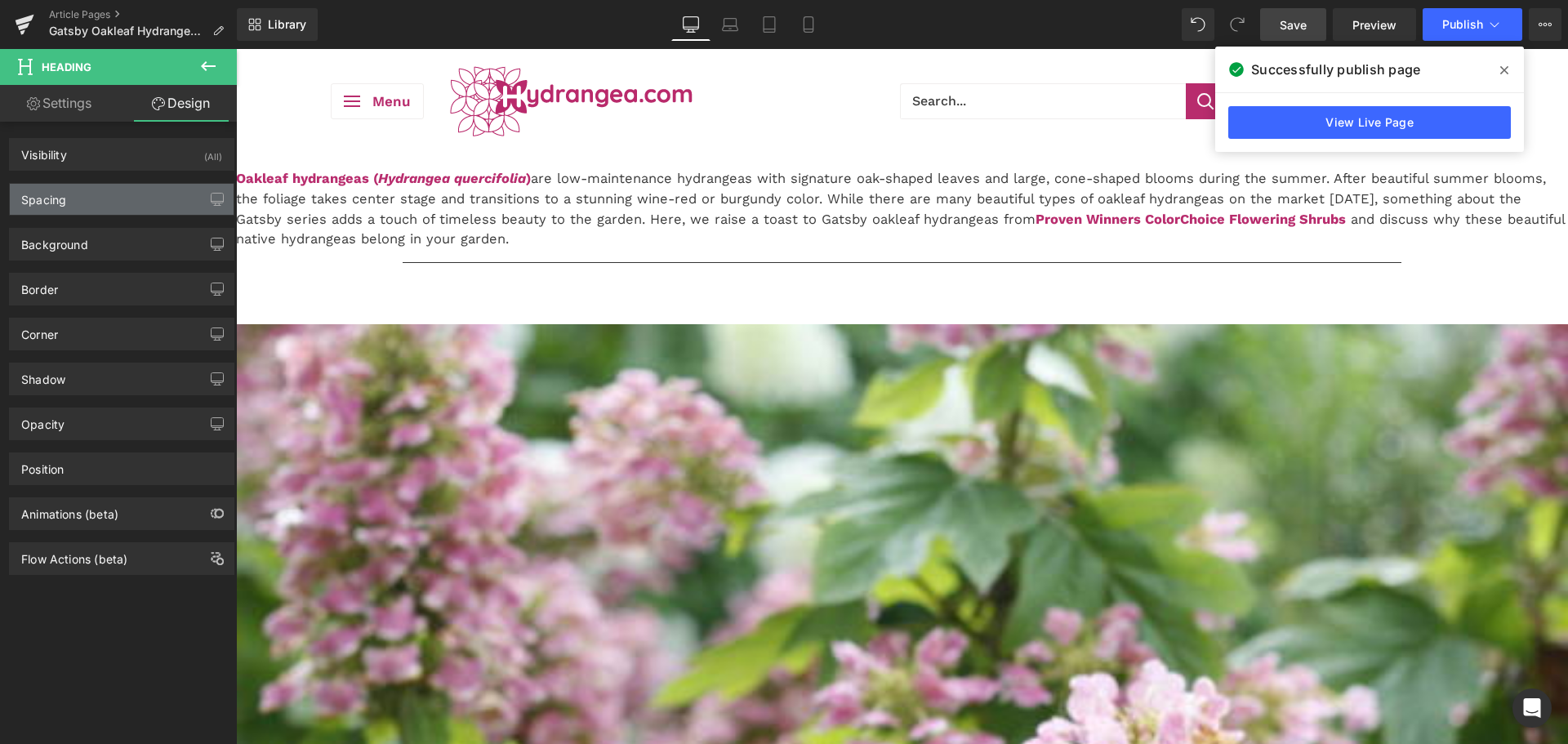
click at [80, 195] on div "Spacing" at bounding box center [122, 199] width 223 height 31
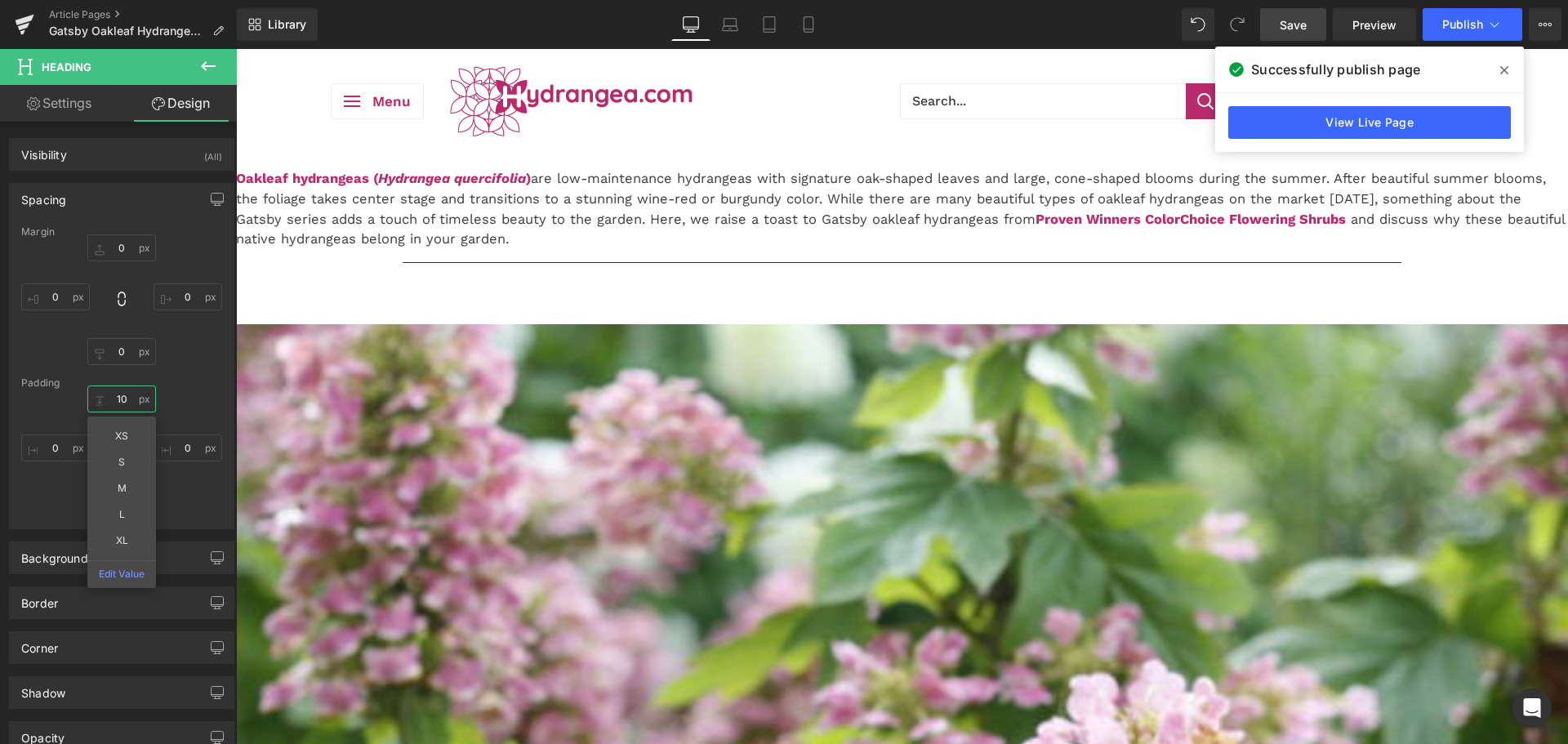
click at [106, 404] on input "10" at bounding box center [121, 398] width 69 height 27
type input "15"
click at [1301, 26] on span "Save" at bounding box center [1292, 25] width 27 height 17
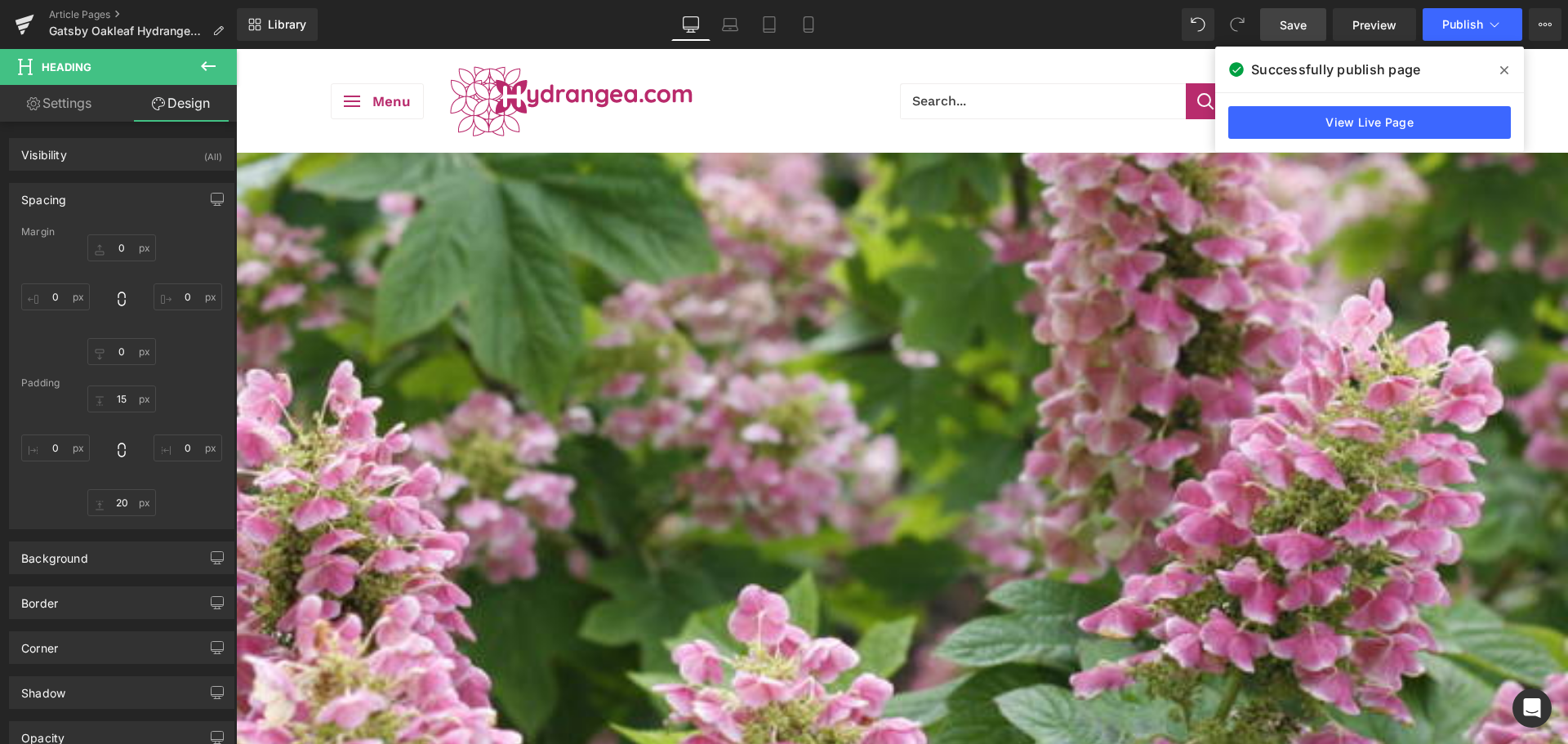
scroll to position [735, 0]
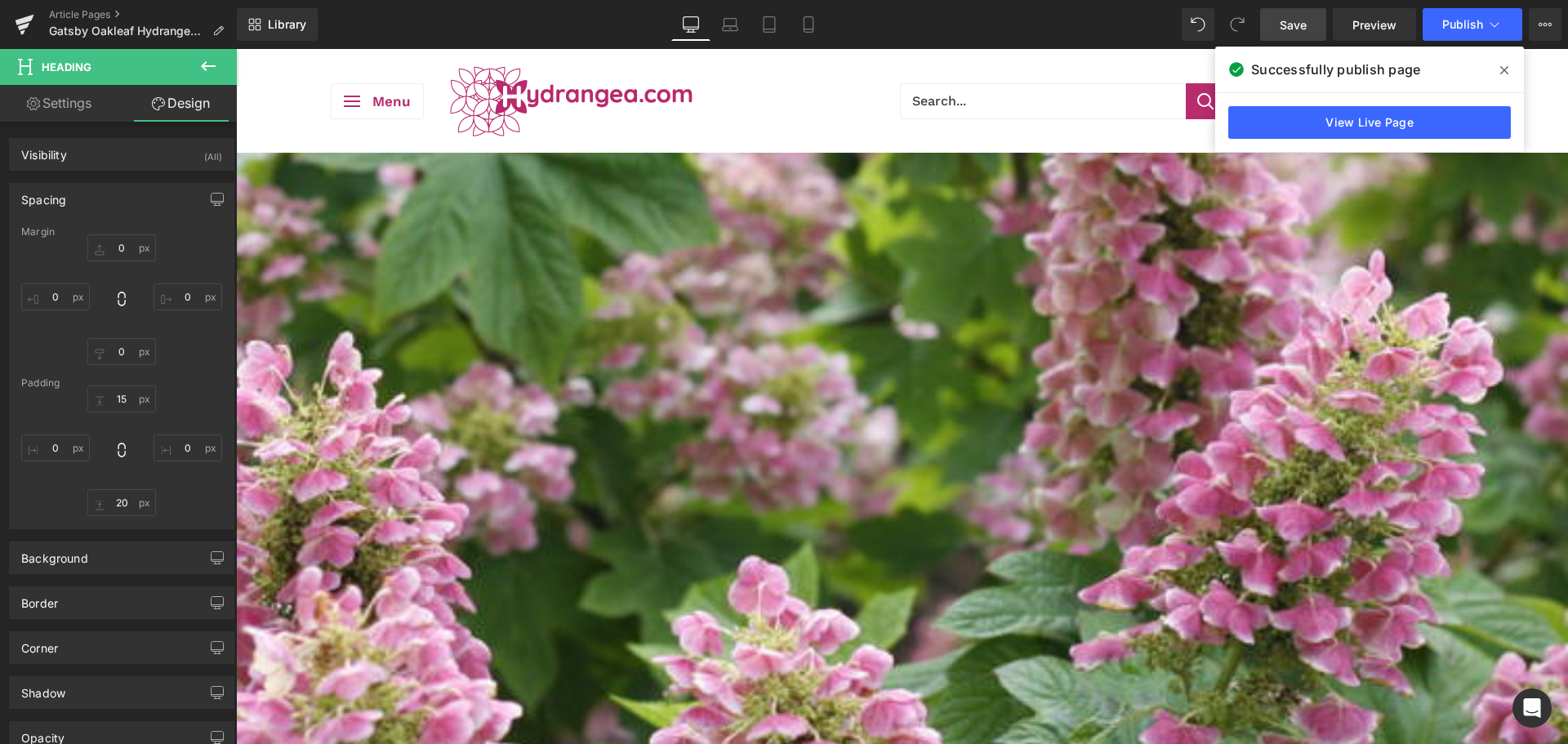
click at [236, 49] on span "Heading" at bounding box center [236, 49] width 0 height 0
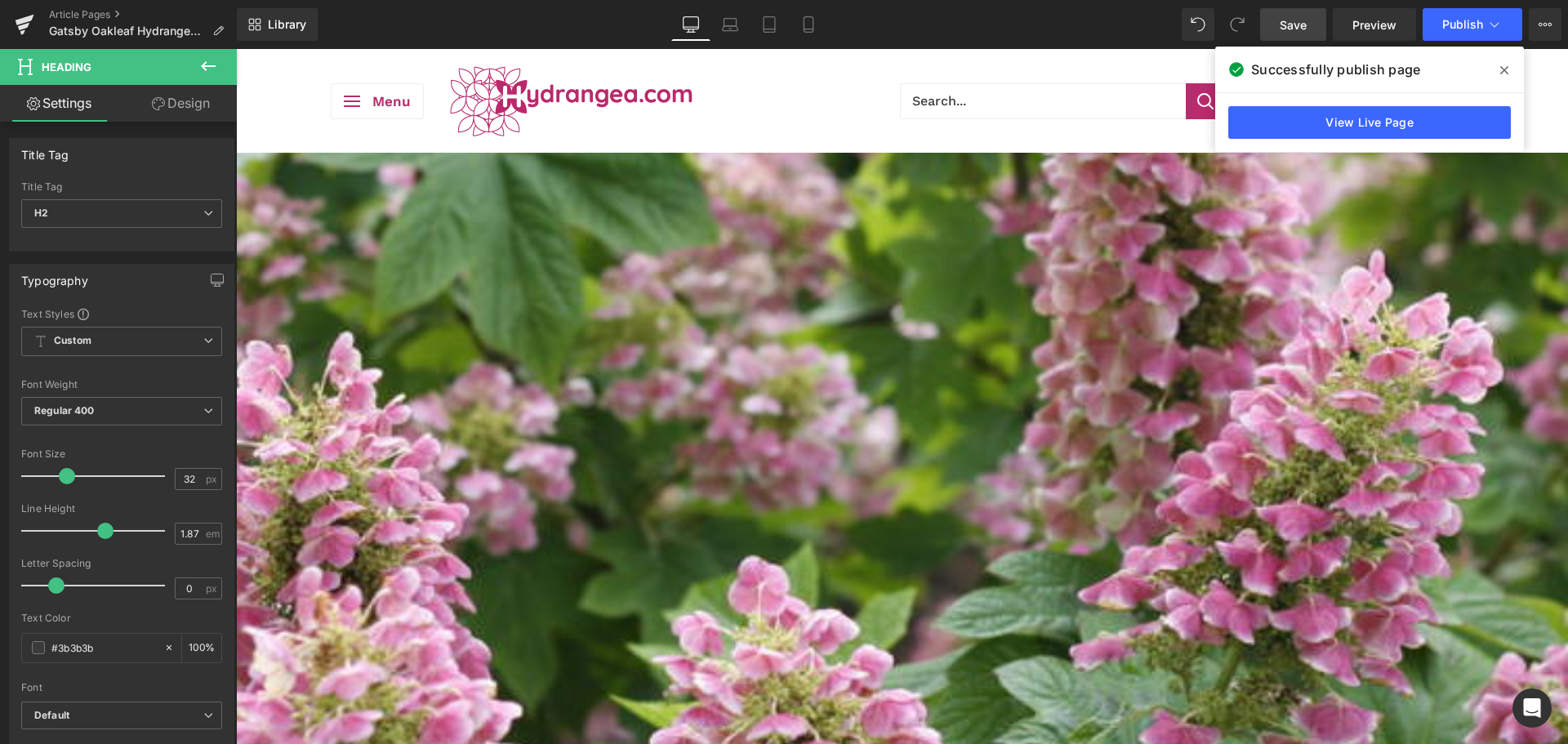
click at [236, 49] on span "Row" at bounding box center [236, 49] width 0 height 0
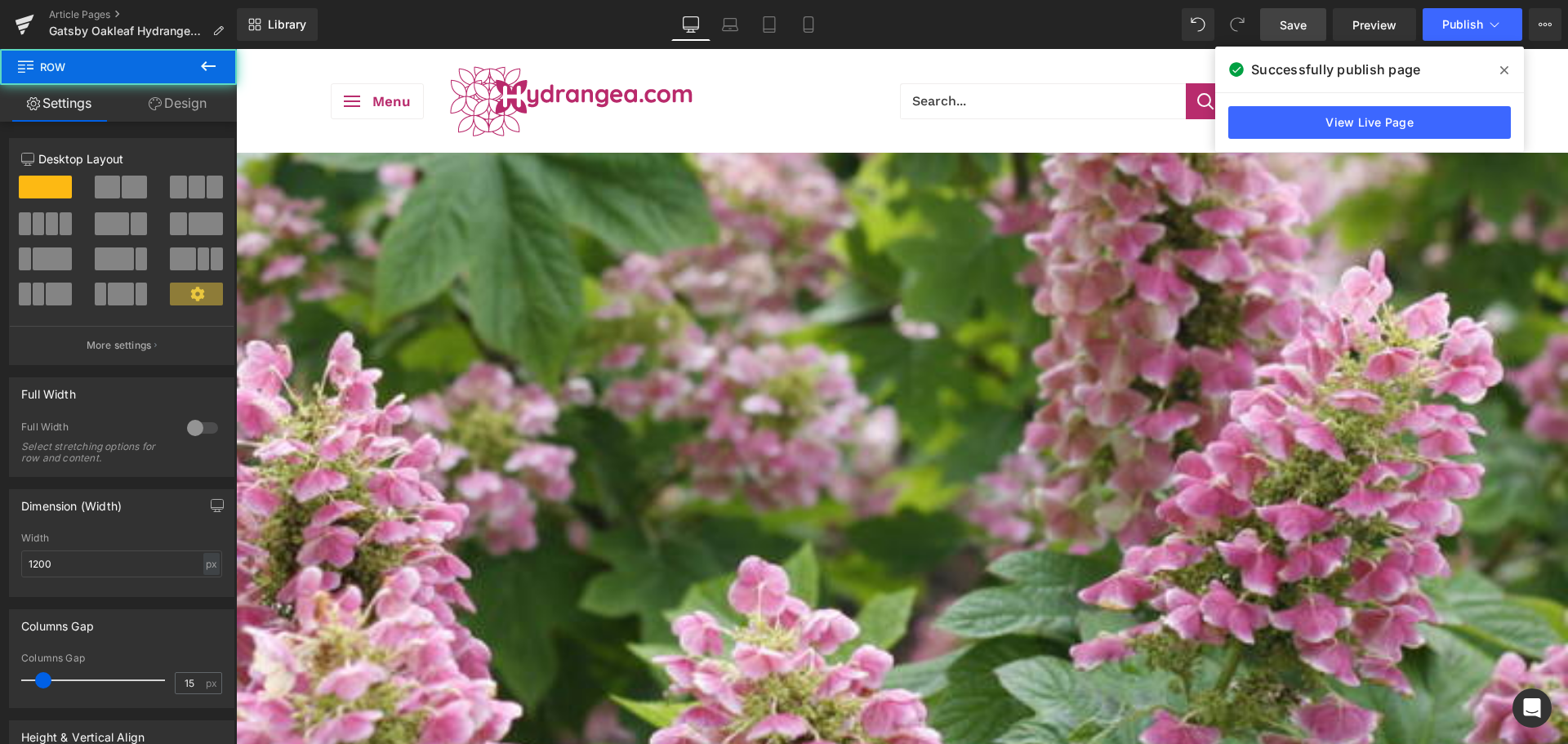
click at [155, 111] on link "Design" at bounding box center [177, 103] width 118 height 37
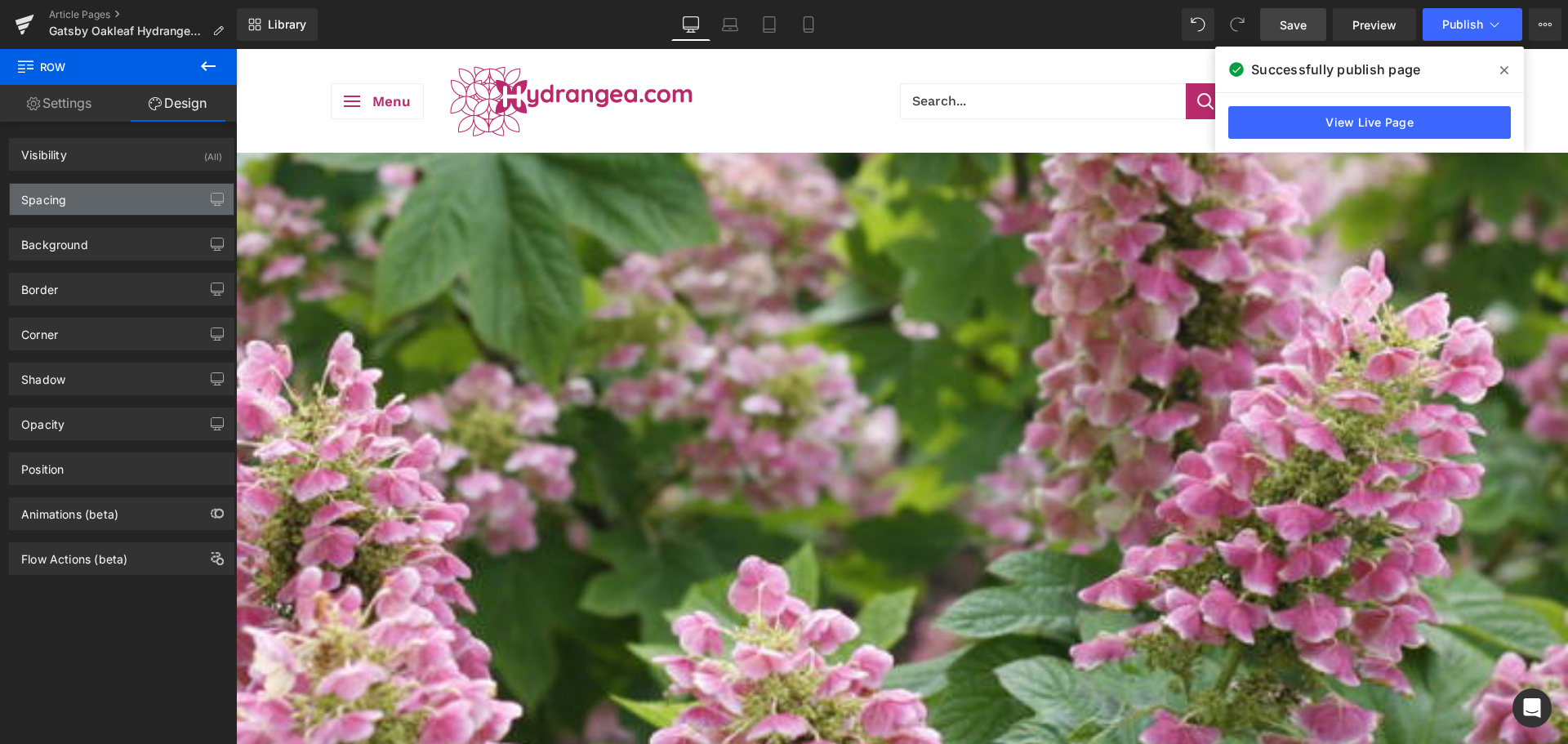
click at [69, 186] on div "Spacing" at bounding box center [122, 199] width 223 height 31
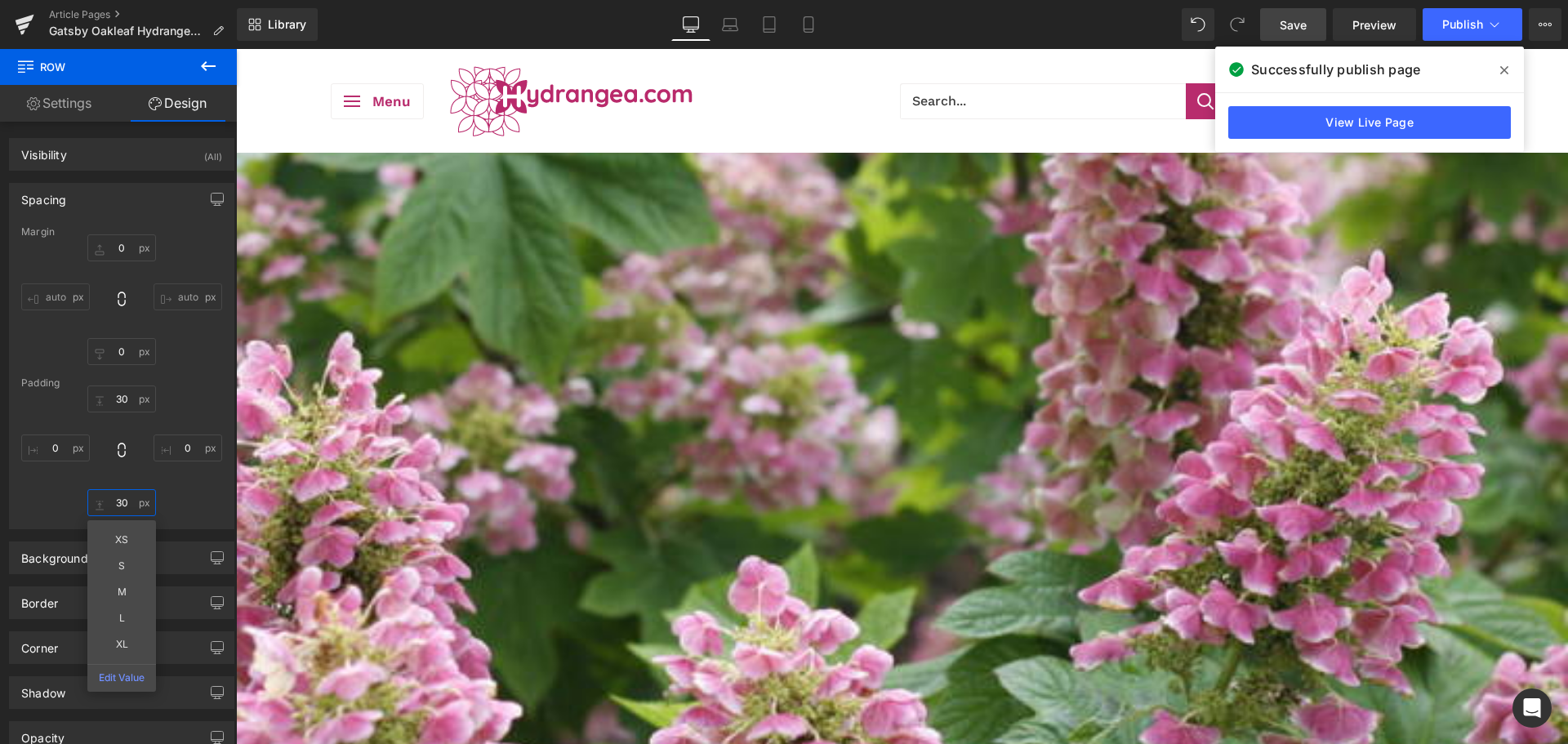
click at [110, 490] on input "30" at bounding box center [121, 501] width 69 height 27
type input "20"
click at [1299, 29] on span "Save" at bounding box center [1292, 25] width 27 height 17
click at [1533, 34] on button "View Live Page View with current Template Save Template to Library Schedule Pub…" at bounding box center [1545, 25] width 33 height 33
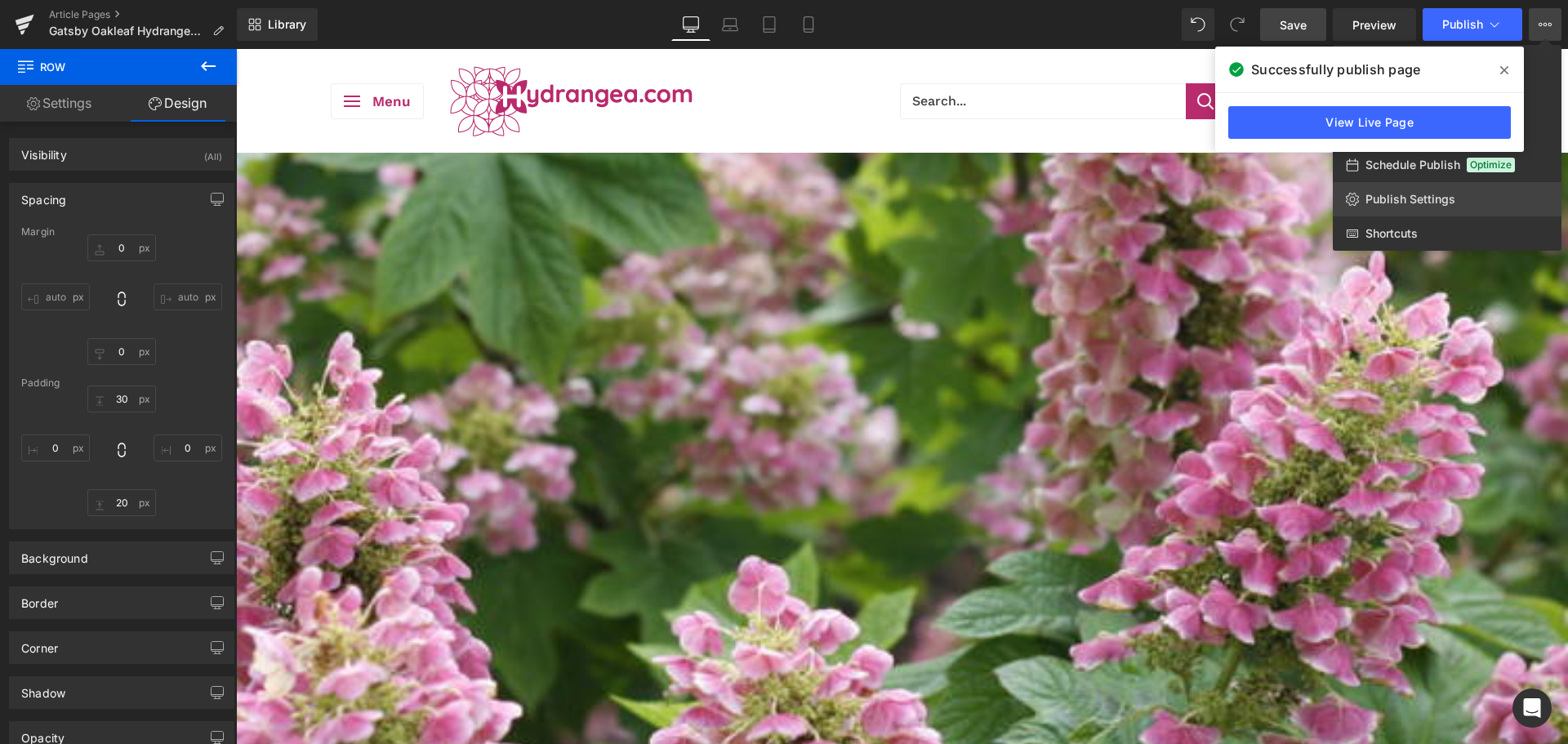
click at [1398, 199] on span "Publish Settings" at bounding box center [1411, 199] width 90 height 15
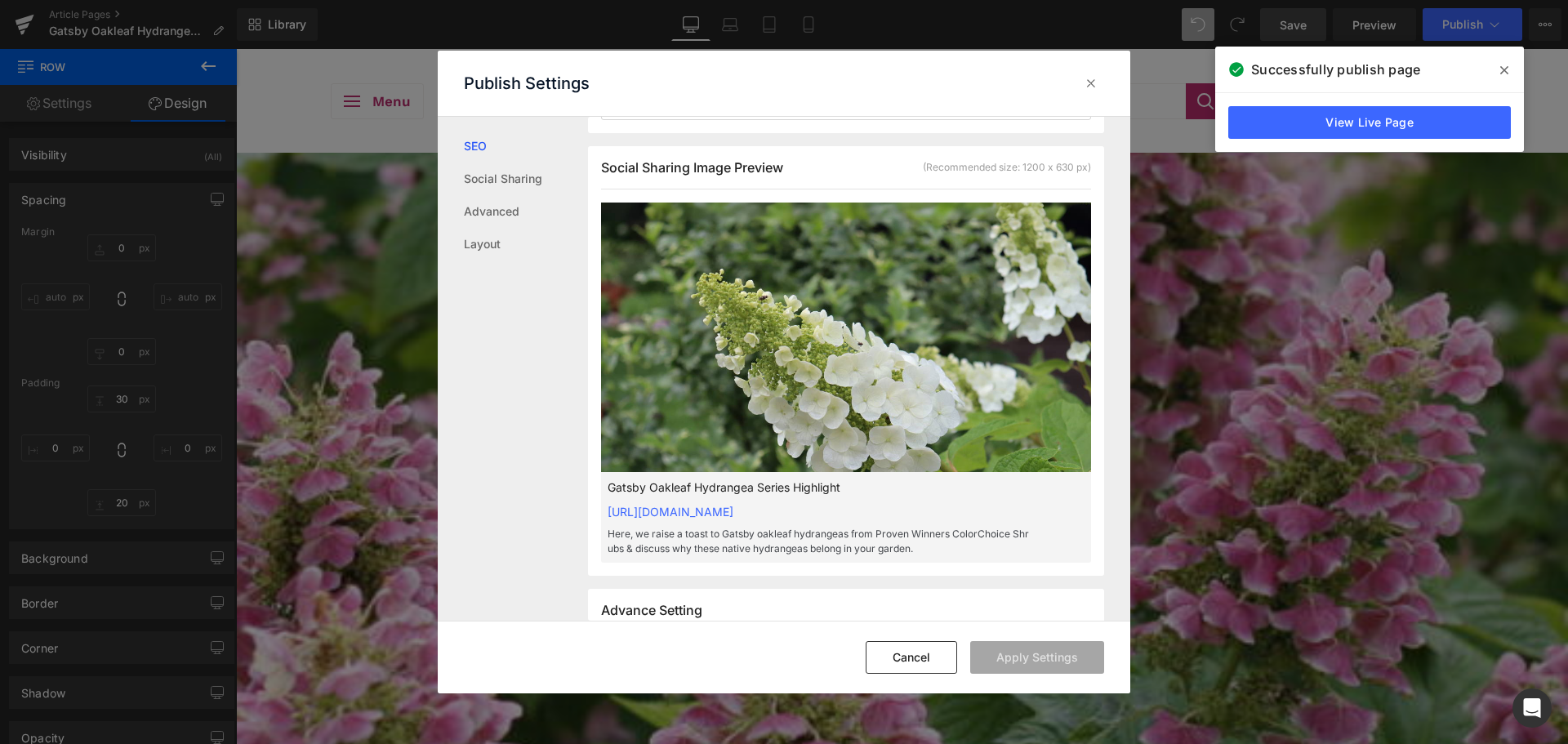
scroll to position [491, 0]
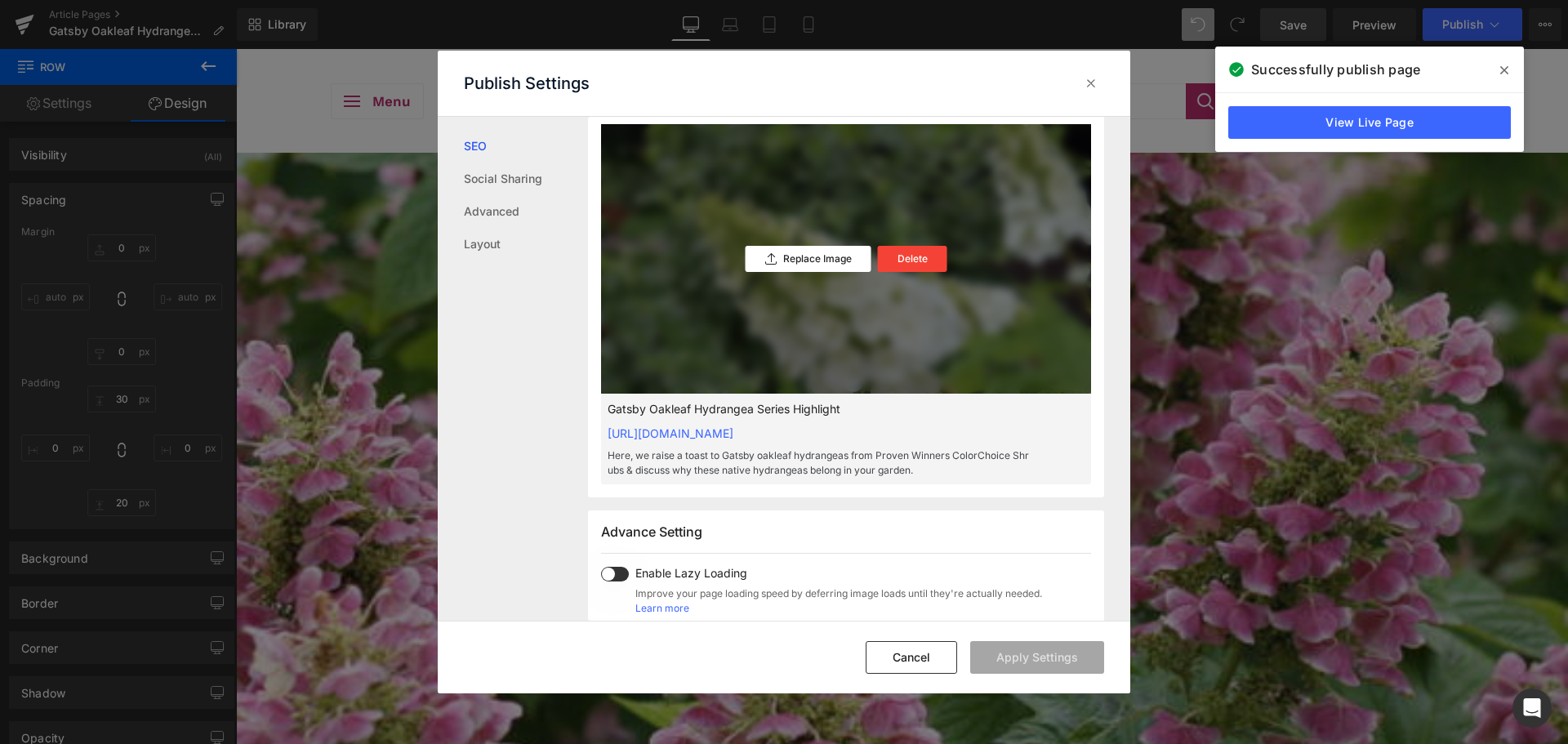
click at [794, 293] on div "Replace Image Delete" at bounding box center [846, 259] width 490 height 269
click at [796, 264] on p "Replace Image" at bounding box center [817, 259] width 69 height 11
click at [1006, 659] on button "Apply Settings" at bounding box center [1037, 657] width 134 height 33
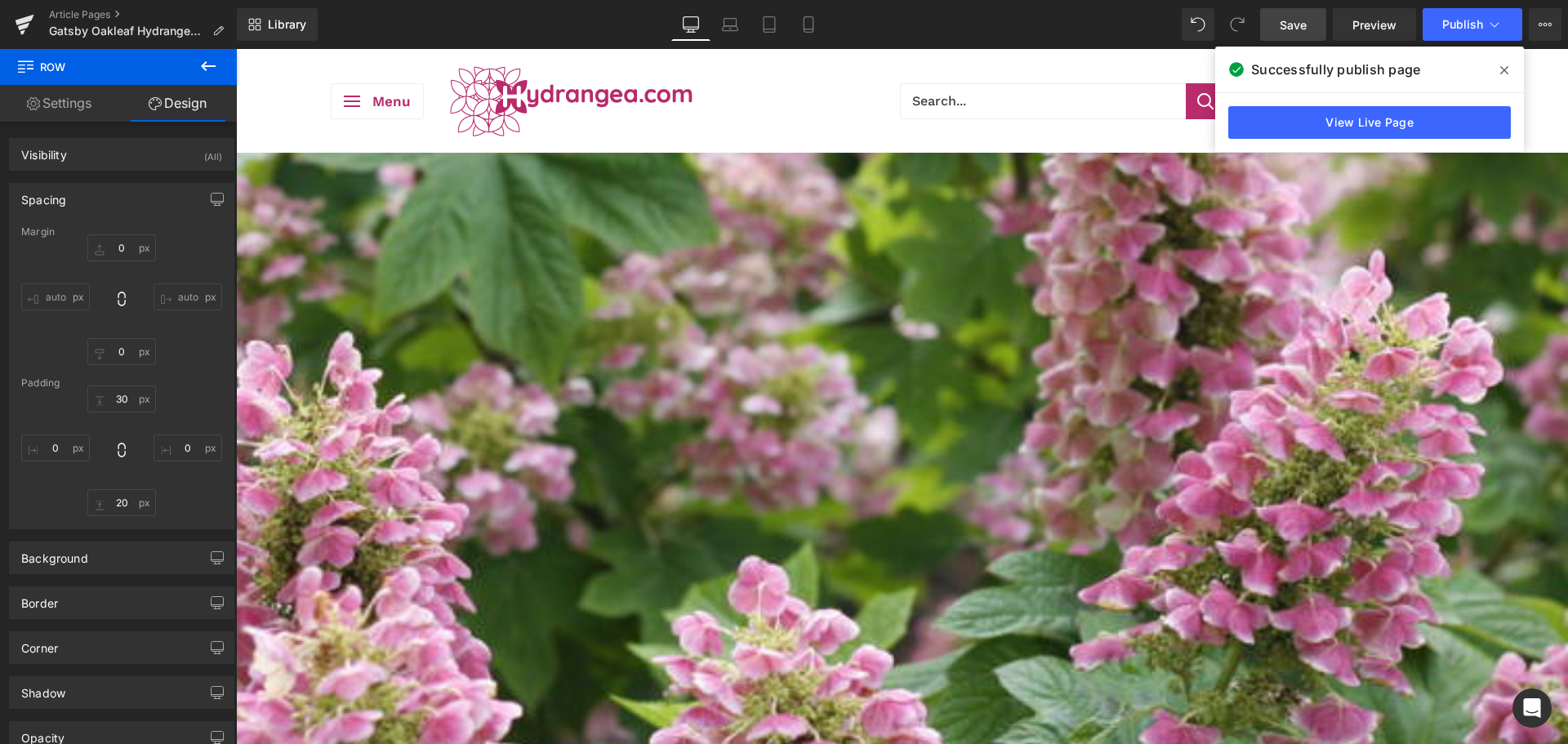
click at [1465, 23] on span "Publish" at bounding box center [1463, 25] width 41 height 13
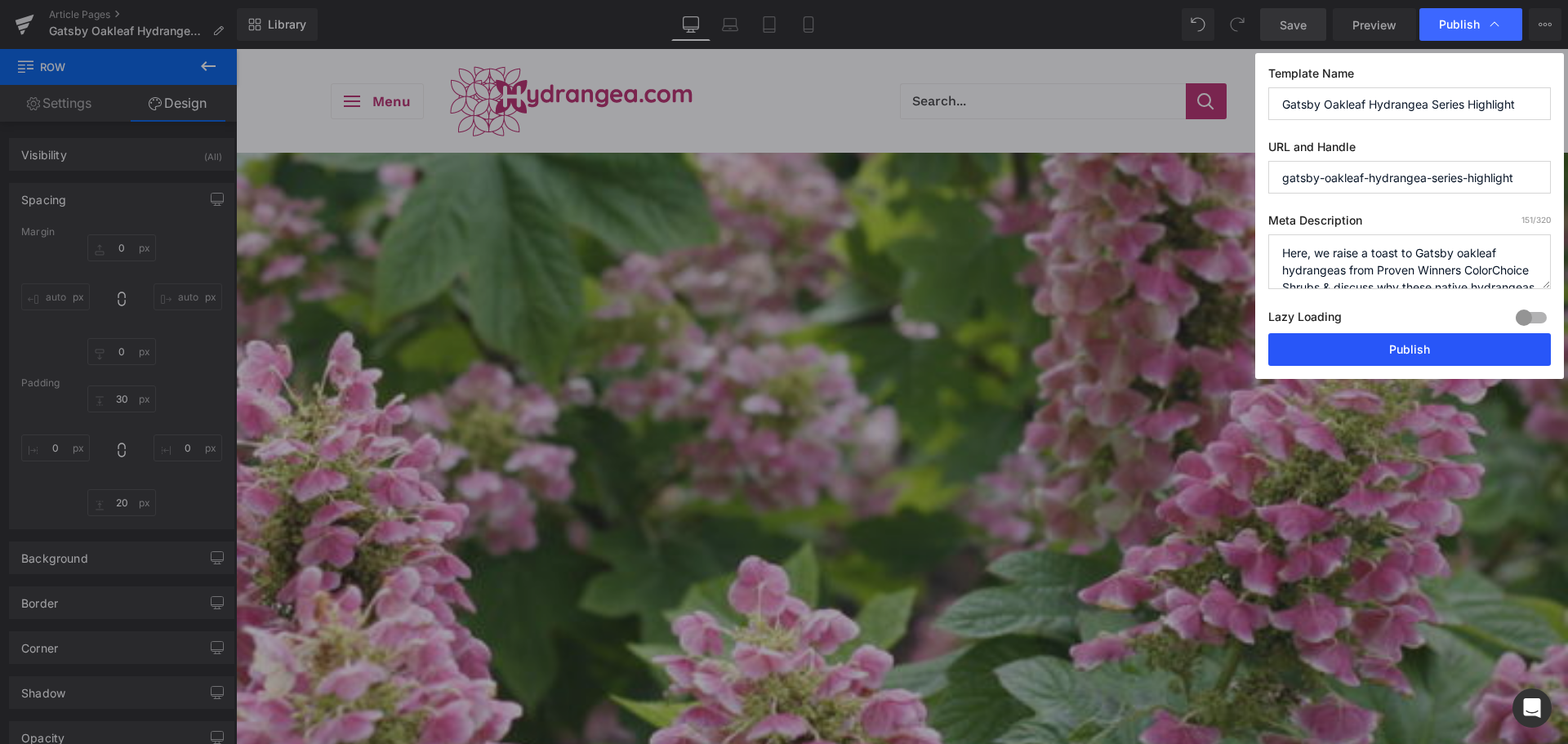
click at [1325, 359] on button "Publish" at bounding box center [1410, 350] width 283 height 33
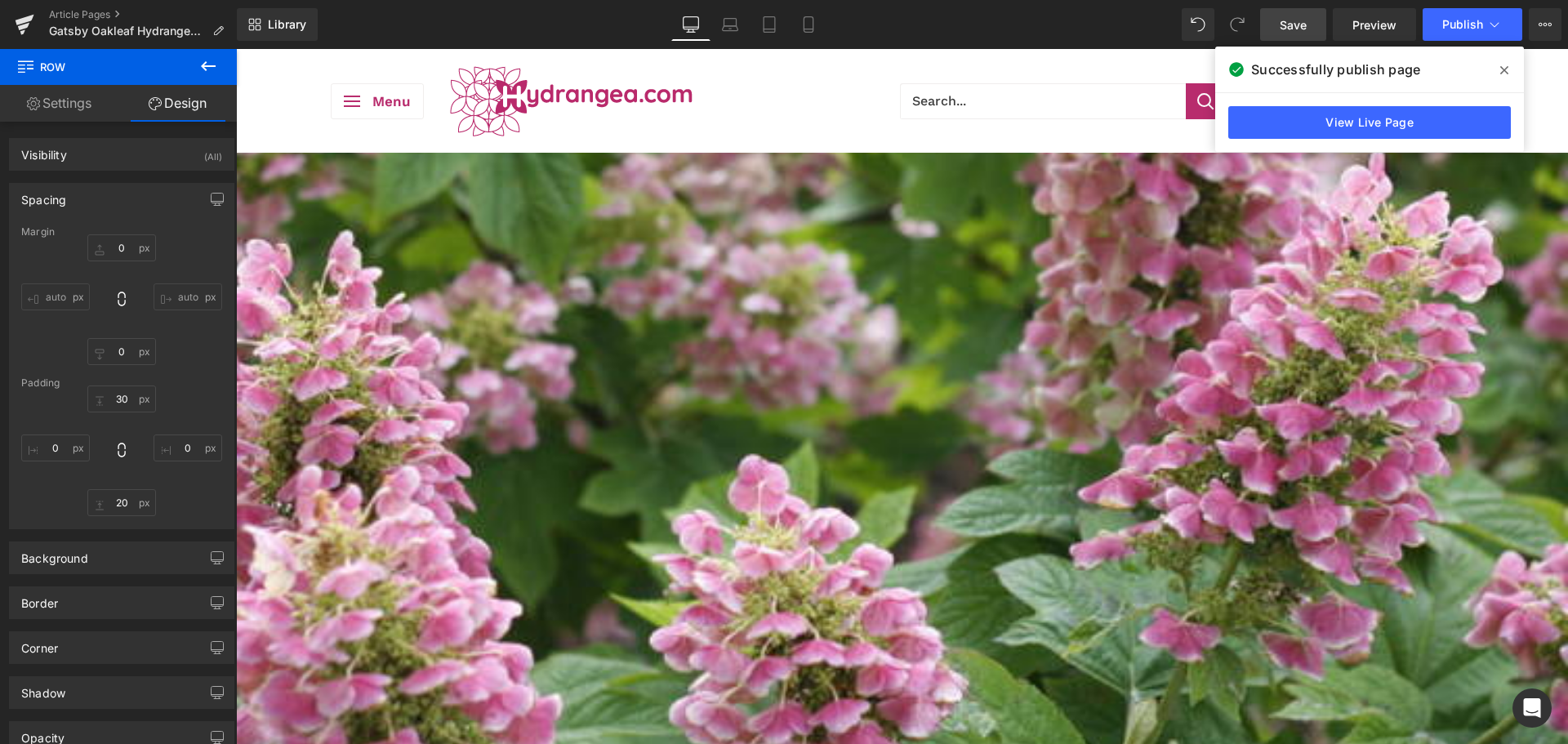
scroll to position [408, 0]
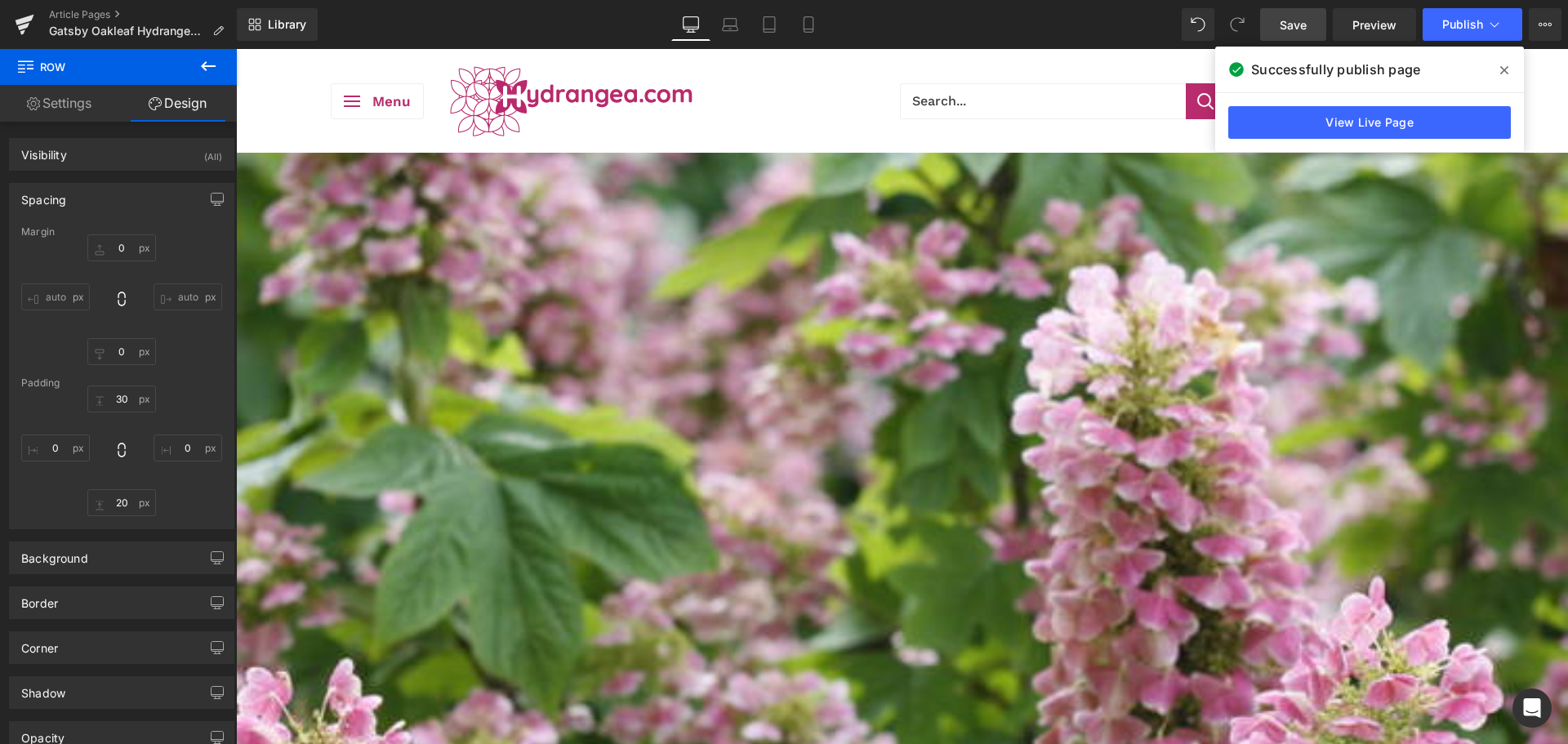
click at [587, 358] on img at bounding box center [902, 748] width 1332 height 1665
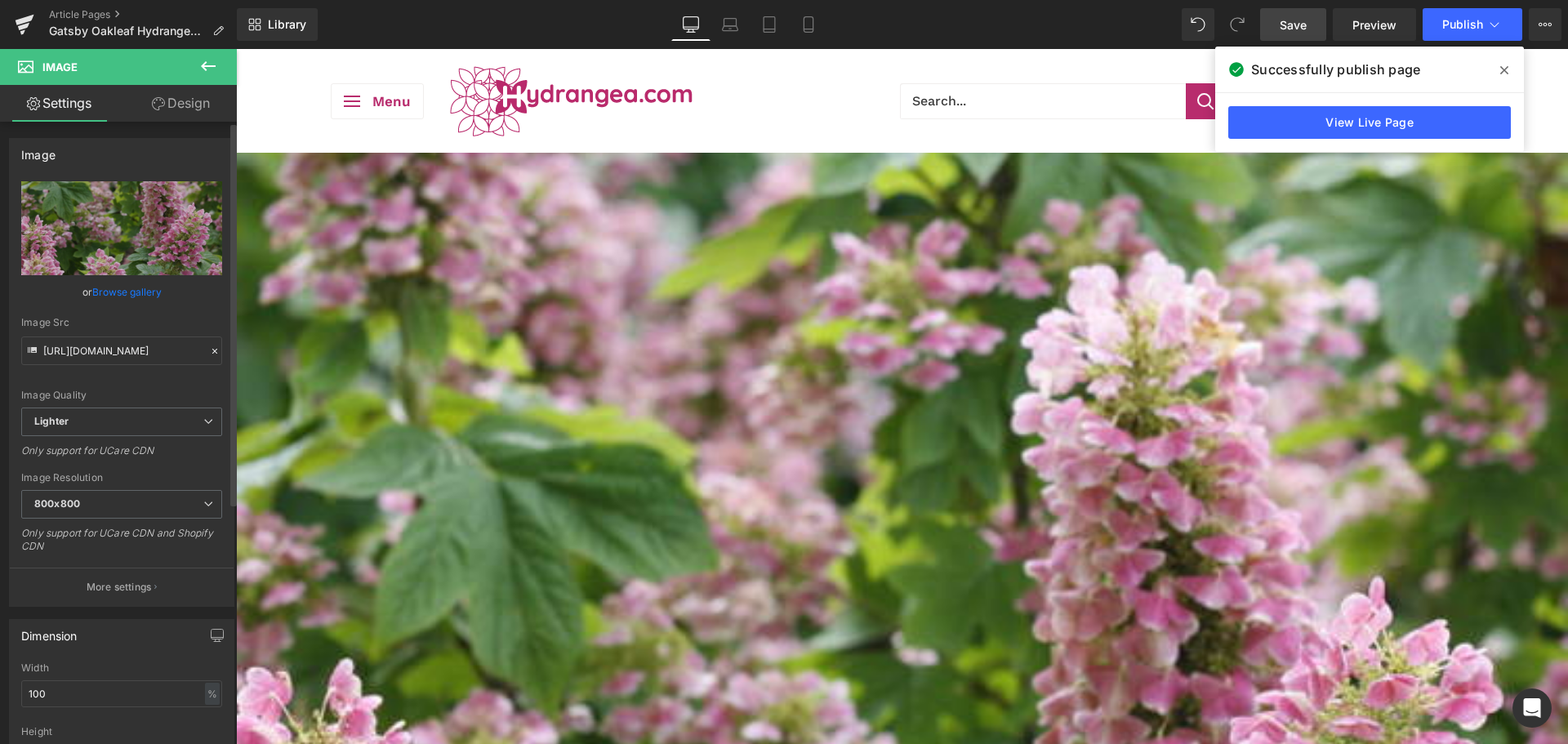
click at [117, 279] on link "Browse gallery" at bounding box center [127, 291] width 70 height 28
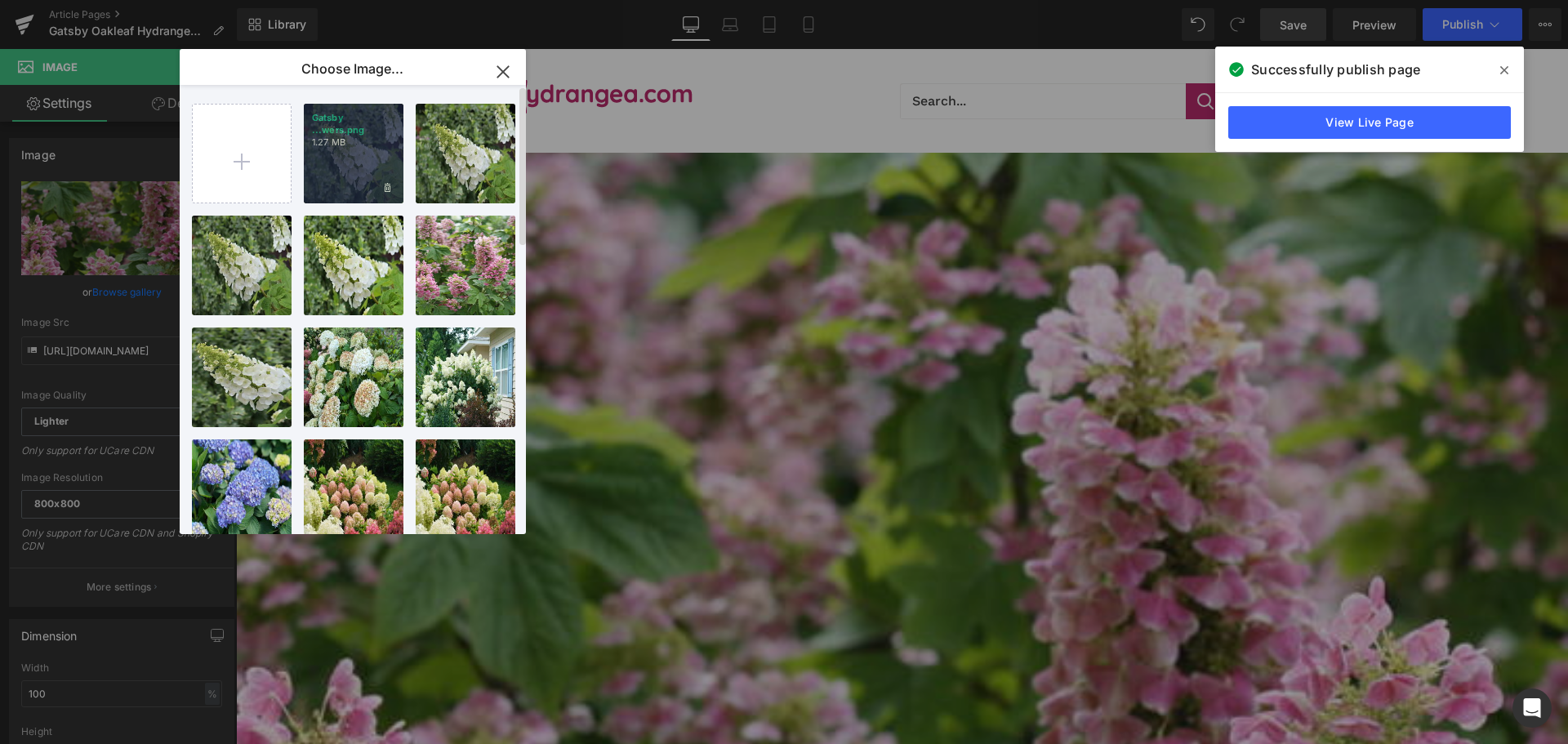
click at [357, 125] on p "Gatsby ...wers.png" at bounding box center [353, 124] width 83 height 25
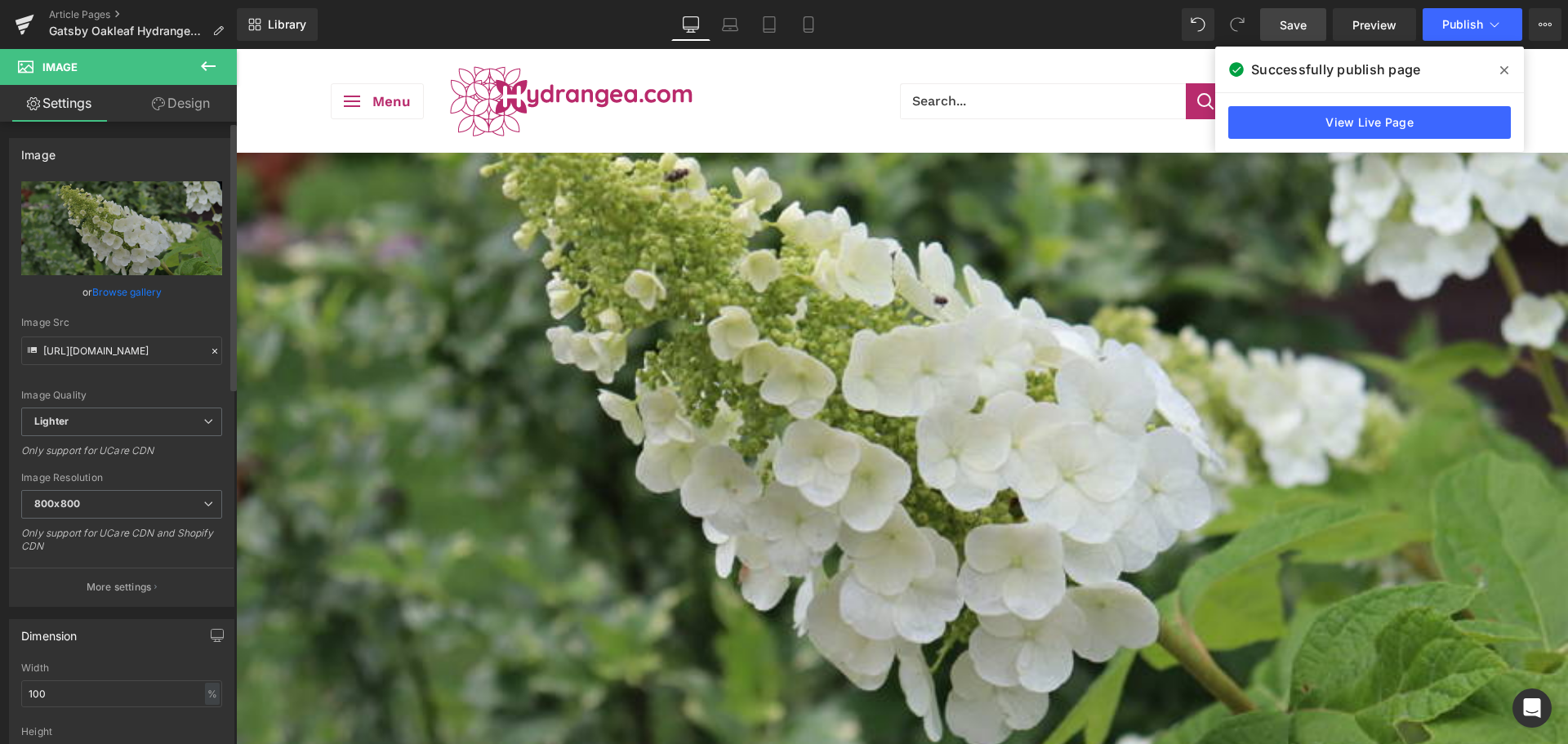
click at [129, 291] on link "Browse gallery" at bounding box center [127, 291] width 70 height 28
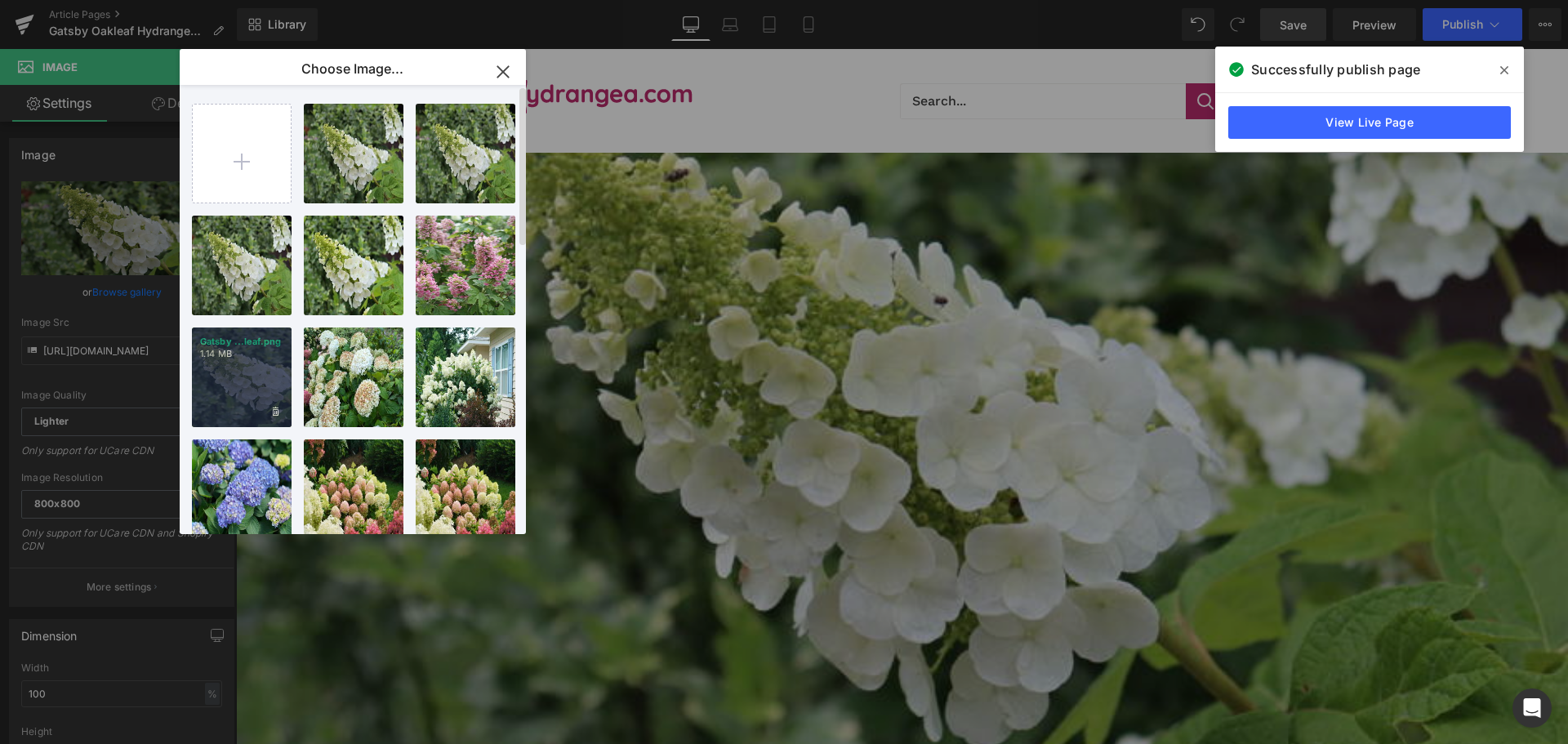
click at [252, 361] on div "Gatsby ...leaf.png 1.14 MB" at bounding box center [242, 377] width 100 height 100
type input "https://ucarecdn.com/f0277c8a-0e1a-470e-a180-5fcee8bf6a1d/-/format/auto/-/previ…"
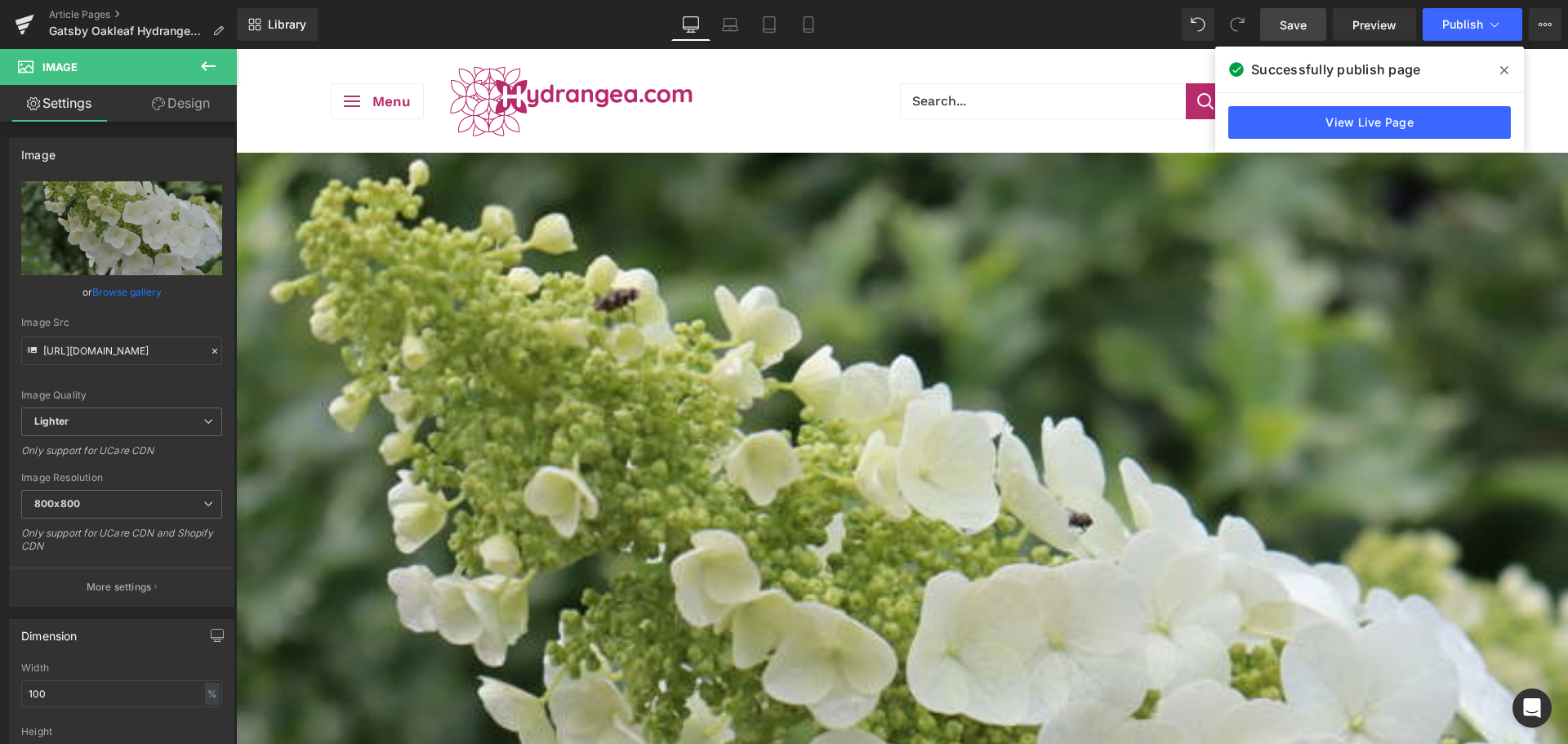
scroll to position [163, 0]
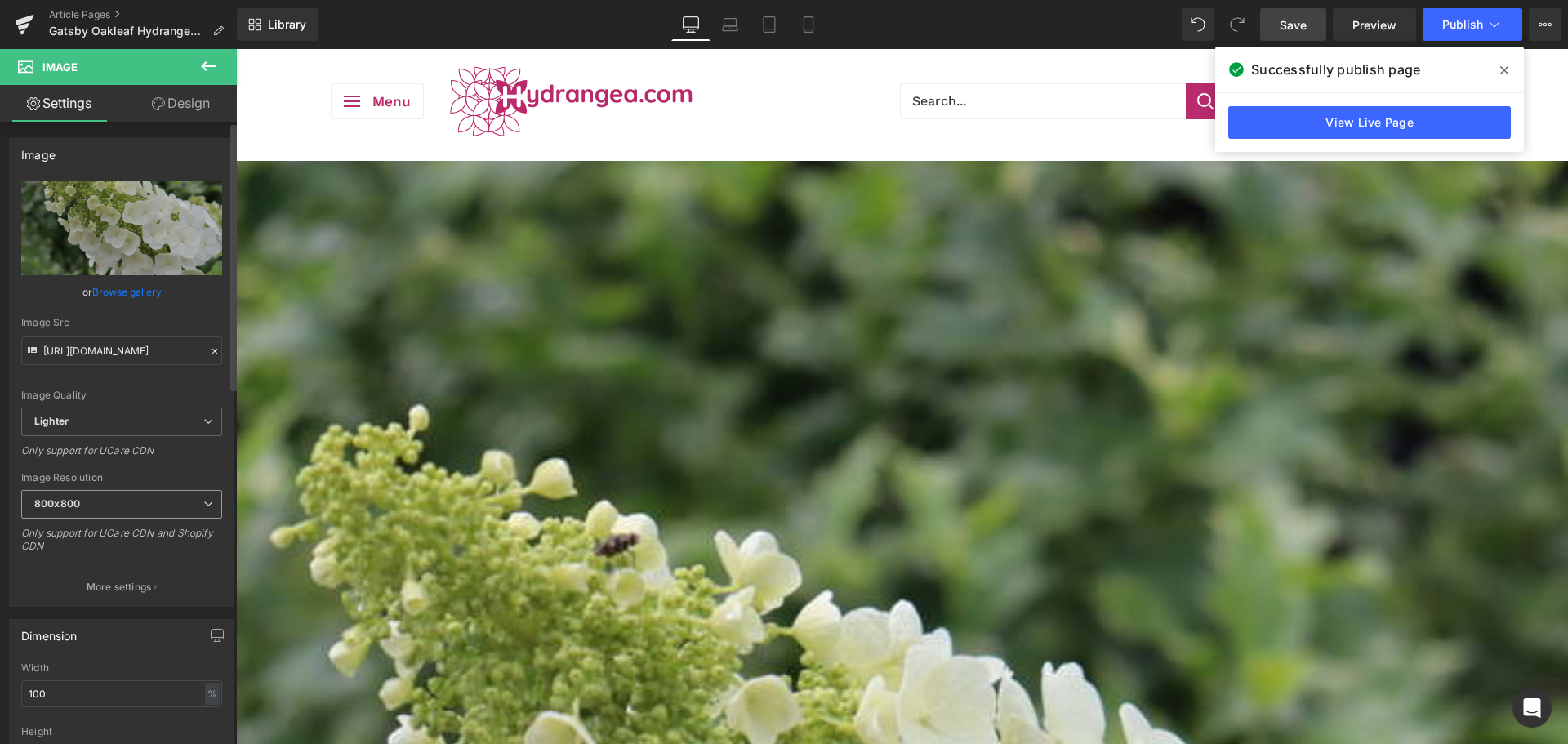
click at [133, 512] on span "800x800" at bounding box center [122, 503] width 201 height 28
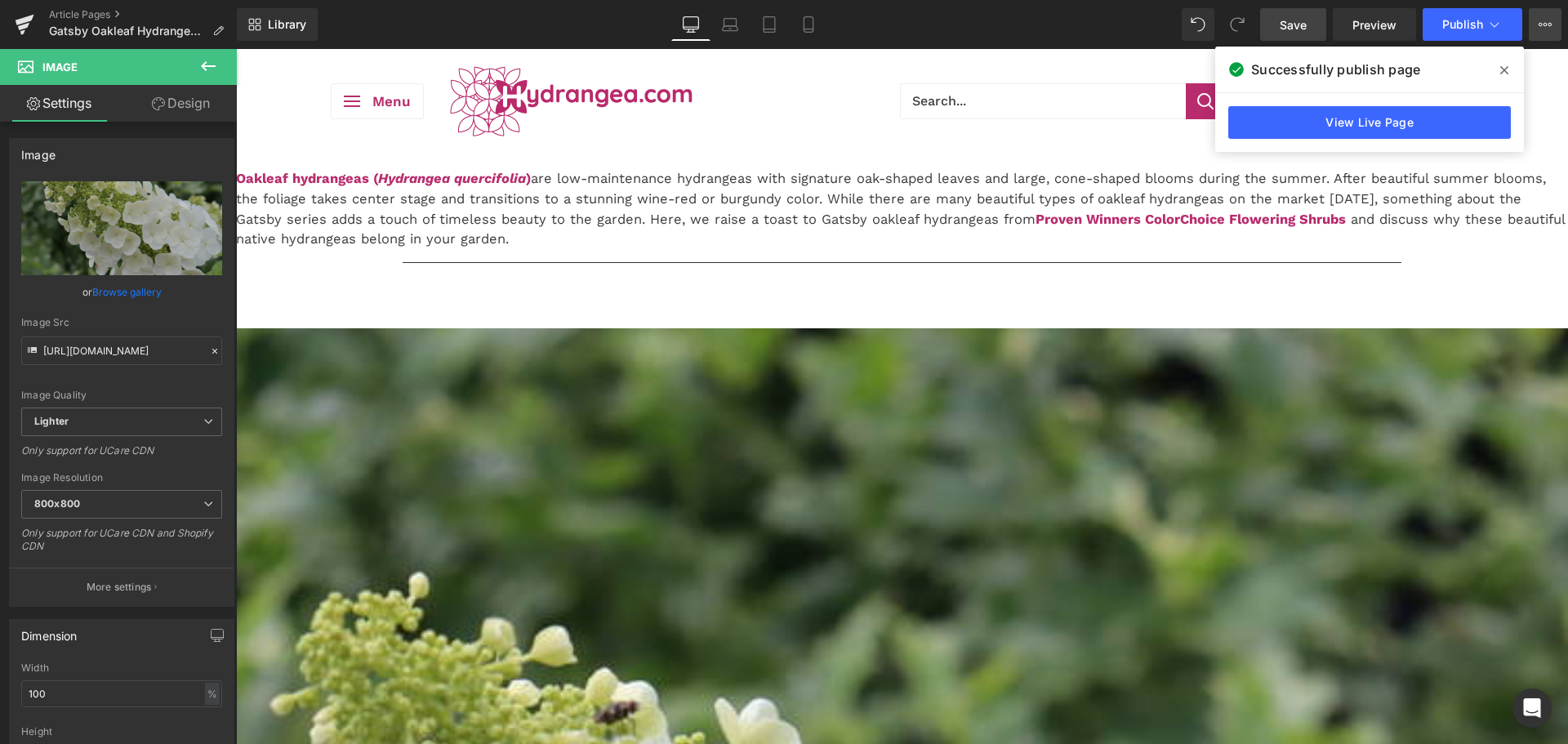
drag, startPoint x: 1538, startPoint y: 27, endPoint x: 1539, endPoint y: 35, distance: 8.1
click at [1539, 27] on button "View Live Page View with current Template Save Template to Library Schedule Pub…" at bounding box center [1545, 25] width 33 height 33
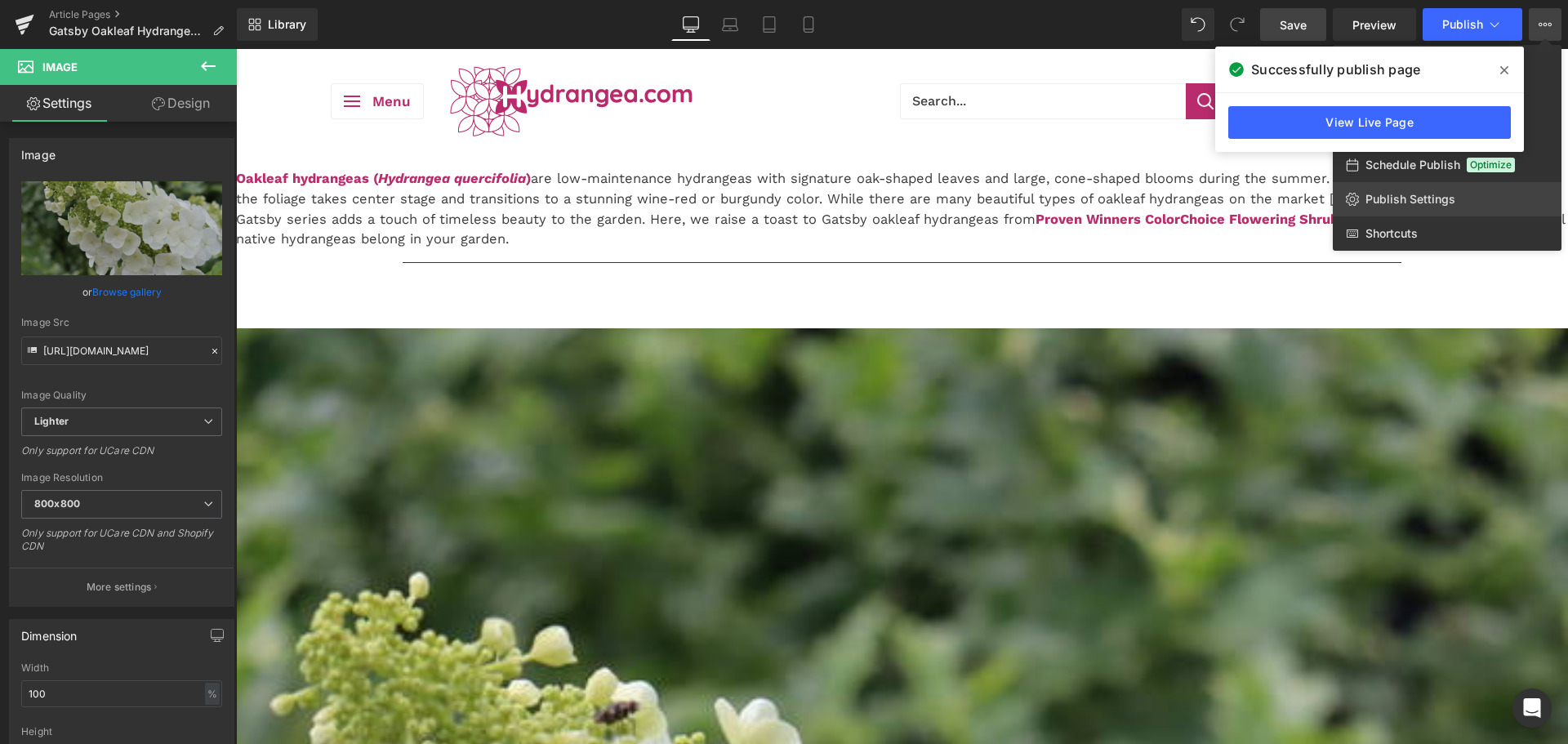
click at [1452, 188] on link "Publish Settings" at bounding box center [1447, 199] width 229 height 34
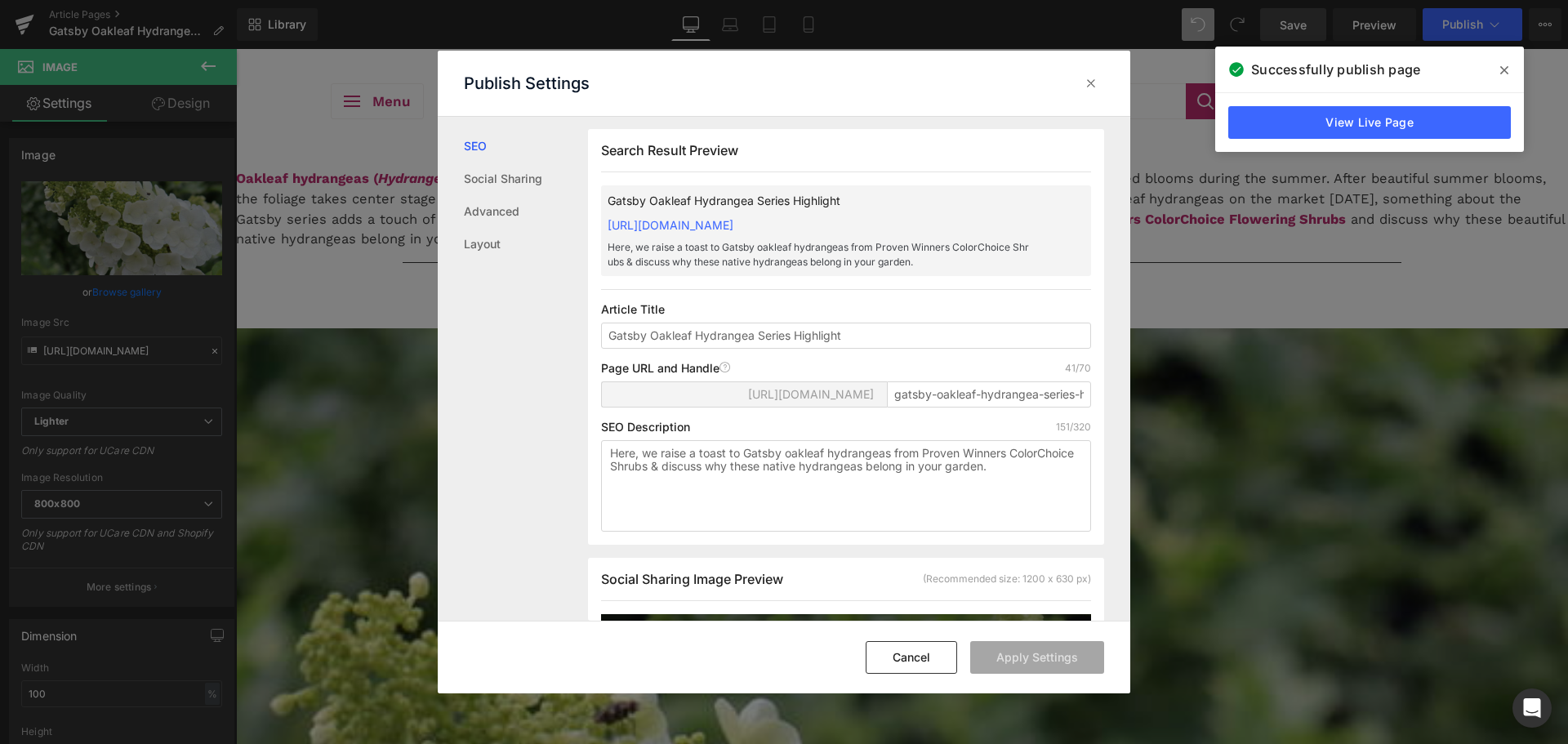
scroll to position [409, 0]
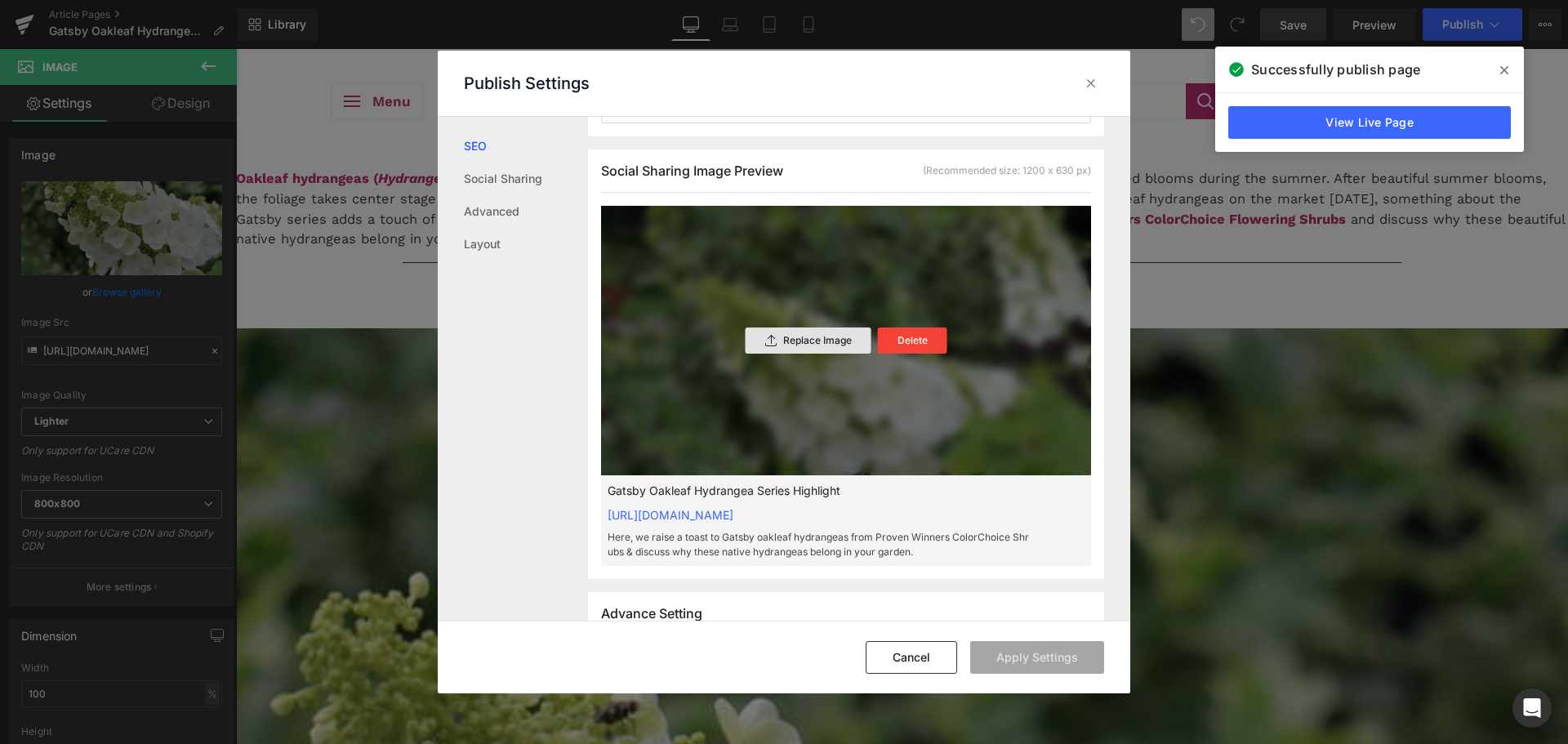
click at [830, 346] on p "Replace Image" at bounding box center [817, 340] width 69 height 11
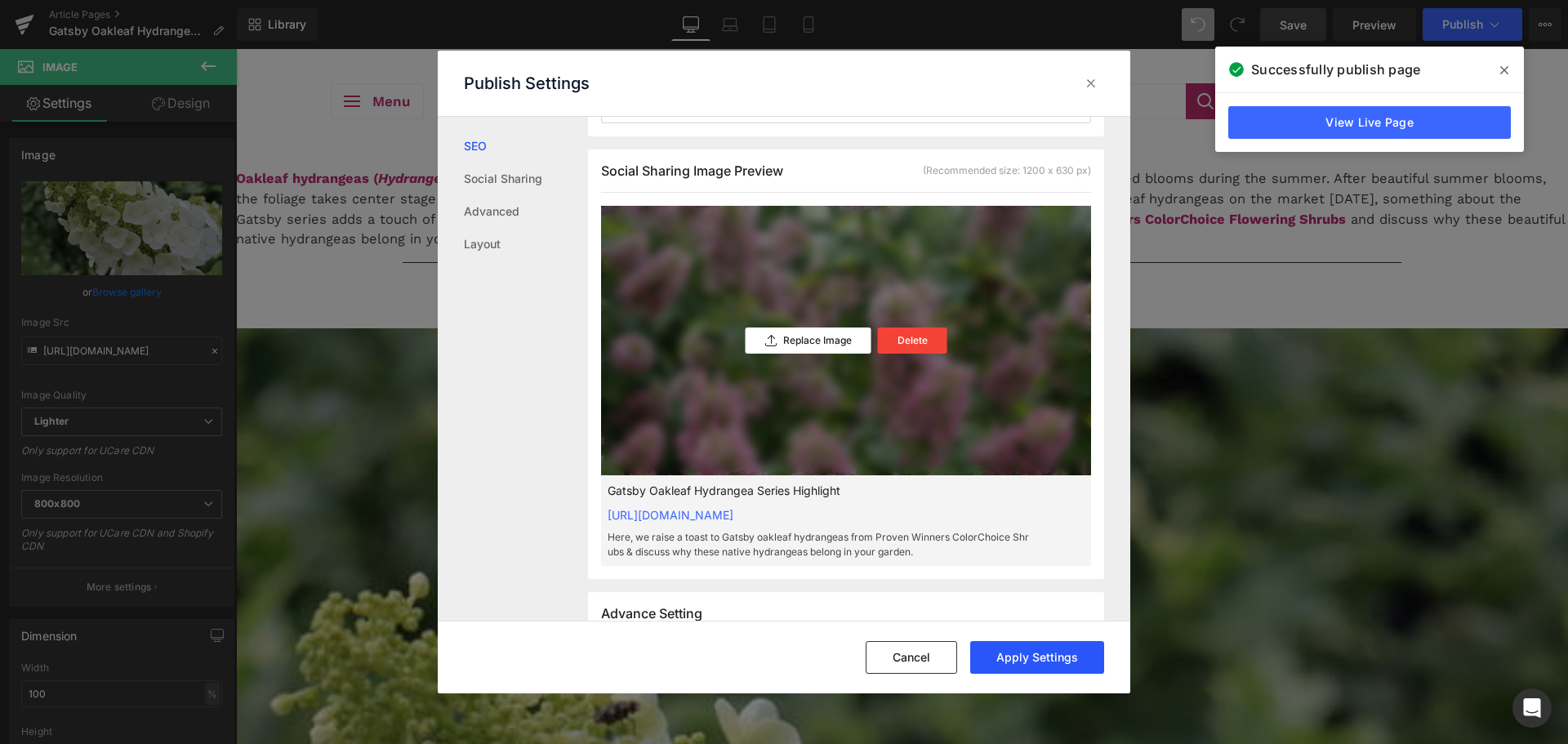
click at [1040, 655] on button "Apply Settings" at bounding box center [1037, 657] width 134 height 33
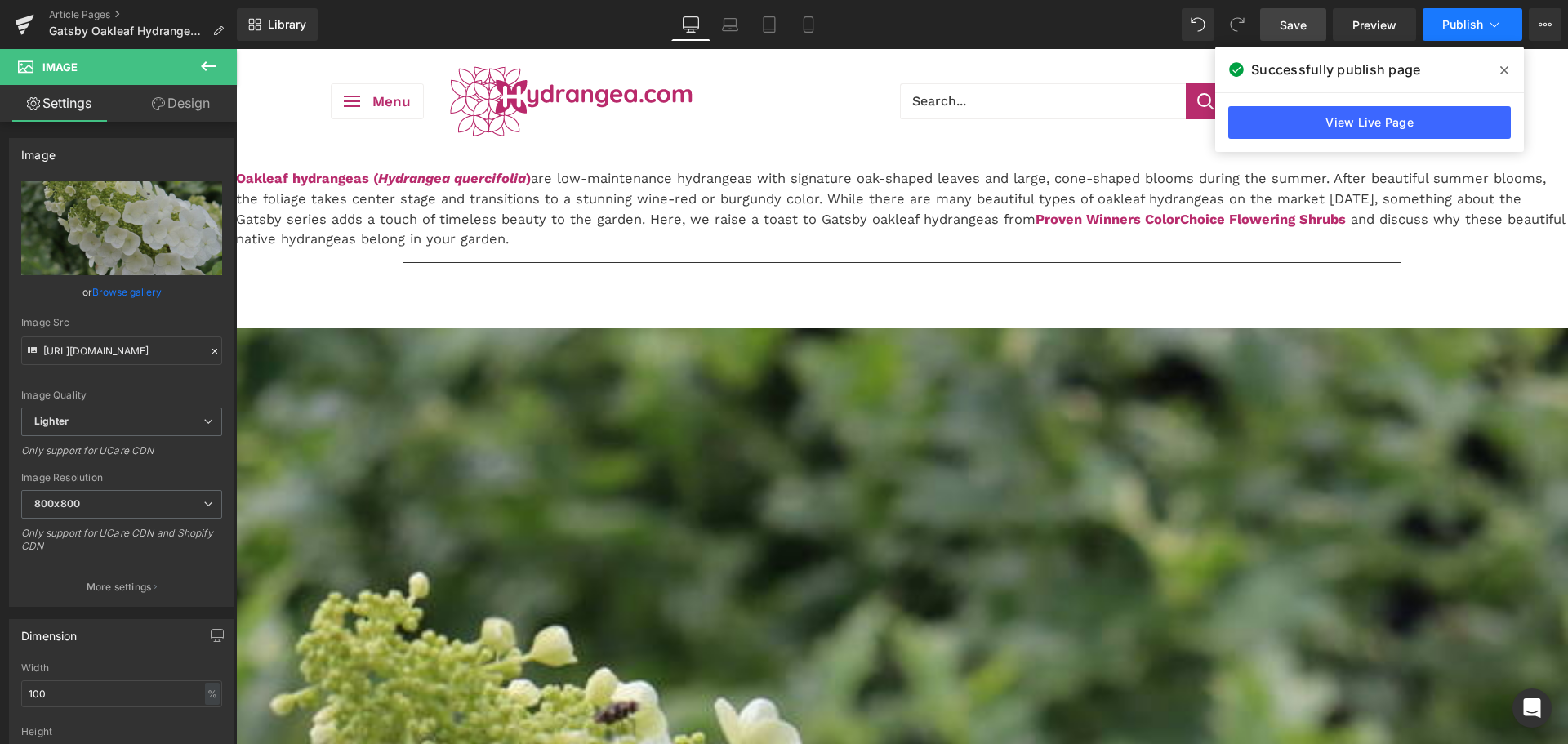
click at [1507, 32] on button "Publish" at bounding box center [1472, 25] width 100 height 33
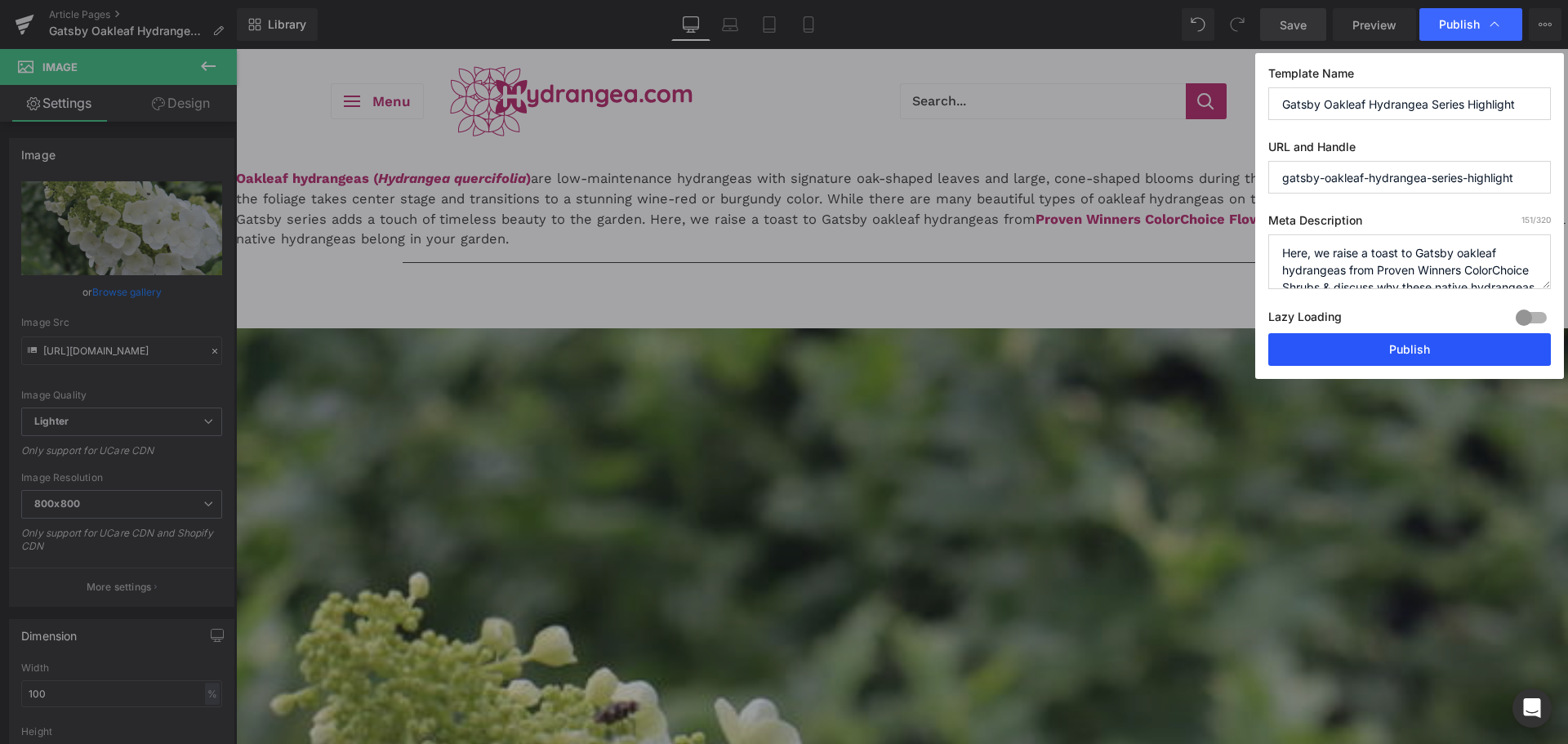
click at [1360, 337] on button "Publish" at bounding box center [1410, 350] width 283 height 33
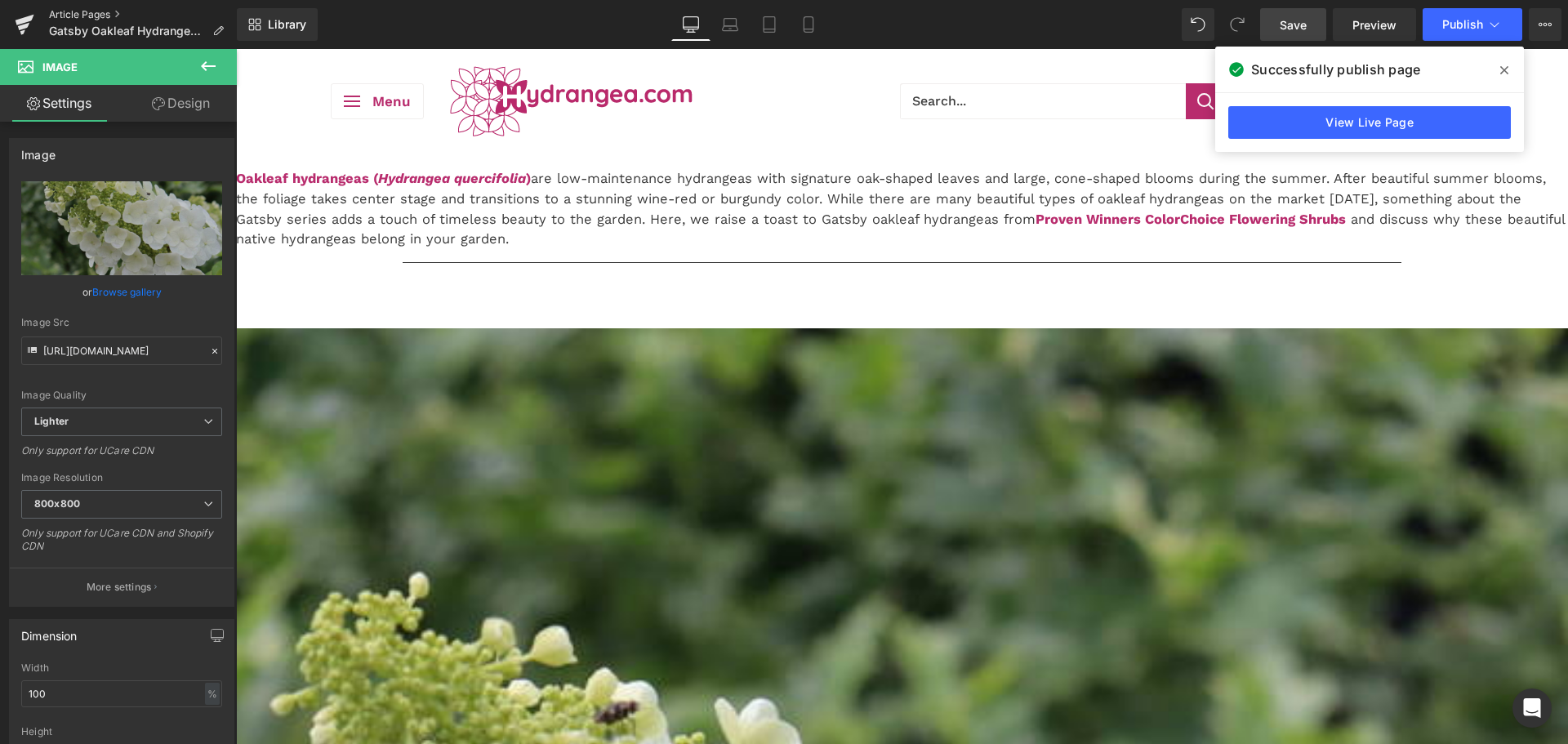
click at [104, 13] on link "Article Pages" at bounding box center [143, 15] width 188 height 13
